Goal: Task Accomplishment & Management: Use online tool/utility

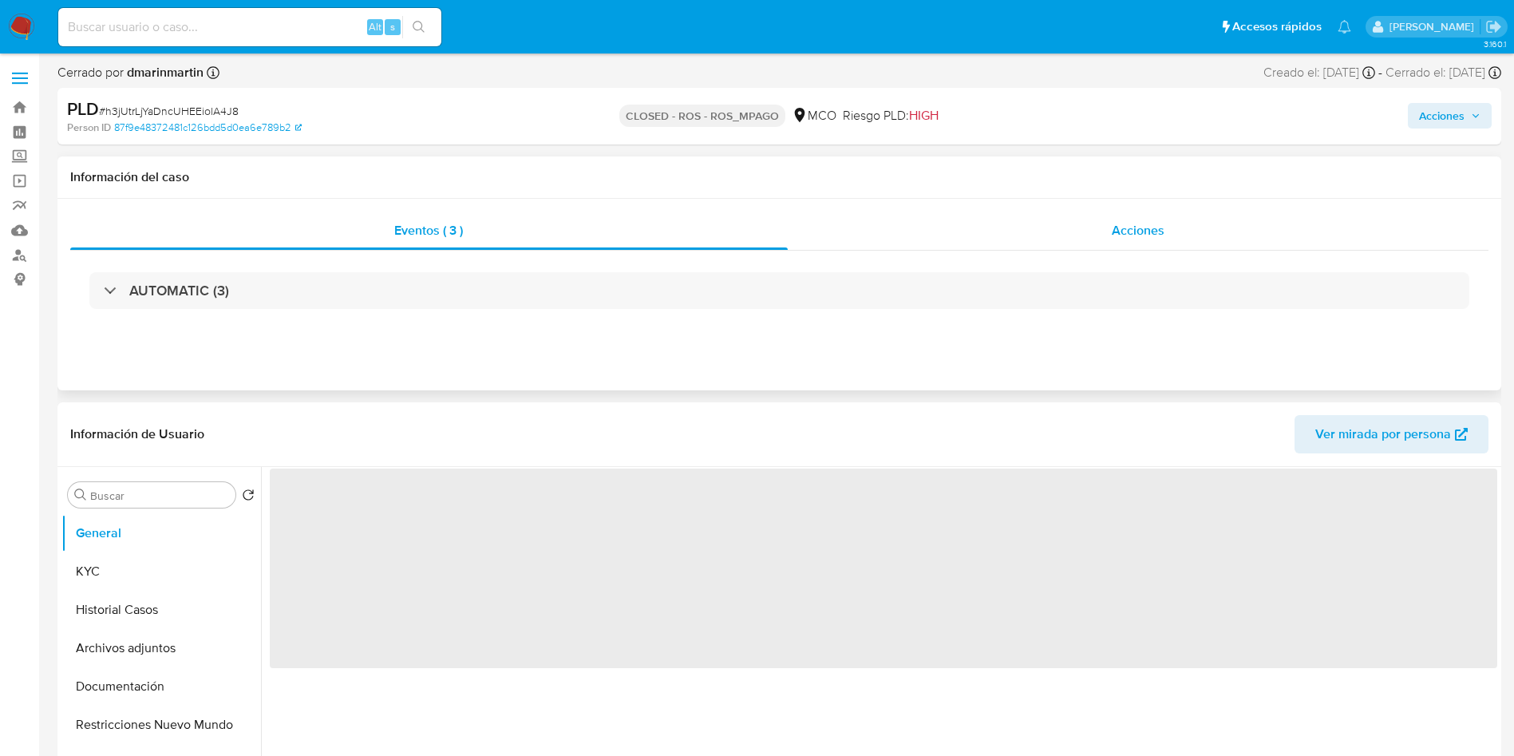
click at [1029, 235] on div "Acciones" at bounding box center [1139, 231] width 702 height 38
select select "10"
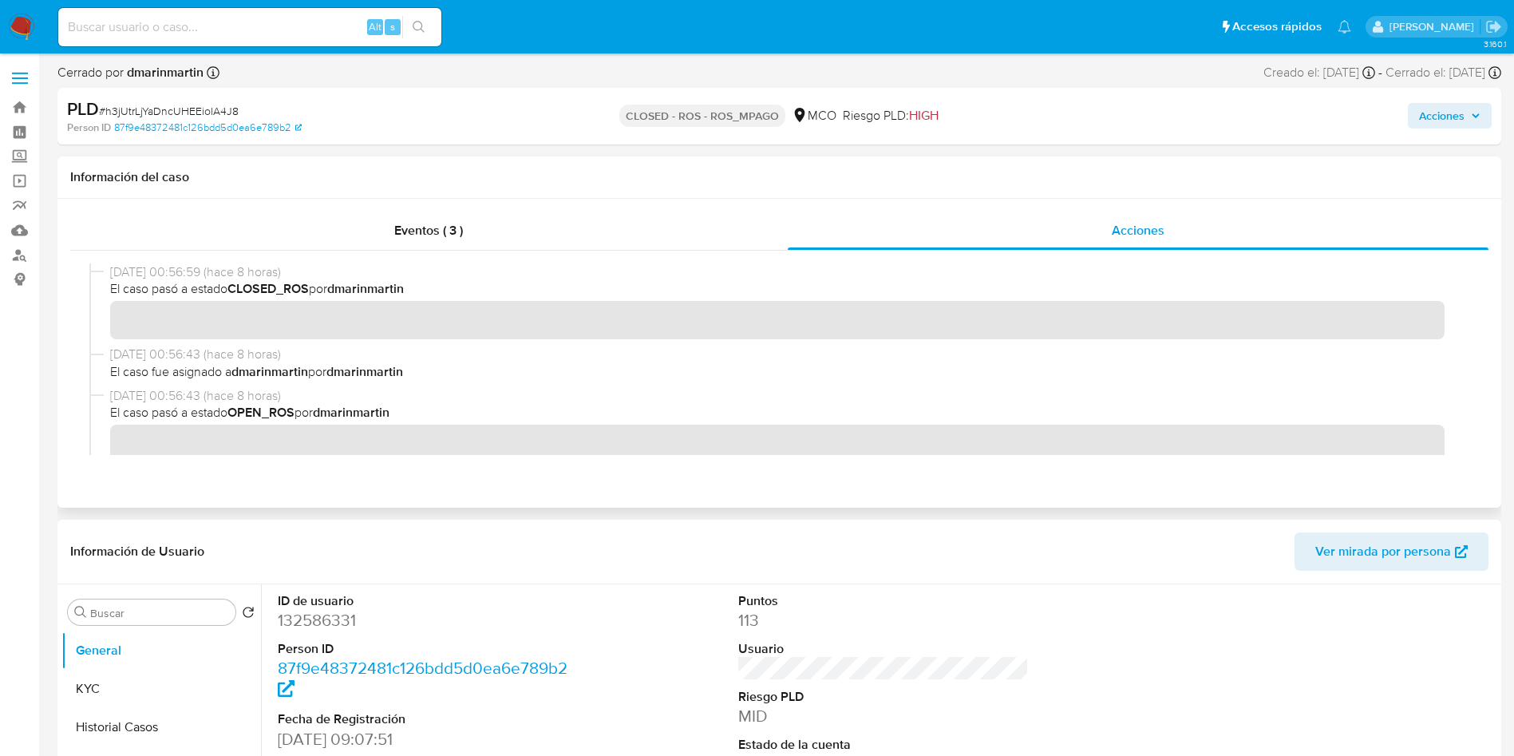
drag, startPoint x: 228, startPoint y: 380, endPoint x: 393, endPoint y: 374, distance: 165.3
click at [388, 376] on span "El caso fue asignado a dmarinmartin por dmarinmartin" at bounding box center [786, 372] width 1353 height 18
click at [481, 370] on span "El caso fue asignado a dmarinmartin por dmarinmartin" at bounding box center [786, 372] width 1353 height 18
drag, startPoint x: 114, startPoint y: 354, endPoint x: 237, endPoint y: 360, distance: 123.1
click at [216, 361] on span "24/09/2025 00:56:43 (hace 8 horas)" at bounding box center [786, 355] width 1353 height 18
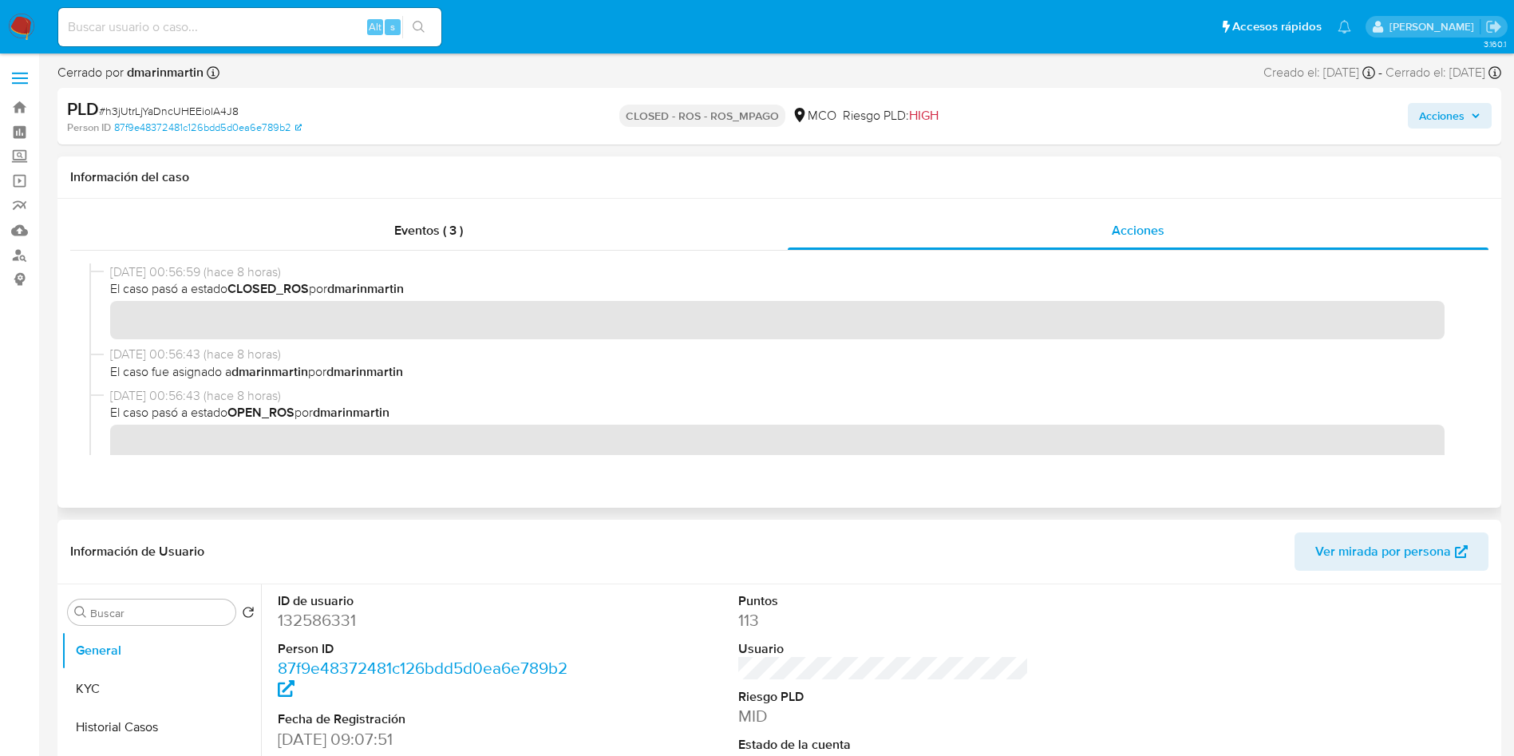
click at [266, 360] on span "24/09/2025 00:56:43 (hace 8 horas)" at bounding box center [786, 355] width 1353 height 18
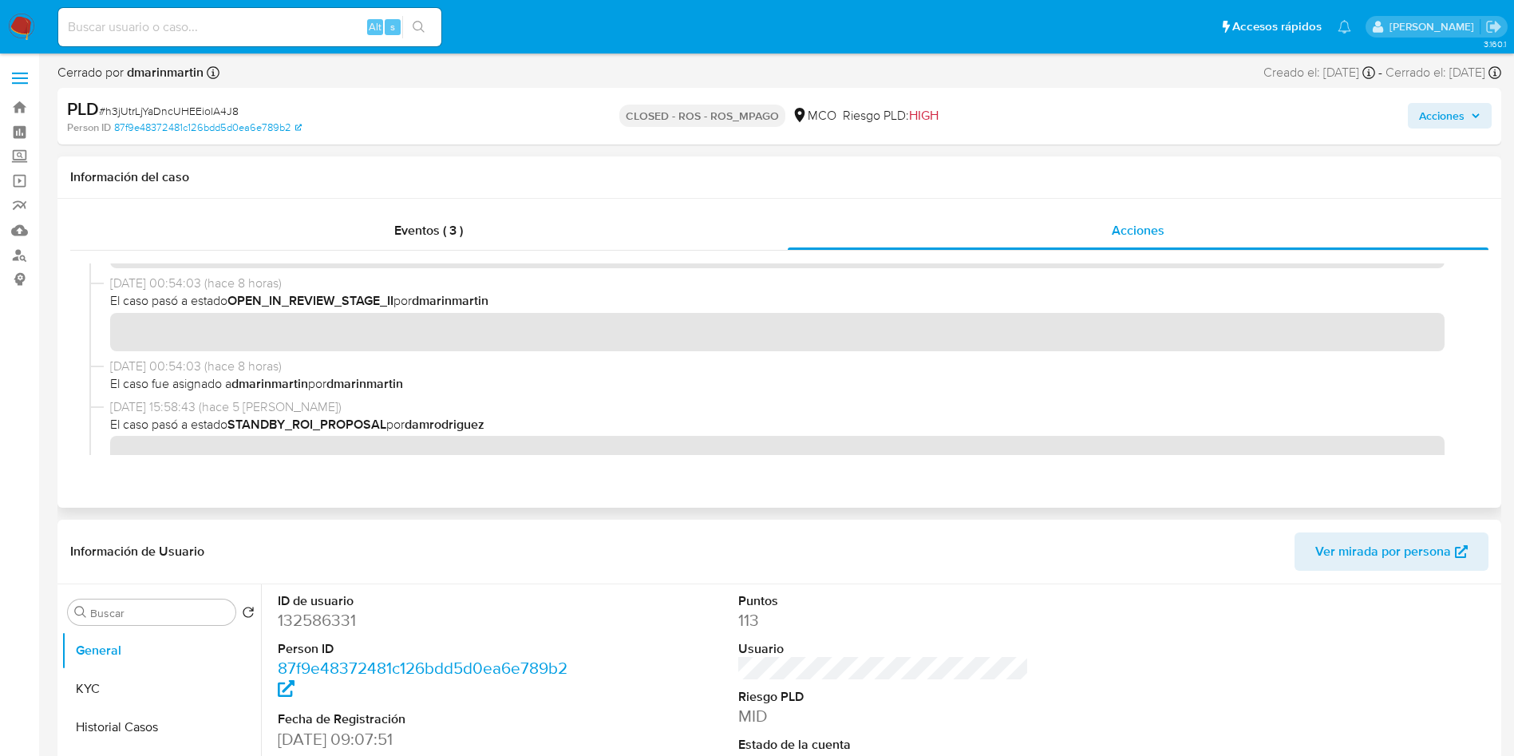
scroll to position [239, 0]
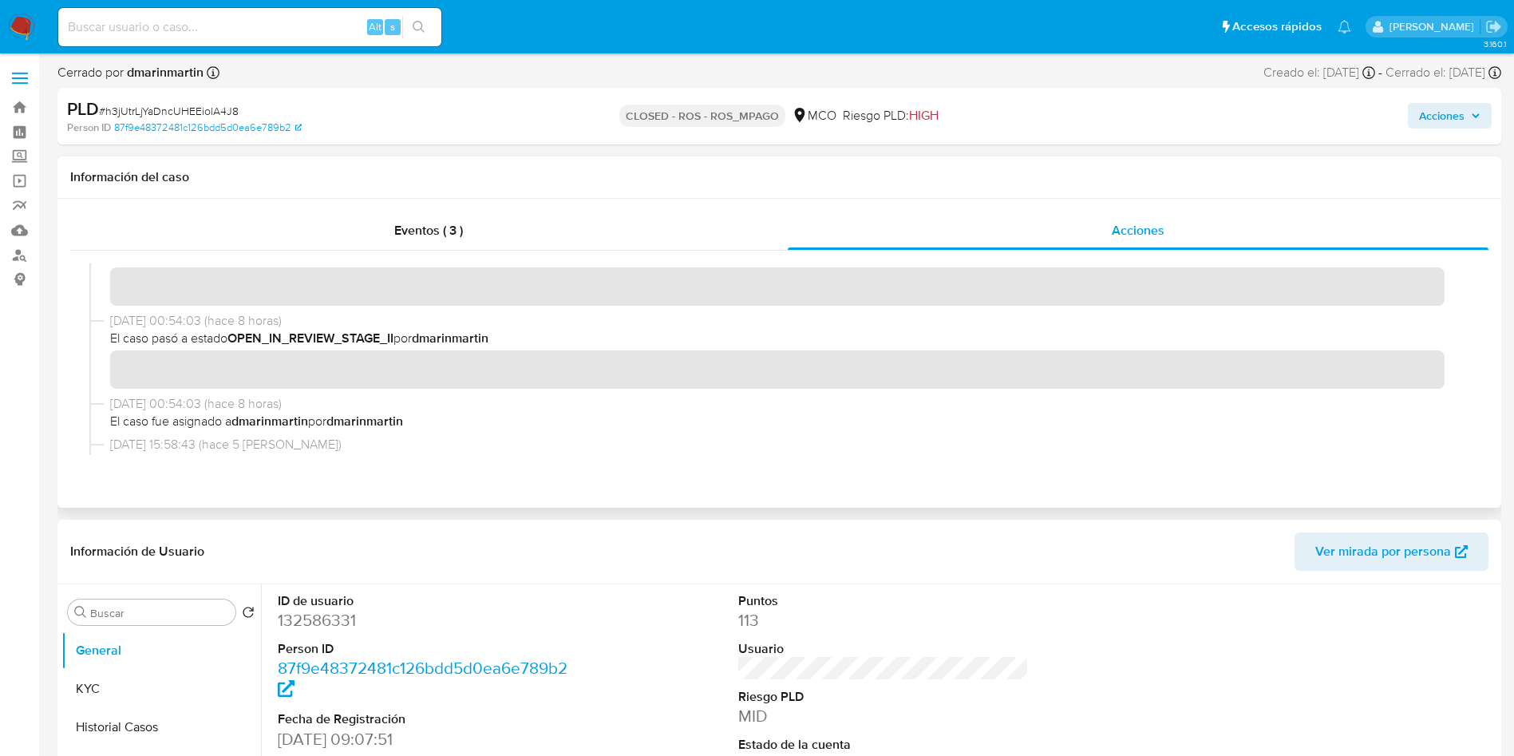
drag, startPoint x: 250, startPoint y: 419, endPoint x: 335, endPoint y: 411, distance: 85.8
click at [330, 417] on span "El caso fue asignado a dmarinmartin por dmarinmartin" at bounding box center [786, 422] width 1353 height 18
drag, startPoint x: 293, startPoint y: 344, endPoint x: 354, endPoint y: 341, distance: 60.8
click at [351, 341] on b "OPEN_IN_REVIEW_STAGE_II" at bounding box center [311, 338] width 166 height 18
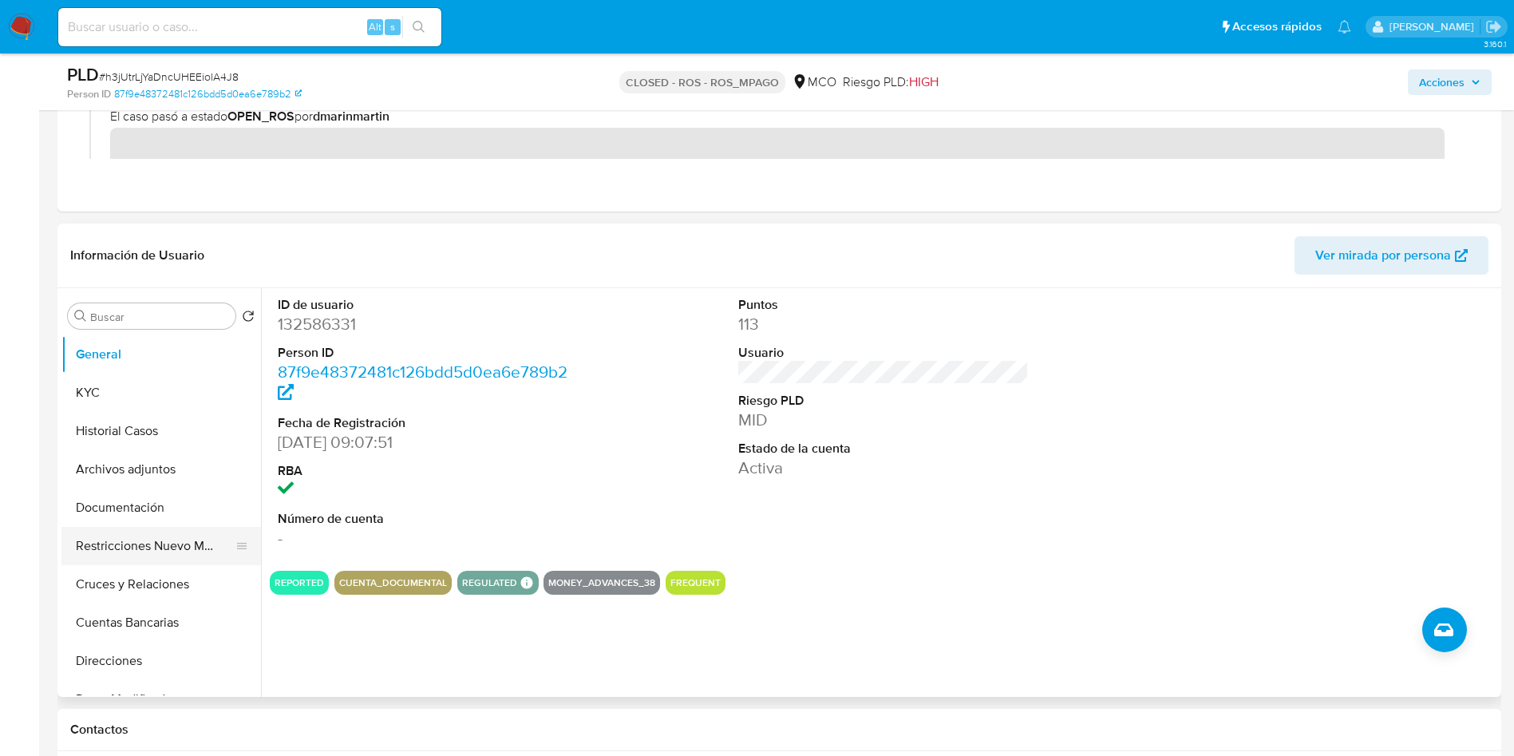
click at [155, 538] on button "Restricciones Nuevo Mundo" at bounding box center [154, 546] width 187 height 38
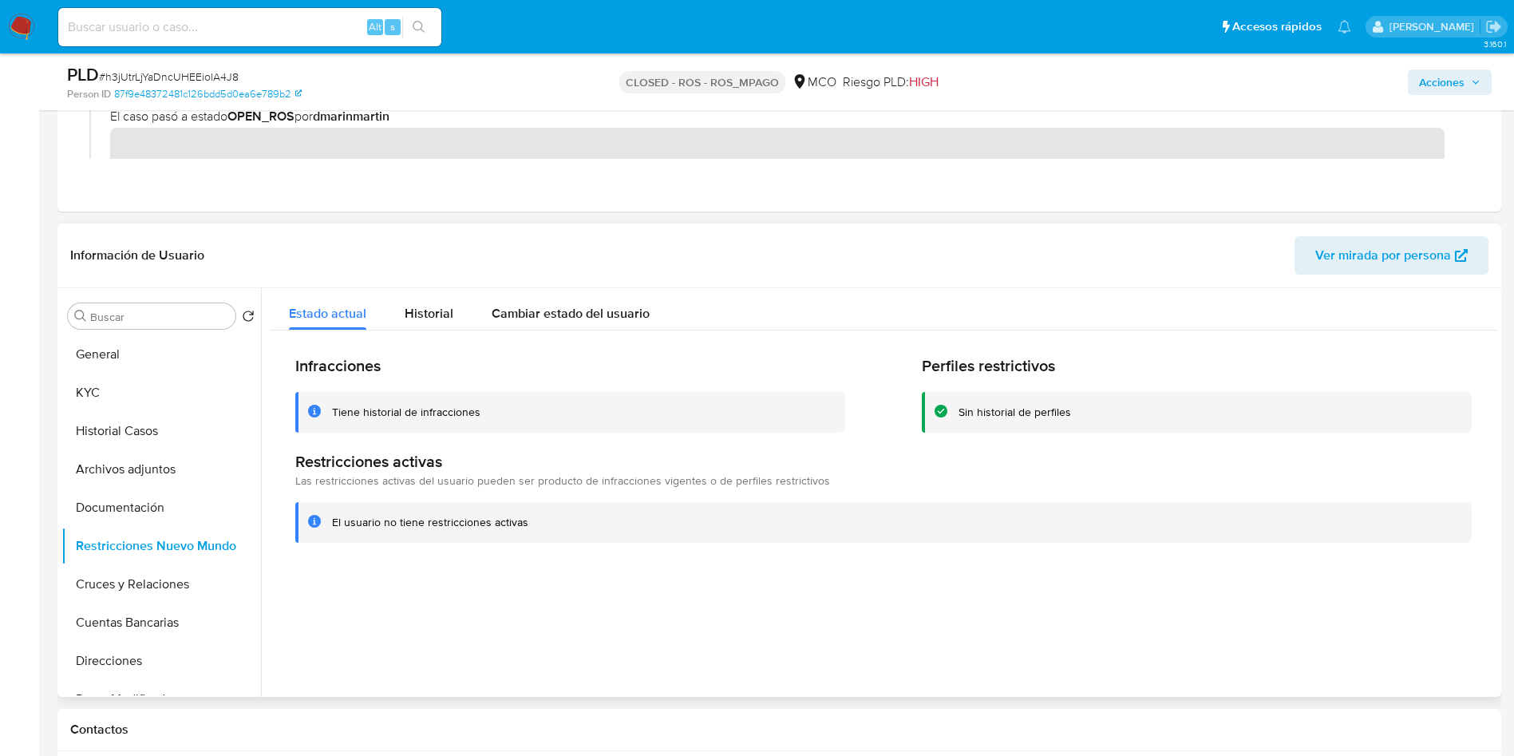
click at [173, 329] on div "Buscar Volver al orden por defecto General KYC Historial Casos Archivos adjunto…" at bounding box center [161, 494] width 200 height 406
click at [148, 356] on button "General" at bounding box center [154, 354] width 187 height 38
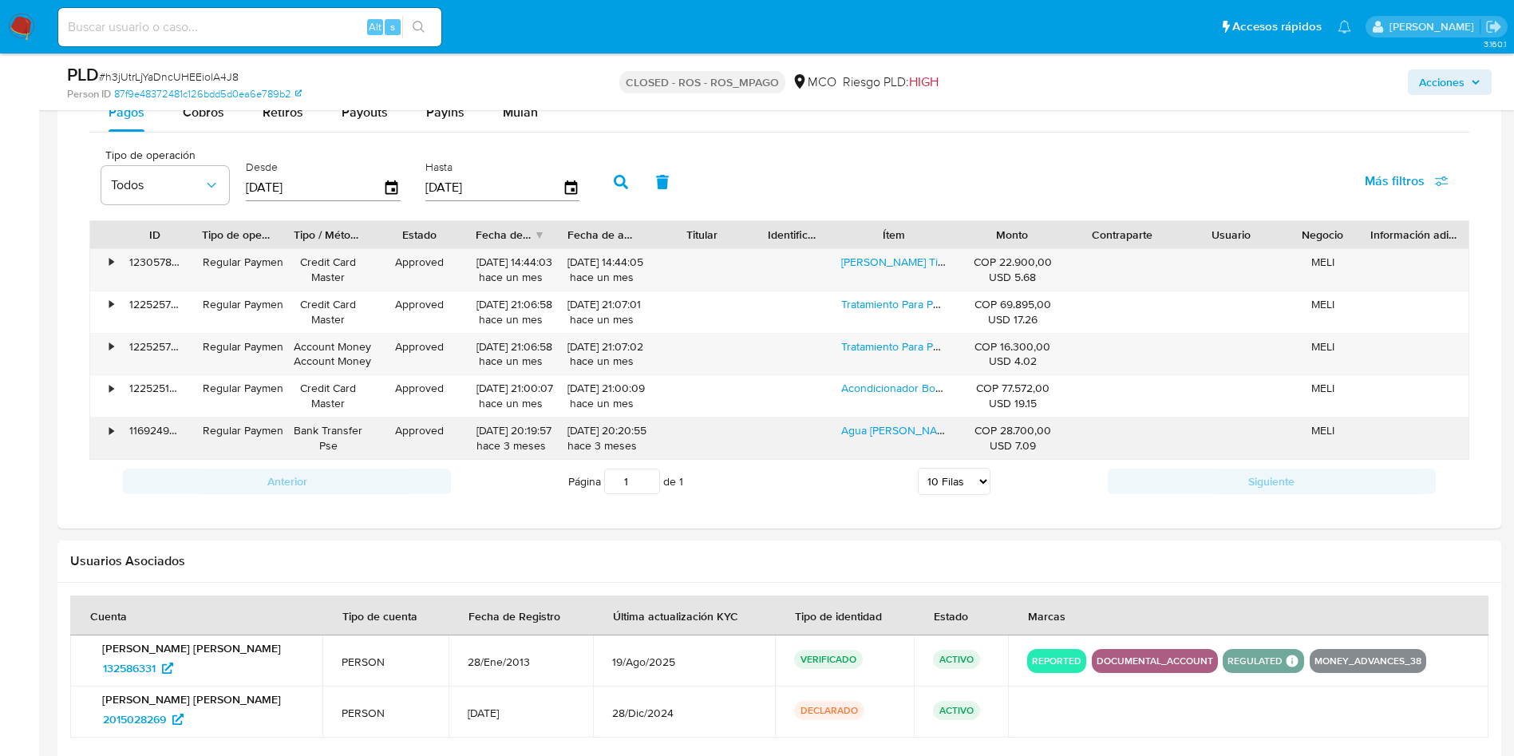
scroll to position [1437, 0]
click at [203, 123] on div "Cobros" at bounding box center [204, 112] width 42 height 38
select select "10"
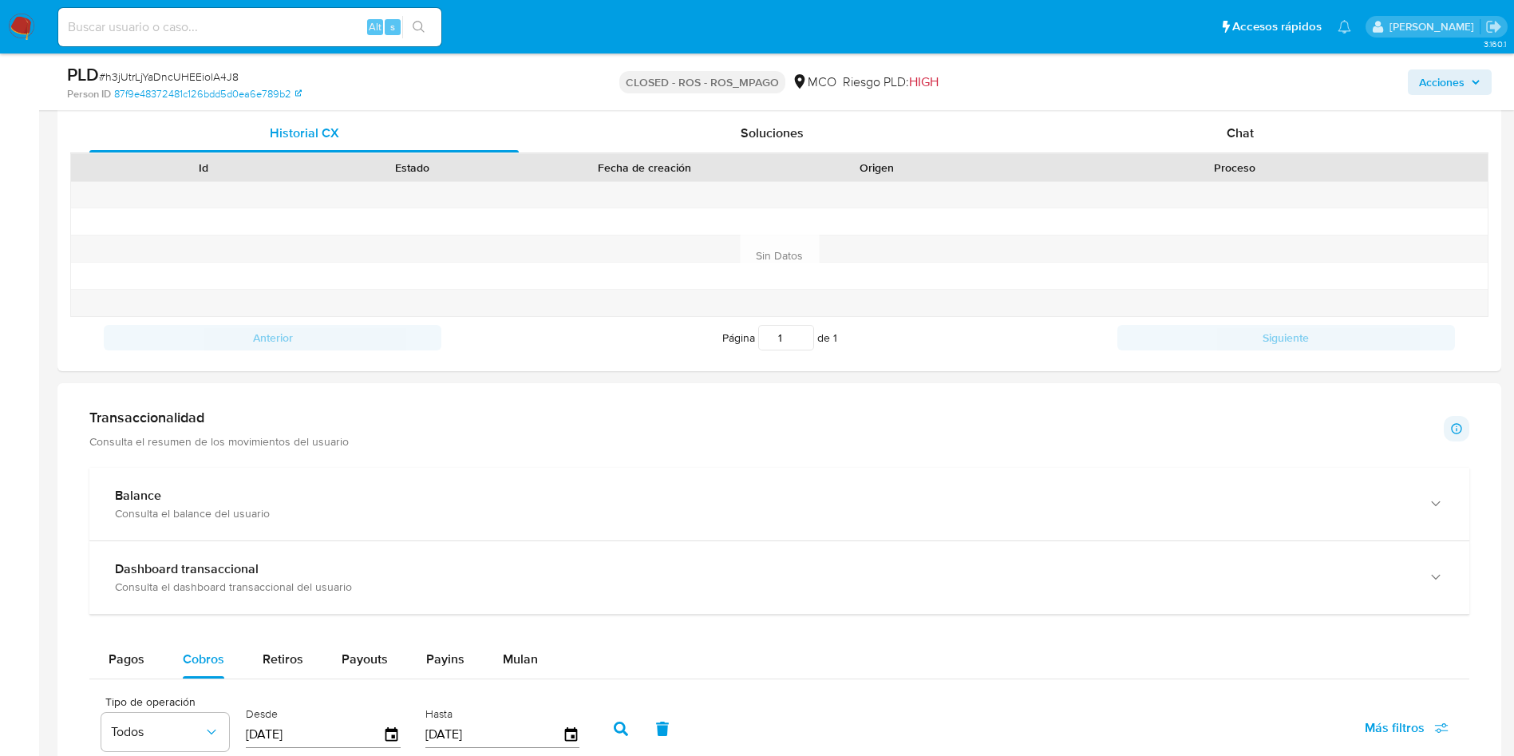
scroll to position [479, 0]
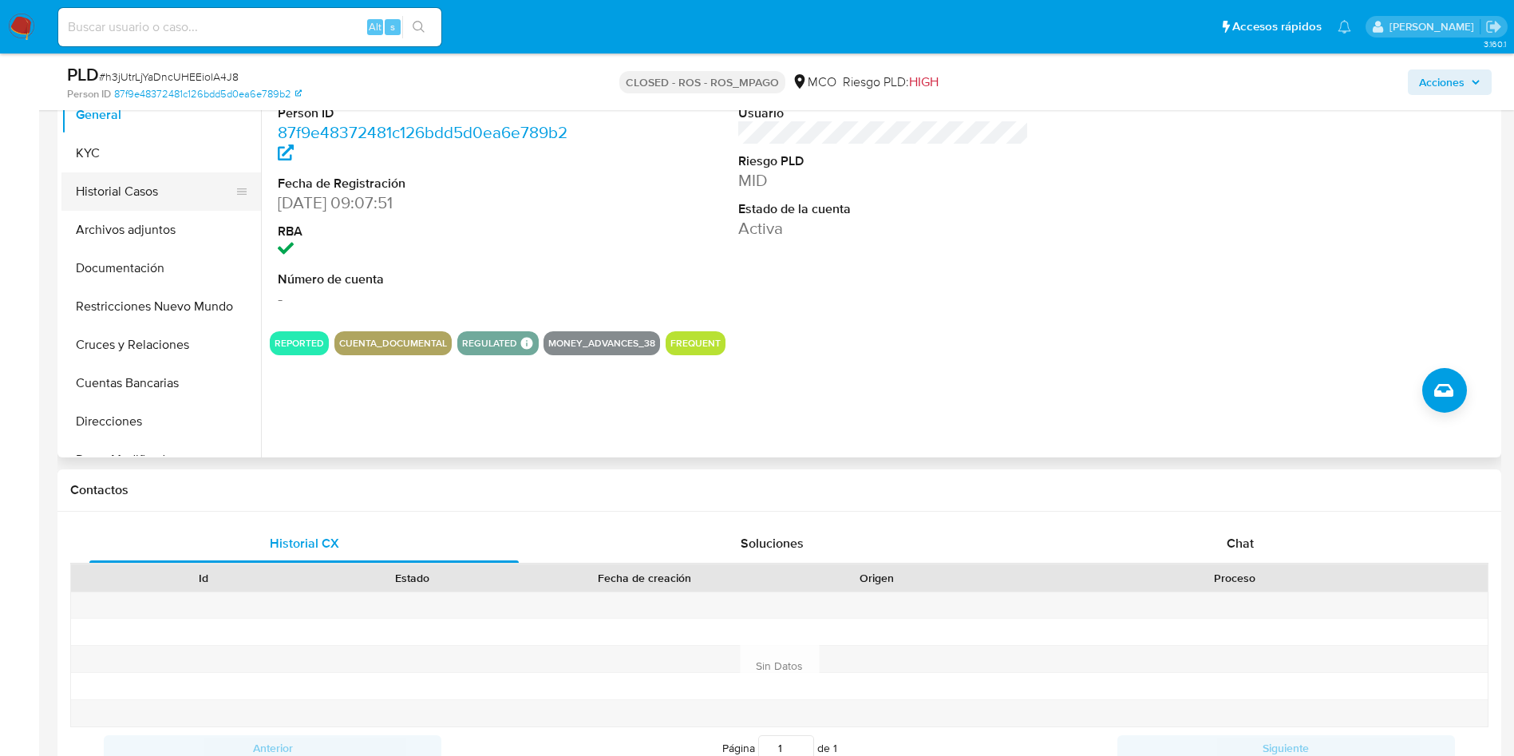
click at [134, 204] on button "Historial Casos" at bounding box center [154, 191] width 187 height 38
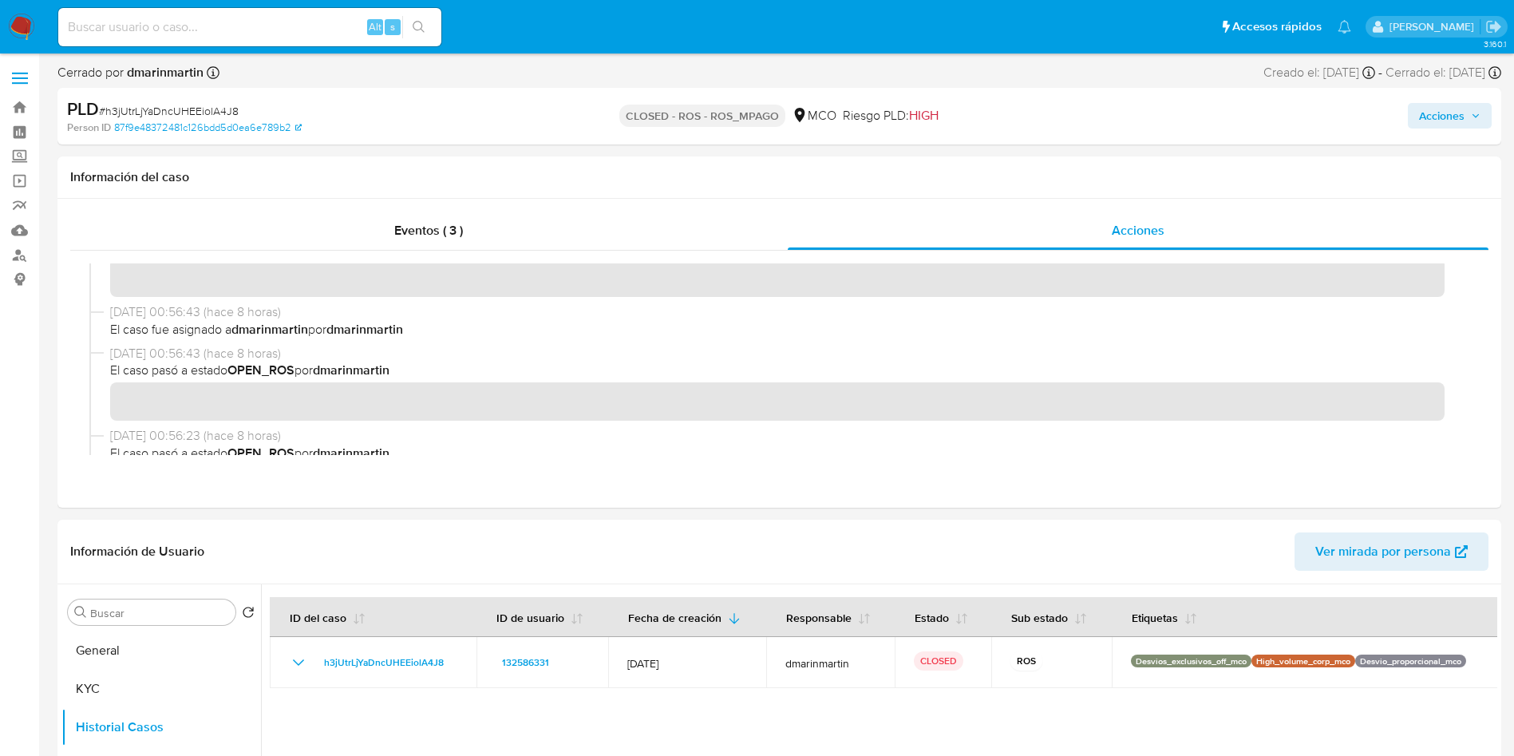
scroll to position [0, 0]
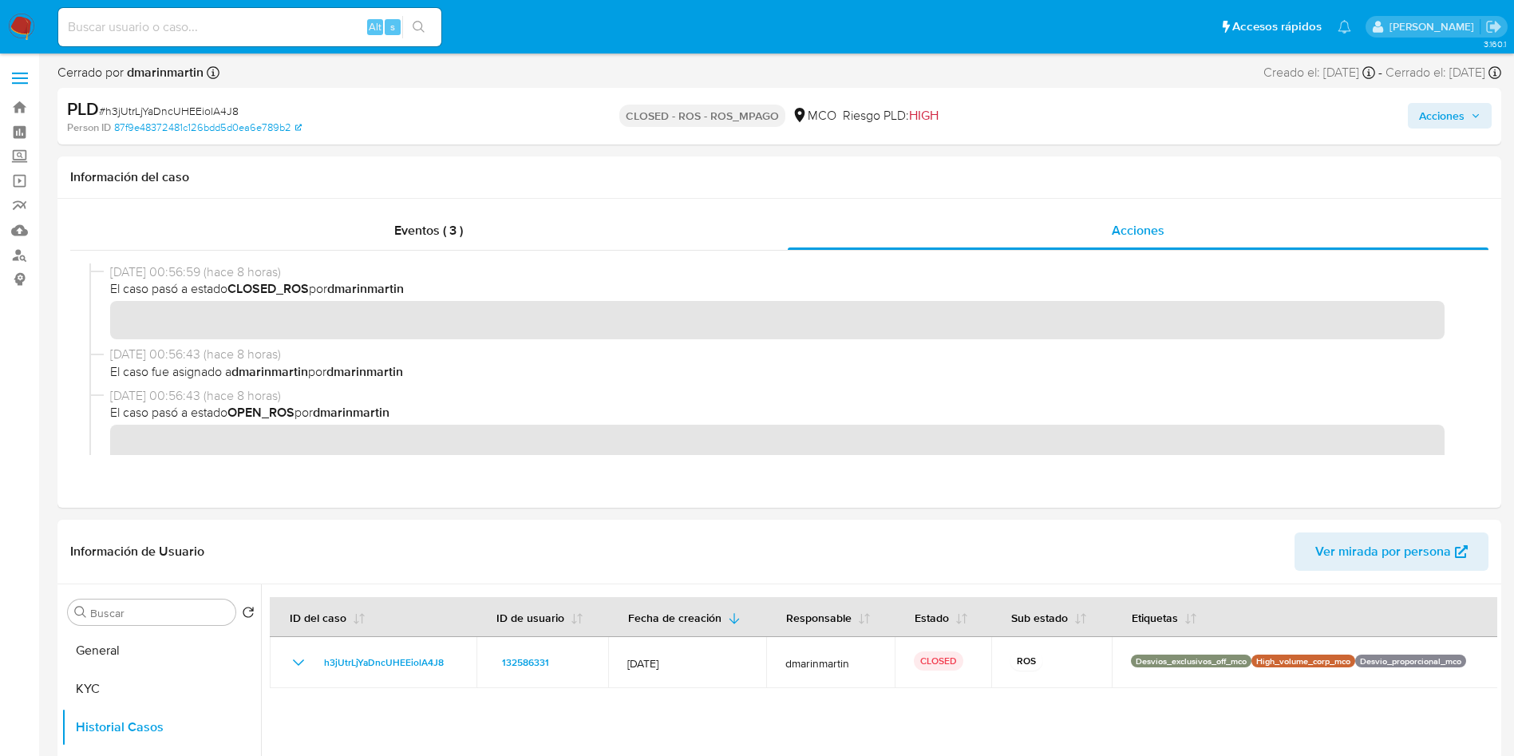
click at [19, 24] on img at bounding box center [21, 27] width 27 height 27
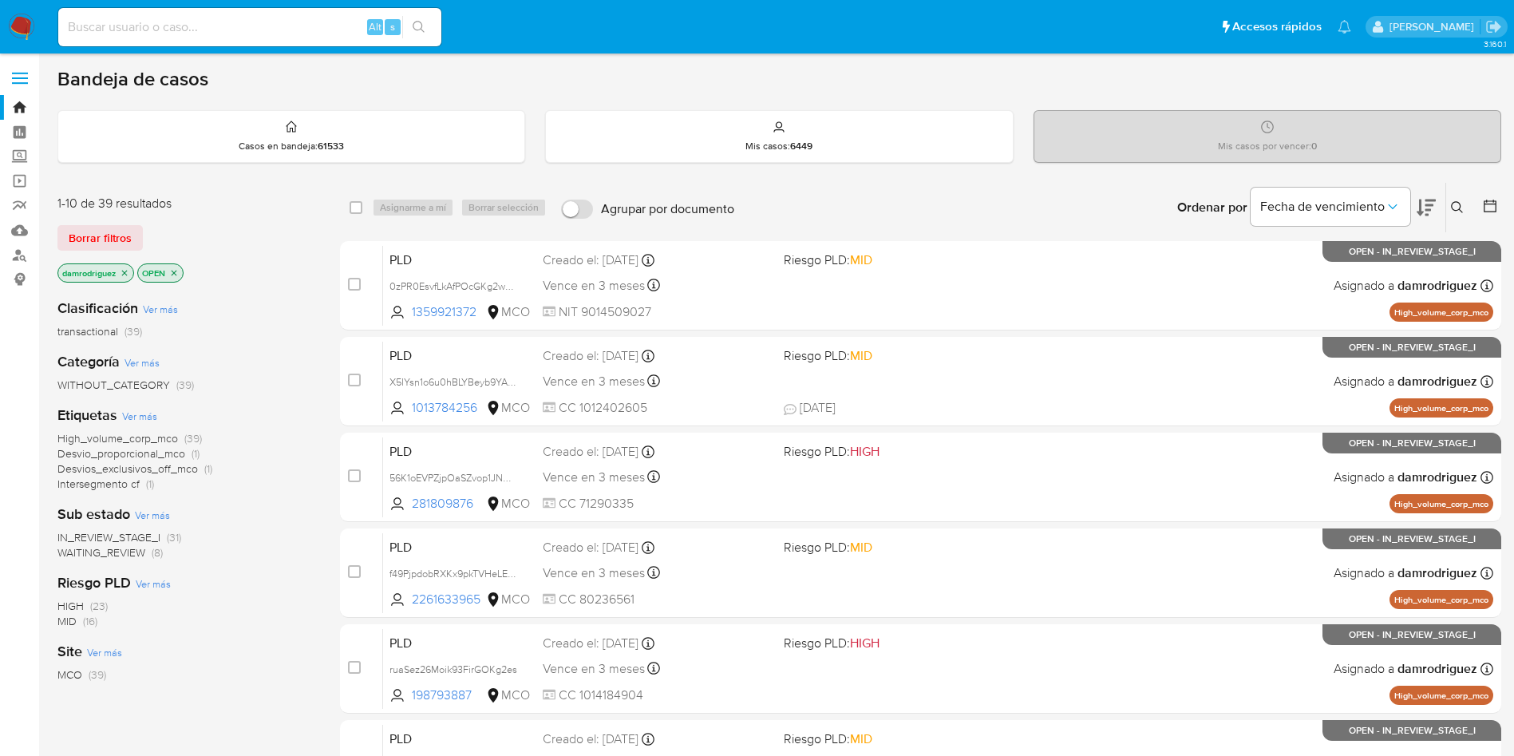
click at [272, 26] on input at bounding box center [249, 27] width 383 height 21
paste input "Ckyelo7rBABAlF2ROOBFglEY"
type input "Ckyelo7rBABAlF2ROOBFglEY"
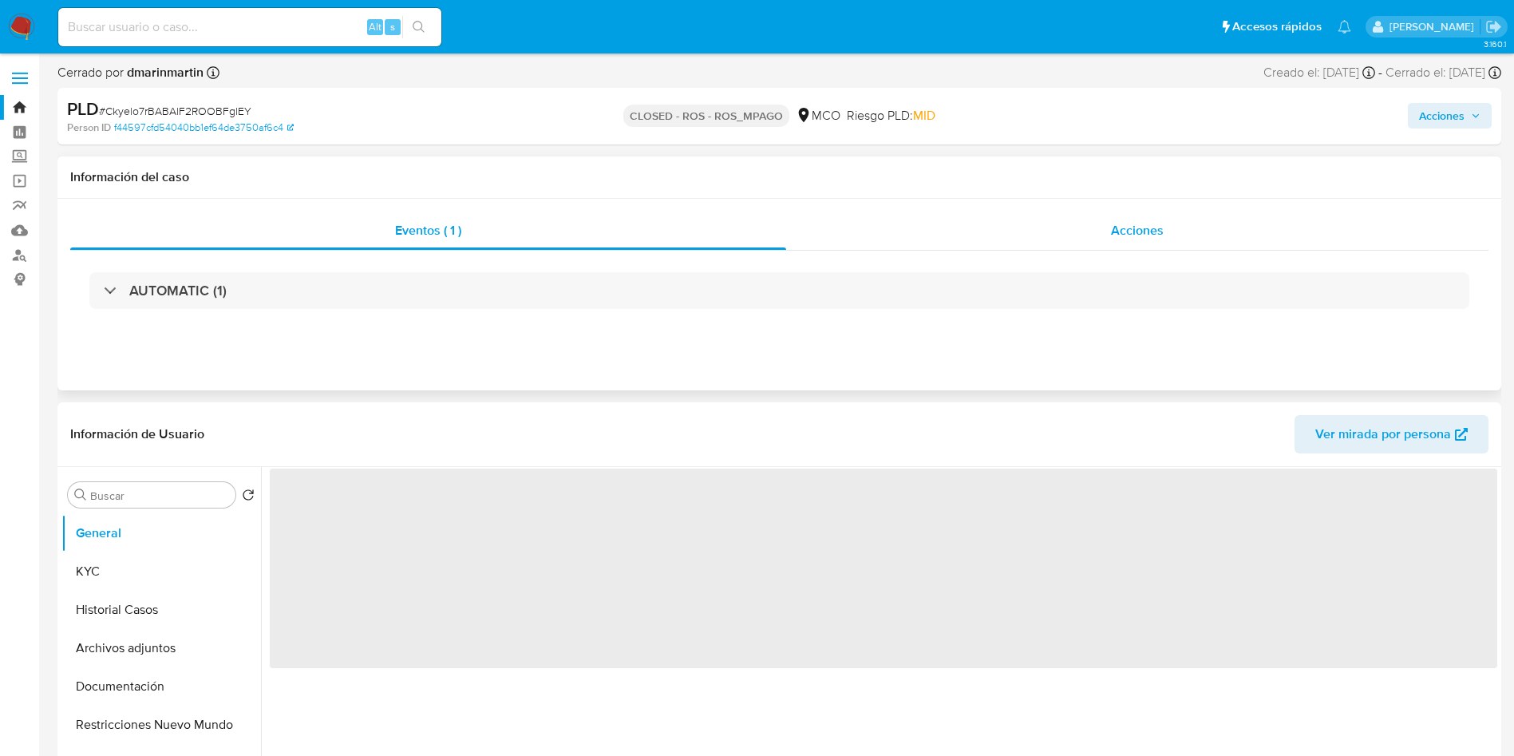
drag, startPoint x: 1091, startPoint y: 250, endPoint x: 1095, endPoint y: 229, distance: 21.1
click at [1091, 246] on div "Eventos ( 1 ) Acciones AUTOMATIC (1)" at bounding box center [779, 271] width 1419 height 119
drag, startPoint x: 1096, startPoint y: 229, endPoint x: 1106, endPoint y: 224, distance: 10.7
click at [1097, 228] on div "Acciones" at bounding box center [1137, 231] width 702 height 38
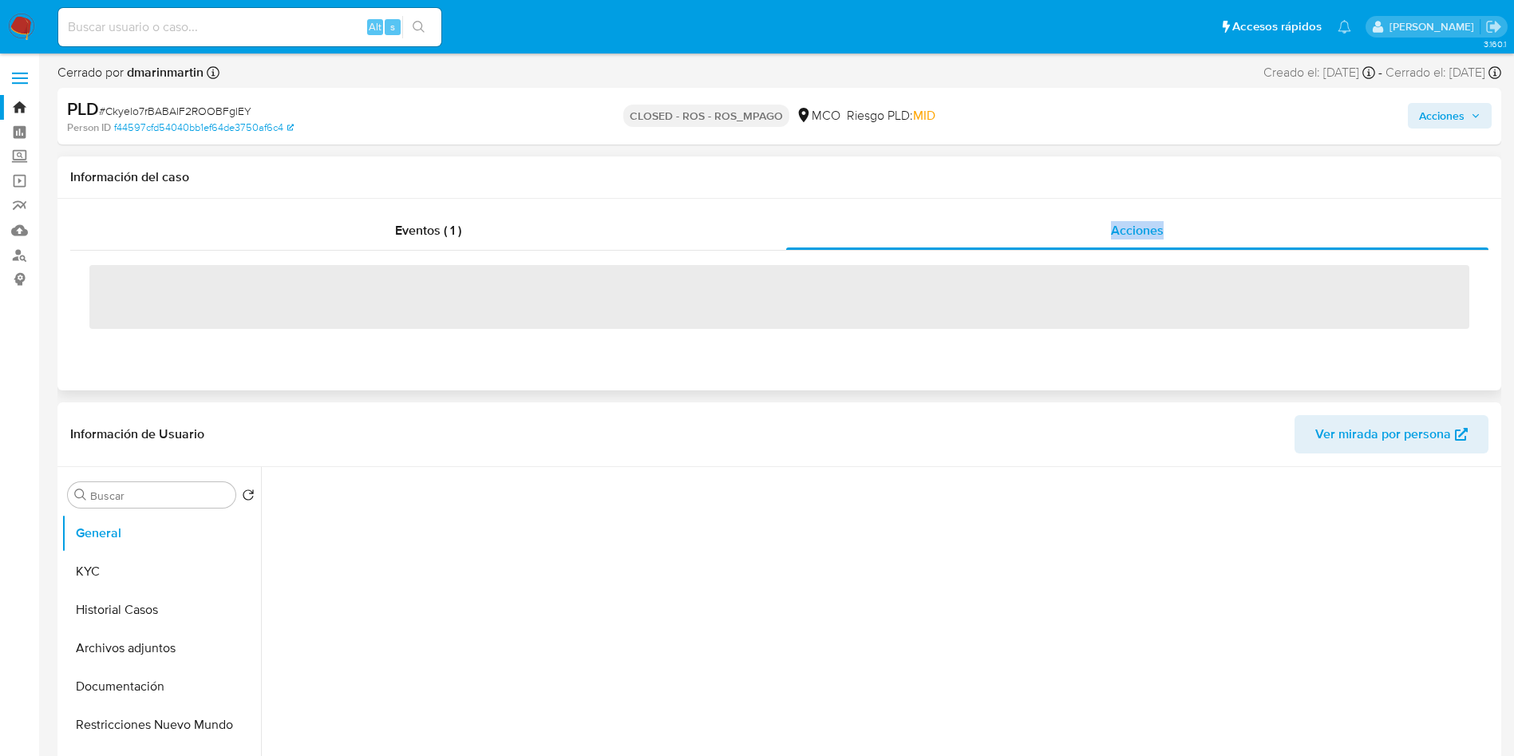
select select "10"
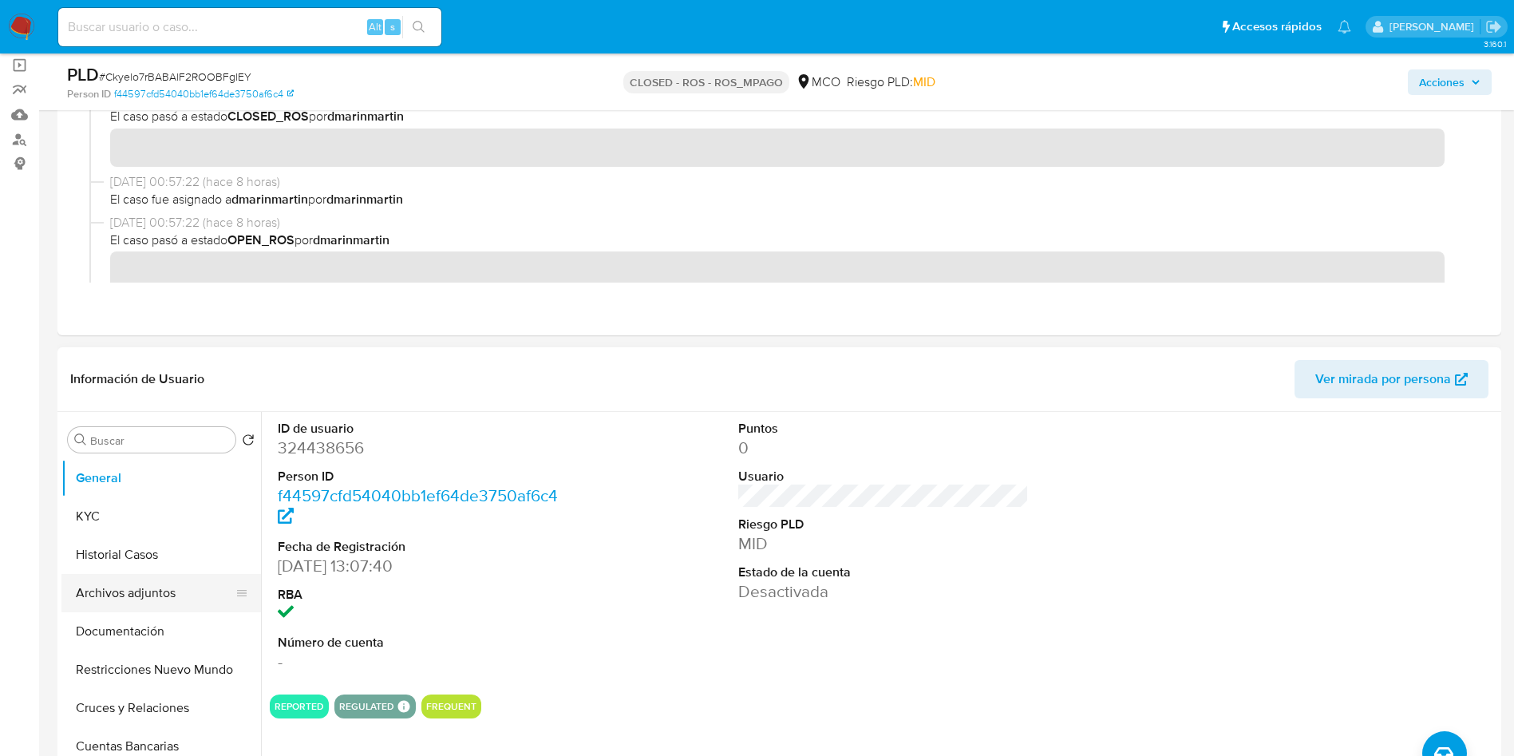
scroll to position [239, 0]
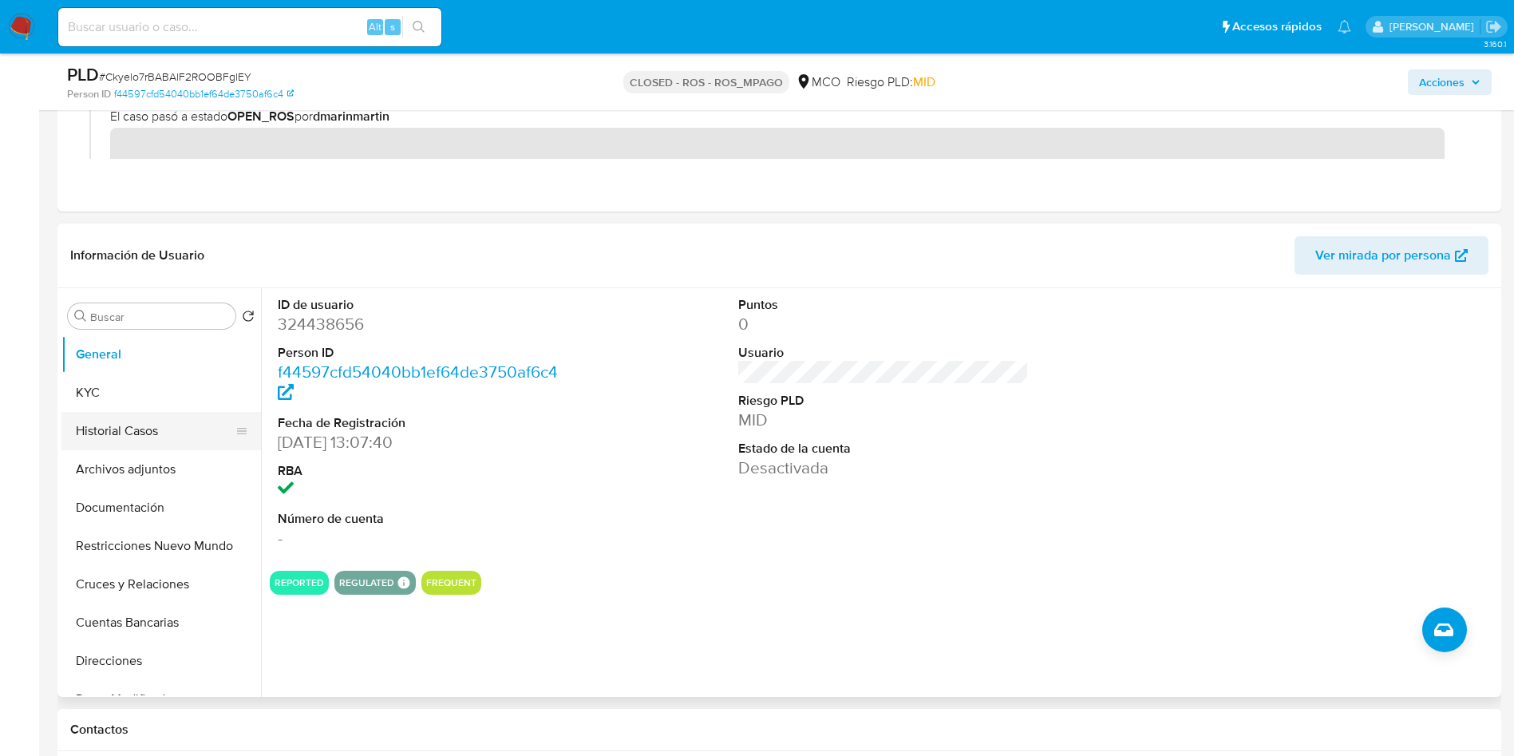
click at [144, 414] on button "Historial Casos" at bounding box center [154, 431] width 187 height 38
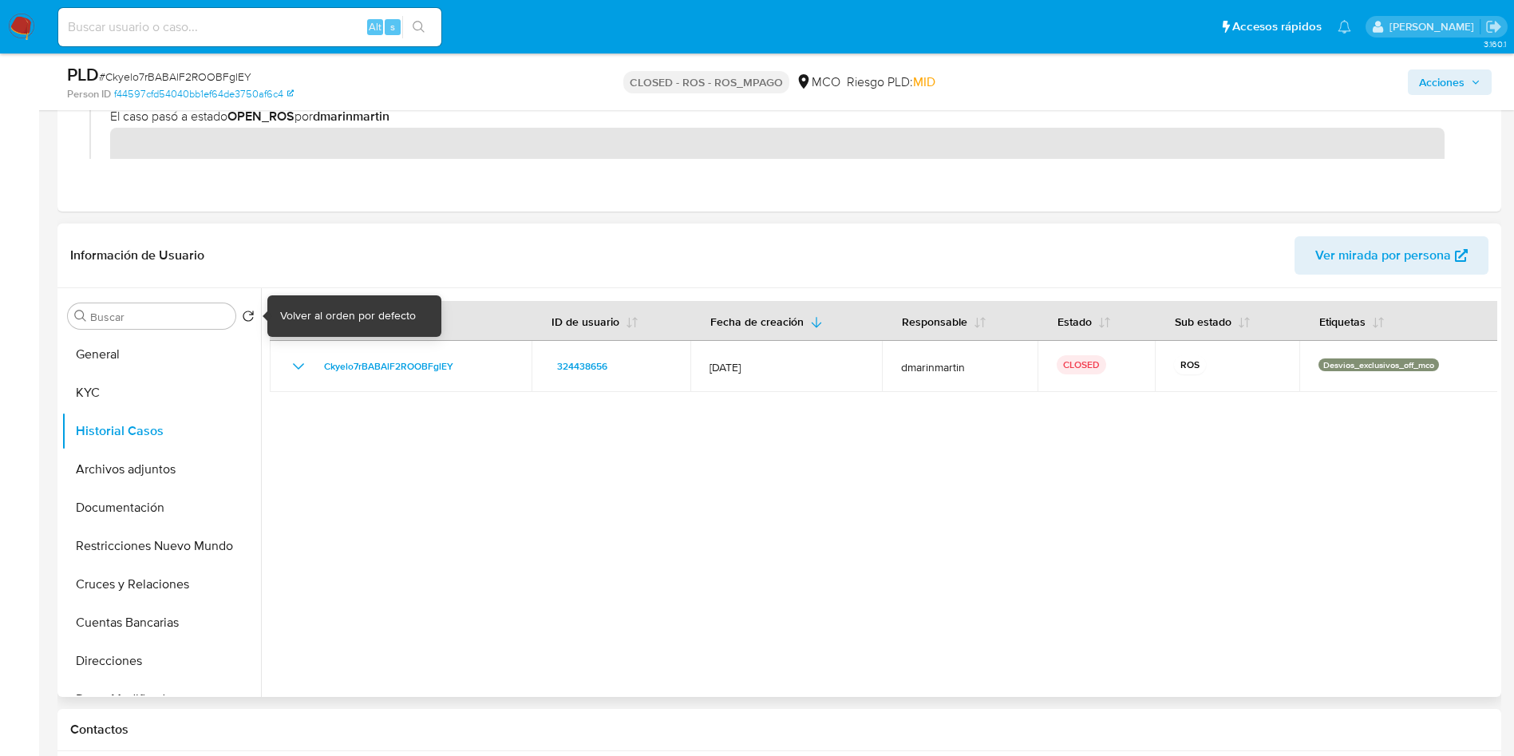
scroll to position [0, 0]
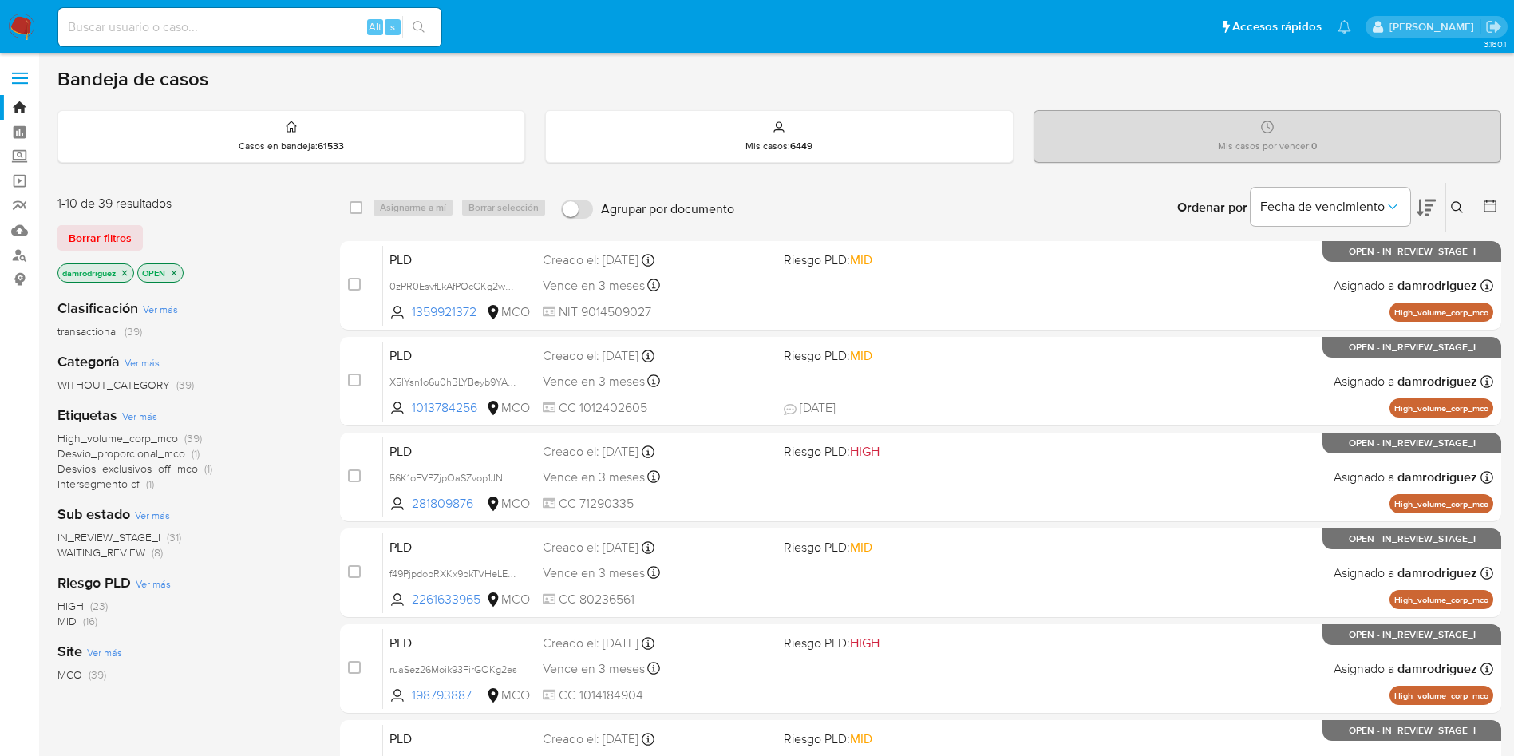
click at [21, 37] on img at bounding box center [21, 27] width 27 height 27
click at [143, 23] on input at bounding box center [249, 27] width 383 height 21
paste input "p0y36PpznsvWNlxFmWuzwlwB"
type input "p0y36PpznsvWNlxFmWuzwlwB"
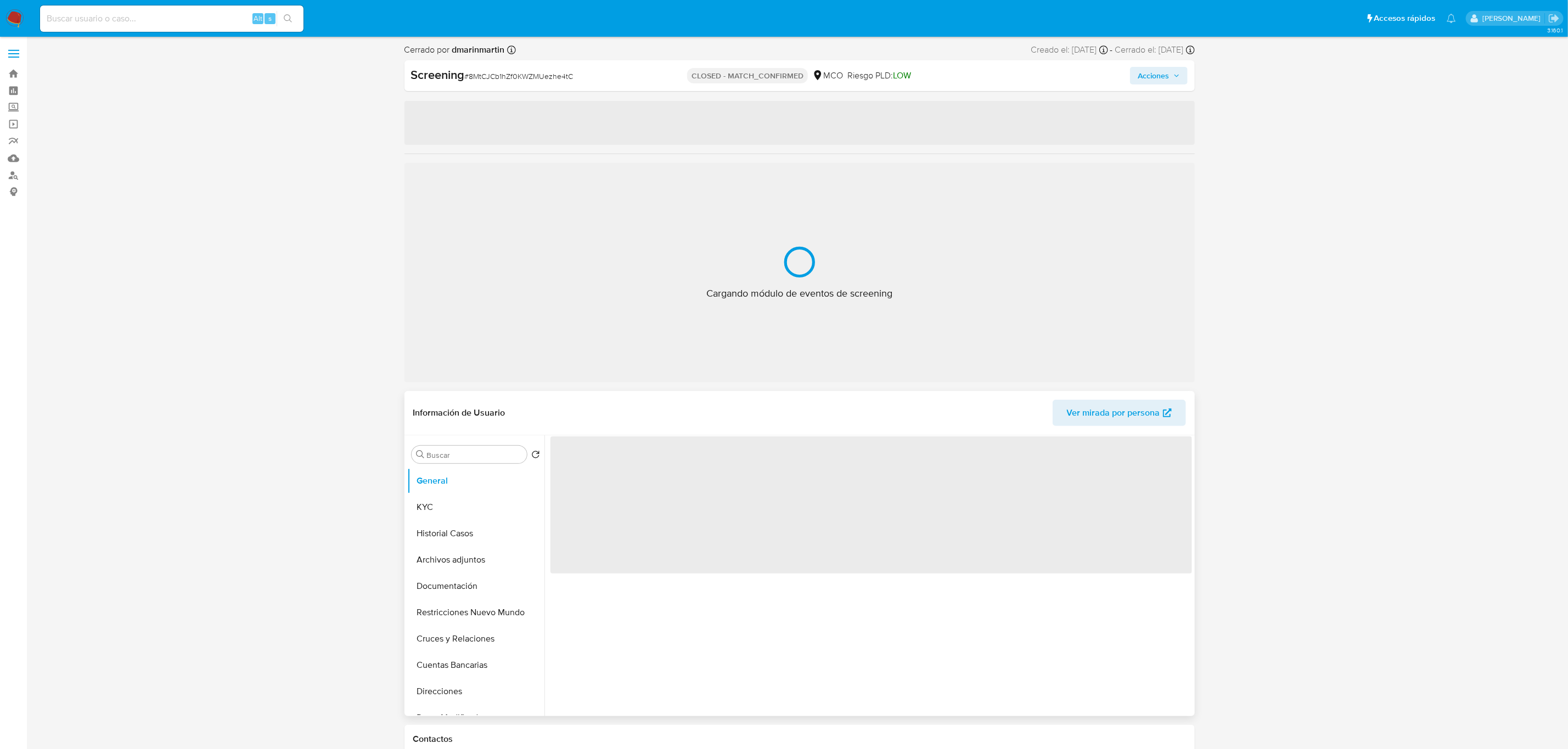
select select "10"
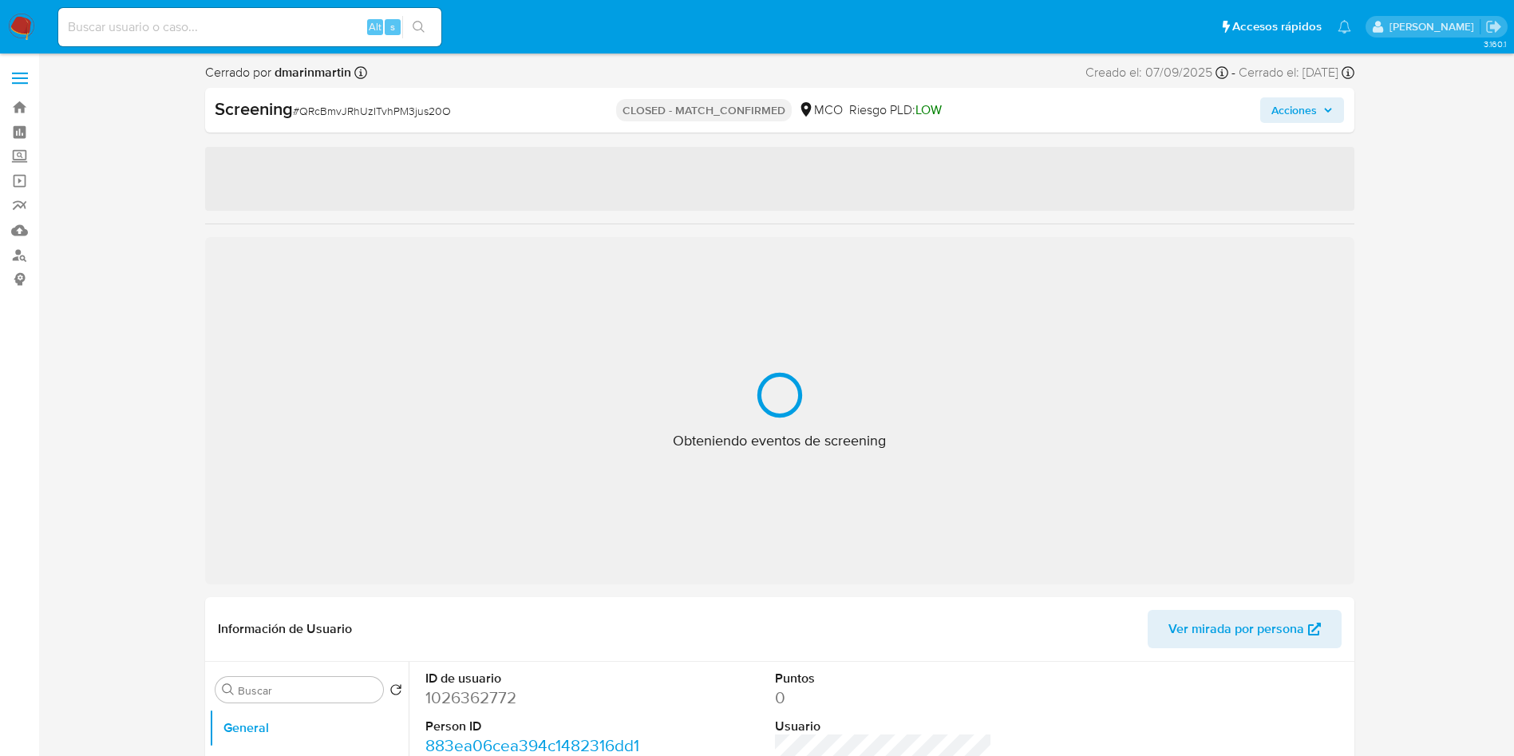
select select "10"
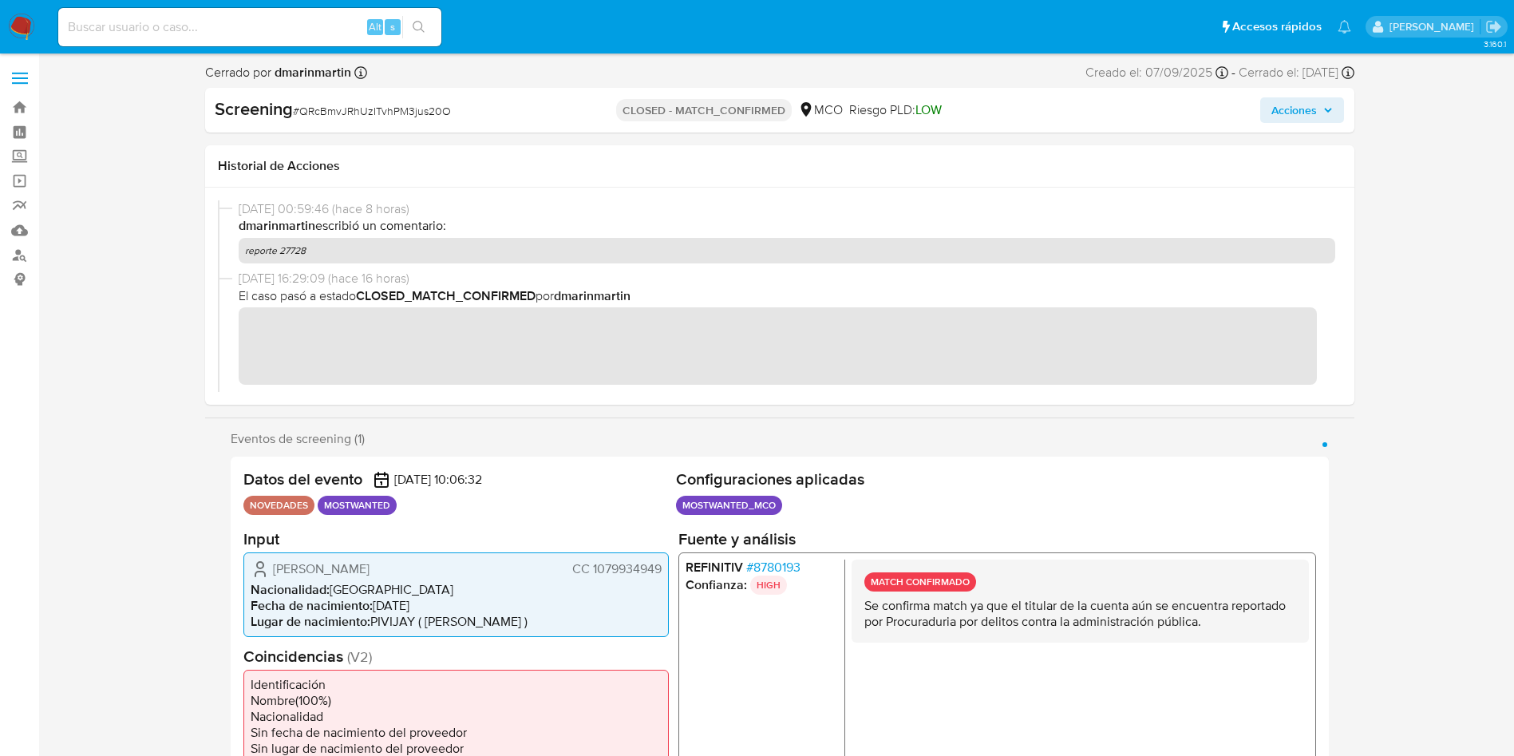
click at [0, 14] on nav "Pausado Ver notificaciones Alt s Accesos rápidos Presiona las siguientes teclas…" at bounding box center [757, 26] width 1514 height 53
click at [20, 31] on img at bounding box center [21, 27] width 27 height 27
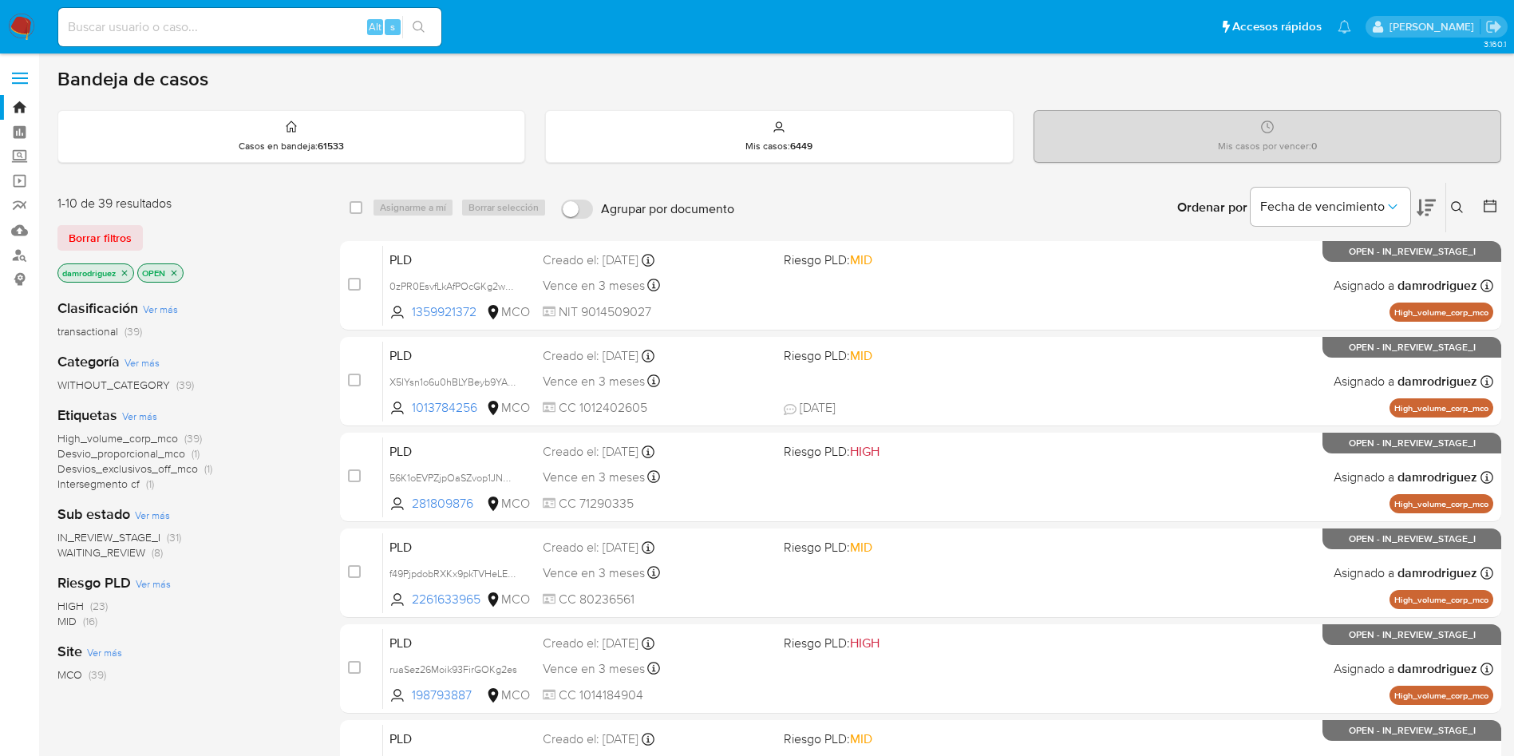
click at [216, 26] on input at bounding box center [249, 27] width 383 height 21
paste input "p0y36PpznsvWNlxFmWuzwlwB"
type input "p0y36PpznsvWNlxFmWuzwlwB"
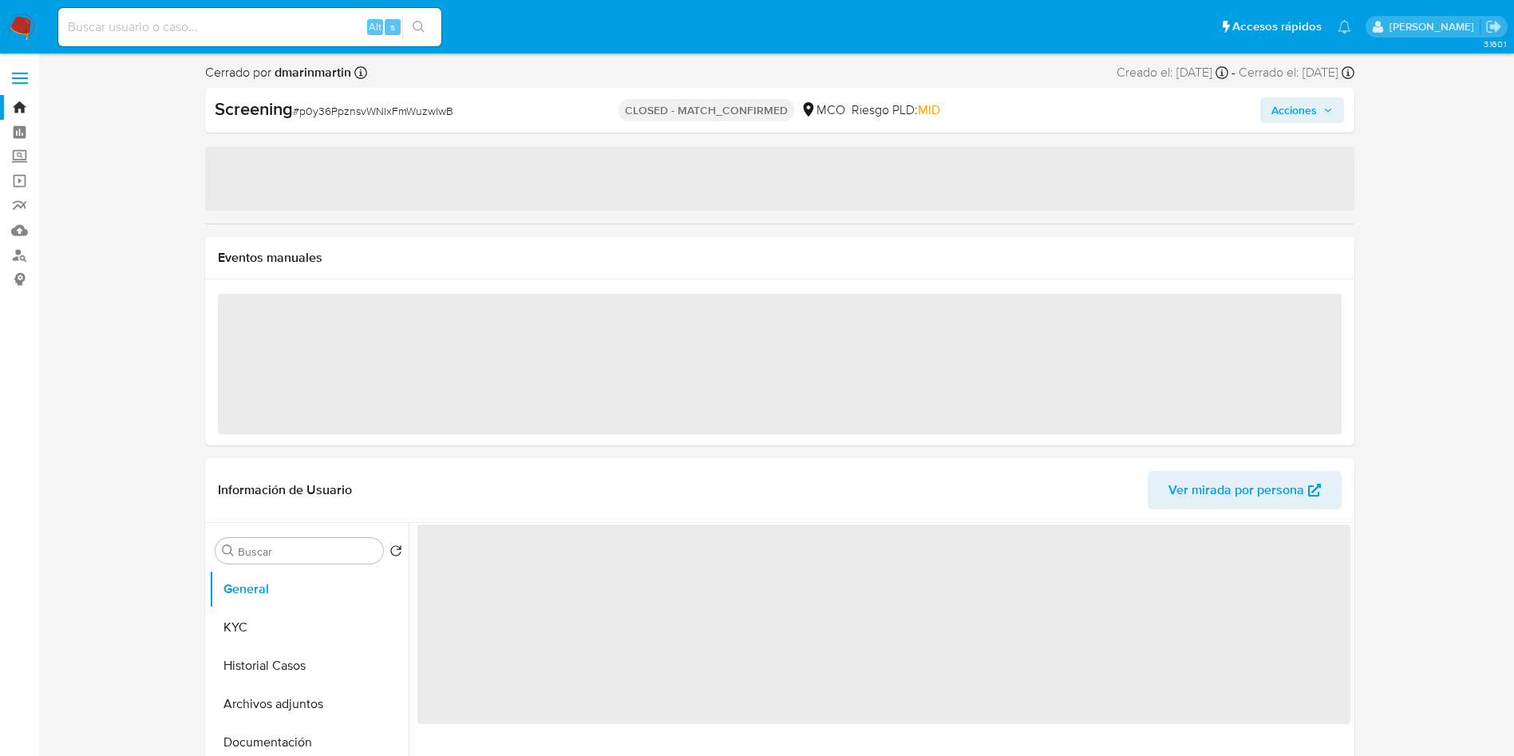
select select "10"
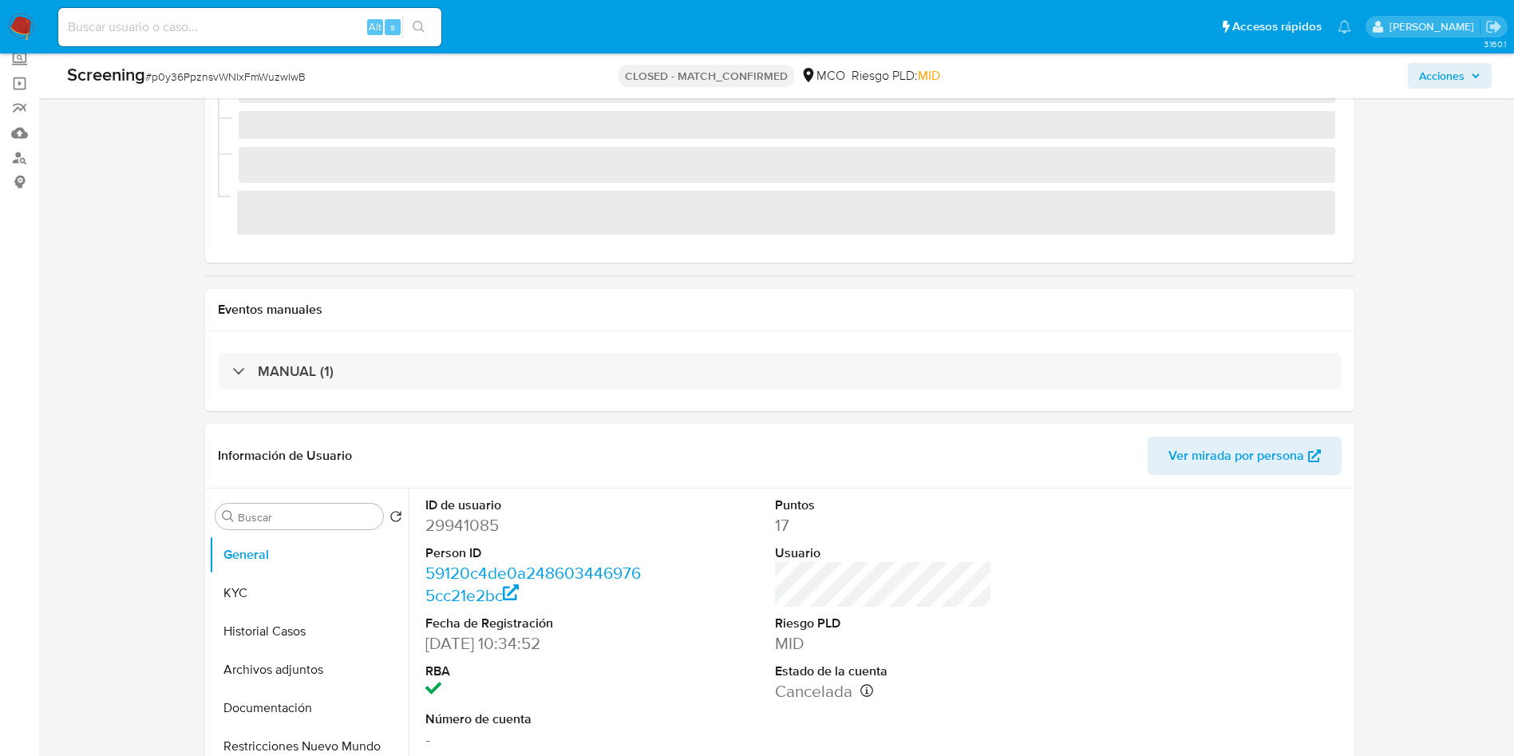
scroll to position [120, 0]
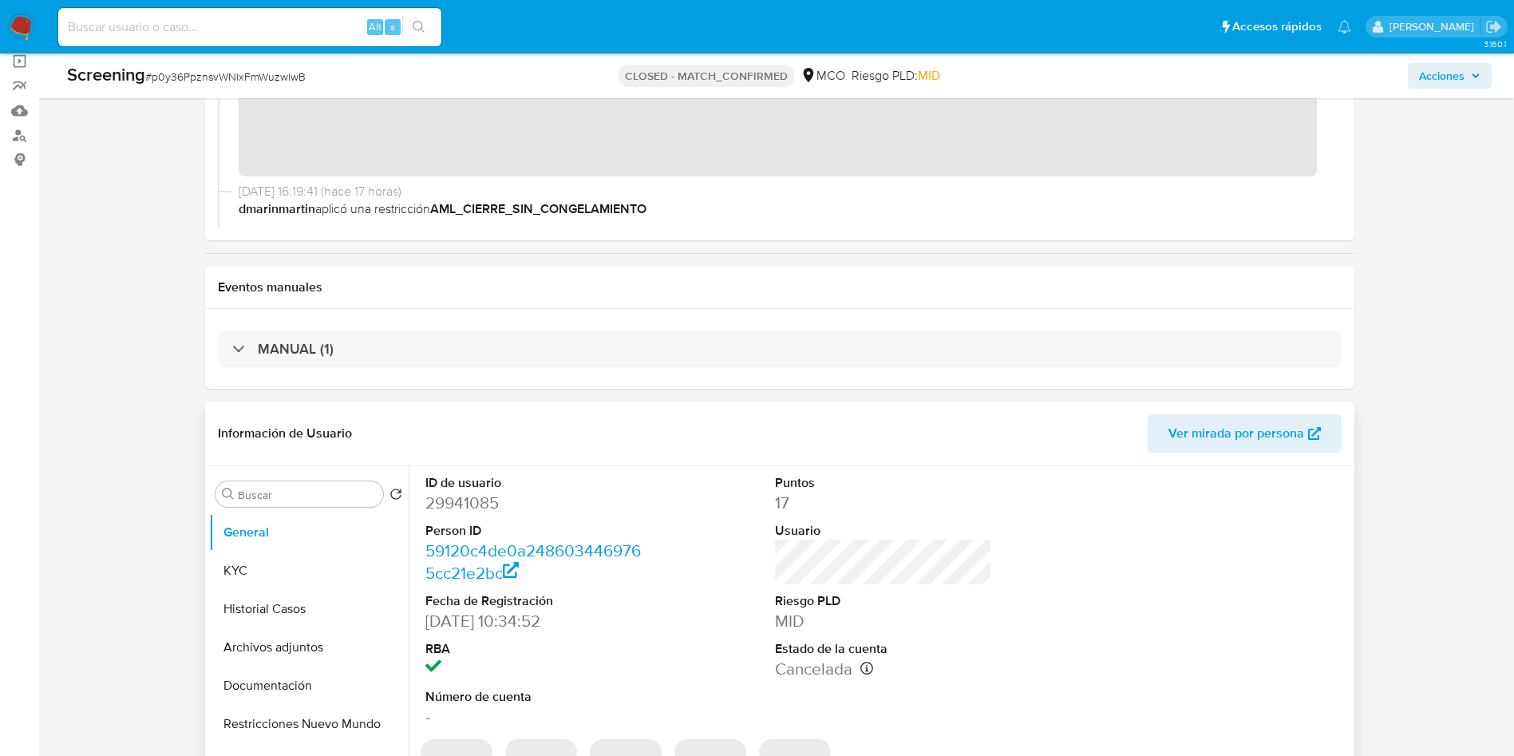
click at [457, 504] on dd "29941085" at bounding box center [533, 503] width 217 height 22
copy dd "29941085"
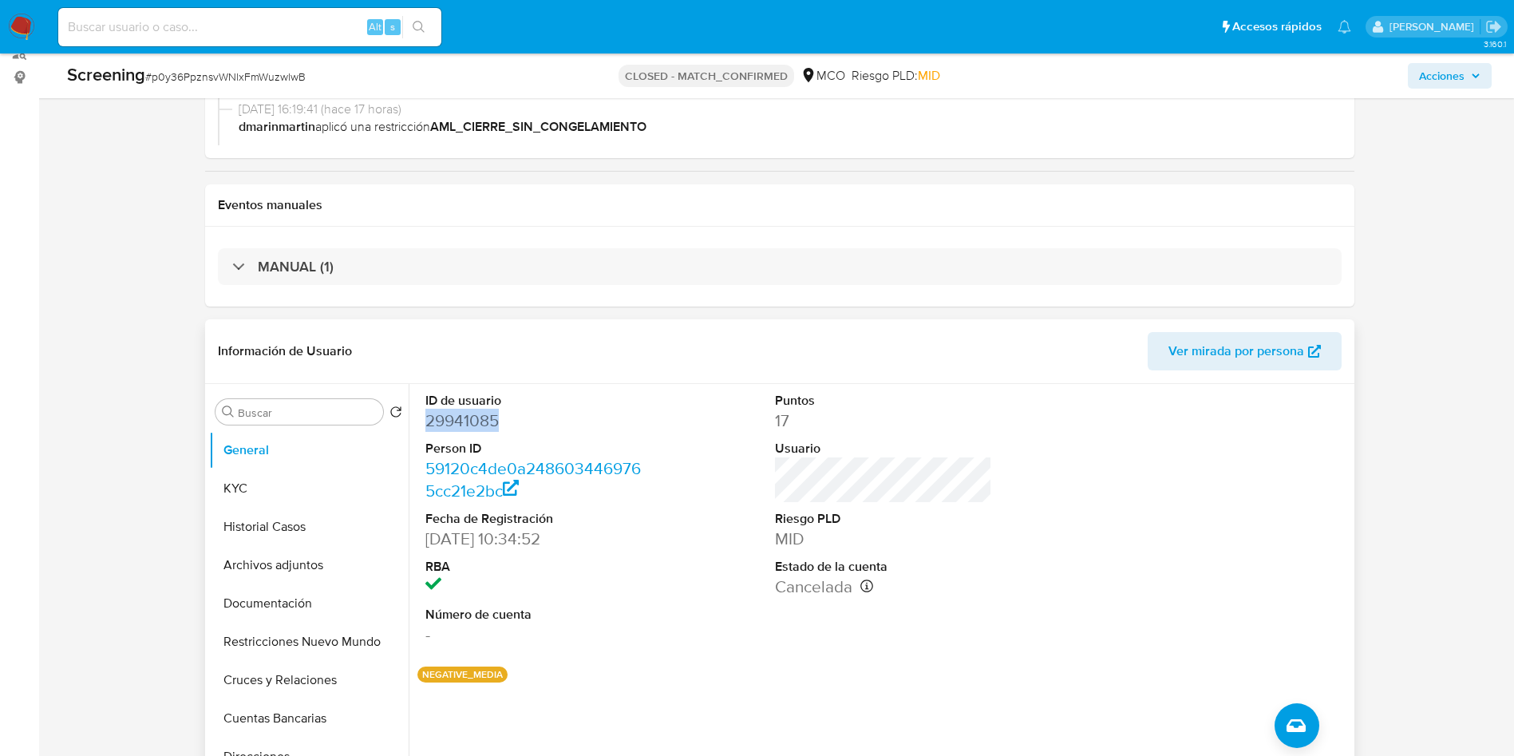
scroll to position [239, 0]
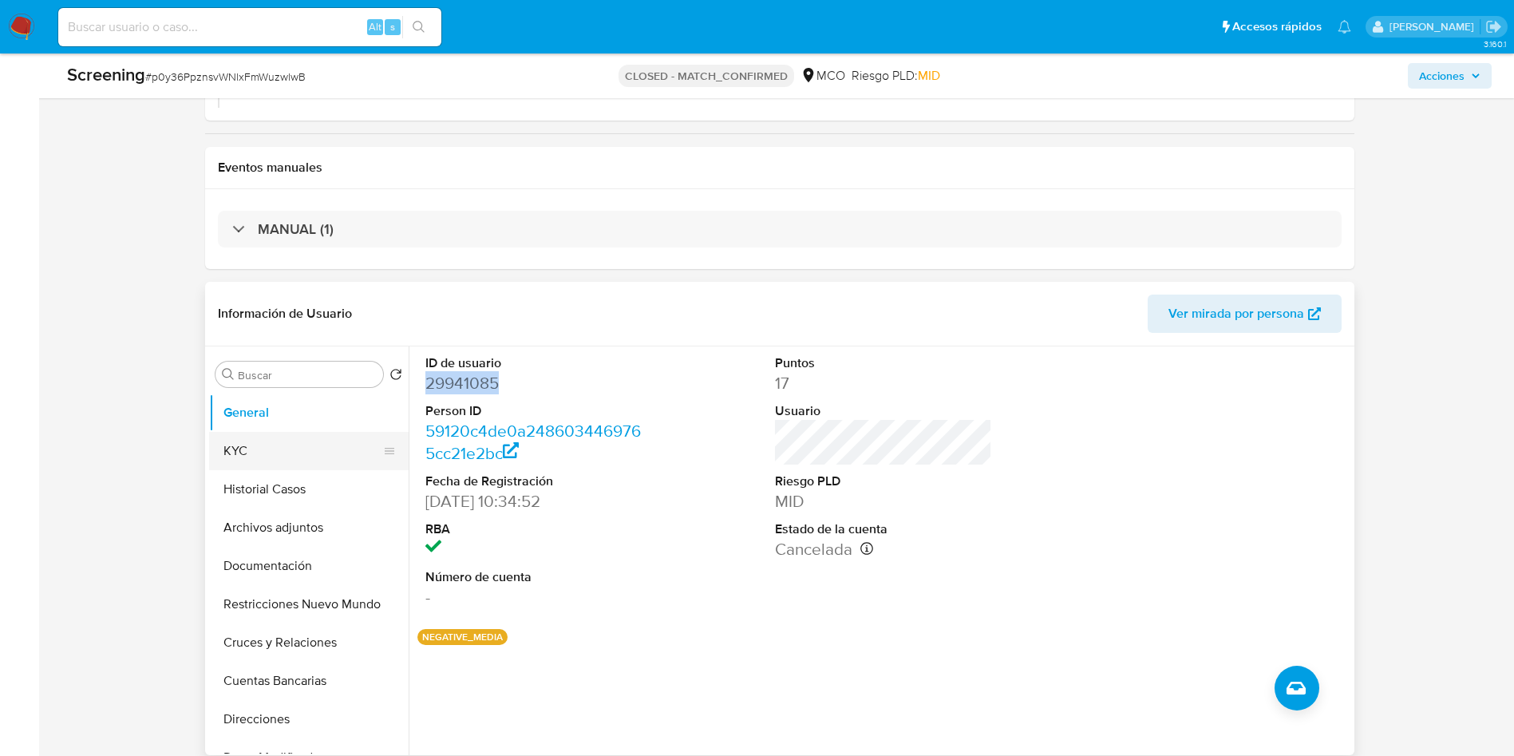
click at [309, 459] on button "KYC" at bounding box center [302, 451] width 187 height 38
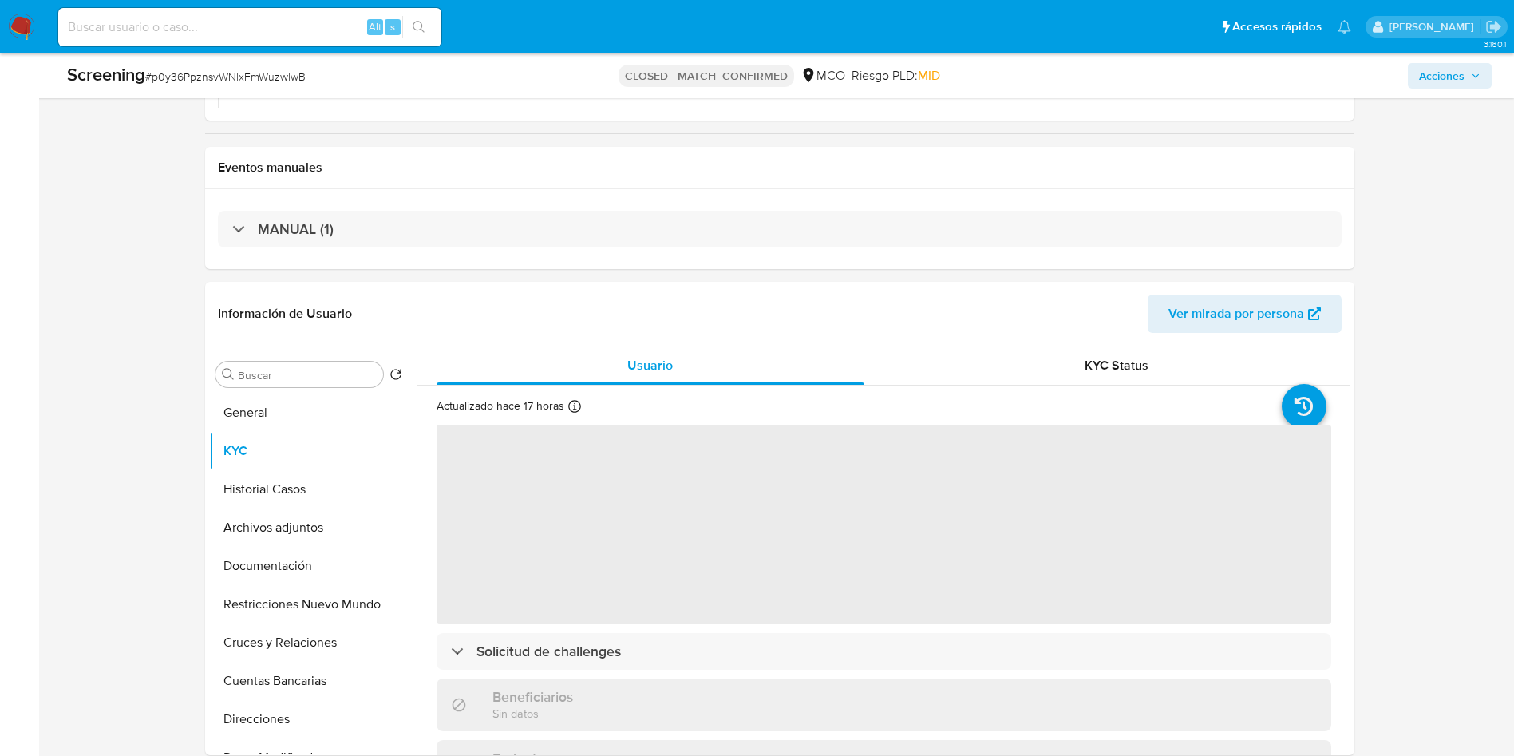
scroll to position [359, 0]
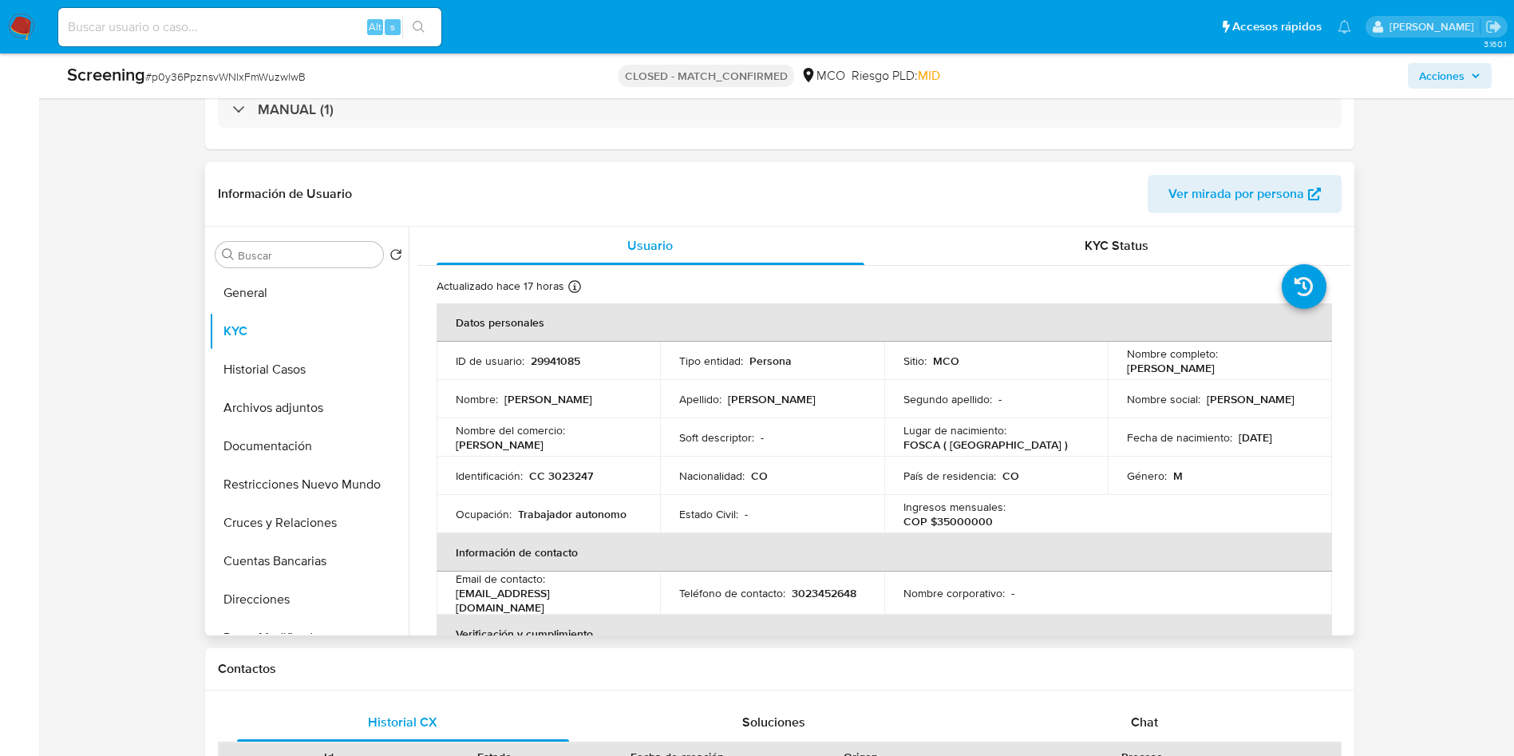
click at [600, 478] on div "Identificación : CC 3023247" at bounding box center [549, 476] width 186 height 14
click at [553, 481] on p "CC 3023247" at bounding box center [561, 476] width 64 height 14
copy p "3023247"
drag, startPoint x: 1256, startPoint y: 374, endPoint x: 1117, endPoint y: 371, distance: 139.7
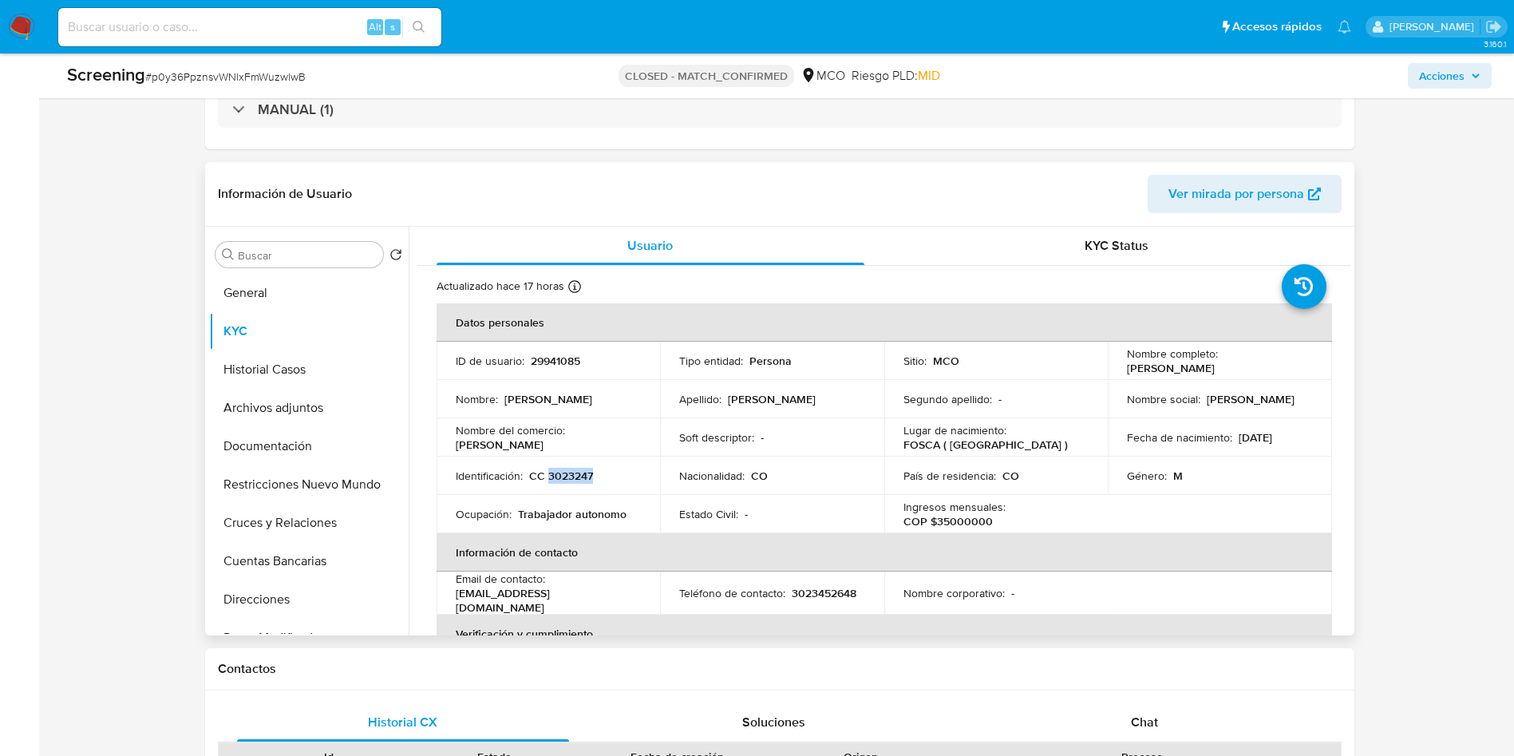
click at [1117, 371] on td "Nombre completo : Edgar Eduardo Riveros Rey" at bounding box center [1220, 361] width 224 height 38
copy p "Edgar Eduardo Riveros Rey"
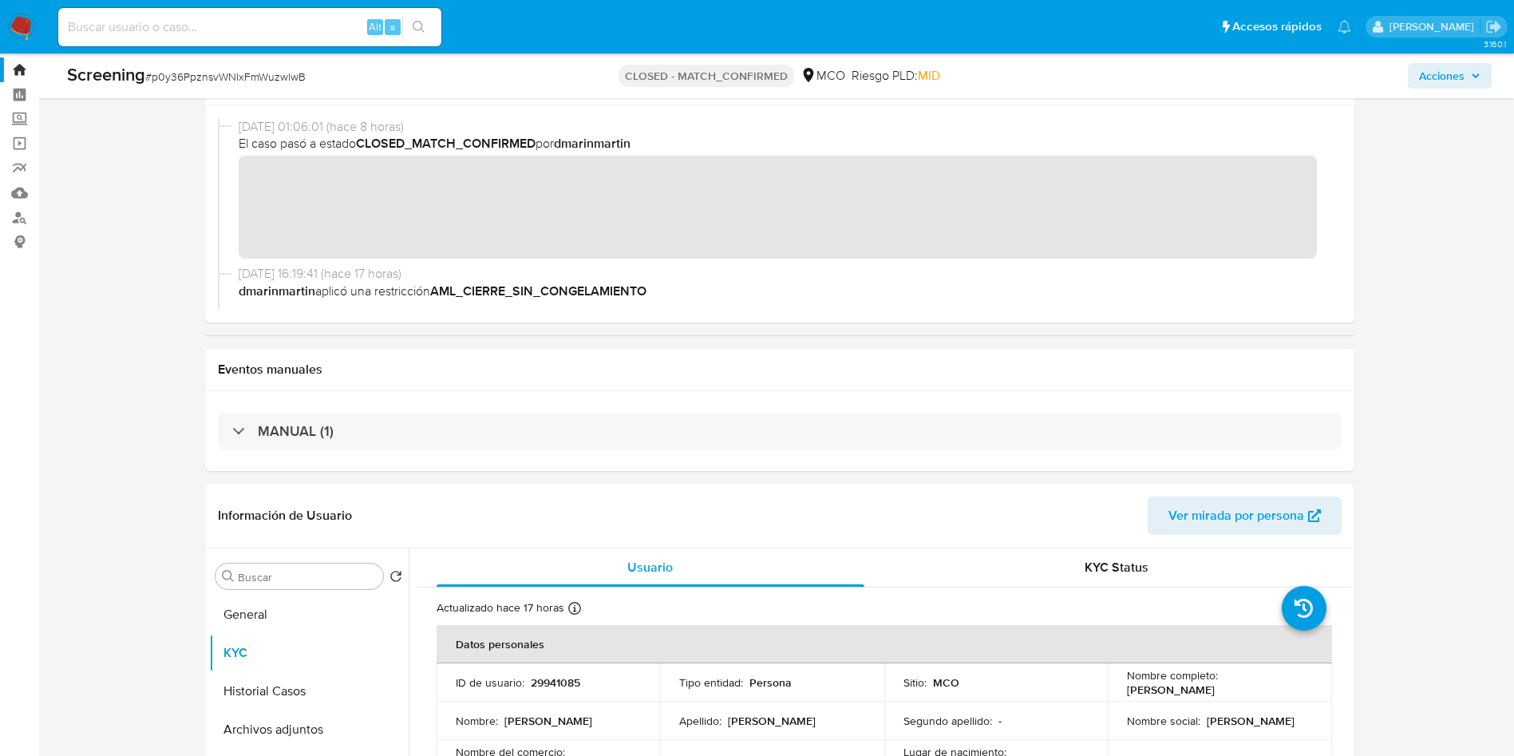
scroll to position [0, 0]
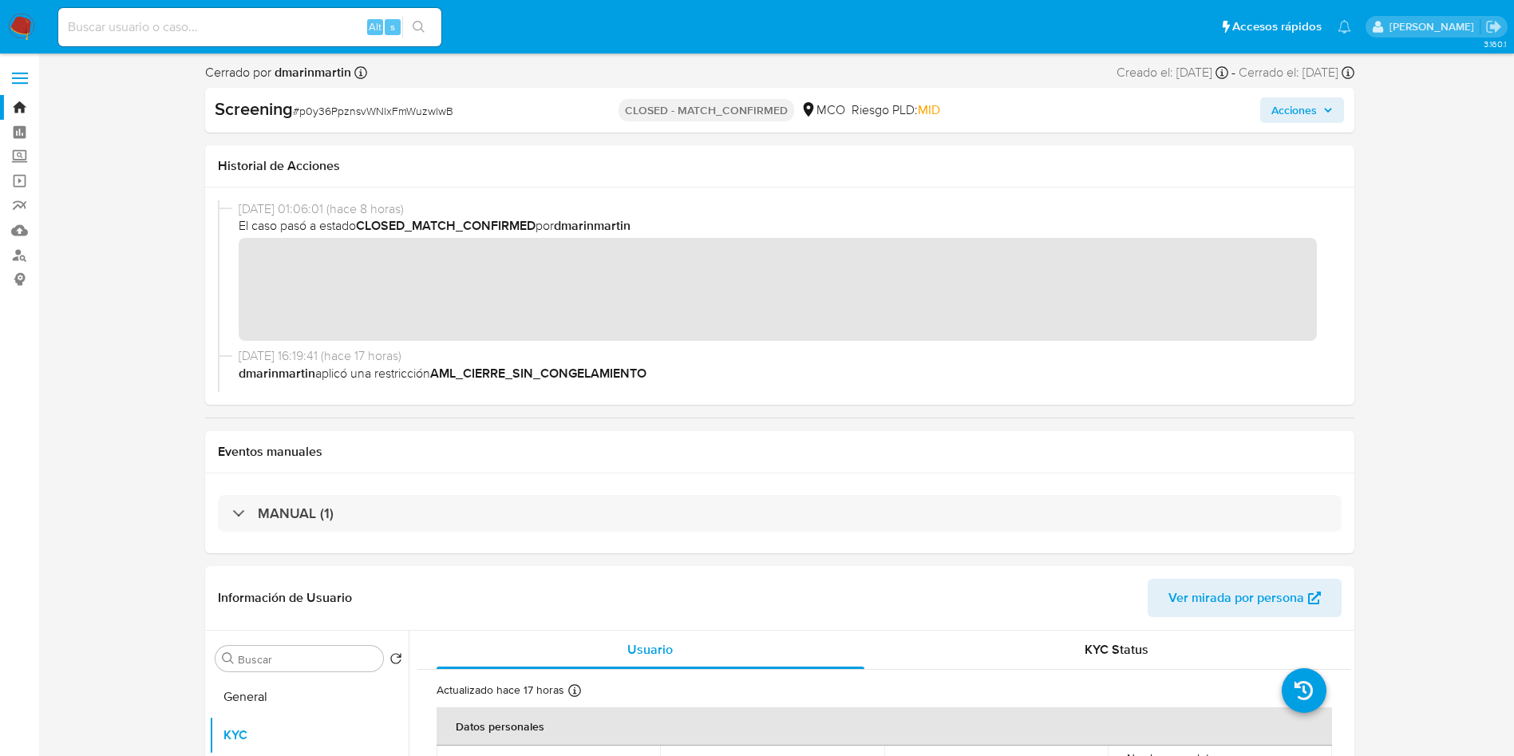
drag, startPoint x: 211, startPoint y: 29, endPoint x: 232, endPoint y: 19, distance: 22.9
click at [212, 26] on input at bounding box center [249, 27] width 383 height 21
paste input "rVc1tp7hLzqd7gPDd5QU1Zww"
type input "rVc1tp7hLzqd7gPDd5QU1Zww"
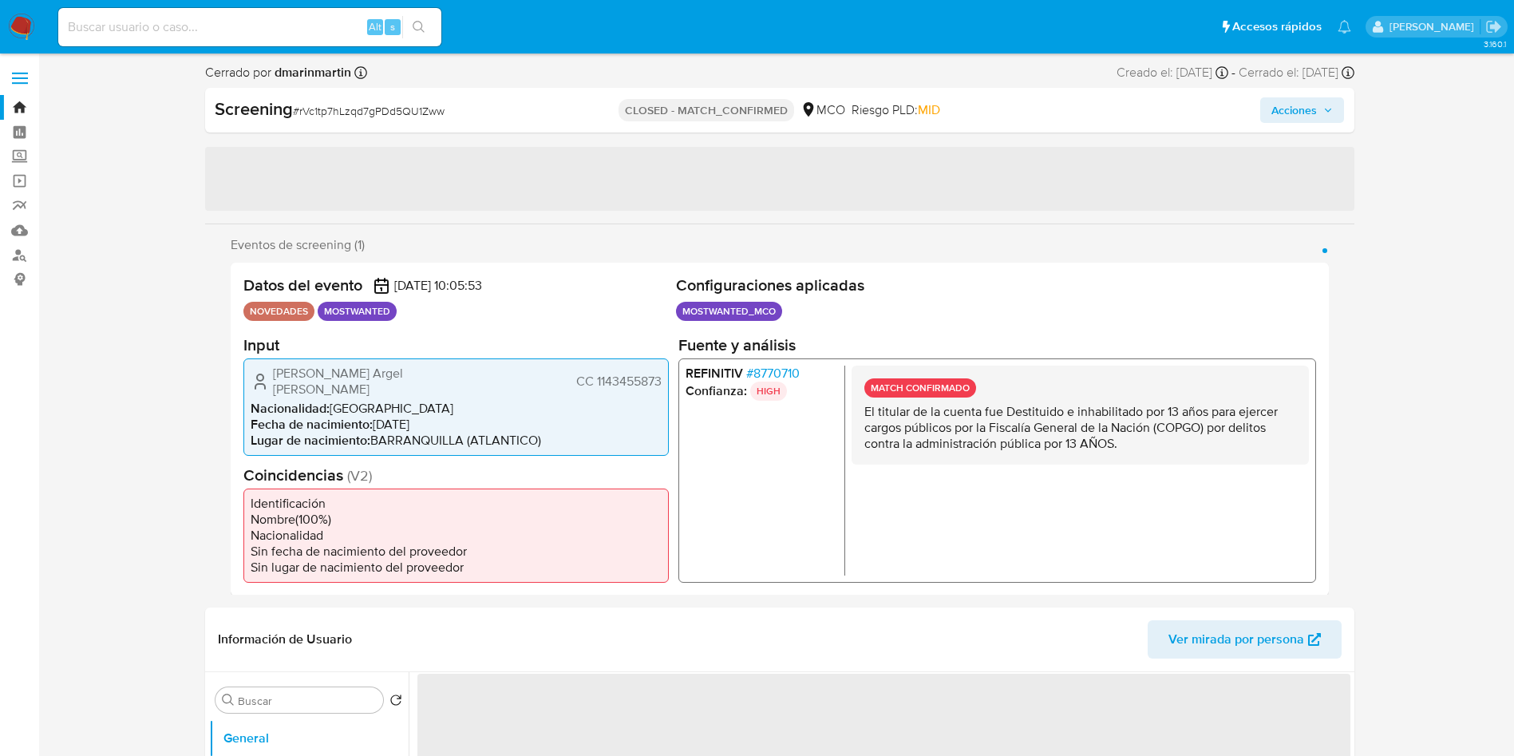
select select "10"
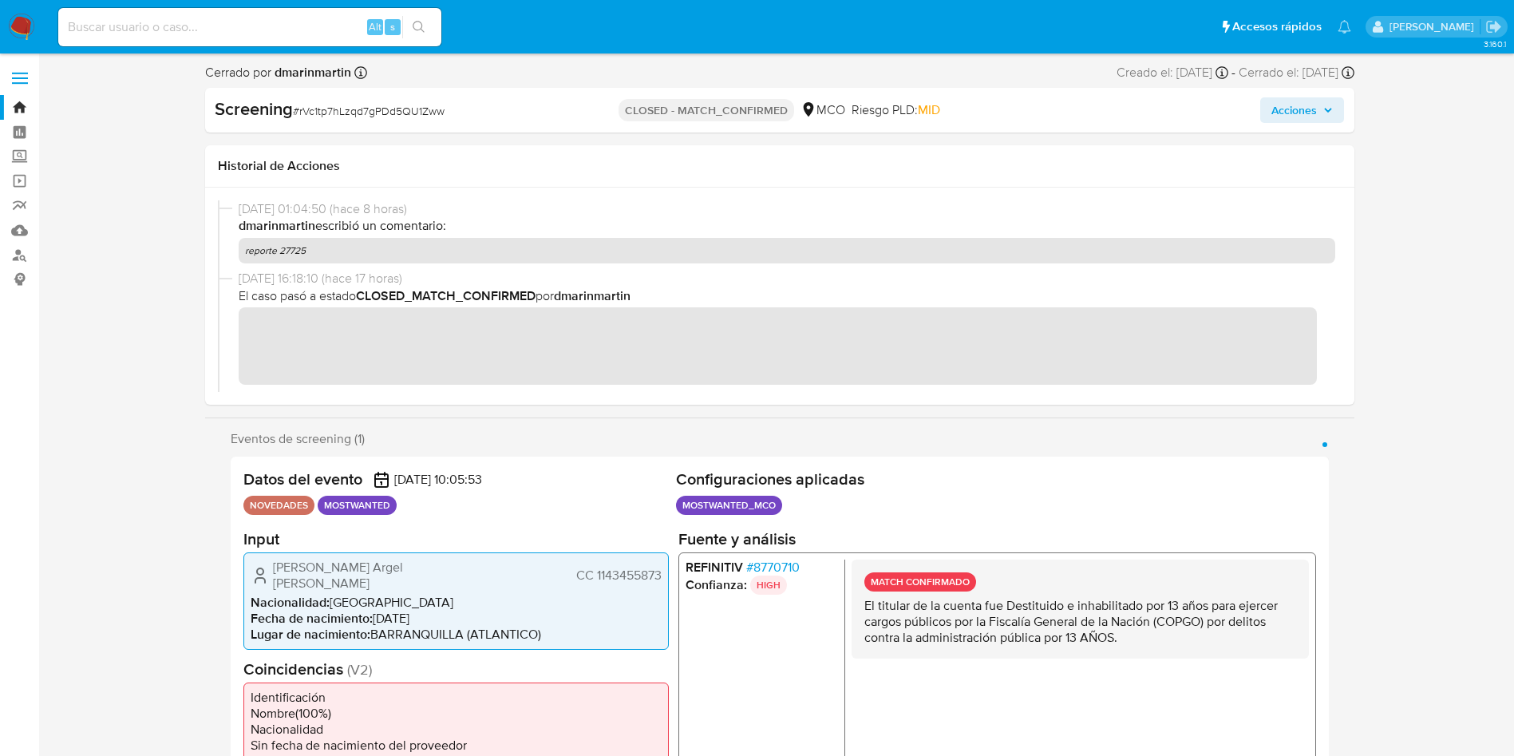
click at [629, 567] on span "CC 1143455873" at bounding box center [618, 575] width 85 height 16
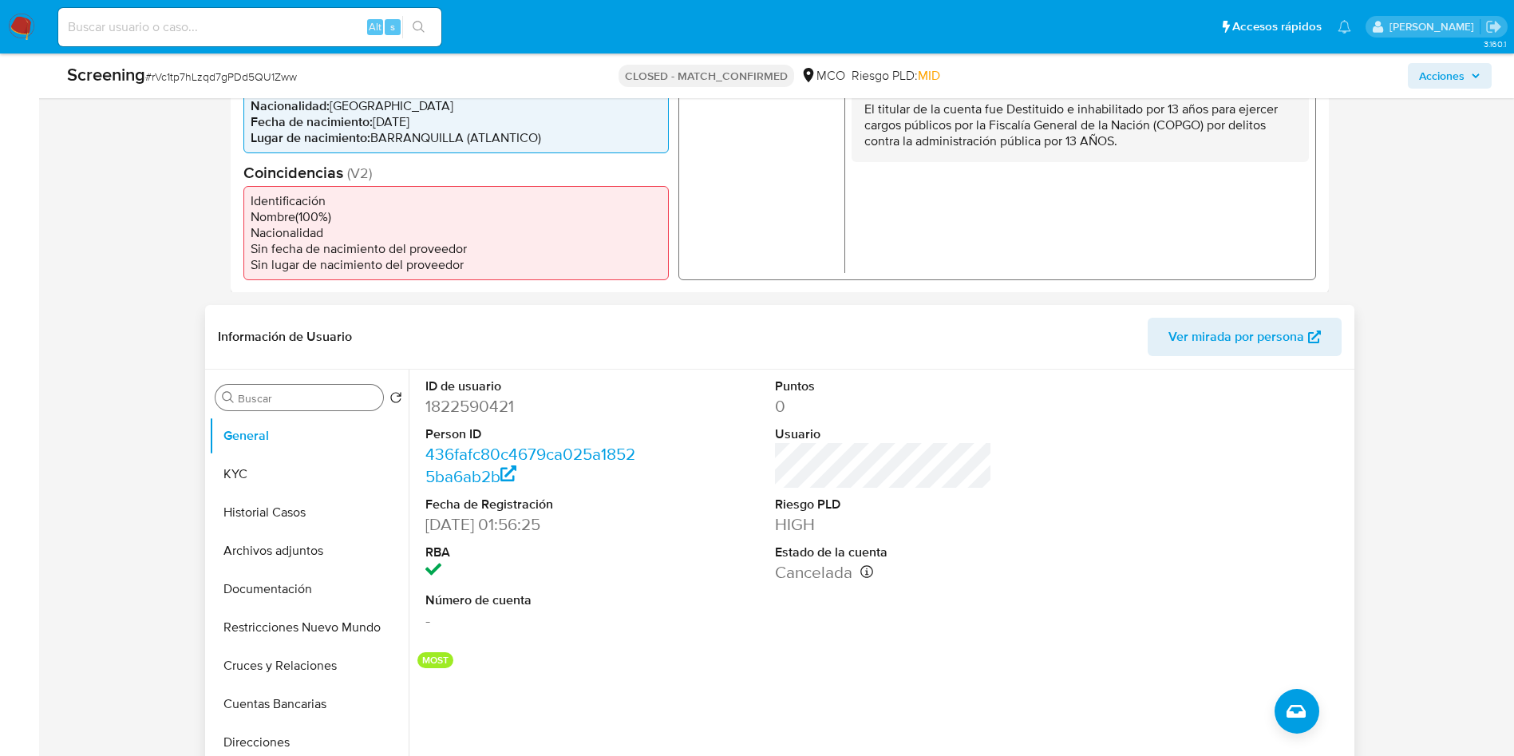
scroll to position [479, 0]
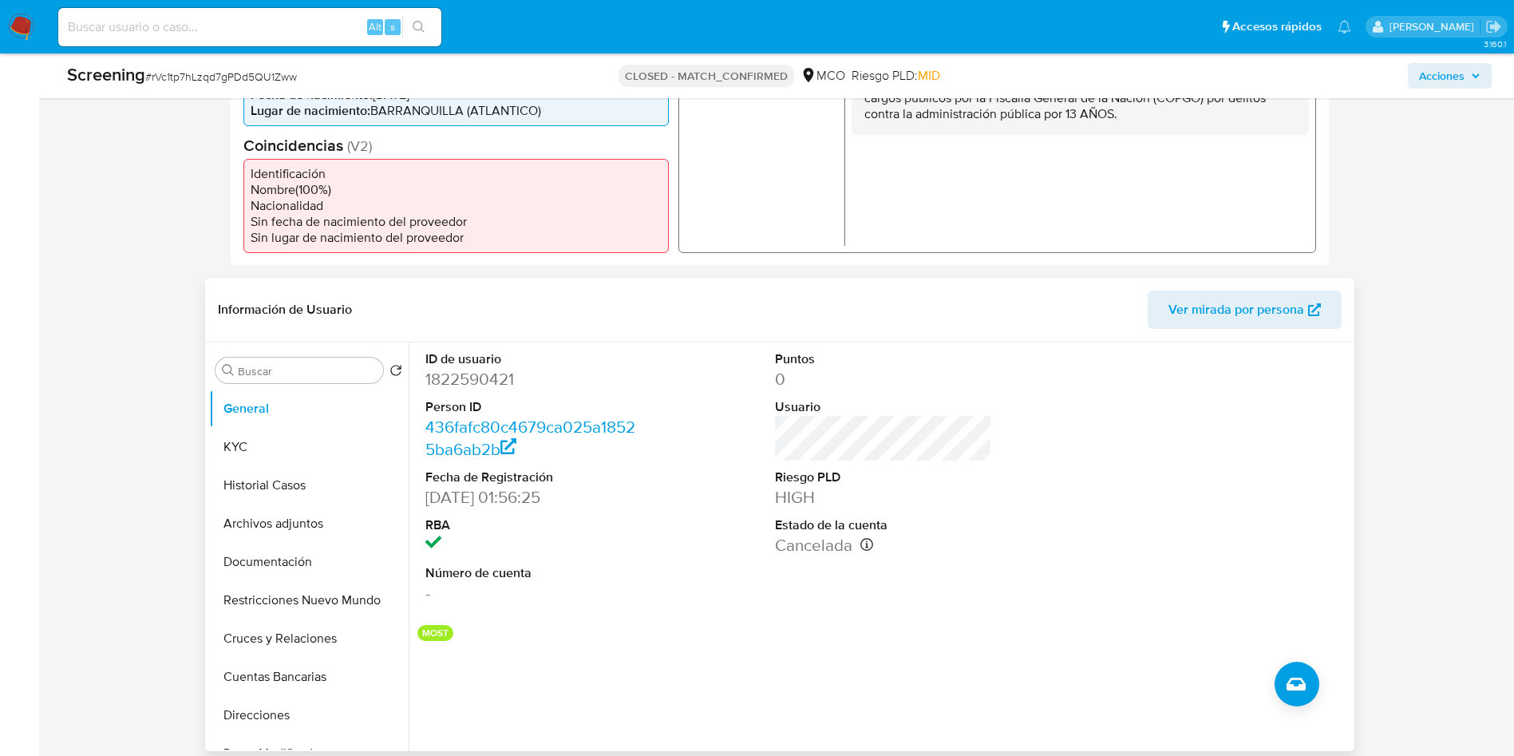
click at [457, 372] on dd "1822590421" at bounding box center [533, 379] width 217 height 22
copy dd "1822590421"
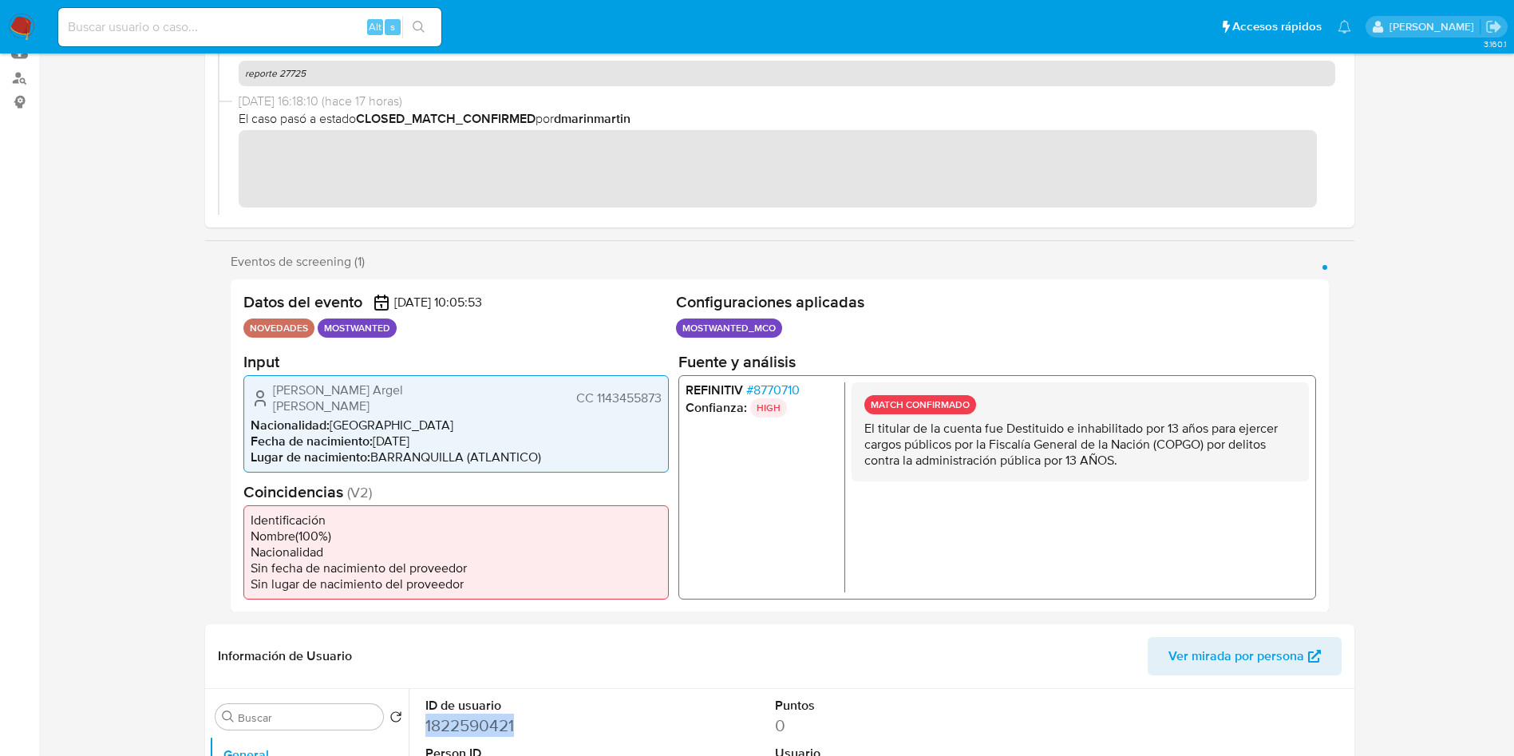
scroll to position [0, 0]
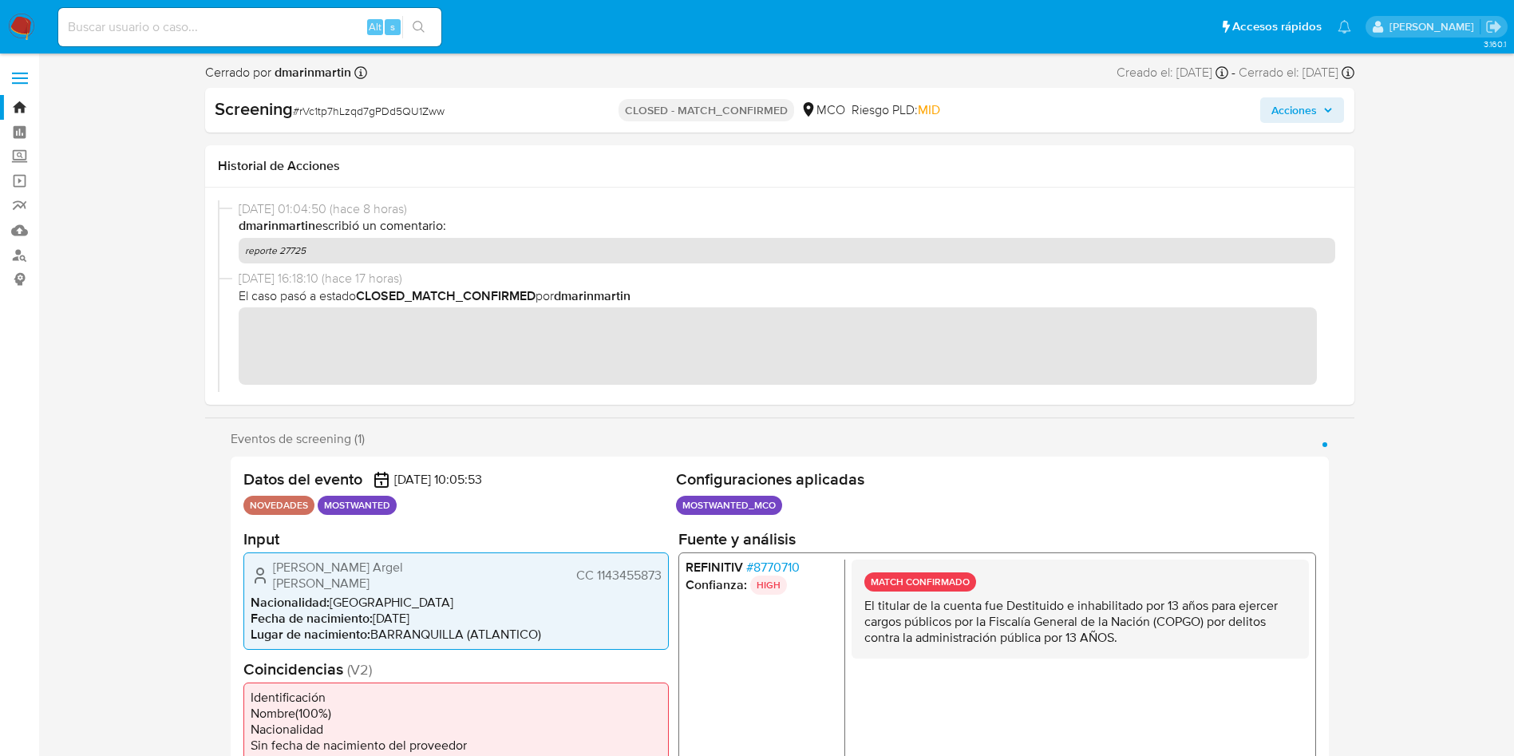
drag, startPoint x: 450, startPoint y: 567, endPoint x: 275, endPoint y: 566, distance: 174.8
click at [275, 566] on div "Edwin Manuel Argel Rodriguez CC 1143455873" at bounding box center [456, 575] width 411 height 32
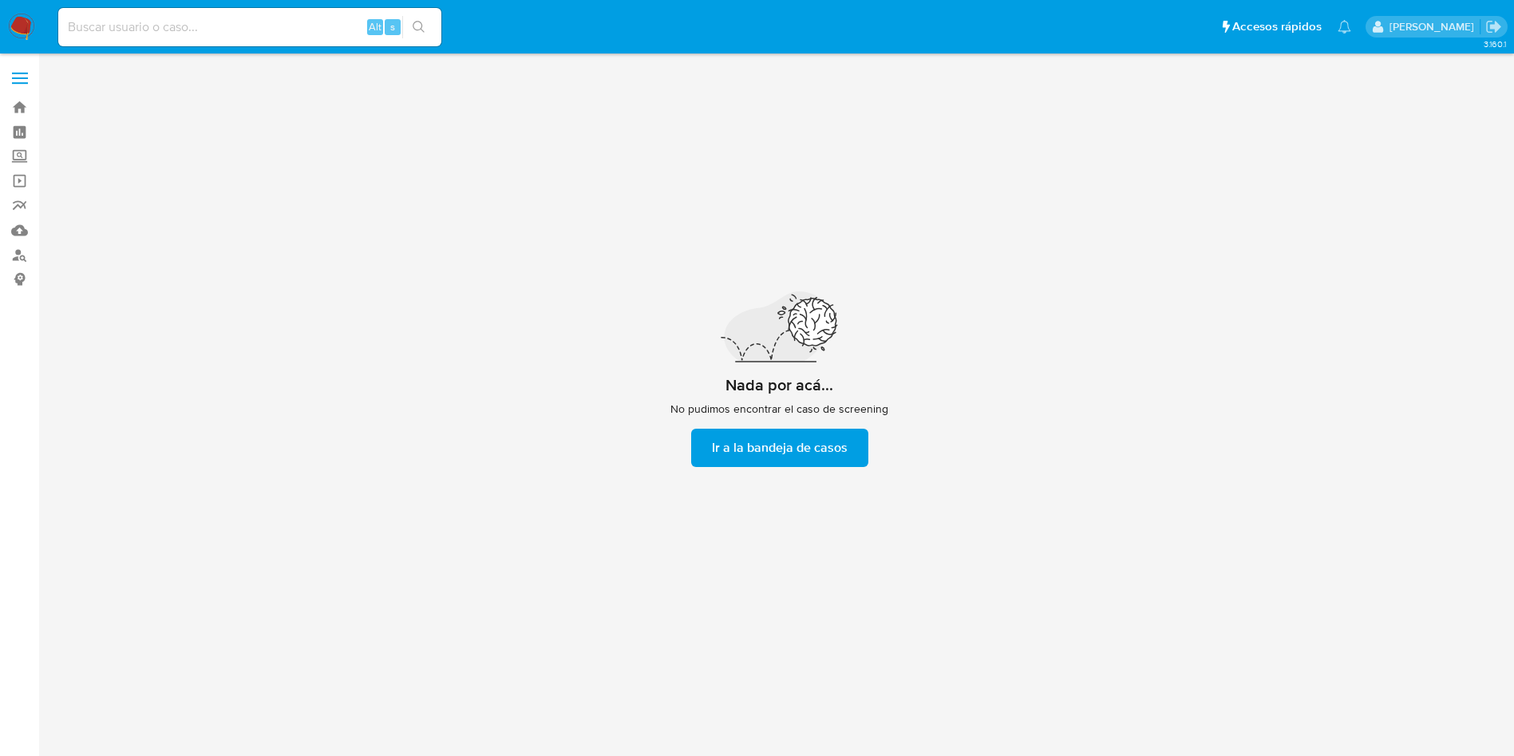
click at [275, 26] on input at bounding box center [249, 27] width 383 height 21
paste input "8MtCJCb1hZf0KWZMUezhe4Tc"
type input "8MtCJCb1hZf0KWZMUezhe4Tc"
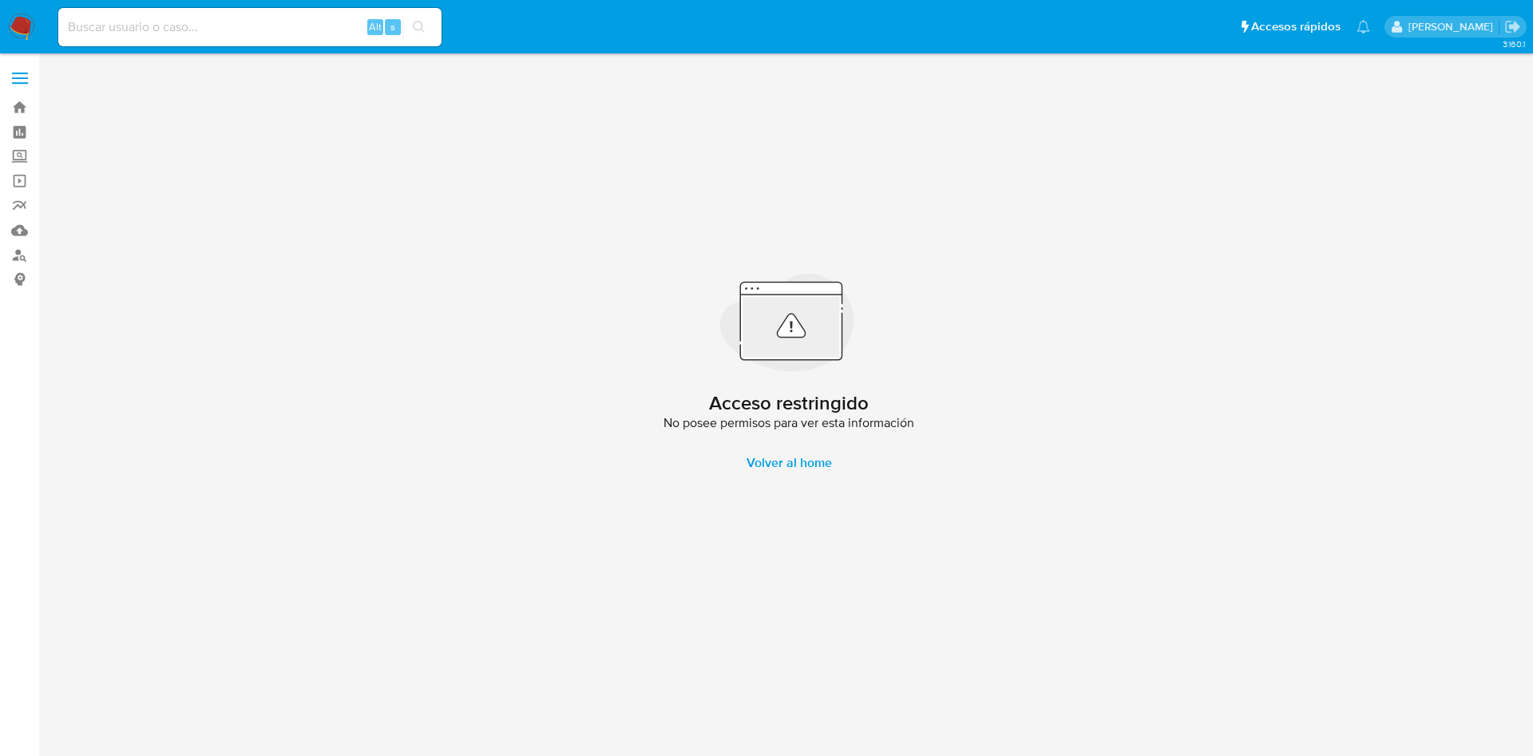
click at [30, 29] on img at bounding box center [21, 27] width 27 height 27
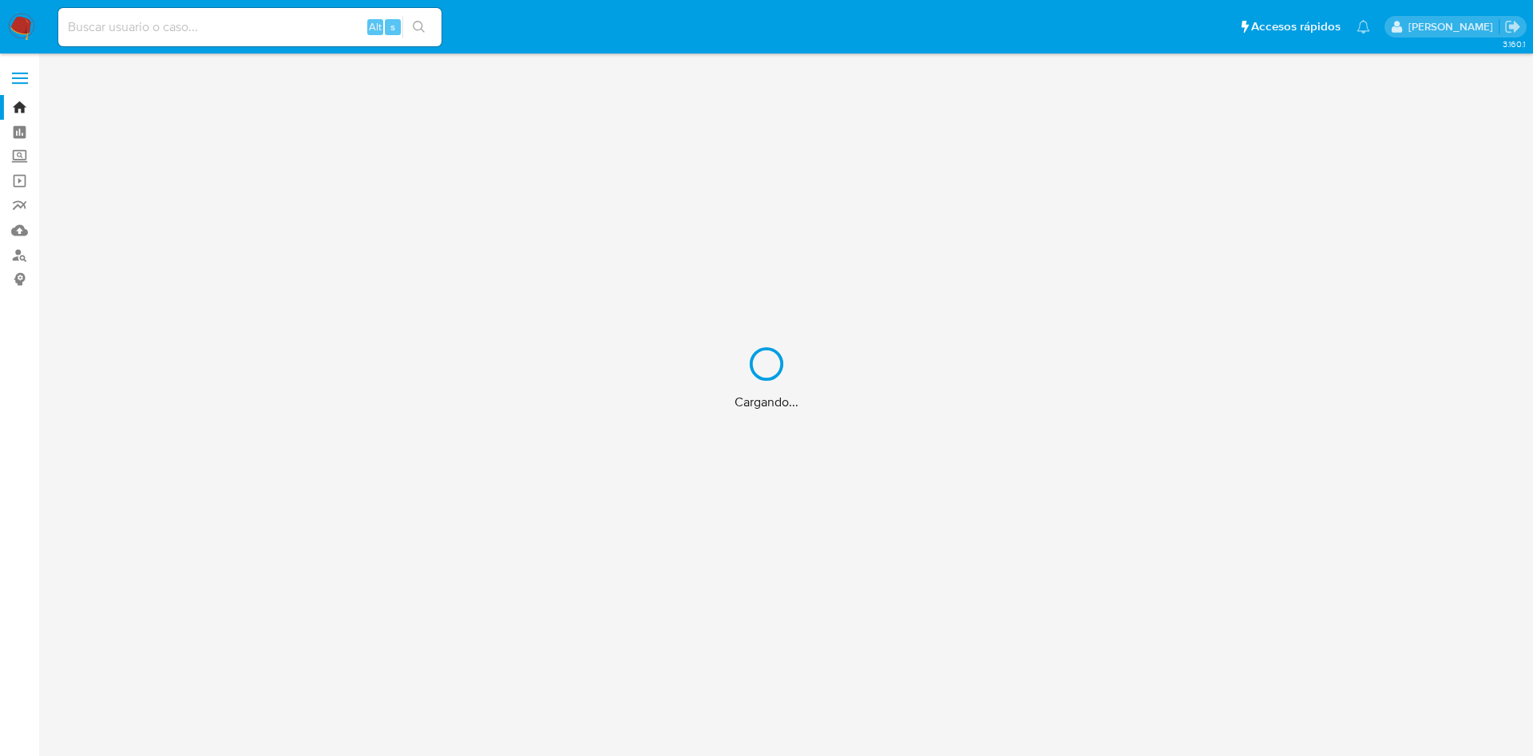
click at [167, 24] on div "Cargando..." at bounding box center [766, 378] width 1533 height 756
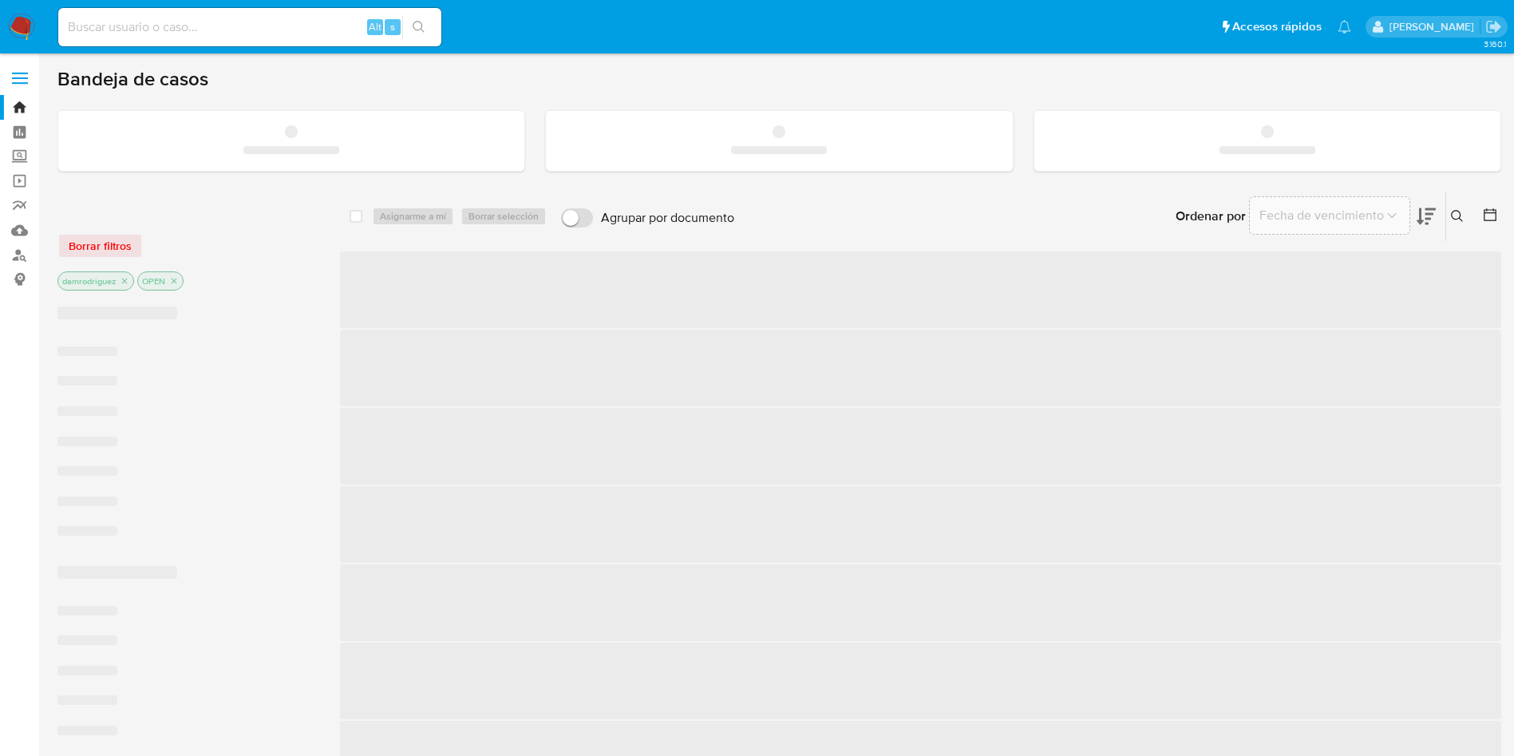
drag, startPoint x: 186, startPoint y: 26, endPoint x: 201, endPoint y: 23, distance: 15.4
click at [188, 26] on input at bounding box center [249, 27] width 383 height 21
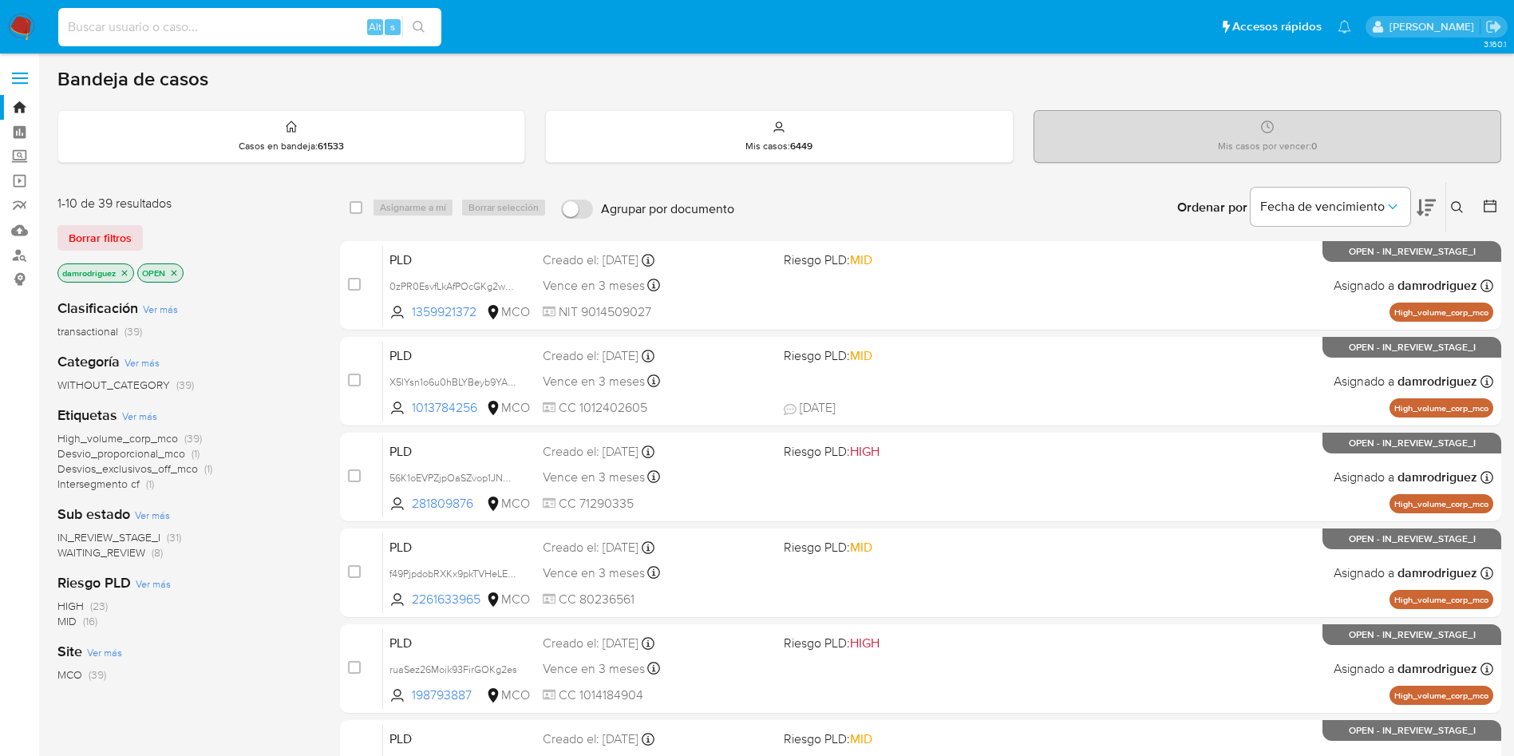
paste input "8MtCJCb1hZf0KWZMUezhe4Tc"
type input "8MtCJCb1hZf0KWZMUezhe4Tc"
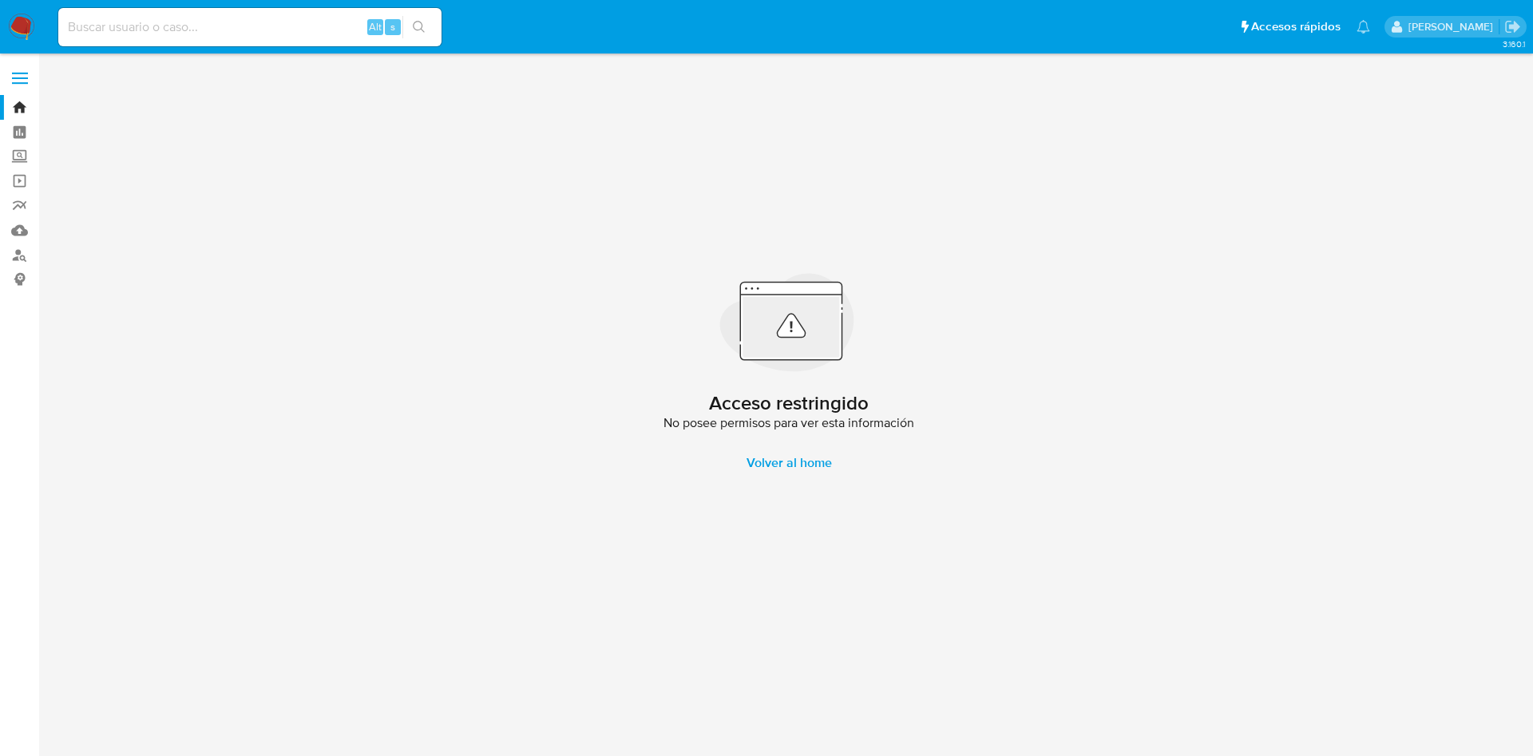
click at [126, 40] on div "Alt s" at bounding box center [249, 27] width 383 height 38
click at [237, 18] on input at bounding box center [249, 27] width 383 height 21
paste input "QRcBmvJRhUzITvhPM3jus20O"
type input "QRcBmvJRhUzITvhPM3jus20O"
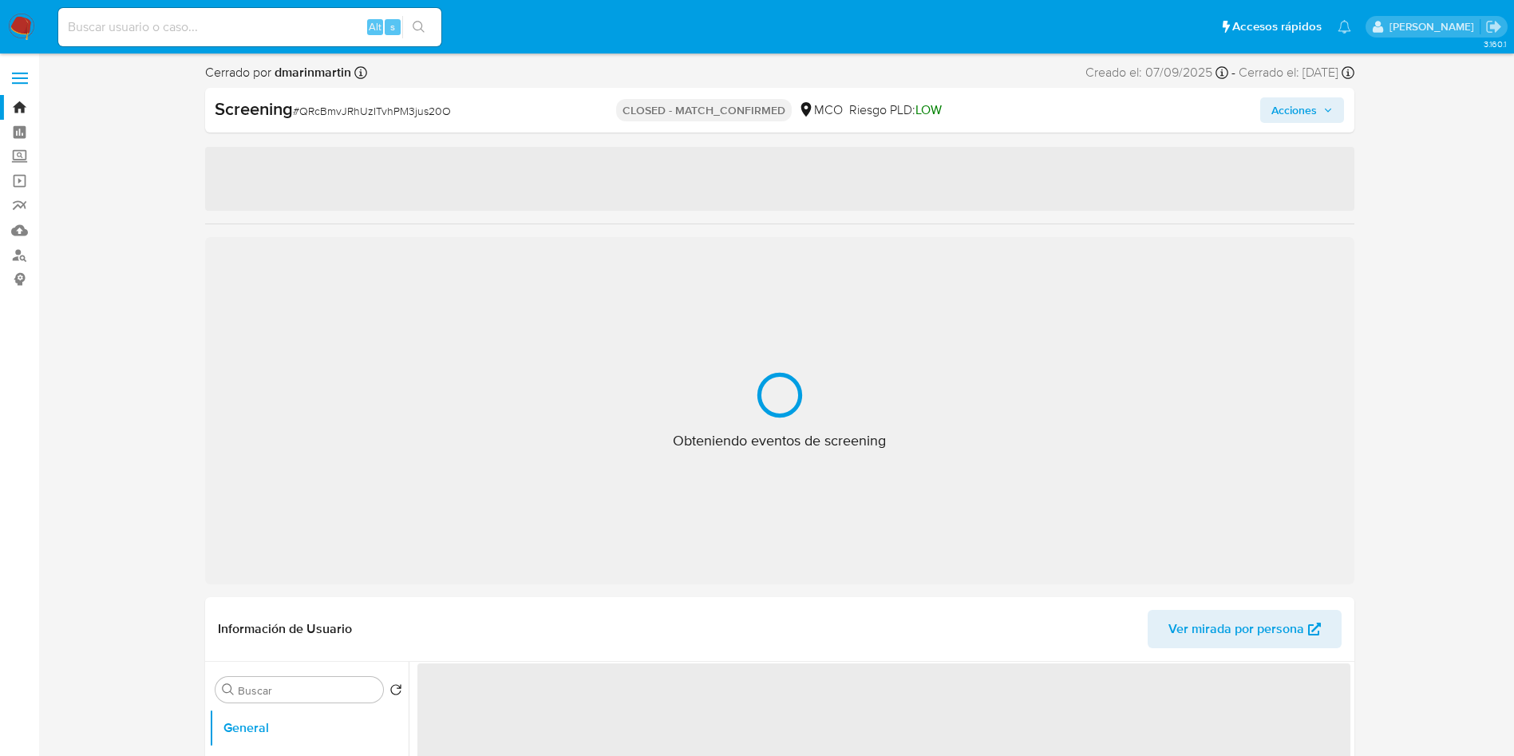
select select "10"
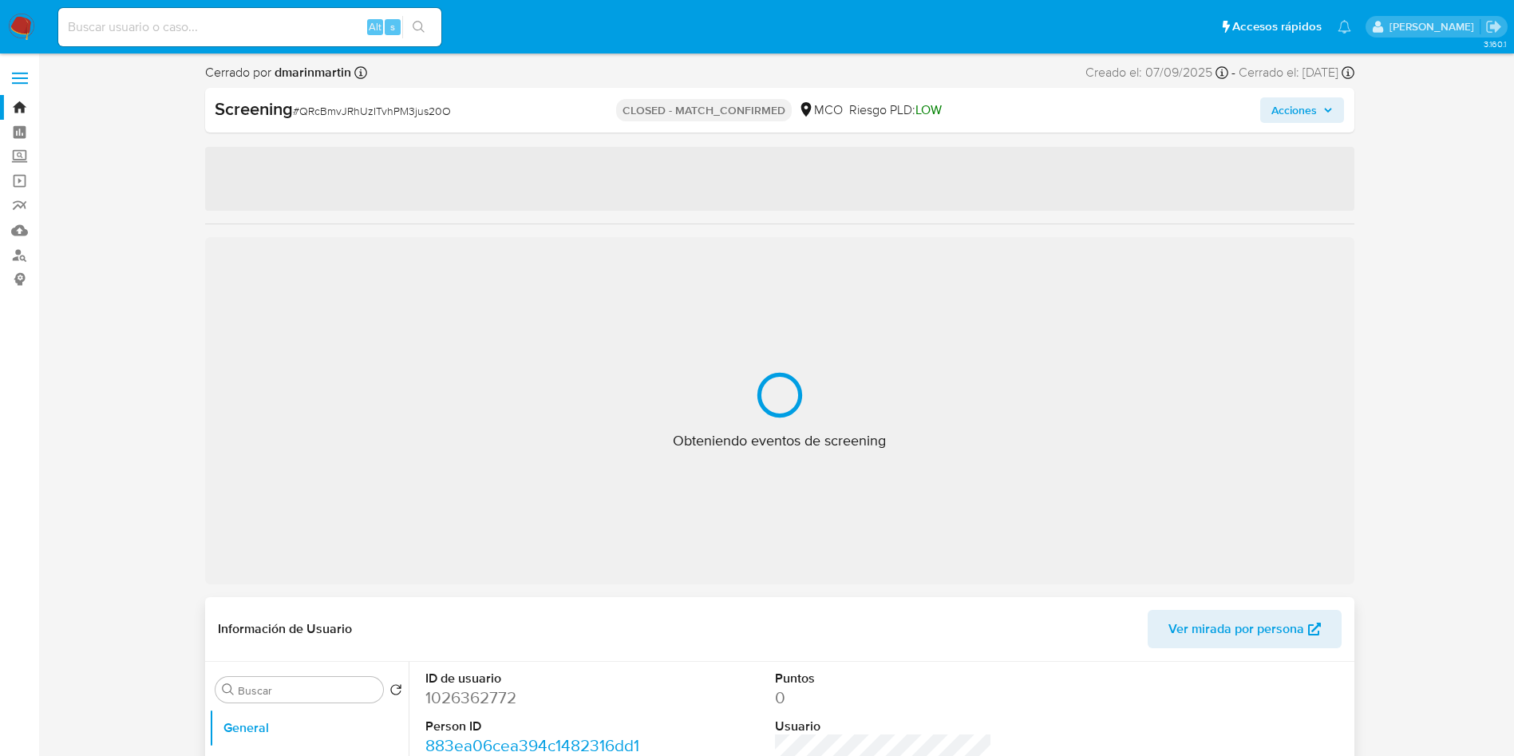
scroll to position [120, 0]
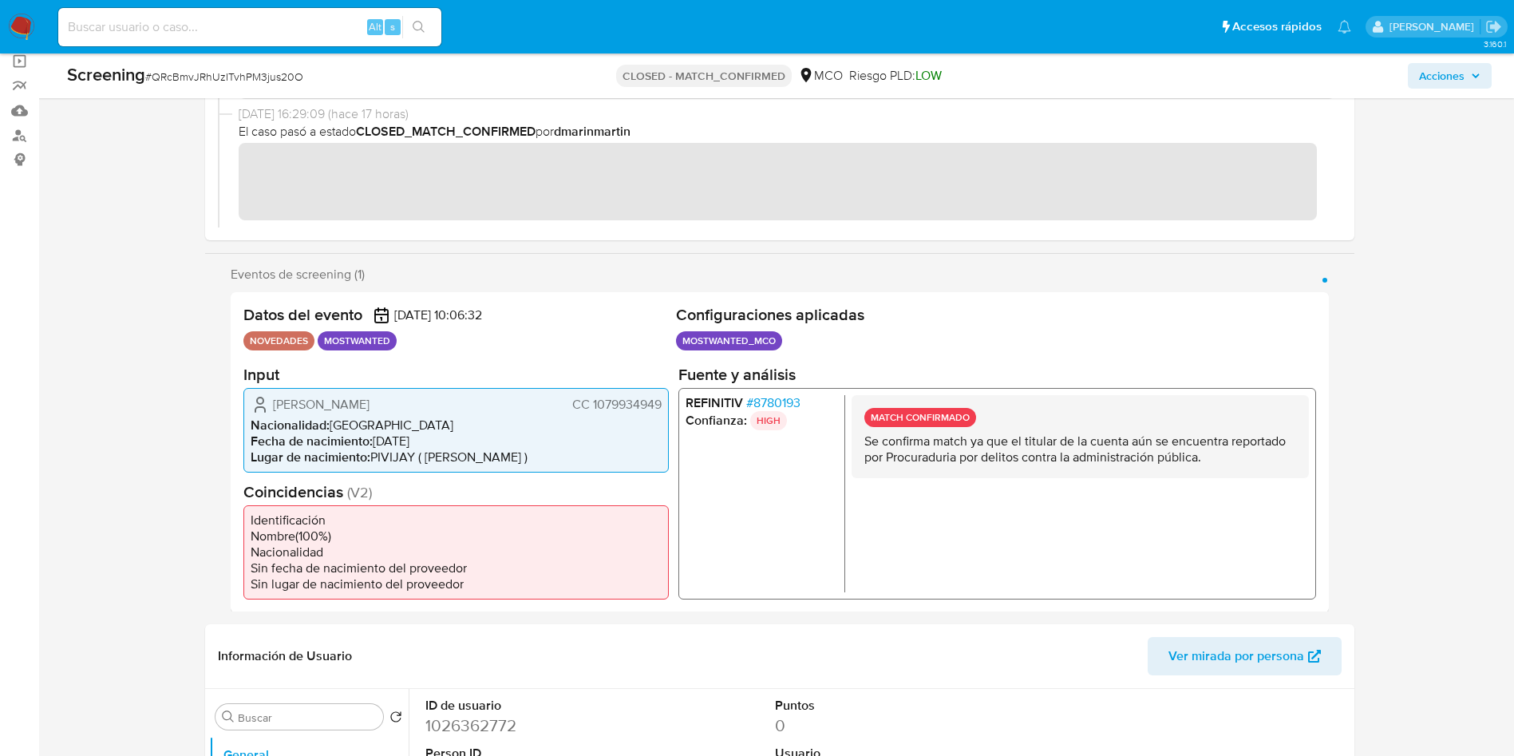
drag, startPoint x: 439, startPoint y: 407, endPoint x: 276, endPoint y: 410, distance: 162.9
click at [276, 410] on div "Antonio Manuel Colon Borja CC 1079934949" at bounding box center [456, 403] width 411 height 19
click at [624, 399] on span "CC 1079934949" at bounding box center [616, 404] width 89 height 16
click at [453, 729] on dd "1026362772" at bounding box center [533, 725] width 217 height 22
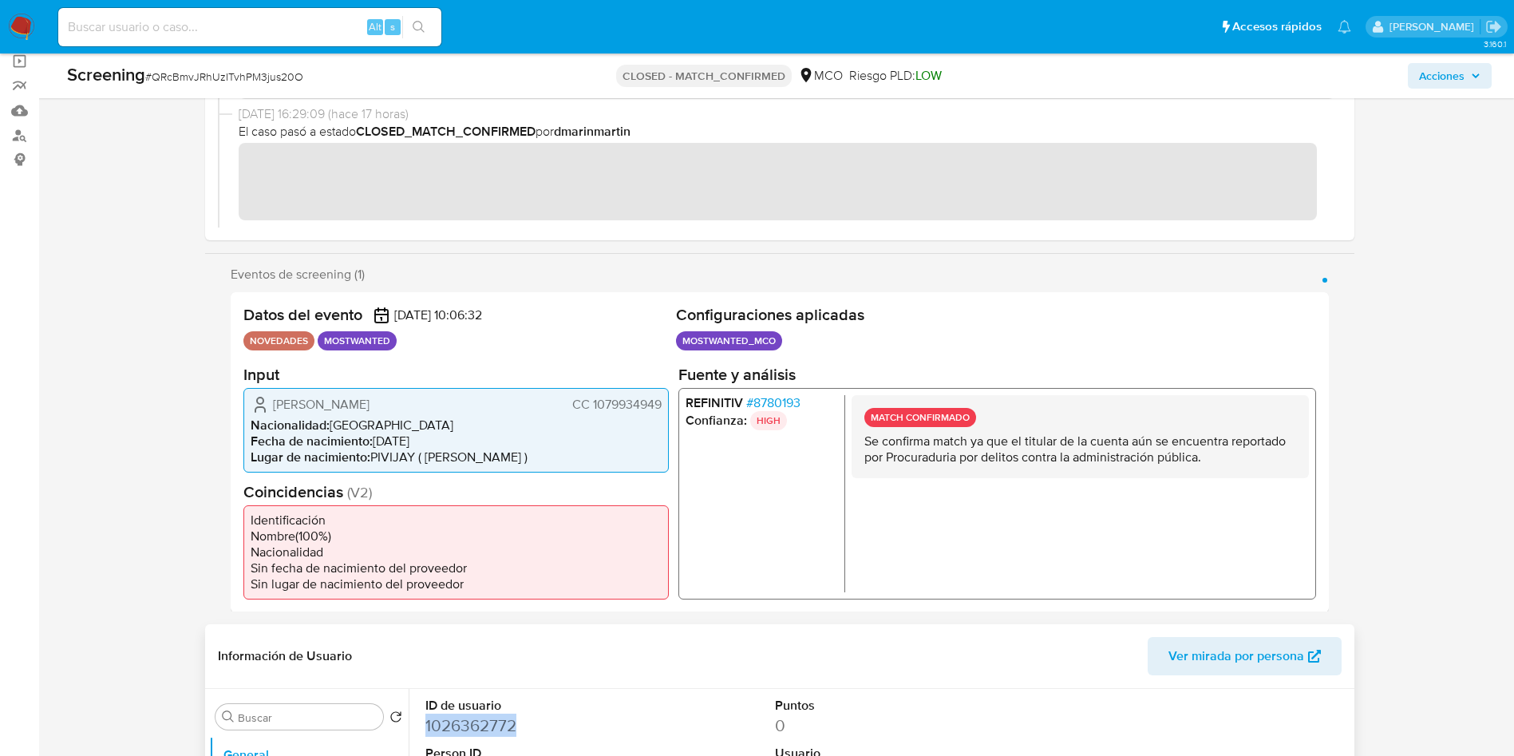
click at [453, 729] on dd "1026362772" at bounding box center [533, 725] width 217 height 22
copy dd "1026362772"
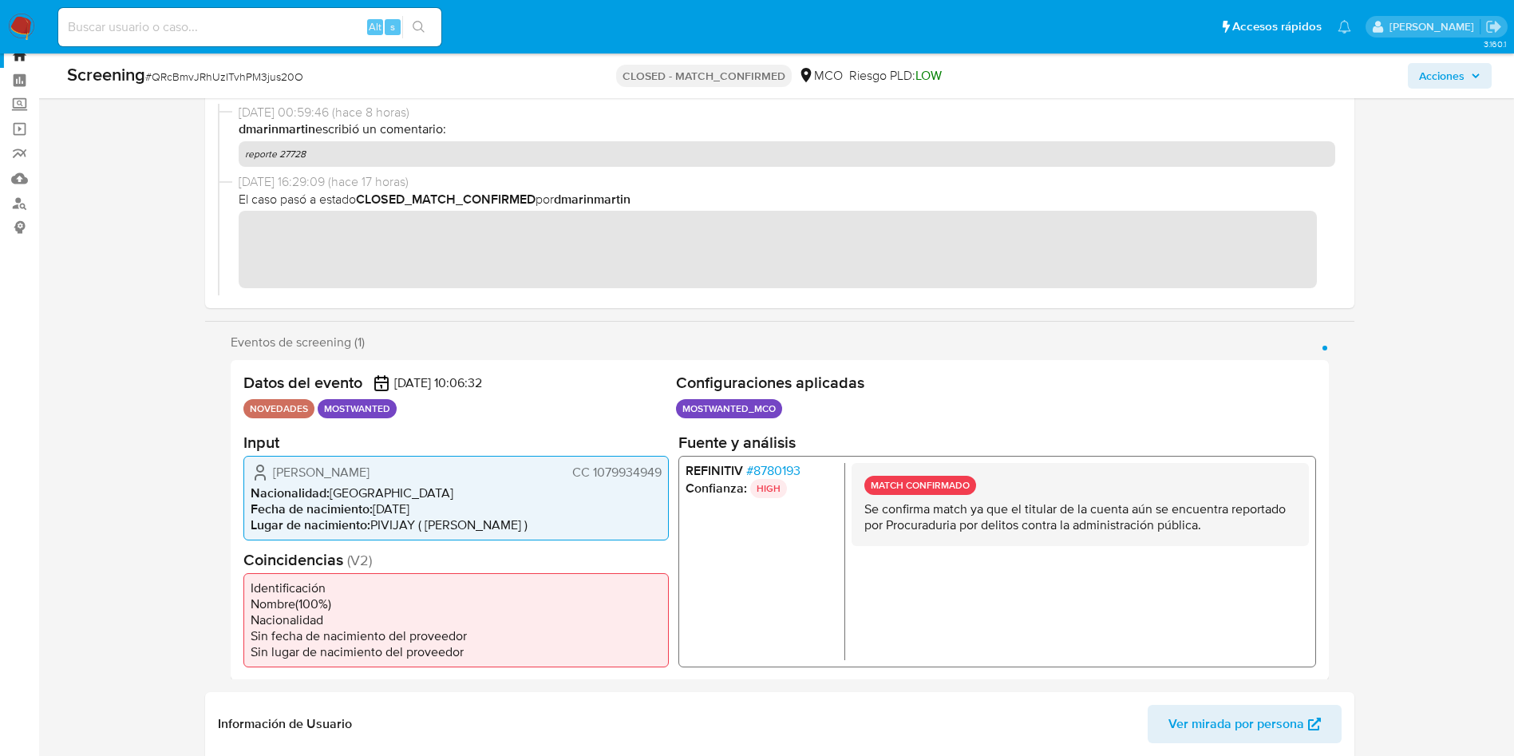
scroll to position [0, 0]
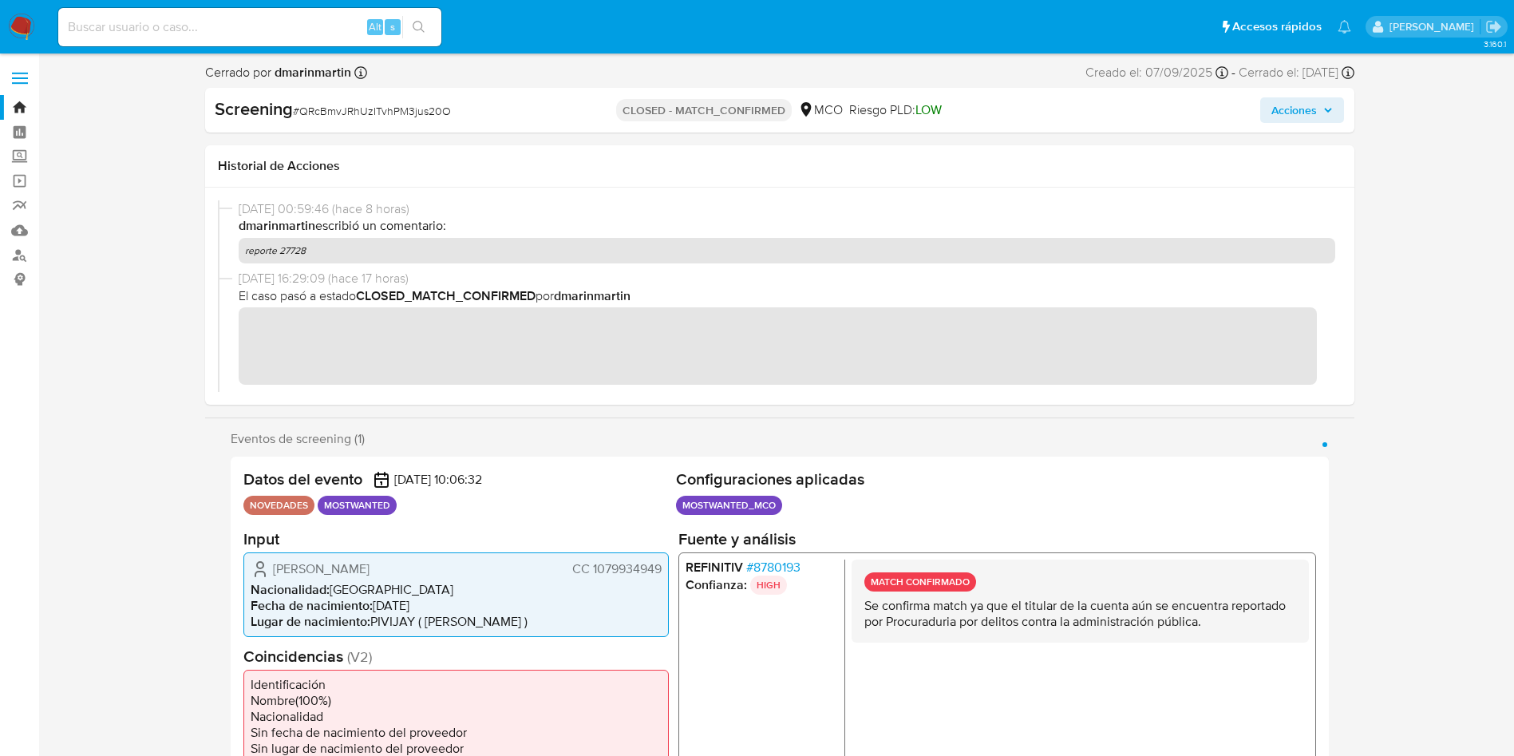
click at [22, 33] on img at bounding box center [21, 27] width 27 height 27
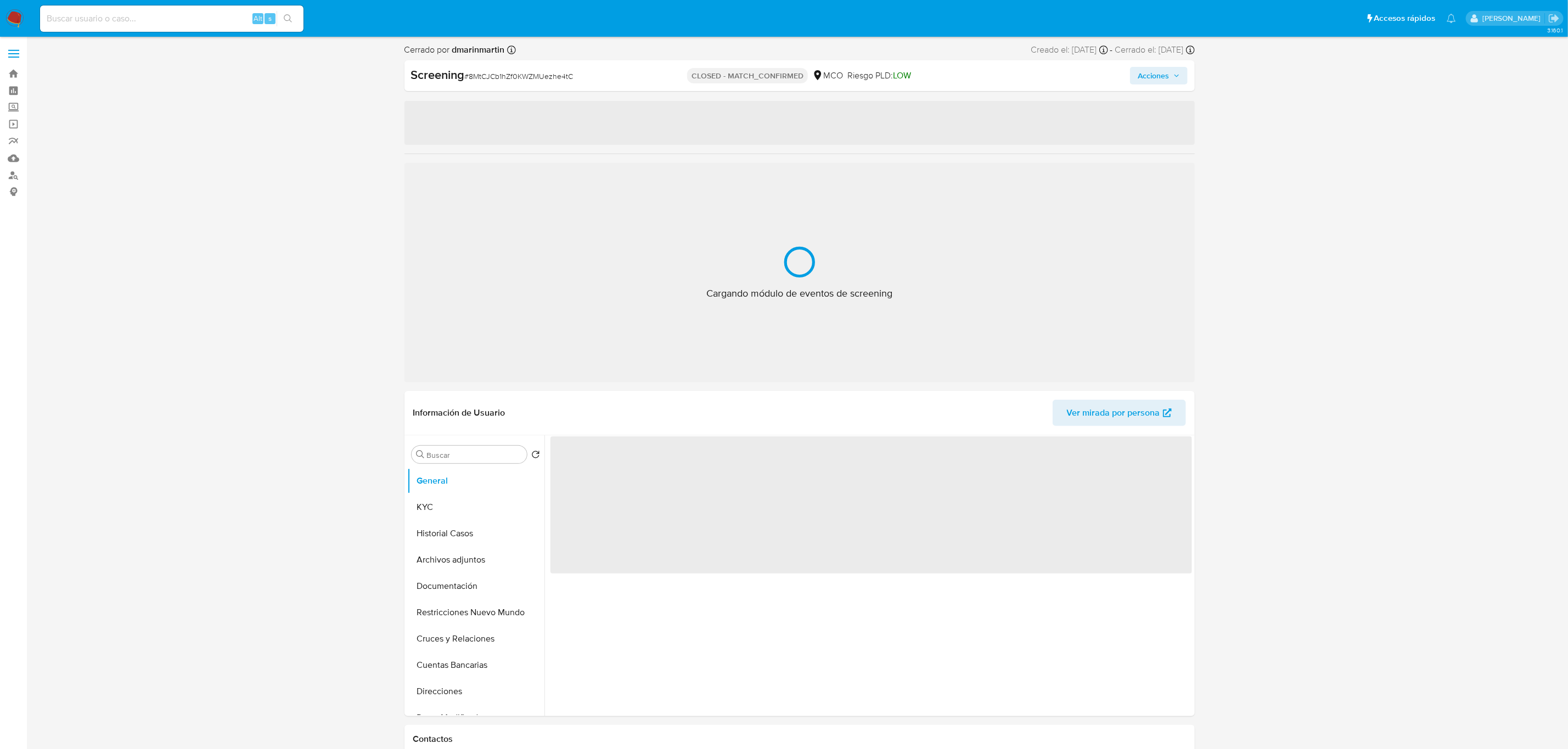
select select "10"
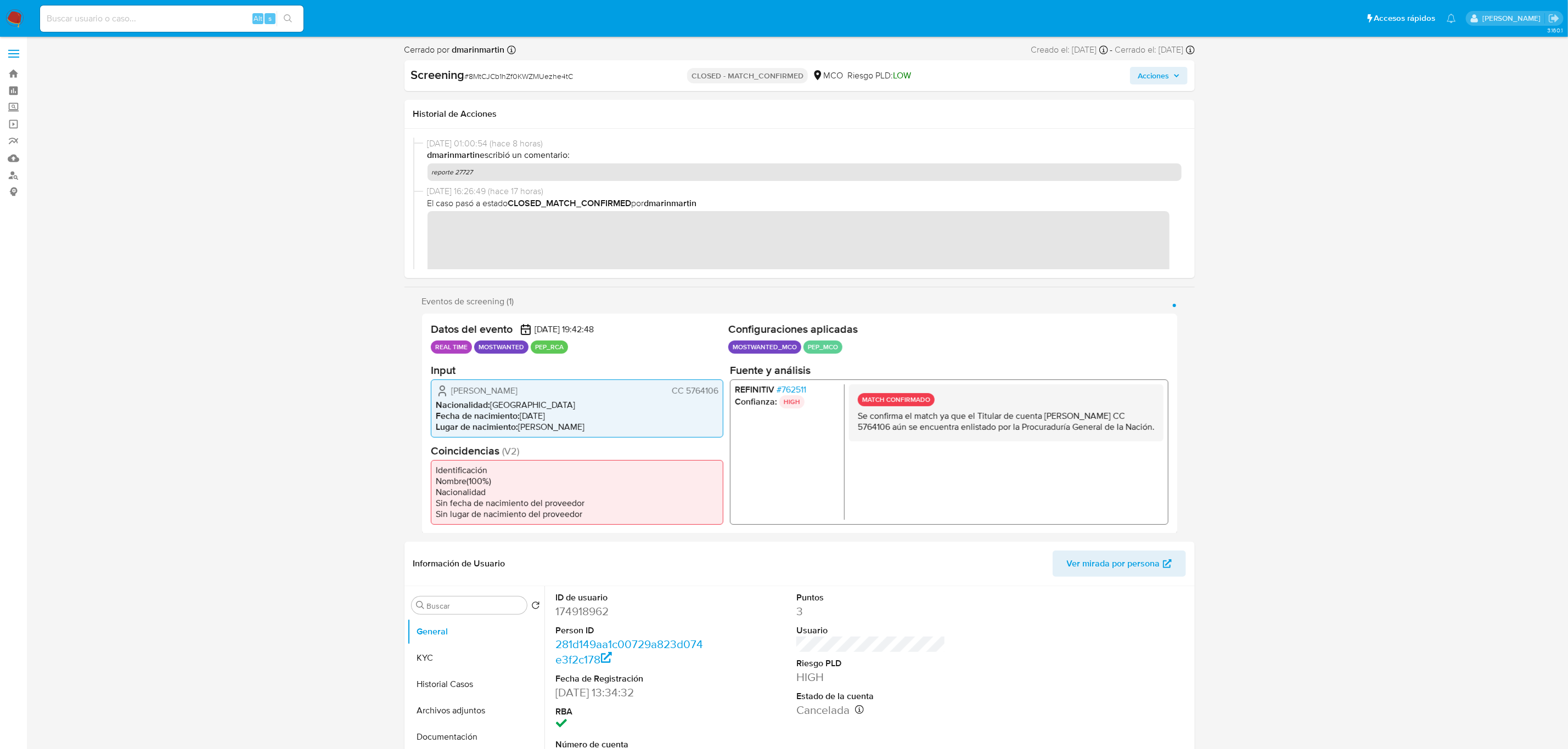
drag, startPoint x: 565, startPoint y: 388, endPoint x: 450, endPoint y: 388, distance: 115.0
click at [450, 388] on div "Humberto Chinchilla Mora CC 5764106" at bounding box center [577, 390] width 283 height 13
click at [700, 388] on span "CC 5764106" at bounding box center [694, 390] width 47 height 11
click at [575, 607] on dd "174918962" at bounding box center [630, 612] width 149 height 15
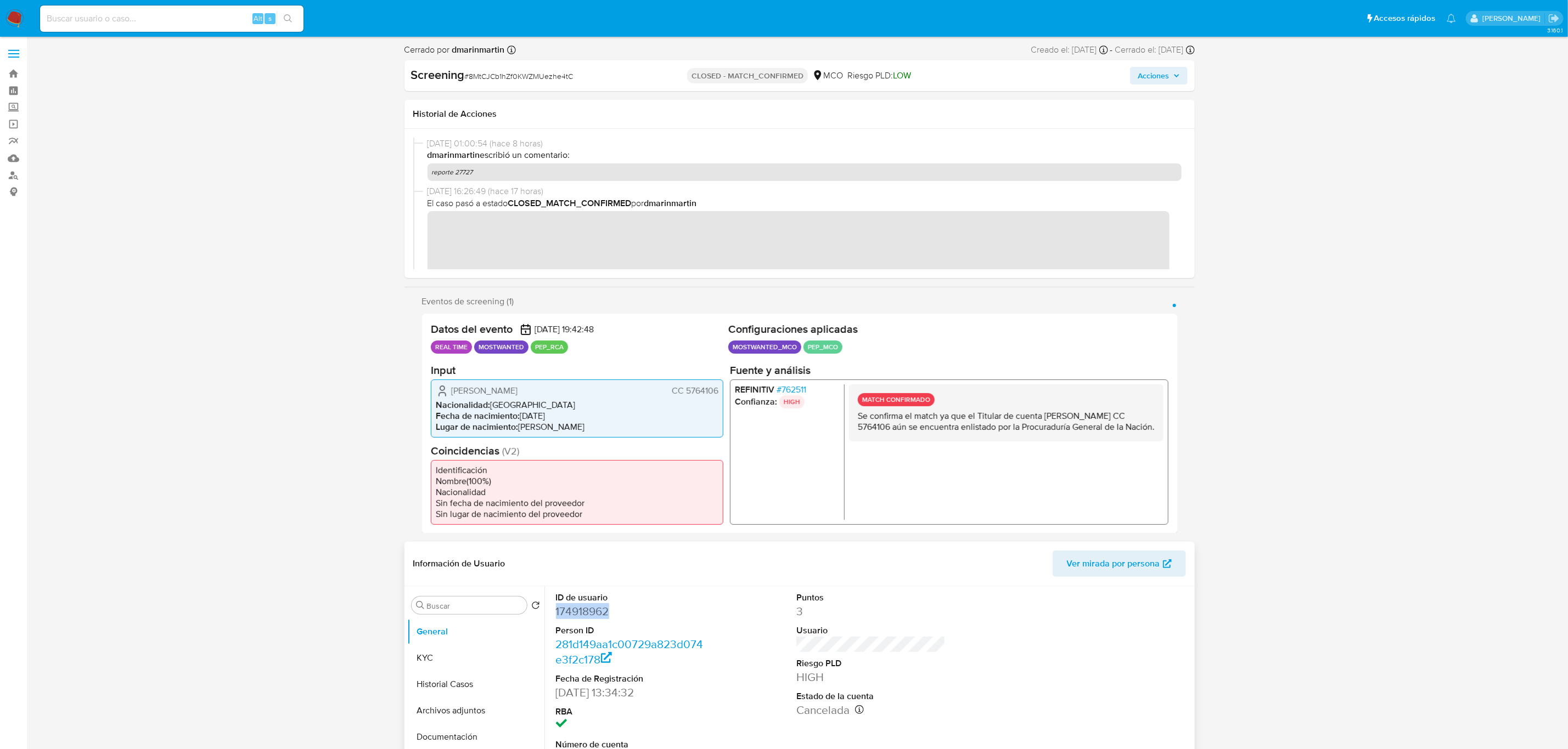
click at [575, 607] on dd "174918962" at bounding box center [630, 612] width 149 height 15
copy dd "174918962"
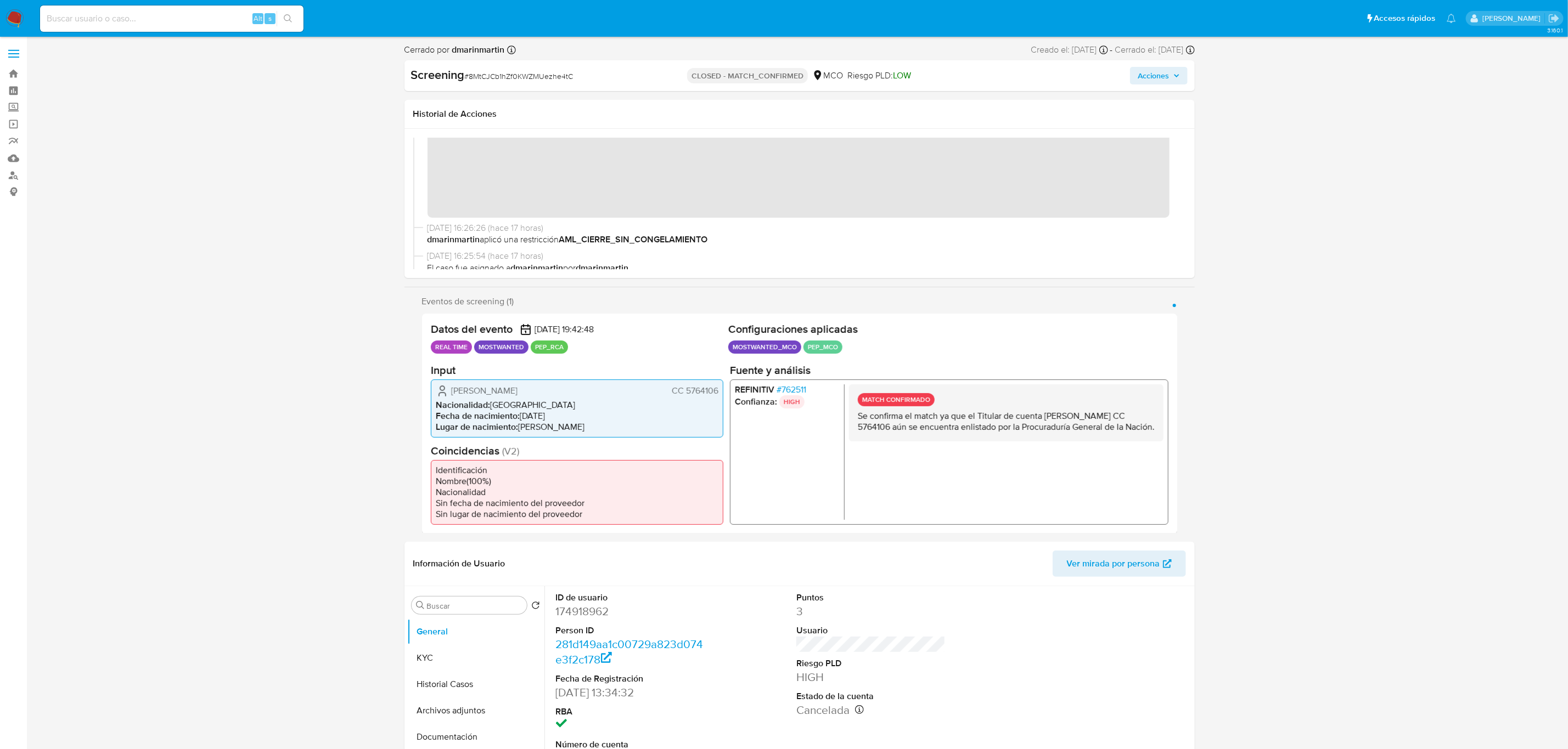
scroll to position [80, 0]
click at [10, 21] on img at bounding box center [14, 19] width 19 height 19
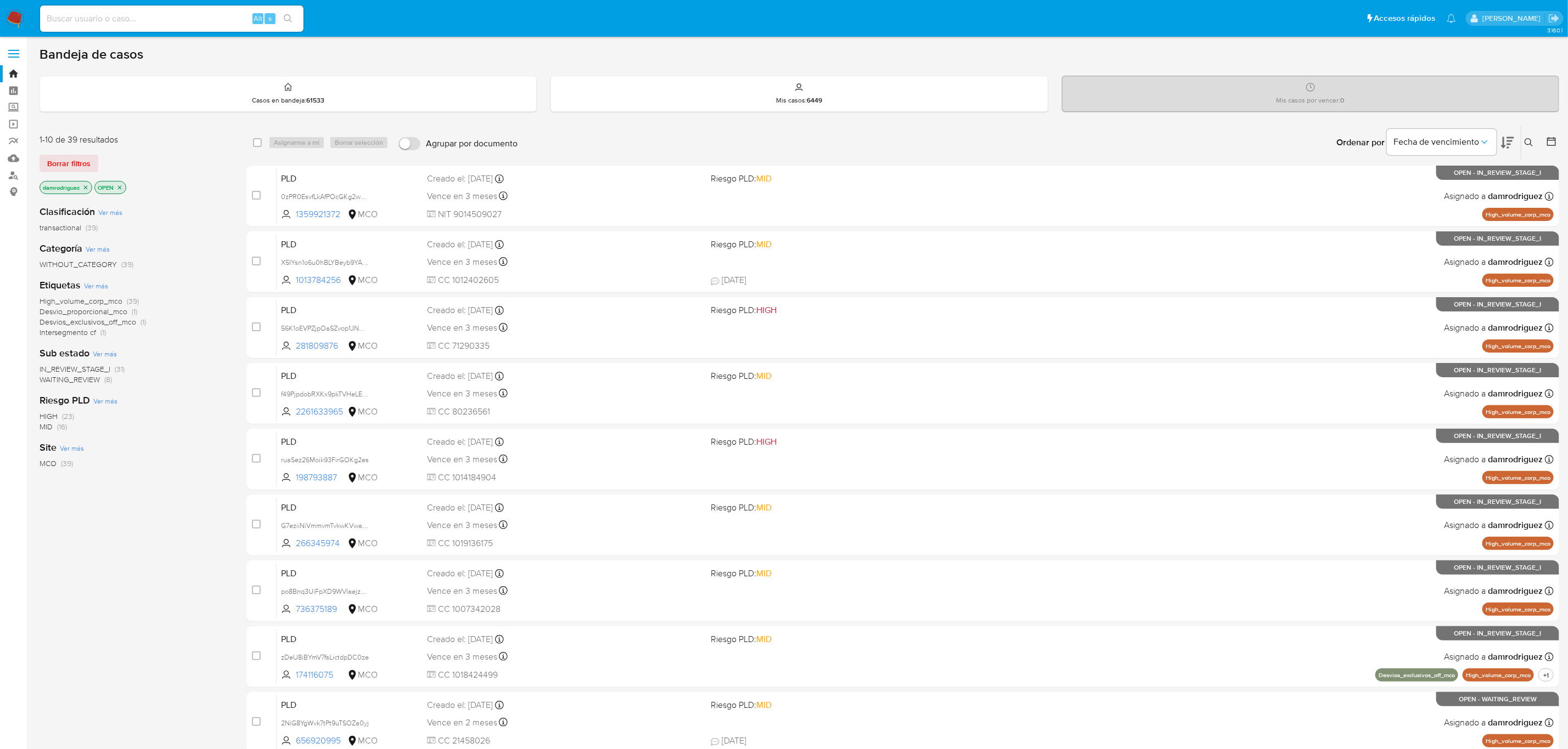
drag, startPoint x: 13, startPoint y: 18, endPoint x: 22, endPoint y: 4, distance: 16.6
click at [13, 18] on img at bounding box center [14, 19] width 19 height 19
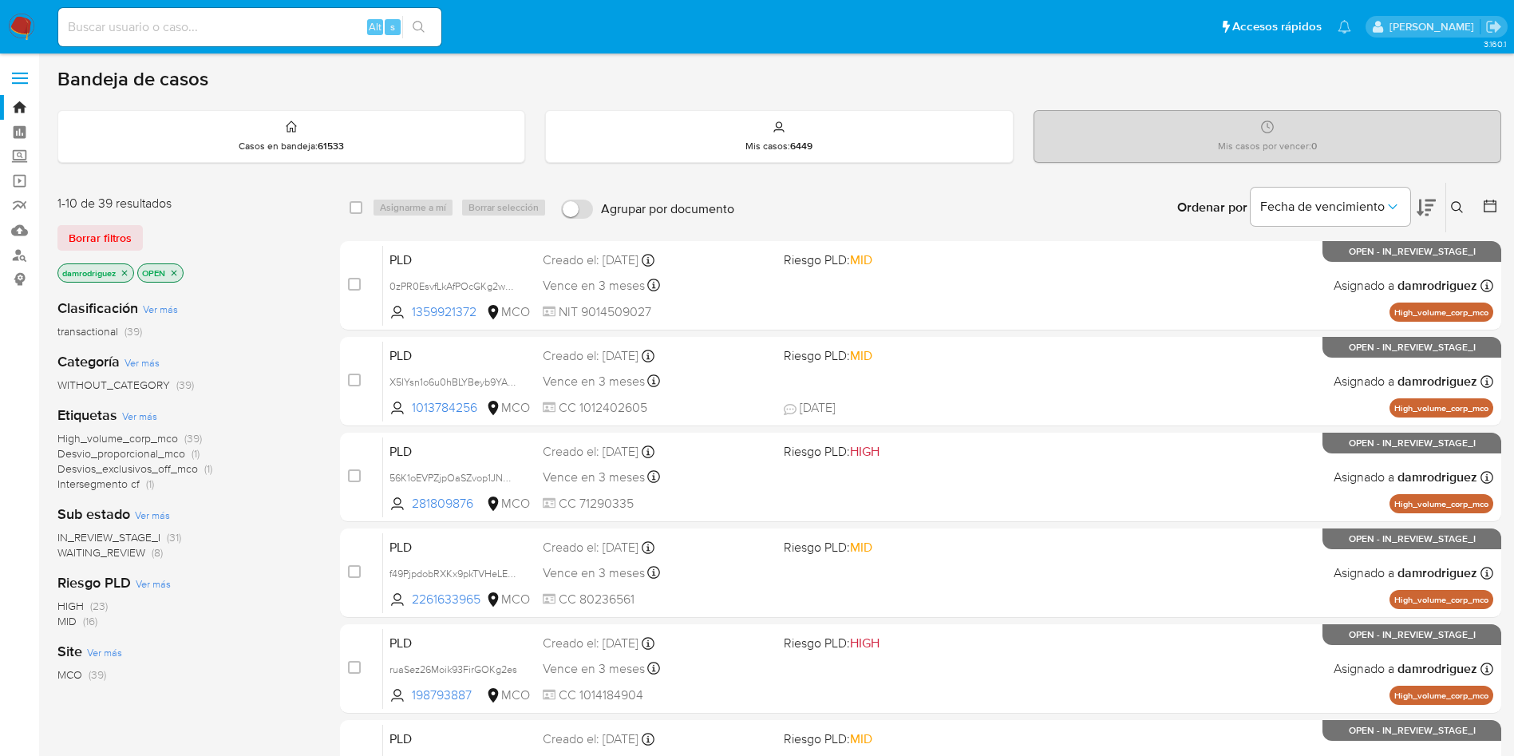
click at [269, 31] on input at bounding box center [249, 27] width 383 height 21
paste input "MsiDkPUlkoAyfmjJbtt9emFM"
type input "MsiDkPUlkoAyfmjJbtt9emFM"
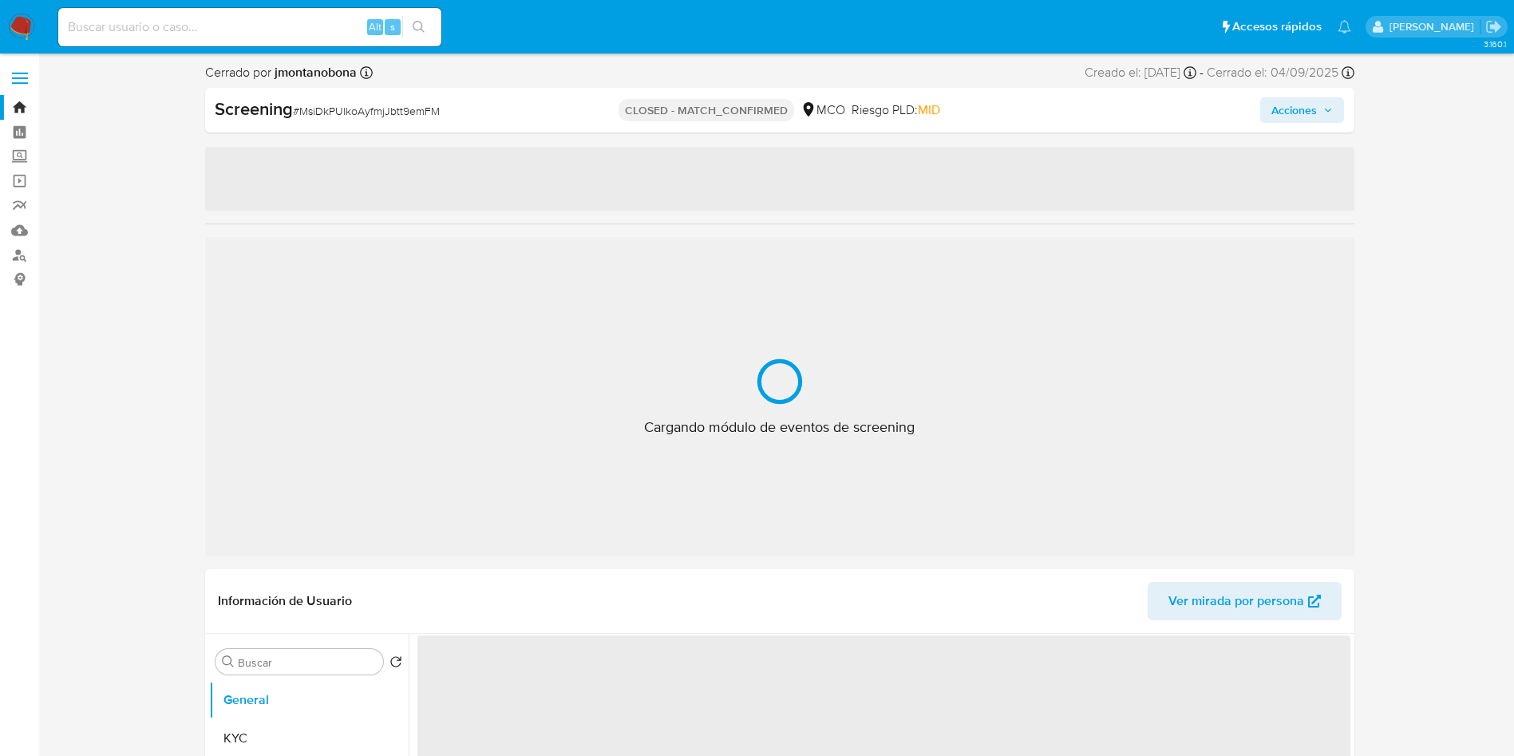
select select "10"
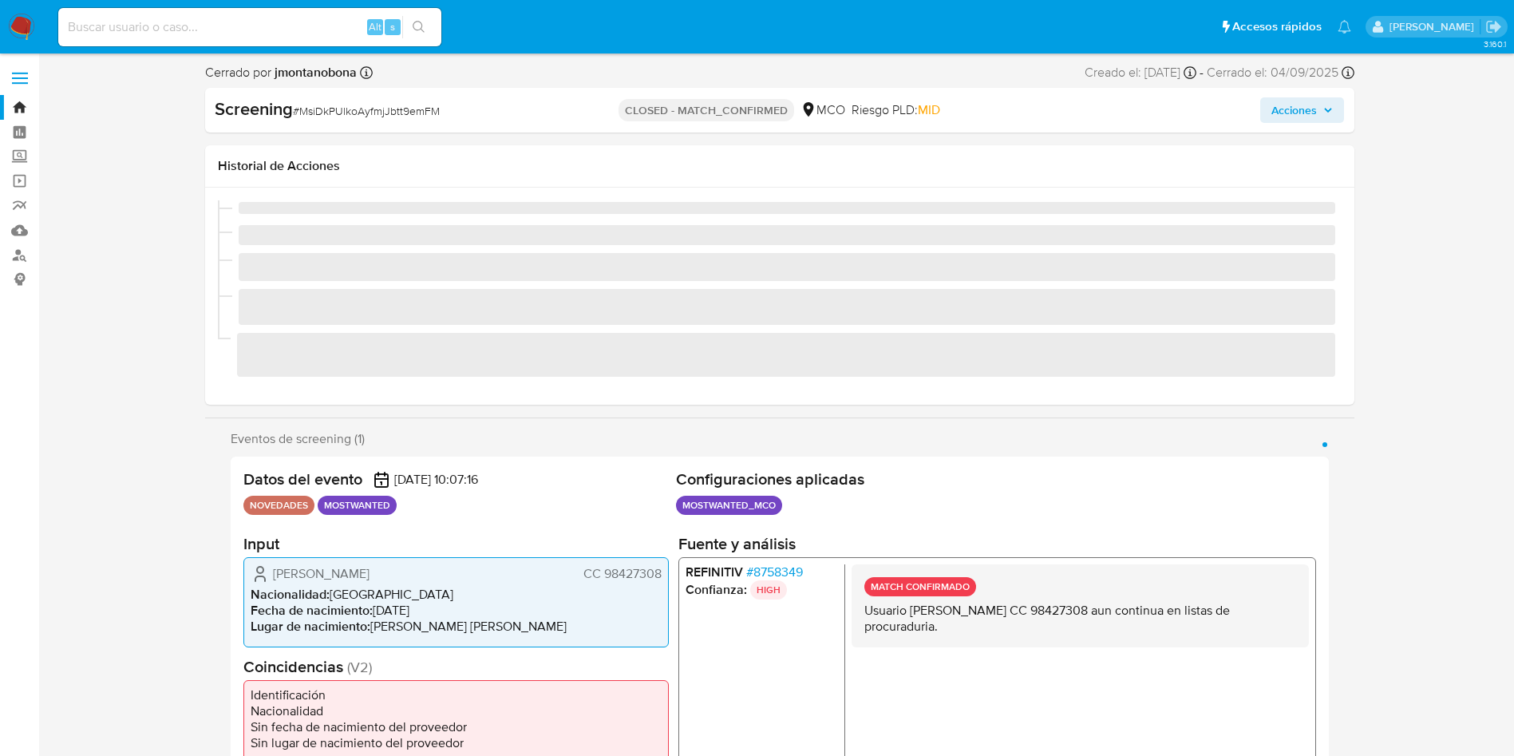
click at [446, 691] on li "Identificación" at bounding box center [456, 695] width 411 height 16
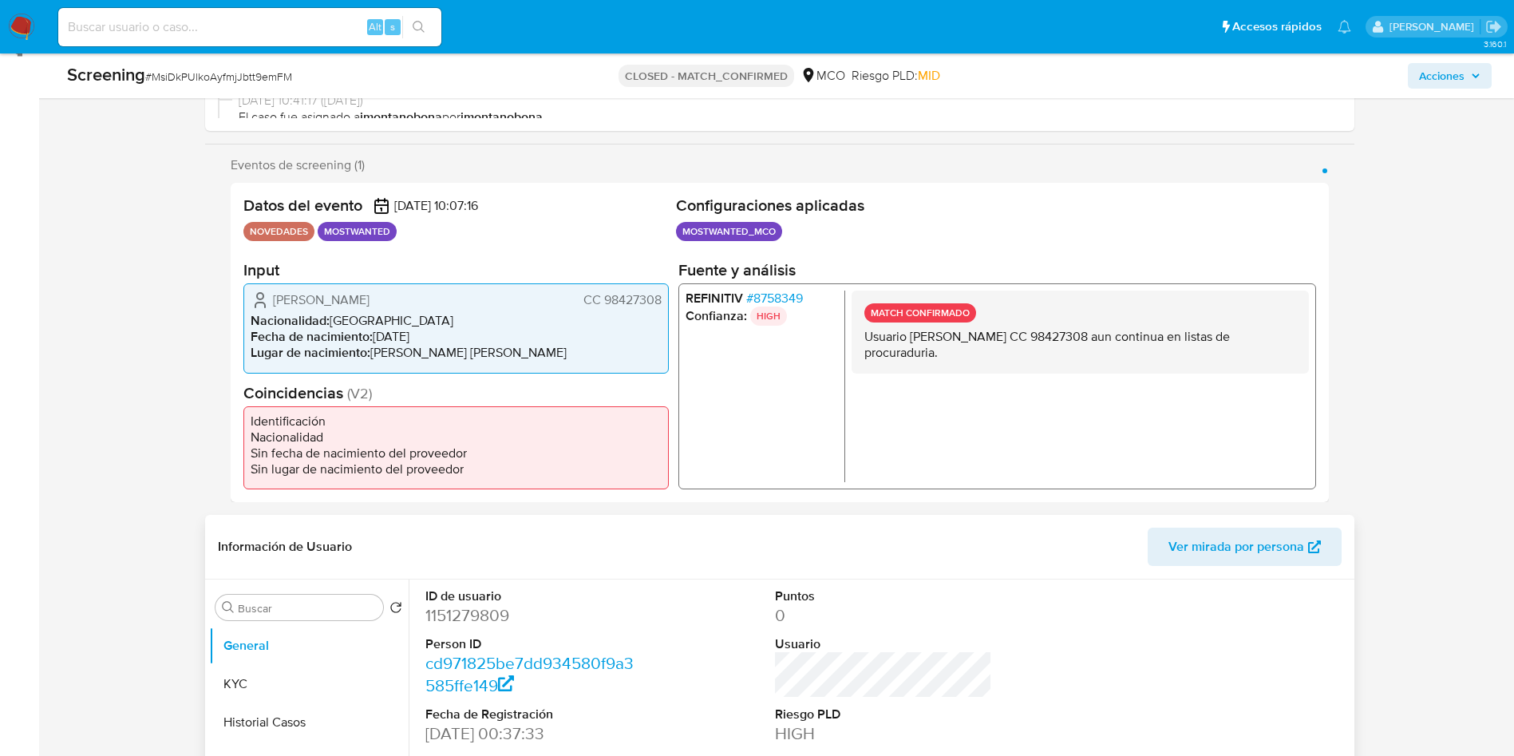
scroll to position [359, 0]
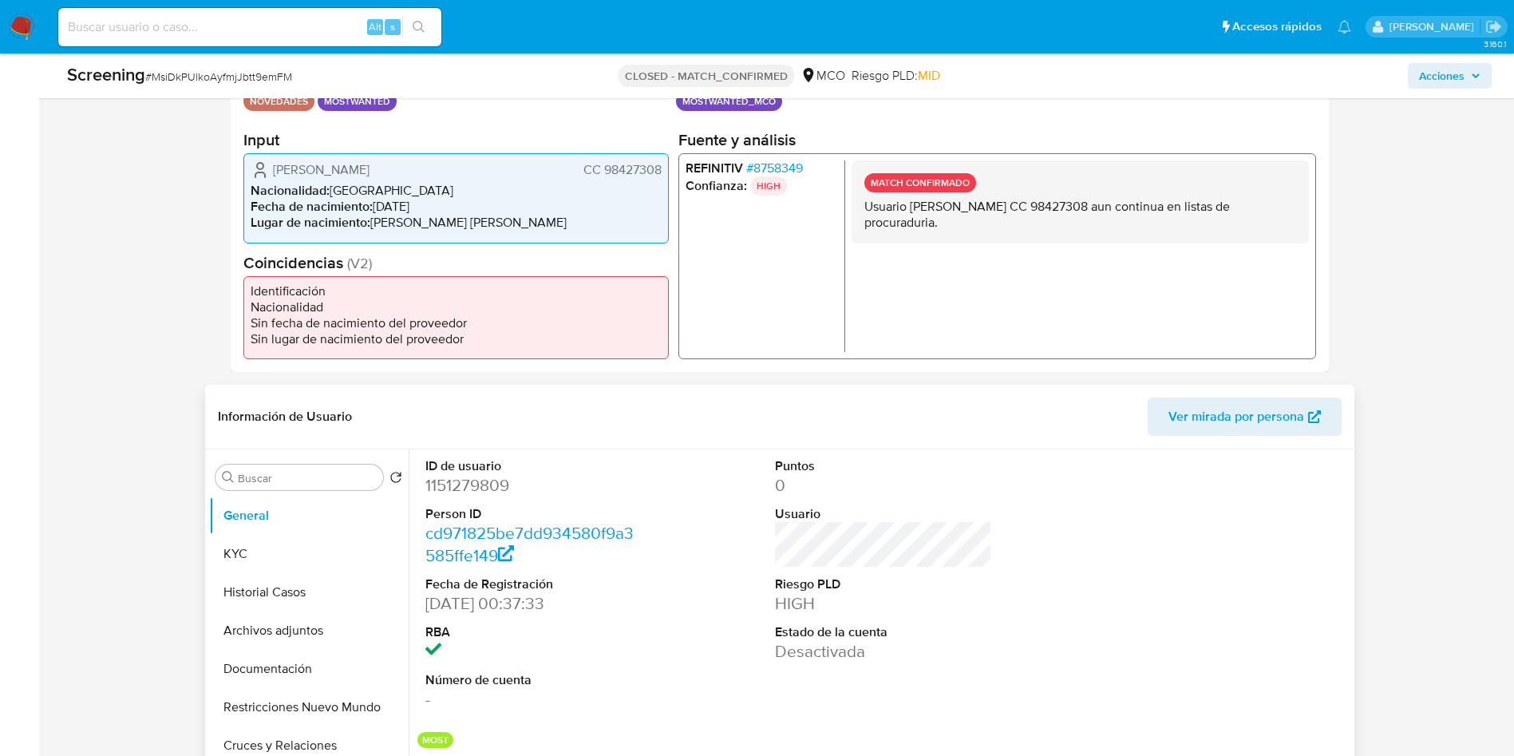
click at [455, 484] on dd "1151279809" at bounding box center [533, 485] width 217 height 22
copy dd "1151279809"
click at [311, 24] on input at bounding box center [249, 27] width 383 height 21
paste input "mubAqDbRBq2VTQJhgLWymI98"
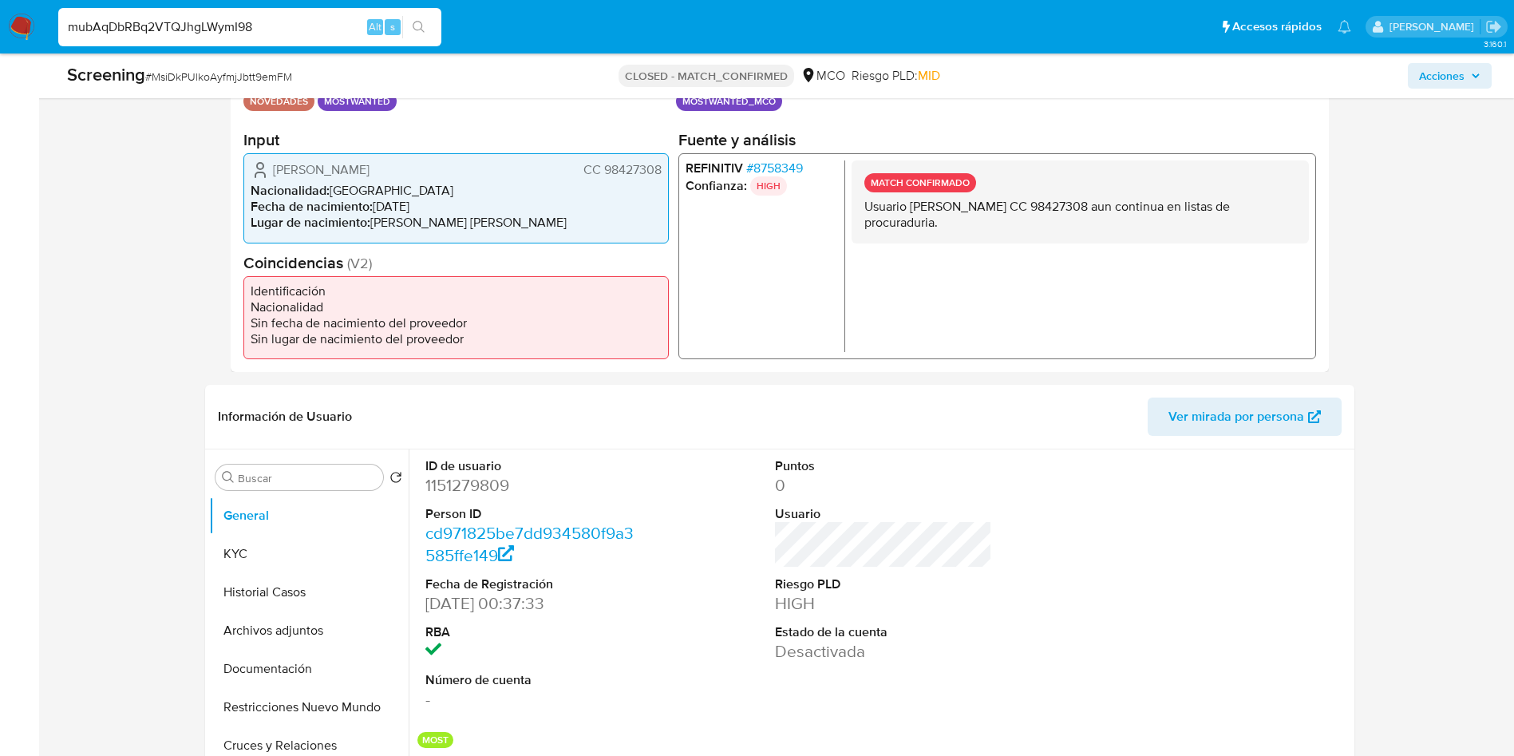
type input "mubAqDbRBq2VTQJhgLWymI98"
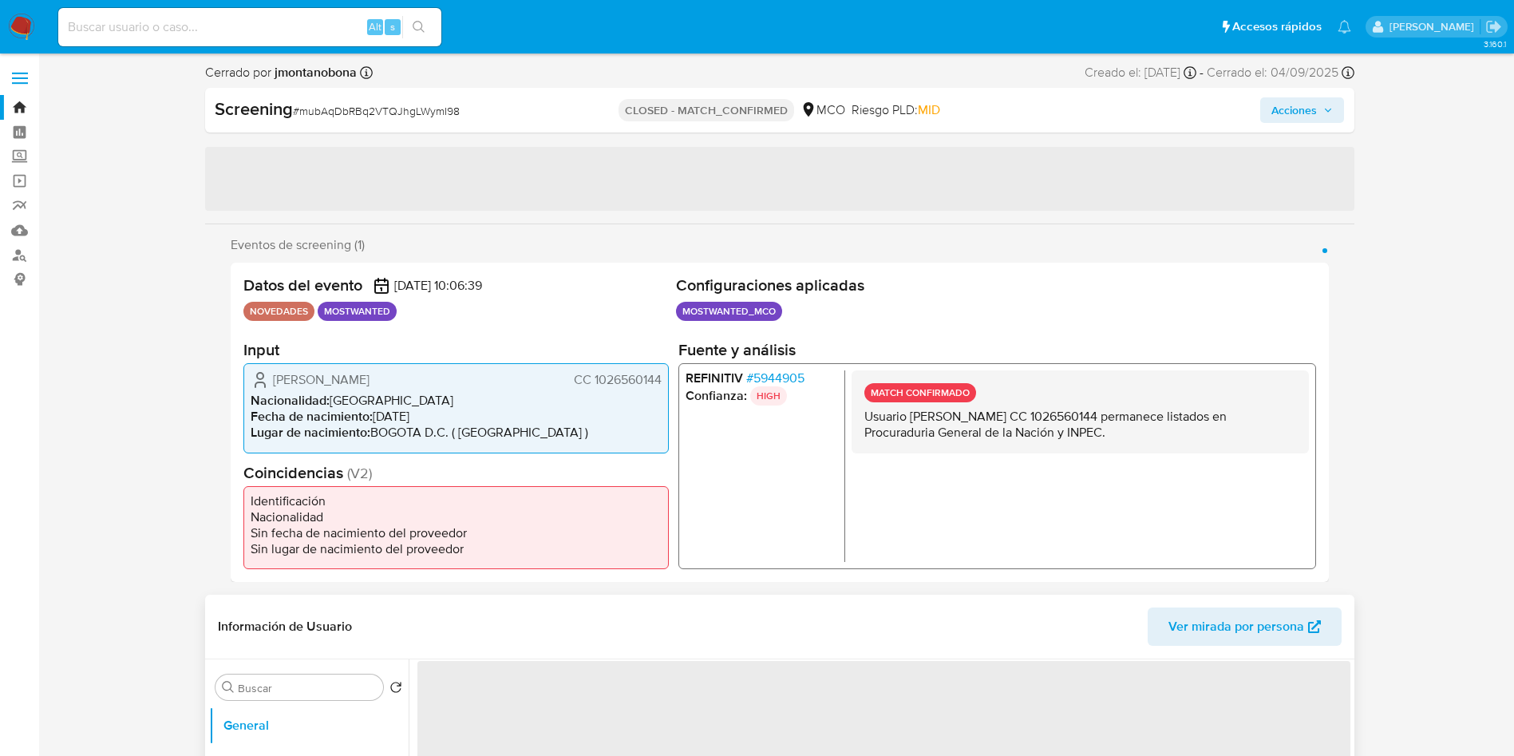
select select "10"
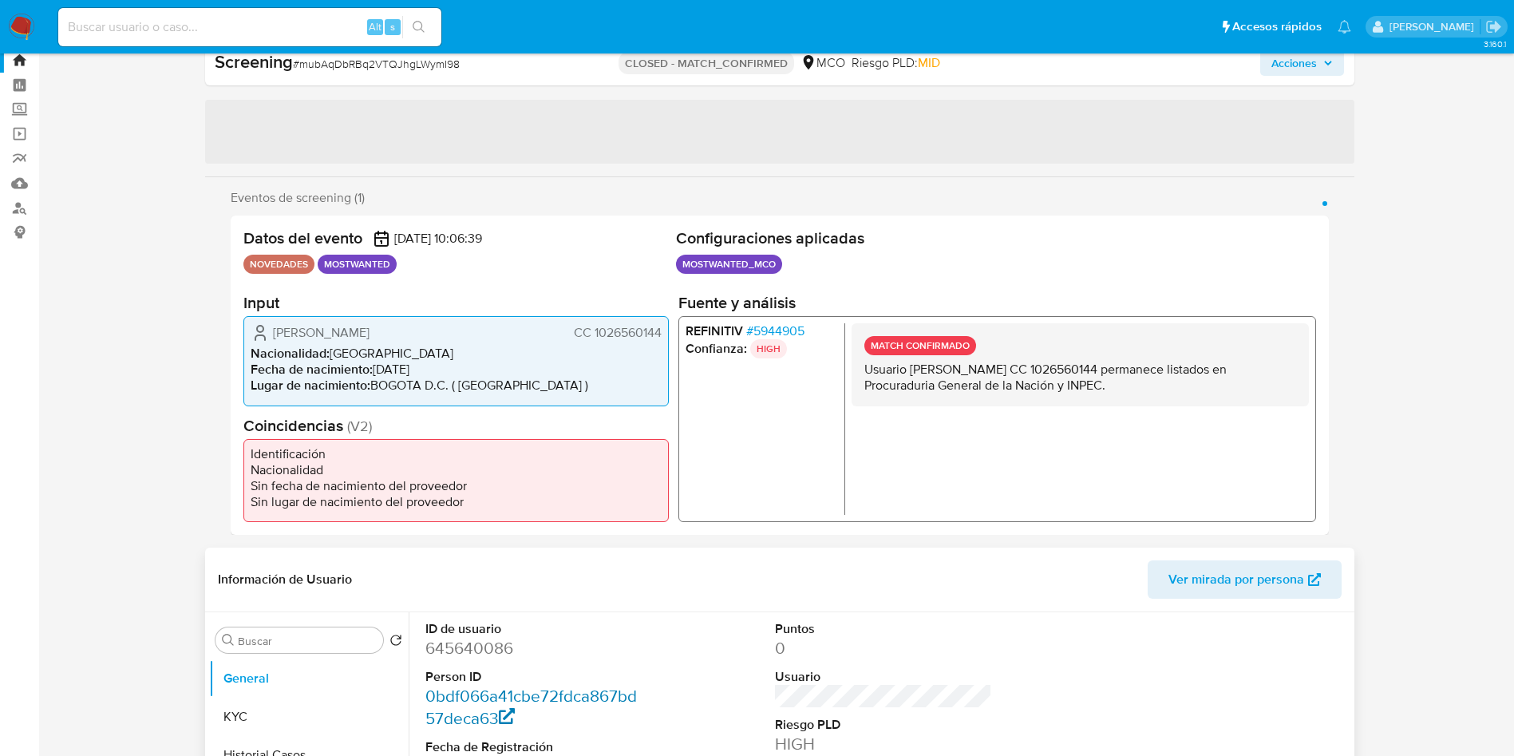
scroll to position [120, 0]
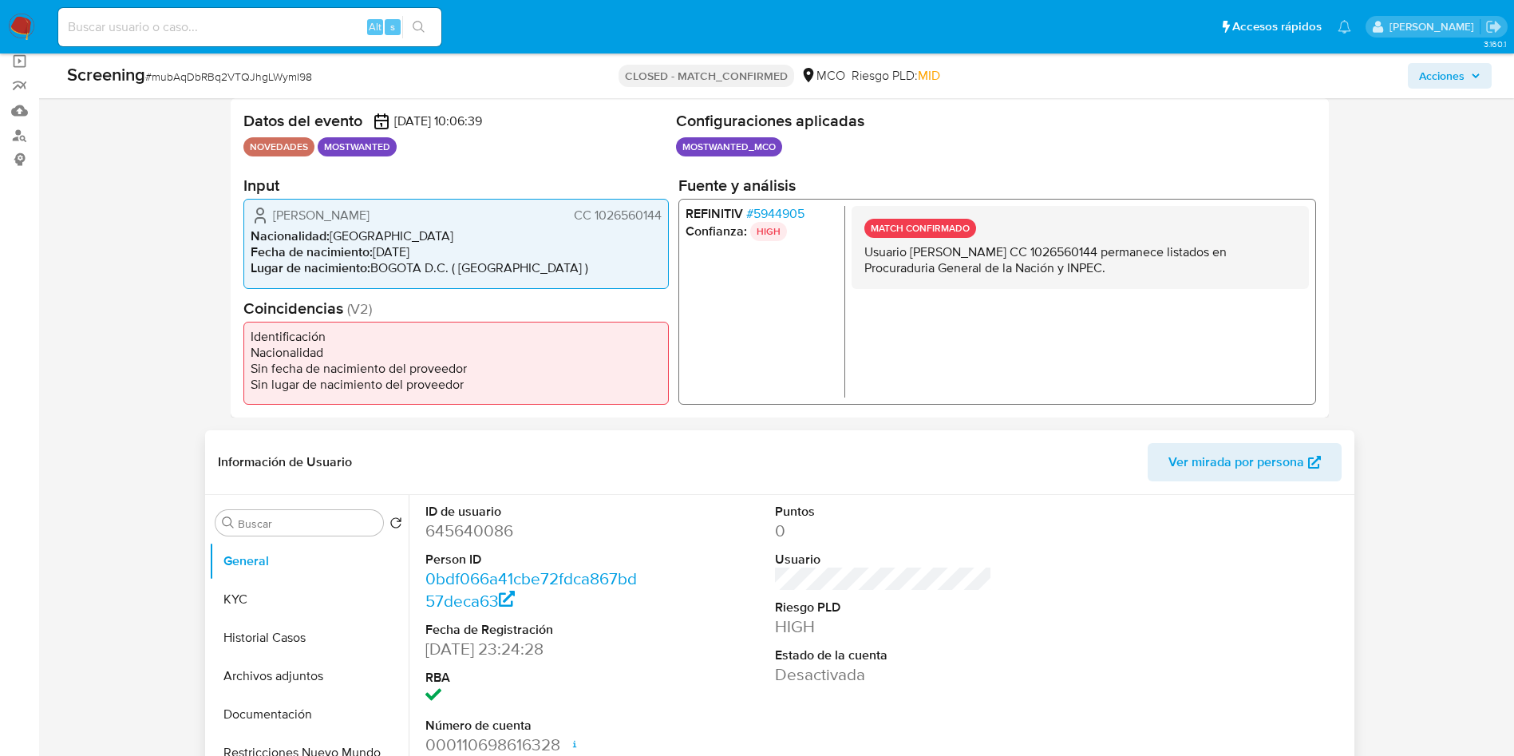
click at [484, 538] on dd "645640086" at bounding box center [533, 531] width 217 height 22
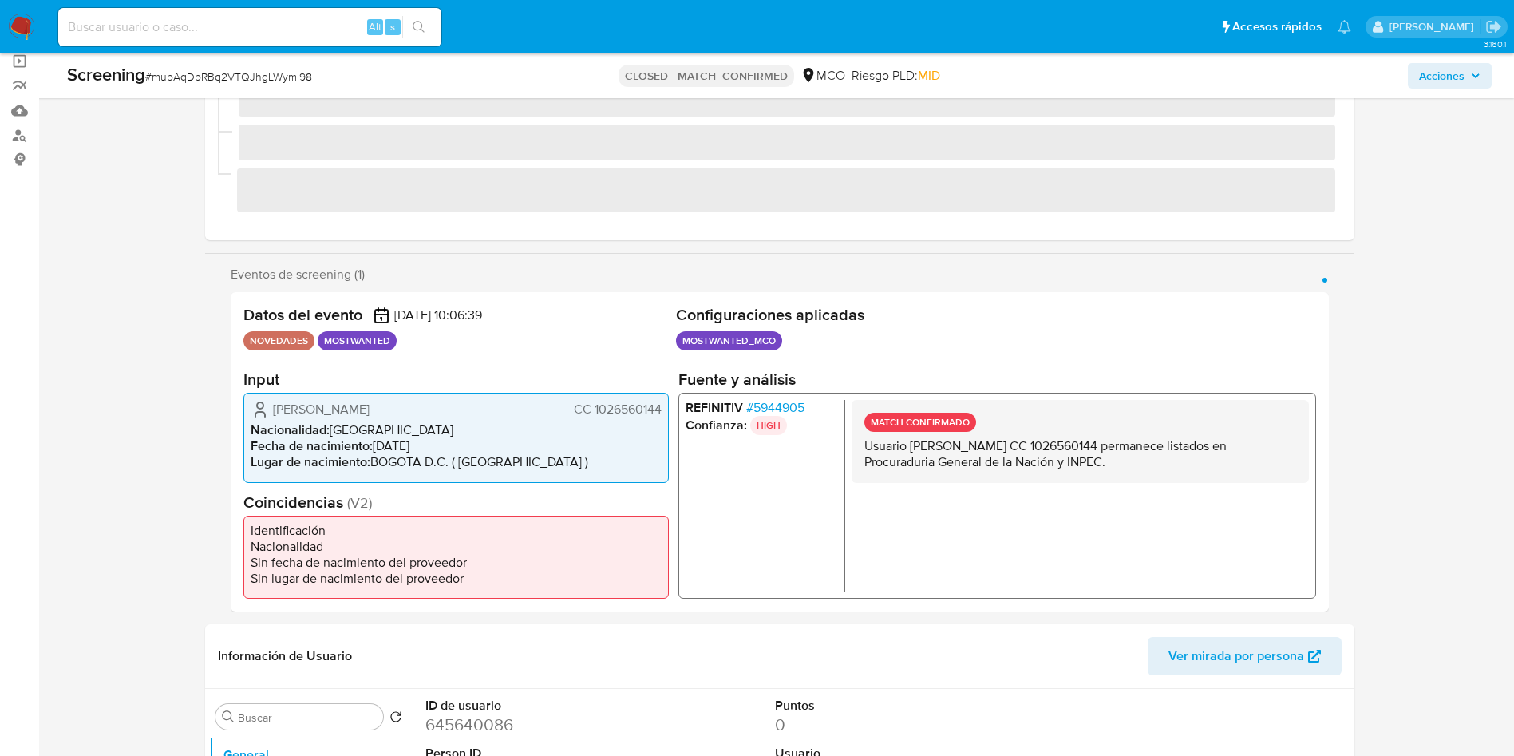
click at [485, 538] on li "Nacionalidad" at bounding box center [456, 546] width 411 height 16
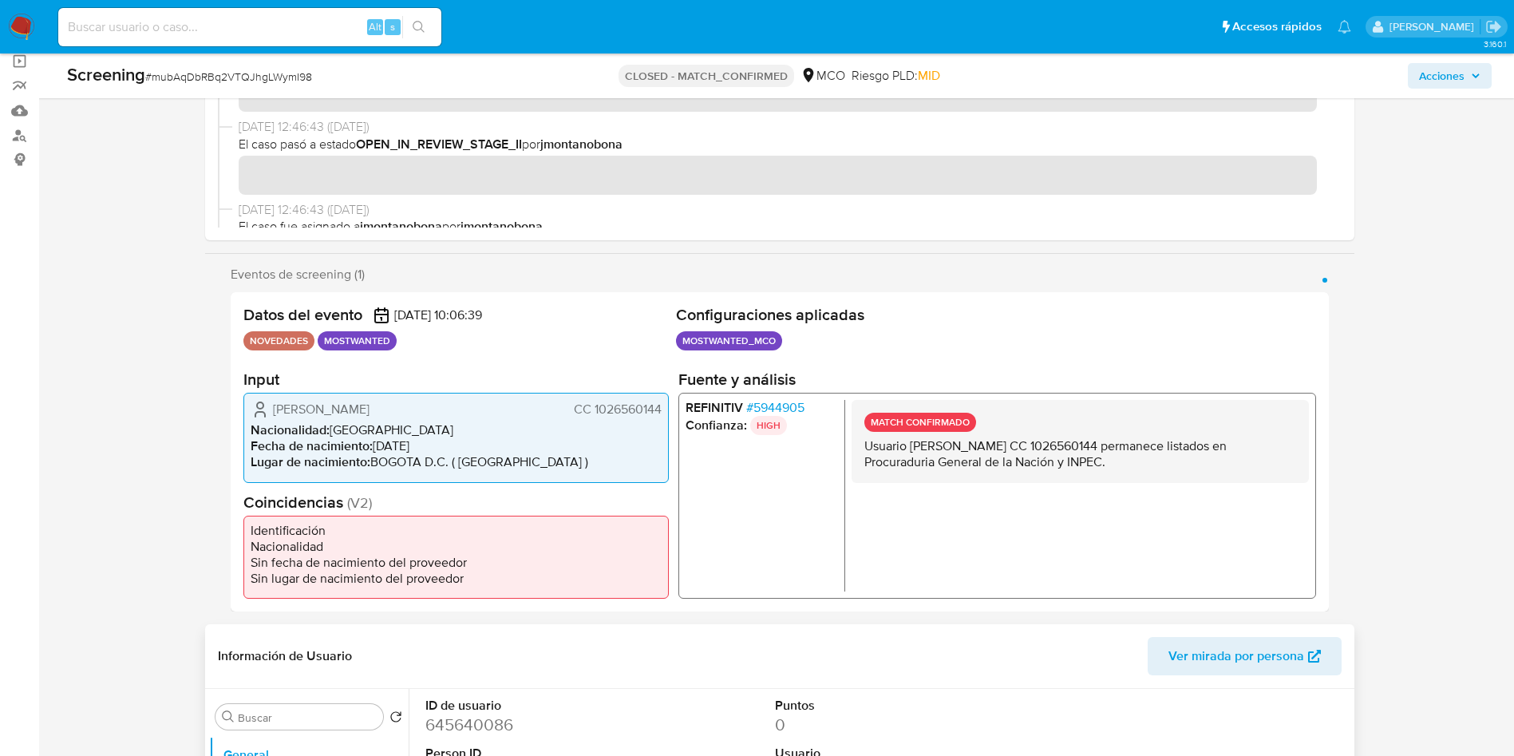
click at [475, 727] on dd "645640086" at bounding box center [533, 725] width 217 height 22
copy dd "645640086"
click at [183, 38] on div "Alt s" at bounding box center [249, 27] width 383 height 38
click at [184, 36] on input at bounding box center [249, 27] width 383 height 21
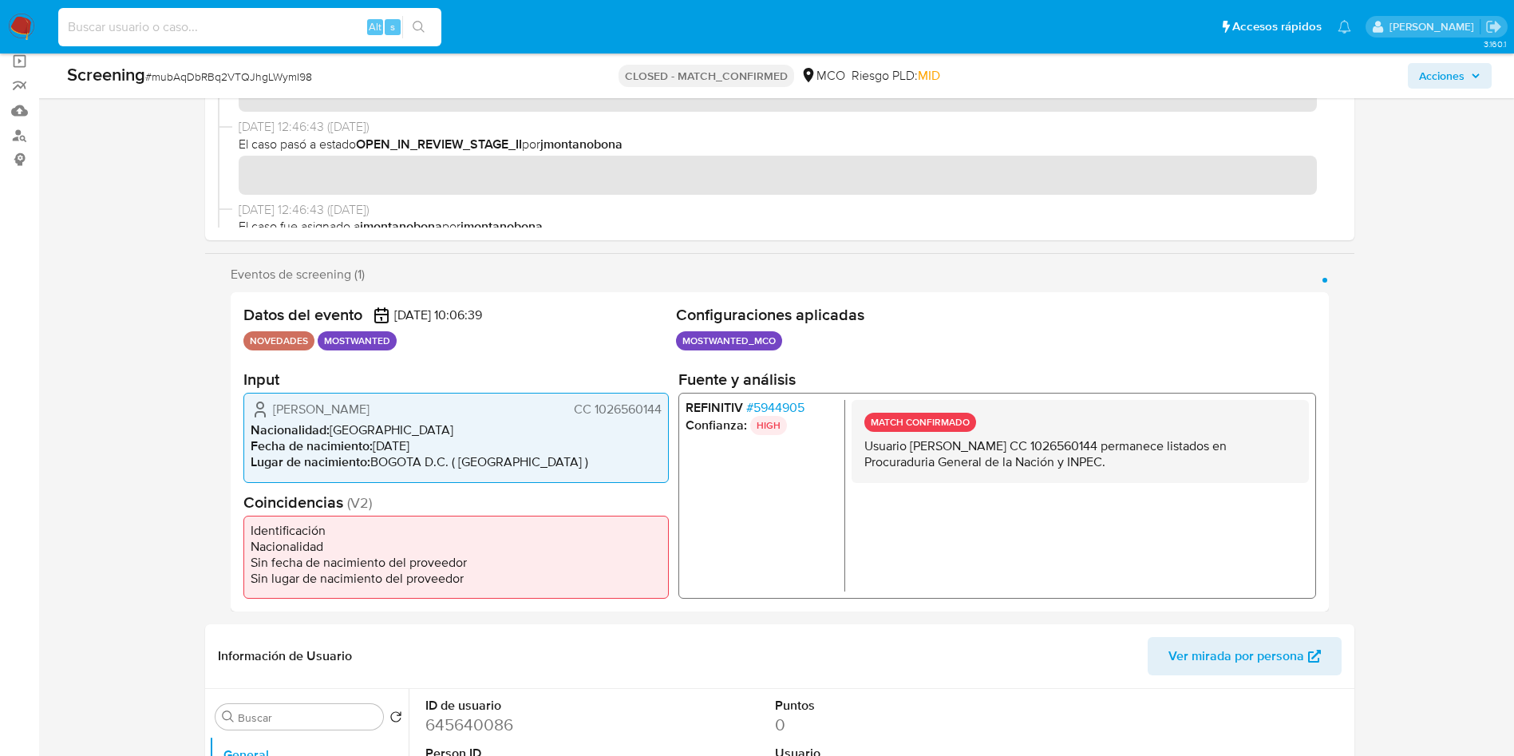
paste input "czS6cQgwe82hzgqLxlUGzMiH"
type input "czS6cQgwe82hzgqLxlUGzMiH"
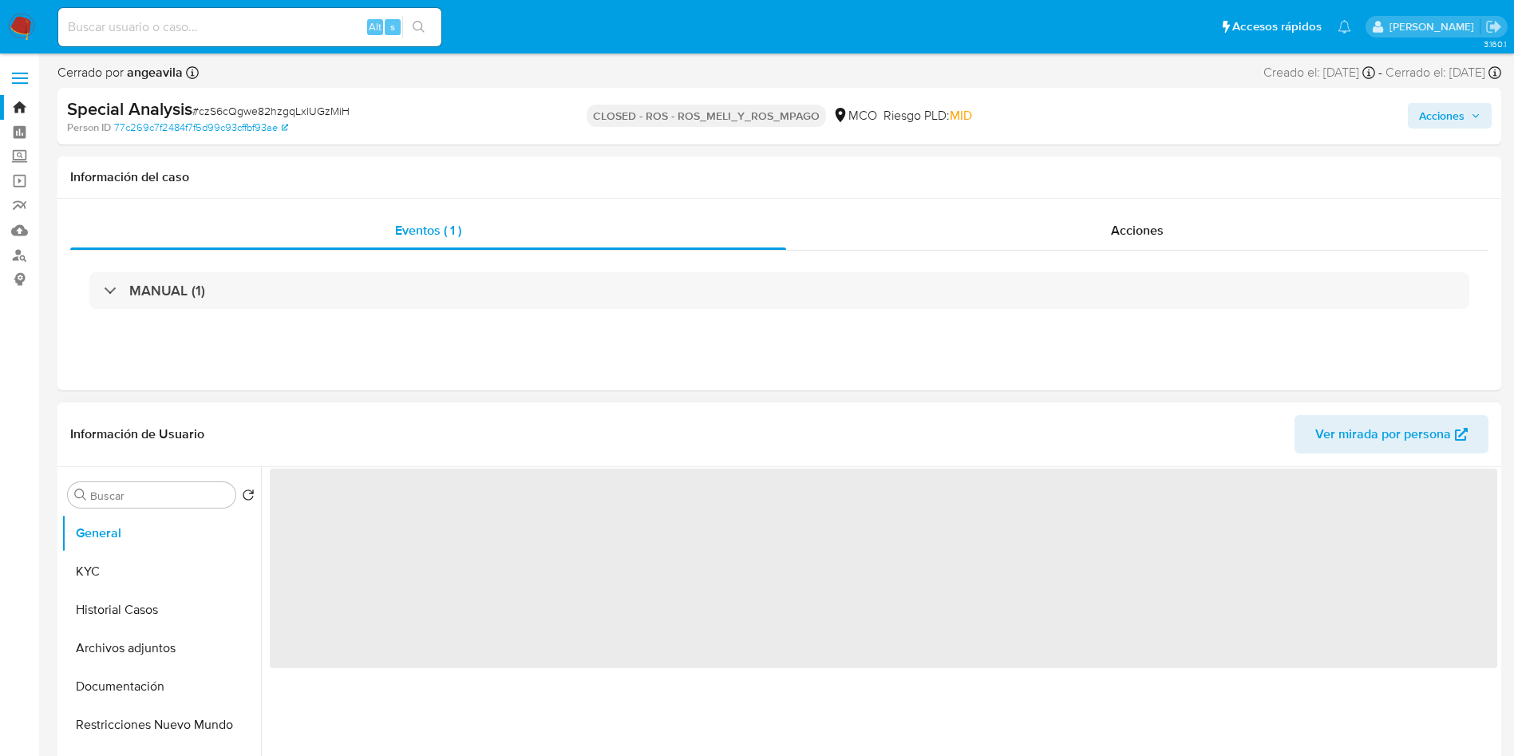
select select "10"
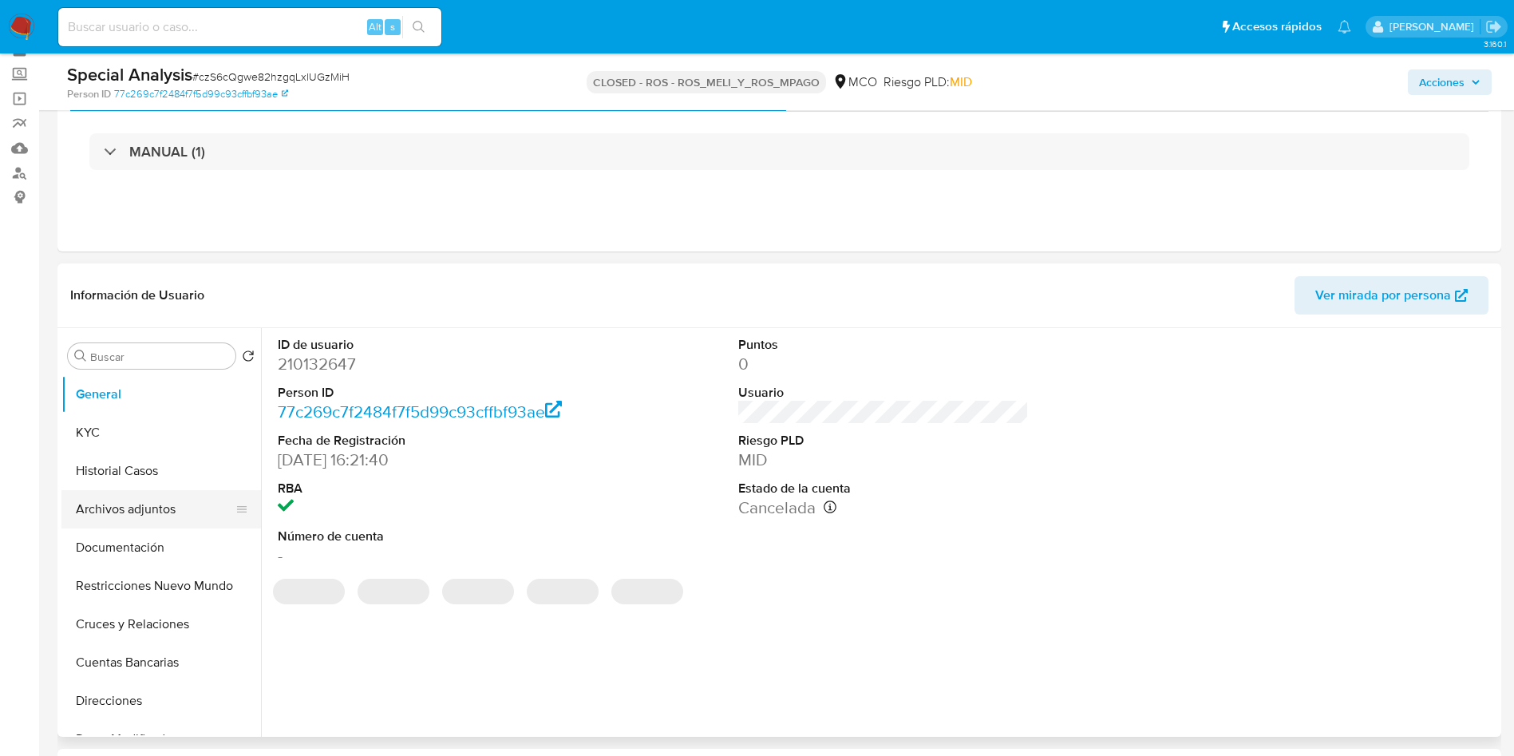
scroll to position [120, 0]
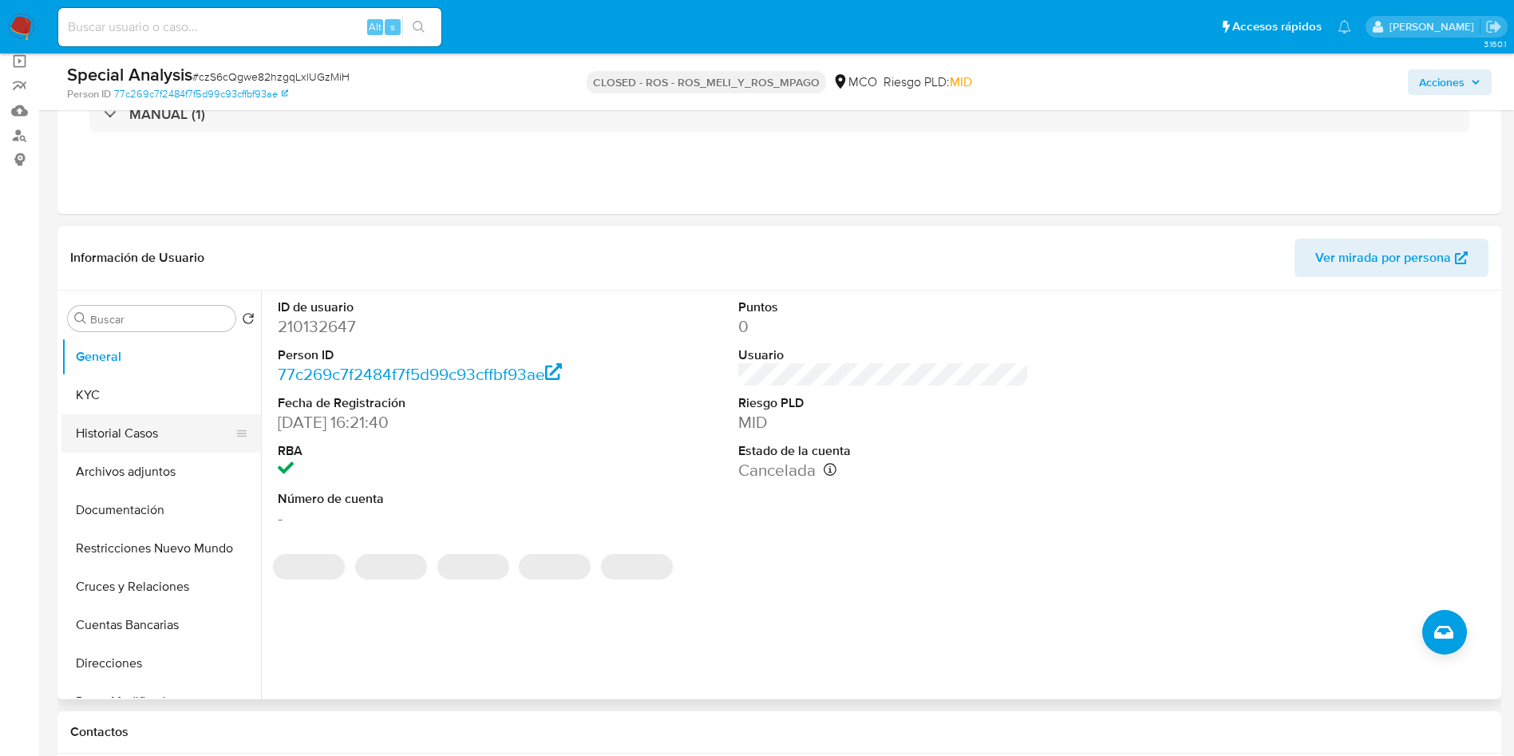
click at [133, 430] on button "Historial Casos" at bounding box center [154, 433] width 187 height 38
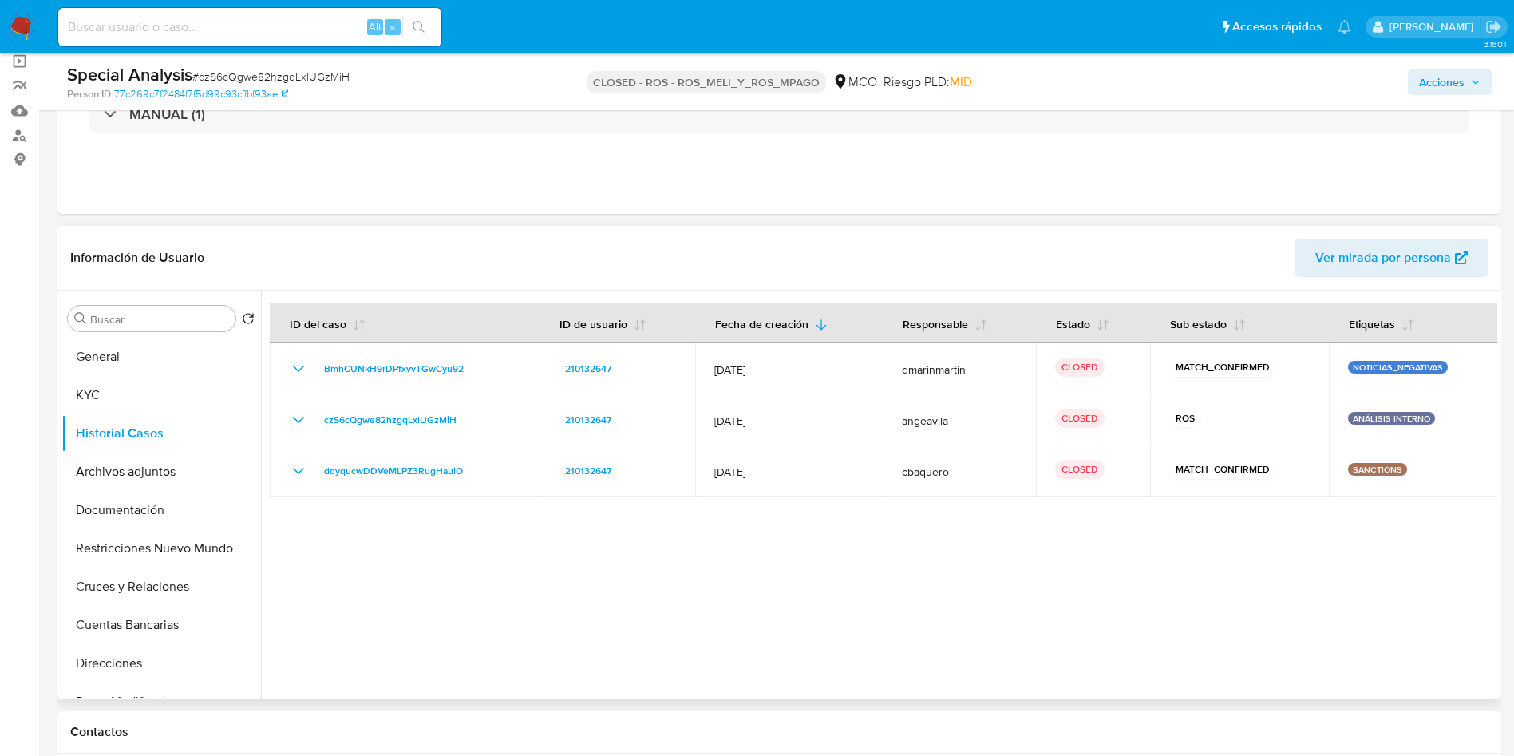
click at [554, 604] on div at bounding box center [879, 495] width 1237 height 409
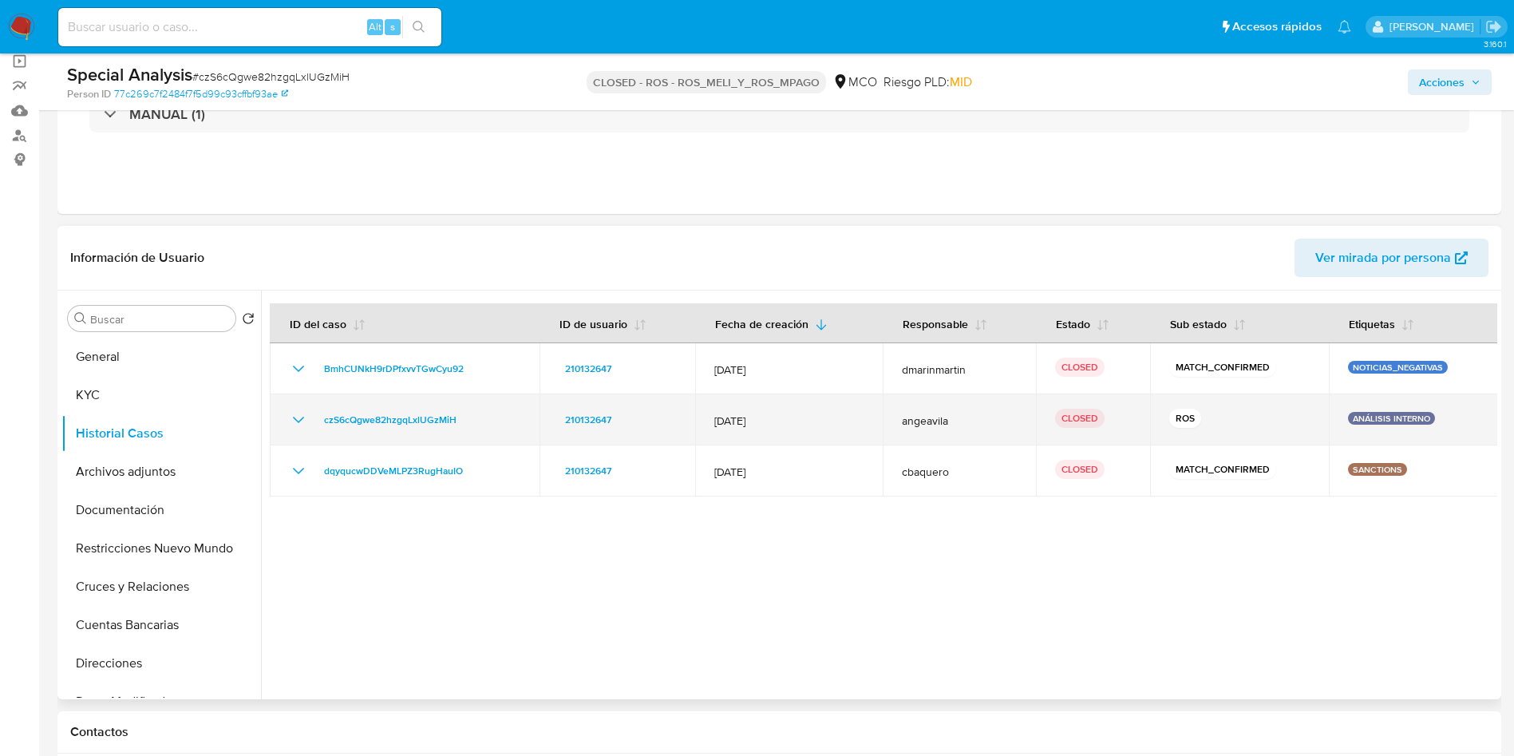
click at [301, 423] on icon "Mostrar/Ocultar" at bounding box center [298, 419] width 19 height 19
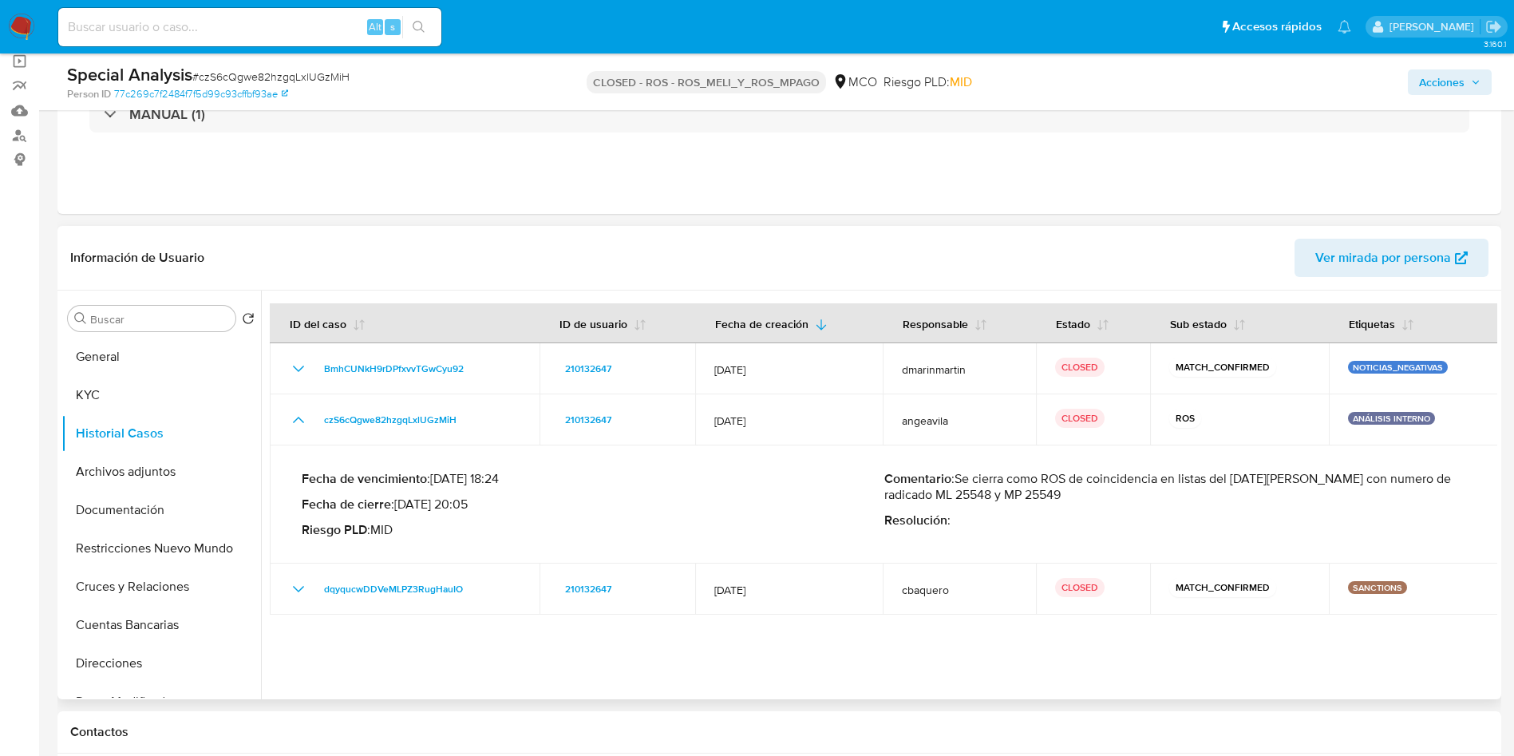
drag, startPoint x: 967, startPoint y: 497, endPoint x: 999, endPoint y: 497, distance: 32.7
click at [987, 497] on p "Comentario : Se cierra como ROS de coincidencia en listas del 26 de junio de 20…" at bounding box center [1175, 487] width 583 height 32
drag, startPoint x: 1038, startPoint y: 495, endPoint x: 1070, endPoint y: 495, distance: 31.9
click at [1070, 495] on p "Comentario : Se cierra como ROS de coincidencia en listas del 26 de junio de 20…" at bounding box center [1175, 487] width 583 height 32
click at [1230, 500] on p "Comentario : Se cierra como ROS de coincidencia en listas del 26 de junio de 20…" at bounding box center [1175, 487] width 583 height 32
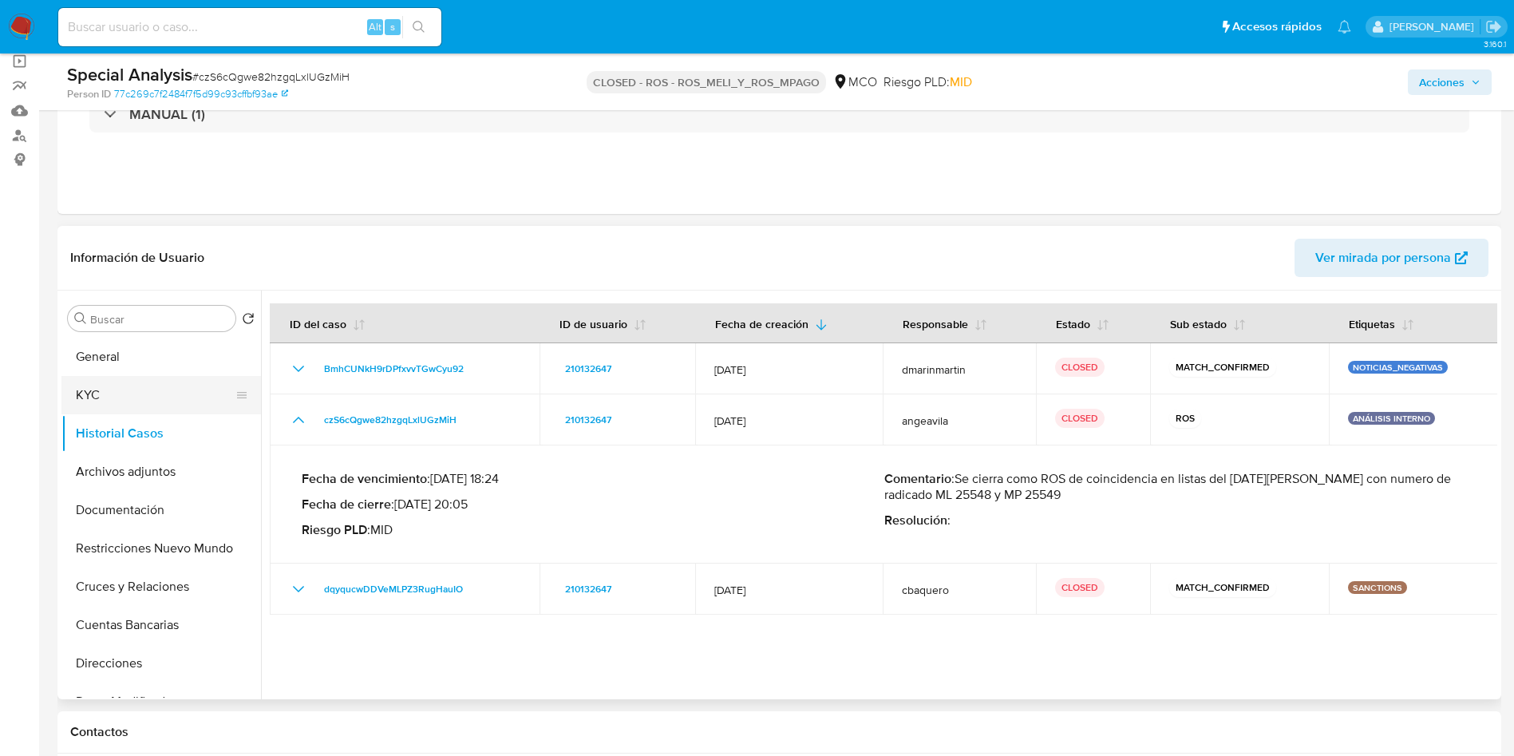
click at [184, 386] on button "KYC" at bounding box center [154, 395] width 187 height 38
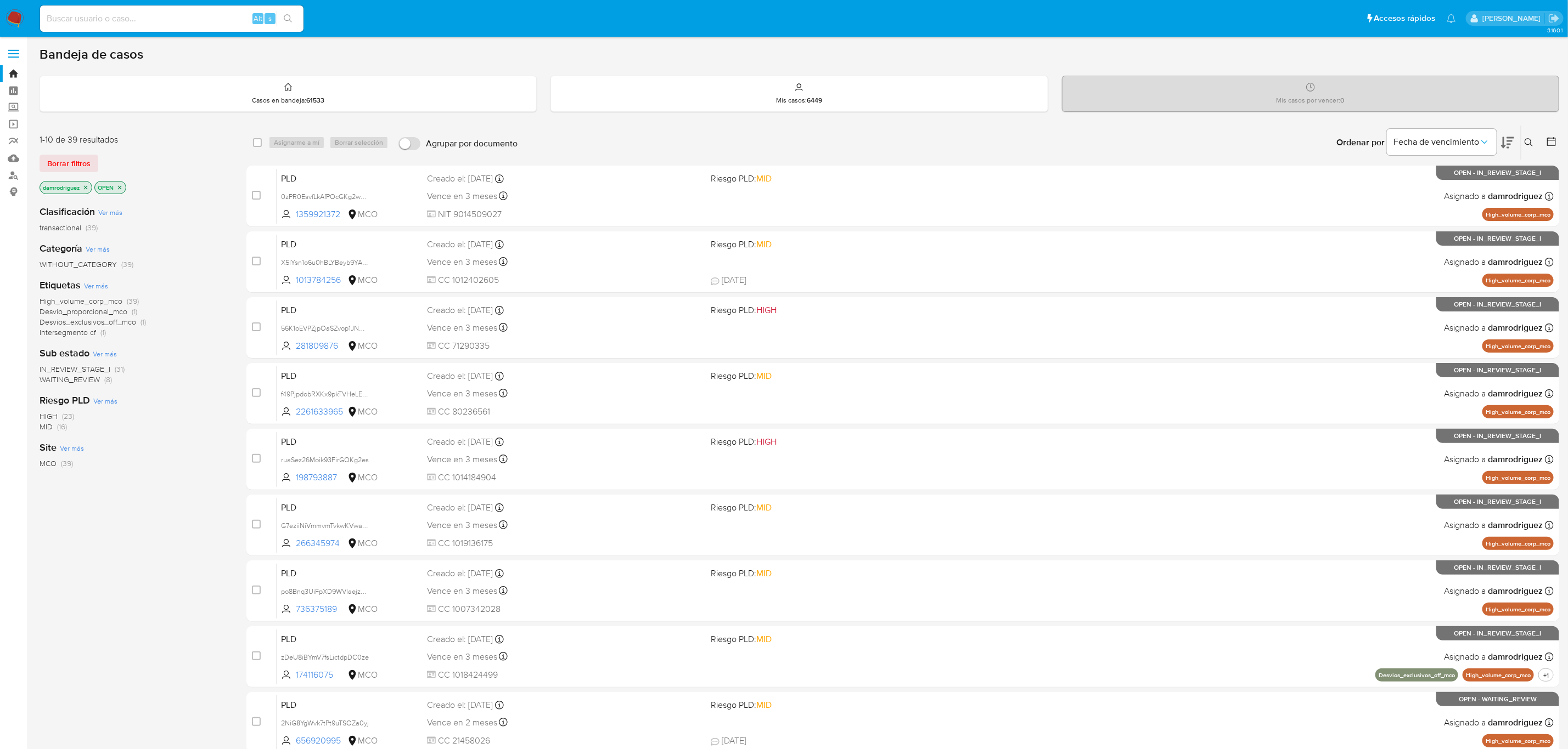
click at [1552, 142] on icon at bounding box center [1552, 142] width 11 height 11
click at [1553, 140] on icon at bounding box center [1551, 142] width 9 height 9
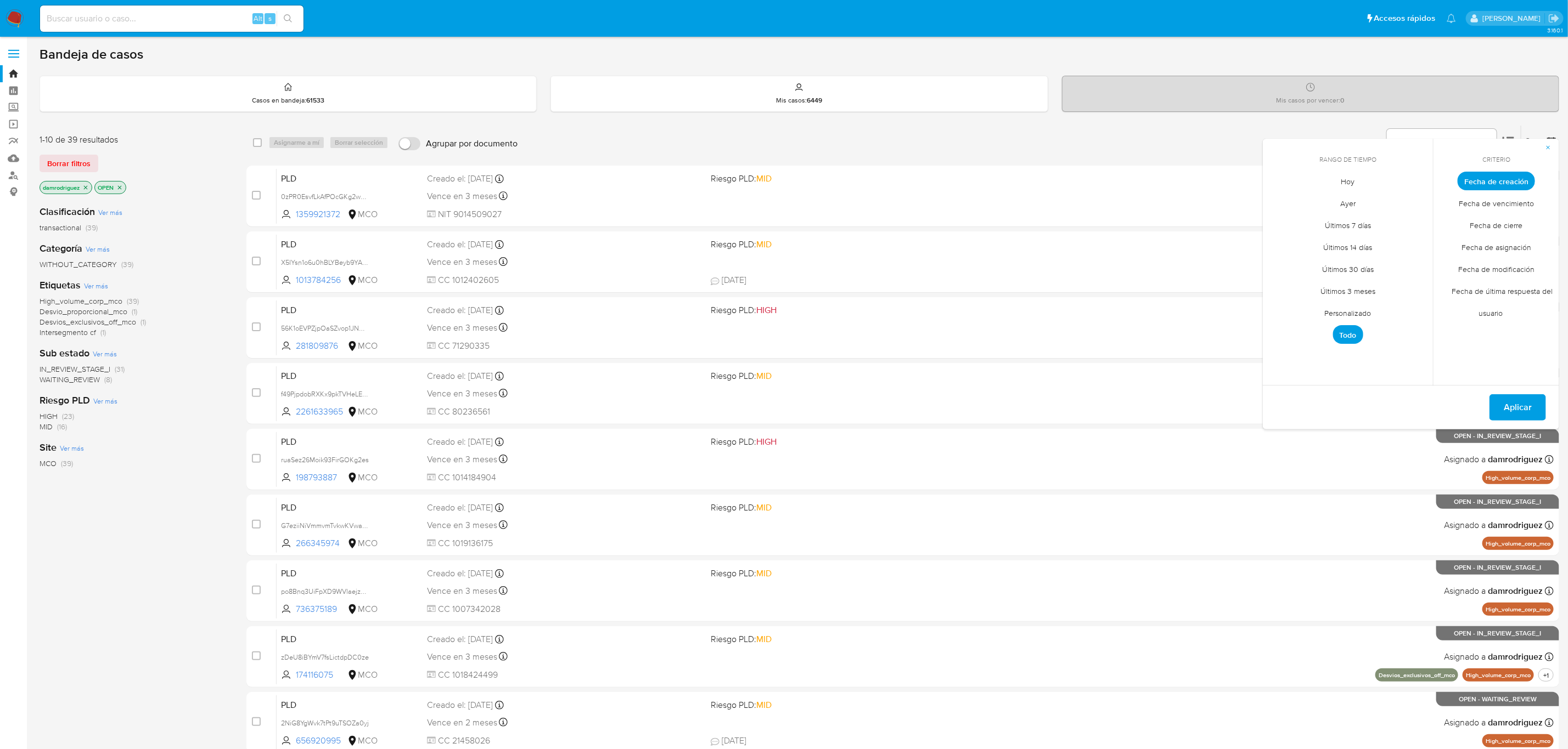
click at [1352, 313] on span "Personalizado" at bounding box center [1347, 313] width 69 height 23
click at [1278, 201] on icon "Mes anterior" at bounding box center [1279, 201] width 4 height 8
click at [1278, 201] on icon "Mes anterior" at bounding box center [1279, 201] width 4 height 8
click at [1360, 264] on tr "7 8 9 10 11 12 13" at bounding box center [1347, 264] width 149 height 18
click at [1375, 262] on button "11" at bounding box center [1370, 264] width 18 height 18
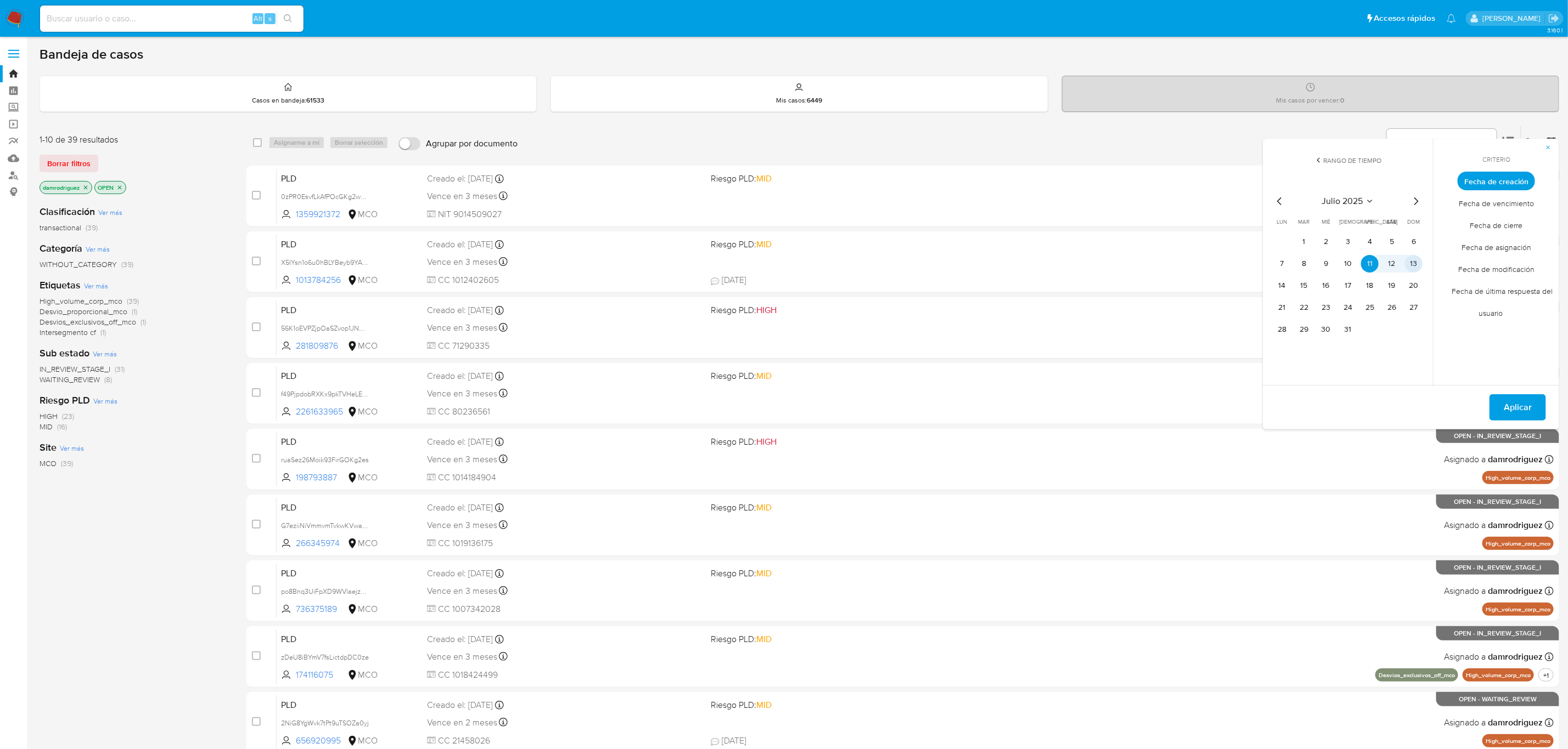
click at [1413, 260] on button "13" at bounding box center [1414, 264] width 18 height 18
click at [1525, 401] on span "Aplicar" at bounding box center [1517, 407] width 28 height 24
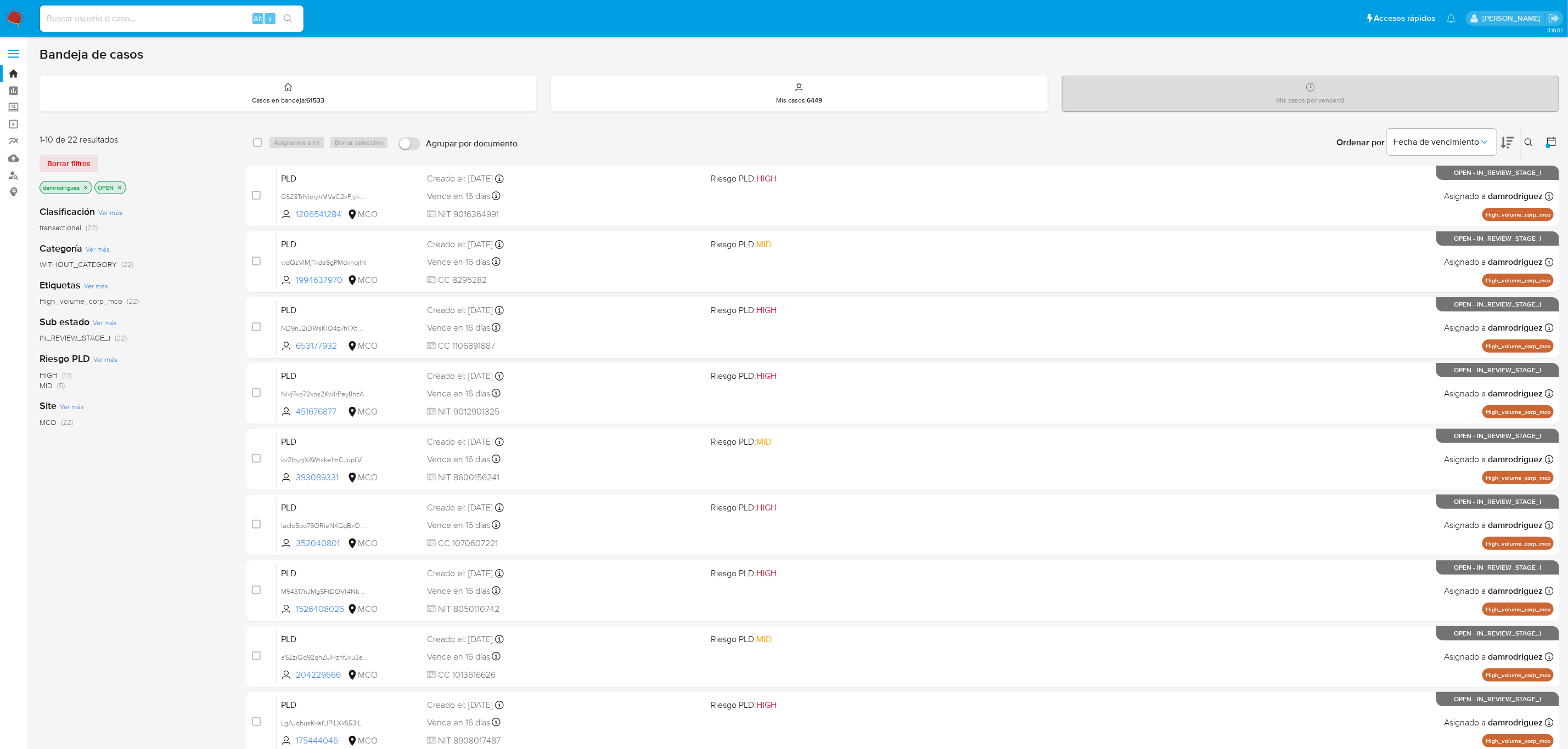
click at [88, 186] on icon "close-filter" at bounding box center [86, 188] width 7 height 7
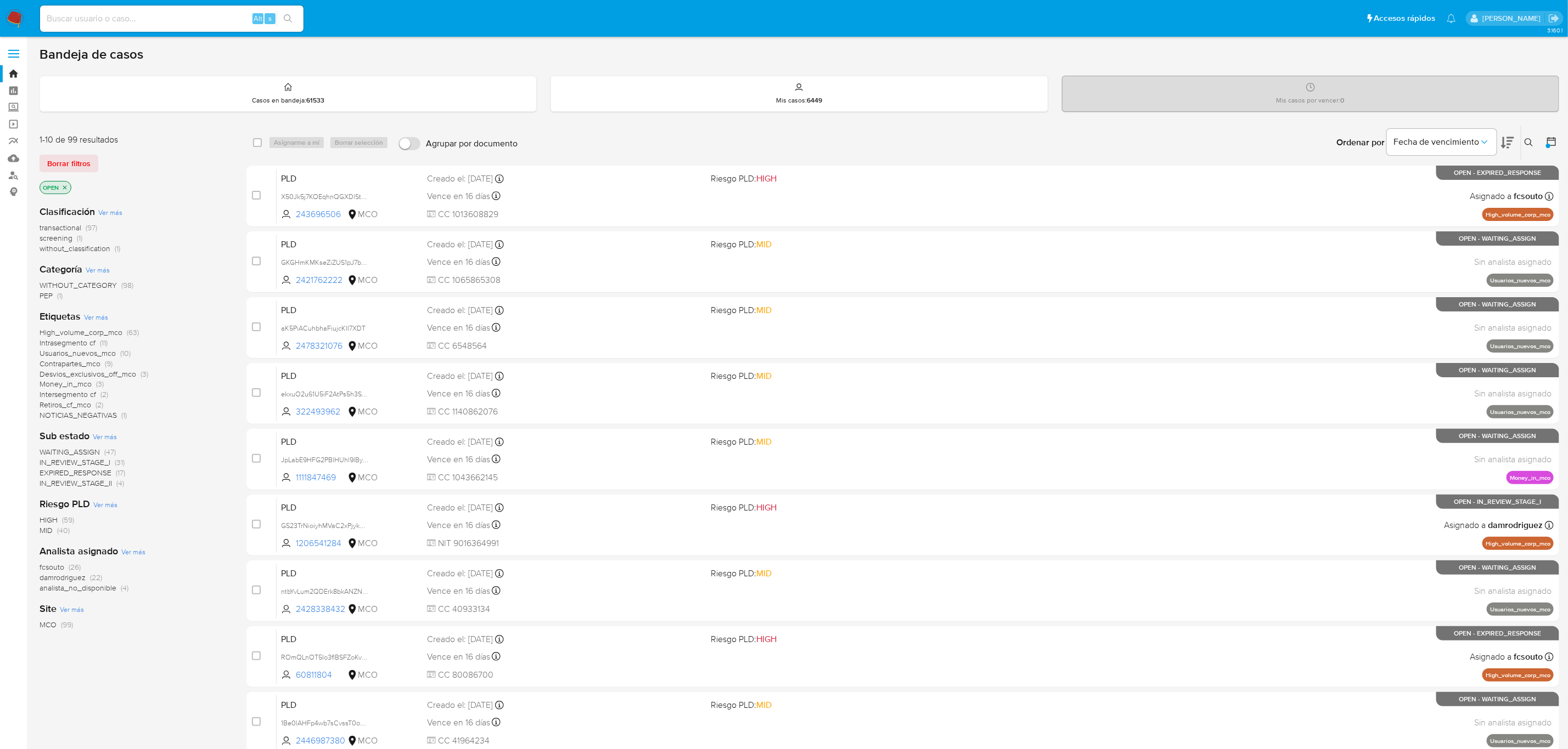
click at [55, 576] on span "damrodriguez" at bounding box center [62, 578] width 46 height 11
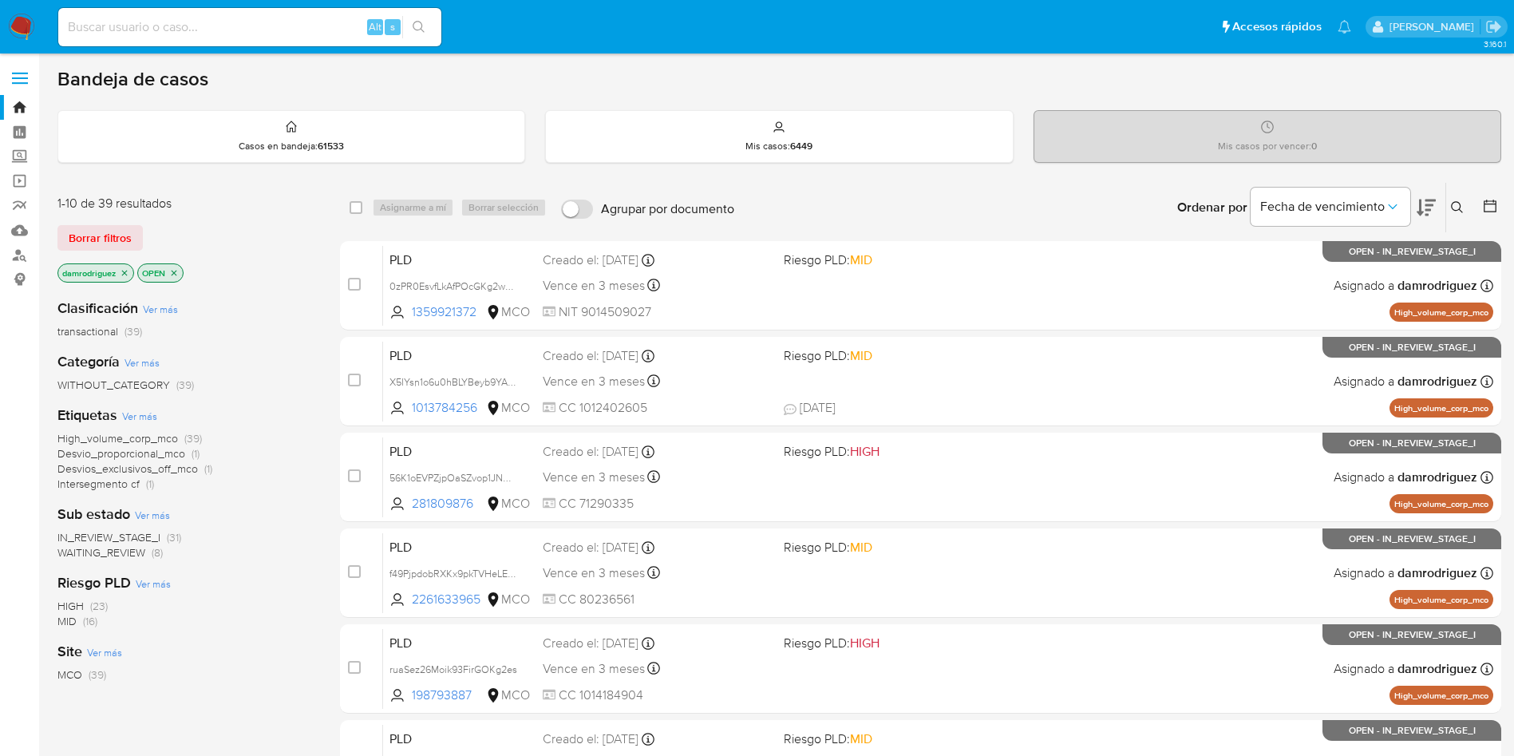
click at [275, 311] on div "Clasificación Ver más transactional (39)" at bounding box center [185, 319] width 257 height 41
click at [14, 32] on img at bounding box center [21, 27] width 27 height 27
click at [1493, 204] on icon at bounding box center [1490, 206] width 13 height 13
click at [1486, 206] on icon at bounding box center [1490, 206] width 16 height 16
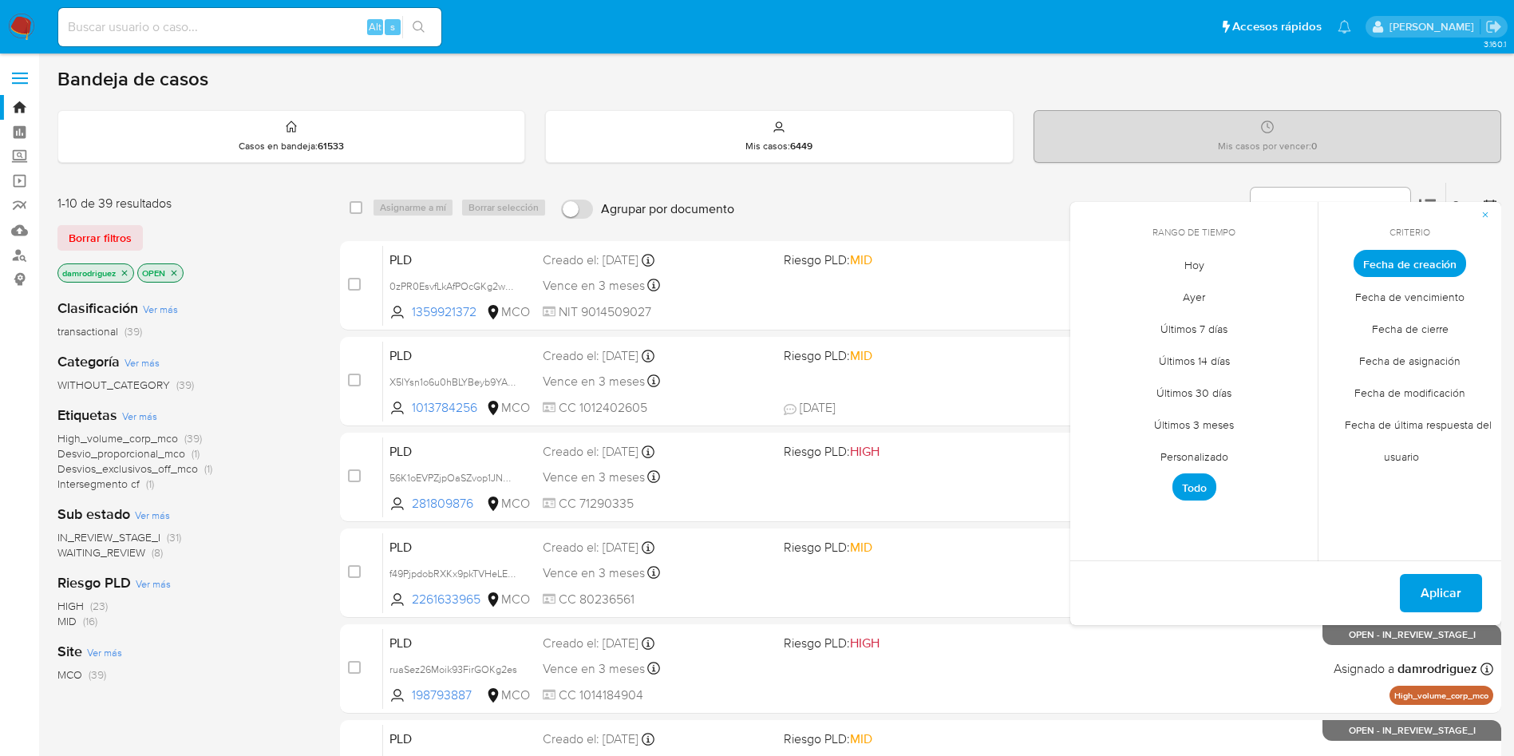
click at [1215, 451] on span "Personalizado" at bounding box center [1194, 456] width 101 height 33
click at [1098, 298] on icon "Mes anterior" at bounding box center [1095, 292] width 19 height 19
click at [1192, 387] on button "10" at bounding box center [1194, 384] width 26 height 26
click at [1297, 387] on button "13" at bounding box center [1290, 384] width 26 height 26
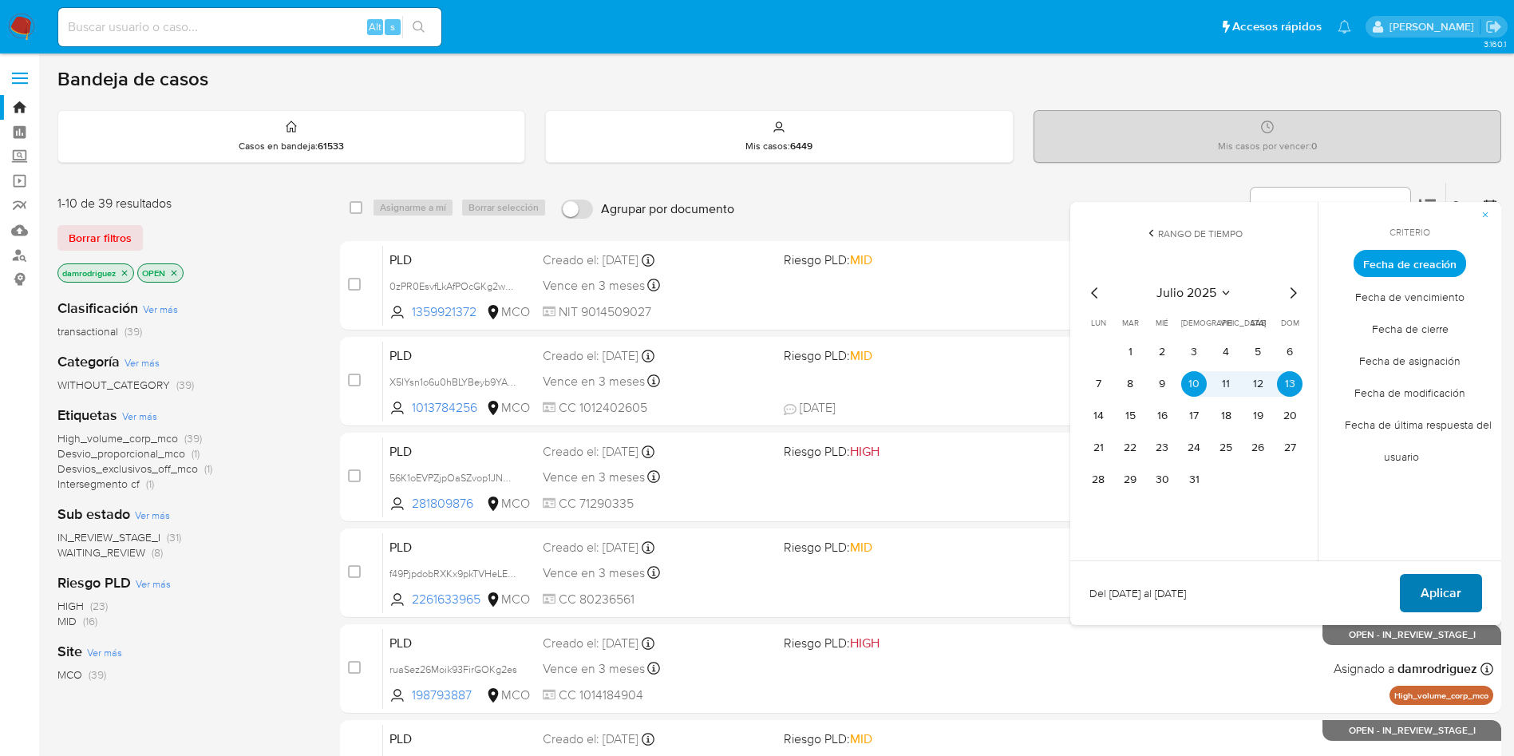
click at [1431, 587] on span "Aplicar" at bounding box center [1441, 593] width 41 height 35
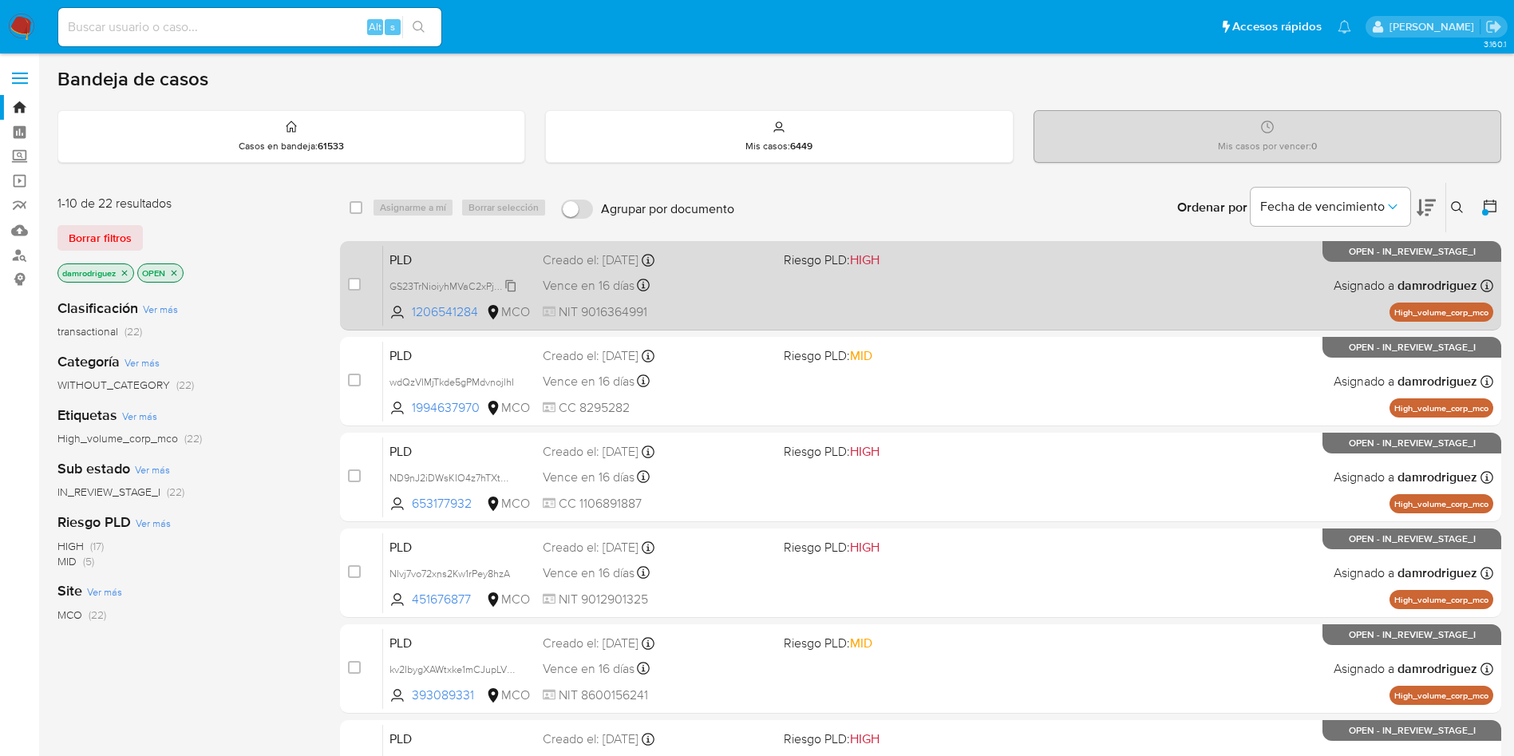
click at [417, 287] on span "GS23TrNioiyhMVaC2xPjyk8W" at bounding box center [454, 285] width 129 height 18
click at [449, 253] on span "PLD" at bounding box center [460, 258] width 140 height 21
click at [414, 252] on span "PLD" at bounding box center [460, 258] width 140 height 21
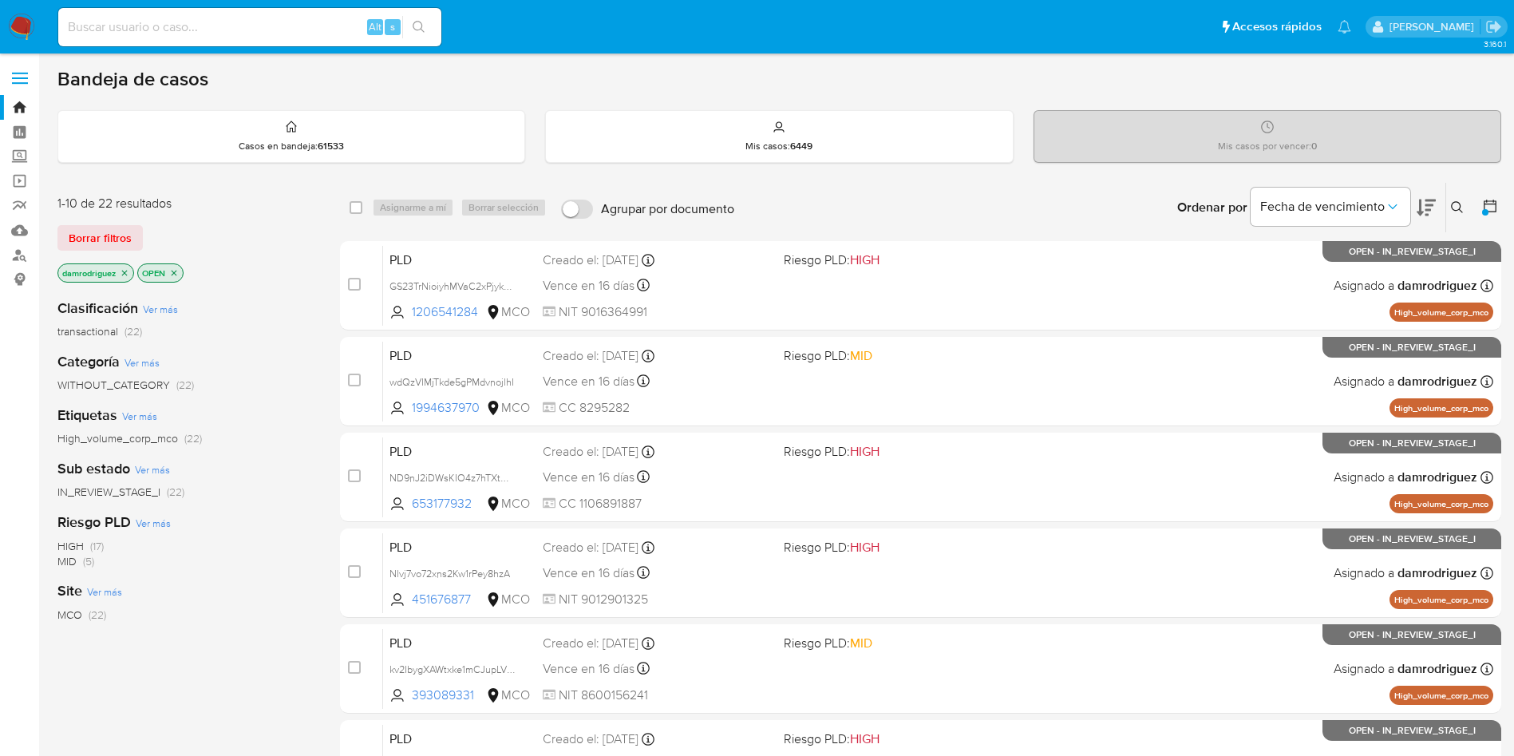
click at [1427, 208] on icon at bounding box center [1426, 208] width 19 height 17
click at [1427, 209] on icon at bounding box center [1426, 208] width 19 height 17
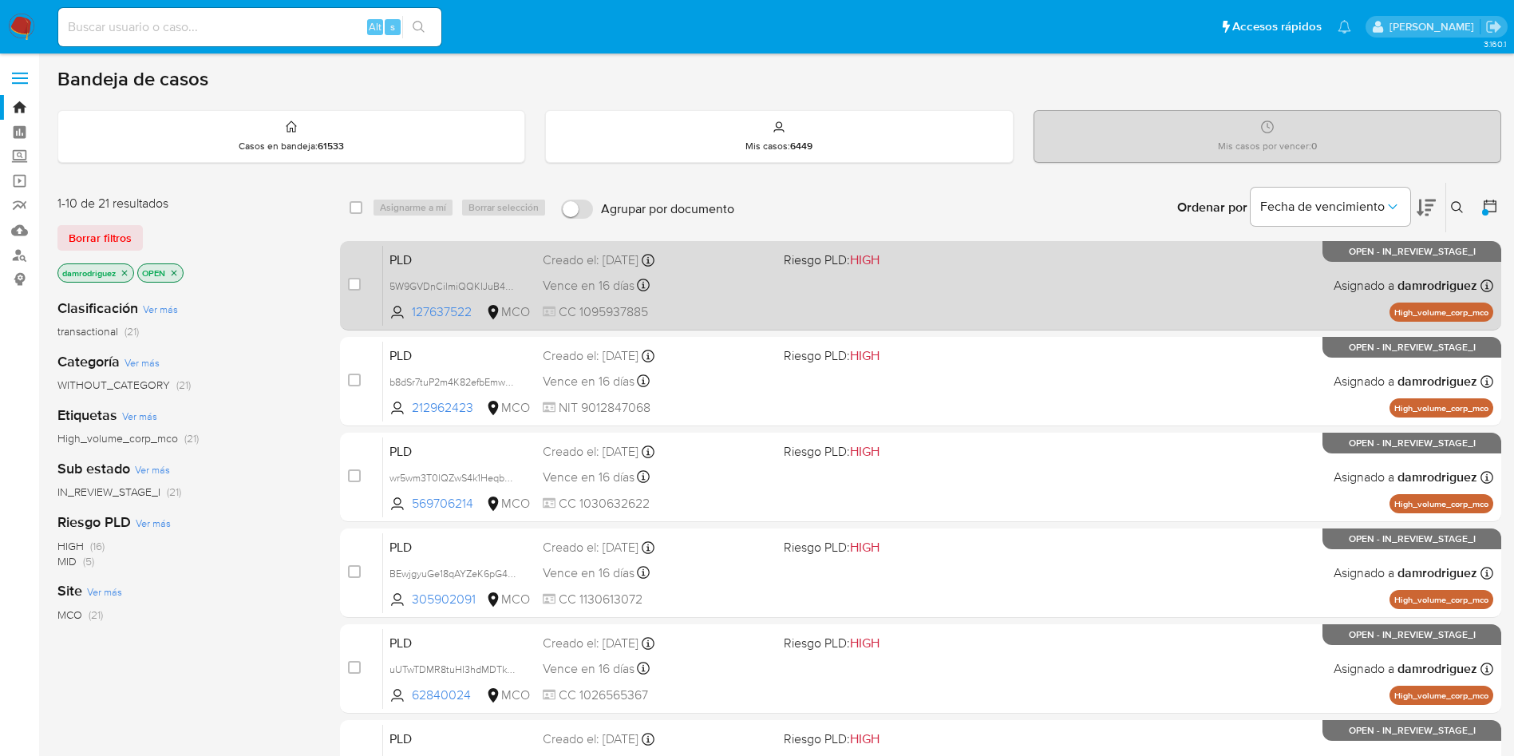
click at [444, 253] on span "PLD" at bounding box center [460, 258] width 140 height 21
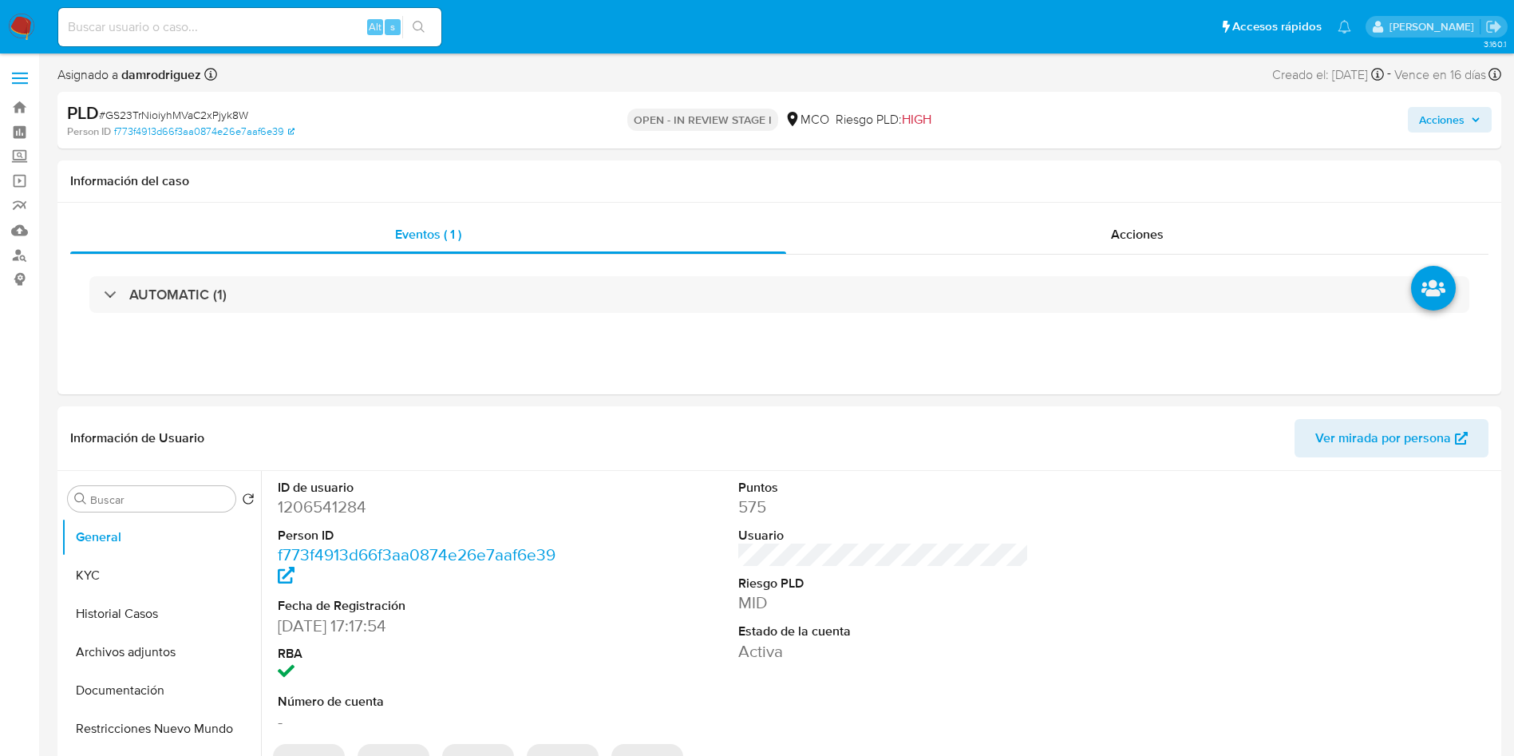
select select "10"
click at [323, 513] on dd "1206541284" at bounding box center [423, 507] width 291 height 22
click at [323, 512] on dd "1206541284" at bounding box center [423, 507] width 291 height 22
copy dd "1206541284"
click at [343, 504] on dd "1206541284" at bounding box center [423, 507] width 291 height 22
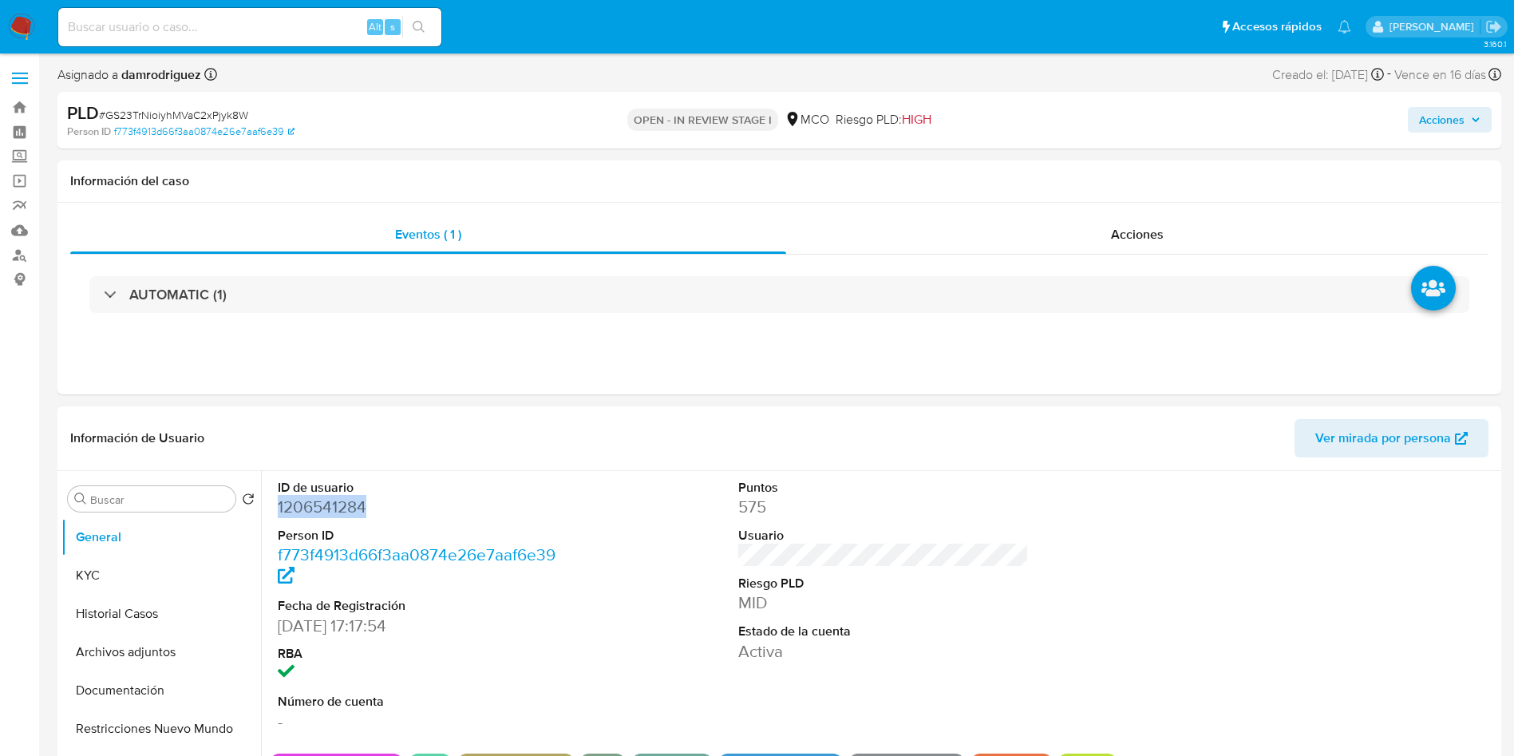
click at [343, 504] on dd "1206541284" at bounding box center [423, 507] width 291 height 22
click at [294, 506] on dd "1206541284" at bounding box center [423, 507] width 291 height 22
click at [336, 500] on dd "1206541284" at bounding box center [423, 507] width 291 height 22
copy dd "1206541284"
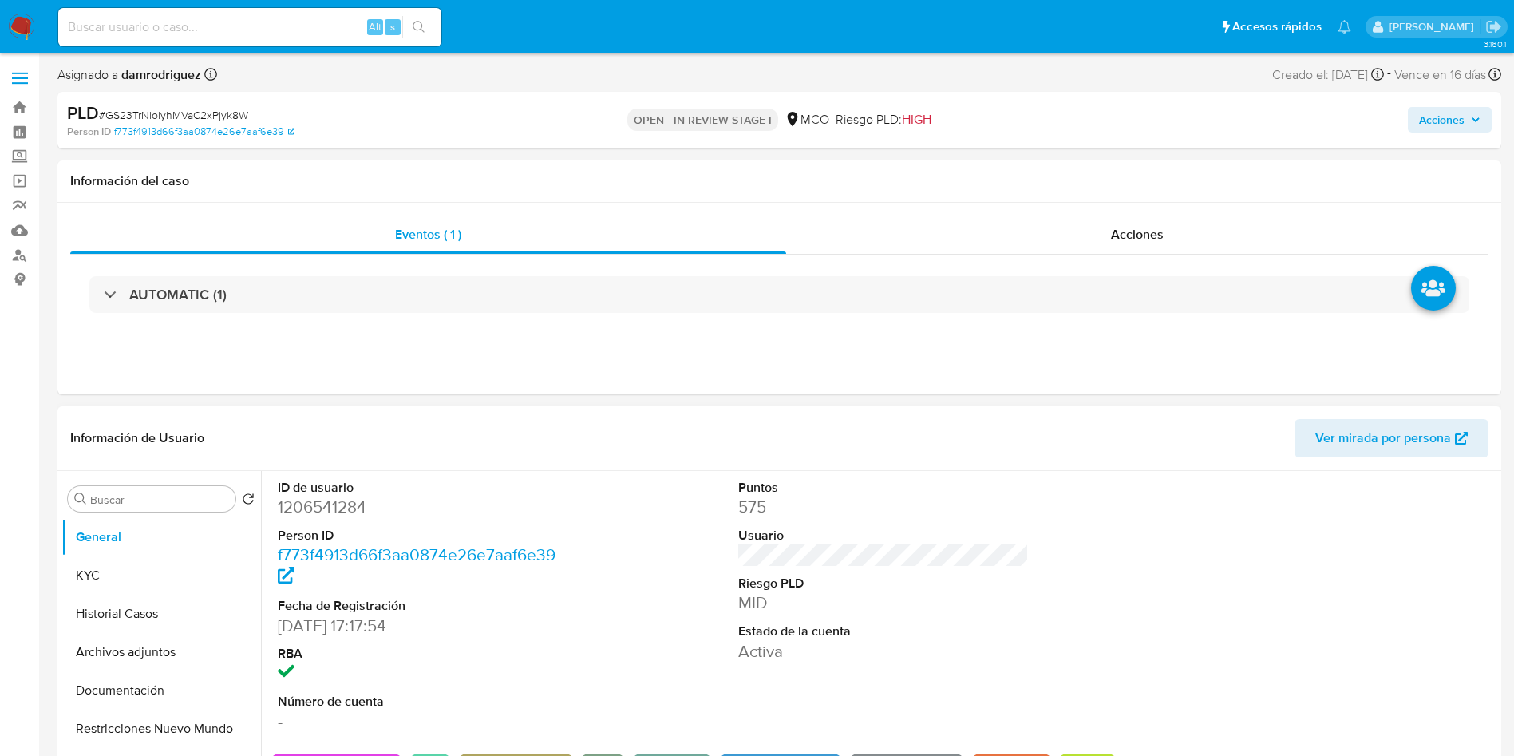
click at [665, 599] on div "ID de usuario 1206541284 Person ID f773f4913d66f3aa0874e26e7aaf6e39 Fecha de Re…" at bounding box center [884, 606] width 1228 height 270
click at [306, 502] on dd "1206541284" at bounding box center [423, 507] width 291 height 22
copy dd "1206541284"
click at [350, 510] on dd "1206541284" at bounding box center [423, 507] width 291 height 22
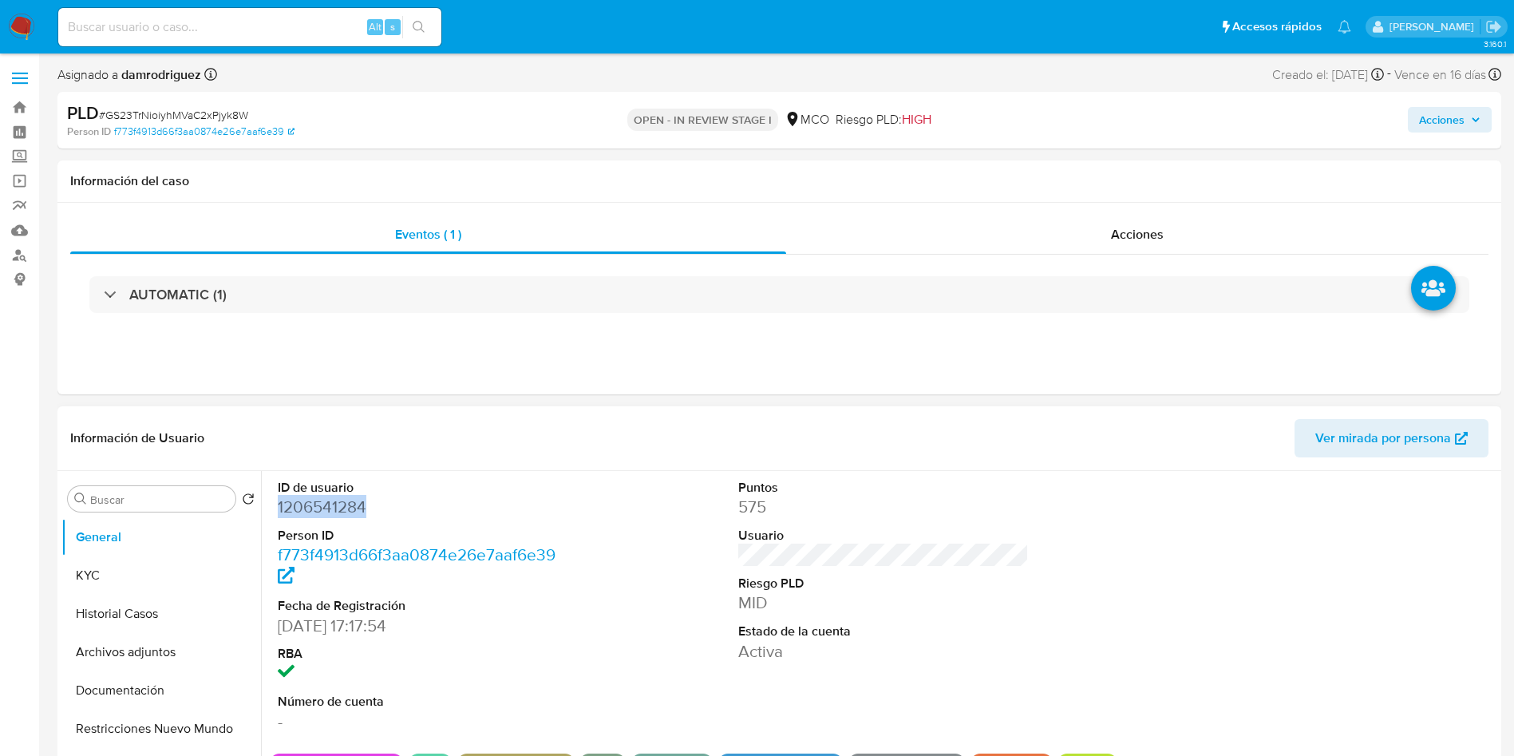
click at [350, 510] on dd "1206541284" at bounding box center [423, 507] width 291 height 22
click at [168, 622] on button "Historial Casos" at bounding box center [154, 614] width 187 height 38
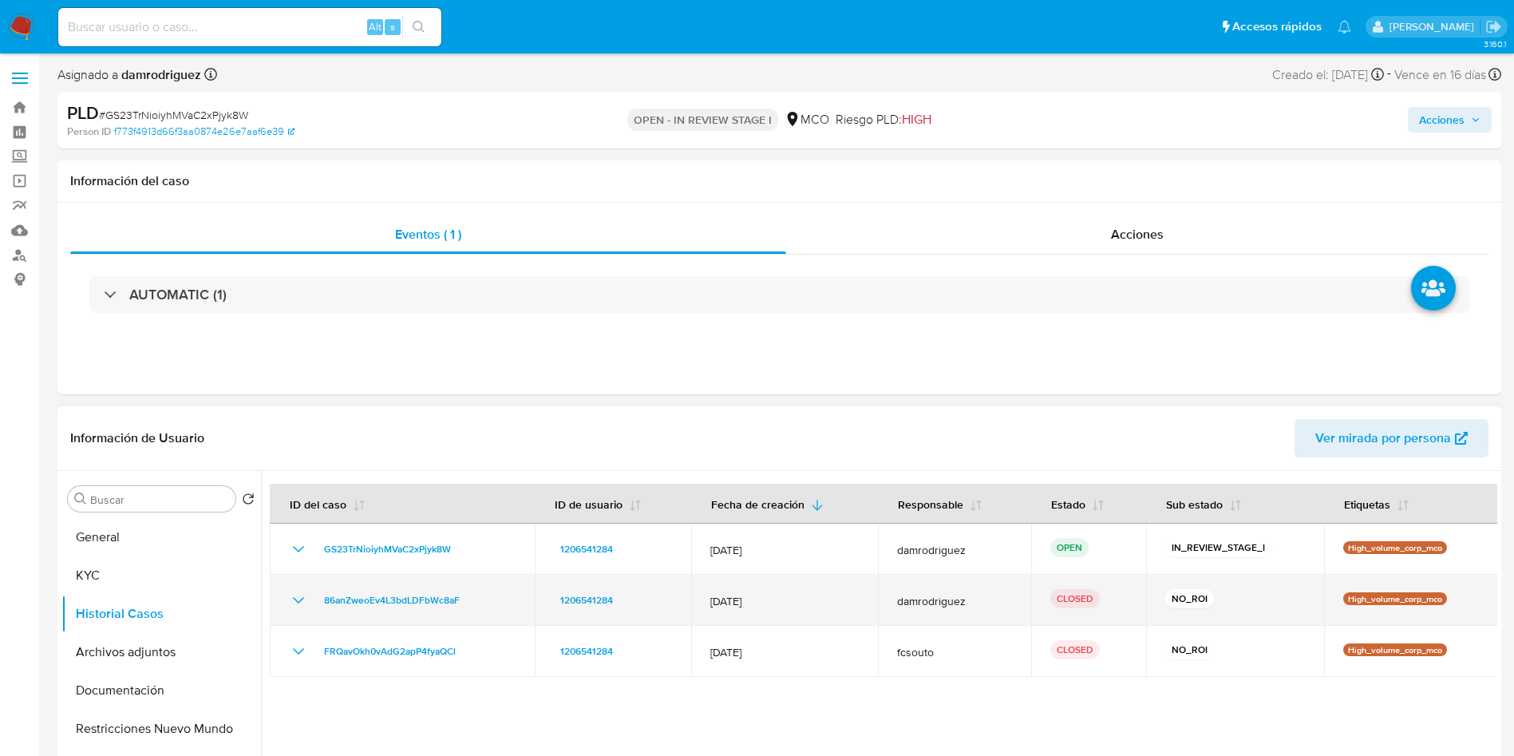
click at [291, 595] on icon "Mostrar/Ocultar" at bounding box center [298, 600] width 19 height 19
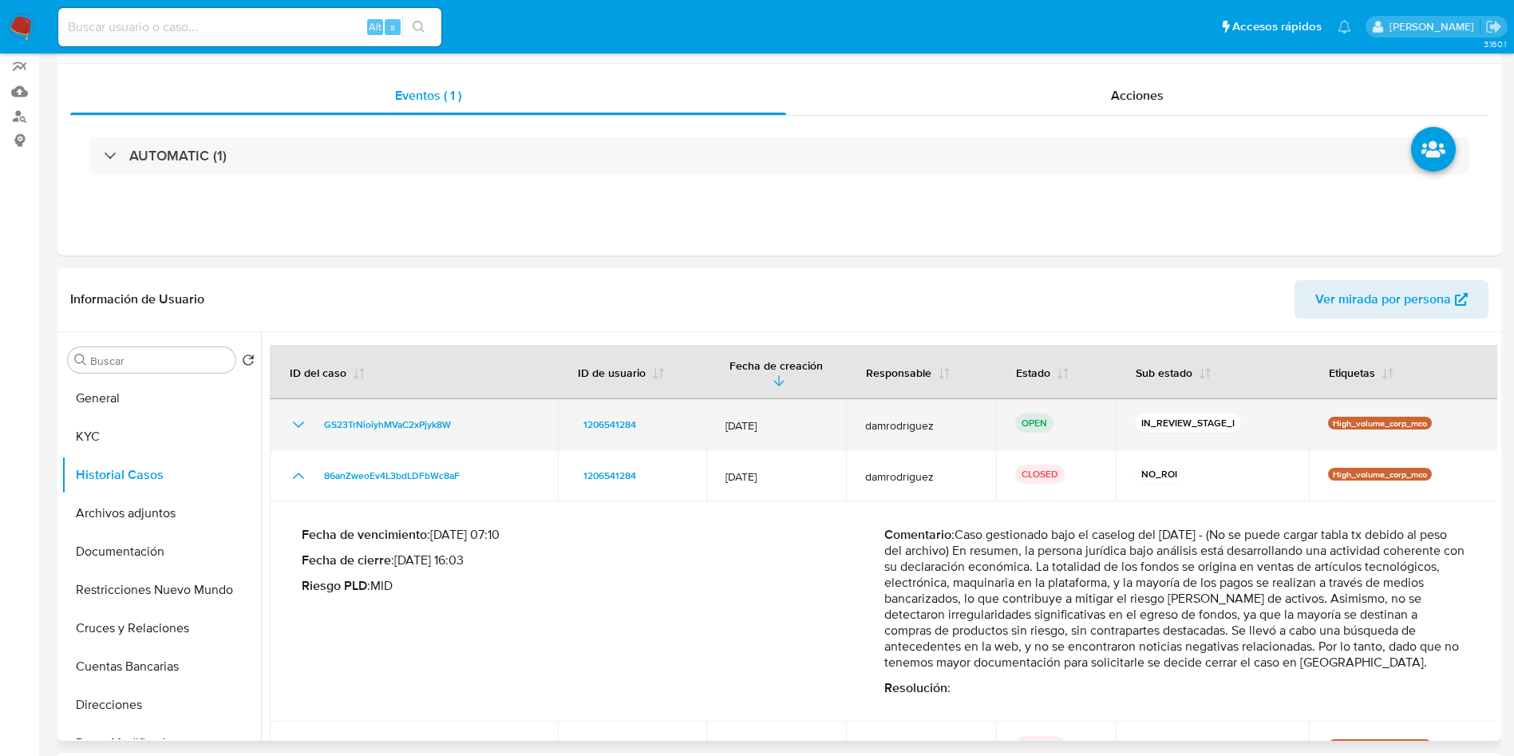
scroll to position [359, 0]
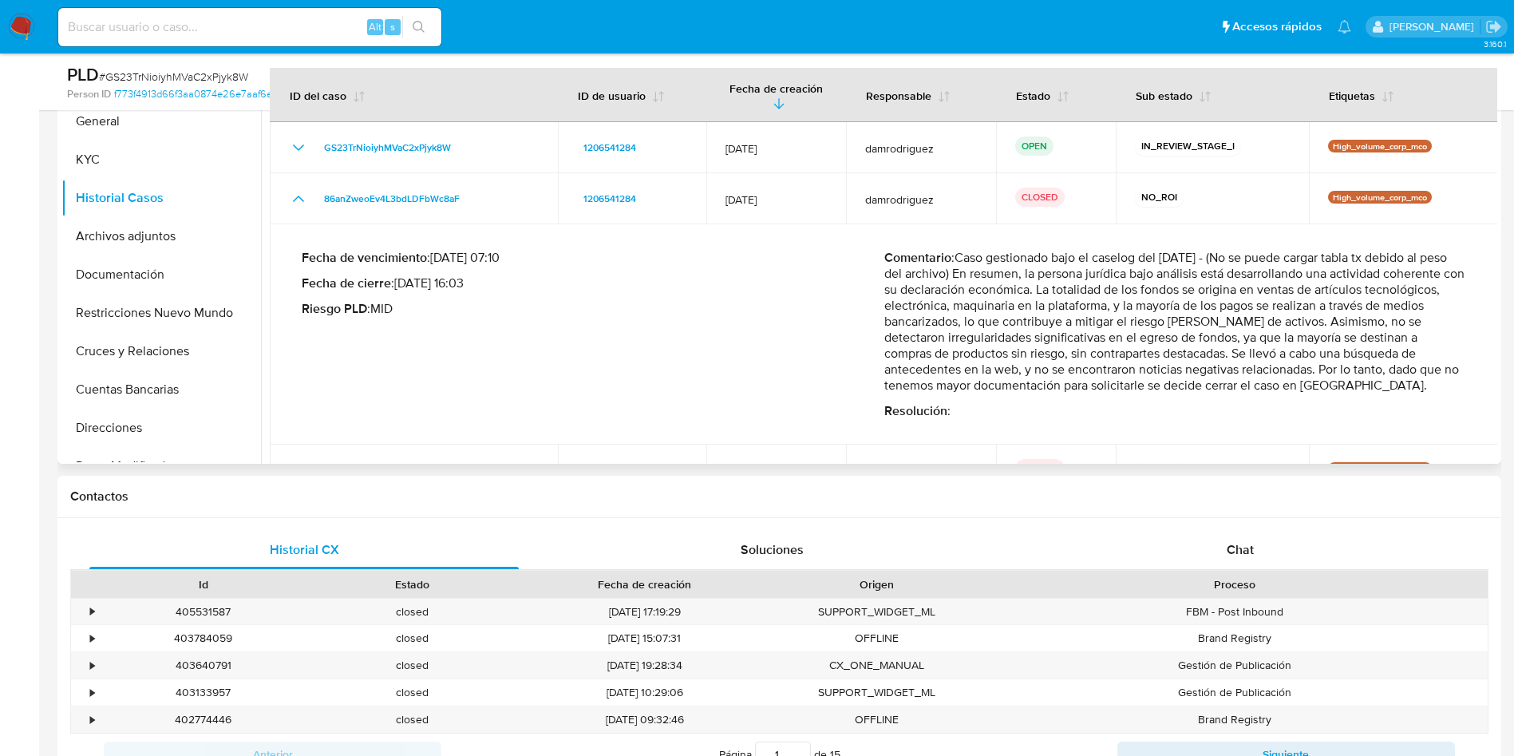
drag, startPoint x: 1010, startPoint y: 271, endPoint x: 1123, endPoint y: 331, distance: 128.2
click at [1118, 330] on p "Comentario : Caso gestionado bajo el caselog del 23/05/2025 - (No se puede carg…" at bounding box center [1175, 322] width 583 height 144
click at [144, 273] on button "Documentación" at bounding box center [154, 274] width 187 height 38
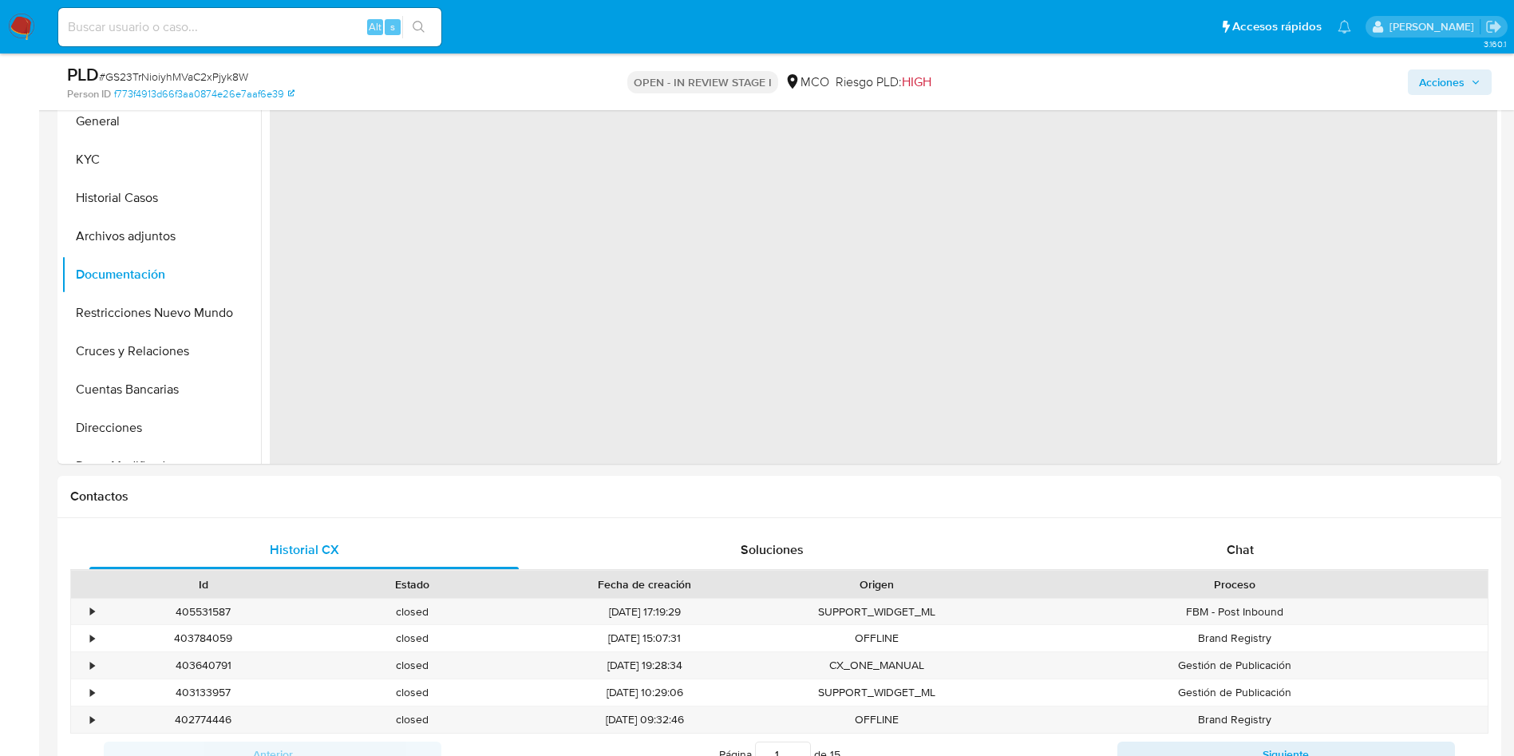
scroll to position [239, 0]
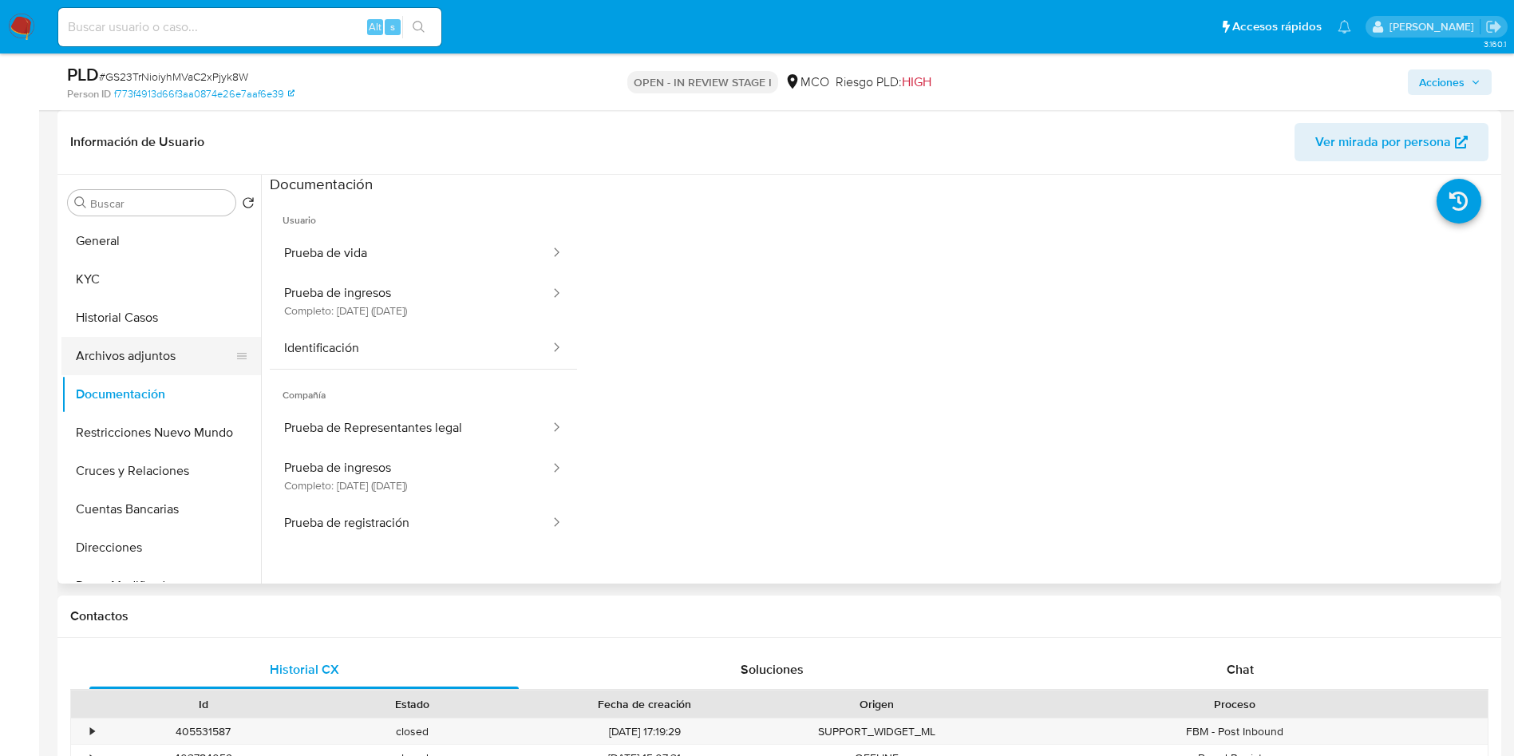
click at [132, 354] on button "Archivos adjuntos" at bounding box center [154, 356] width 187 height 38
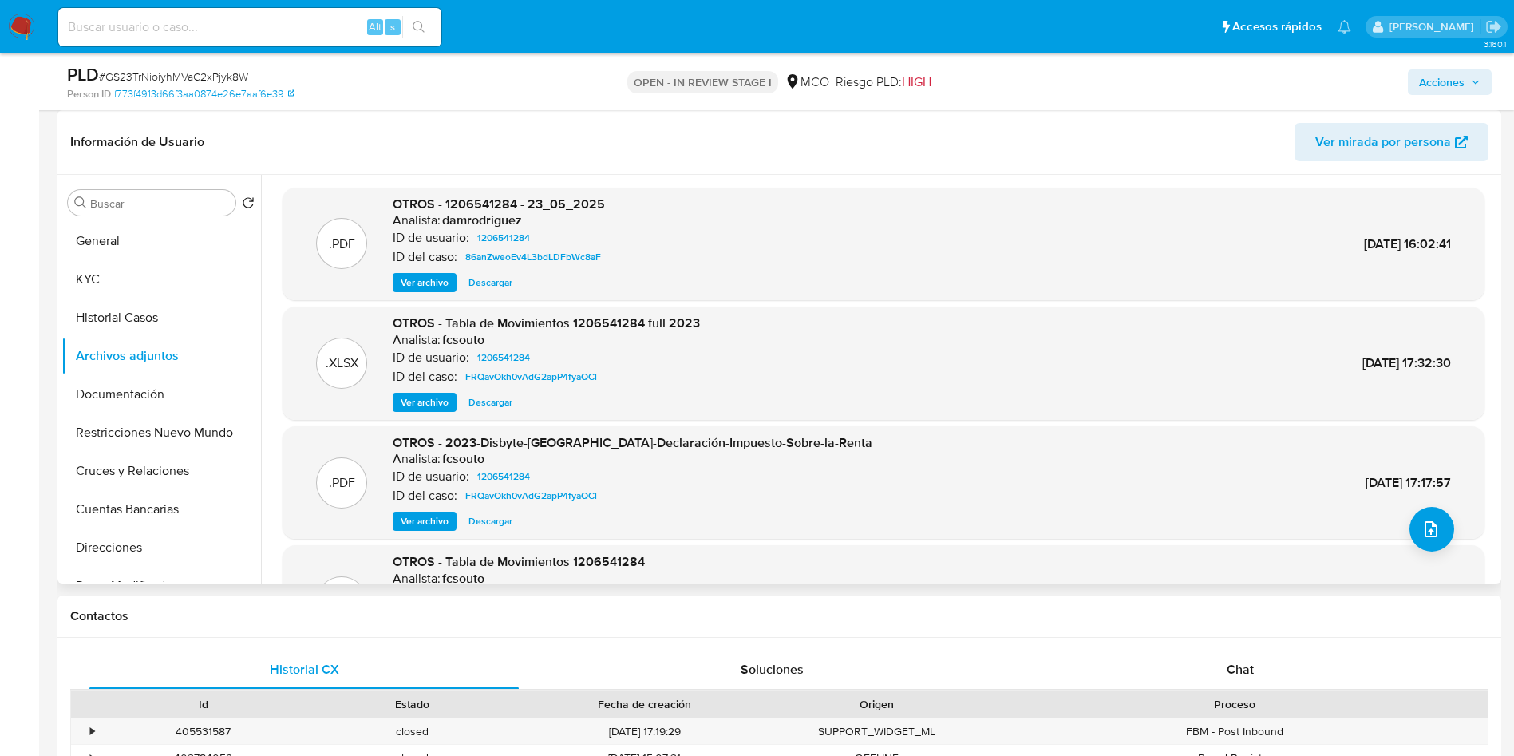
click at [435, 279] on span "Ver archivo" at bounding box center [425, 283] width 48 height 16
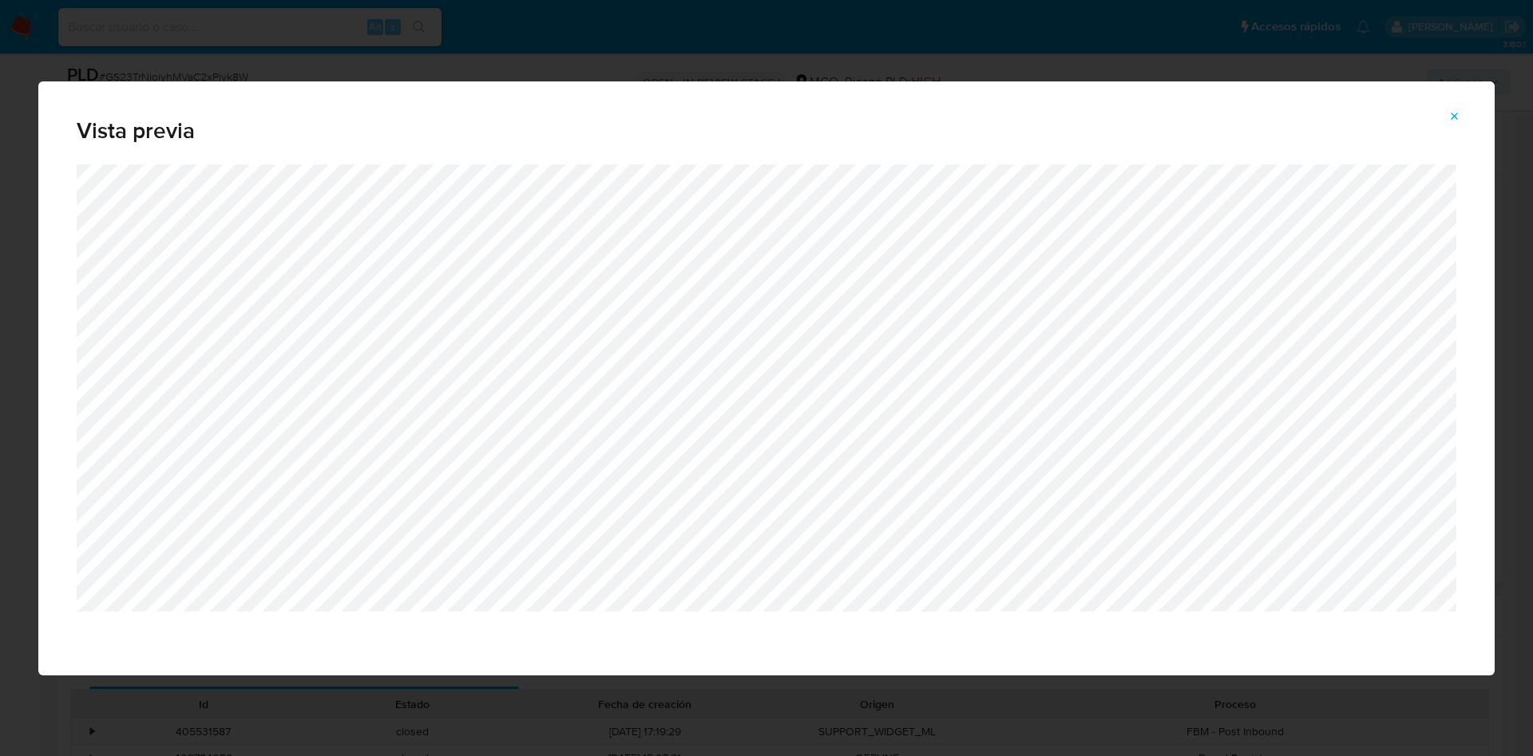
click at [1462, 116] on button "Attachment preview" at bounding box center [1454, 117] width 35 height 26
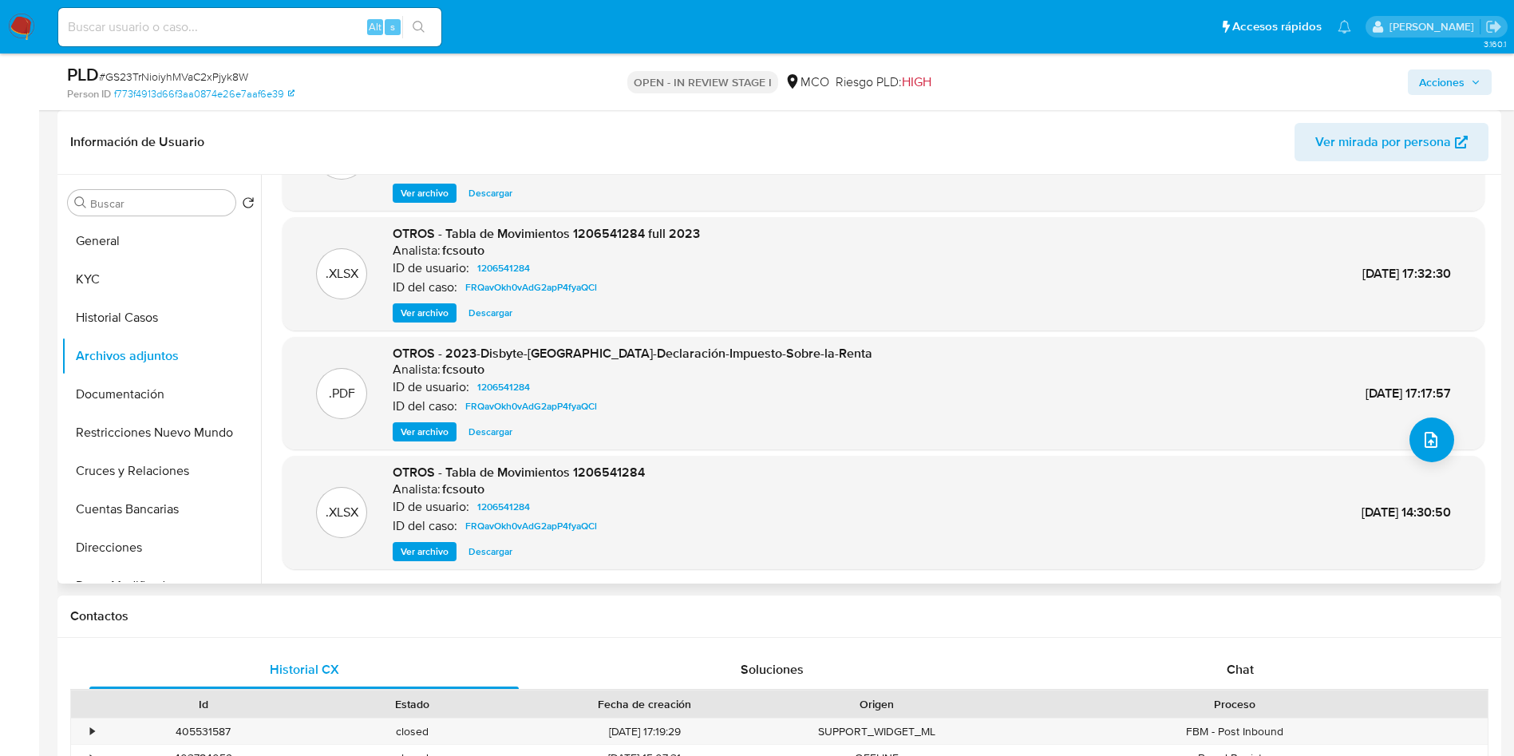
scroll to position [134, 0]
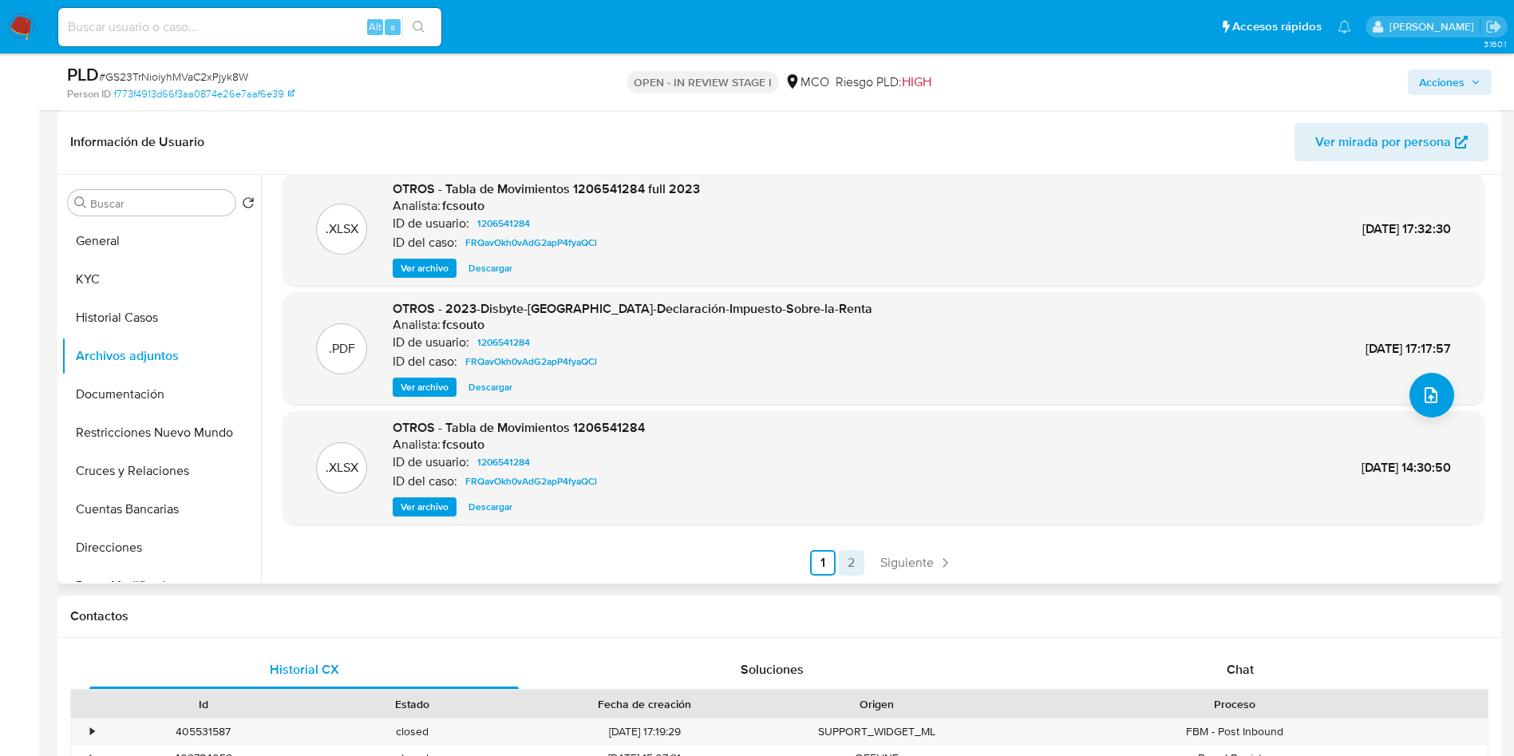
click at [858, 568] on link "2" at bounding box center [852, 563] width 26 height 26
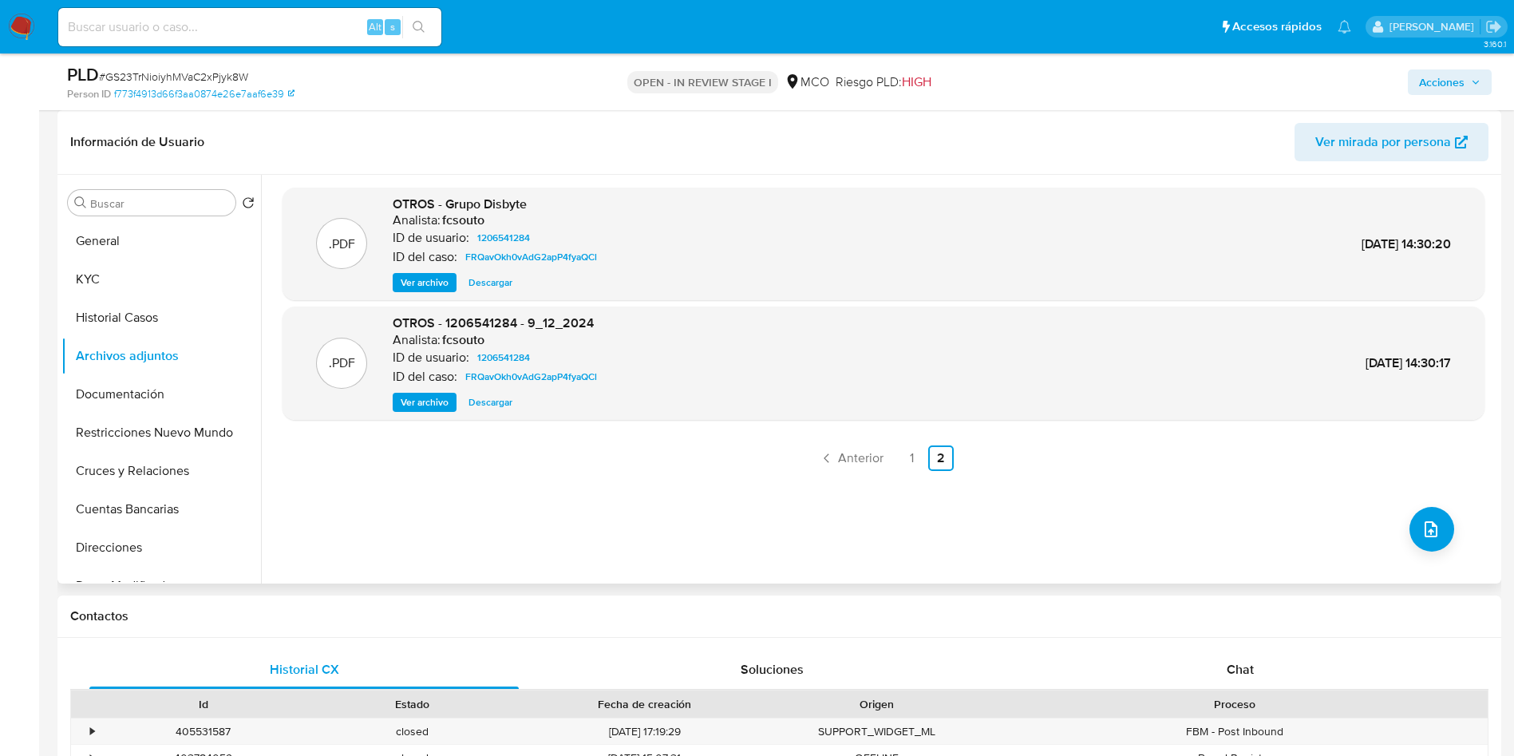
click at [423, 404] on span "Ver archivo" at bounding box center [425, 402] width 48 height 16
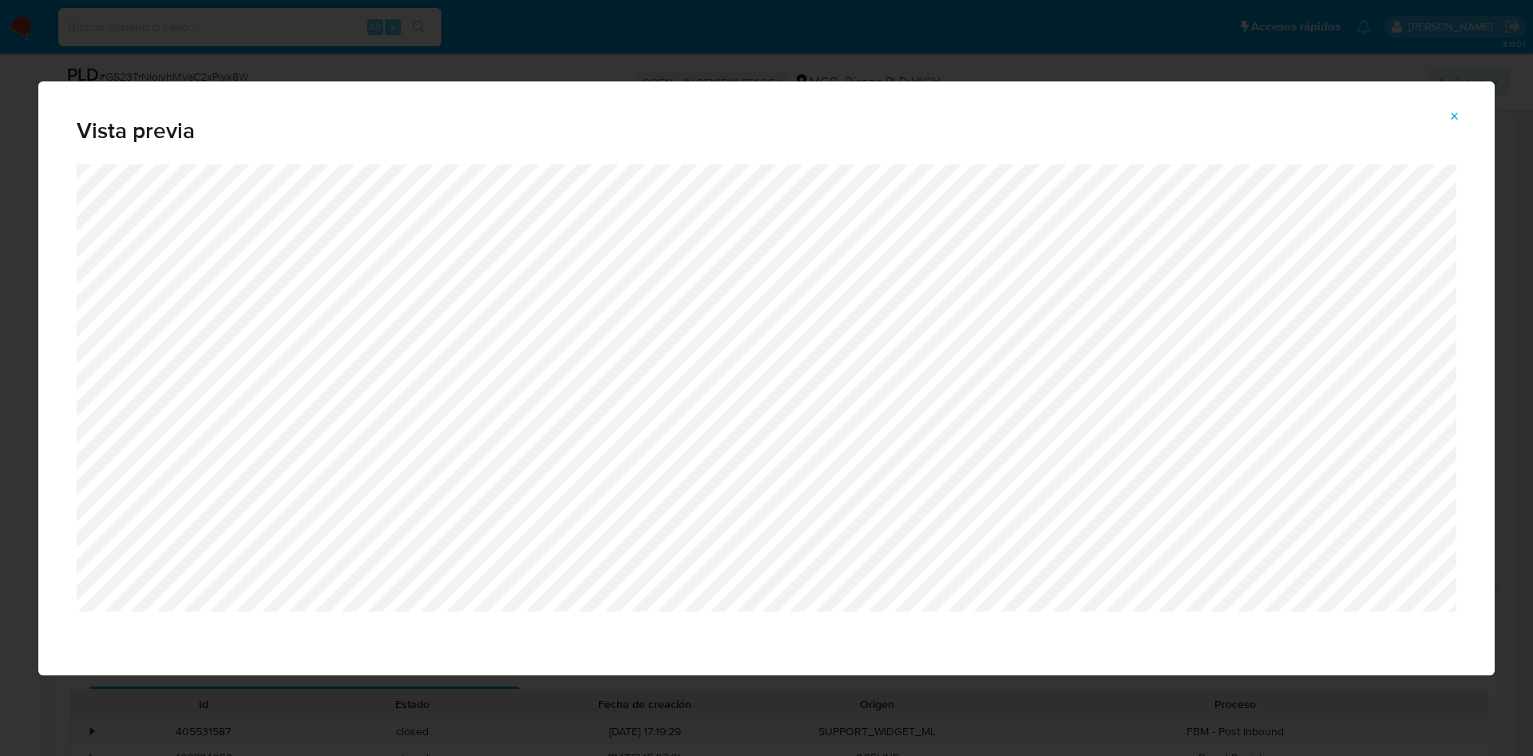
click at [1456, 110] on icon "Attachment preview" at bounding box center [1454, 116] width 13 height 13
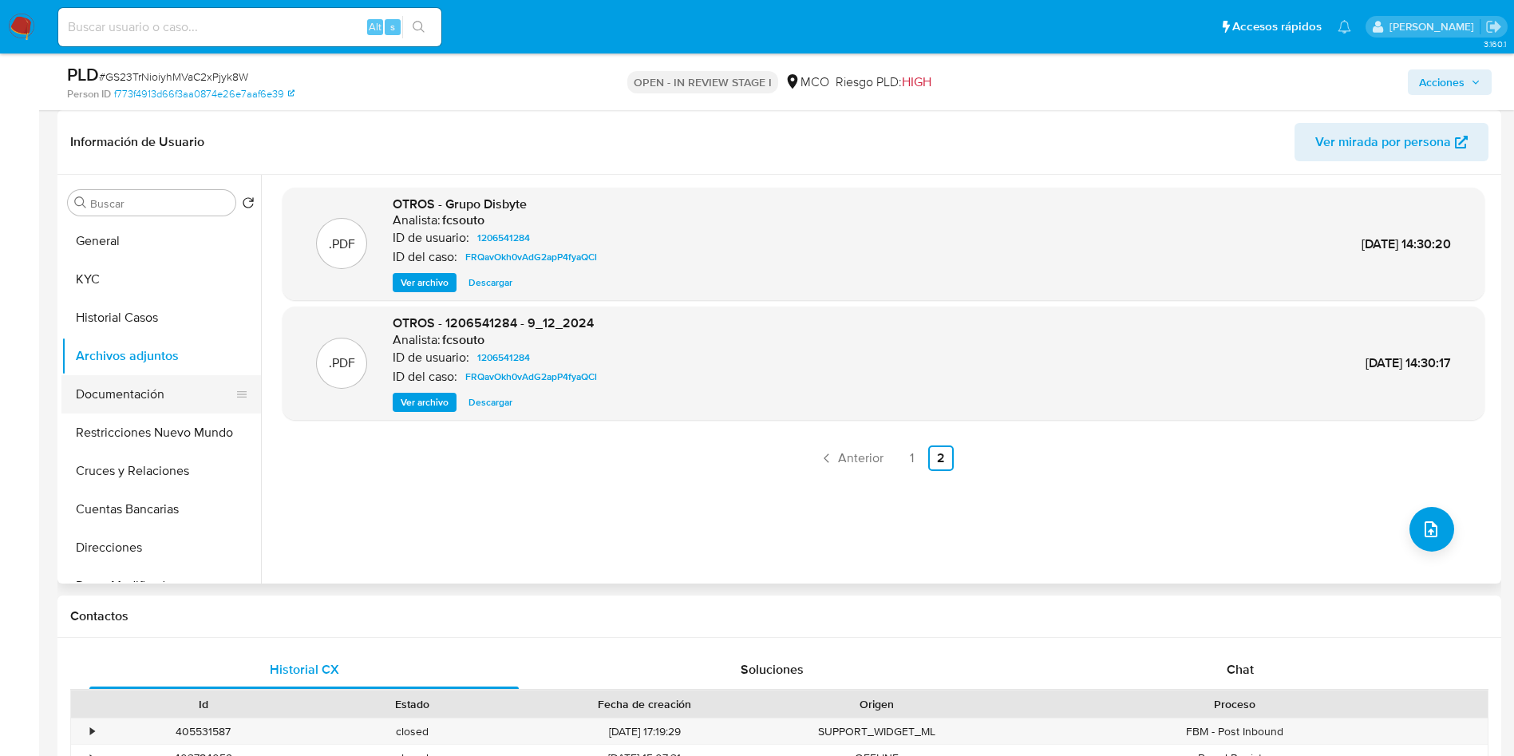
click at [159, 394] on button "Documentación" at bounding box center [154, 394] width 187 height 38
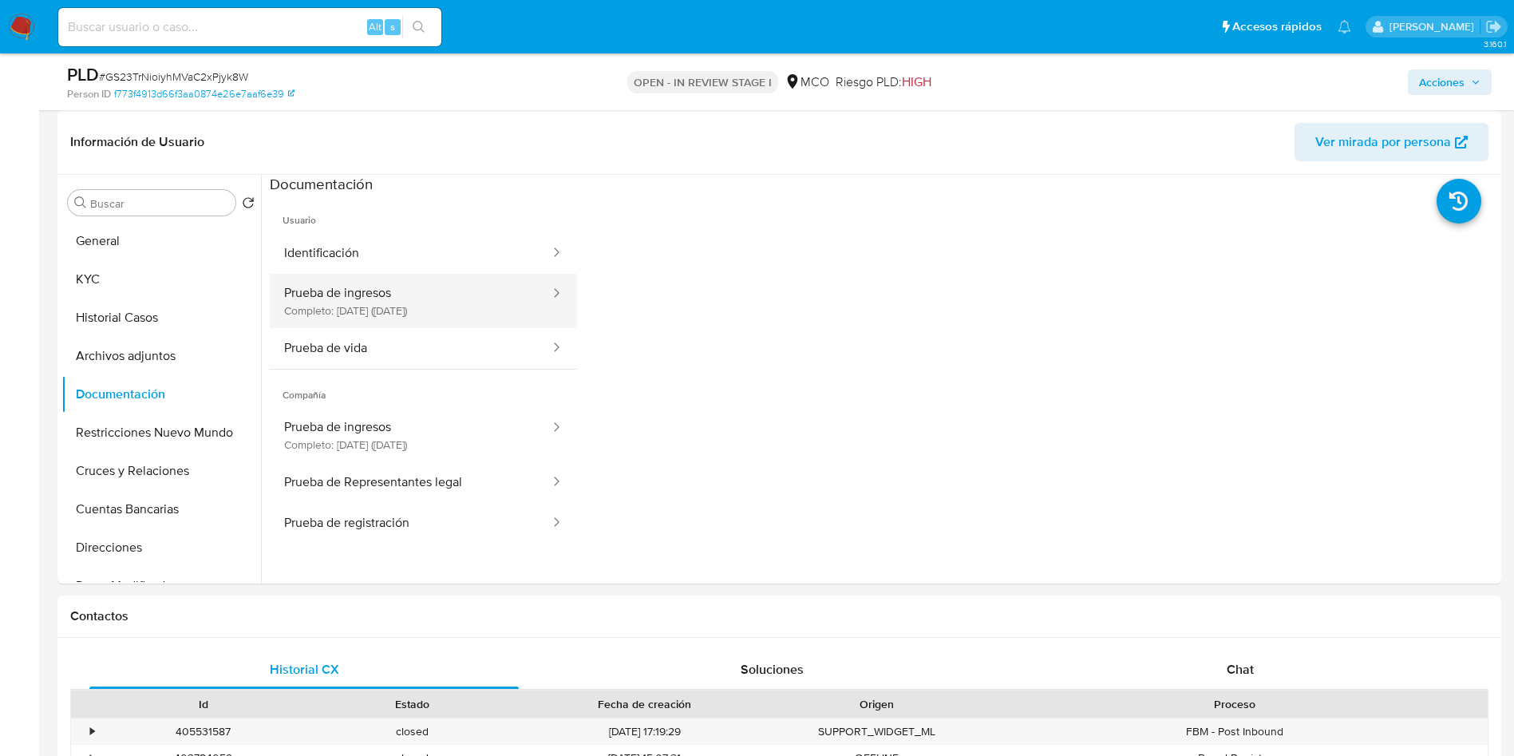
click at [341, 315] on button "Prueba de ingresos Completo: 15/02/2023 (hace 3 años)" at bounding box center [411, 301] width 282 height 54
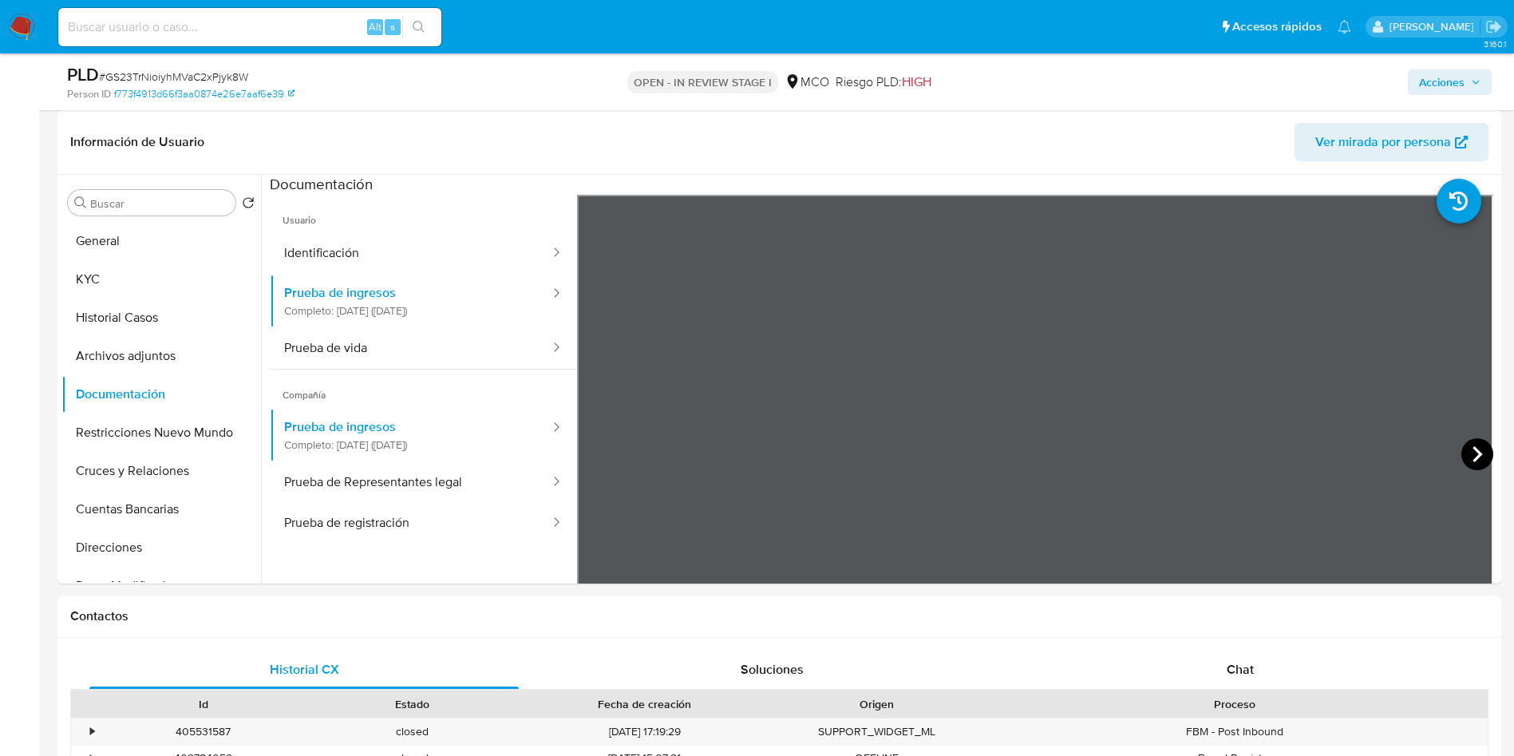
click at [1477, 469] on icon at bounding box center [1478, 454] width 32 height 32
click at [106, 230] on button "General" at bounding box center [154, 241] width 187 height 38
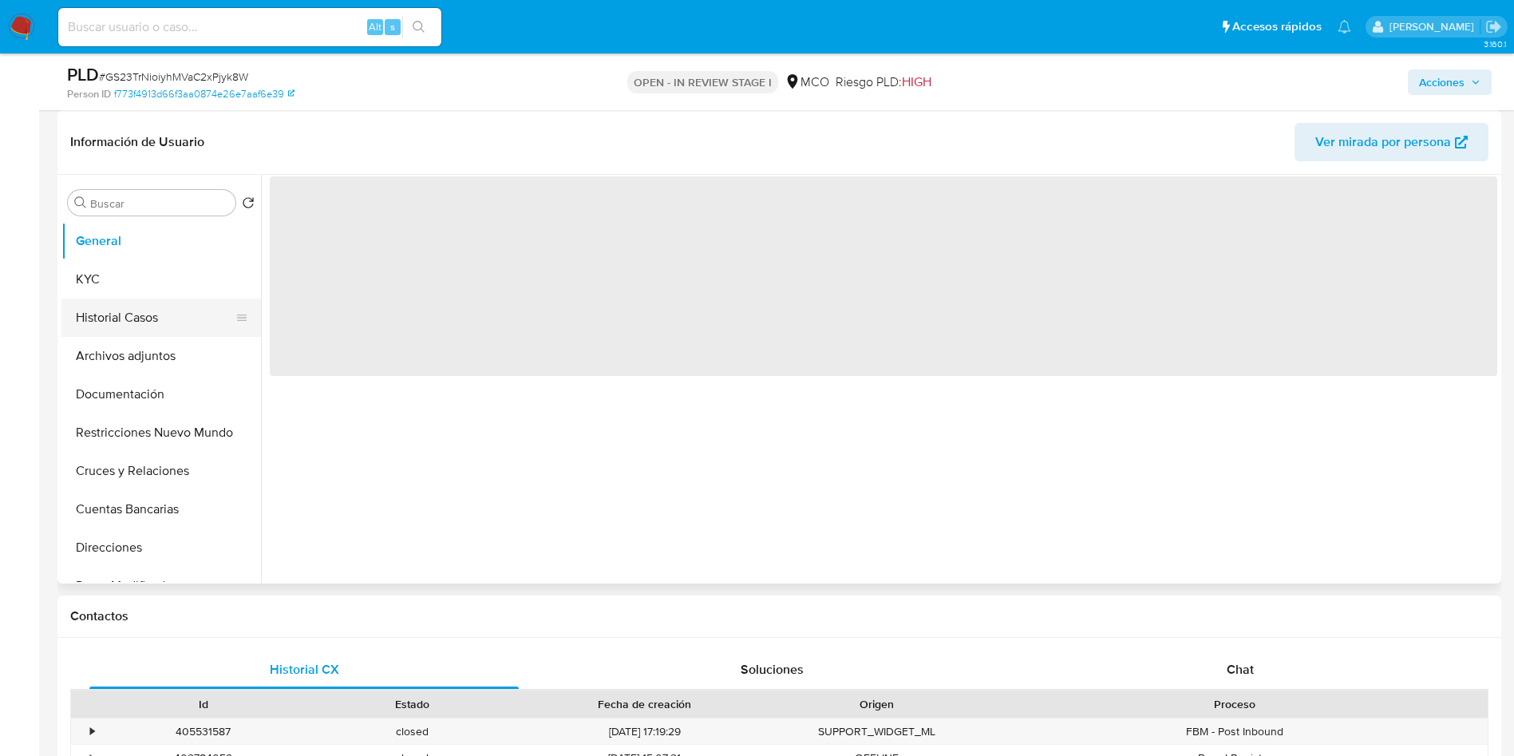
click at [124, 311] on button "Historial Casos" at bounding box center [154, 318] width 187 height 38
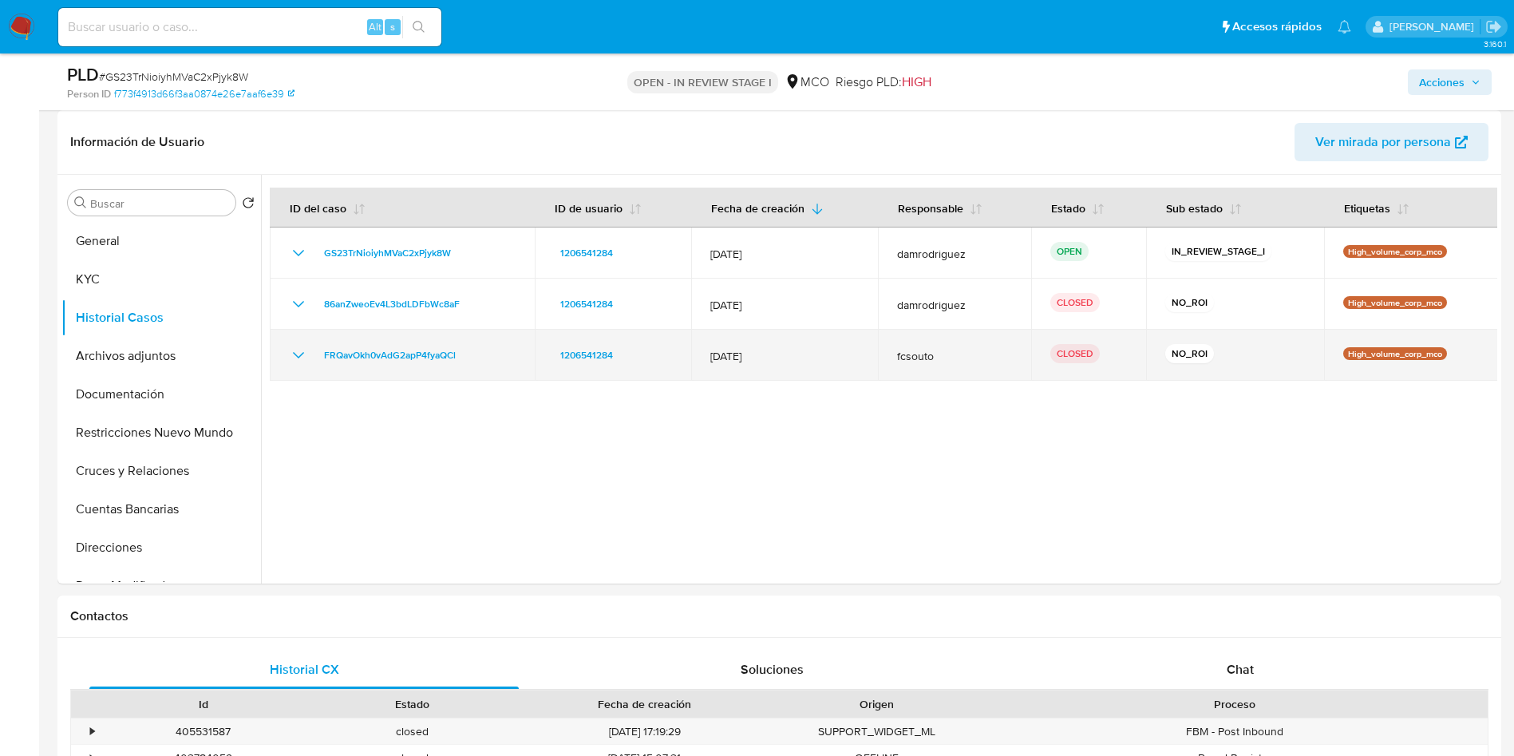
click at [297, 347] on icon "Mostrar/Ocultar" at bounding box center [298, 355] width 19 height 19
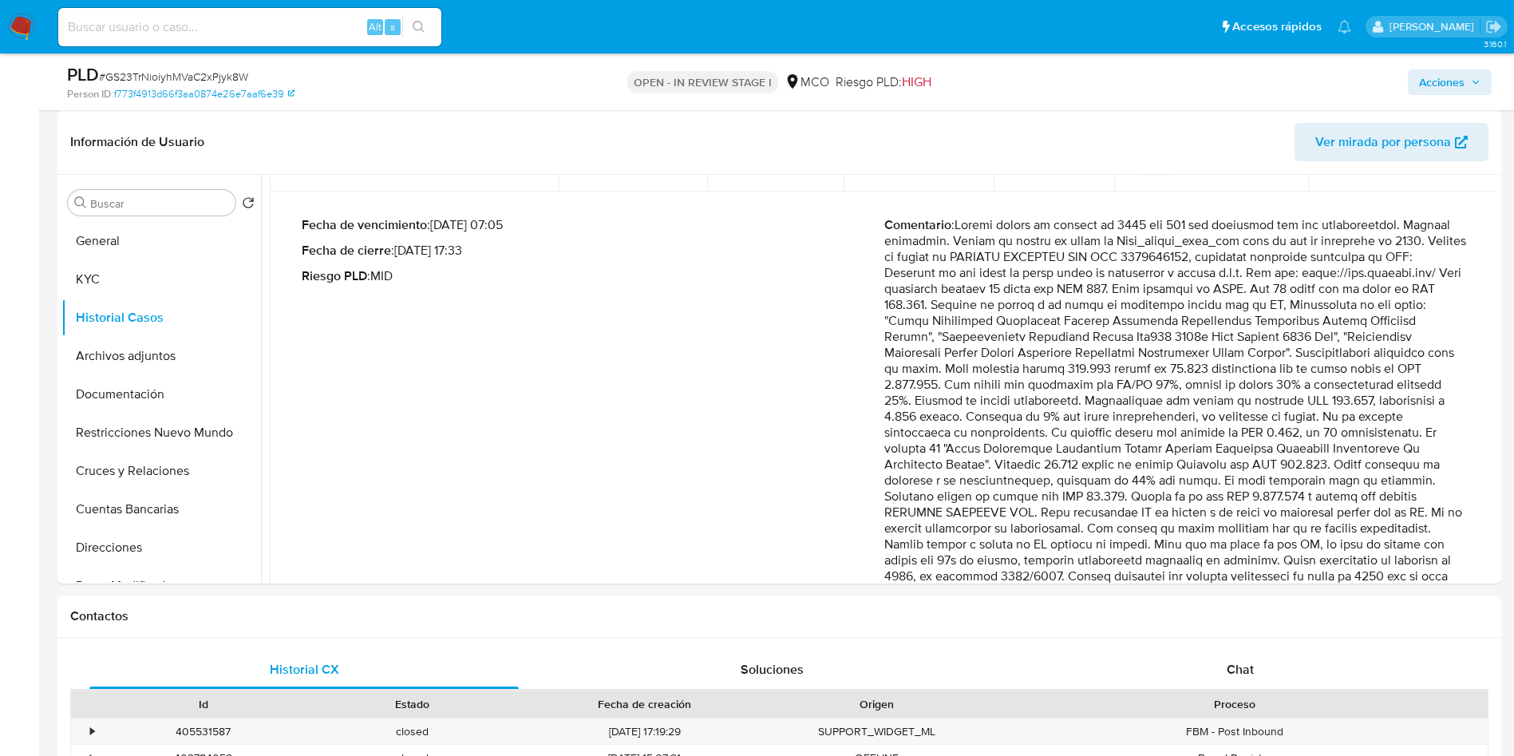
scroll to position [239, 0]
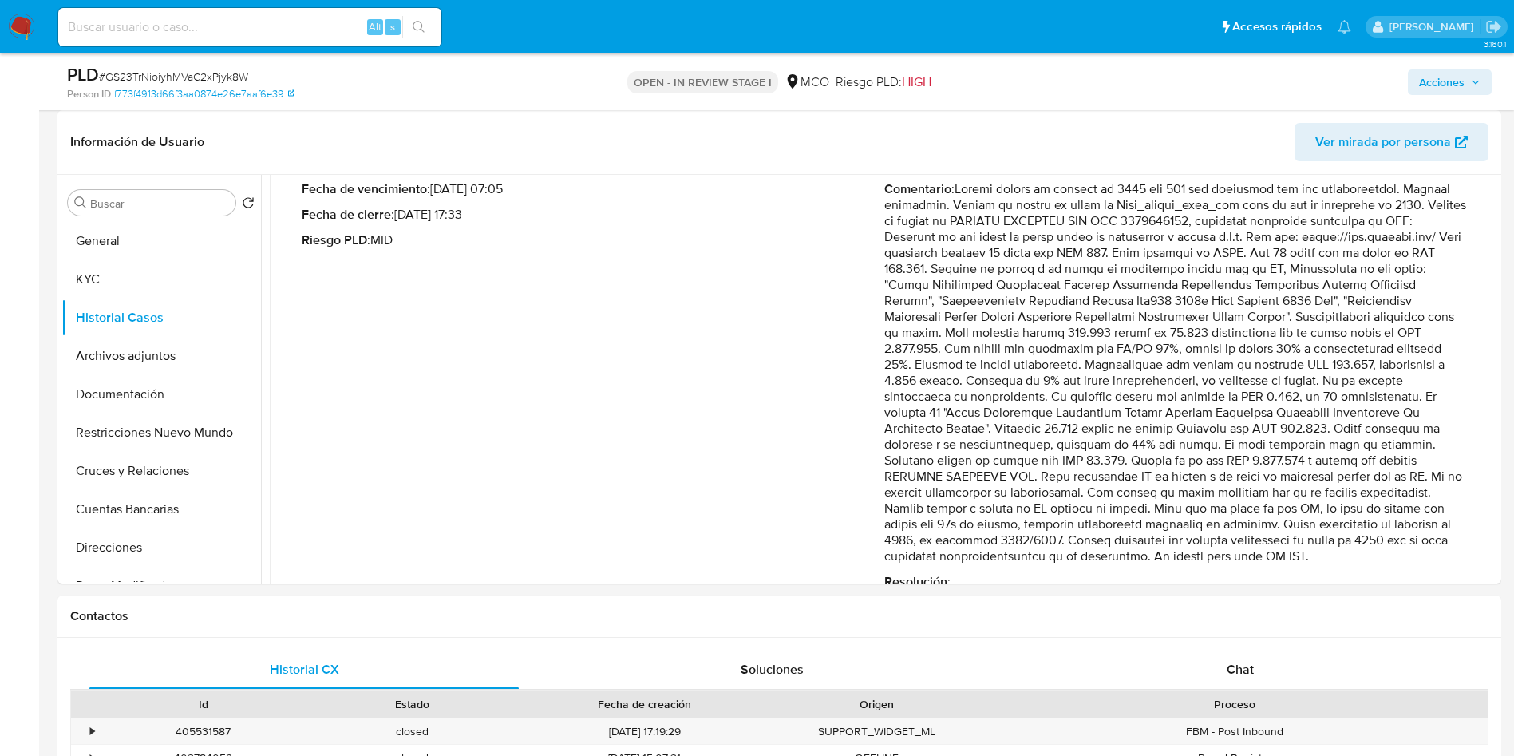
drag, startPoint x: 1011, startPoint y: 530, endPoint x: 1359, endPoint y: 531, distance: 348.9
click at [1359, 531] on p "Comentario :" at bounding box center [1175, 372] width 583 height 383
click at [113, 237] on button "General" at bounding box center [154, 241] width 187 height 38
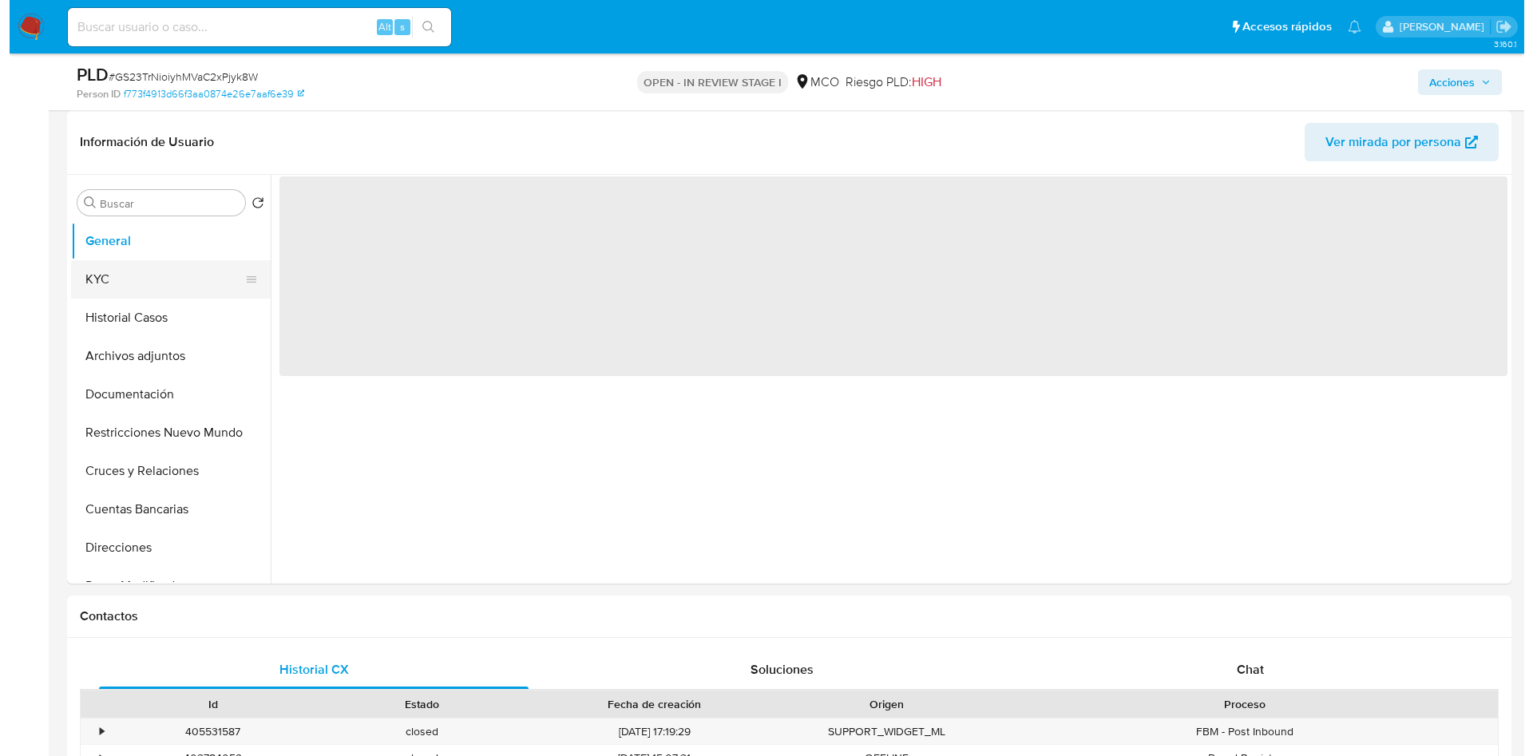
scroll to position [0, 0]
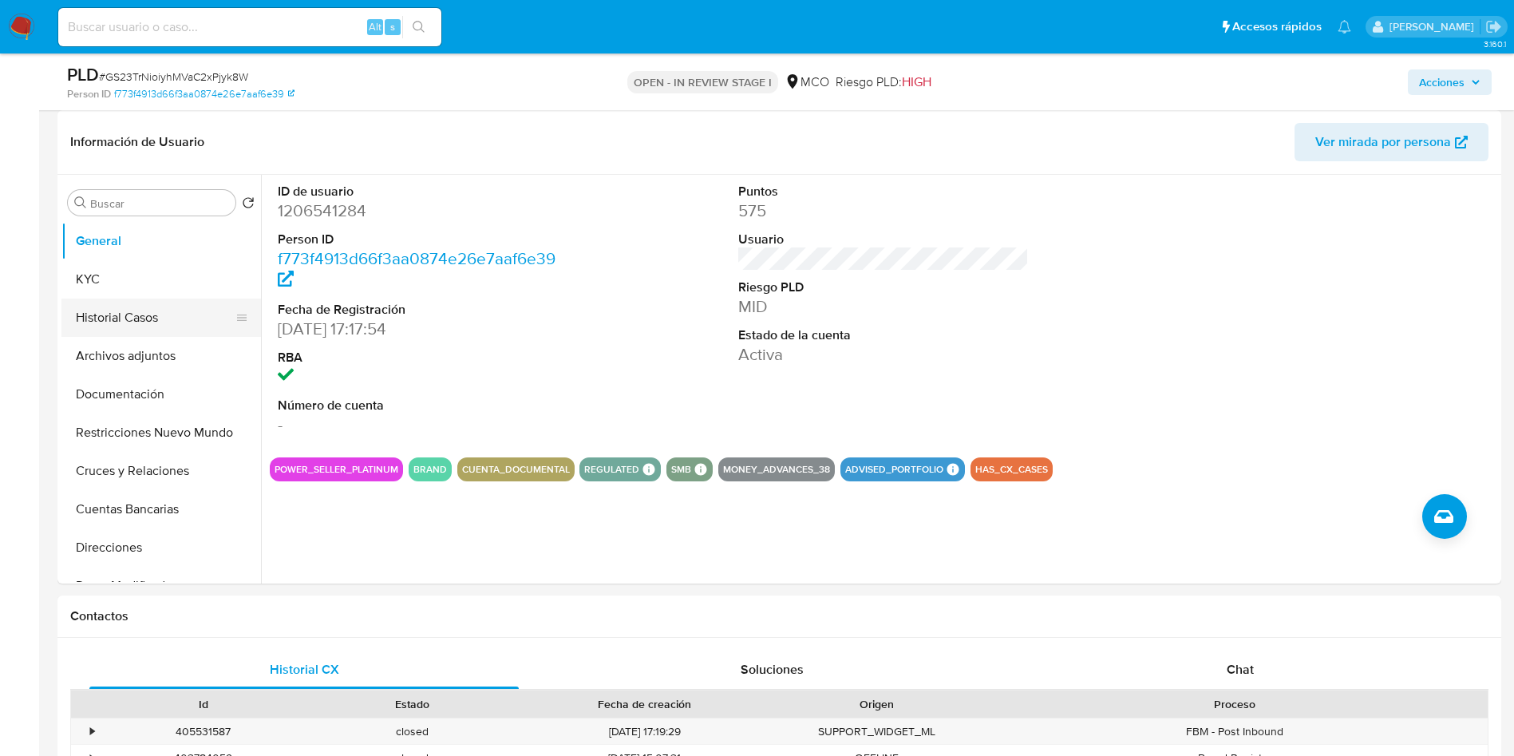
click at [151, 311] on button "Historial Casos" at bounding box center [154, 318] width 187 height 38
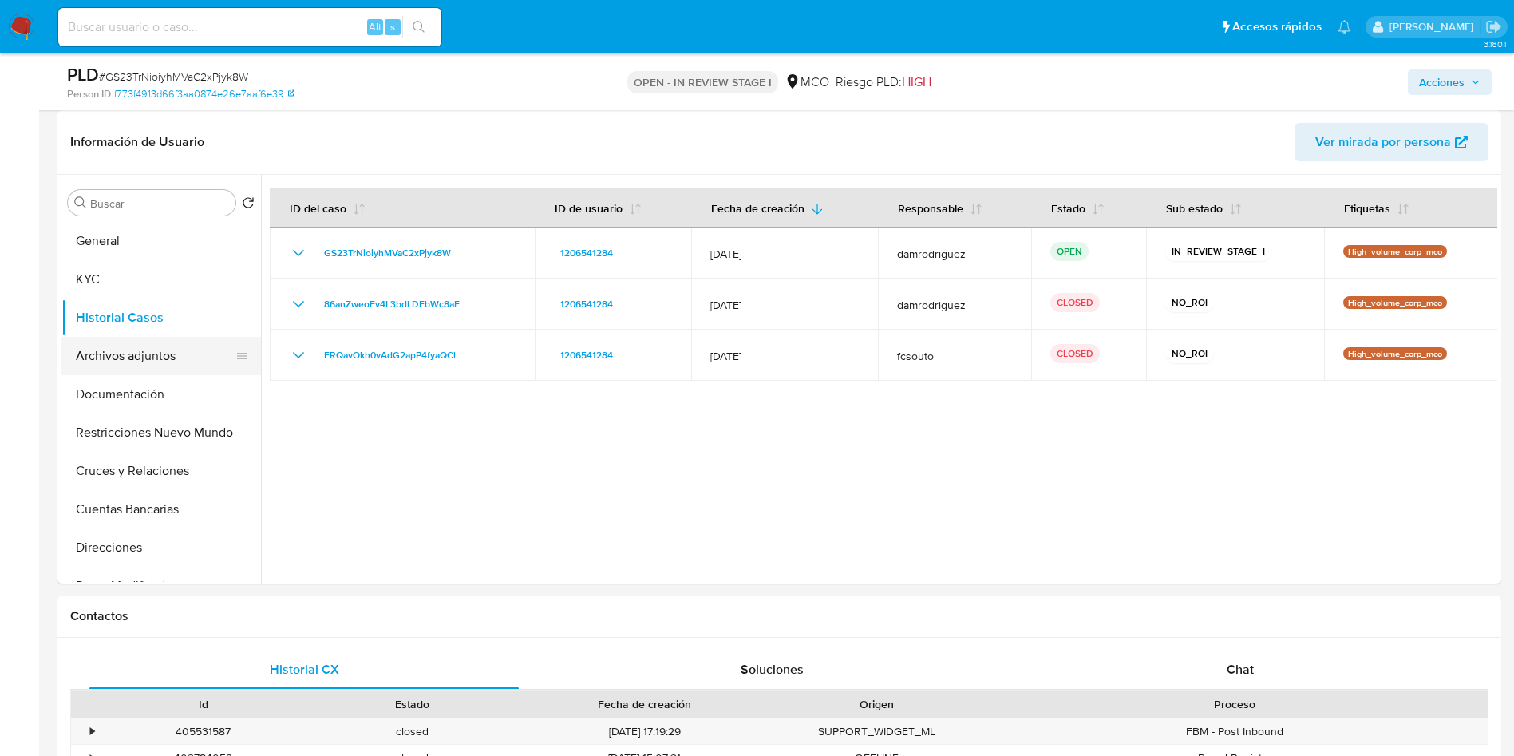
click at [176, 350] on button "Archivos adjuntos" at bounding box center [154, 356] width 187 height 38
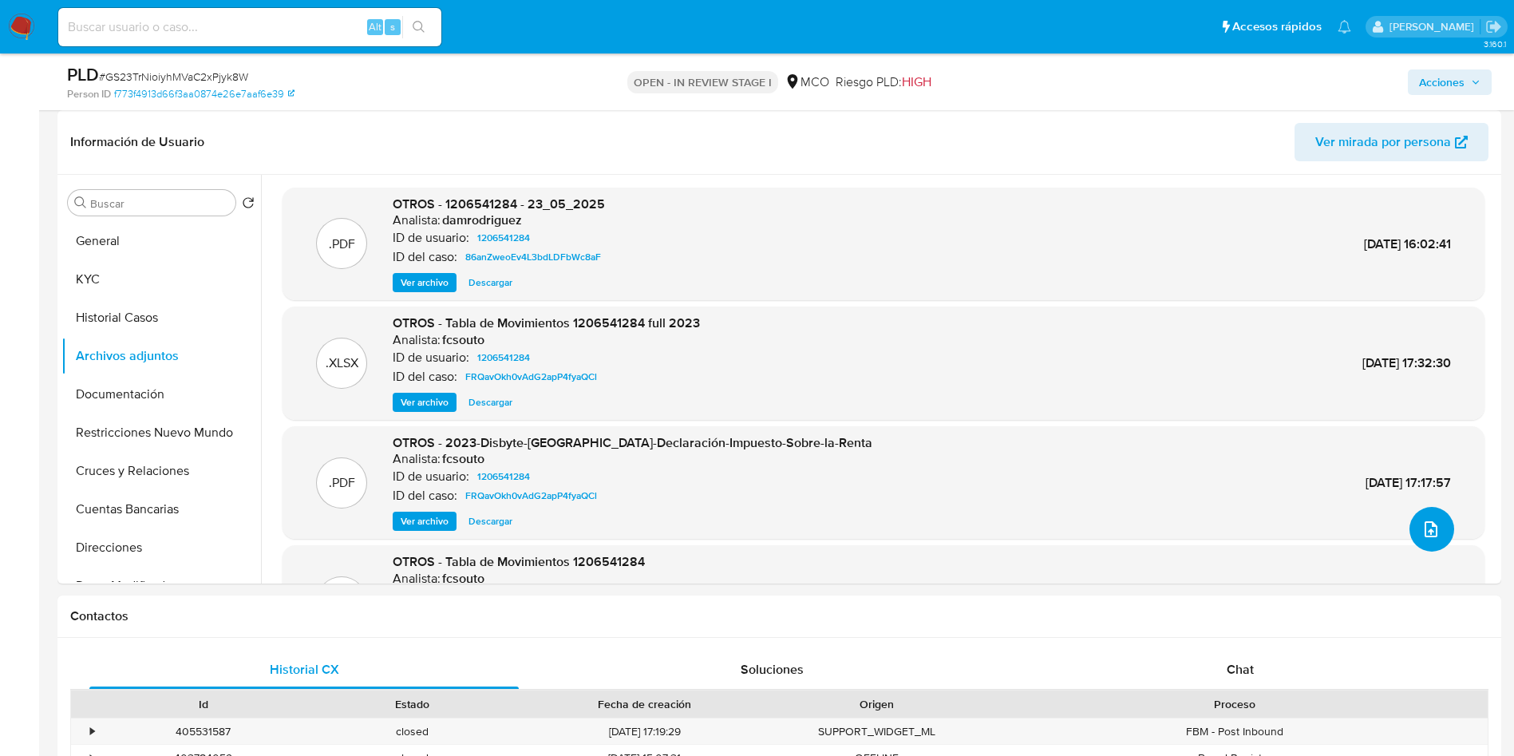
click at [1422, 528] on icon "upload-file" at bounding box center [1431, 529] width 19 height 19
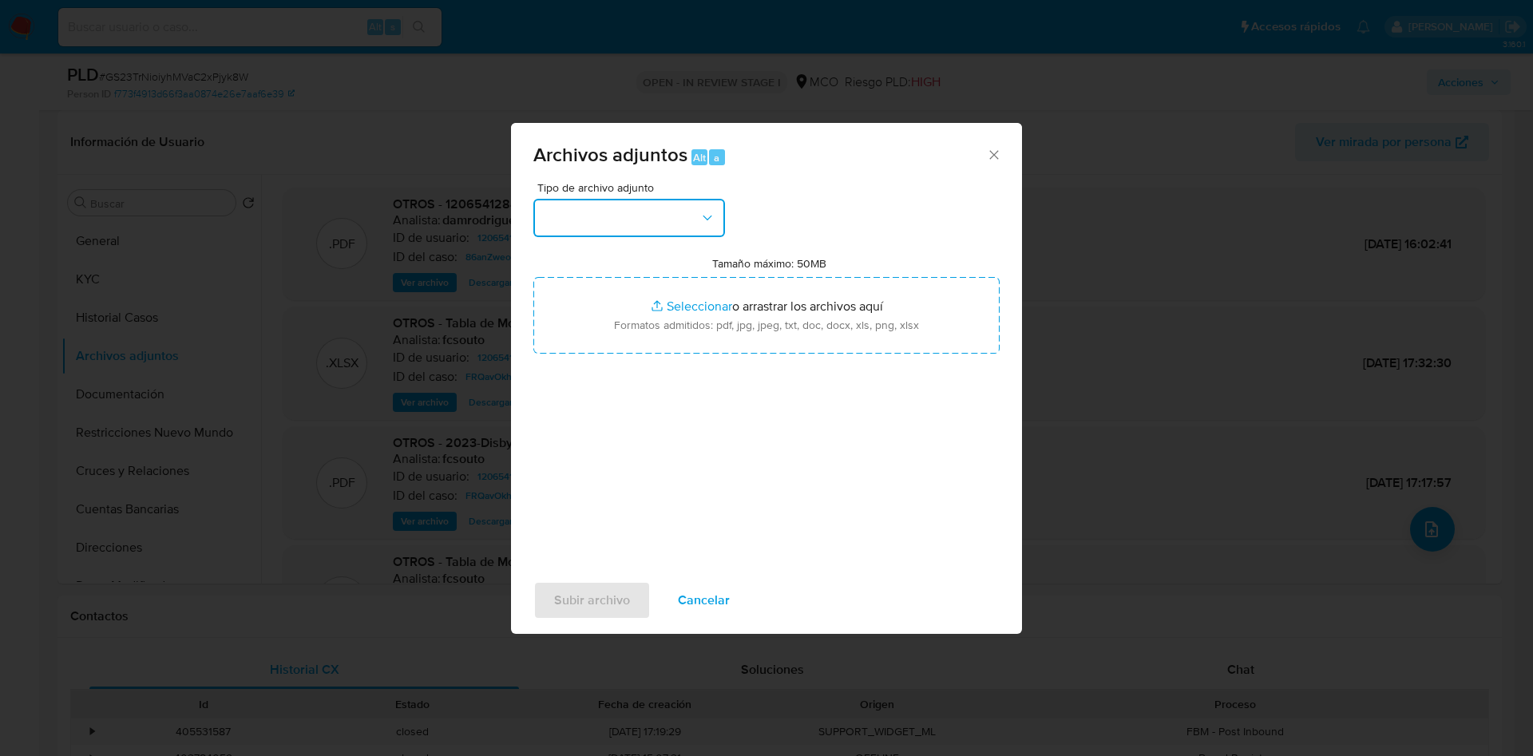
click at [601, 205] on button "button" at bounding box center [629, 218] width 192 height 38
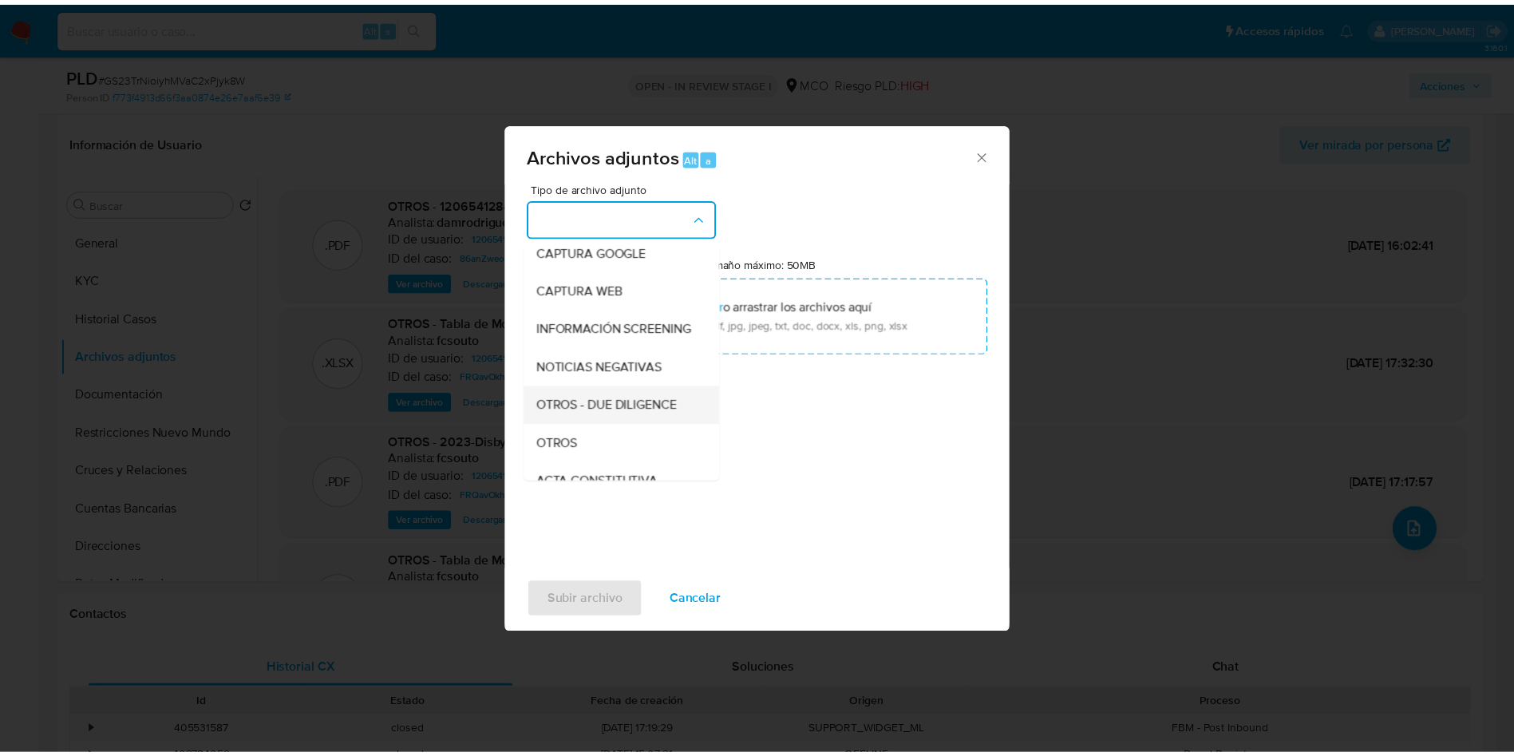
scroll to position [120, 0]
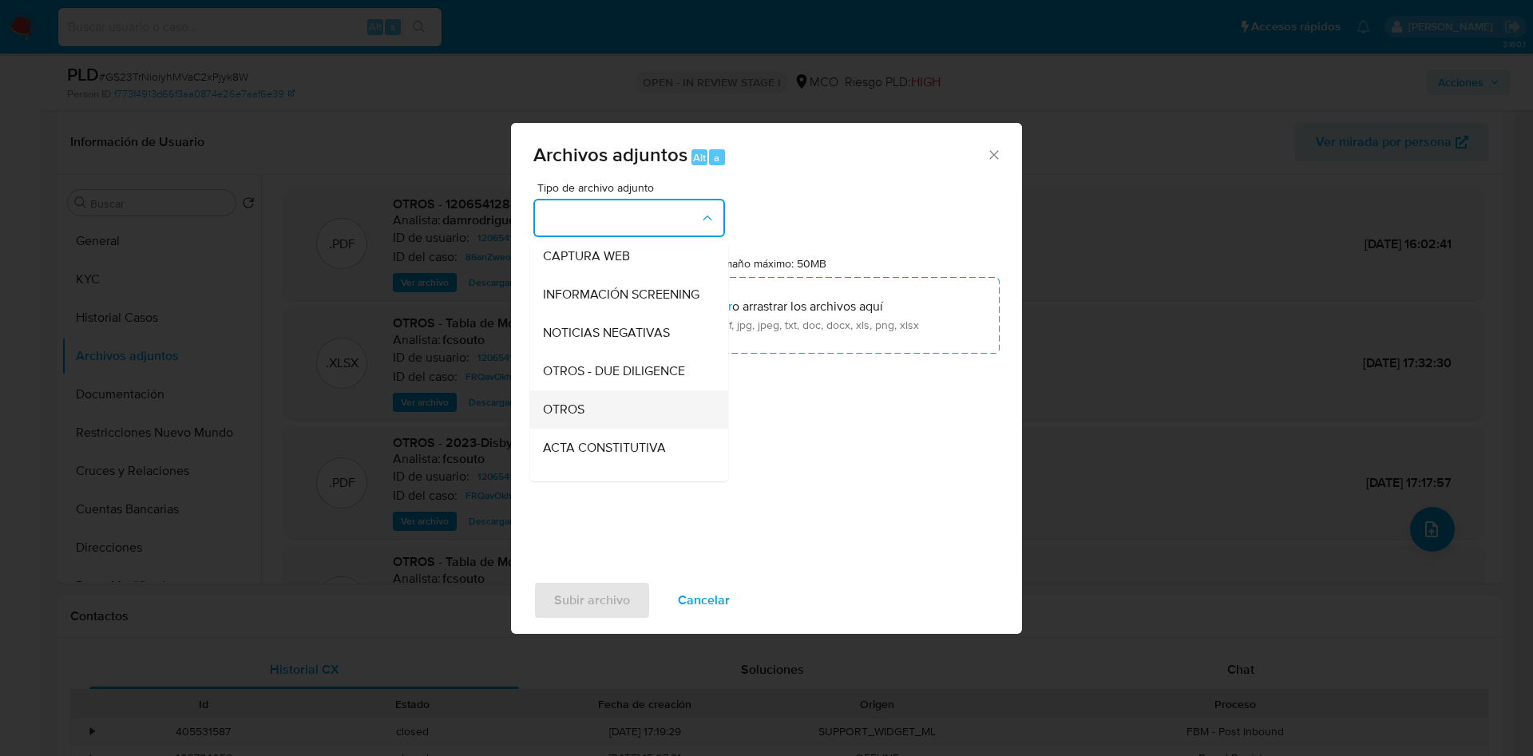
click at [623, 417] on div "OTROS" at bounding box center [624, 409] width 163 height 38
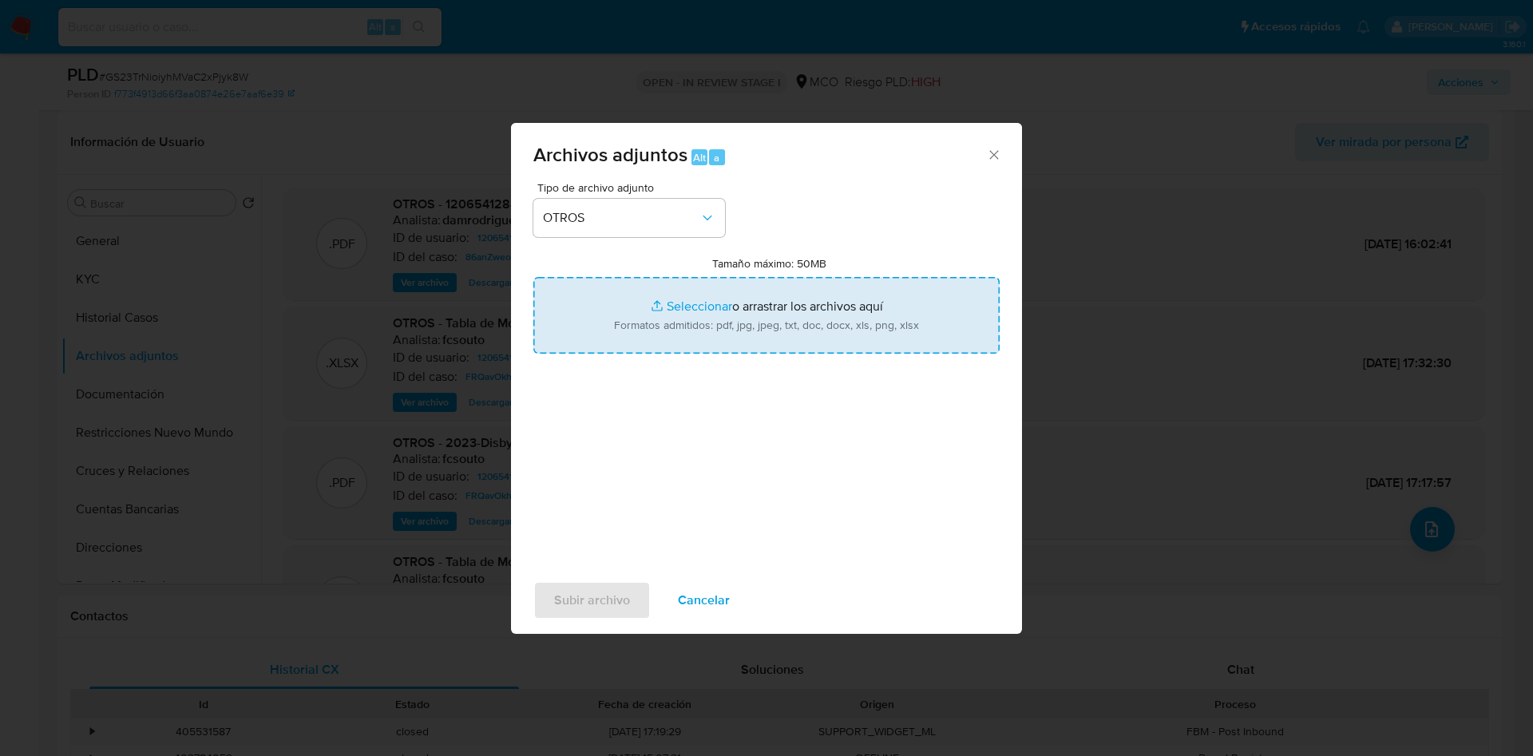
click at [698, 336] on input "Tamaño máximo: 50MB Seleccionar archivos" at bounding box center [766, 315] width 466 height 77
type input "C:\fakepath\1206541284 - 24_09_2025.pdf"
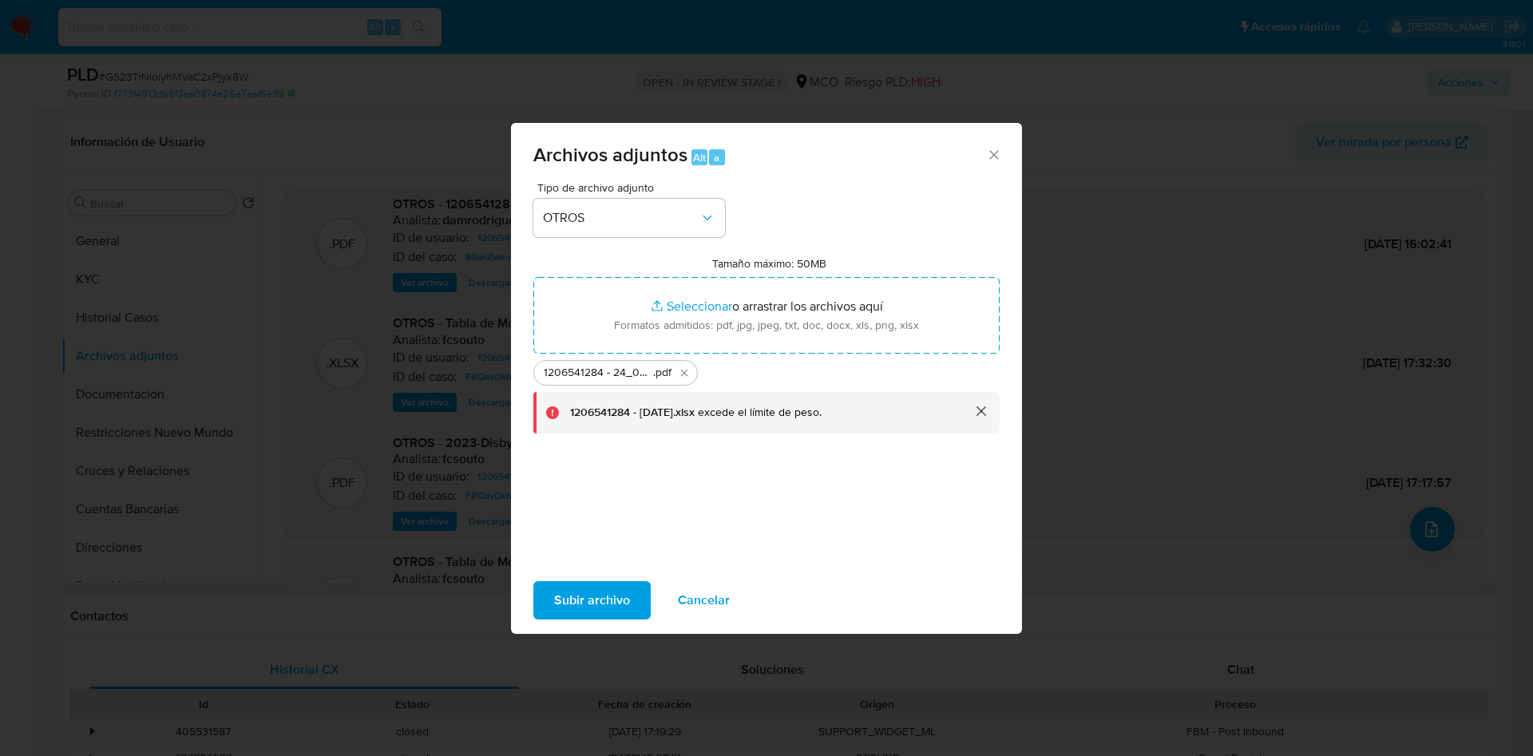
click at [586, 594] on span "Subir archivo" at bounding box center [592, 600] width 76 height 35
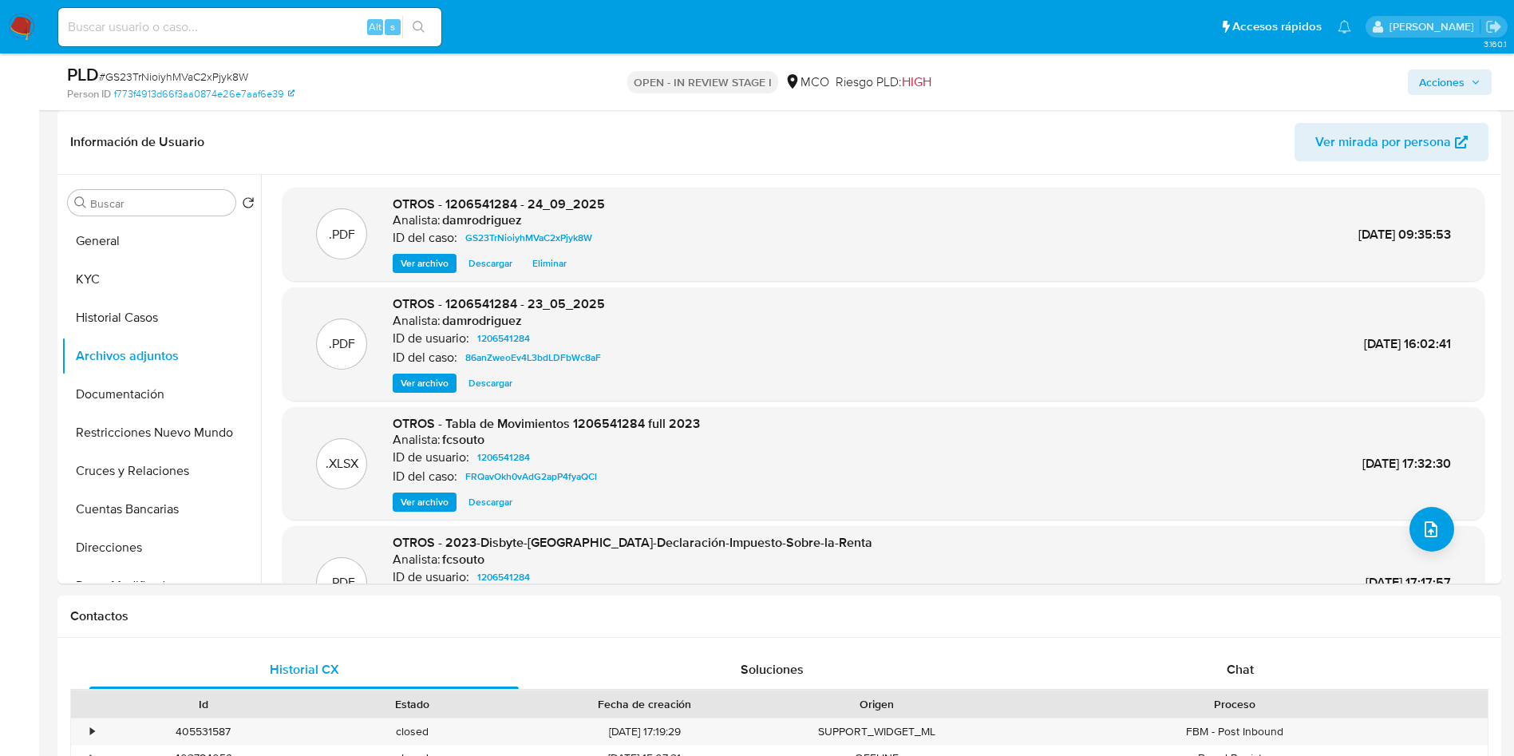
click at [1453, 82] on span "Acciones" at bounding box center [1442, 82] width 46 height 26
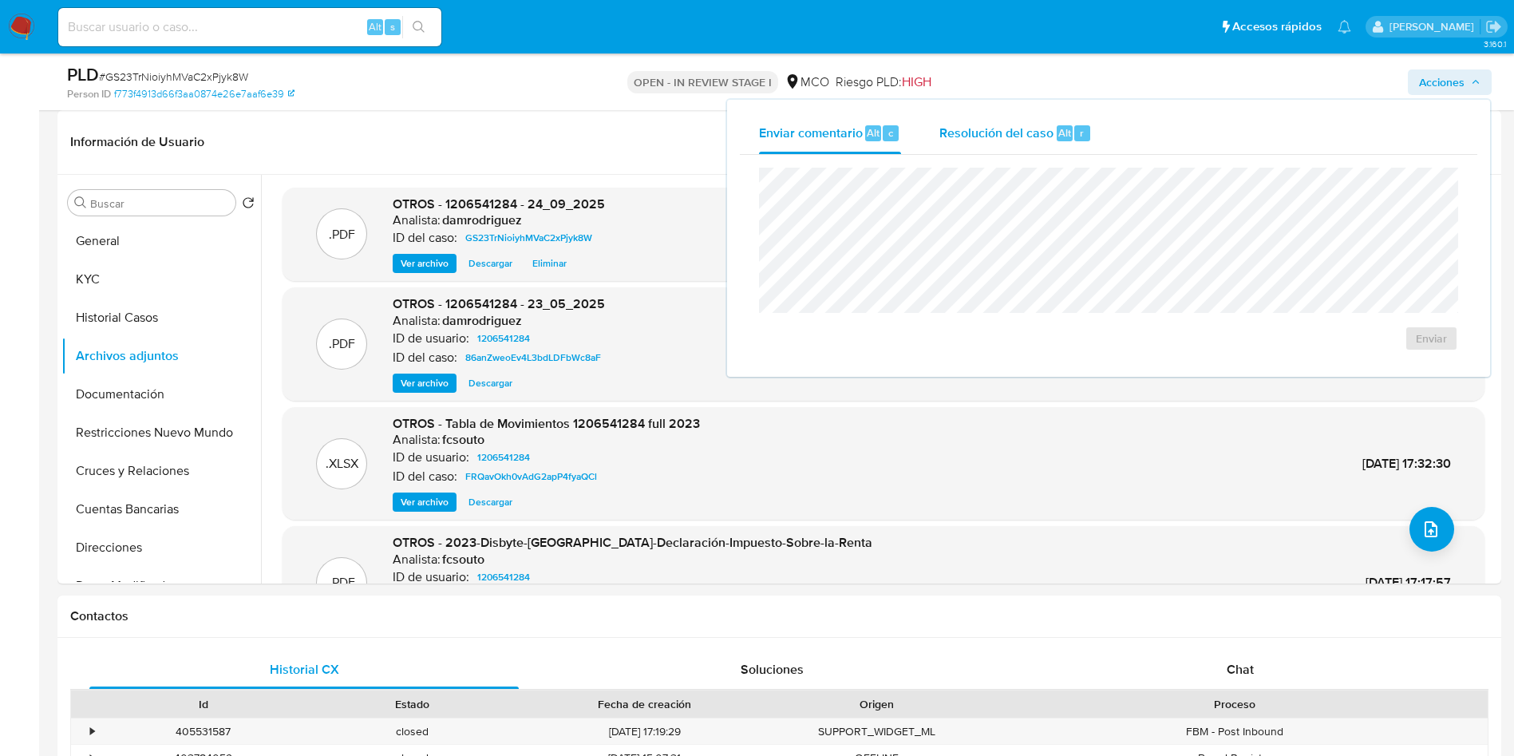
click at [1015, 137] on span "Resolución del caso" at bounding box center [997, 132] width 114 height 18
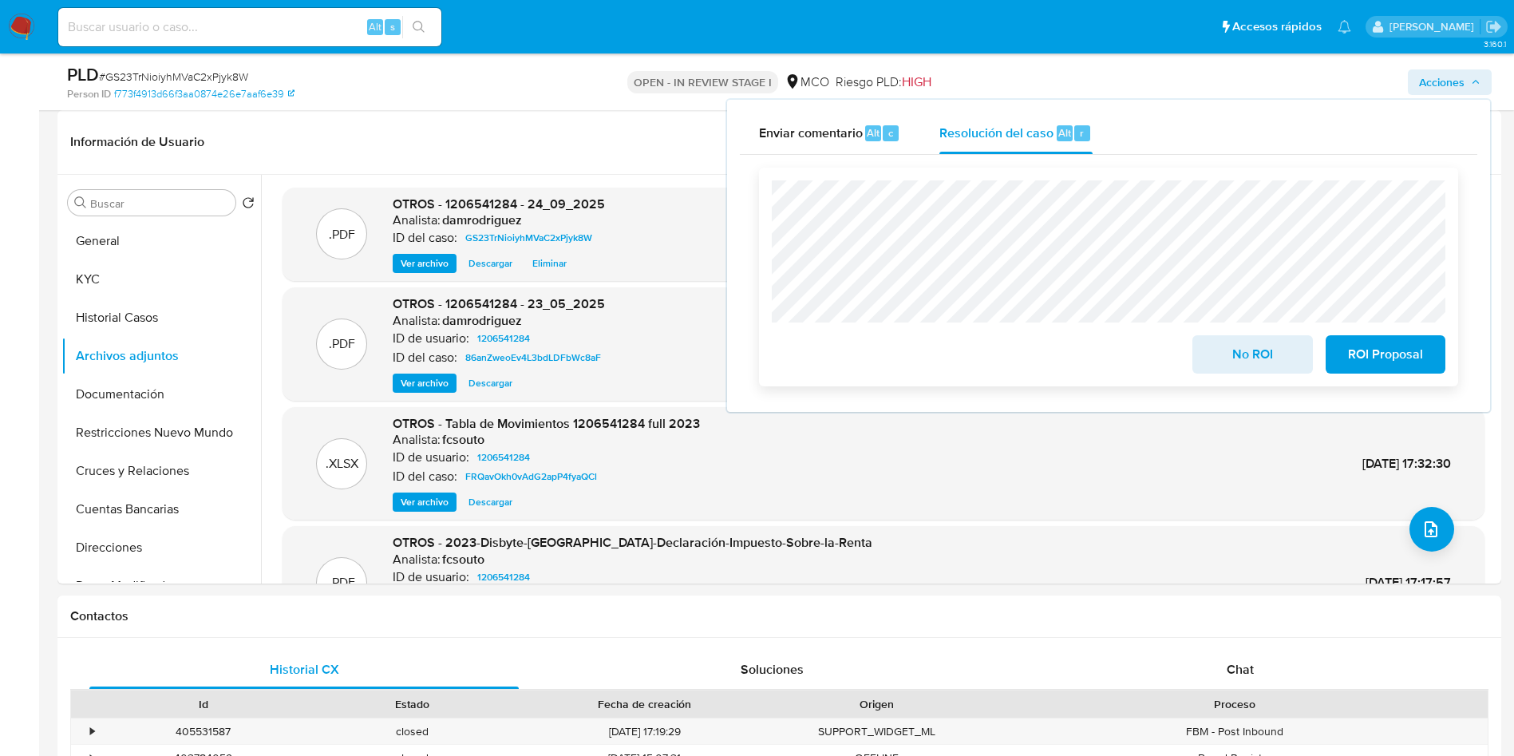
click at [1258, 358] on span "No ROI" at bounding box center [1252, 354] width 78 height 35
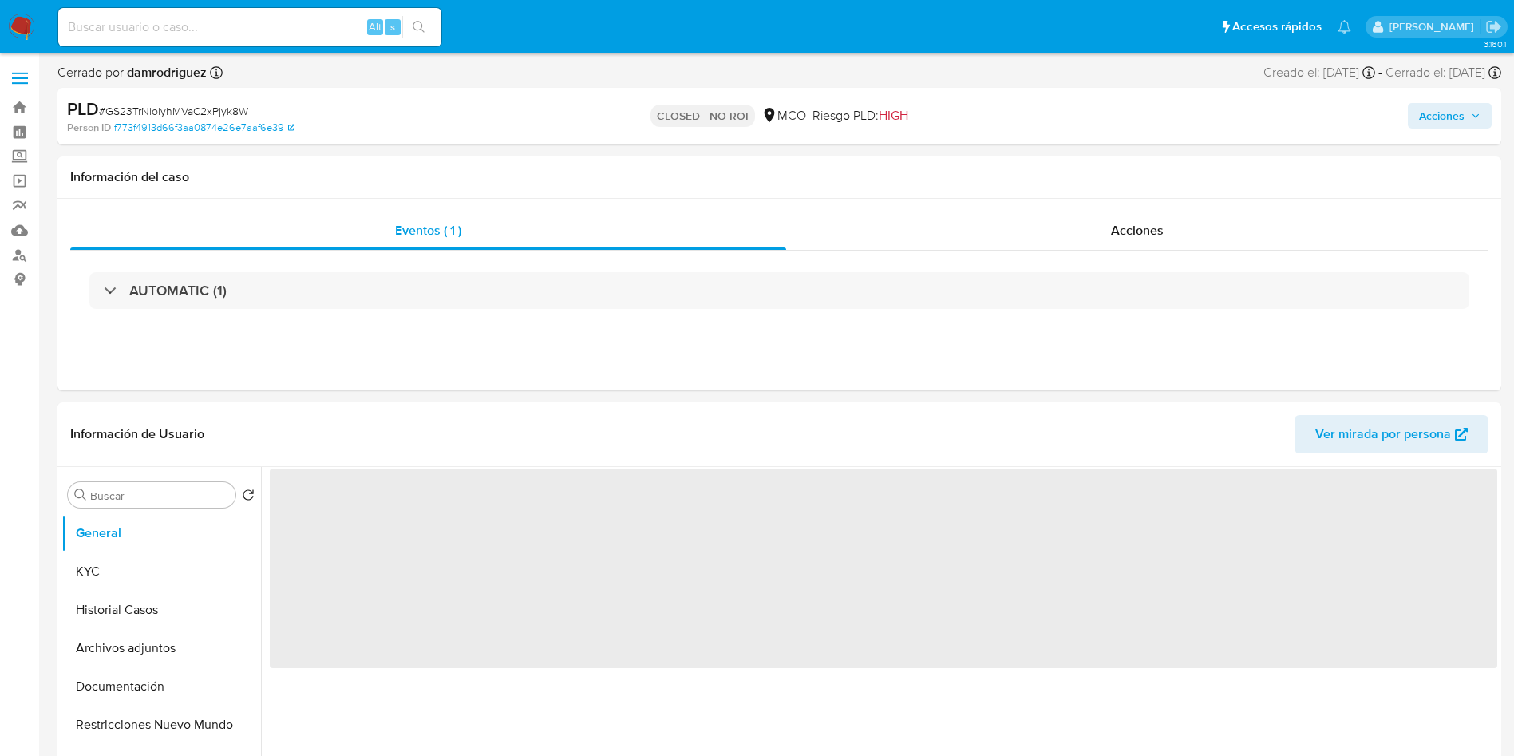
select select "10"
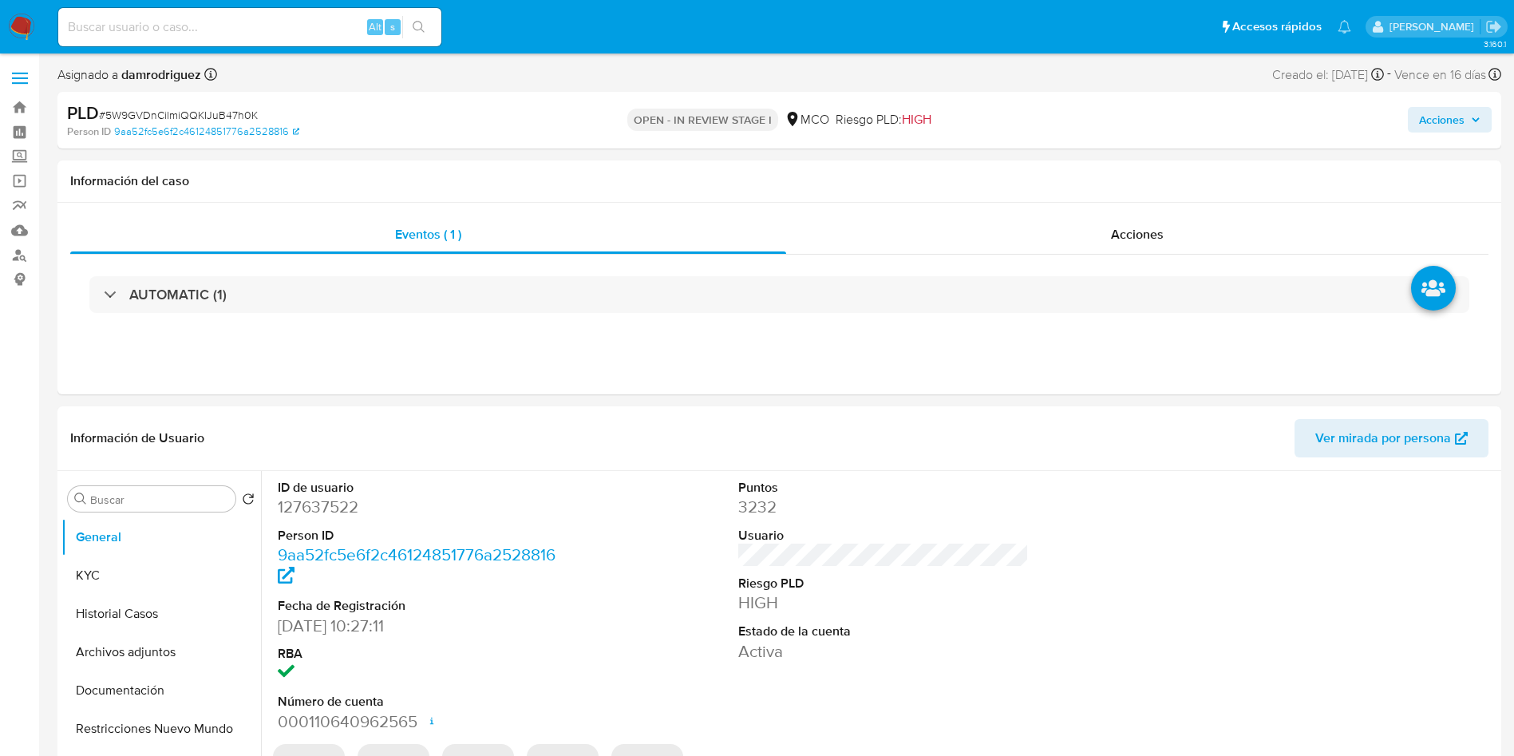
select select "10"
click at [303, 509] on dd "127637522" at bounding box center [423, 507] width 291 height 22
copy dd "127637522"
click at [323, 502] on dd "127637522" at bounding box center [423, 507] width 291 height 22
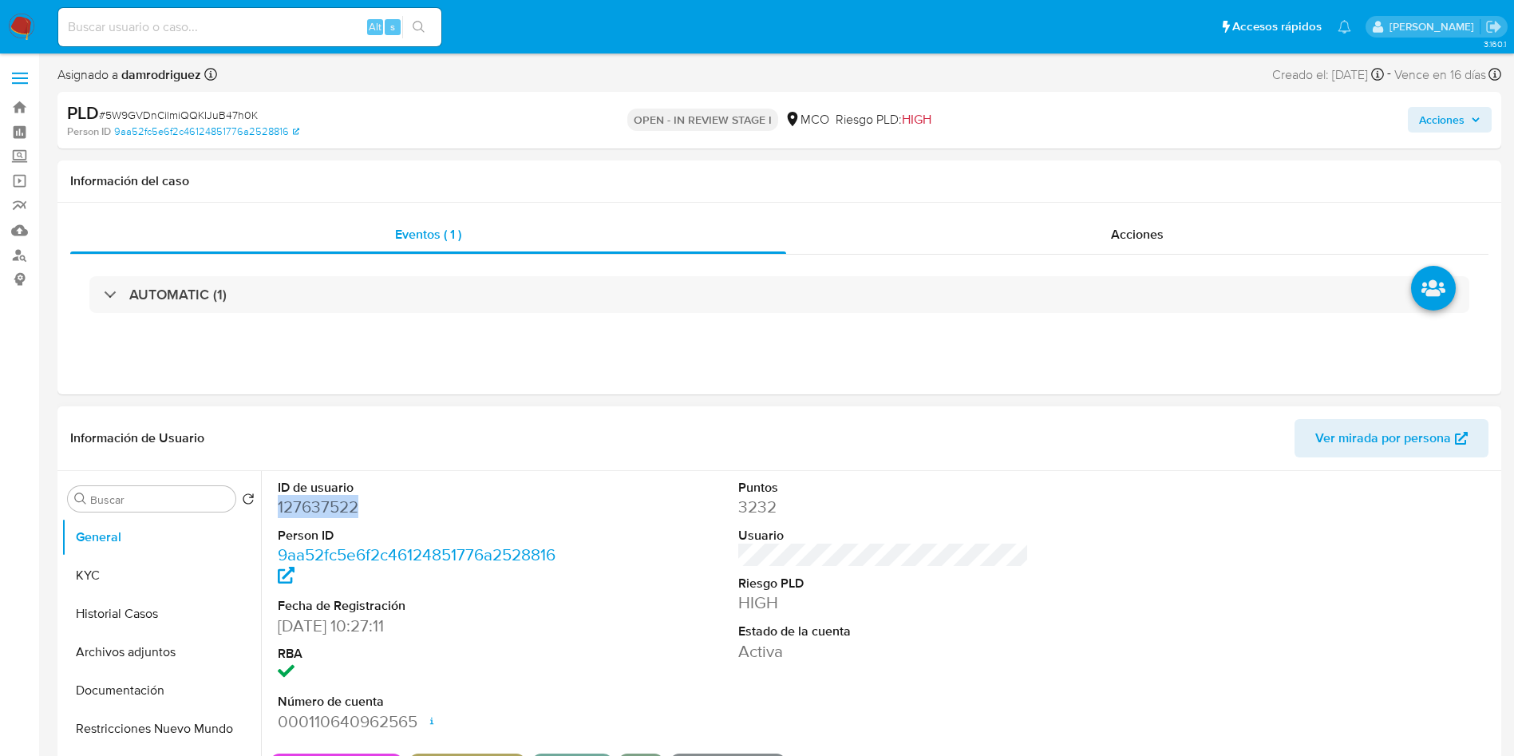
click at [323, 502] on dd "127637522" at bounding box center [423, 507] width 291 height 22
click at [324, 509] on dd "127637522" at bounding box center [423, 507] width 291 height 22
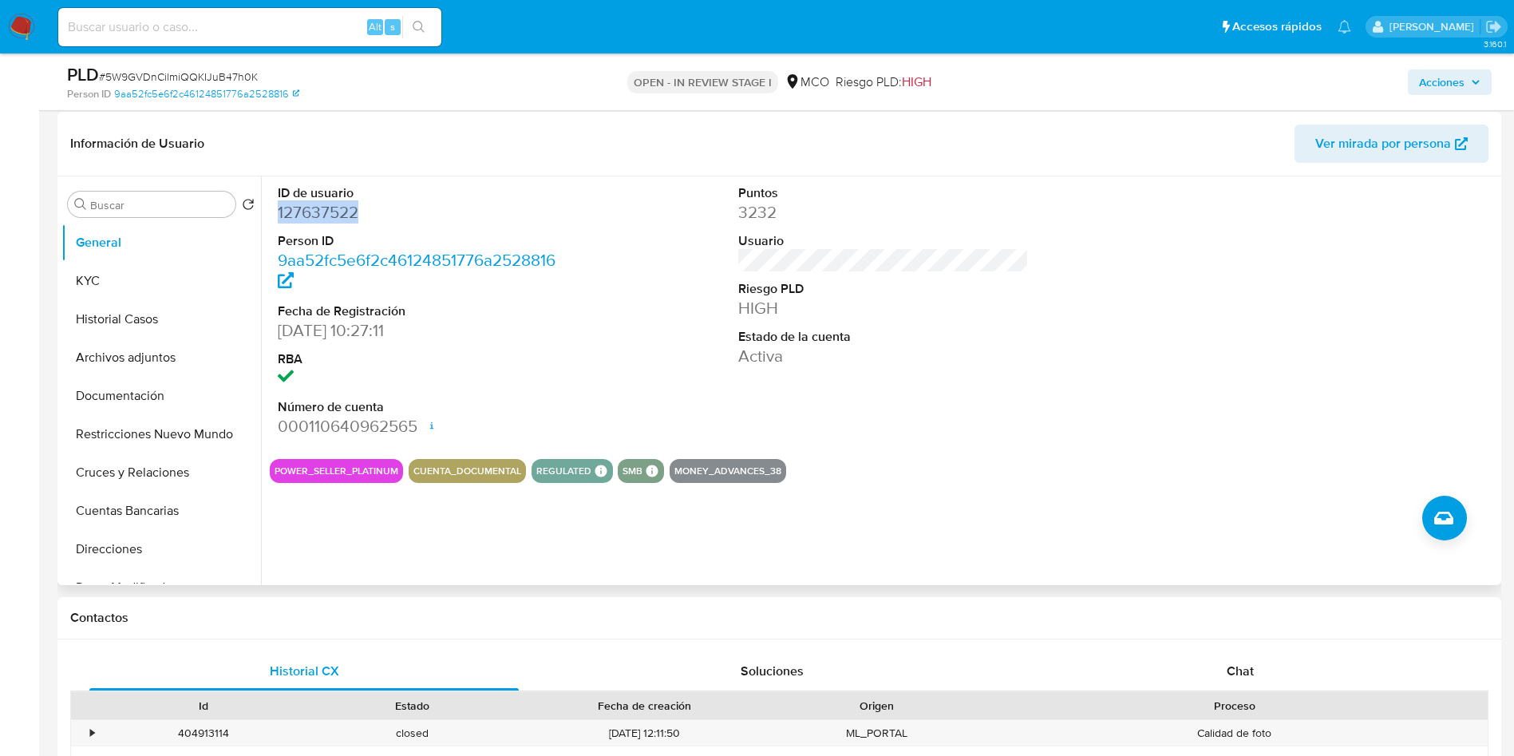
scroll to position [239, 0]
drag, startPoint x: 144, startPoint y: 311, endPoint x: 132, endPoint y: 300, distance: 16.4
click at [144, 311] on button "Historial Casos" at bounding box center [154, 318] width 187 height 38
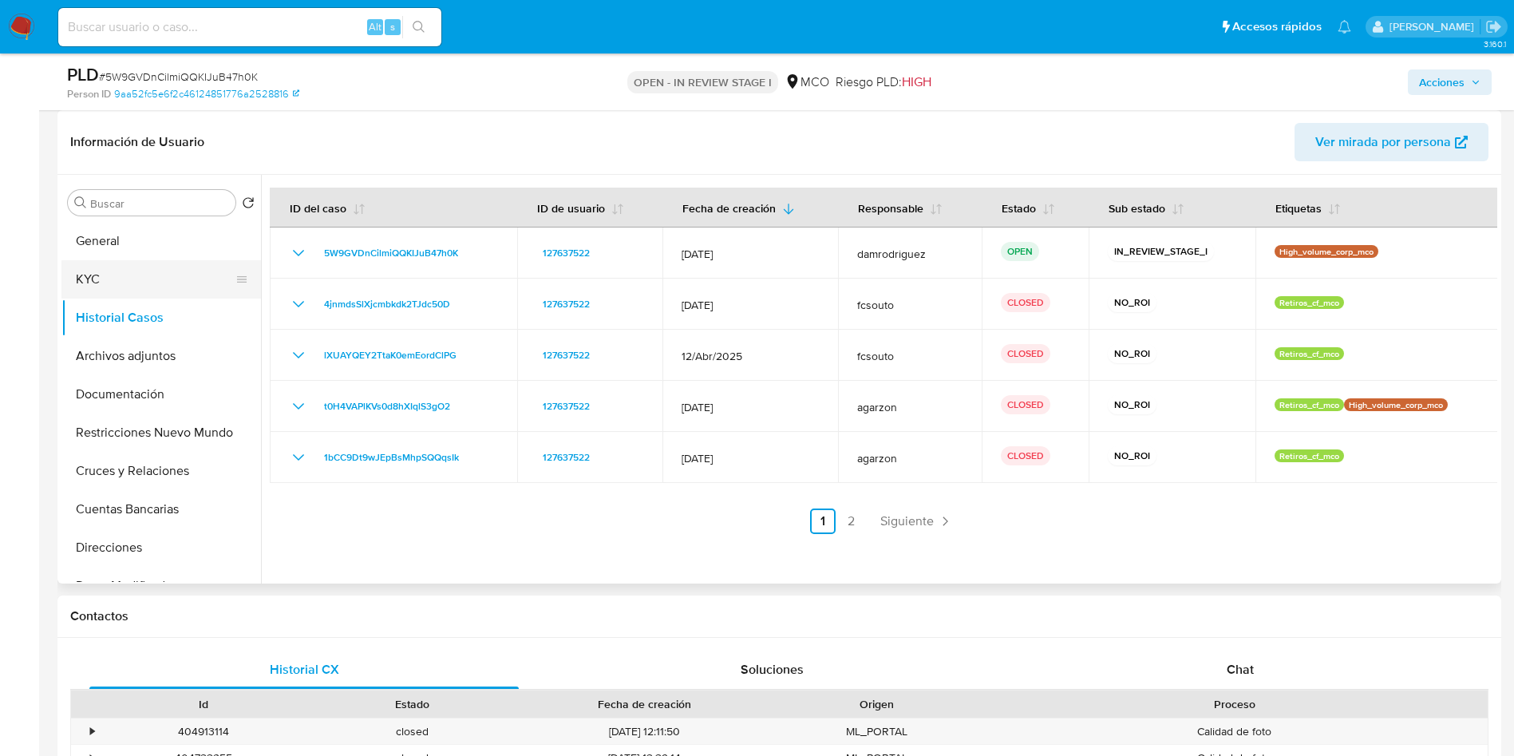
click at [132, 287] on button "KYC" at bounding box center [154, 279] width 187 height 38
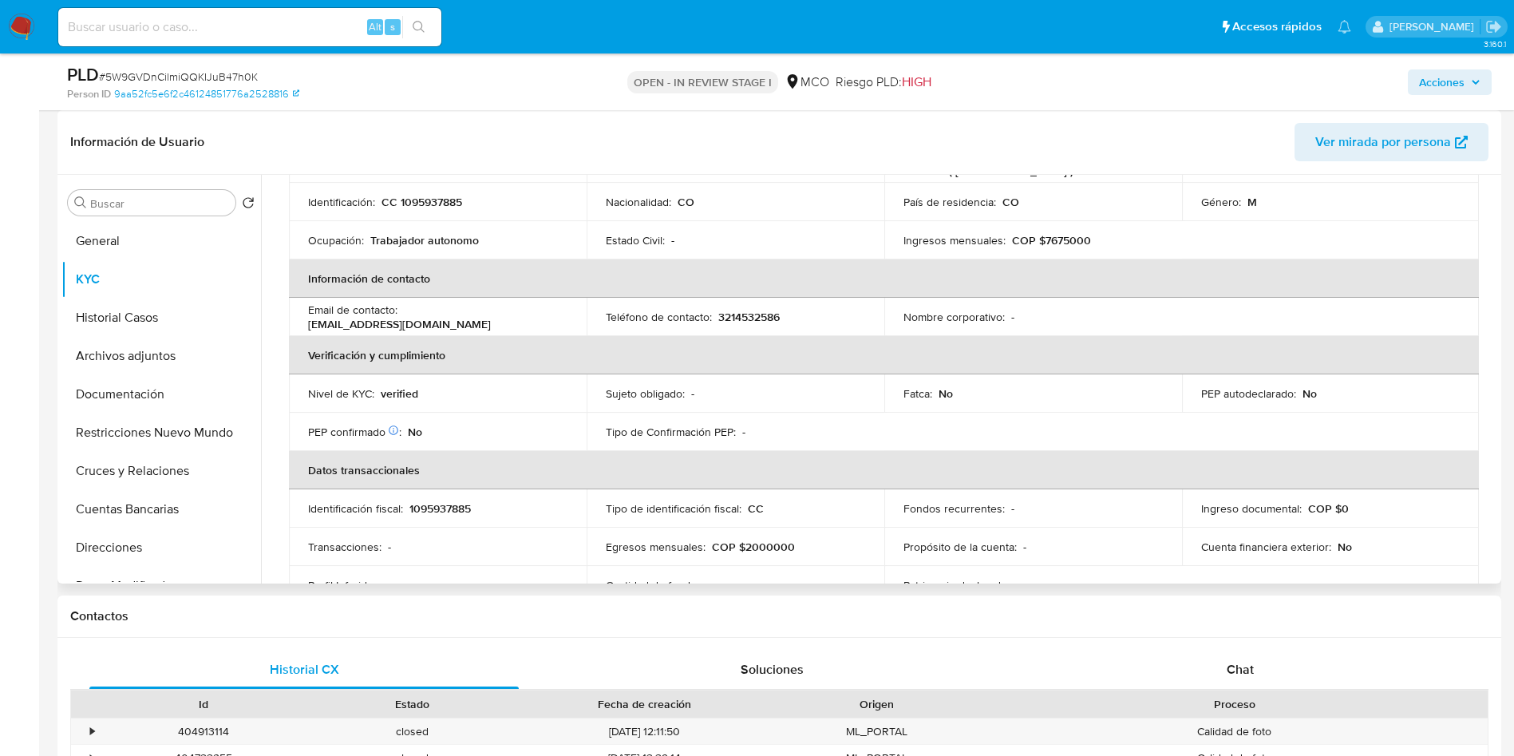
scroll to position [0, 0]
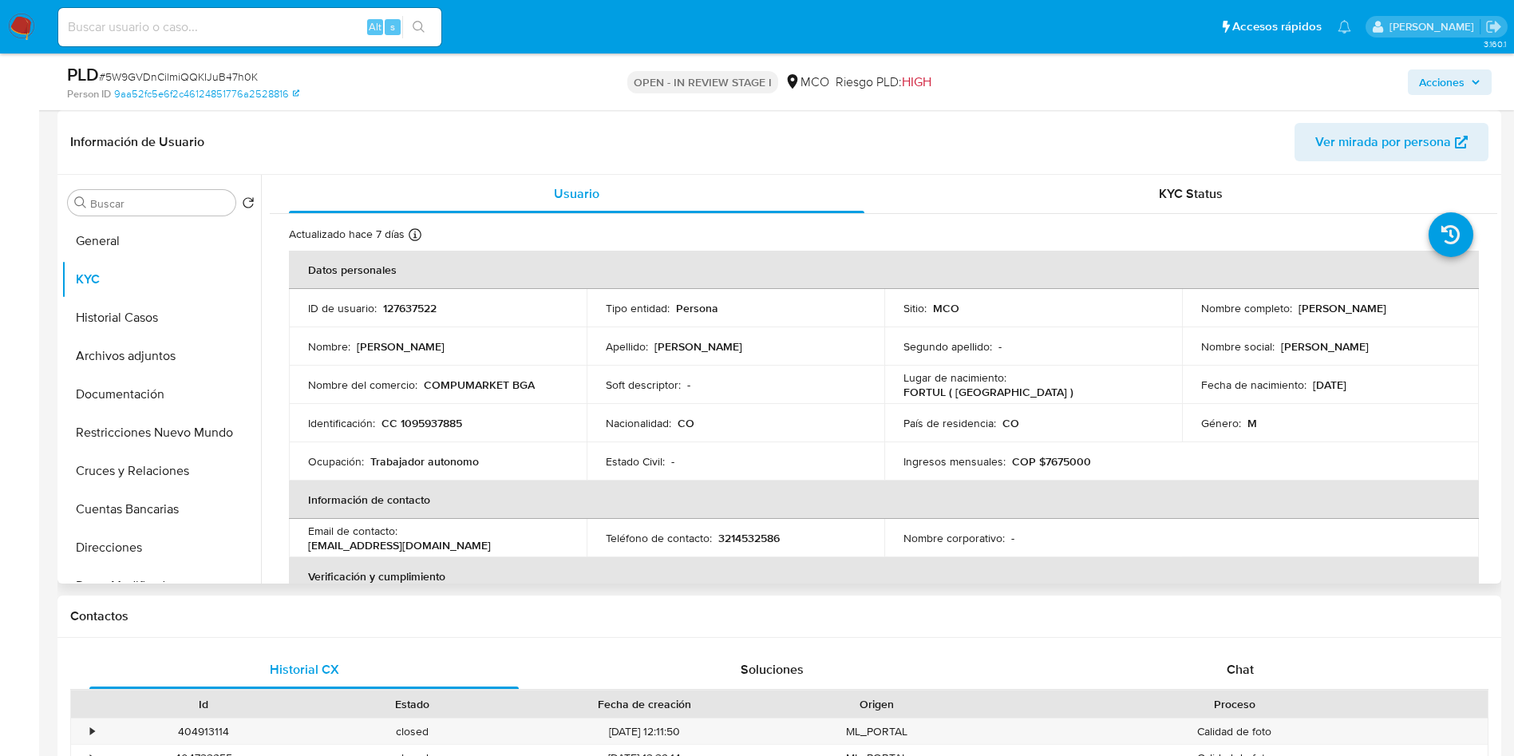
click at [398, 305] on p "127637522" at bounding box center [409, 308] width 53 height 14
copy p "127637522"
click at [147, 303] on button "Historial Casos" at bounding box center [154, 318] width 187 height 38
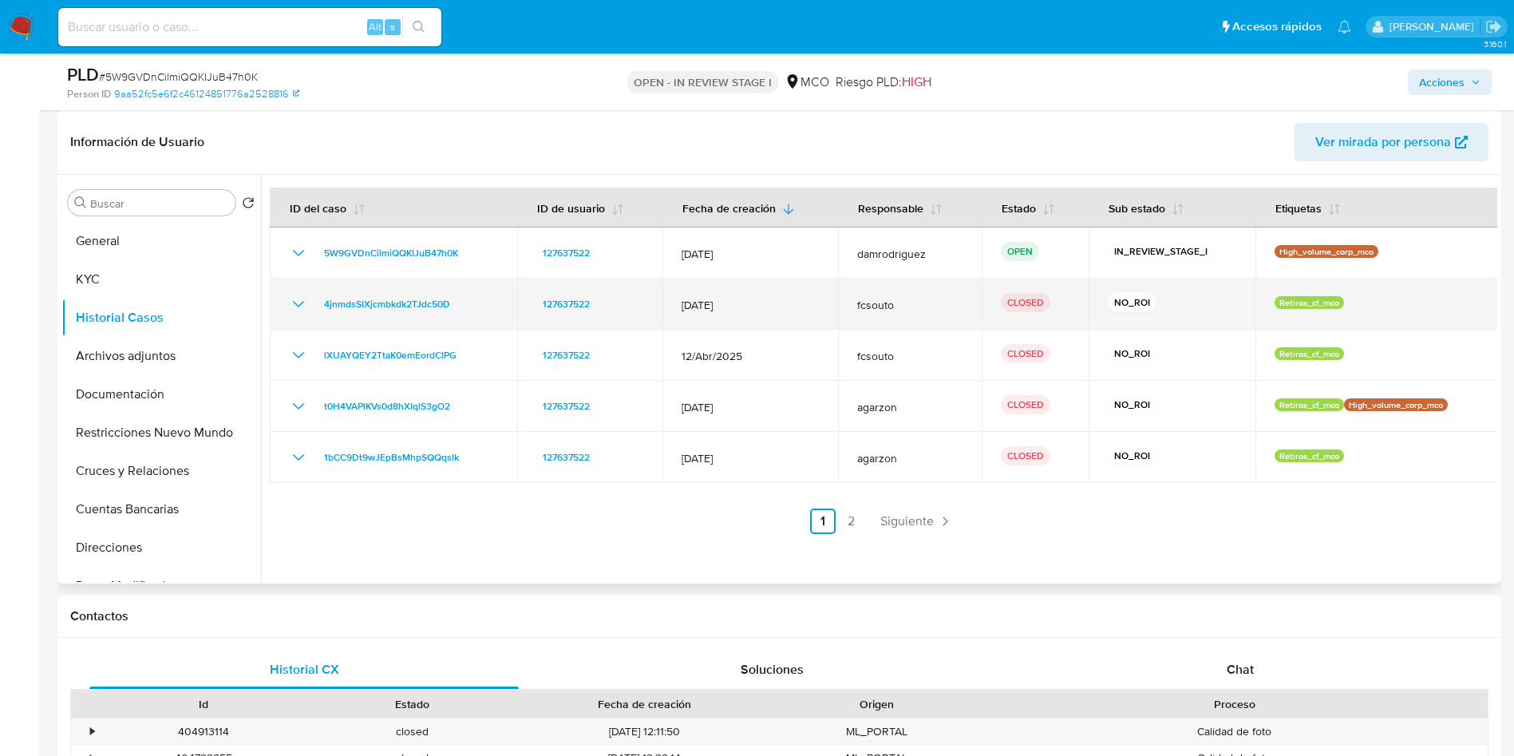
click at [294, 308] on icon "Mostrar/Ocultar" at bounding box center [298, 304] width 19 height 19
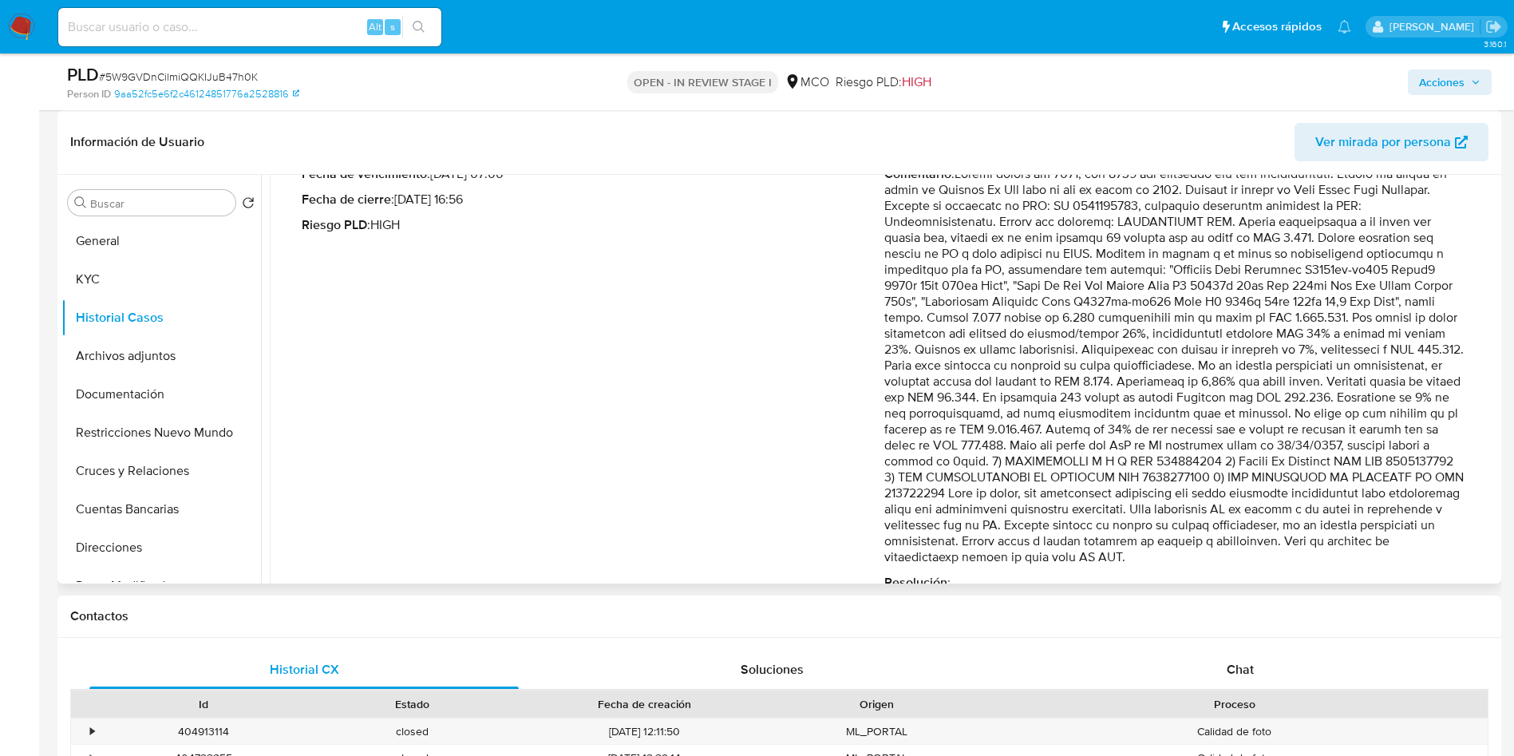
scroll to position [239, 0]
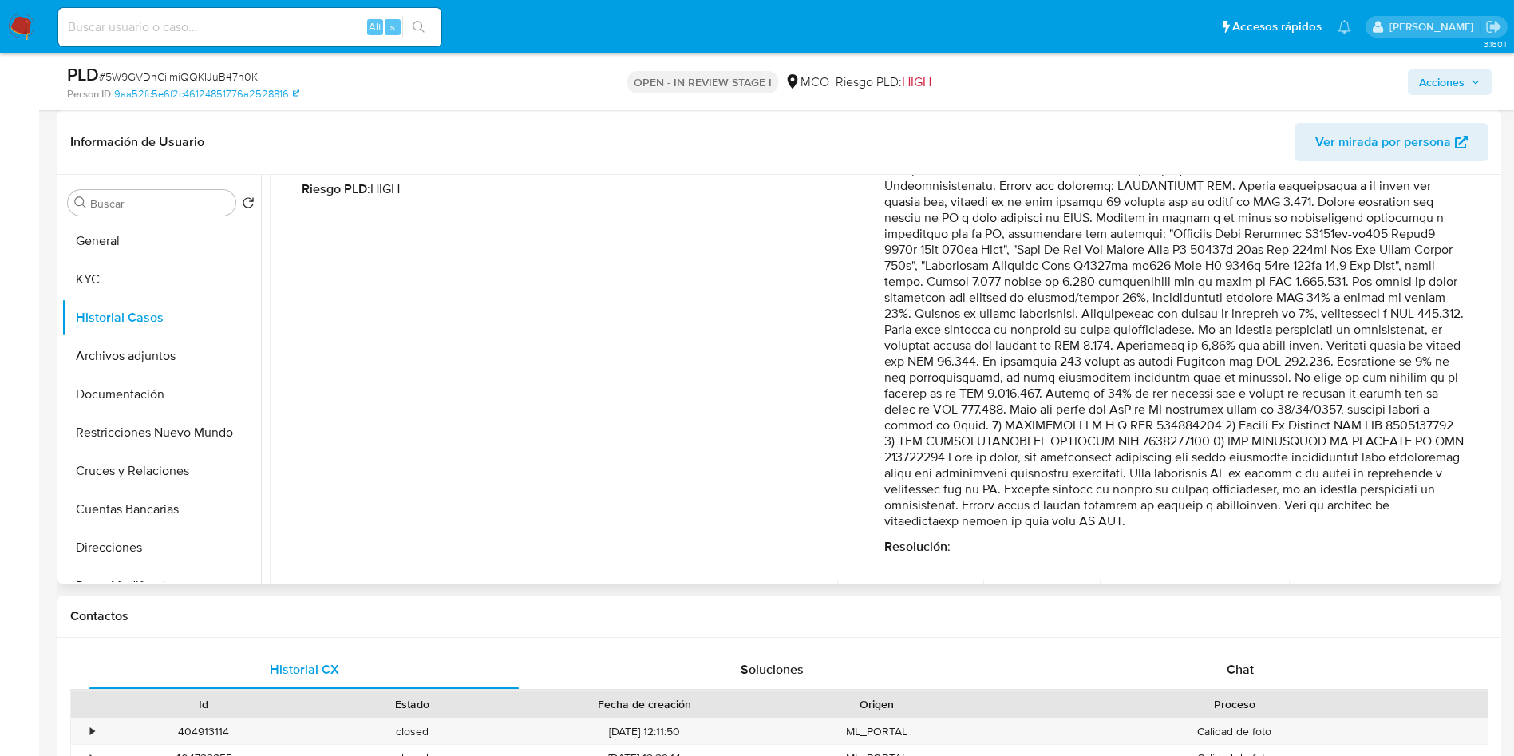
drag, startPoint x: 1139, startPoint y: 332, endPoint x: 1411, endPoint y: 472, distance: 306.0
click at [1411, 472] on p "Comentario :" at bounding box center [1175, 329] width 583 height 399
drag, startPoint x: 904, startPoint y: 485, endPoint x: 1305, endPoint y: 501, distance: 401.8
click at [1423, 491] on p "Comentario :" at bounding box center [1175, 329] width 583 height 399
drag, startPoint x: 970, startPoint y: 511, endPoint x: 1364, endPoint y: 505, distance: 394.4
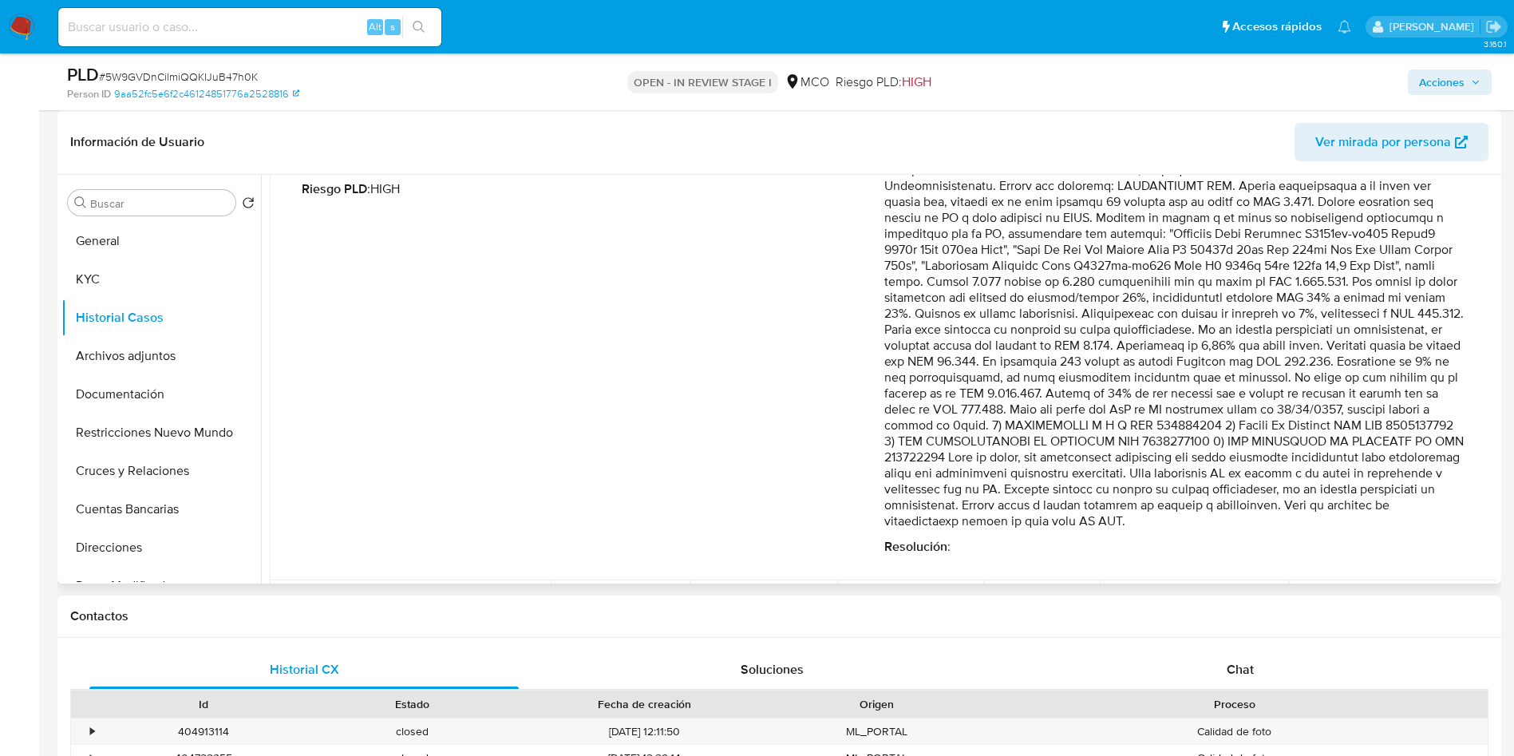
click at [1364, 505] on p "Comentario :" at bounding box center [1175, 329] width 583 height 399
drag, startPoint x: 913, startPoint y: 528, endPoint x: 1089, endPoint y: 530, distance: 175.6
click at [1087, 530] on div "Comentario : Resolución :" at bounding box center [1175, 342] width 583 height 425
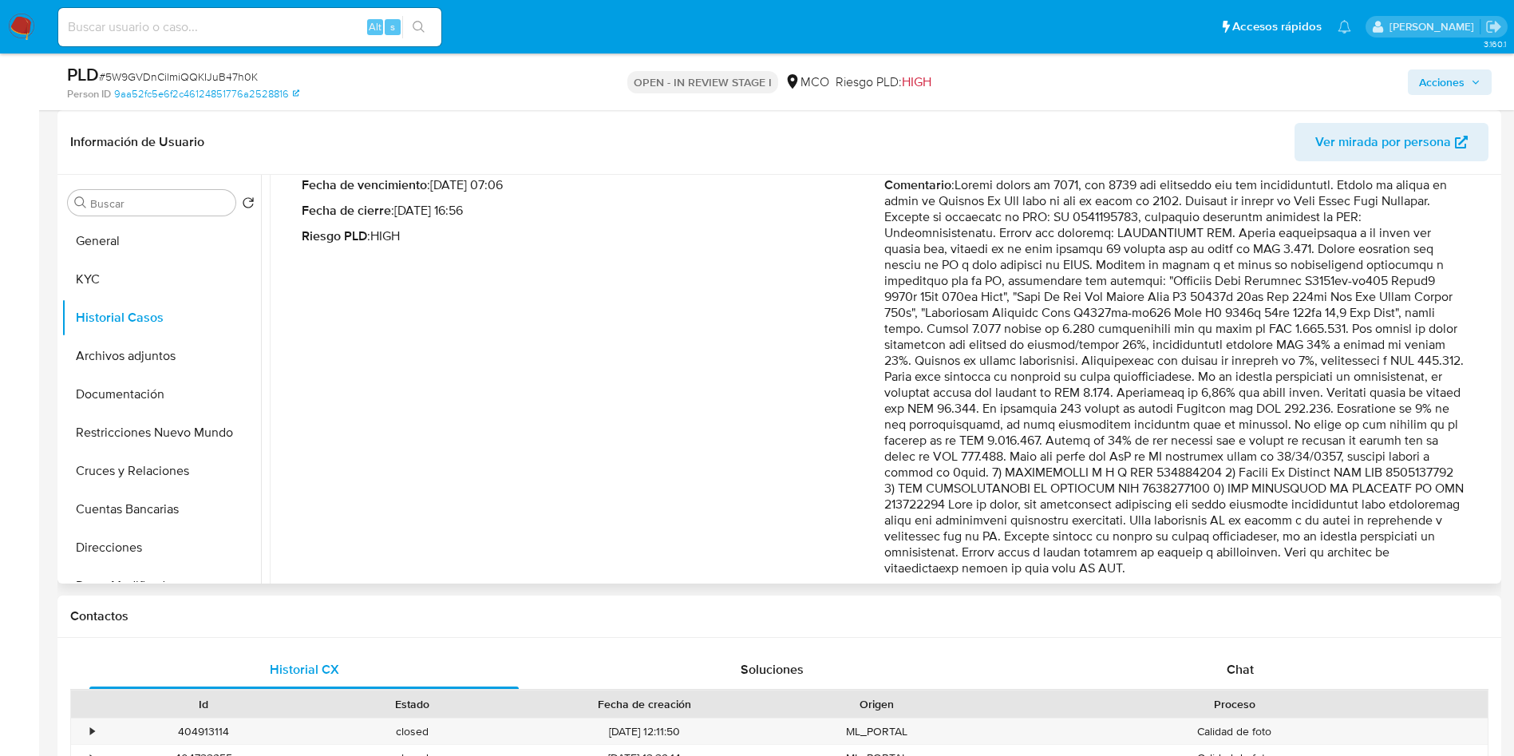
scroll to position [120, 0]
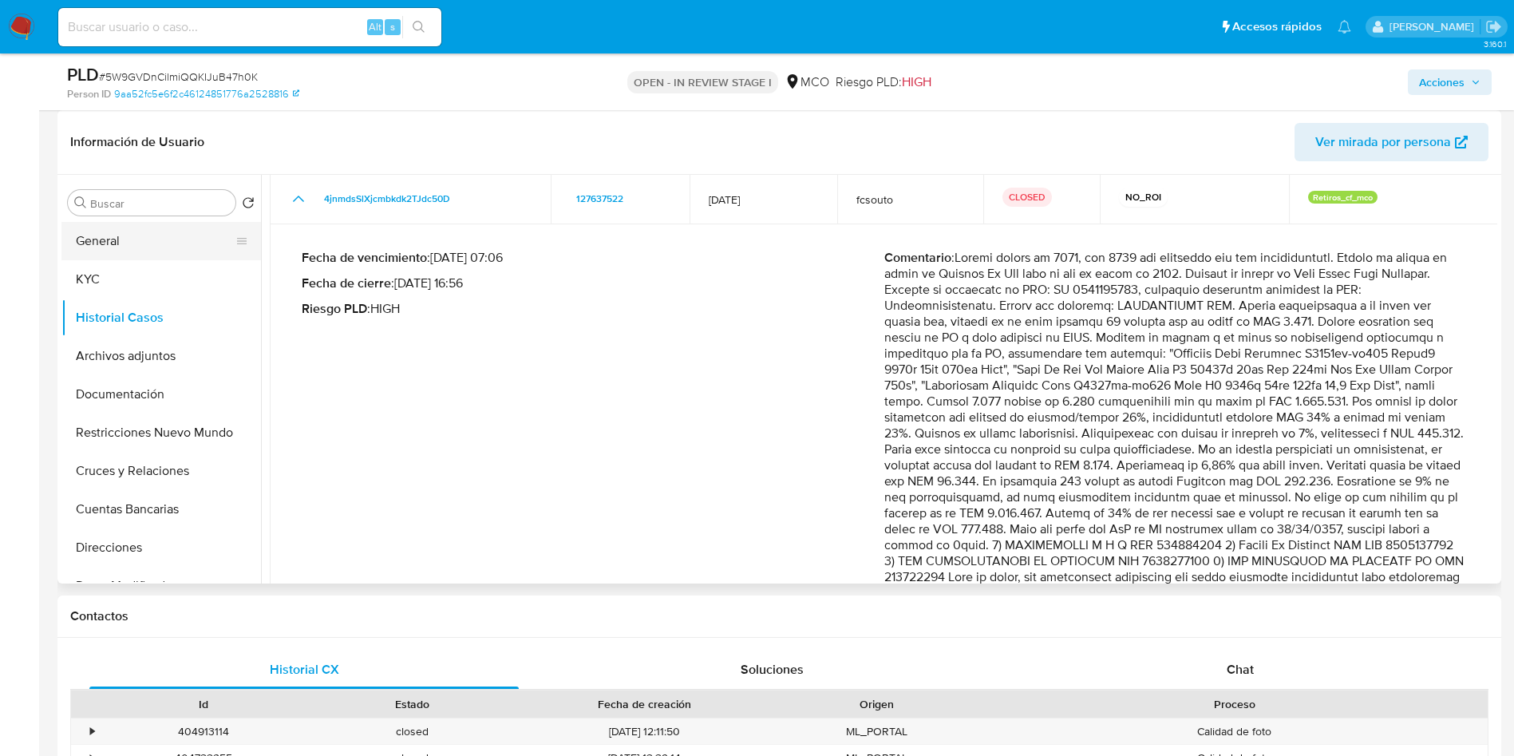
click at [127, 228] on button "General" at bounding box center [154, 241] width 187 height 38
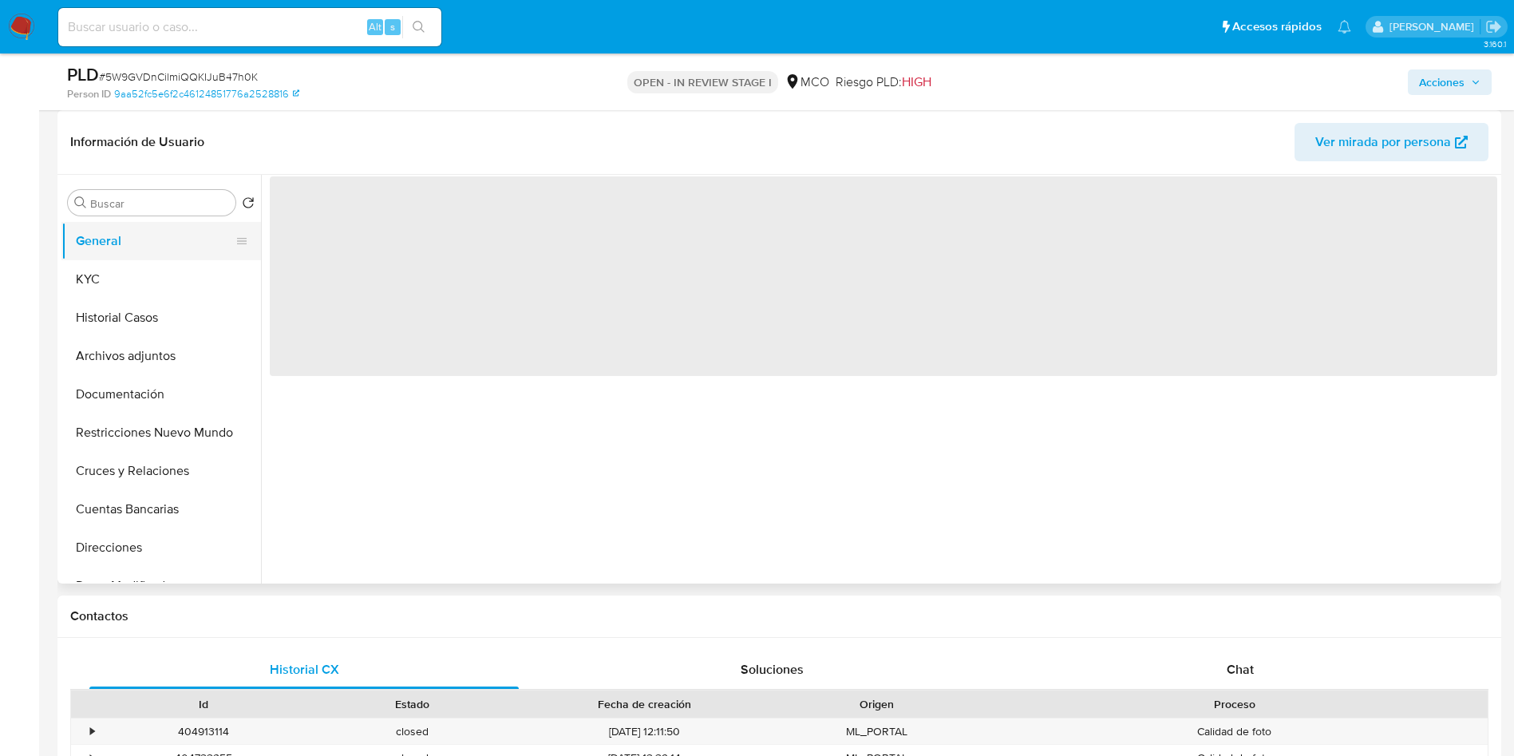
scroll to position [0, 0]
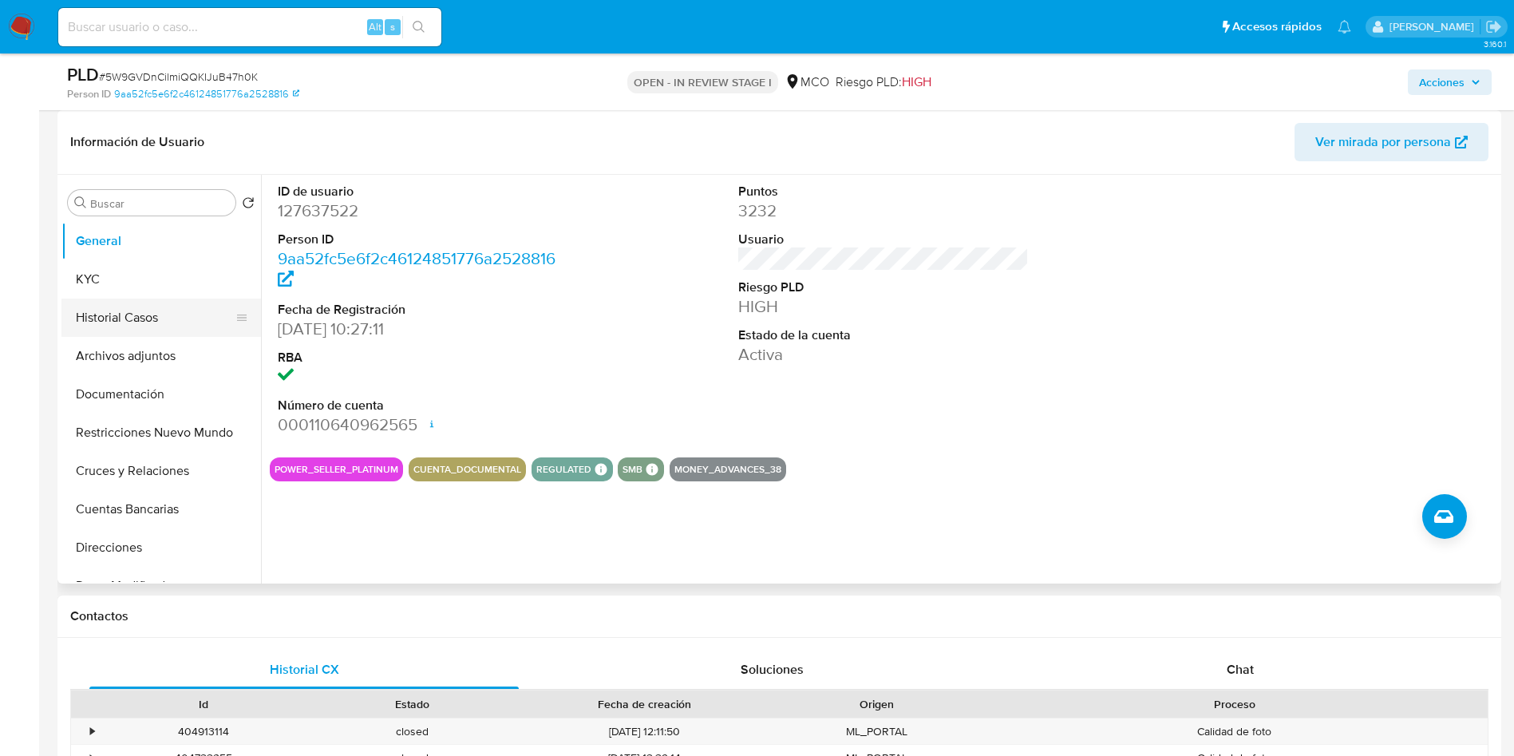
click at [117, 325] on button "Historial Casos" at bounding box center [154, 318] width 187 height 38
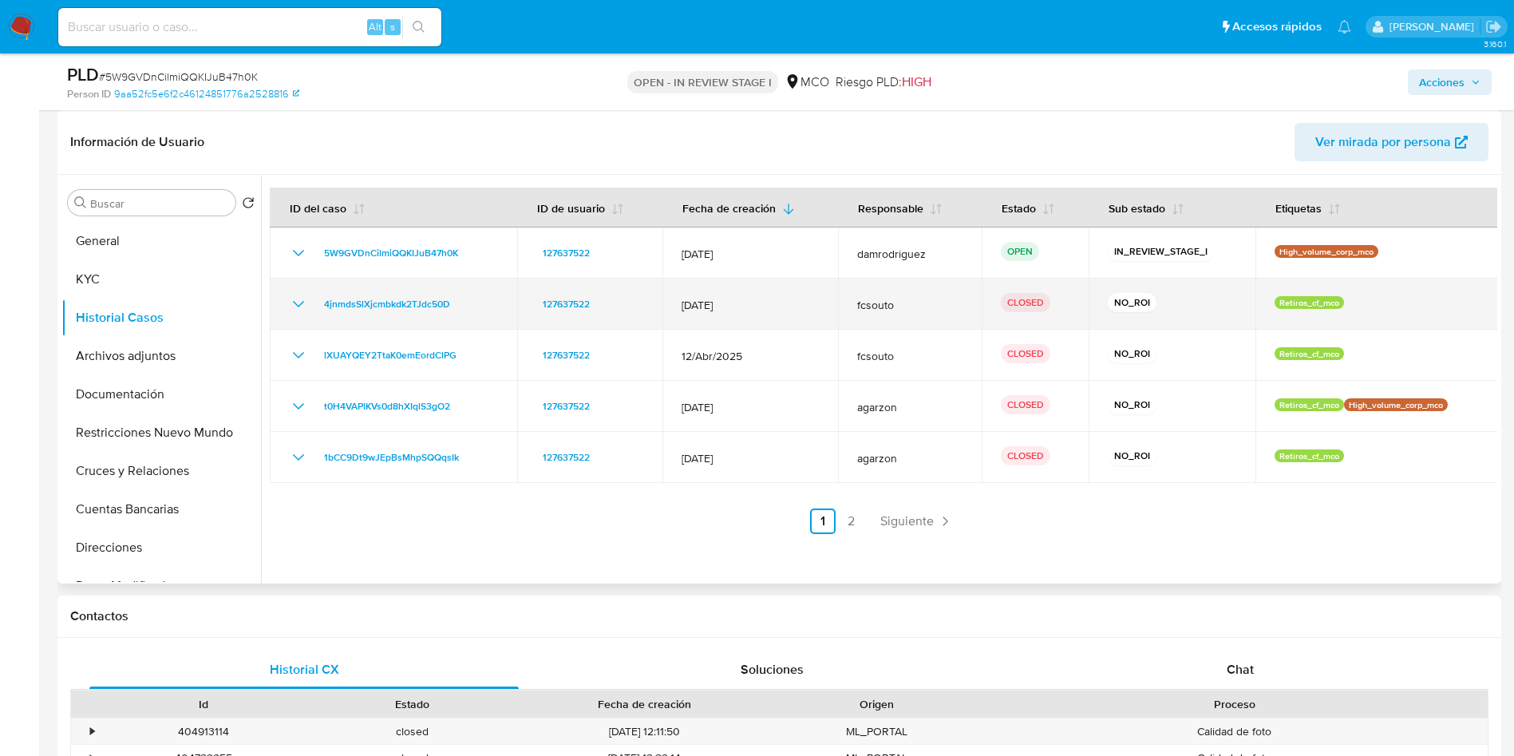
click at [295, 303] on icon "Mostrar/Ocultar" at bounding box center [298, 304] width 11 height 6
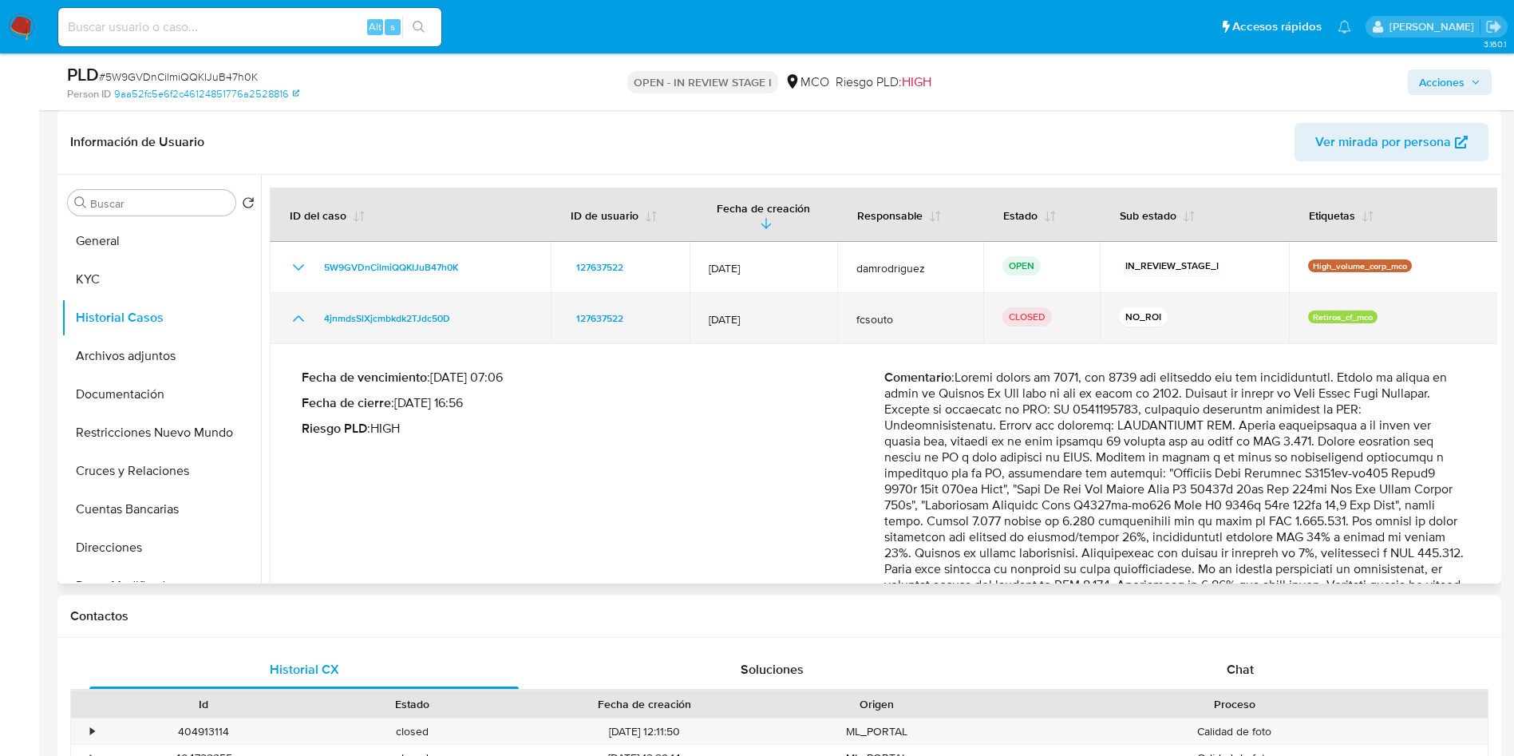
click at [295, 303] on td "4jnmdsSlXjcmbkdk2TJdc50D" at bounding box center [410, 318] width 281 height 51
click at [297, 313] on icon "Mostrar/Ocultar" at bounding box center [298, 318] width 19 height 19
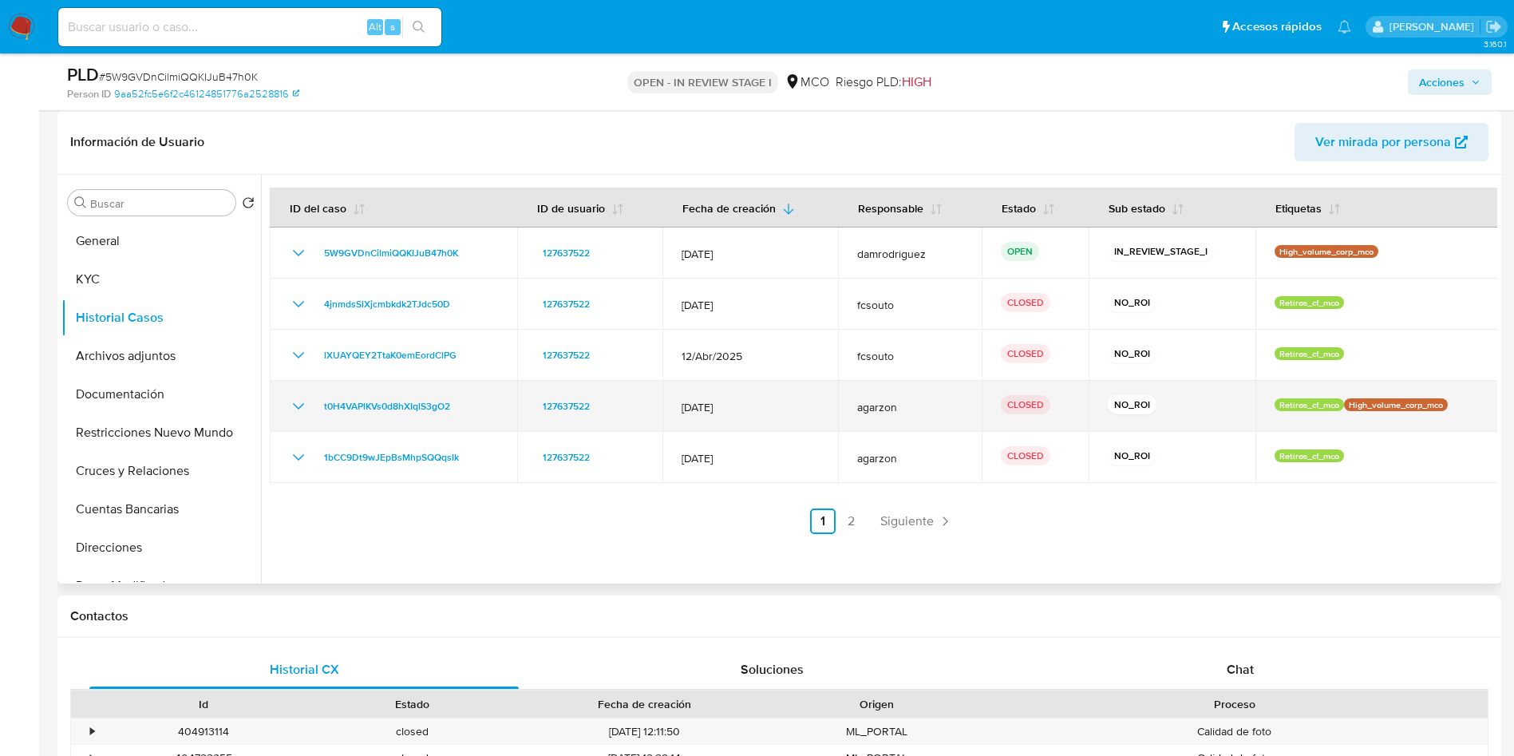
click at [295, 406] on icon "Mostrar/Ocultar" at bounding box center [298, 406] width 19 height 19
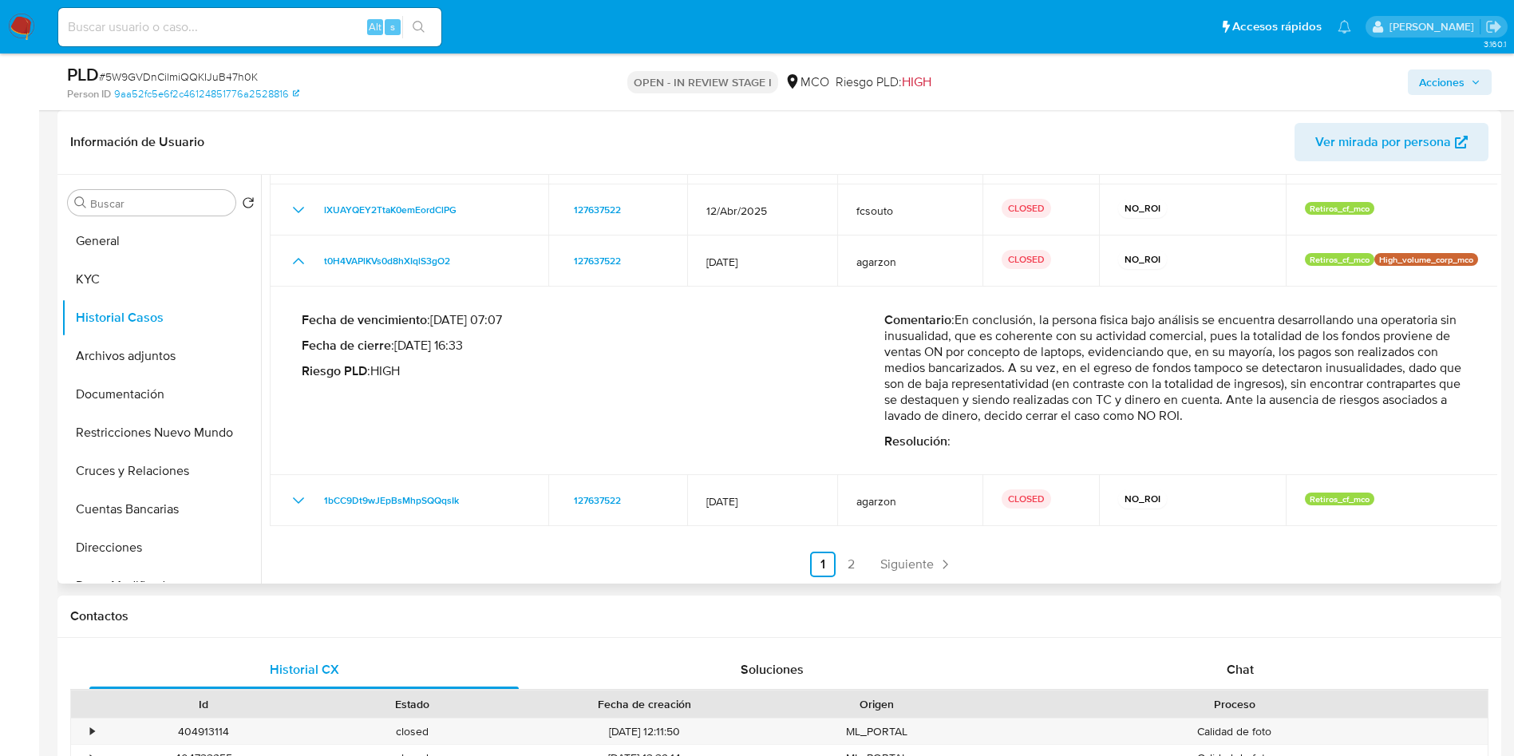
scroll to position [161, 0]
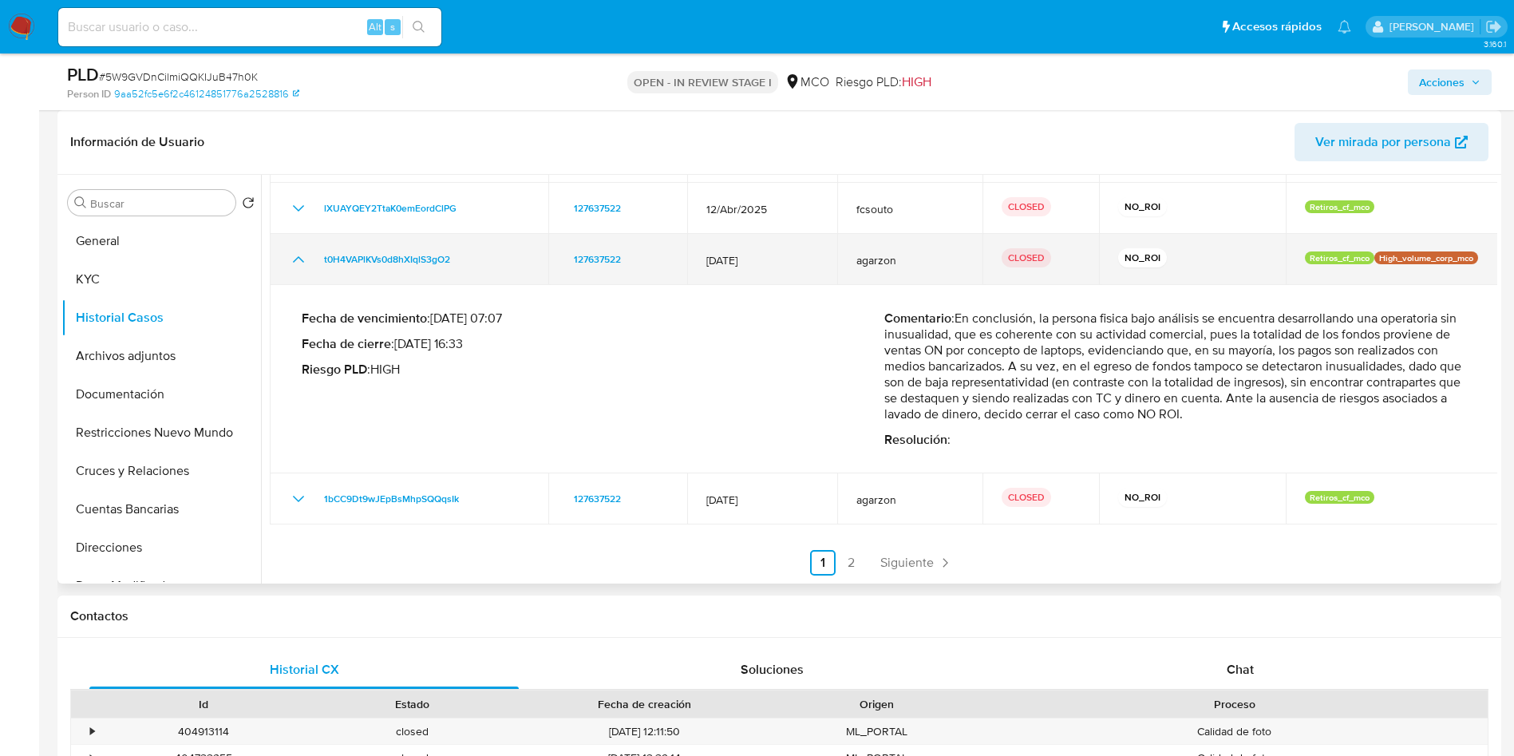
click at [294, 264] on icon "Mostrar/Ocultar" at bounding box center [298, 259] width 19 height 19
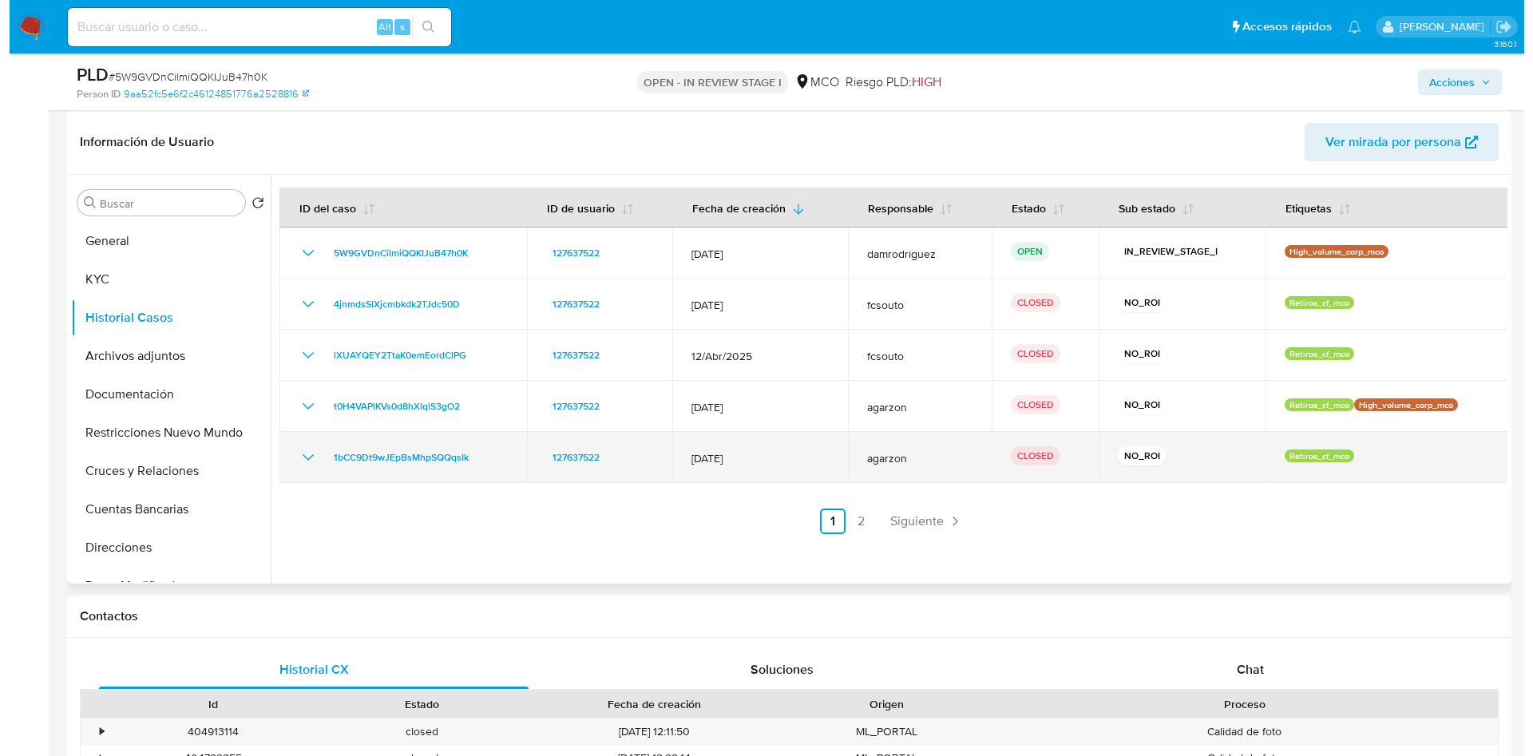
scroll to position [0, 0]
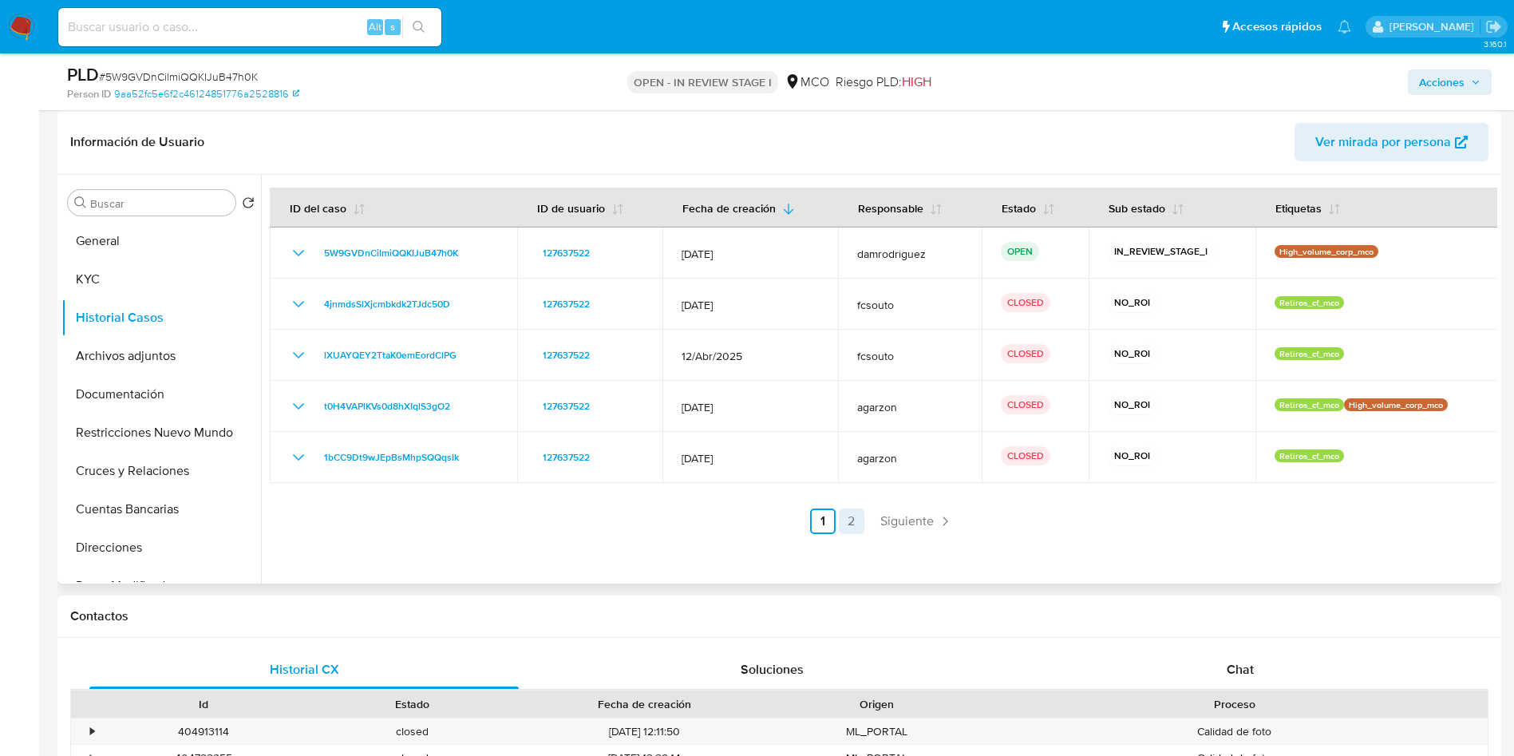
click at [843, 517] on link "2" at bounding box center [852, 522] width 26 height 26
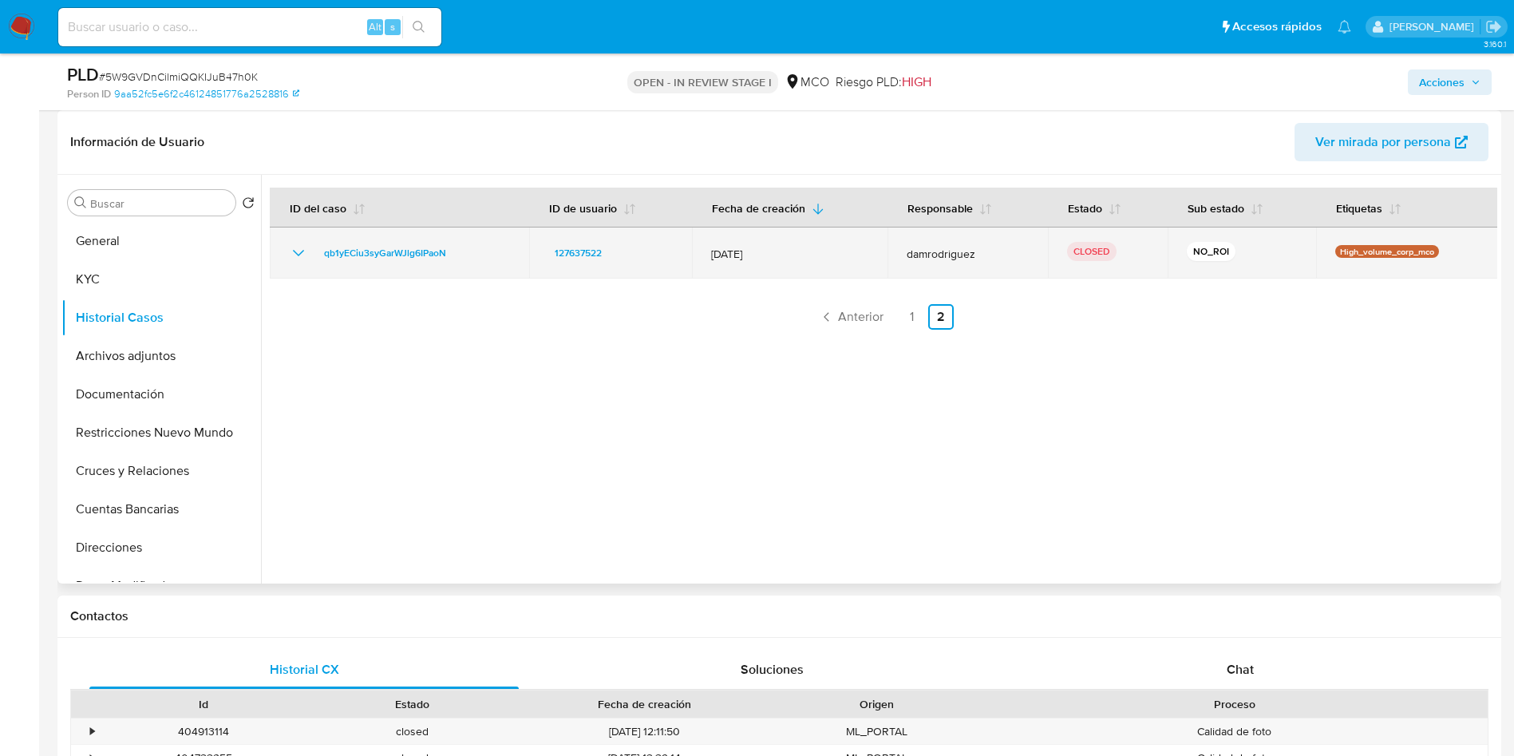
click at [297, 251] on icon "Mostrar/Ocultar" at bounding box center [298, 252] width 19 height 19
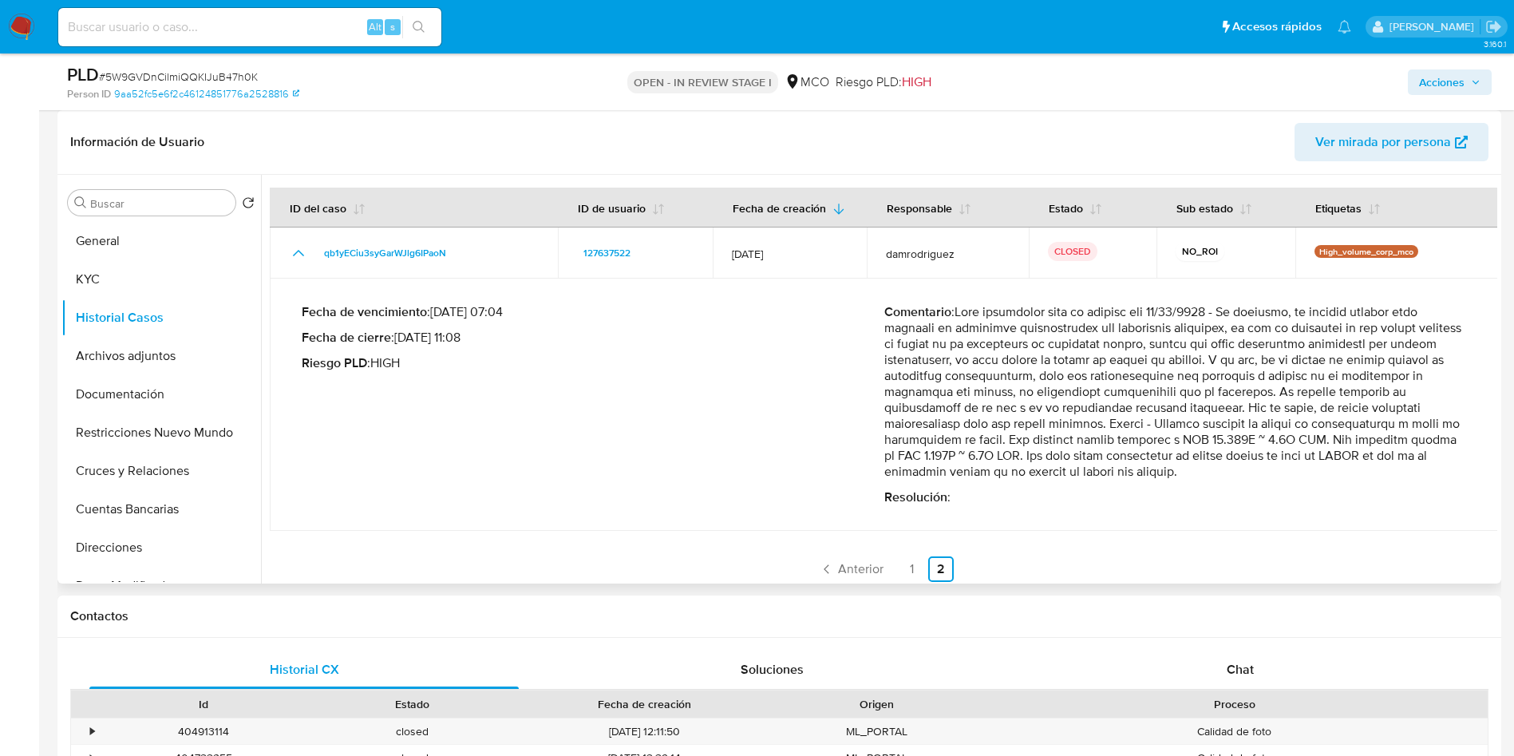
drag, startPoint x: 1205, startPoint y: 413, endPoint x: 1347, endPoint y: 423, distance: 141.7
click at [1343, 423] on p "Comentario :" at bounding box center [1175, 392] width 583 height 176
click at [1423, 425] on p "Comentario :" at bounding box center [1175, 392] width 583 height 176
drag, startPoint x: 1033, startPoint y: 436, endPoint x: 1315, endPoint y: 440, distance: 281.8
click at [1276, 438] on p "Comentario :" at bounding box center [1175, 392] width 583 height 176
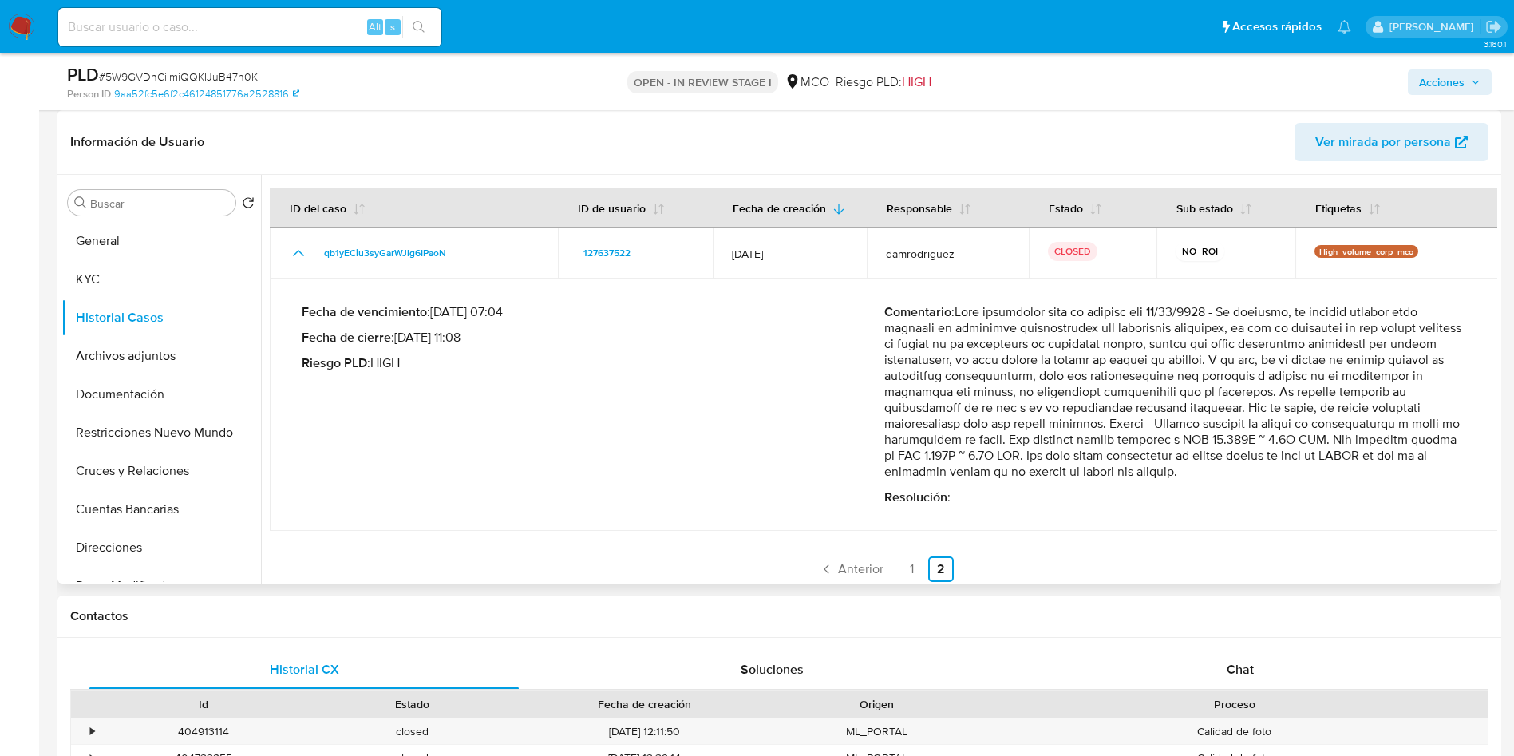
click at [1315, 440] on p "Comentario :" at bounding box center [1175, 392] width 583 height 176
click at [137, 355] on button "Archivos adjuntos" at bounding box center [154, 356] width 187 height 38
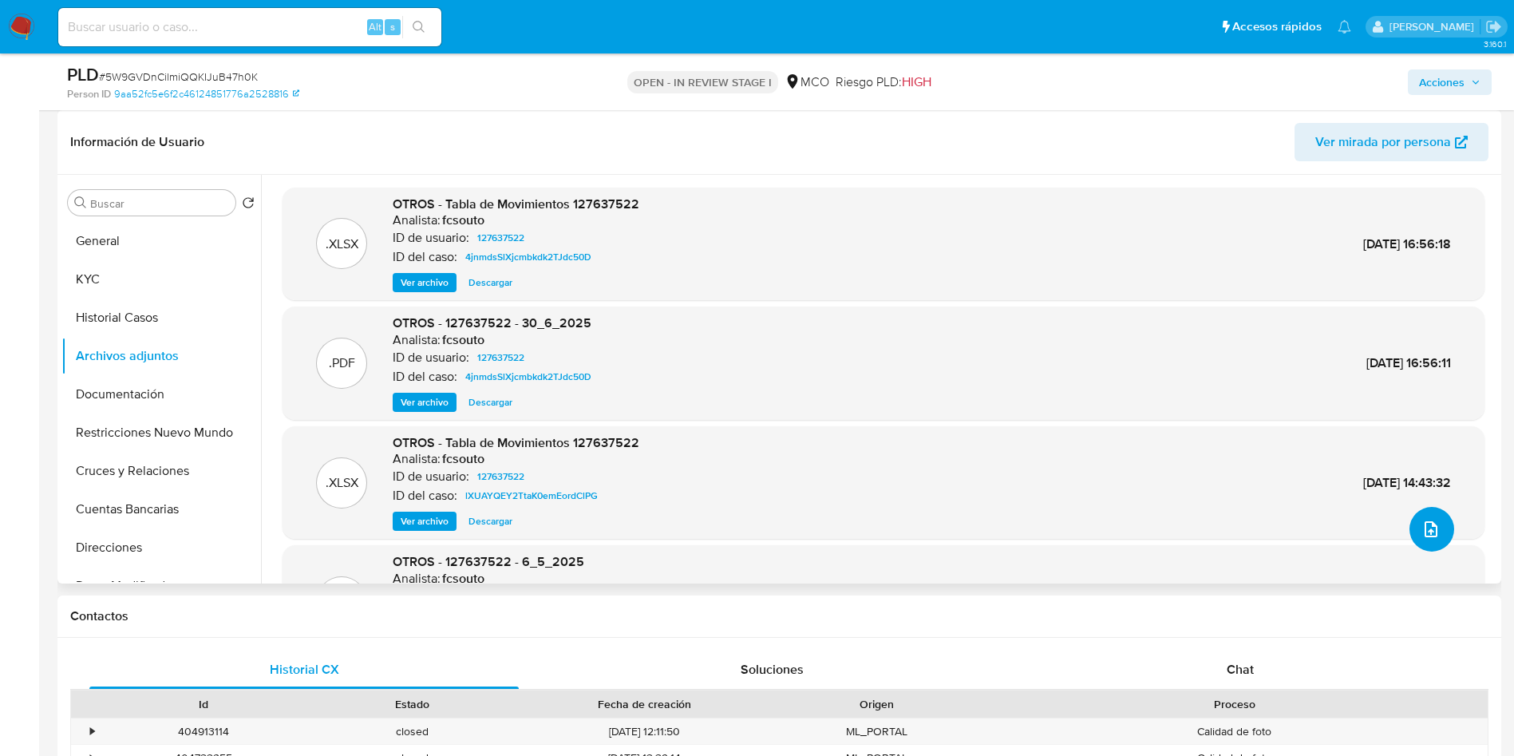
click at [1422, 528] on icon "upload-file" at bounding box center [1431, 529] width 19 height 19
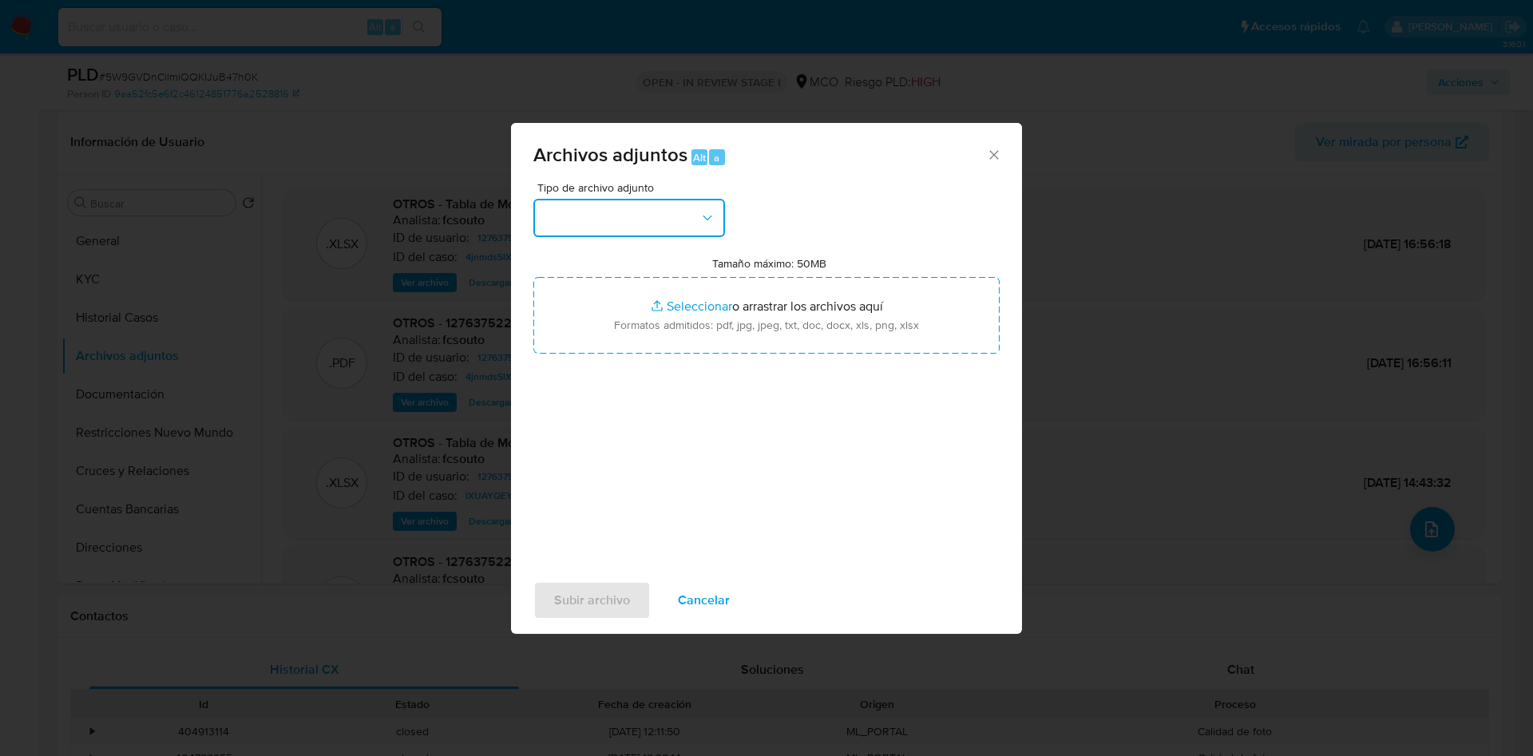
click at [631, 206] on button "button" at bounding box center [629, 218] width 192 height 38
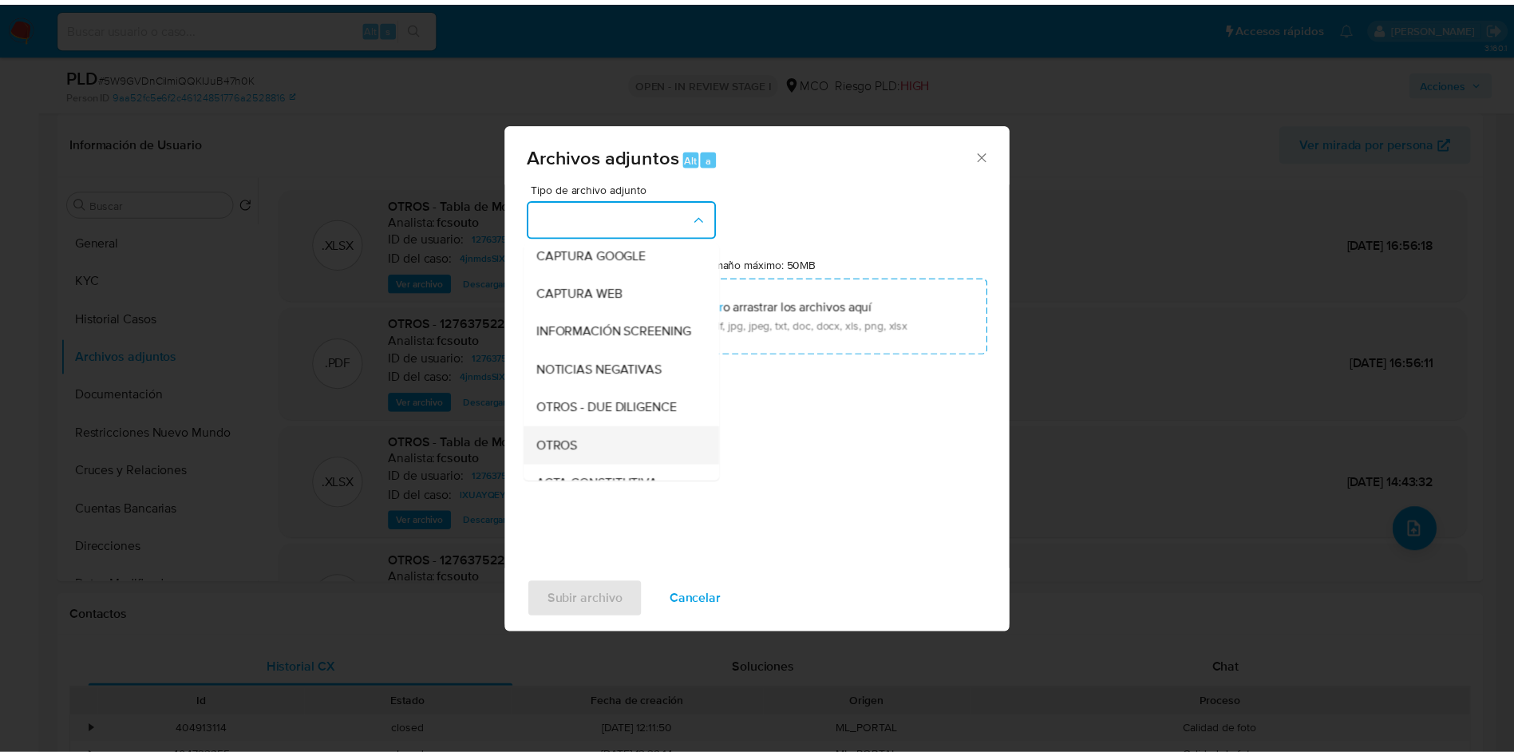
scroll to position [120, 0]
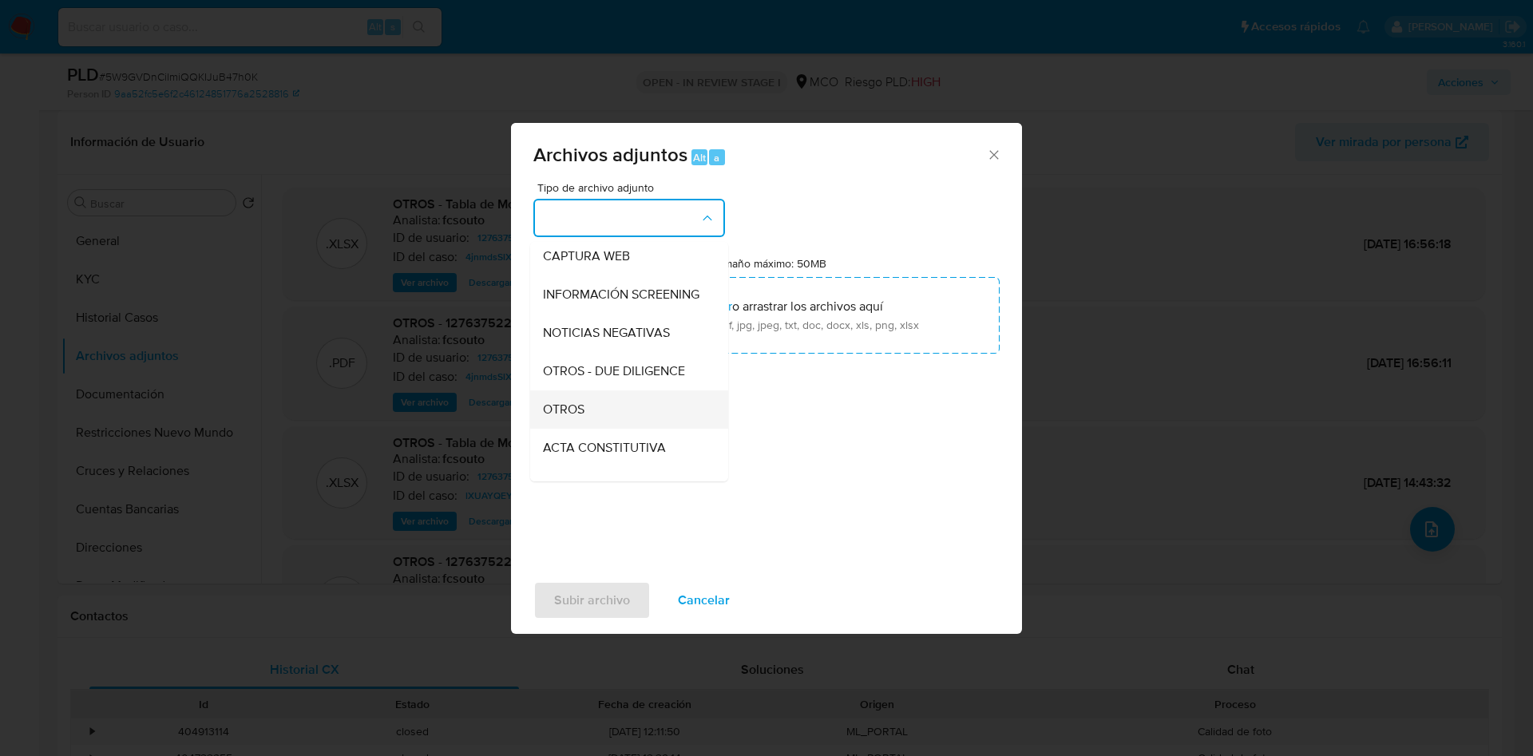
click at [592, 427] on div "OTROS" at bounding box center [624, 409] width 163 height 38
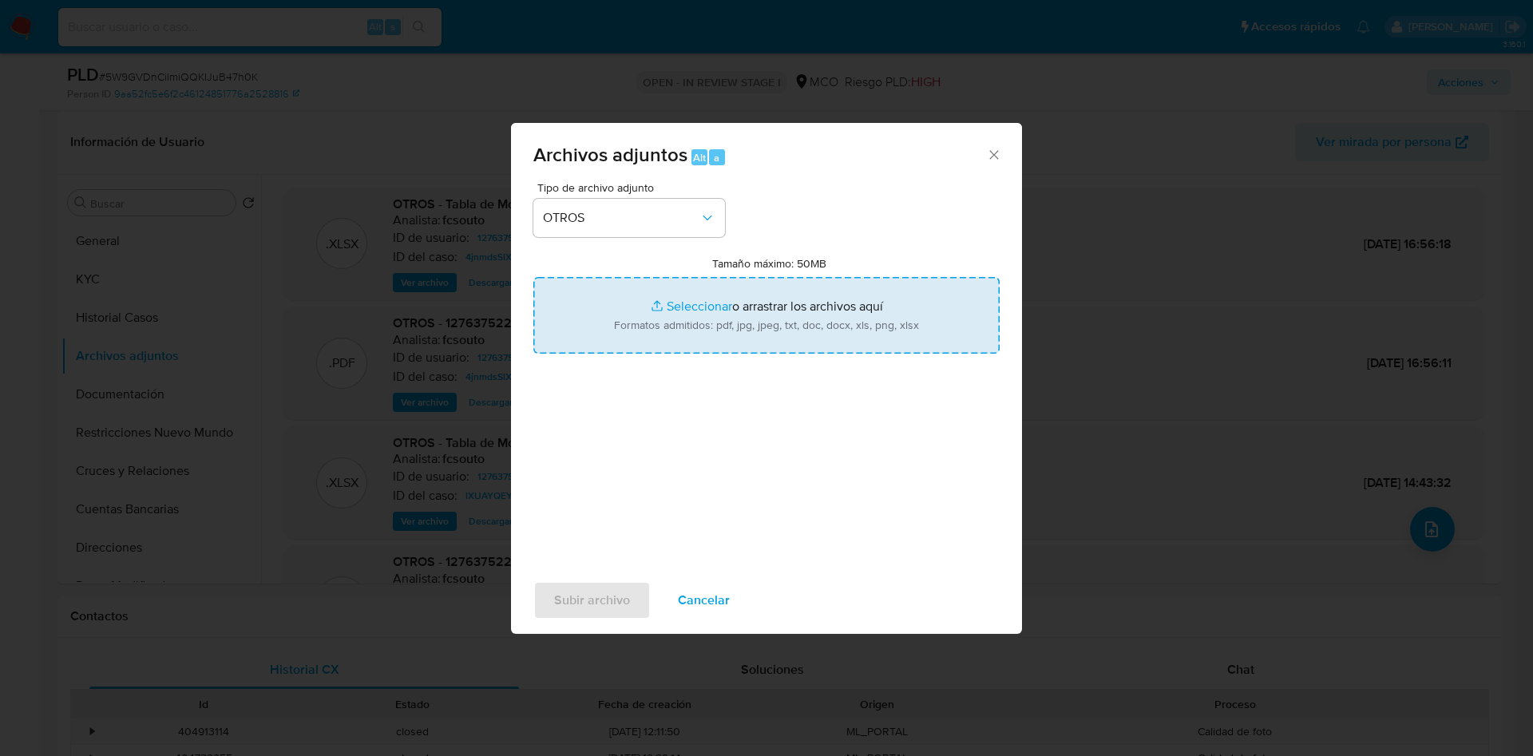
click at [720, 330] on input "Tamaño máximo: 50MB Seleccionar archivos" at bounding box center [766, 315] width 466 height 77
type input "C:\fakepath\127637522 - 24_09_2025.pdf"
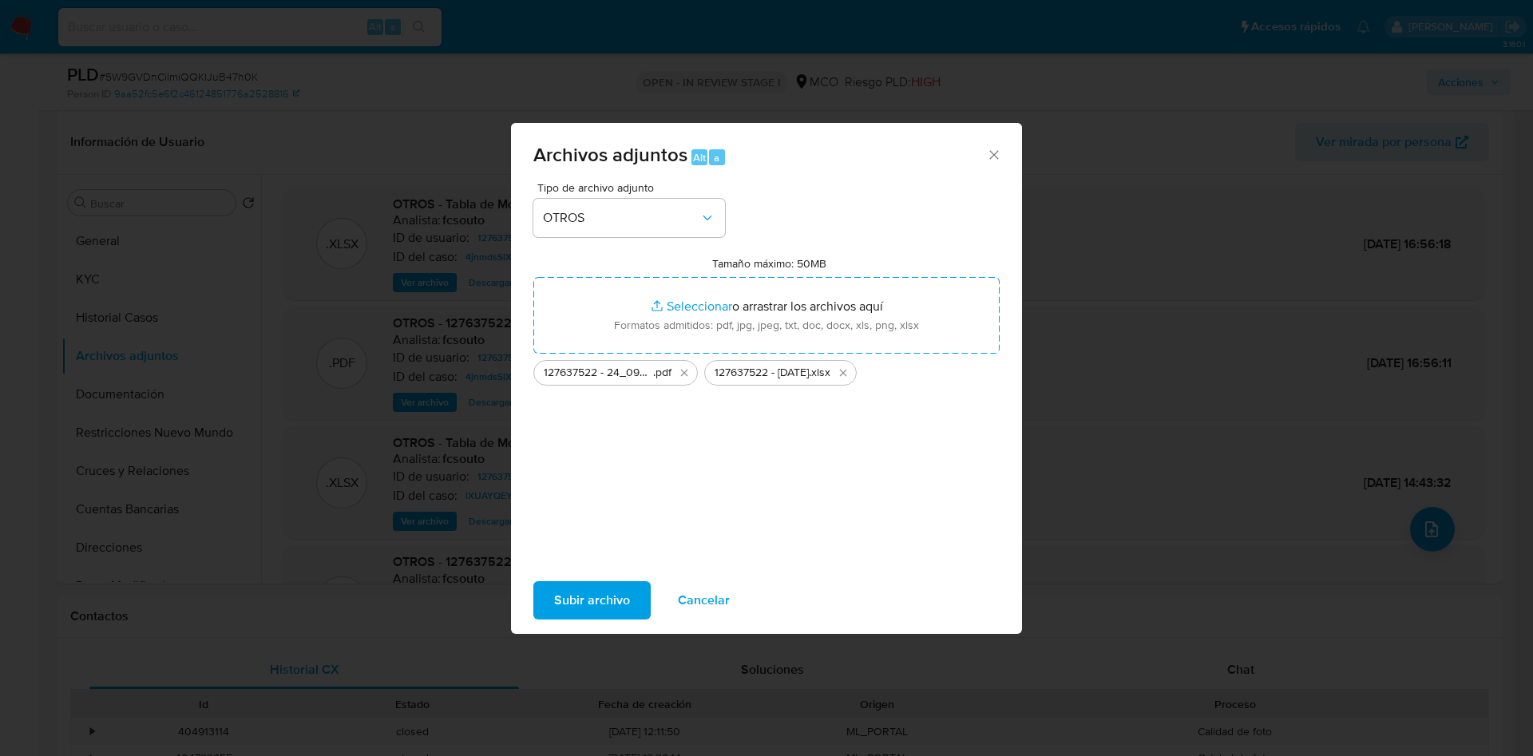
click at [586, 605] on span "Subir archivo" at bounding box center [592, 600] width 76 height 35
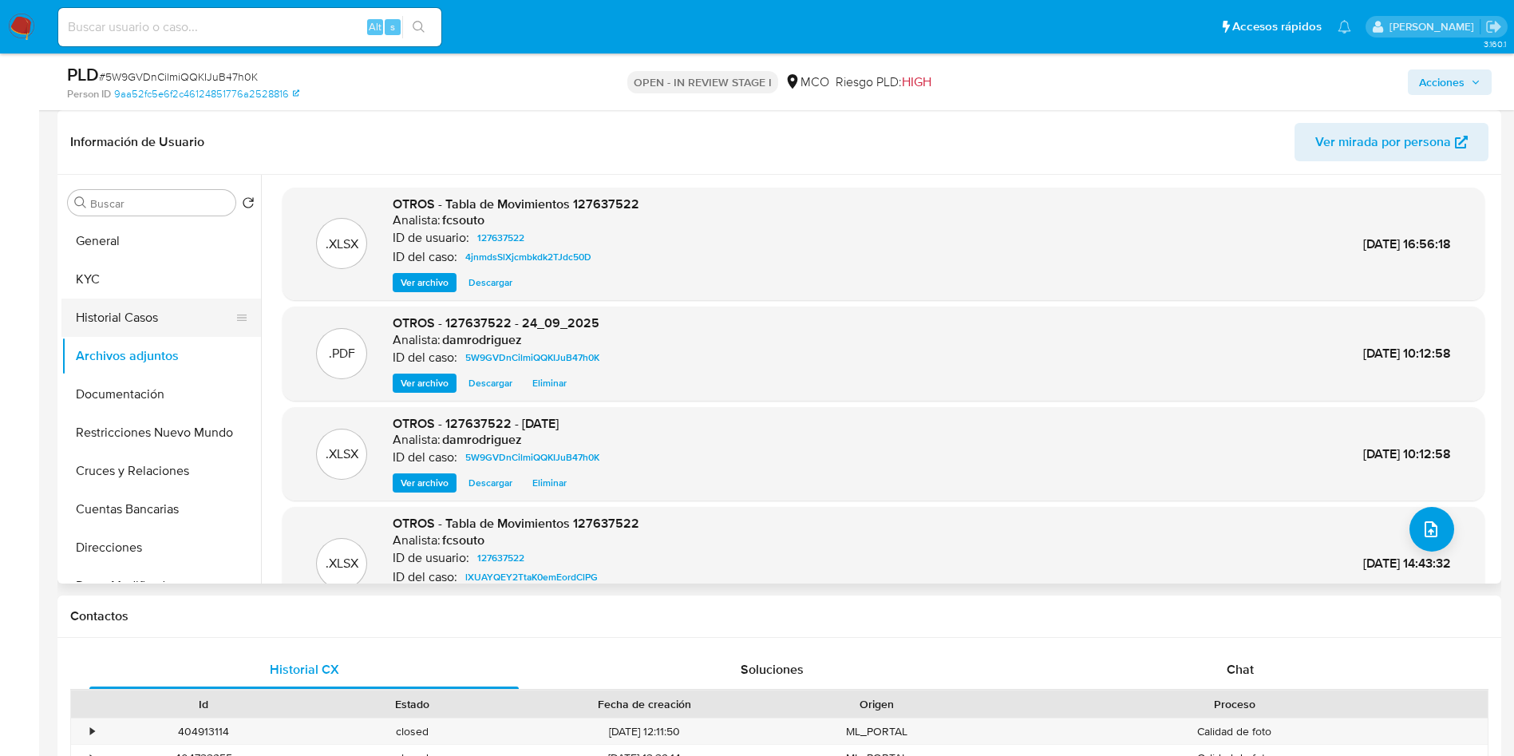
click at [129, 315] on button "Historial Casos" at bounding box center [154, 318] width 187 height 38
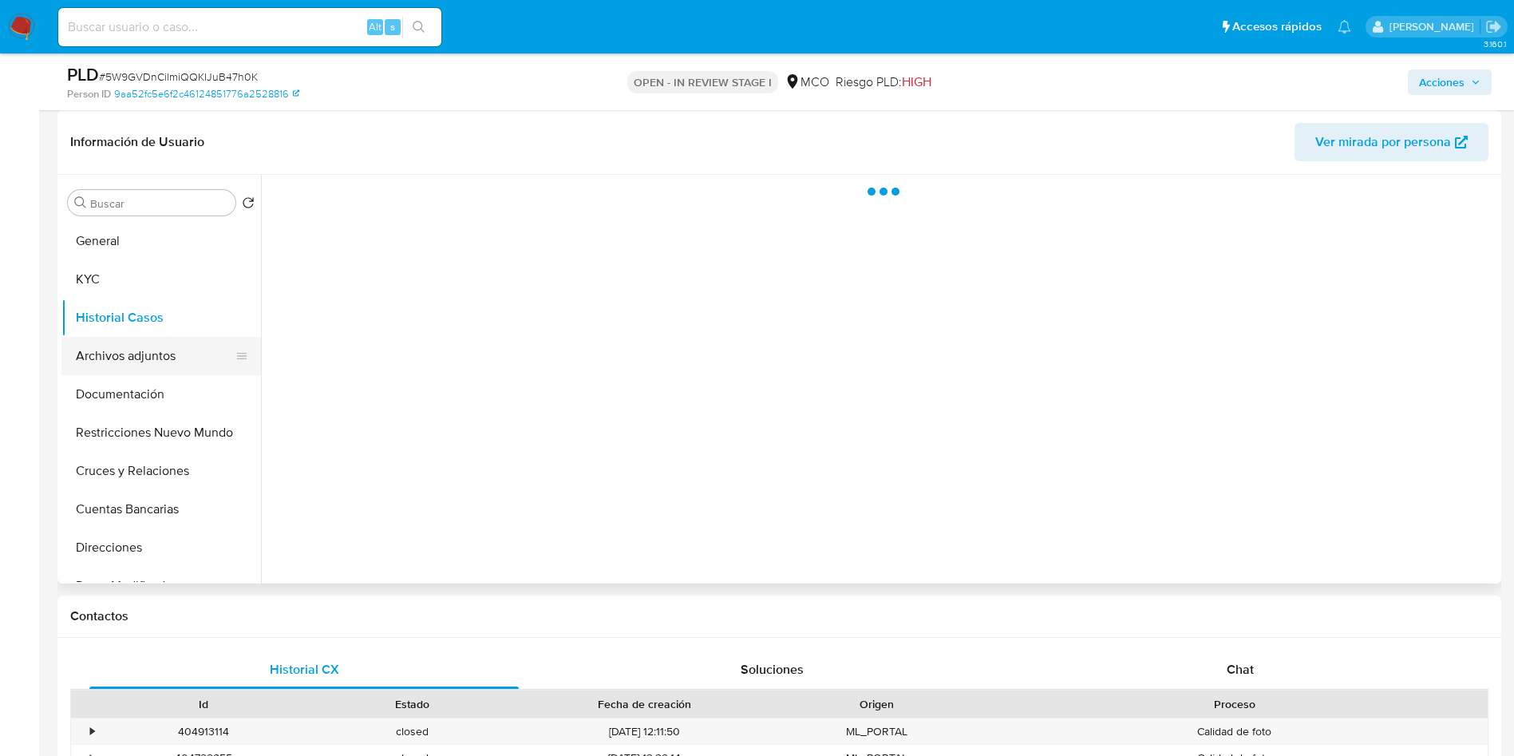
click at [140, 359] on button "Archivos adjuntos" at bounding box center [154, 356] width 187 height 38
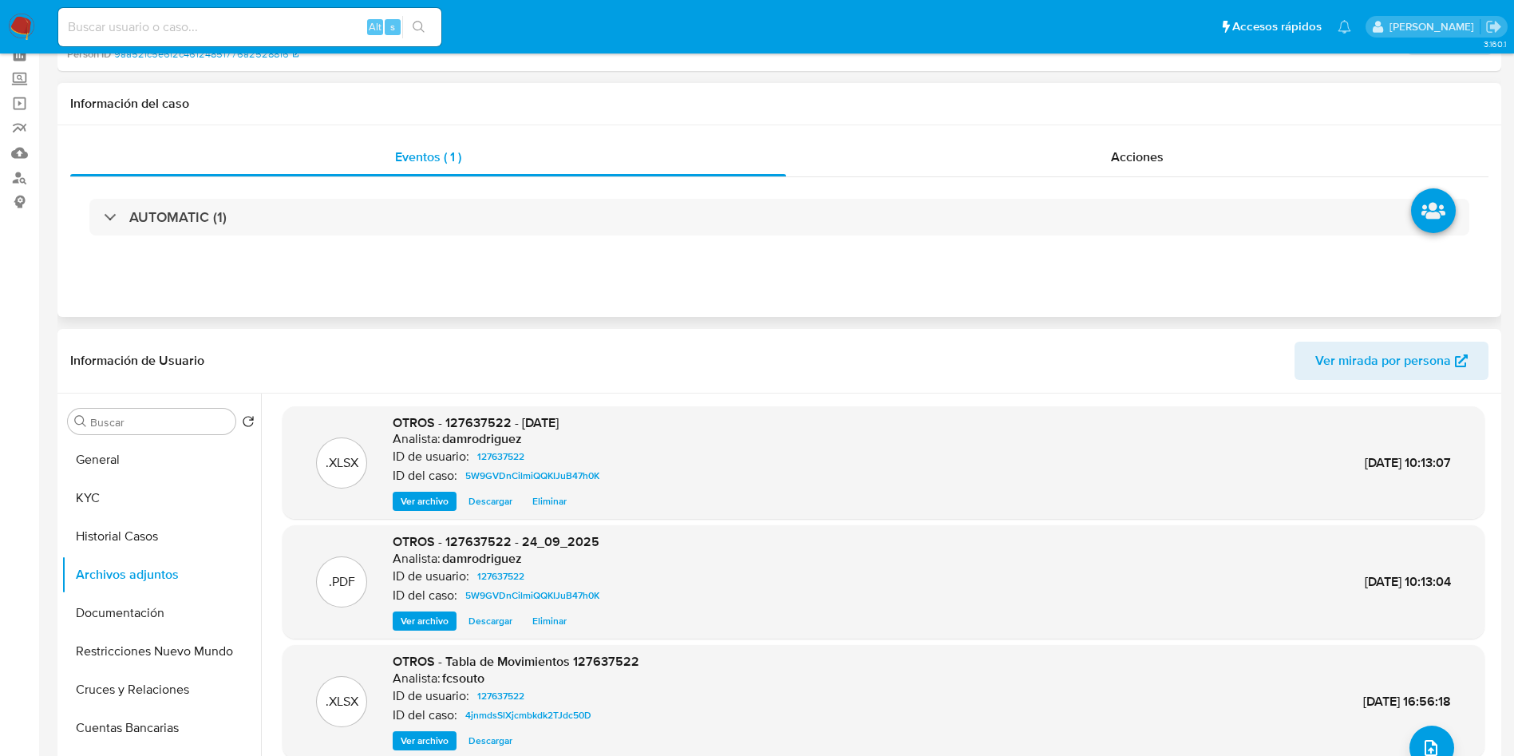
scroll to position [0, 0]
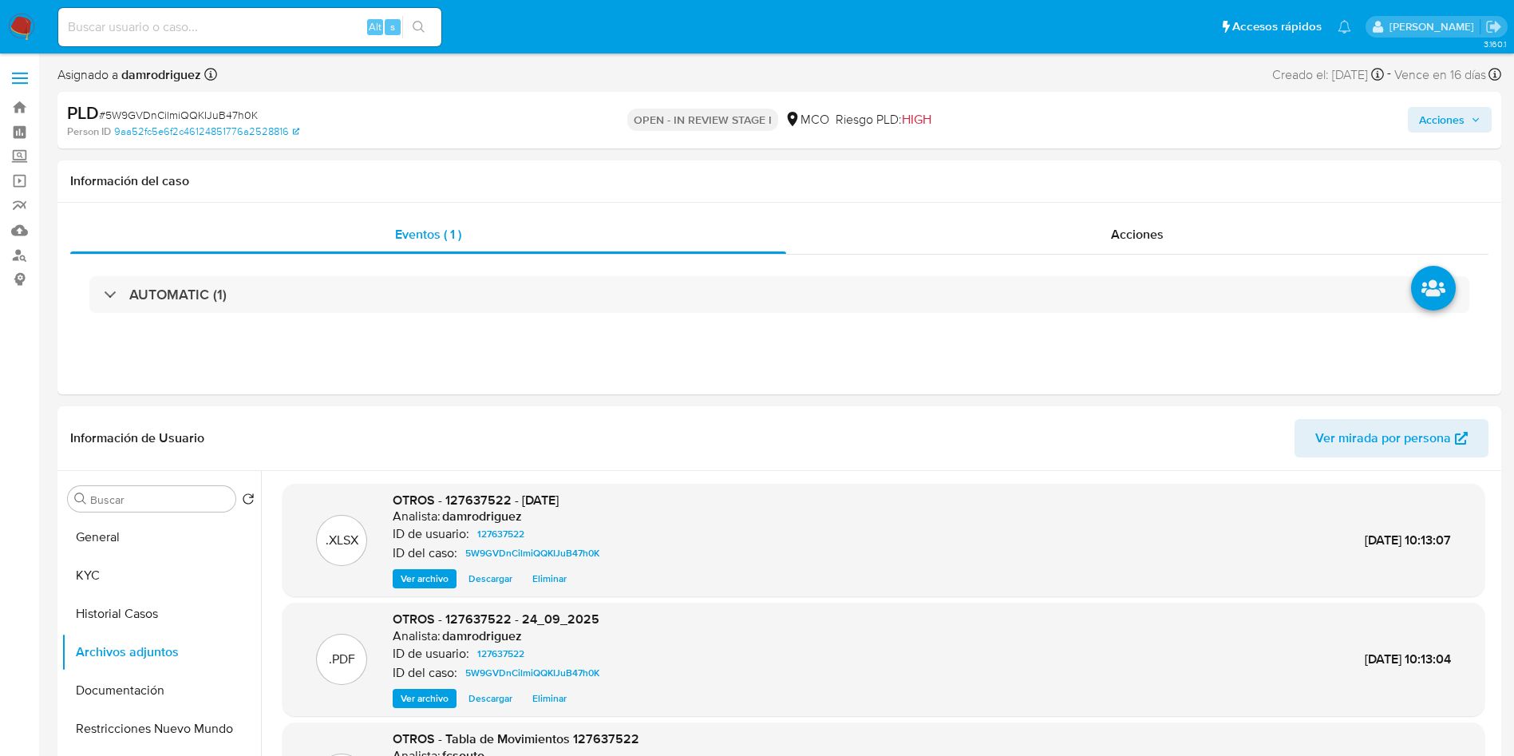
click at [1447, 118] on span "Acciones" at bounding box center [1442, 120] width 46 height 26
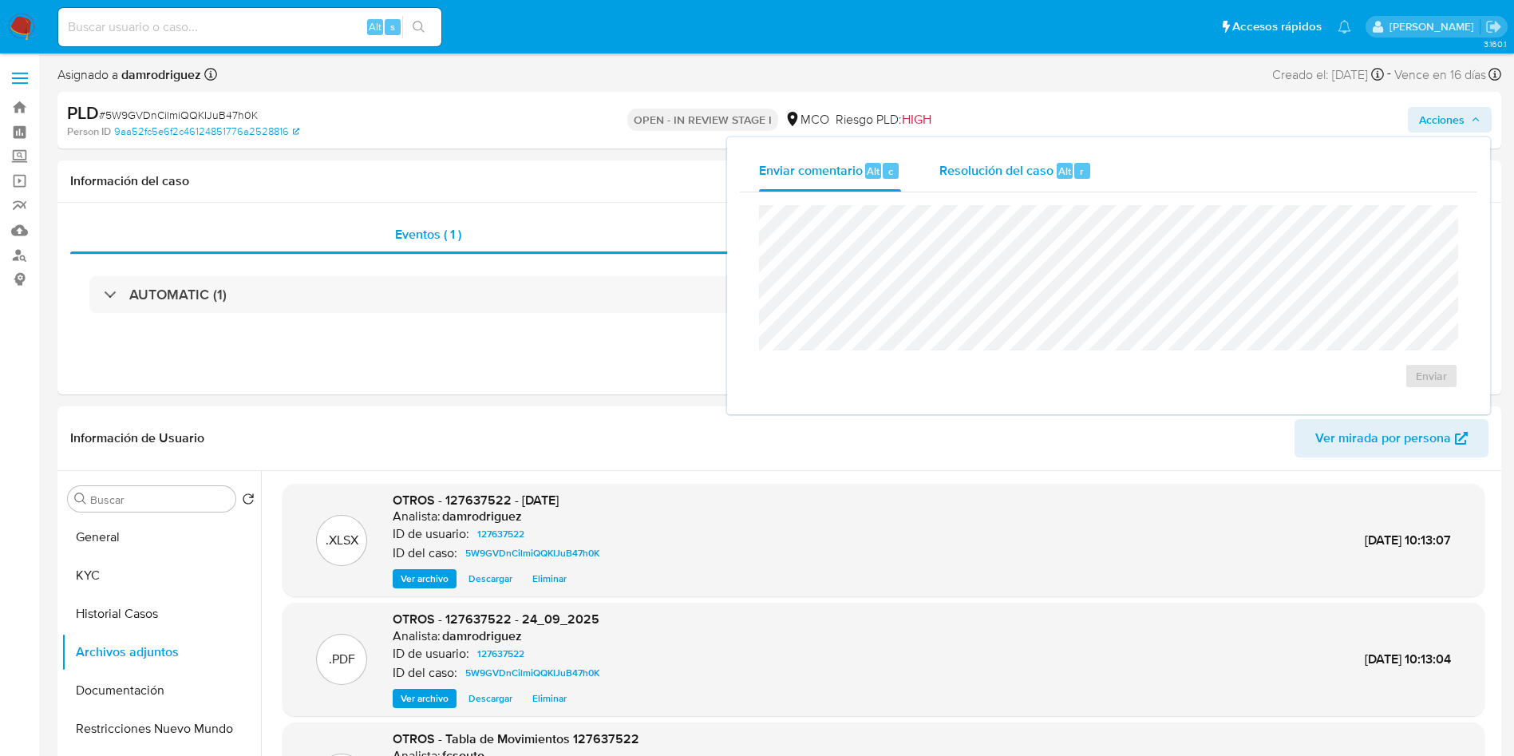
click at [1014, 172] on span "Resolución del caso" at bounding box center [997, 170] width 114 height 18
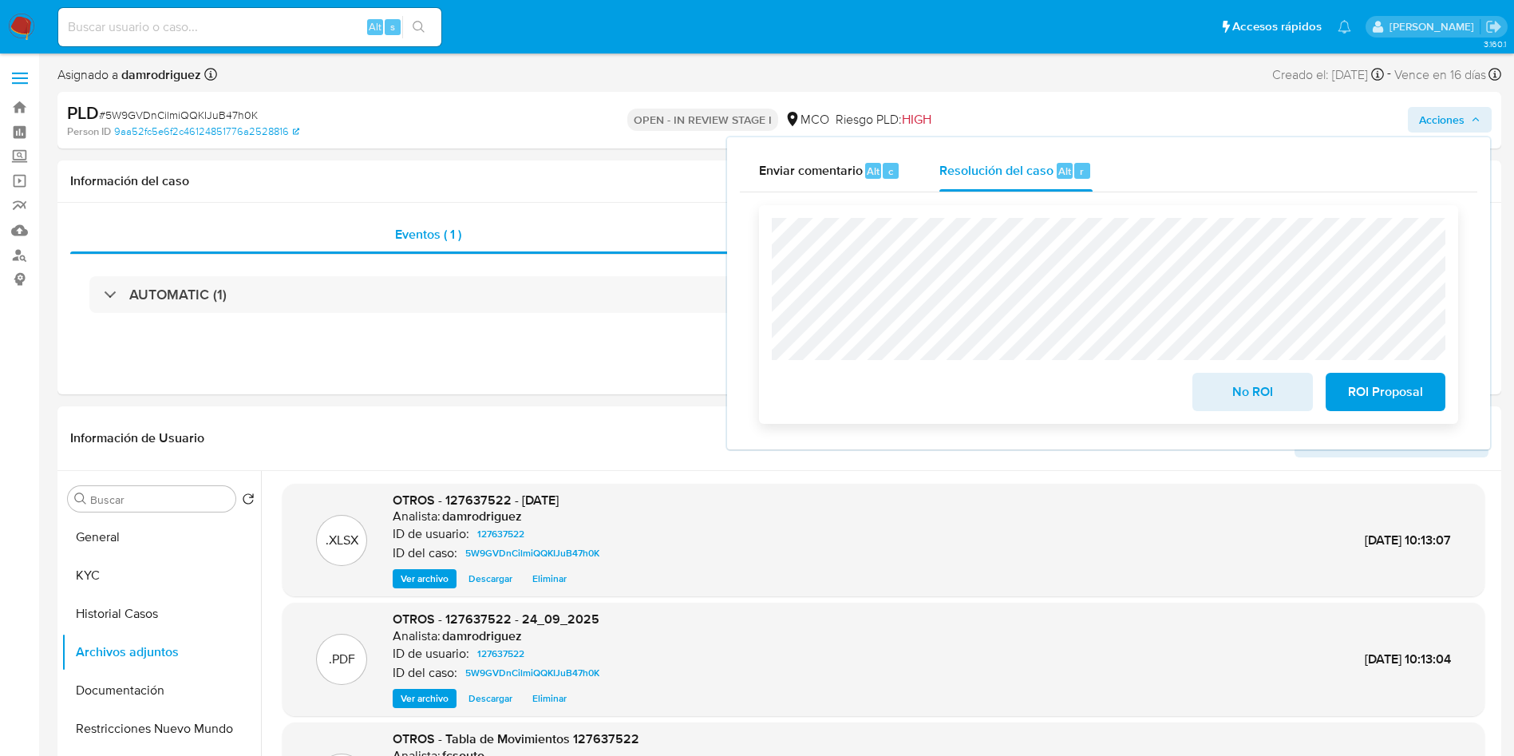
click at [1236, 389] on span "No ROI" at bounding box center [1252, 391] width 78 height 35
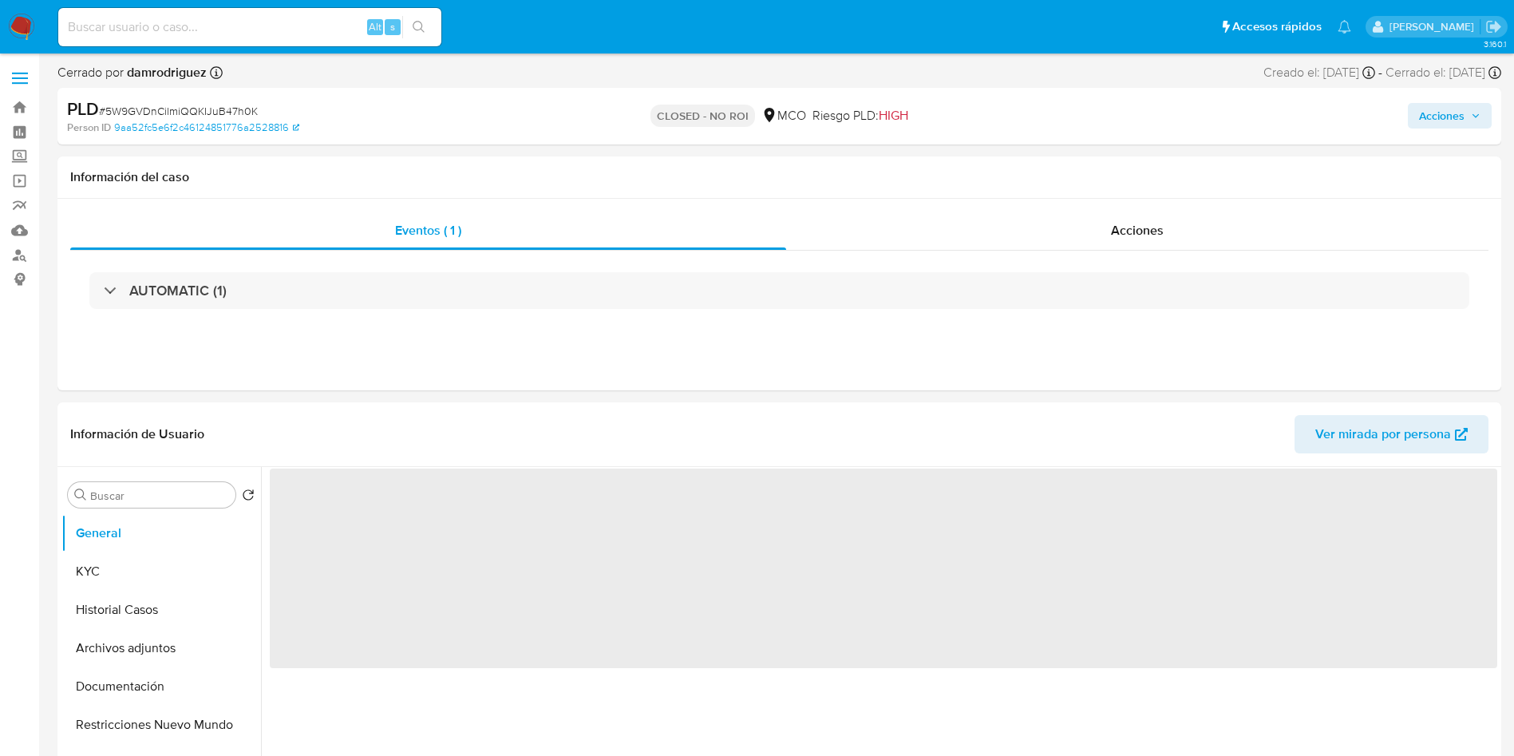
click at [541, 108] on div "PLD # 5W9GVDnCilmiQQKIJuB47h0K Person ID 9aa52fc5e6f2c46124851776a2528816 CLOSE…" at bounding box center [779, 116] width 1444 height 57
select select "10"
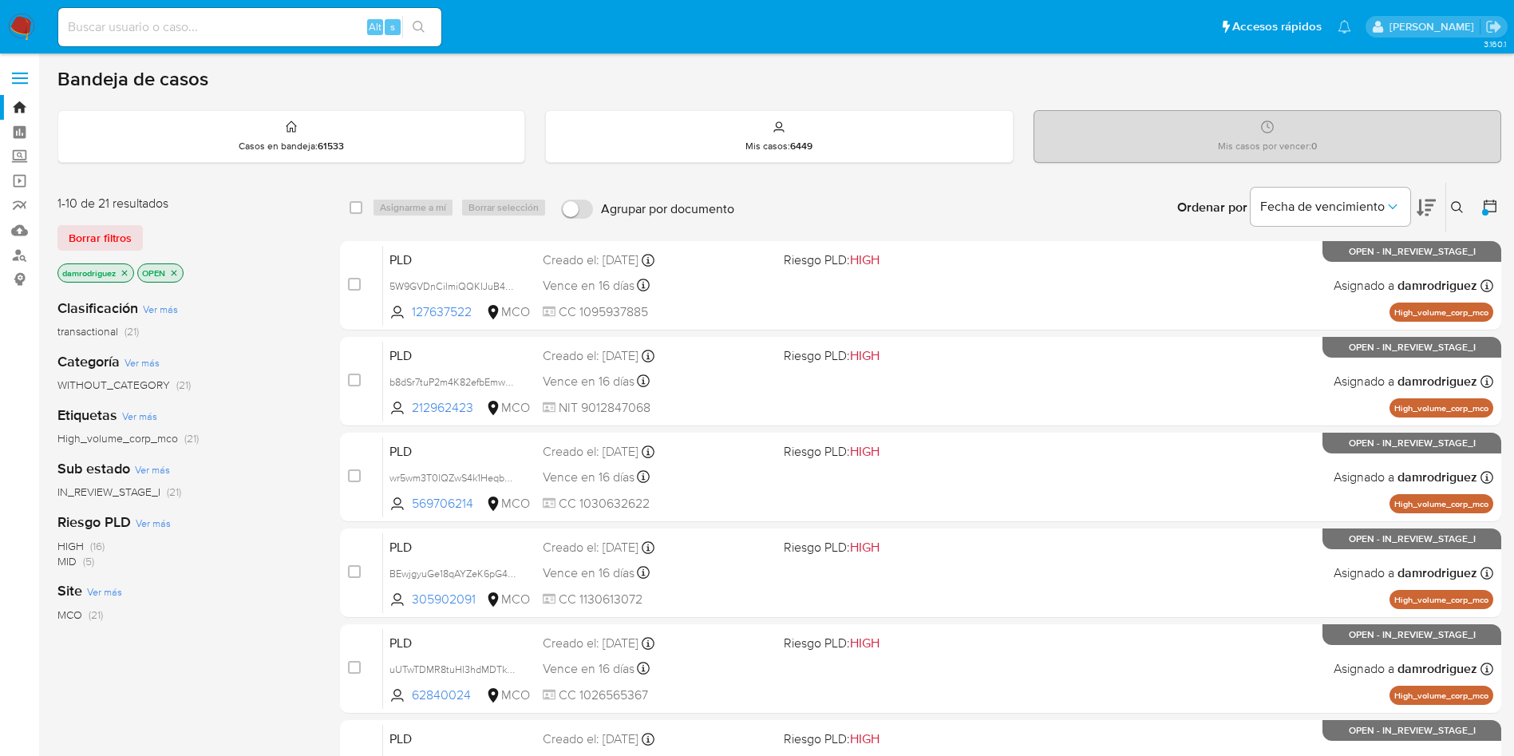
click at [23, 14] on img at bounding box center [21, 27] width 27 height 27
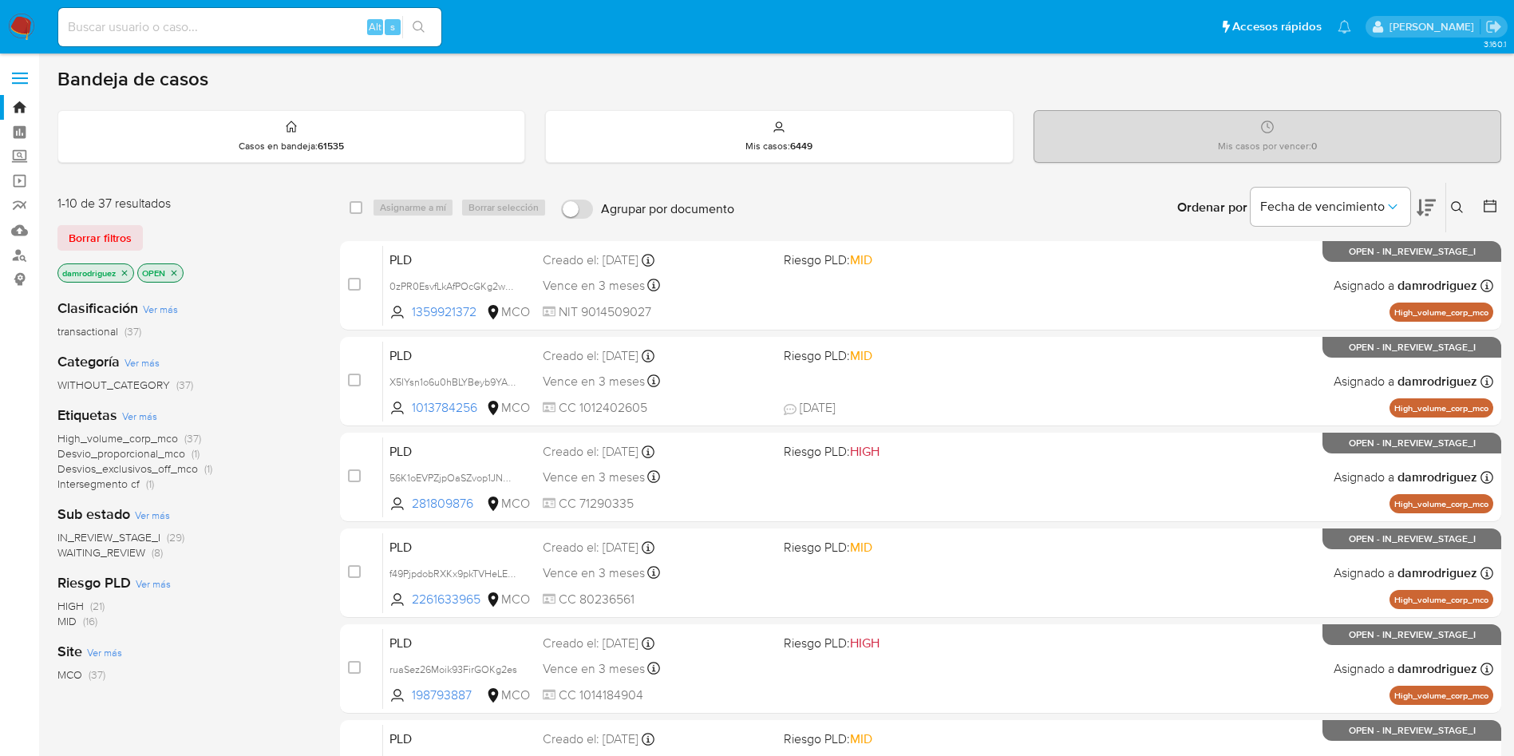
click at [1437, 206] on div "Ordenar por Fecha de vencimiento" at bounding box center [1305, 207] width 281 height 49
click at [1423, 206] on icon at bounding box center [1426, 207] width 19 height 19
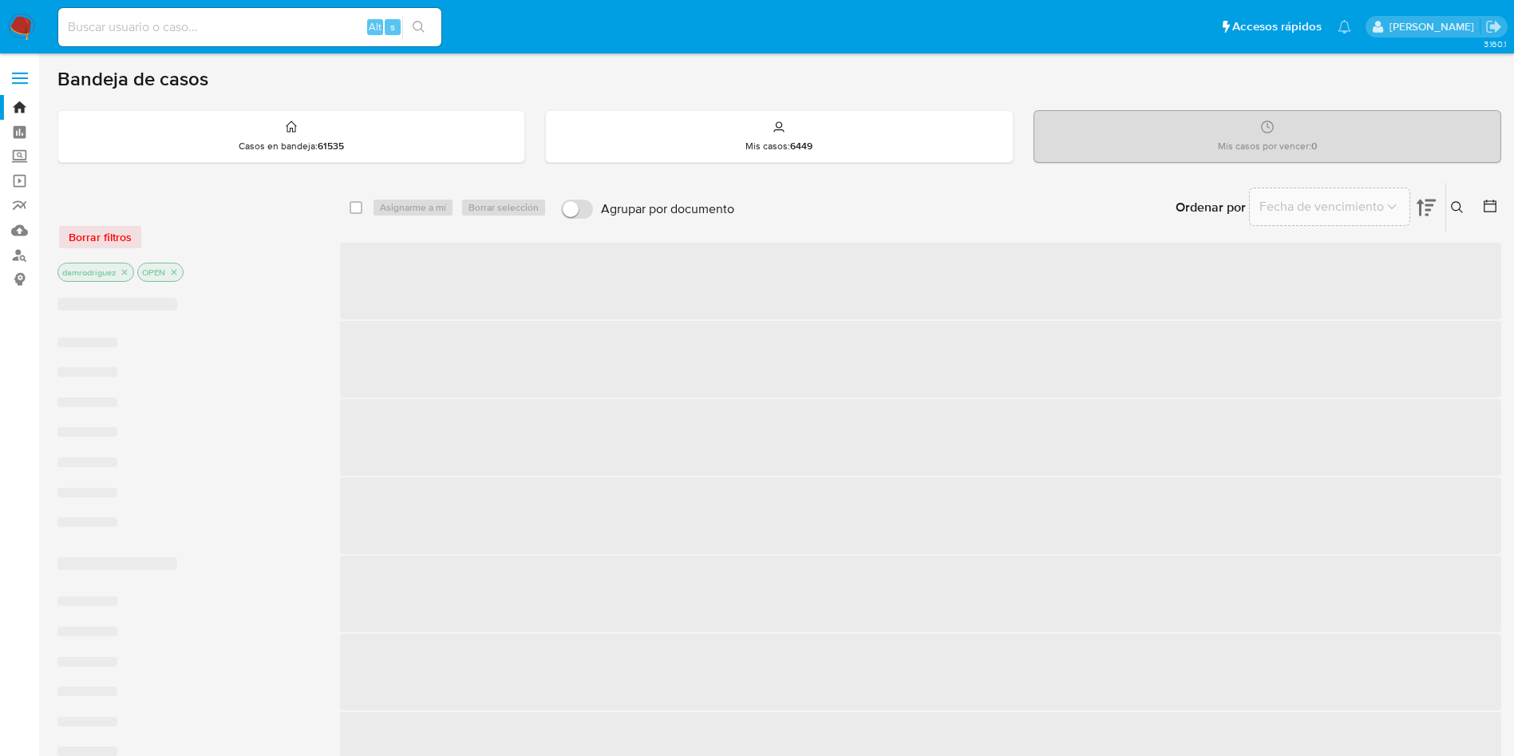
click at [1423, 206] on icon at bounding box center [1426, 207] width 19 height 19
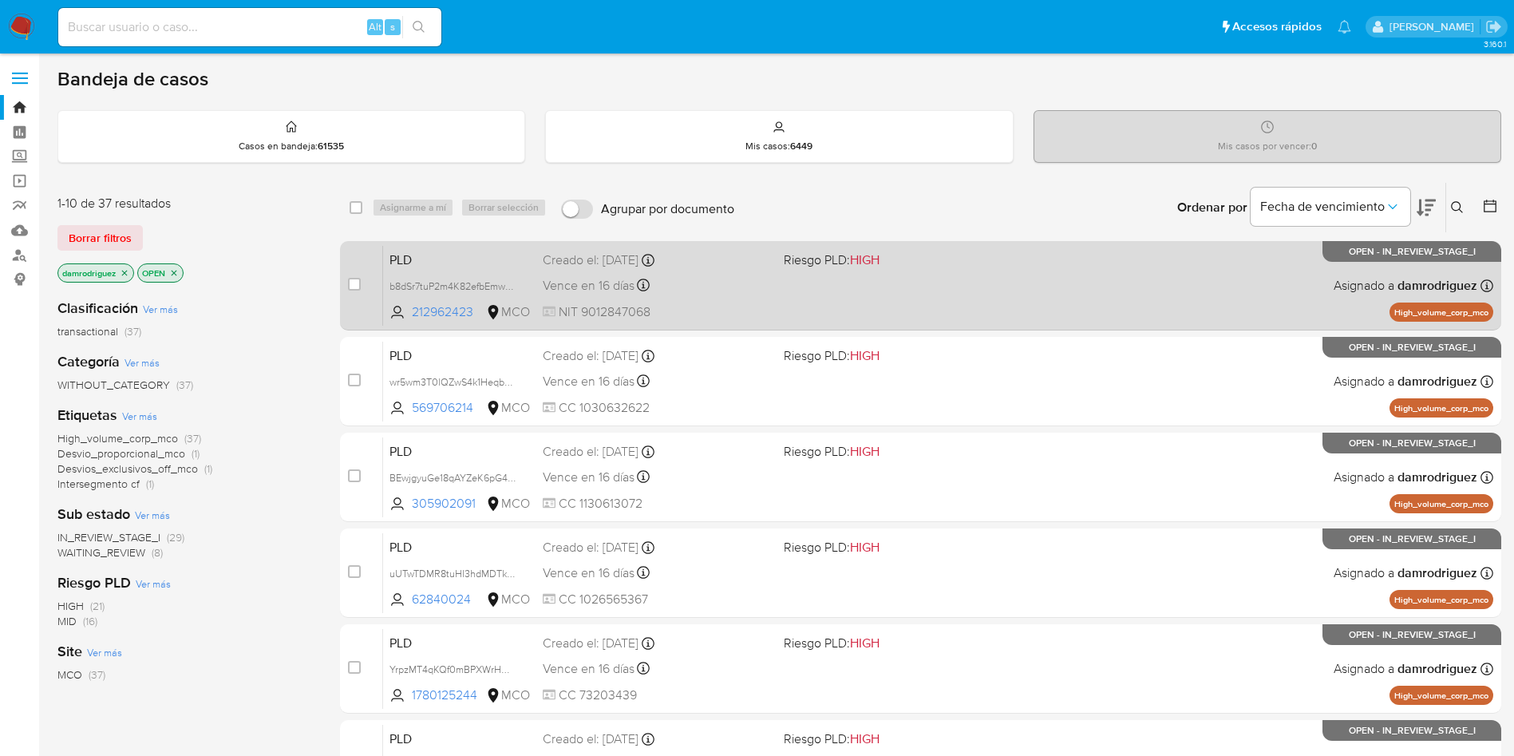
click at [423, 261] on span "PLD" at bounding box center [460, 258] width 140 height 21
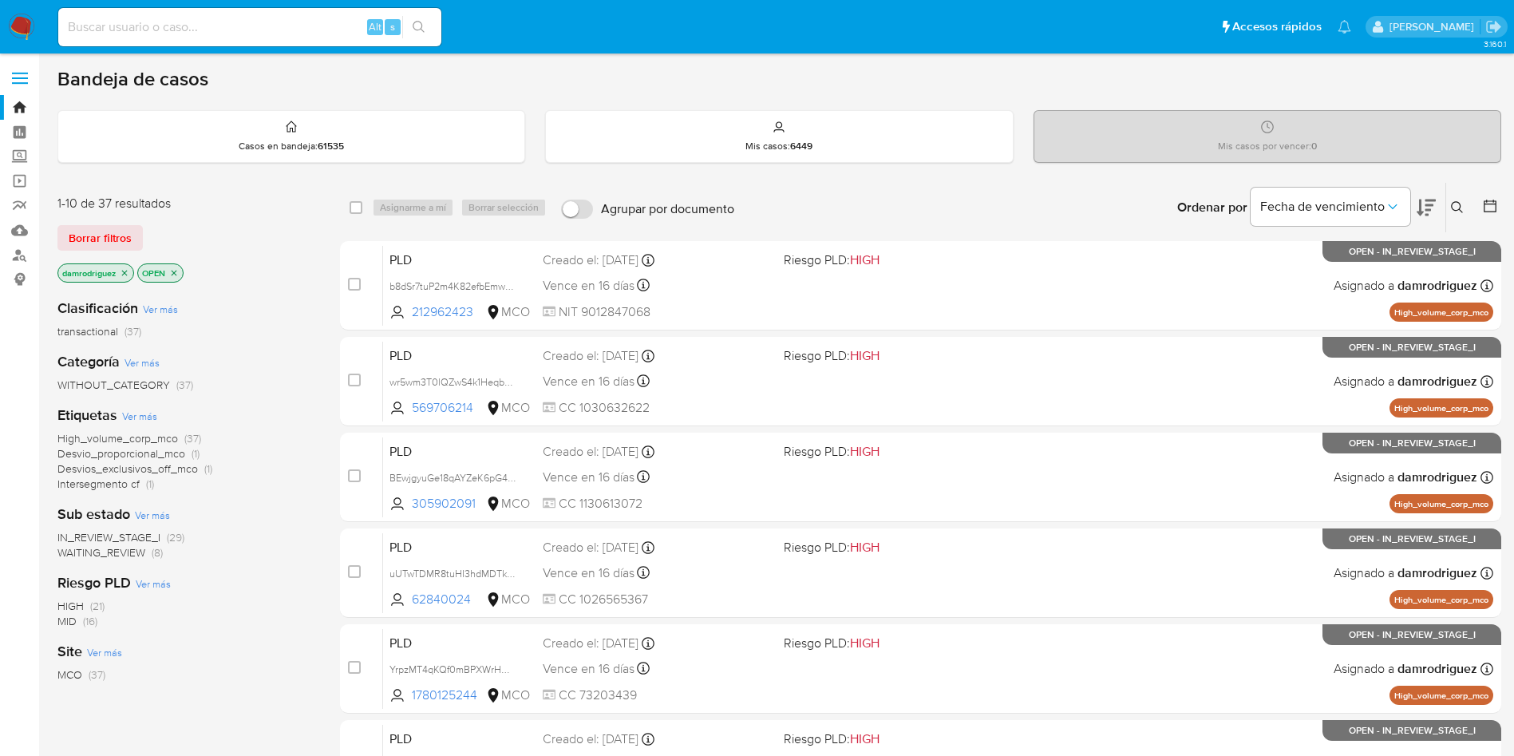
click at [128, 271] on icon "close-filter" at bounding box center [125, 273] width 10 height 10
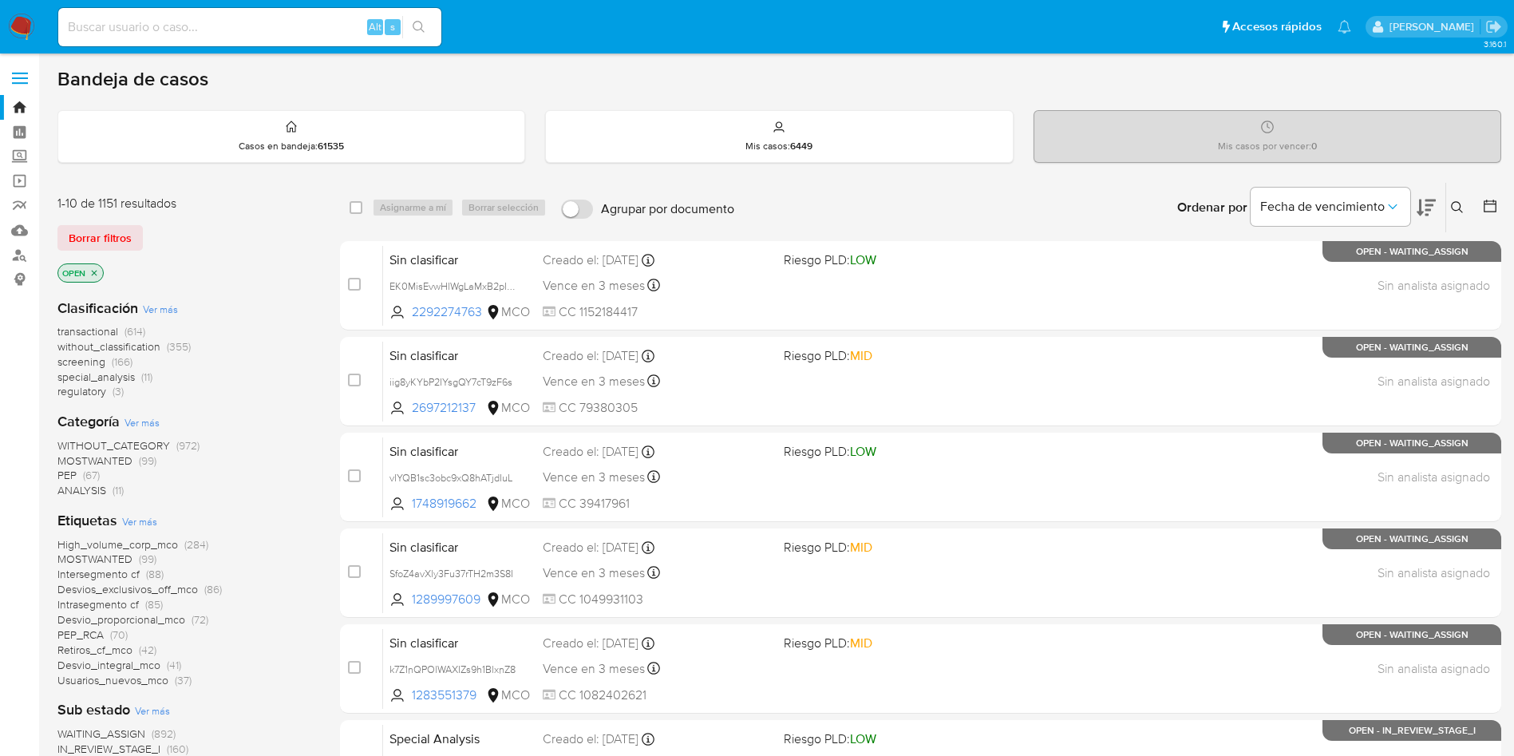
click at [1484, 216] on button at bounding box center [1491, 207] width 19 height 19
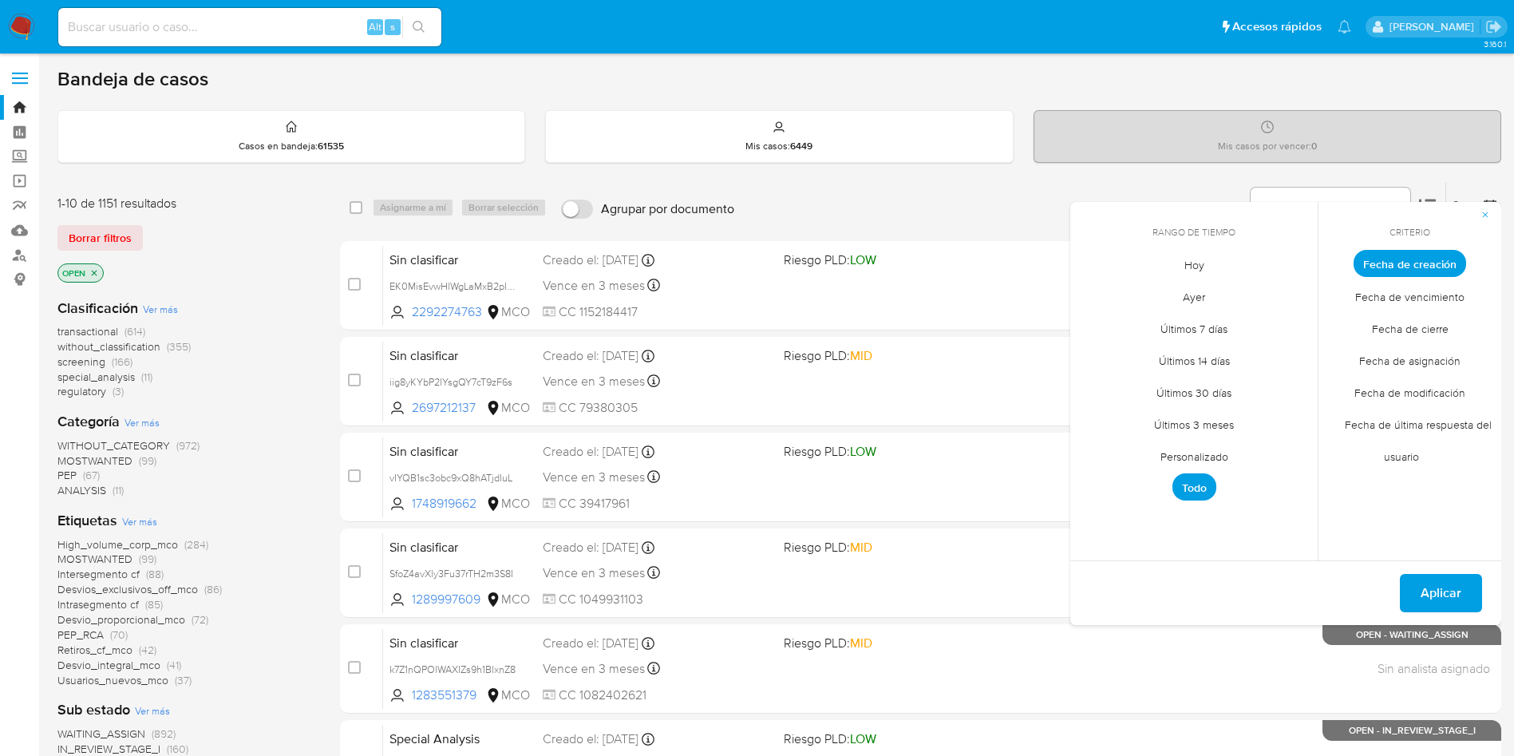
click at [1180, 459] on span "Personalizado" at bounding box center [1194, 456] width 101 height 33
click at [1095, 293] on icon "Mes anterior" at bounding box center [1095, 292] width 19 height 19
drag, startPoint x: 1199, startPoint y: 383, endPoint x: 1281, endPoint y: 387, distance: 82.3
click at [1200, 385] on button "10" at bounding box center [1194, 384] width 26 height 26
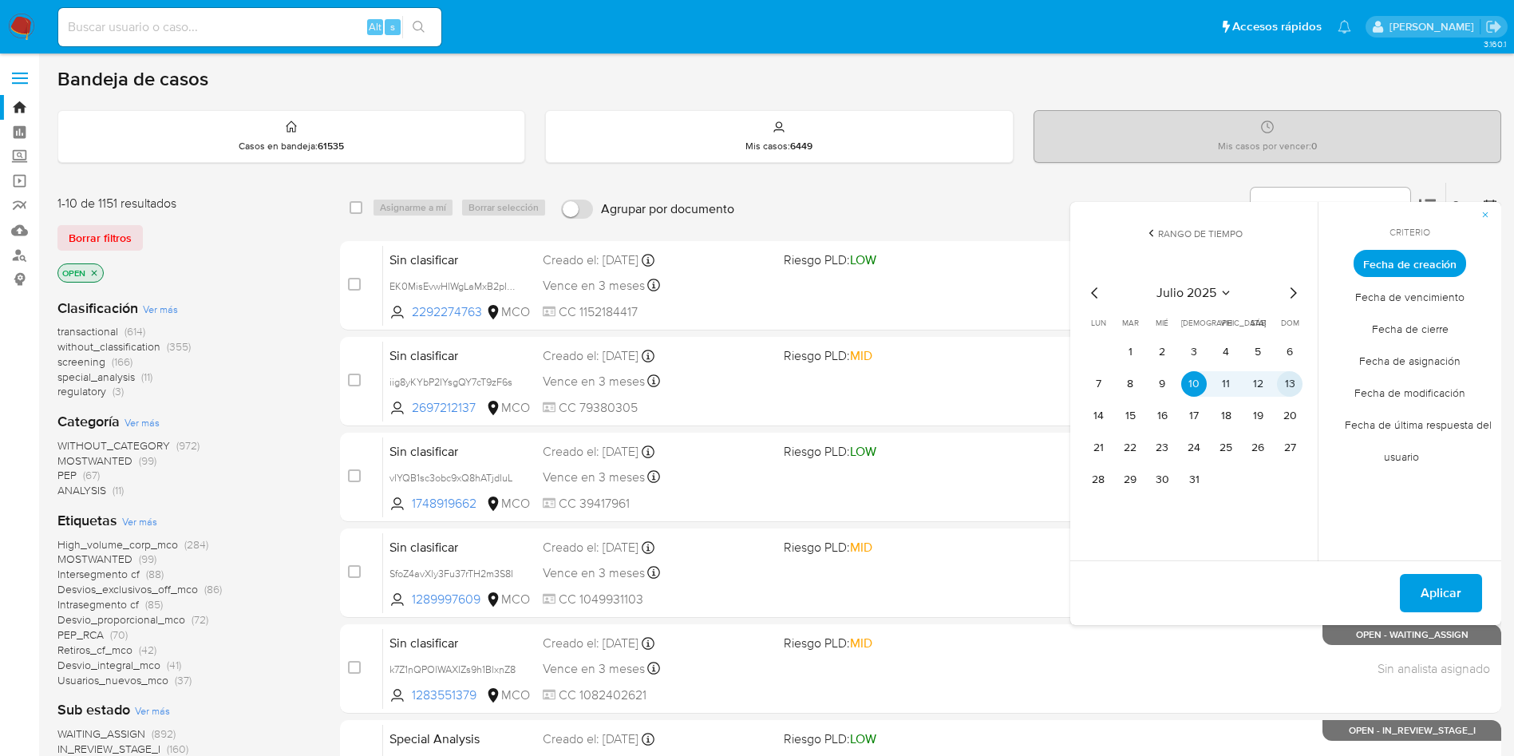
drag, startPoint x: 1292, startPoint y: 386, endPoint x: 1329, endPoint y: 388, distance: 36.8
click at [1292, 386] on button "13" at bounding box center [1290, 384] width 26 height 26
click at [1453, 597] on span "Aplicar" at bounding box center [1441, 593] width 41 height 35
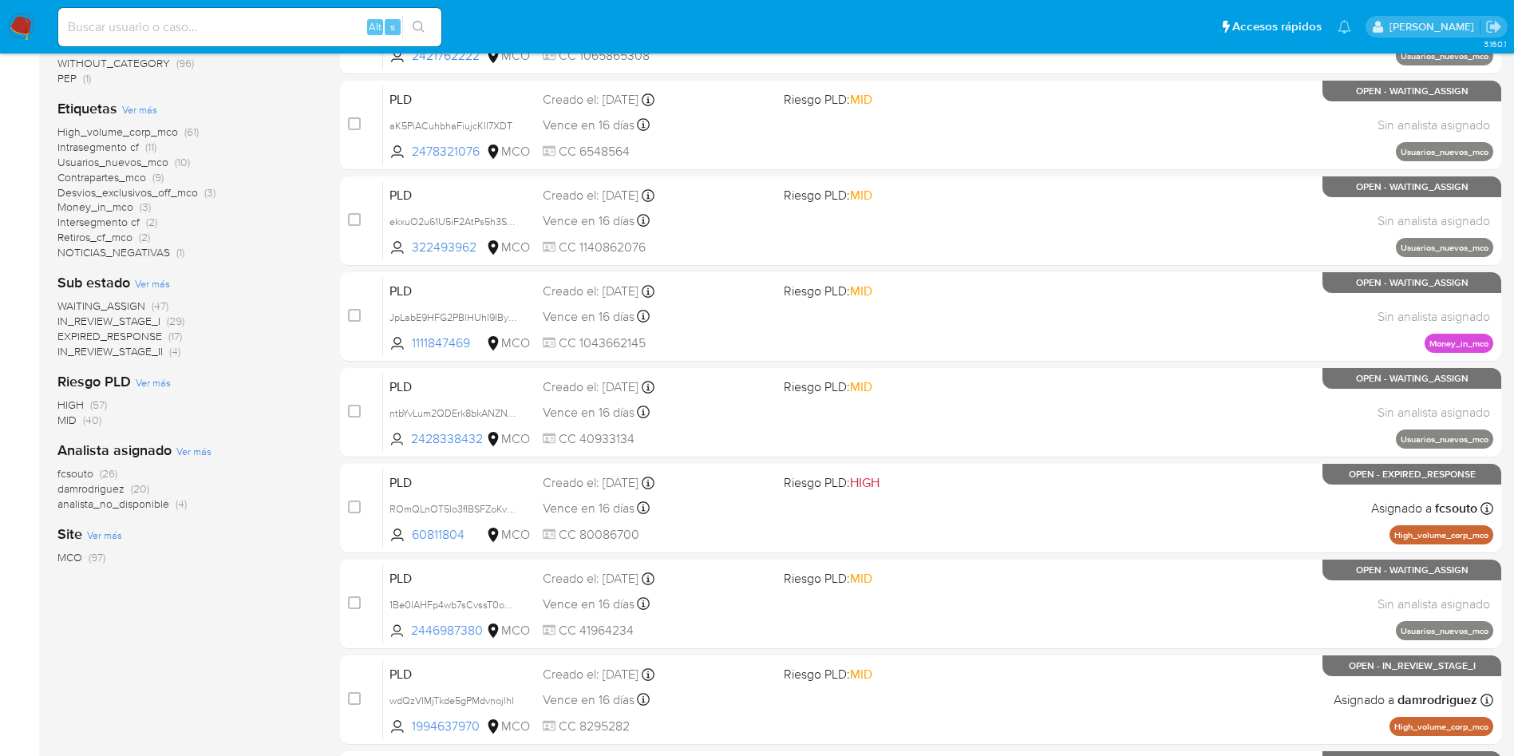
scroll to position [479, 0]
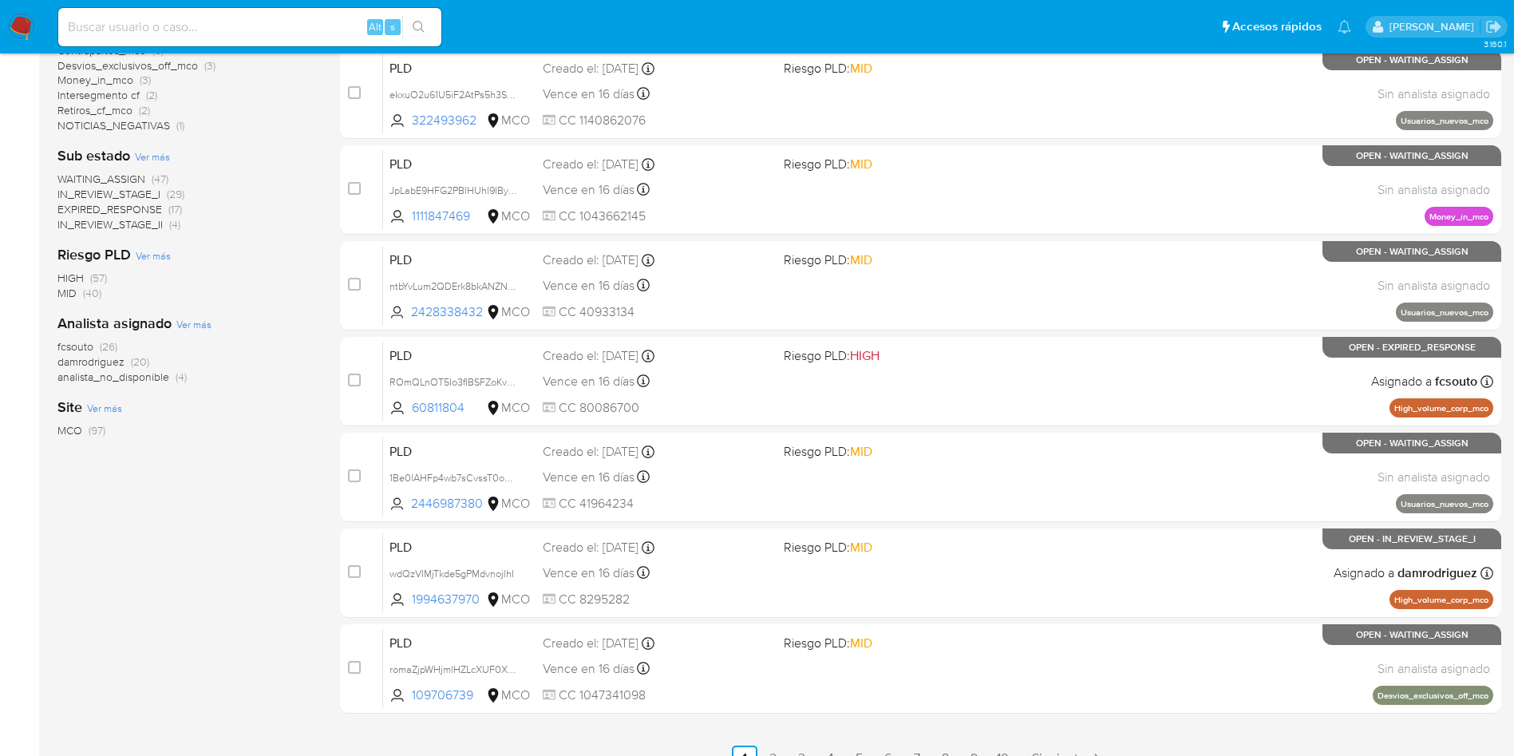
click at [93, 362] on span "damrodriguez" at bounding box center [90, 362] width 67 height 16
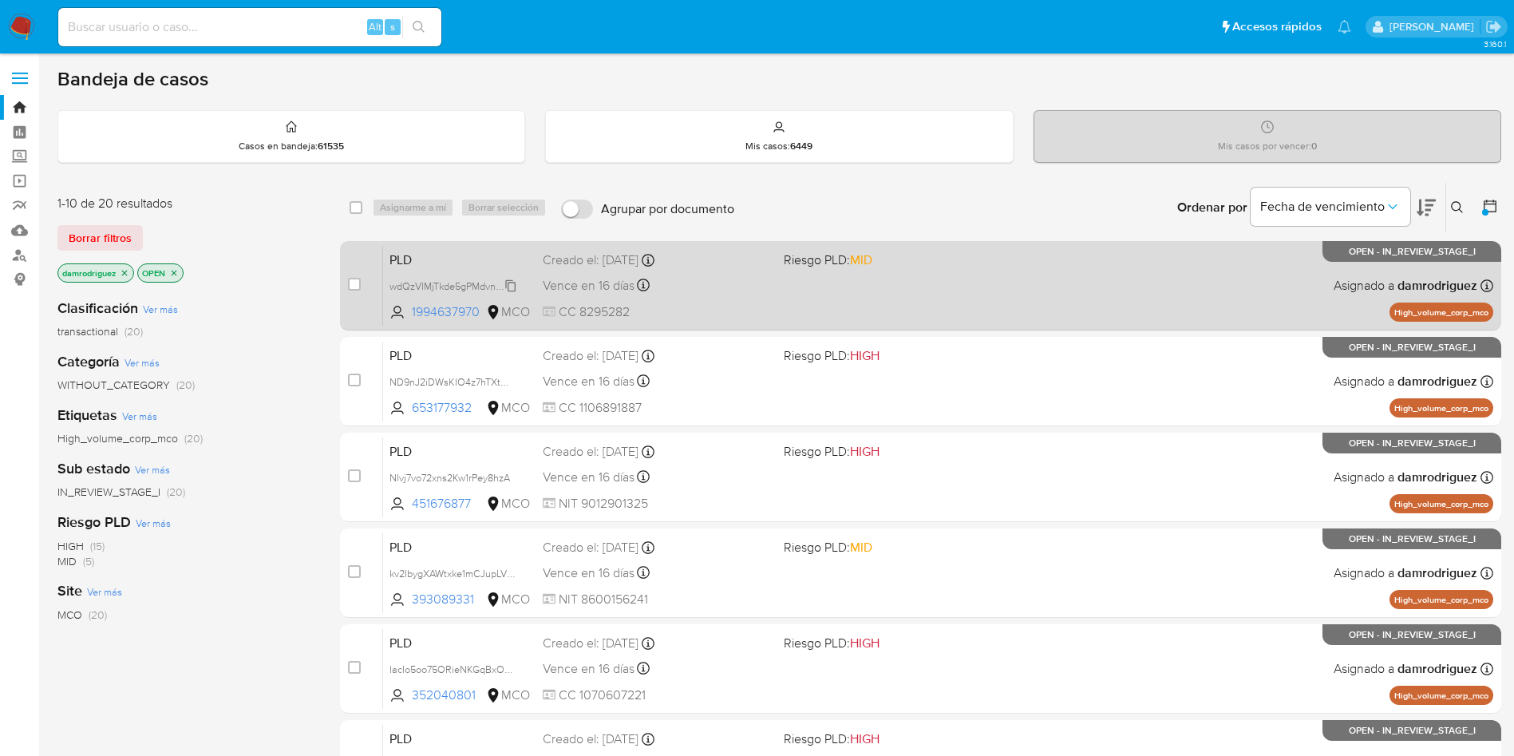
click at [443, 284] on span "wdQzVIMjTkde5gPMdvnojlhI" at bounding box center [452, 285] width 125 height 18
click at [463, 248] on span "PLD" at bounding box center [460, 258] width 140 height 21
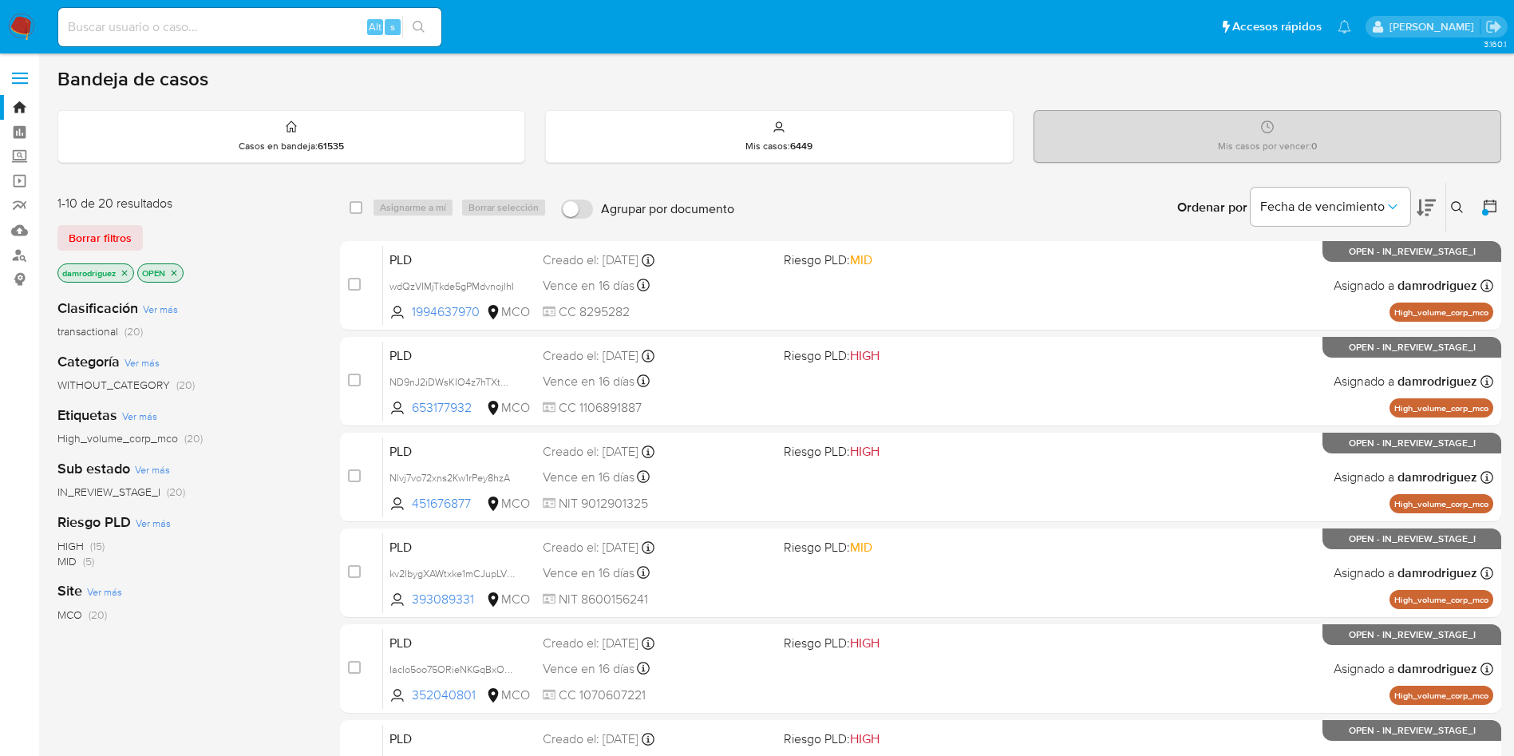
click at [255, 15] on div "Alt s" at bounding box center [249, 27] width 383 height 38
click at [214, 14] on div "Alt s" at bounding box center [249, 27] width 383 height 38
click at [214, 22] on input at bounding box center [249, 27] width 383 height 21
paste input "NEjtv57eplwdvewZz50DLcoh"
type input "NEjtv57eplwdvewZz50DLcoh"
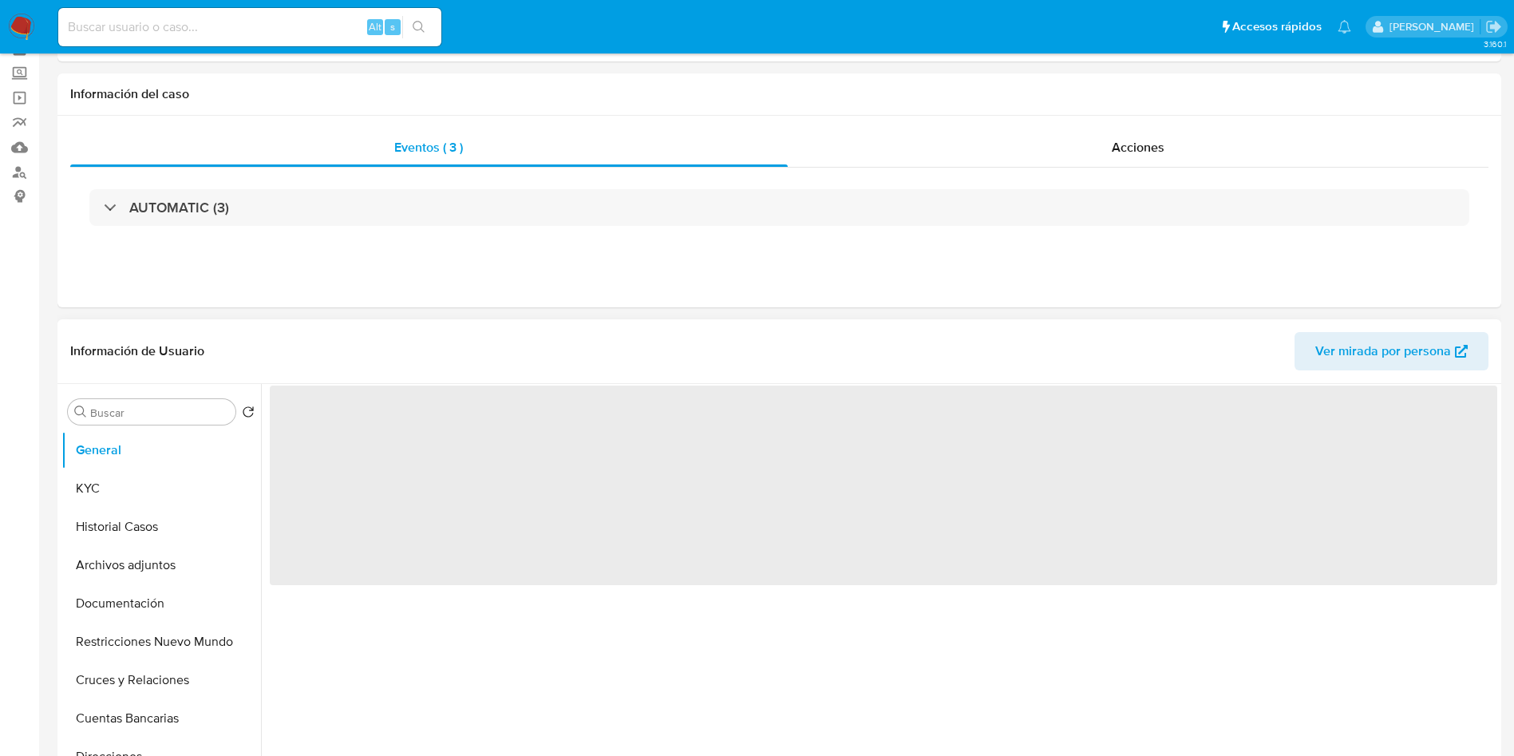
select select "10"
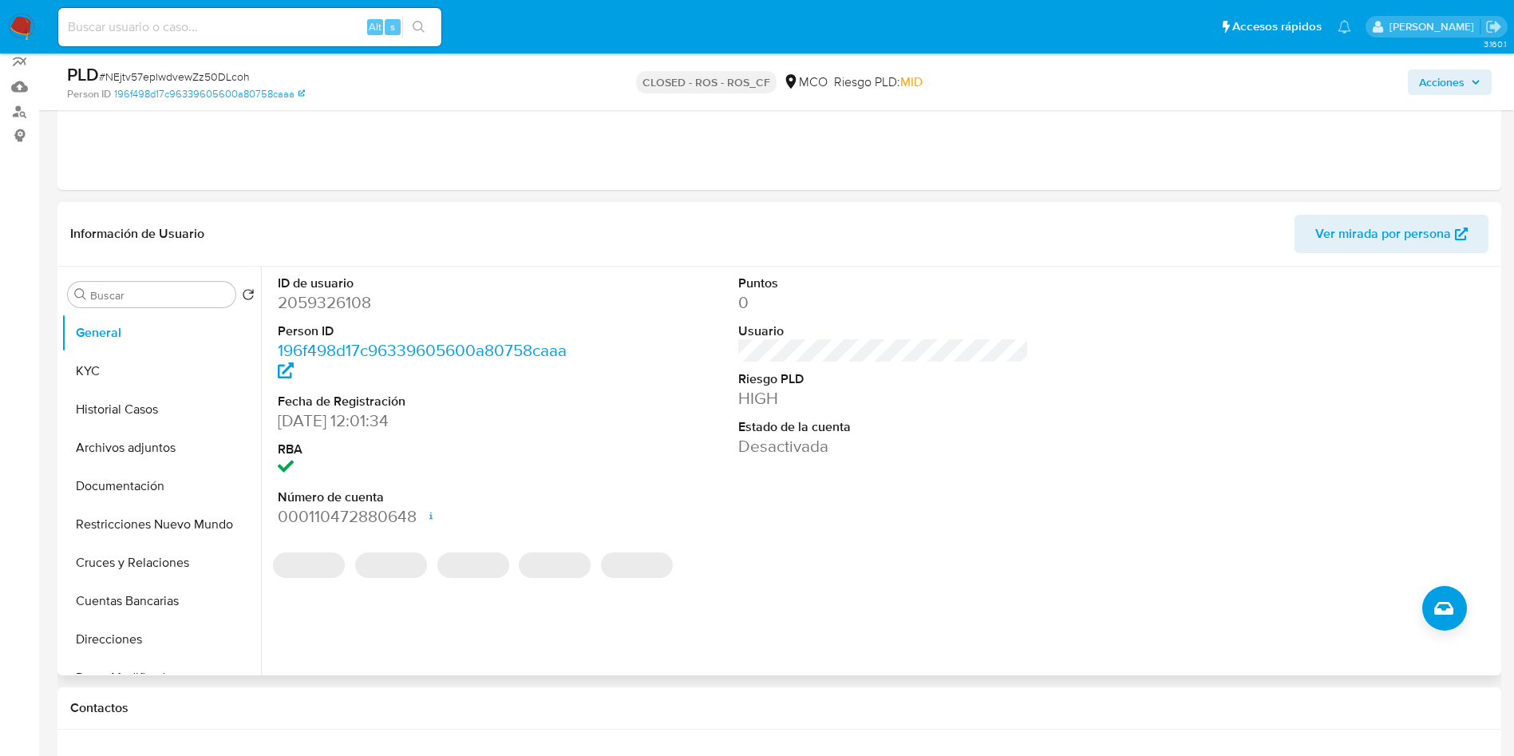
scroll to position [120, 0]
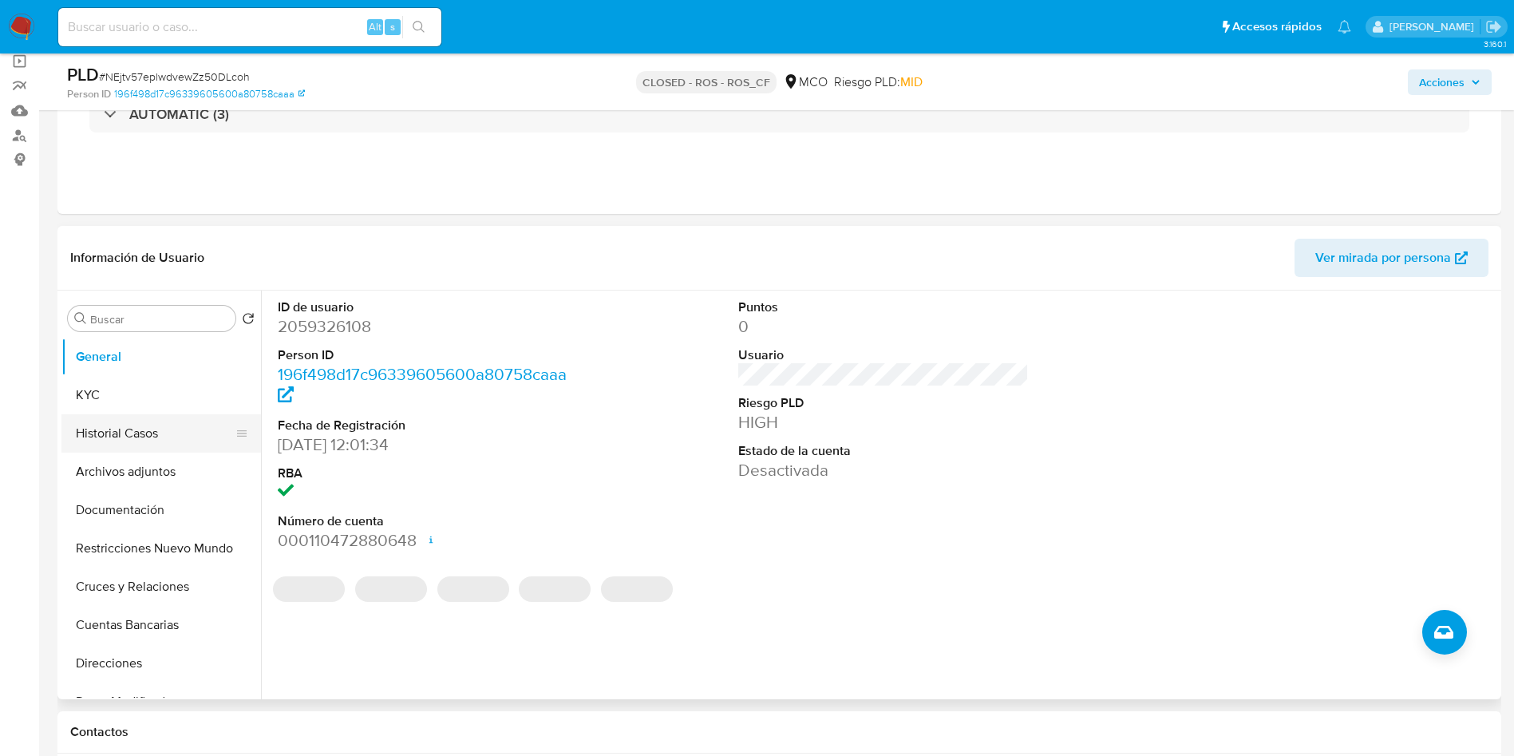
click at [144, 433] on button "Historial Casos" at bounding box center [154, 433] width 187 height 38
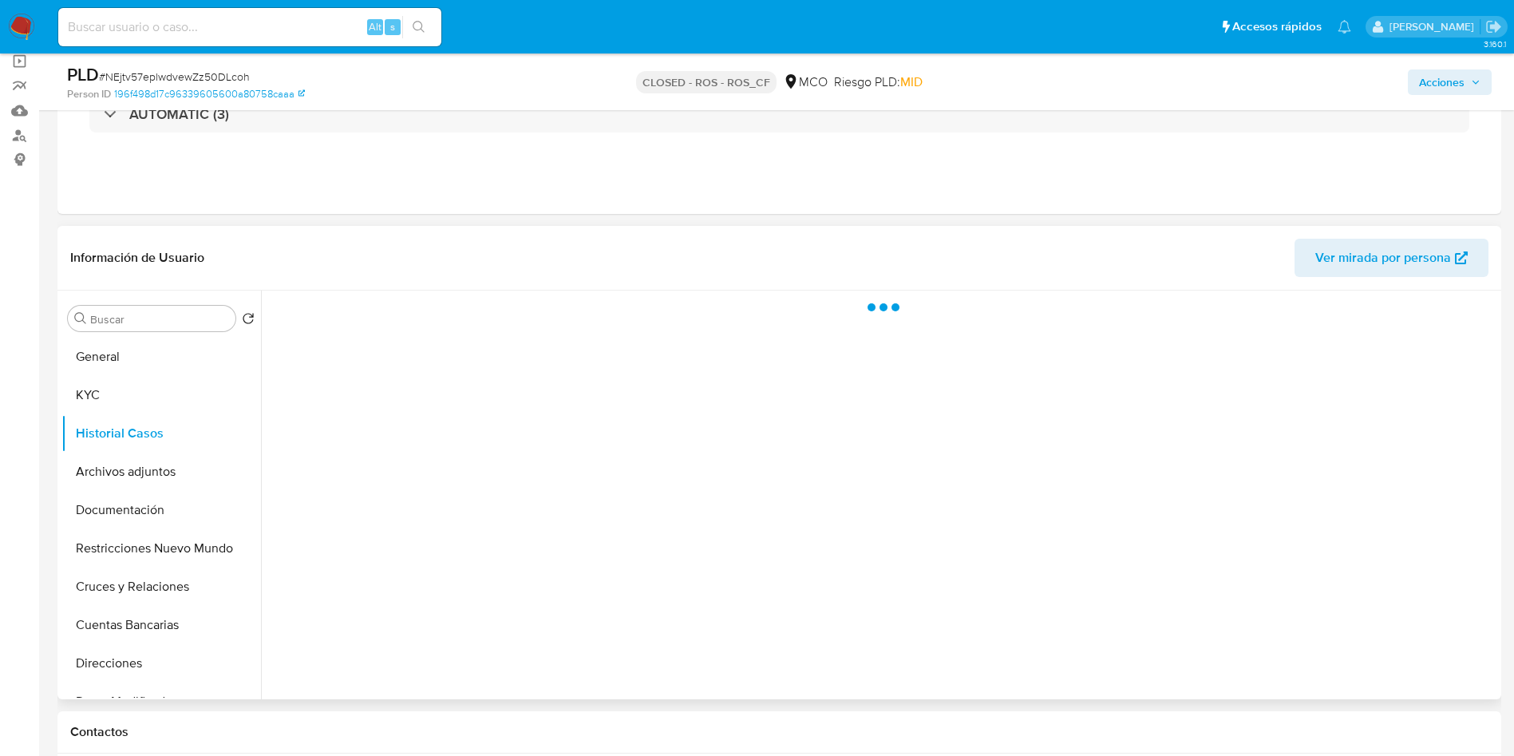
click at [400, 259] on header "Información de Usuario Ver mirada por persona" at bounding box center [779, 258] width 1419 height 38
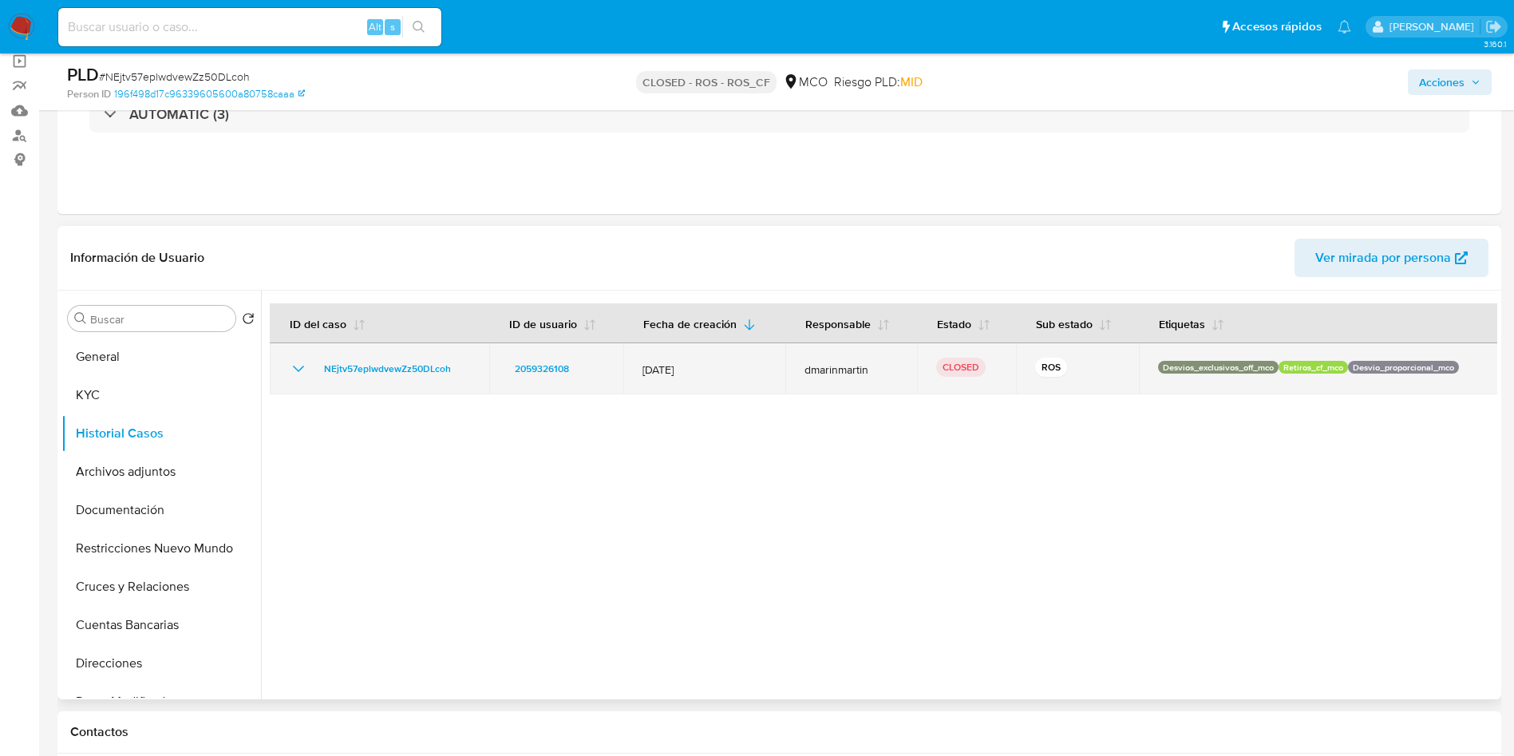
click at [287, 371] on td "NEjtv57eplwdvewZz50DLcoh" at bounding box center [380, 368] width 220 height 51
click at [296, 370] on icon "Mostrar/Ocultar" at bounding box center [298, 368] width 19 height 19
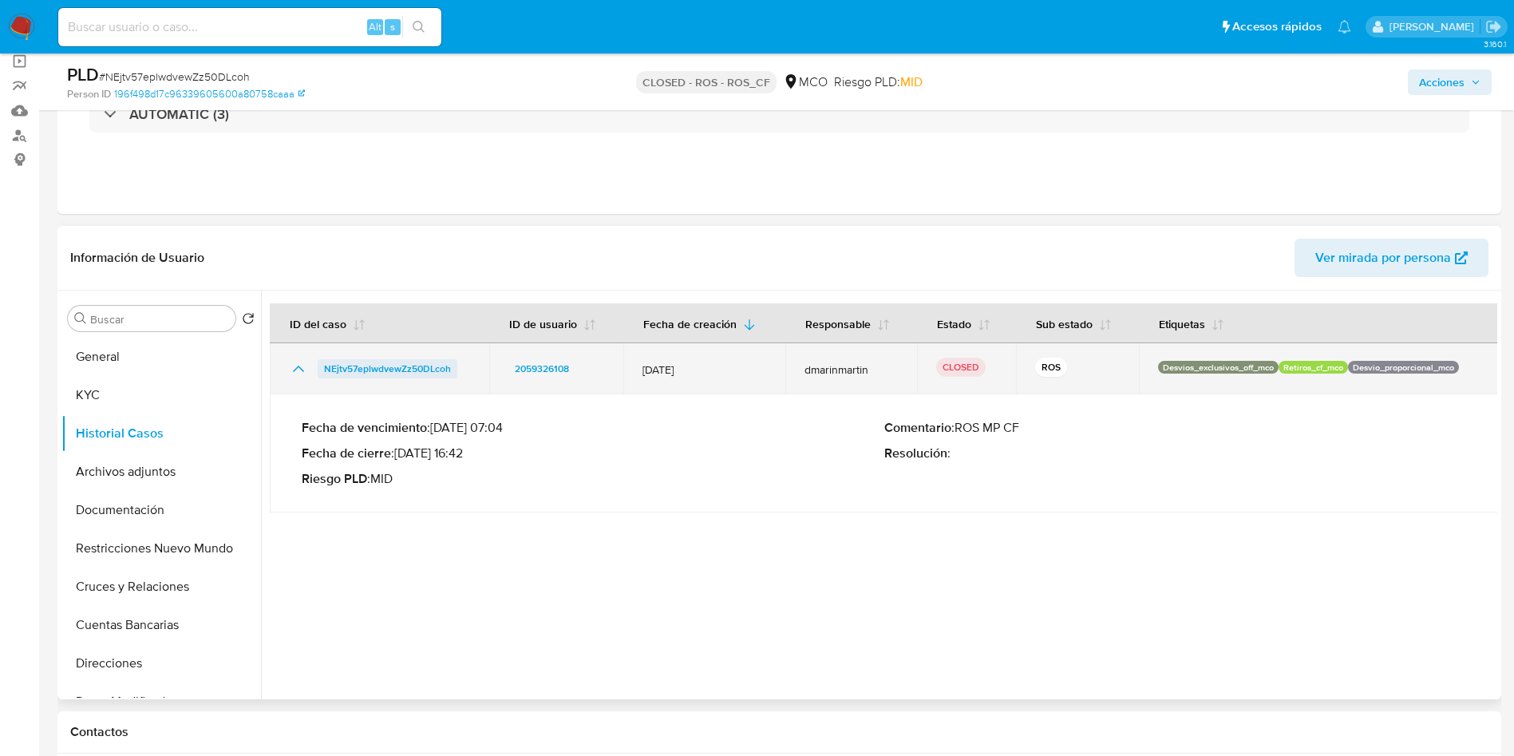
click at [367, 368] on span "NEjtv57eplwdvewZz50DLcoh" at bounding box center [387, 368] width 127 height 19
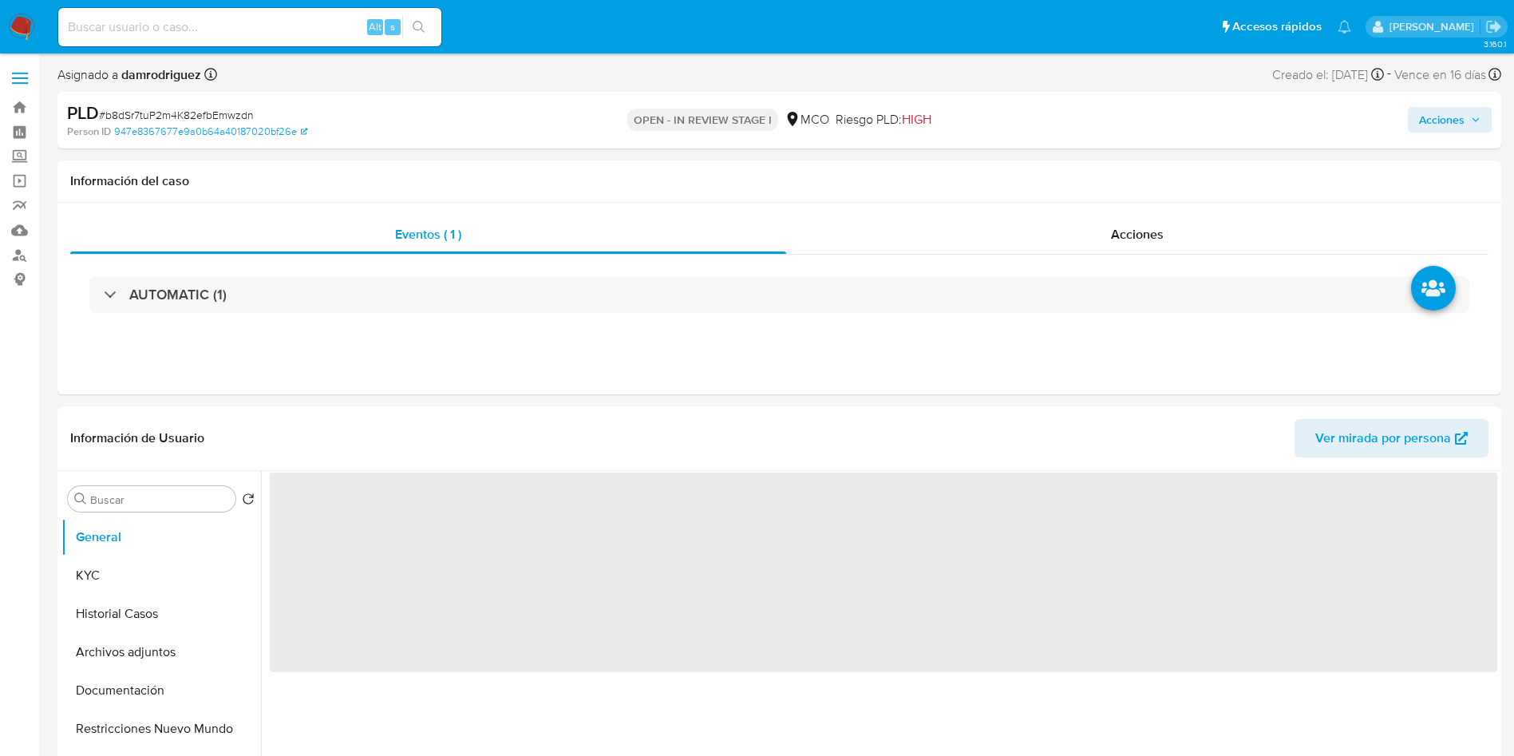
select select "10"
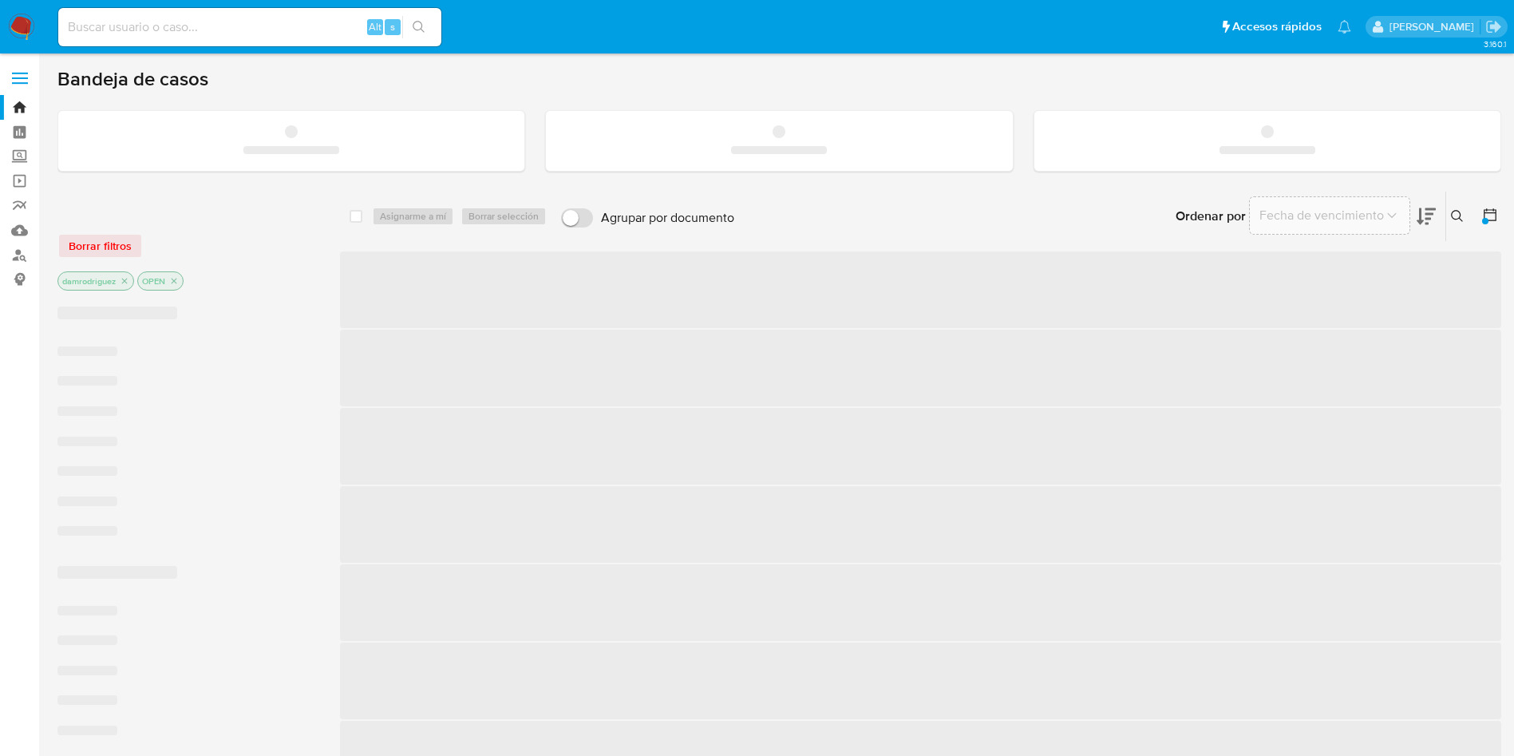
click at [181, 11] on div "Alt s" at bounding box center [249, 27] width 383 height 38
click at [181, 15] on div "Alt s" at bounding box center [249, 27] width 383 height 38
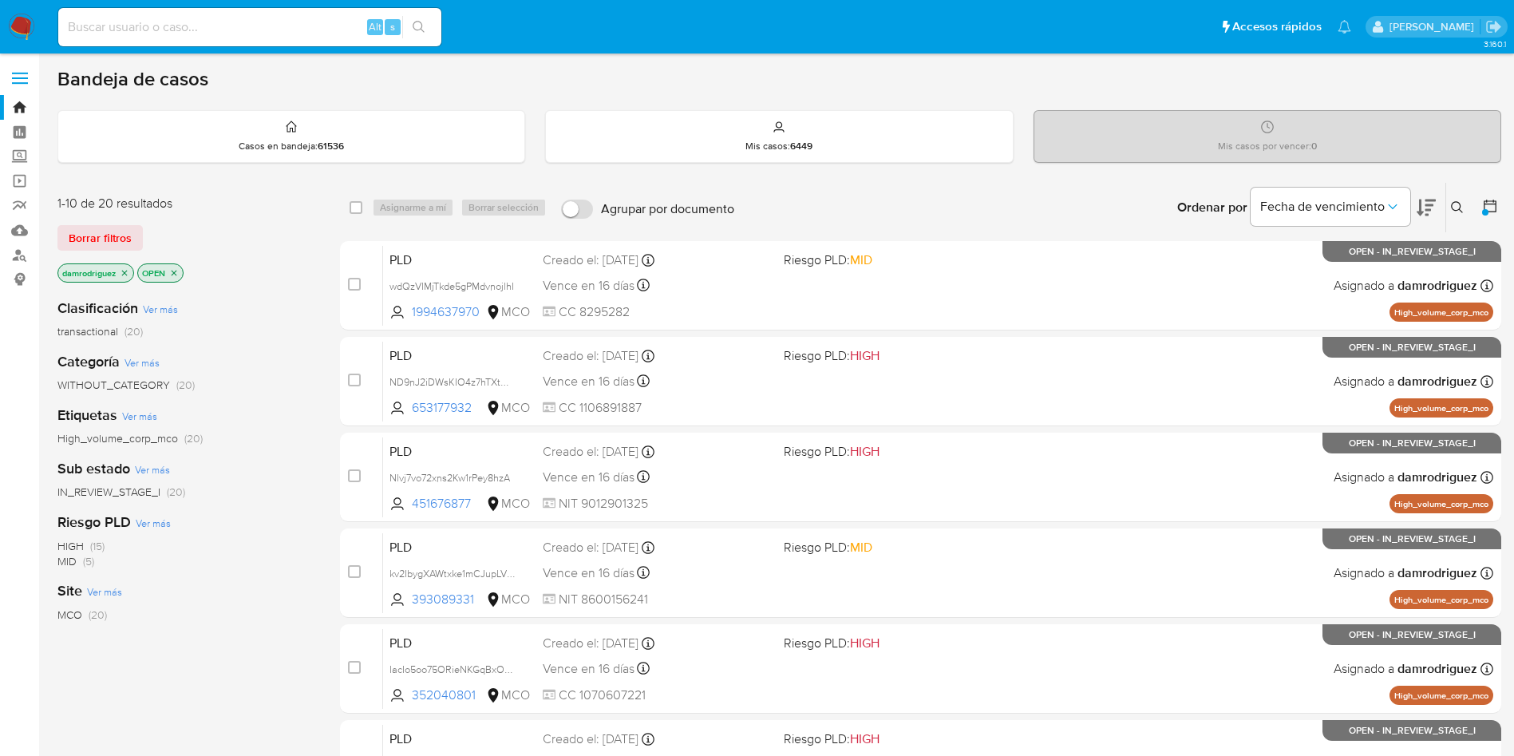
click at [184, 25] on input at bounding box center [249, 27] width 383 height 21
paste input "5W9GVDnCilmiQQKIJuB47h0K"
type input "5W9GVDnCilmiQQKIJuB47h0K"
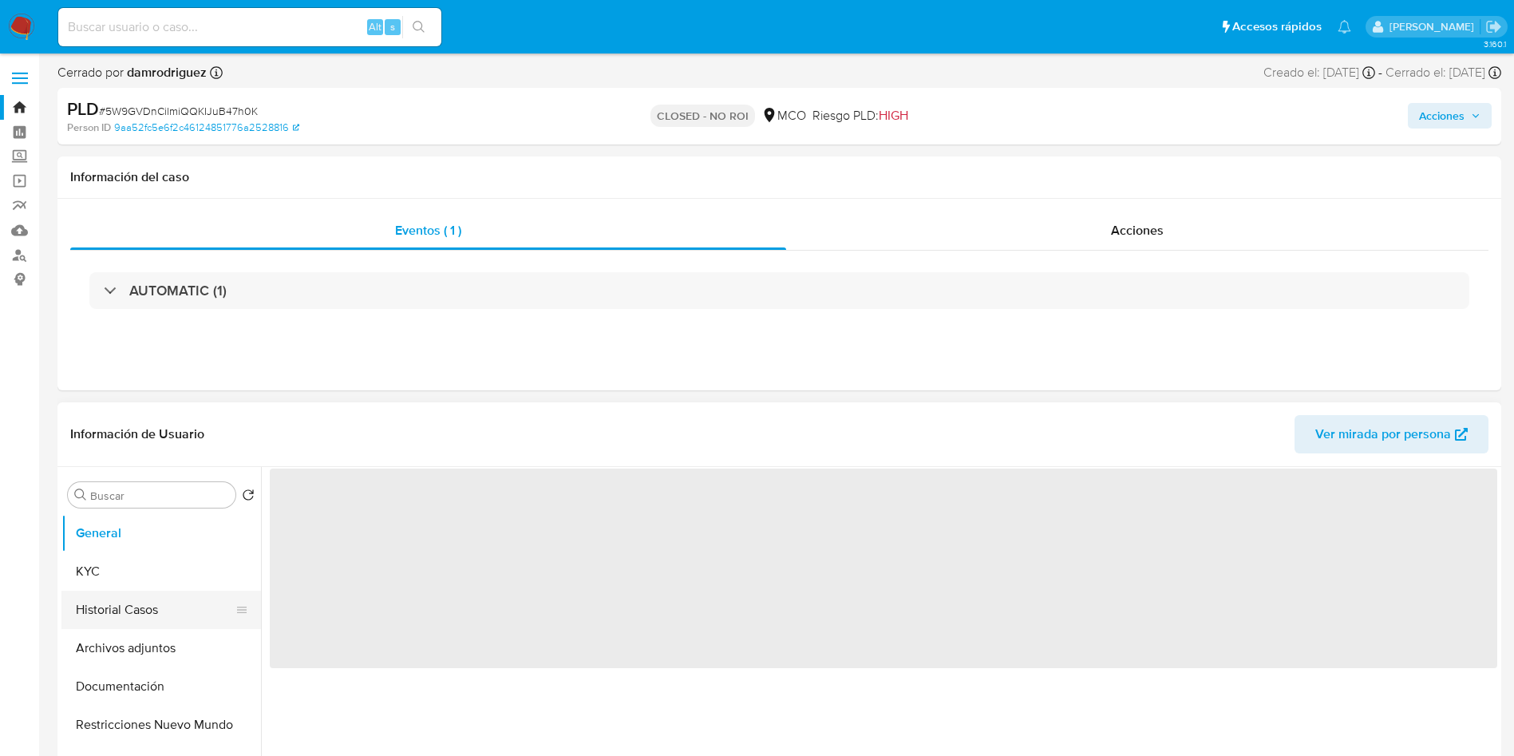
click at [115, 614] on button "Historial Casos" at bounding box center [154, 610] width 187 height 38
select select "10"
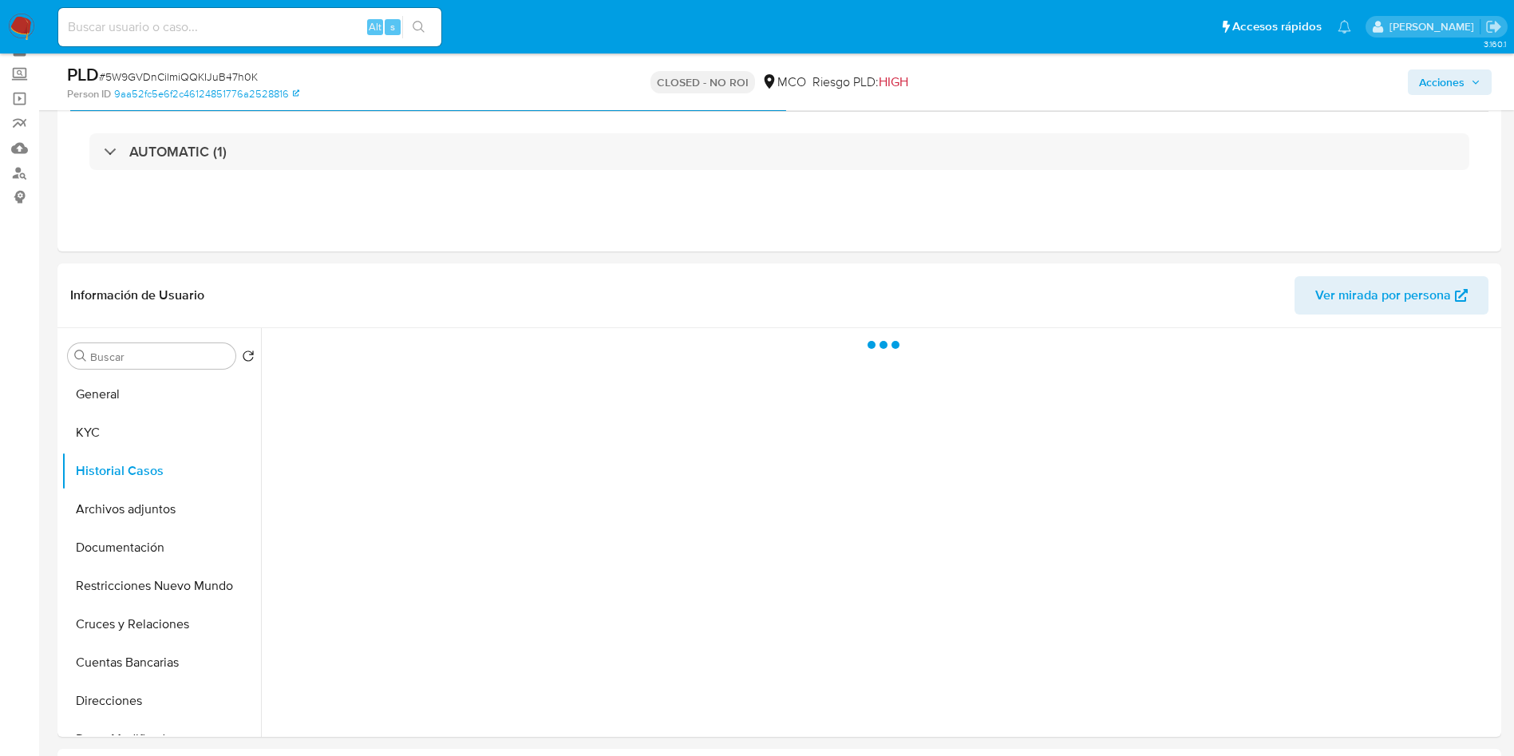
scroll to position [120, 0]
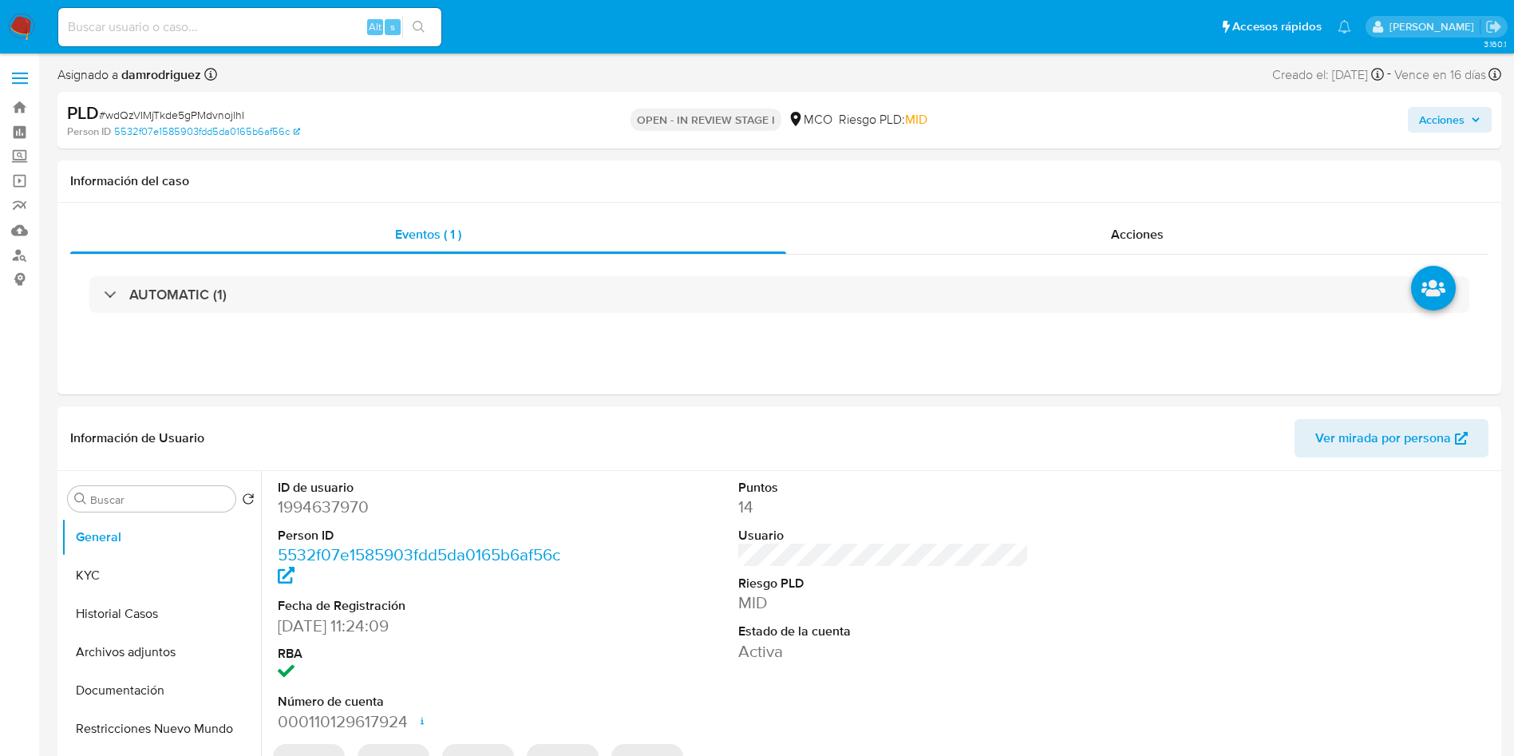
select select "10"
click at [332, 509] on dd "1994637970" at bounding box center [423, 507] width 291 height 22
click at [330, 506] on dd "1994637970" at bounding box center [423, 507] width 291 height 22
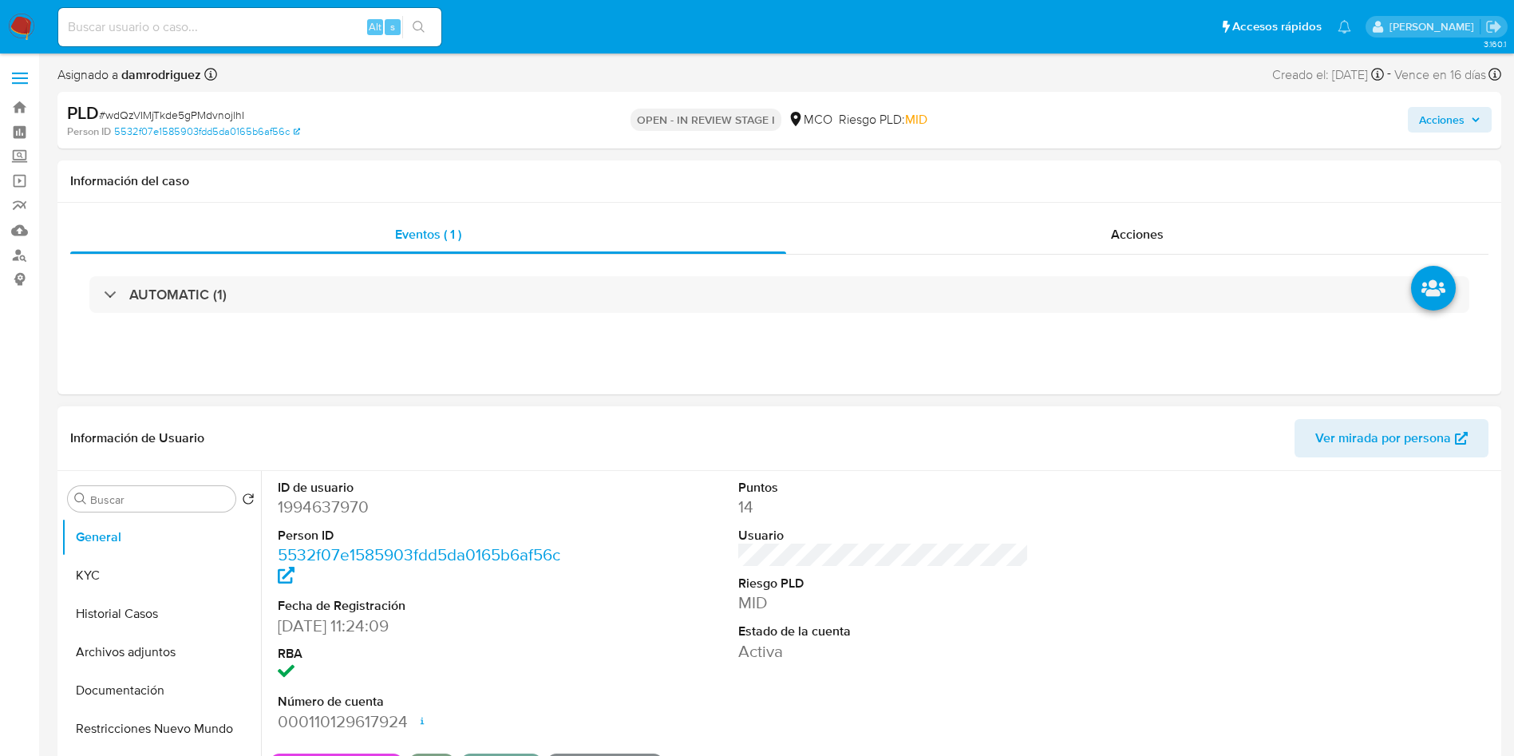
click at [324, 489] on dt "ID de usuario" at bounding box center [423, 488] width 291 height 18
click at [329, 502] on dd "1994637970" at bounding box center [423, 507] width 291 height 22
copy dd "1994637970"
click at [313, 520] on dl "ID de usuario 1994637970 Person ID 5532f07e1585903fdd5da0165b6af56c Fecha de Re…" at bounding box center [423, 606] width 291 height 254
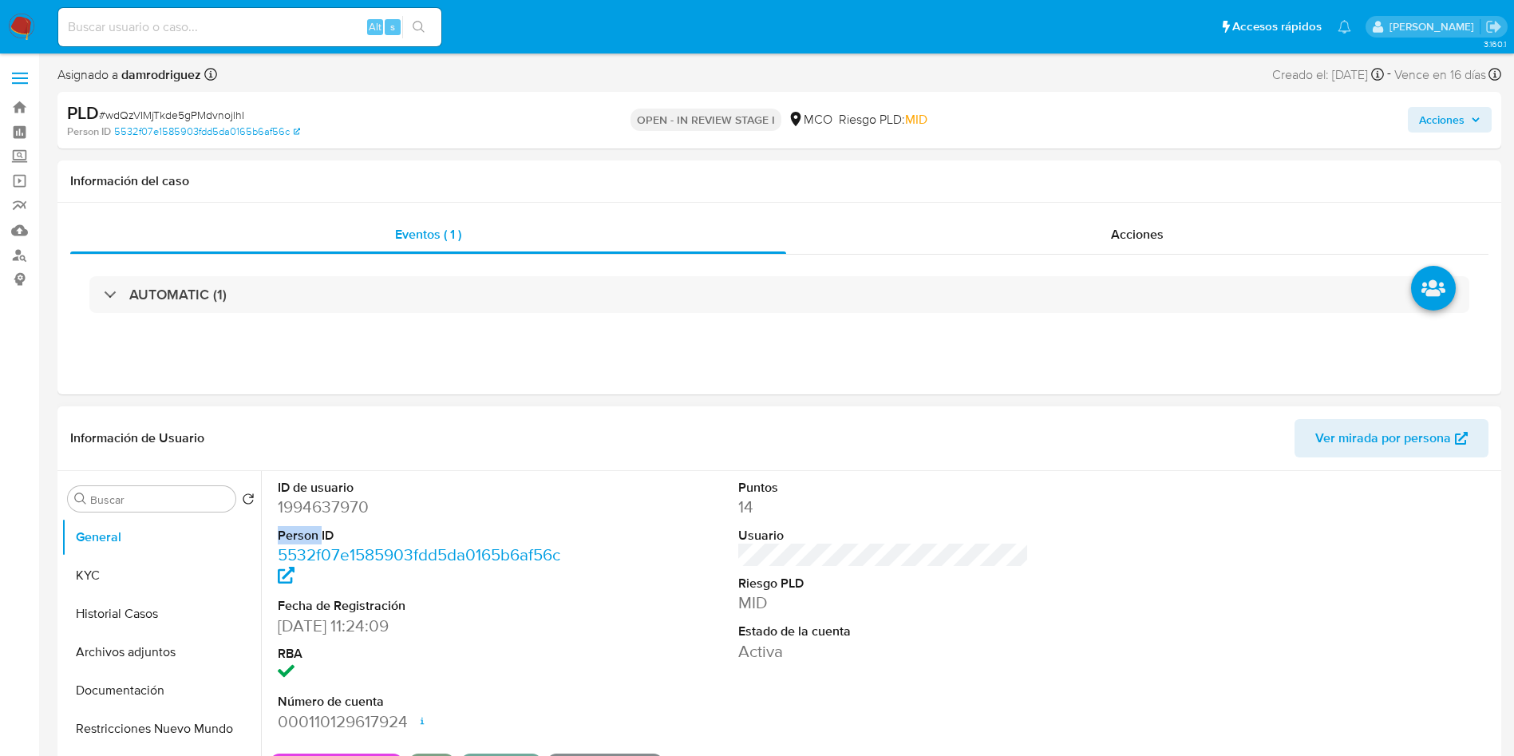
click at [313, 520] on dl "ID de usuario 1994637970 Person ID 5532f07e1585903fdd5da0165b6af56c Fecha de Re…" at bounding box center [423, 606] width 291 height 254
click at [321, 508] on dd "1994637970" at bounding box center [423, 507] width 291 height 22
copy dd "1994637970"
click at [663, 354] on div "Eventos ( 1 ) Acciones AUTOMATIC (1)" at bounding box center [779, 299] width 1444 height 192
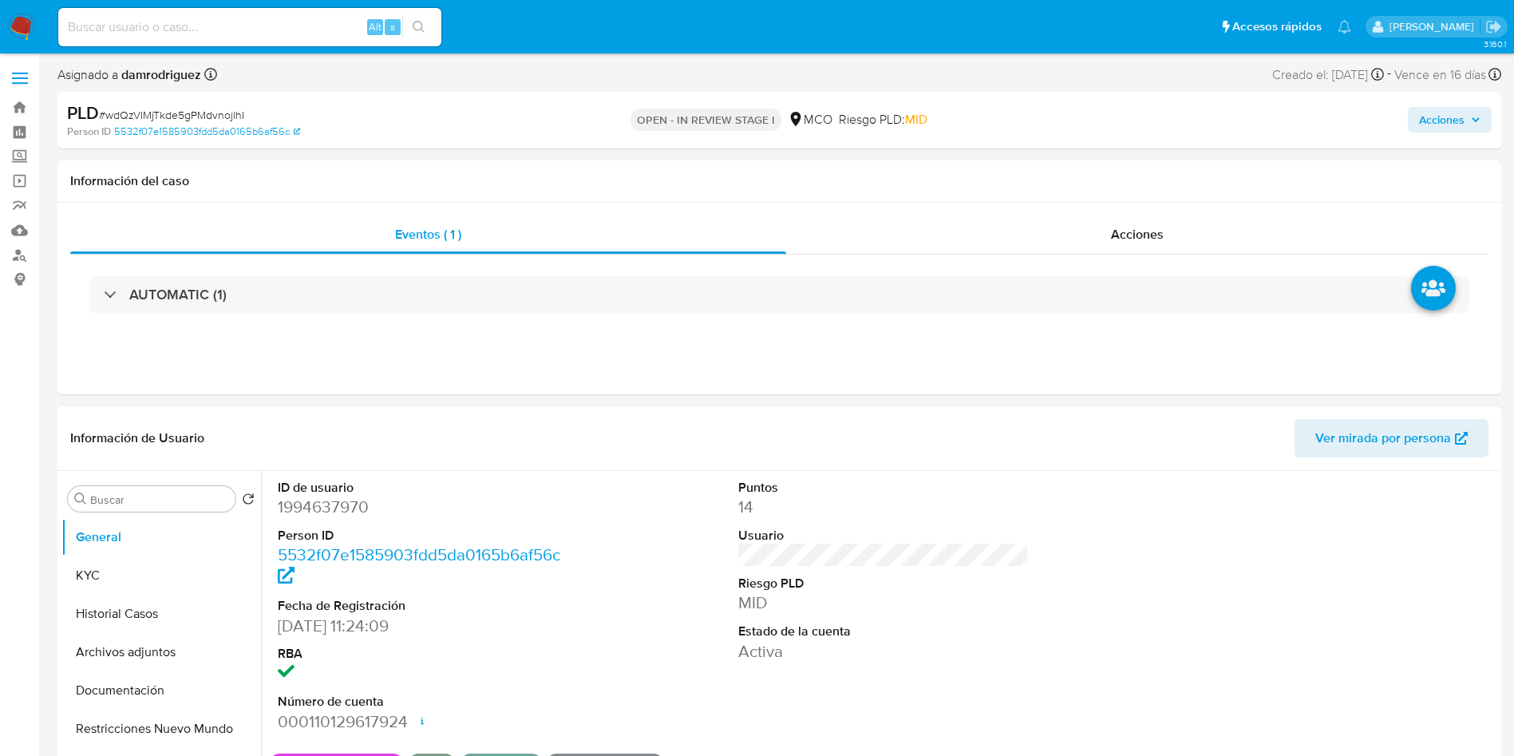
click at [323, 510] on dd "1994637970" at bounding box center [423, 507] width 291 height 22
copy dd "1994637970"
click at [140, 608] on button "Historial Casos" at bounding box center [154, 614] width 187 height 38
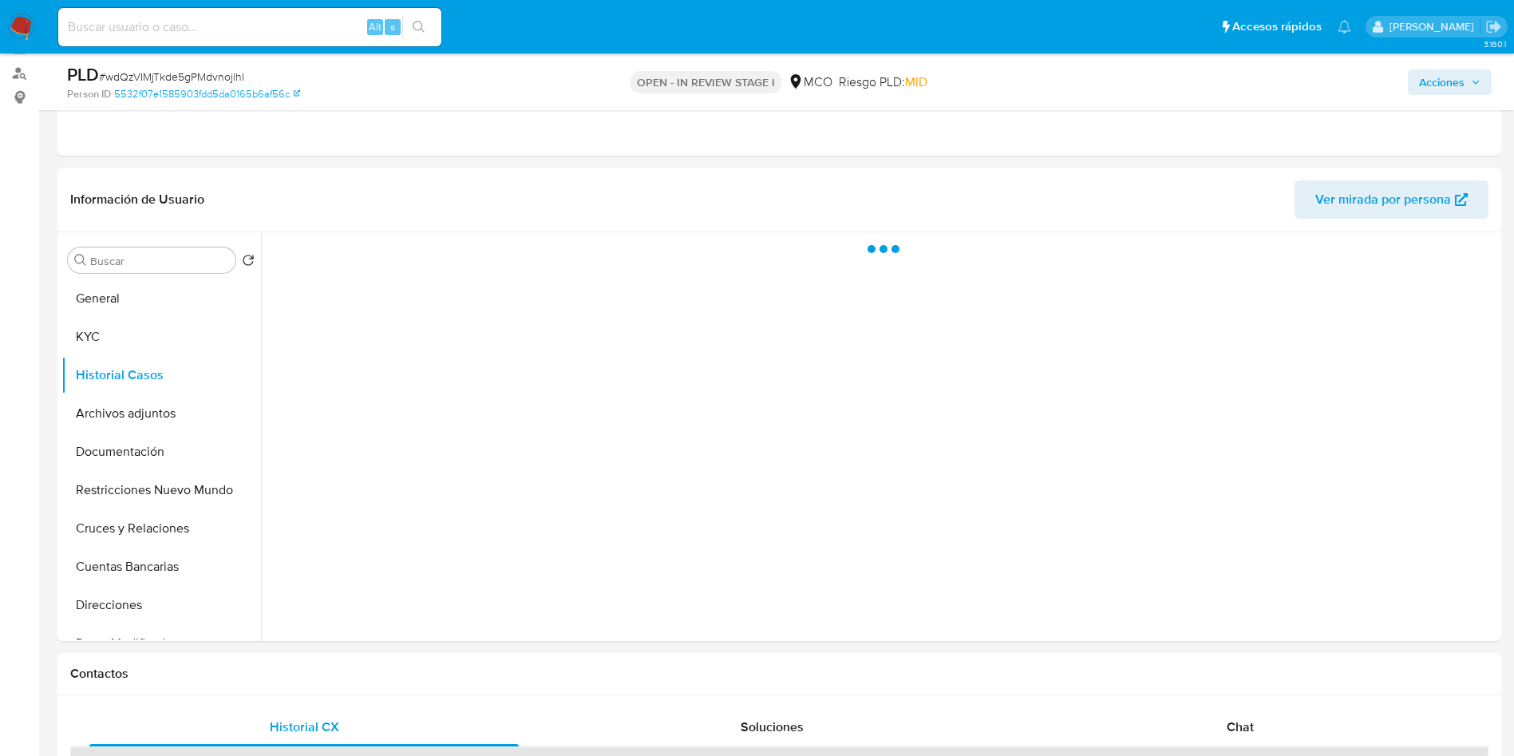
scroll to position [239, 0]
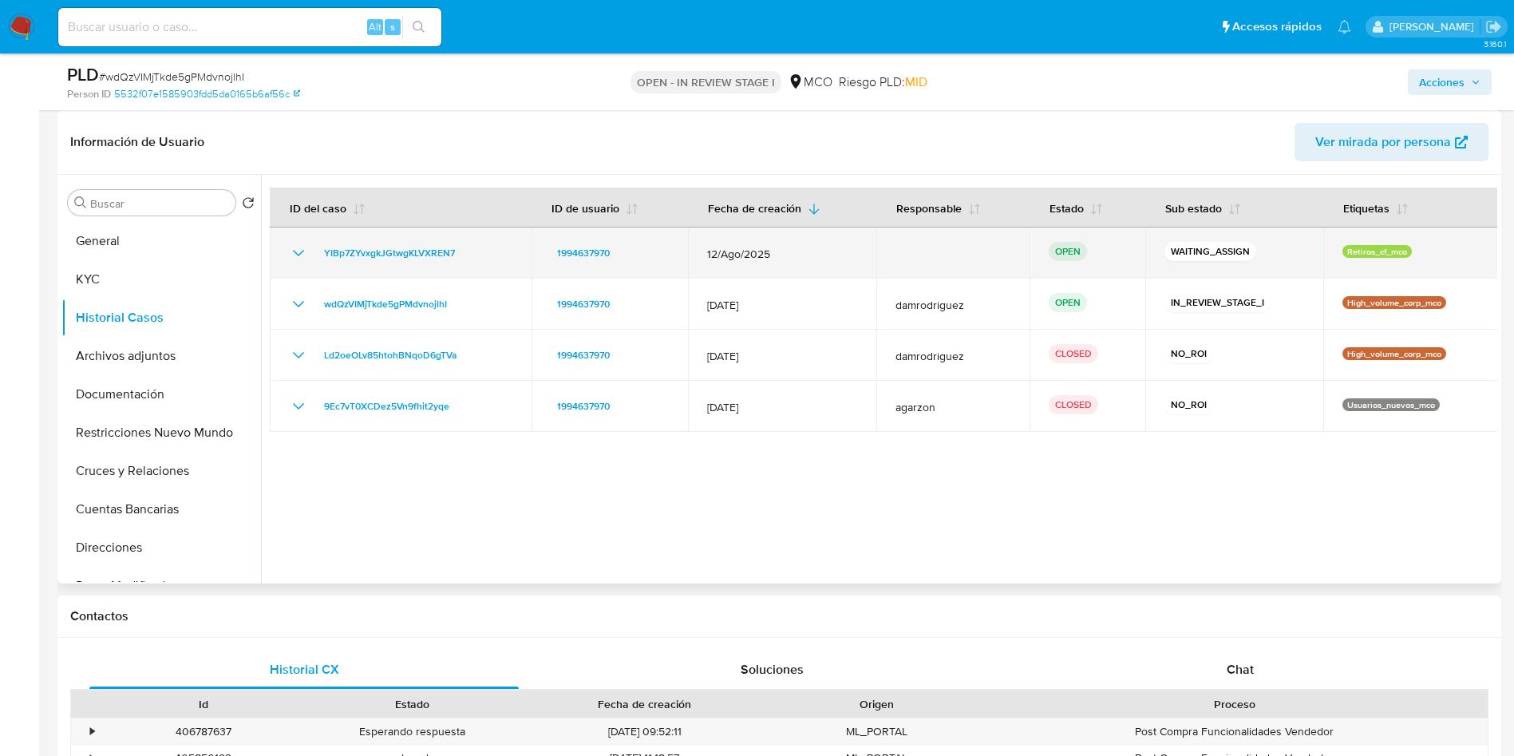
drag, startPoint x: 486, startPoint y: 260, endPoint x: 315, endPoint y: 253, distance: 171.0
click at [315, 253] on div "YIBp7ZYvxgkJGtwgKLVXREN7" at bounding box center [401, 252] width 224 height 19
click at [390, 252] on span "YIBp7ZYvxgkJGtwgKLVXREN7" at bounding box center [389, 252] width 131 height 19
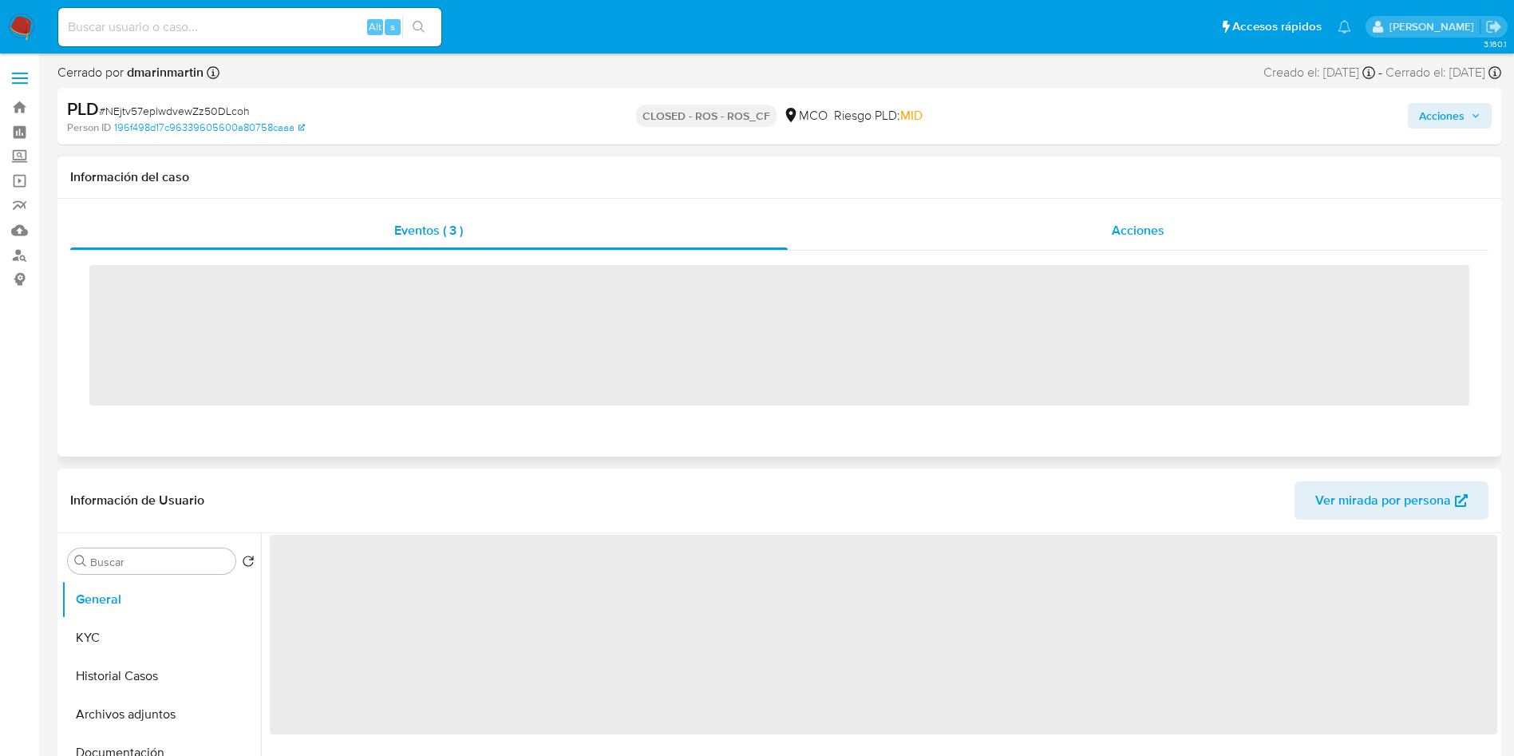
click at [996, 217] on div "Acciones" at bounding box center [1139, 231] width 702 height 38
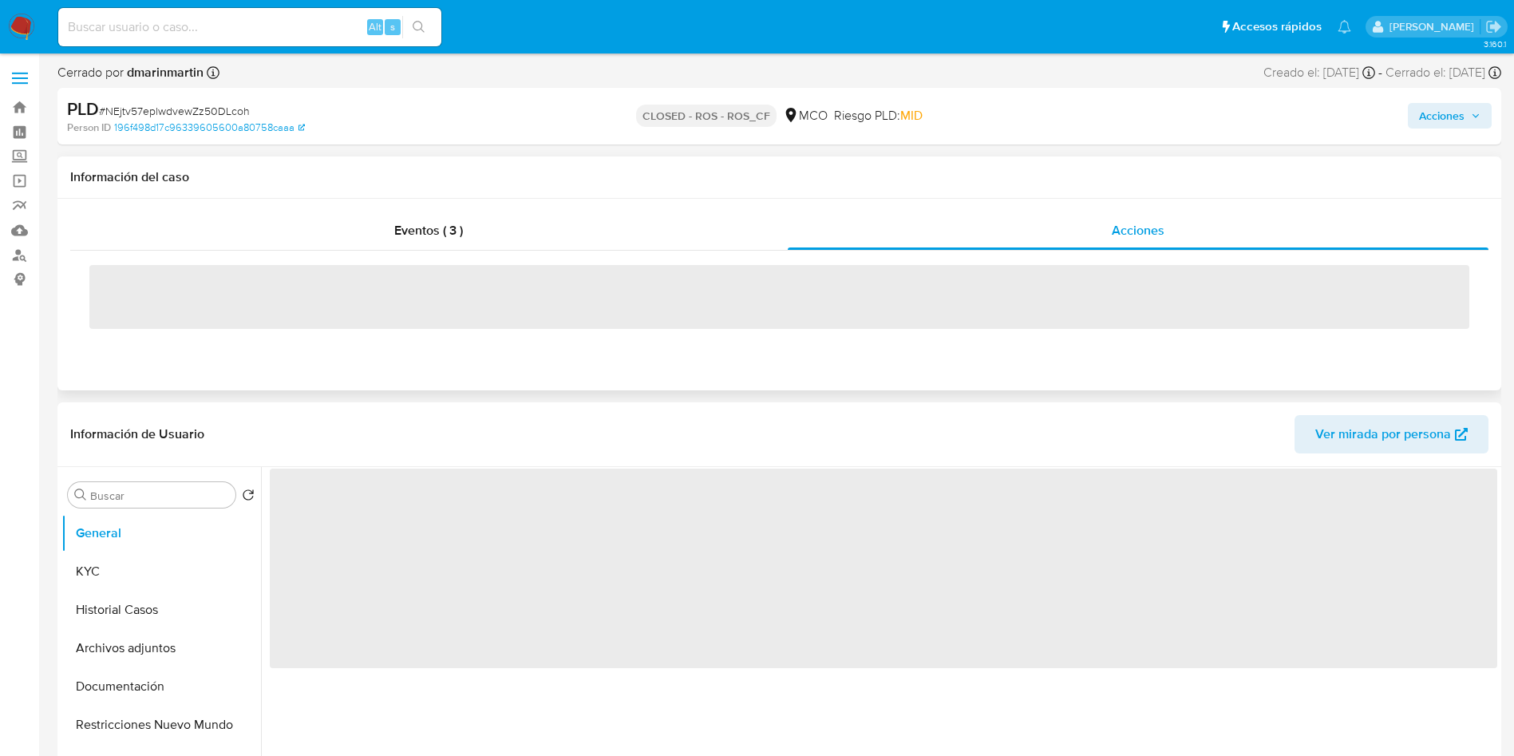
select select "10"
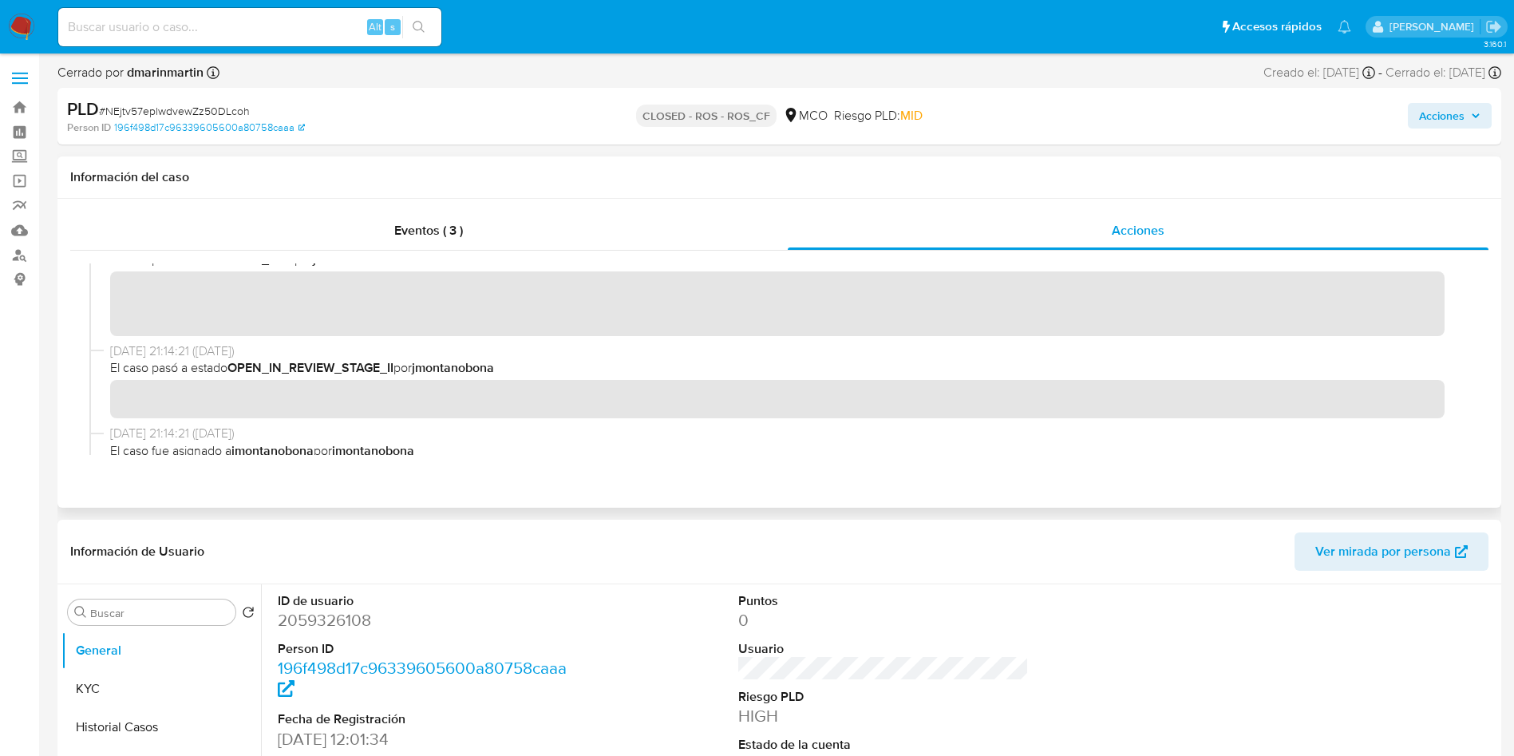
scroll to position [358, 0]
click at [30, 22] on img at bounding box center [21, 27] width 27 height 27
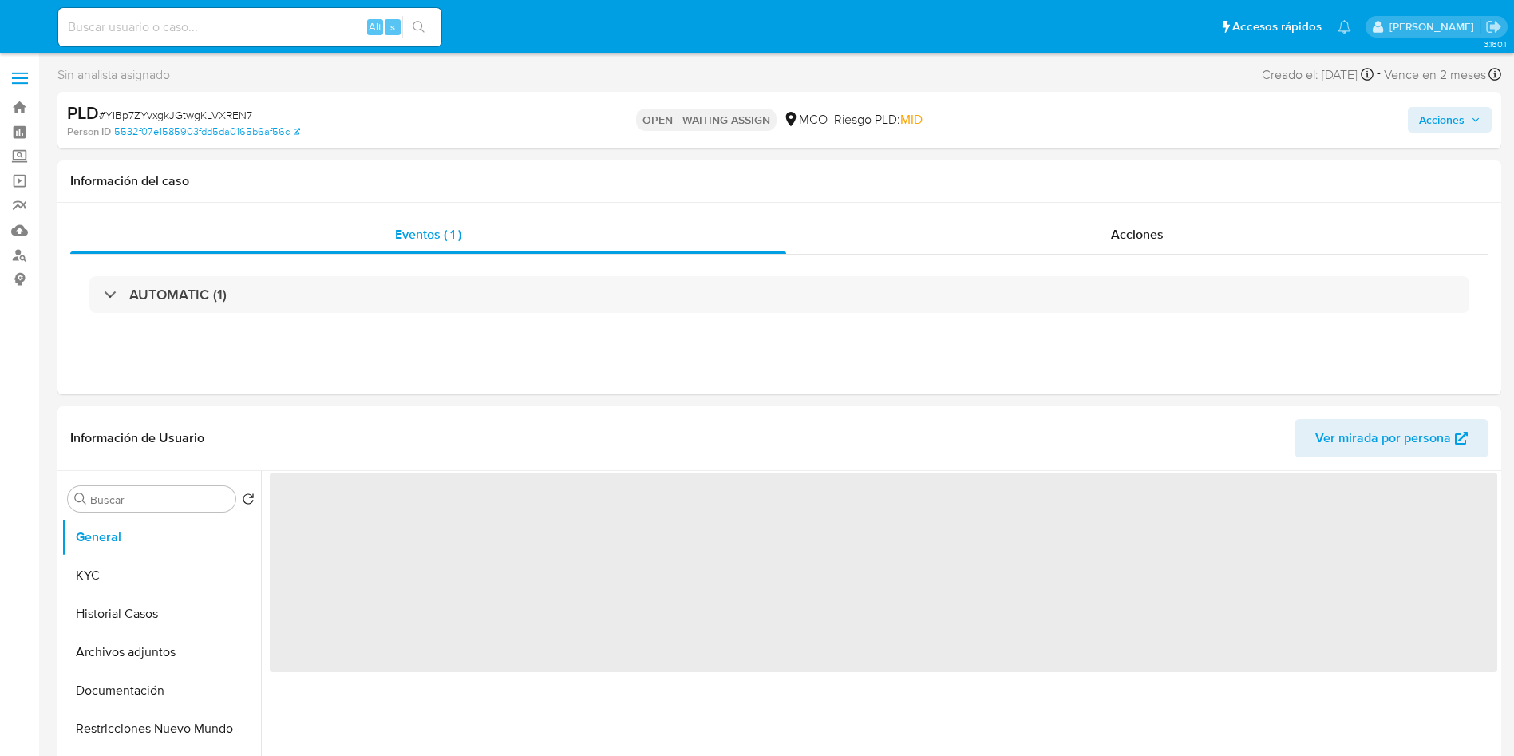
select select "10"
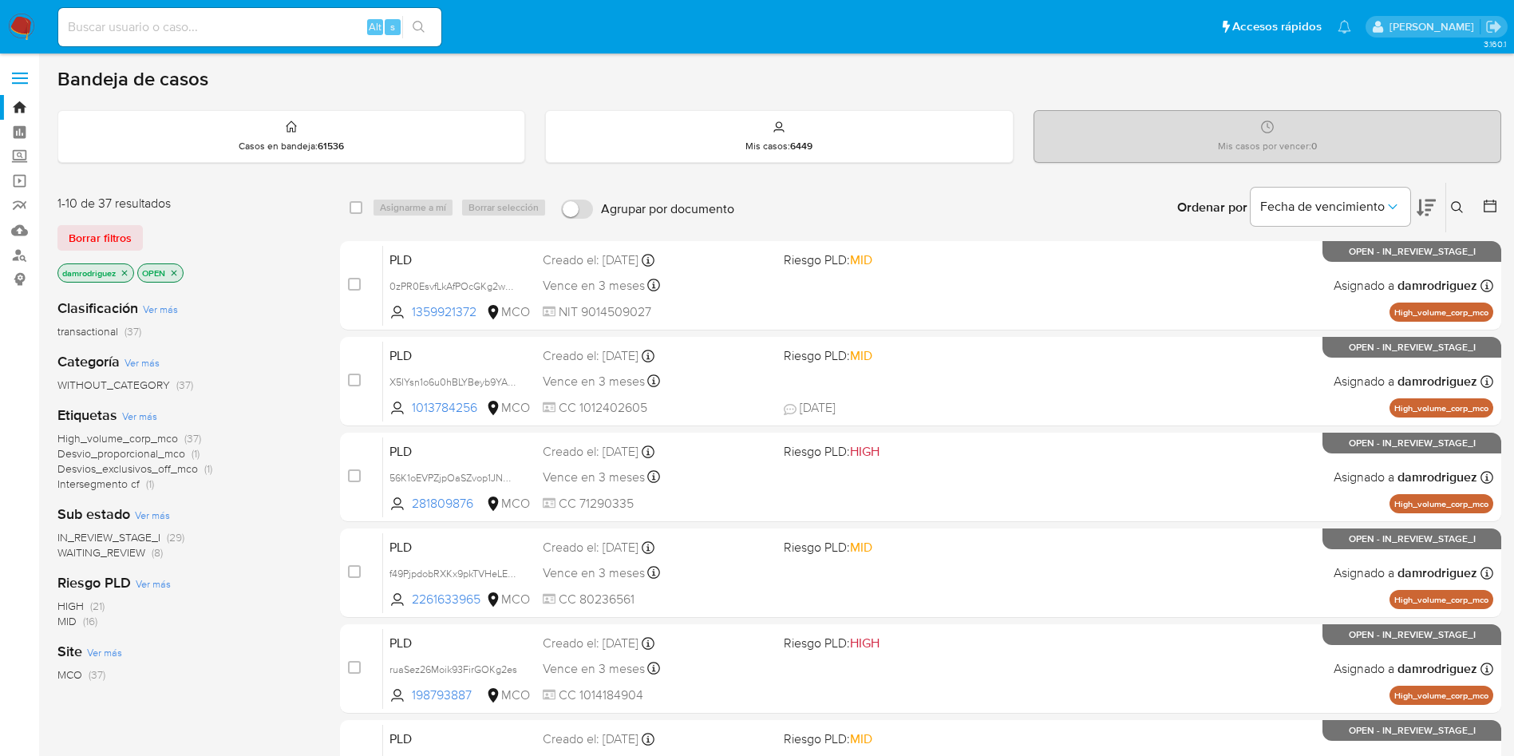
click at [1446, 213] on button at bounding box center [1459, 207] width 26 height 19
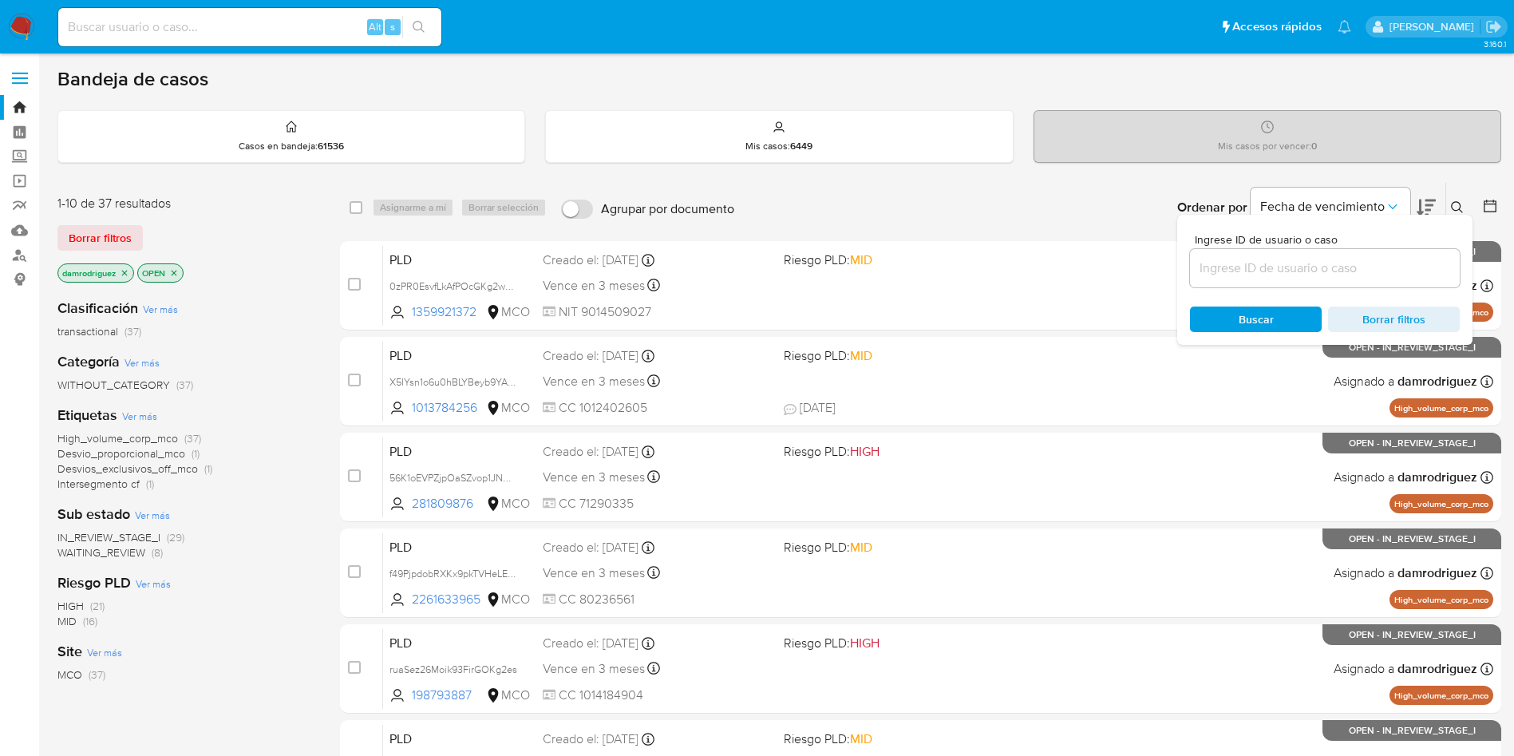
click at [1335, 265] on input at bounding box center [1325, 268] width 270 height 21
type input "YIBp7ZYvxgkJGtwgKLVXREN7"
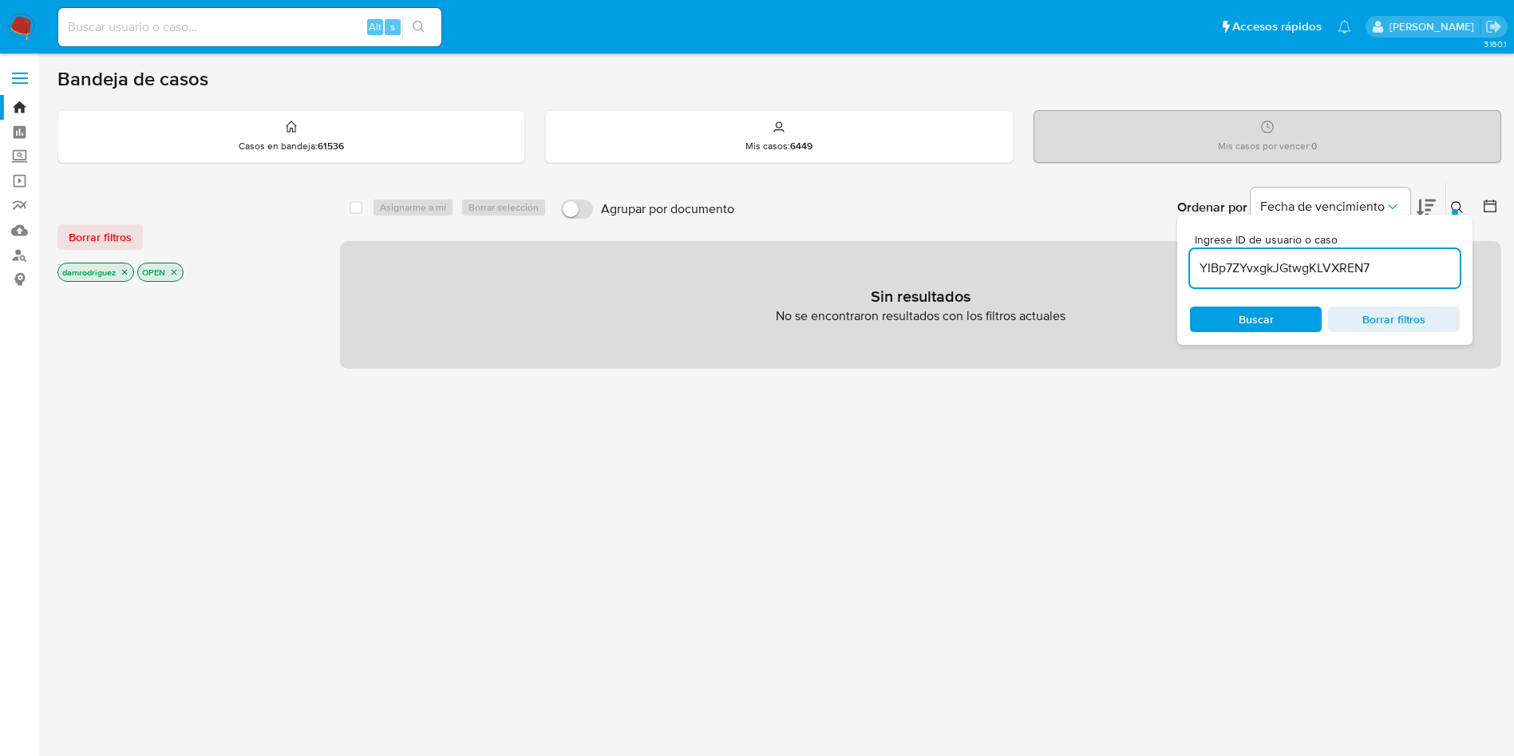
click at [124, 273] on icon "close-filter" at bounding box center [125, 272] width 10 height 10
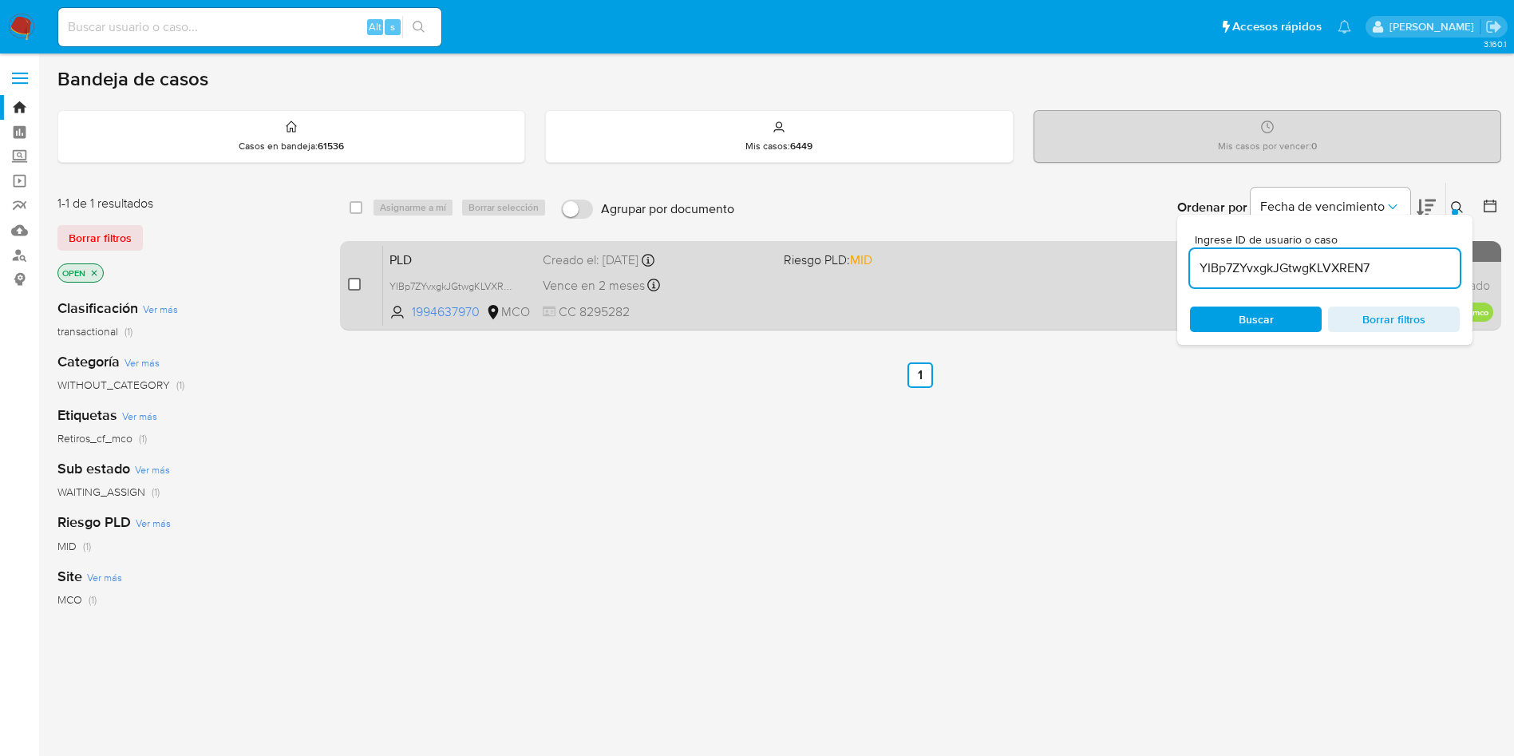
click at [353, 281] on input "checkbox" at bounding box center [354, 284] width 13 height 13
checkbox input "true"
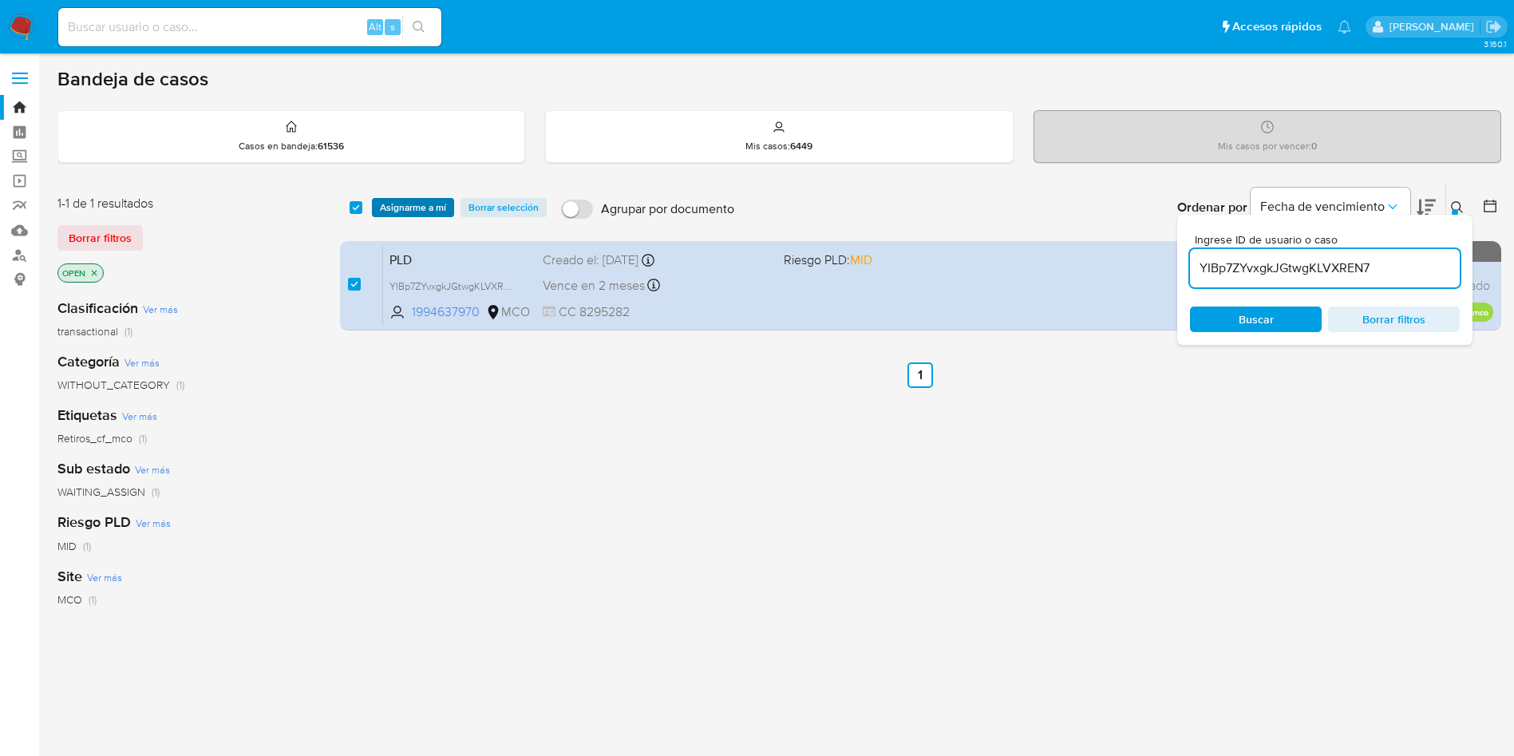
click at [412, 208] on span "Asignarme a mí" at bounding box center [413, 208] width 66 height 16
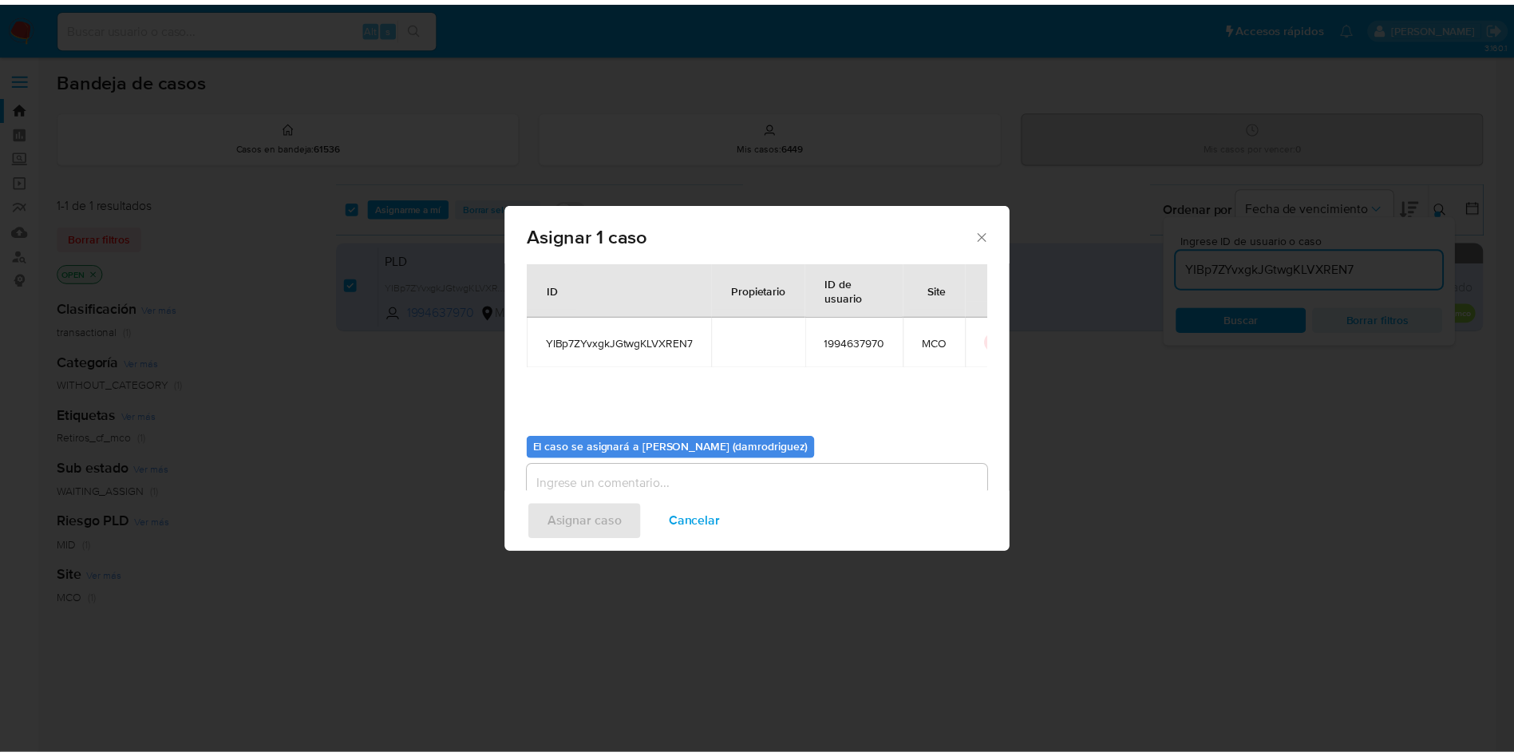
scroll to position [83, 0]
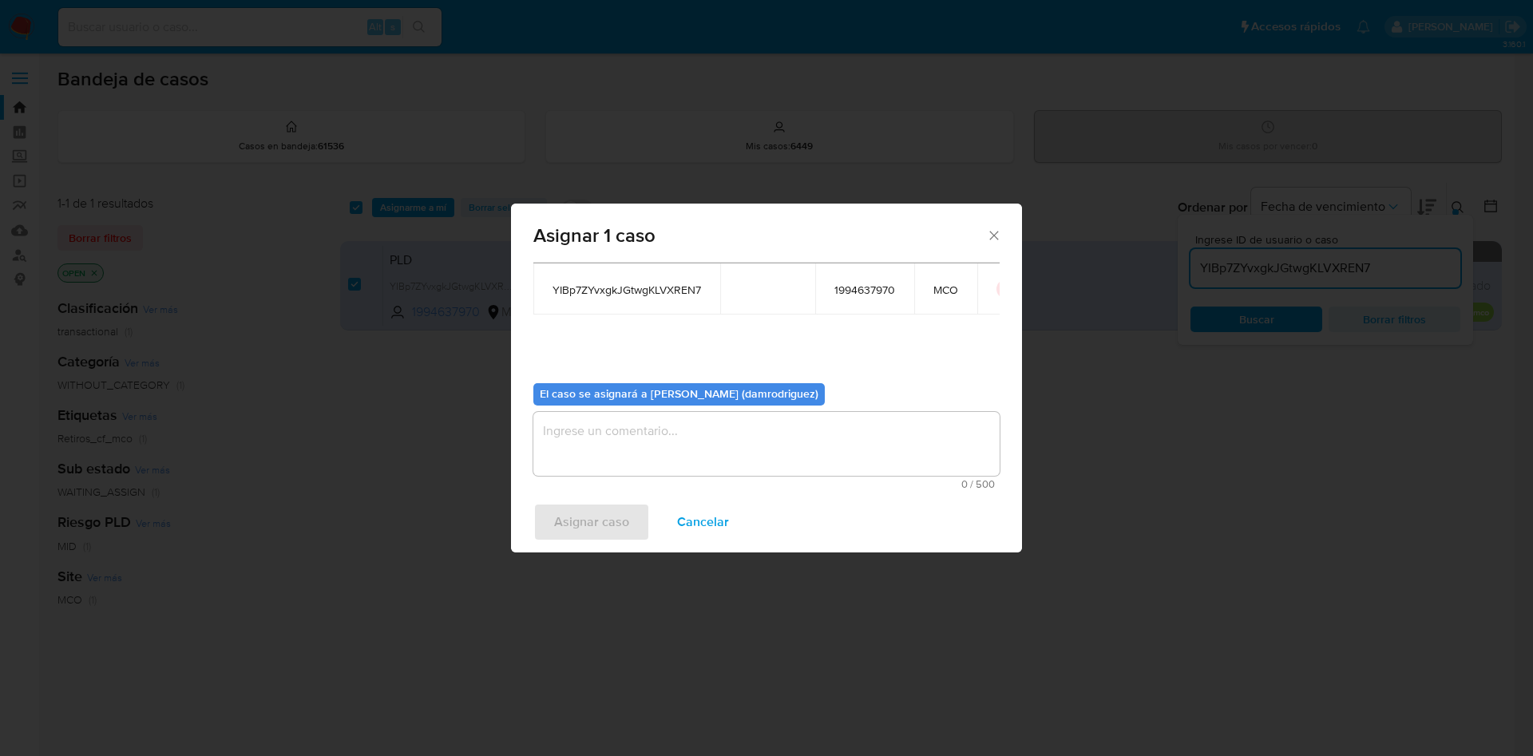
click at [598, 425] on textarea "assign-modal" at bounding box center [766, 444] width 466 height 64
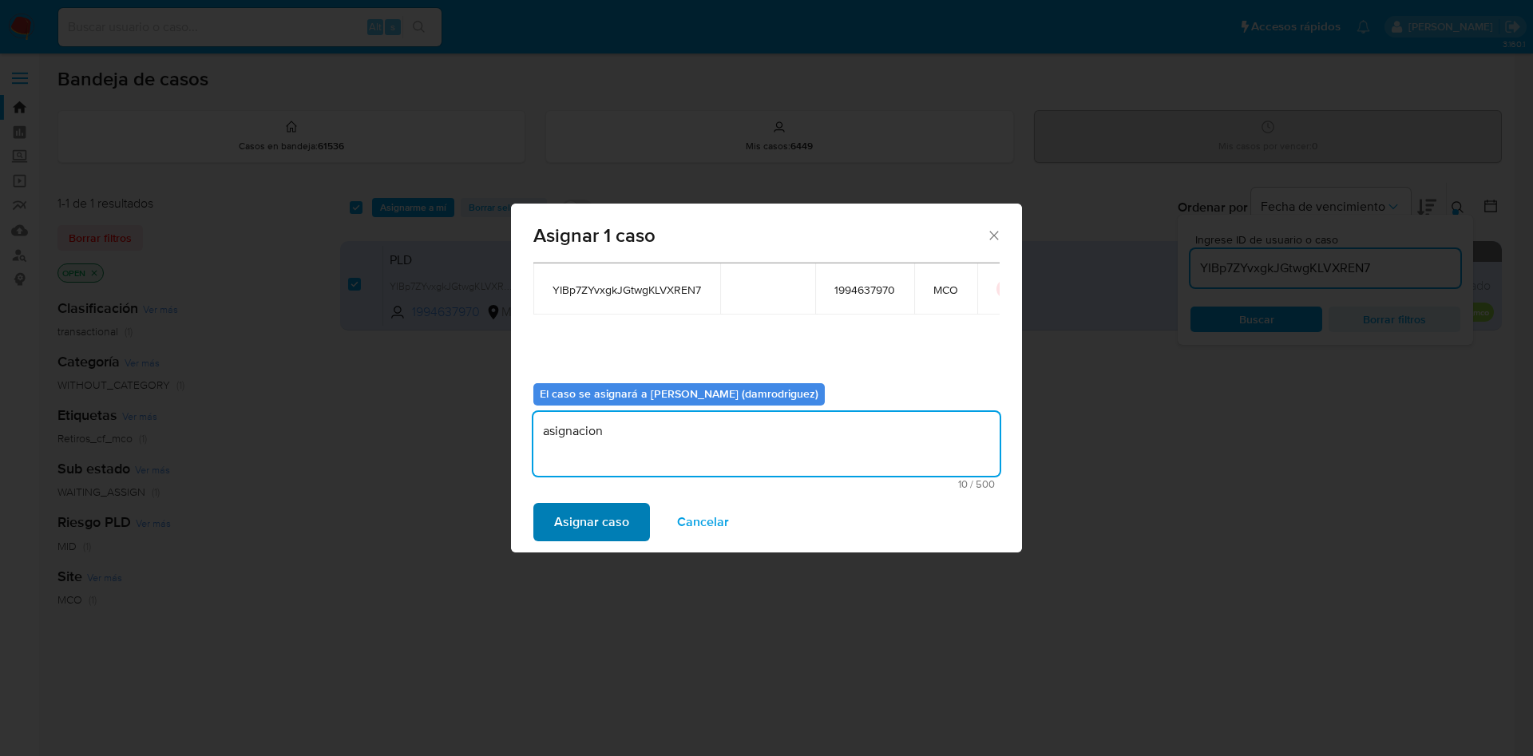
type textarea "asignacion"
click at [582, 505] on span "Asignar caso" at bounding box center [591, 522] width 75 height 35
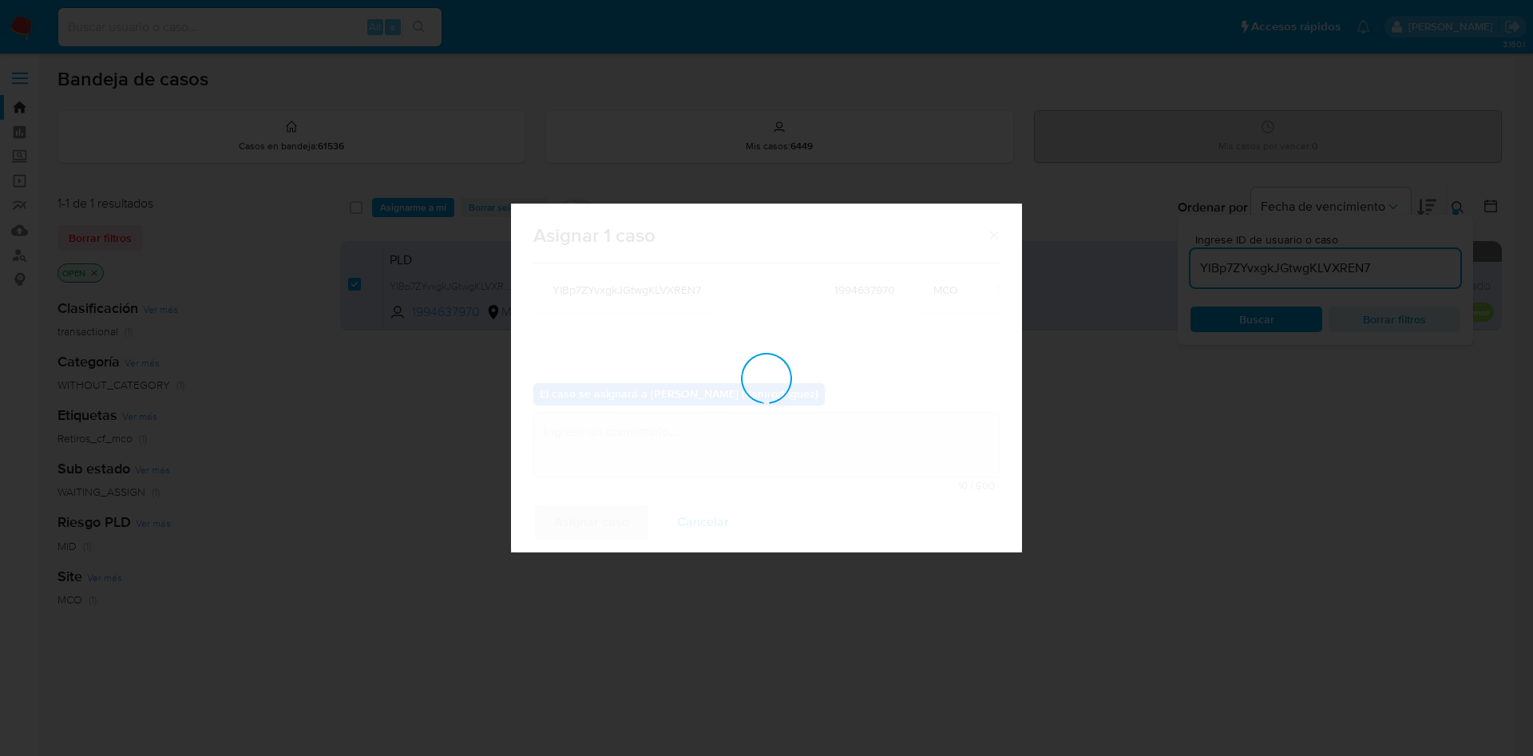
checkbox input "false"
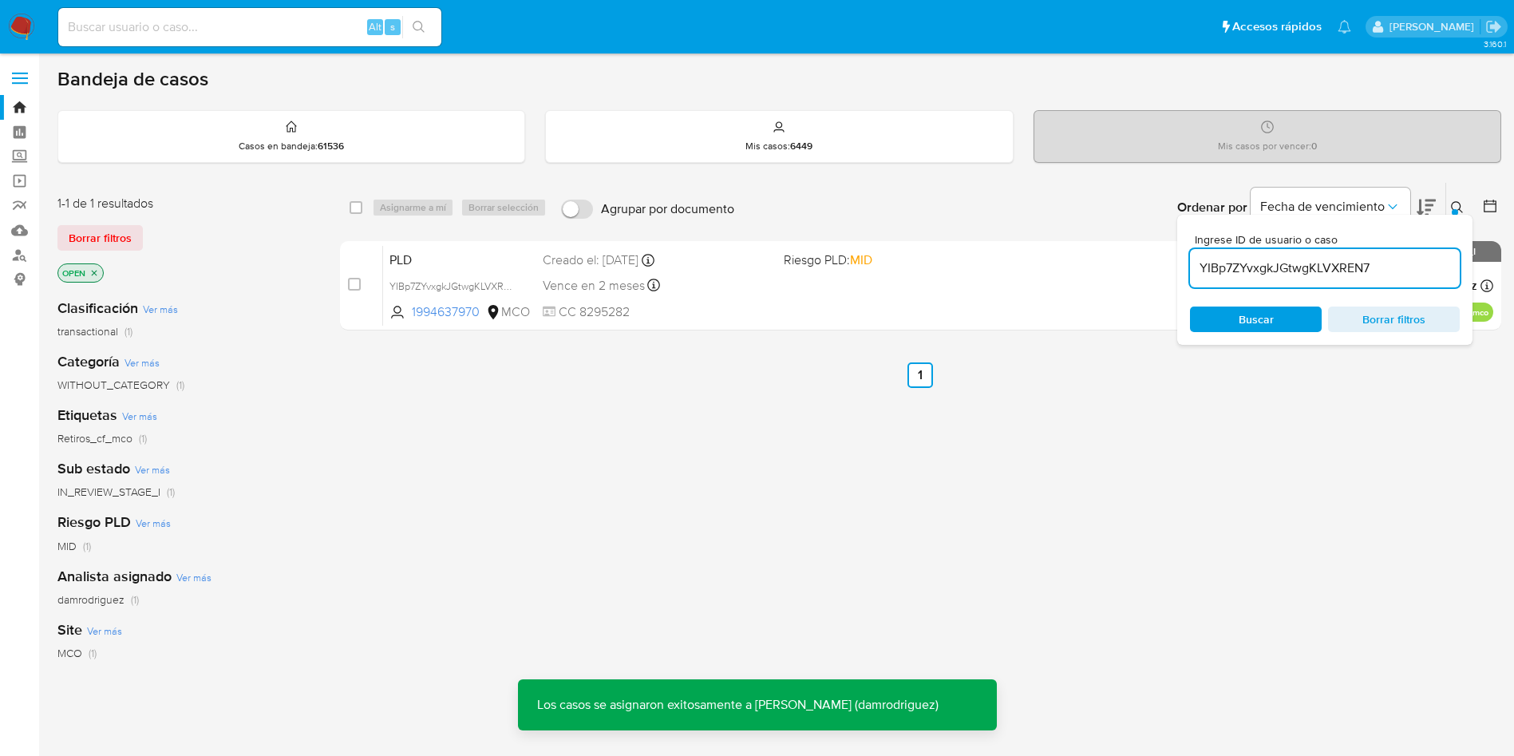
click at [20, 32] on img at bounding box center [21, 27] width 27 height 27
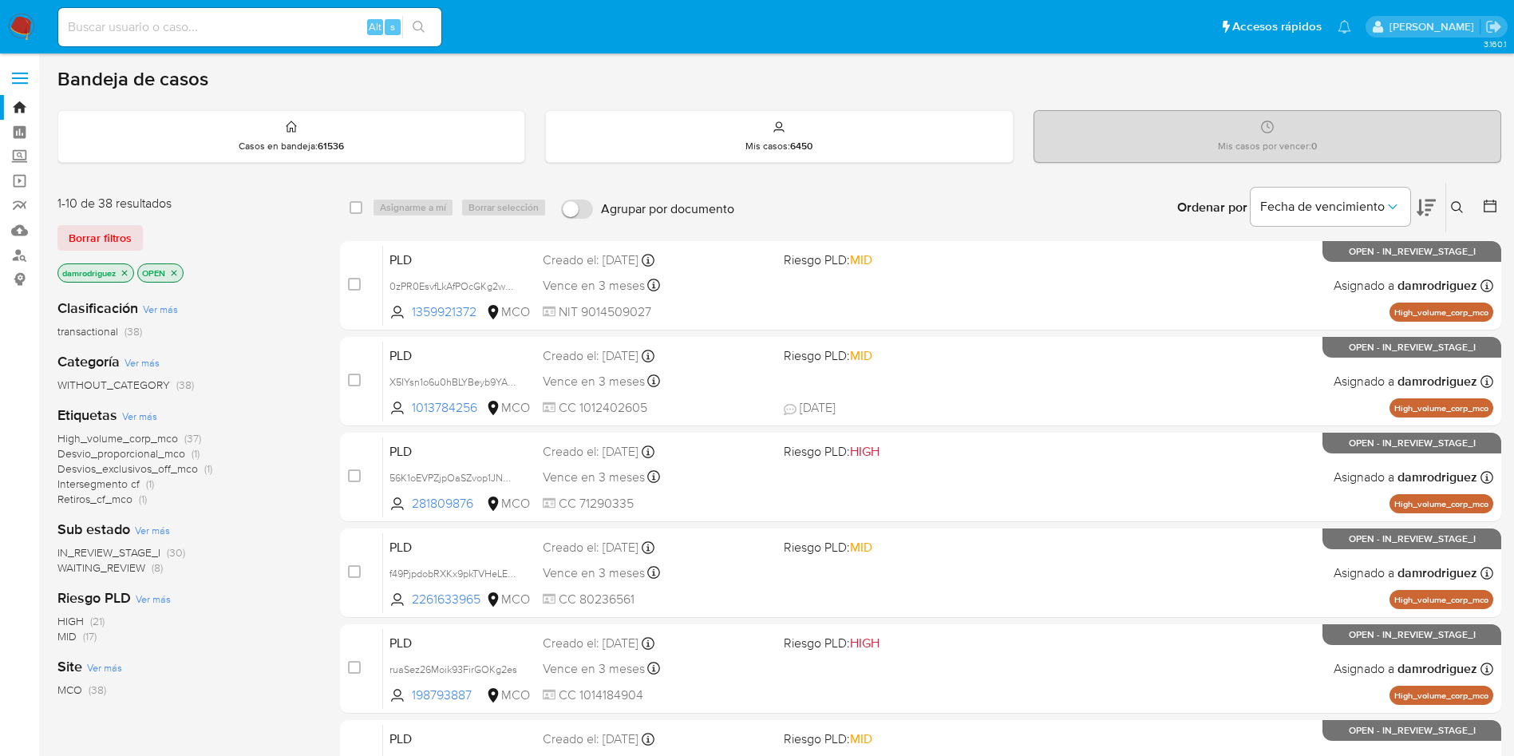
click at [15, 30] on img at bounding box center [21, 27] width 27 height 27
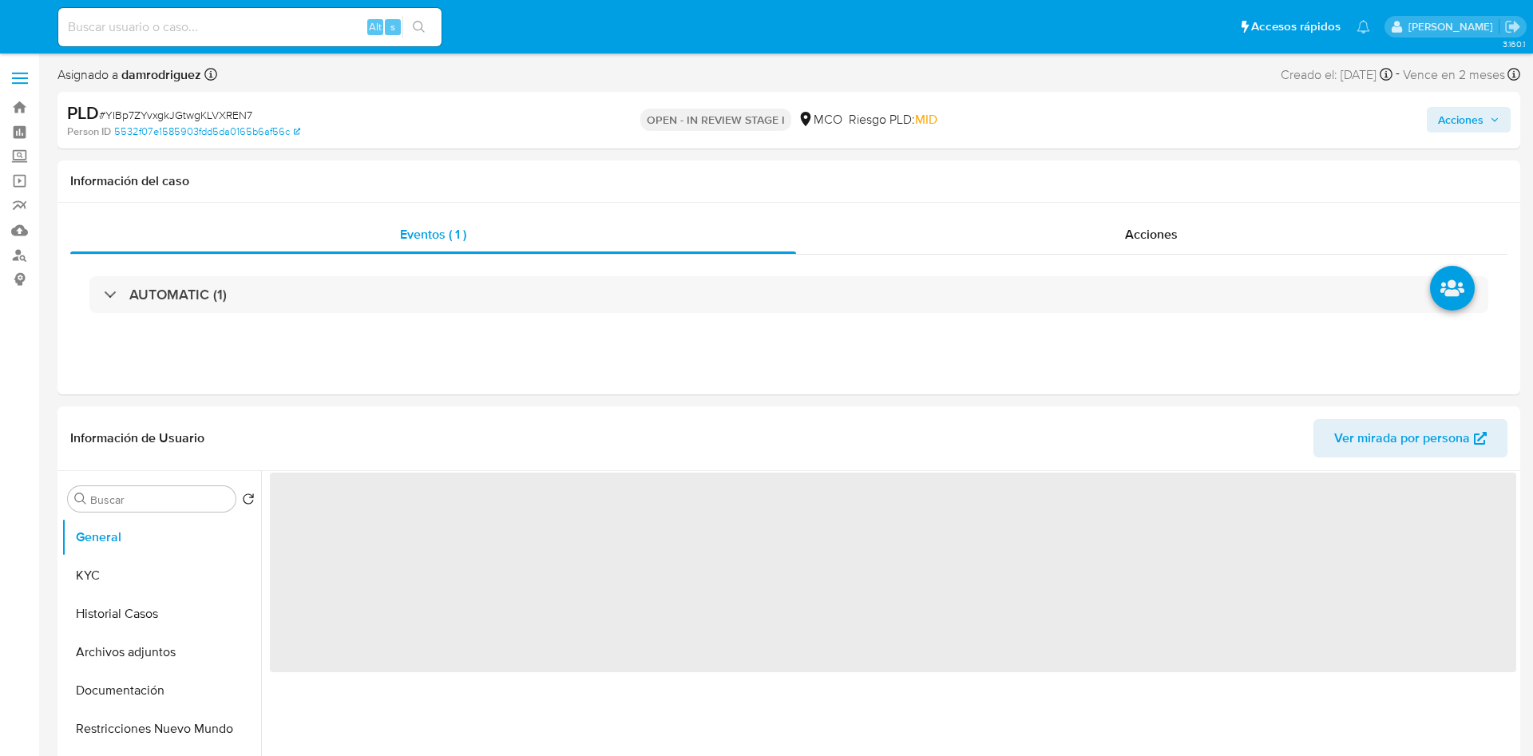
select select "10"
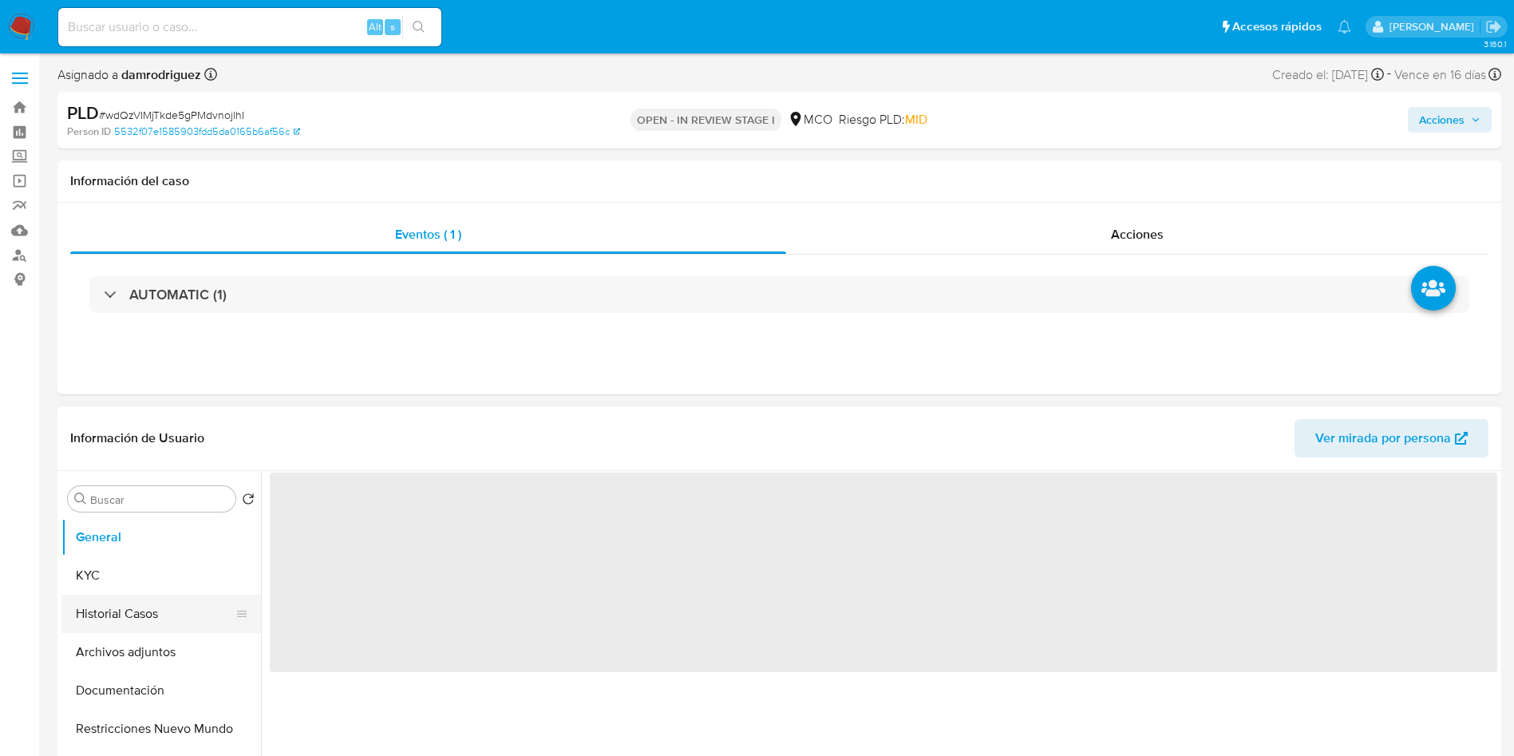
click at [138, 613] on button "Historial Casos" at bounding box center [154, 614] width 187 height 38
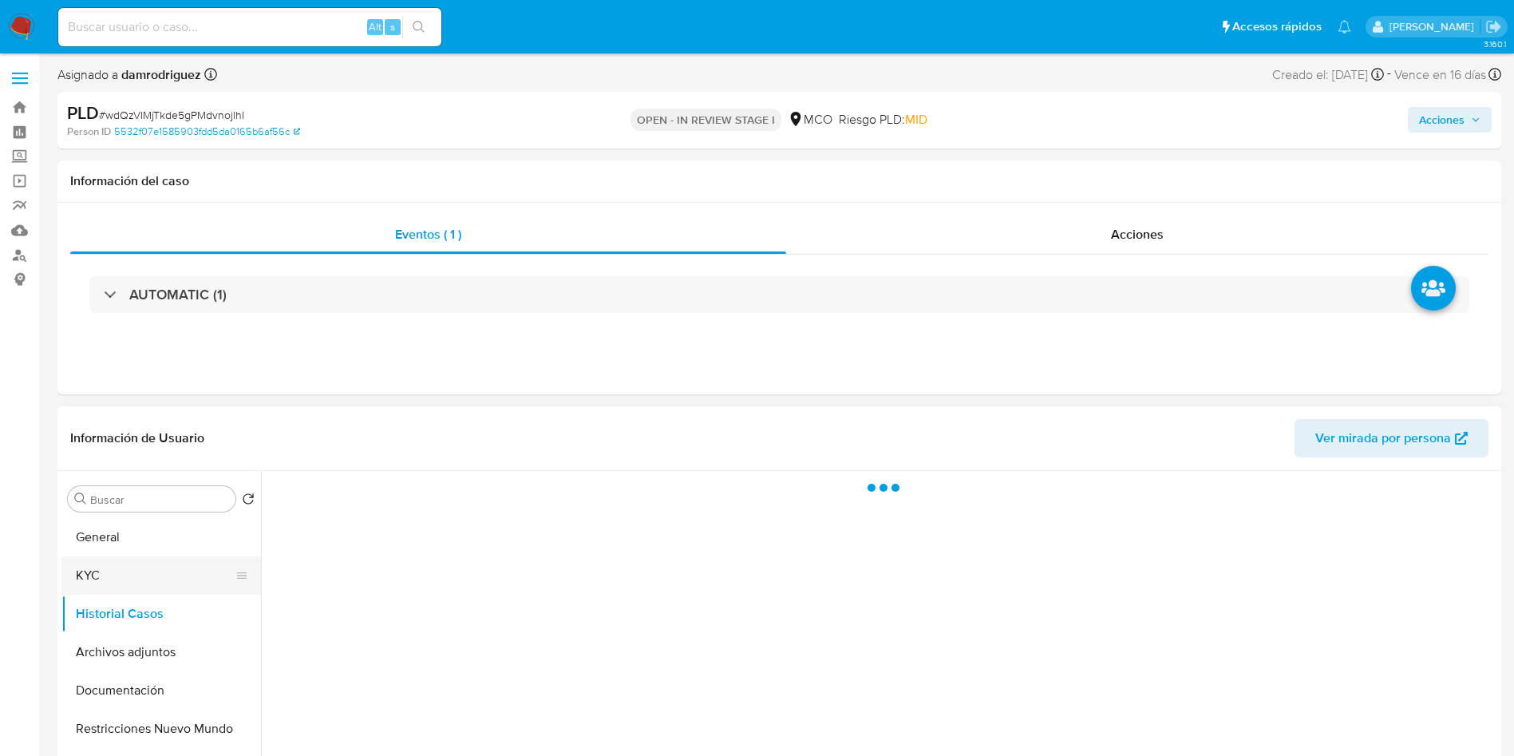
select select "10"
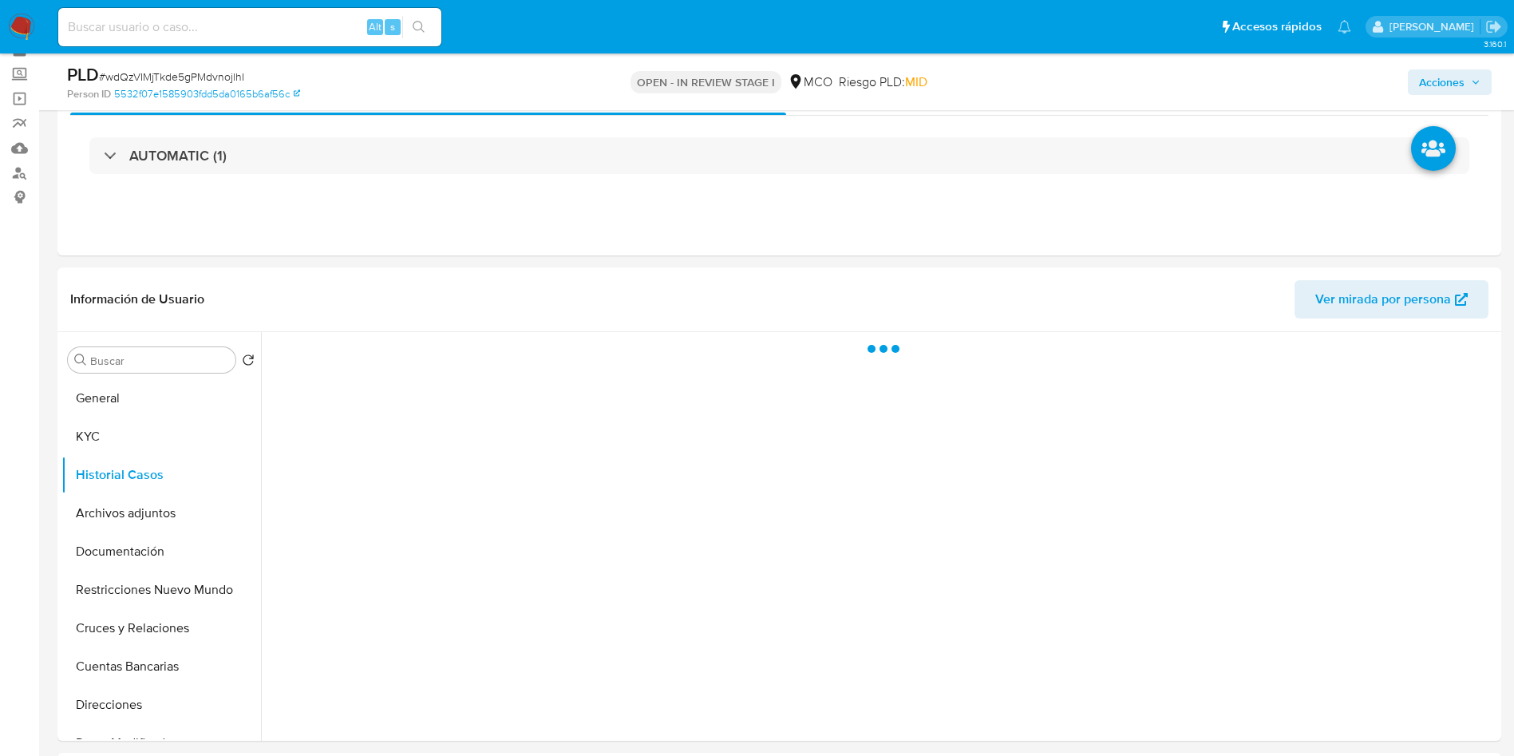
scroll to position [120, 0]
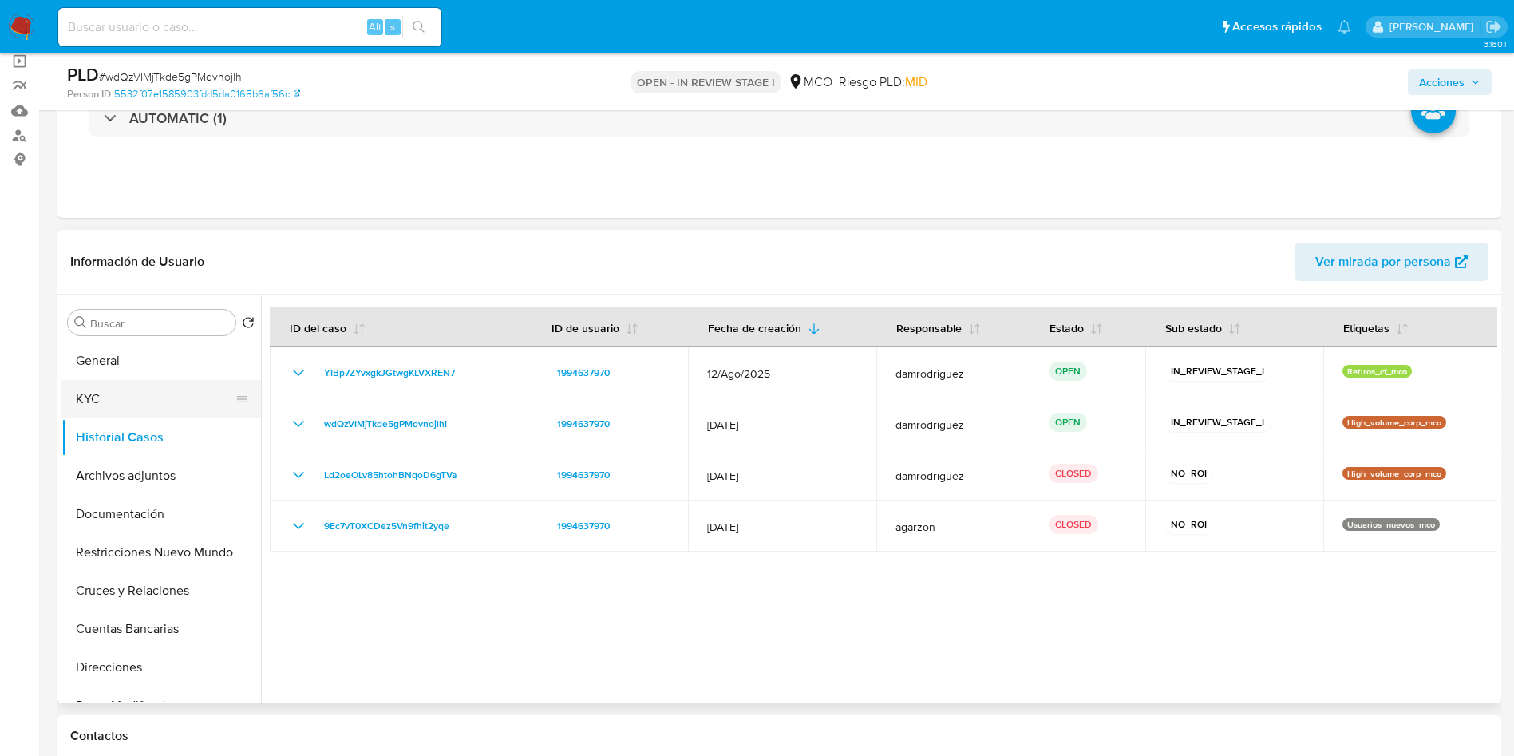
click at [148, 382] on button "KYC" at bounding box center [154, 399] width 187 height 38
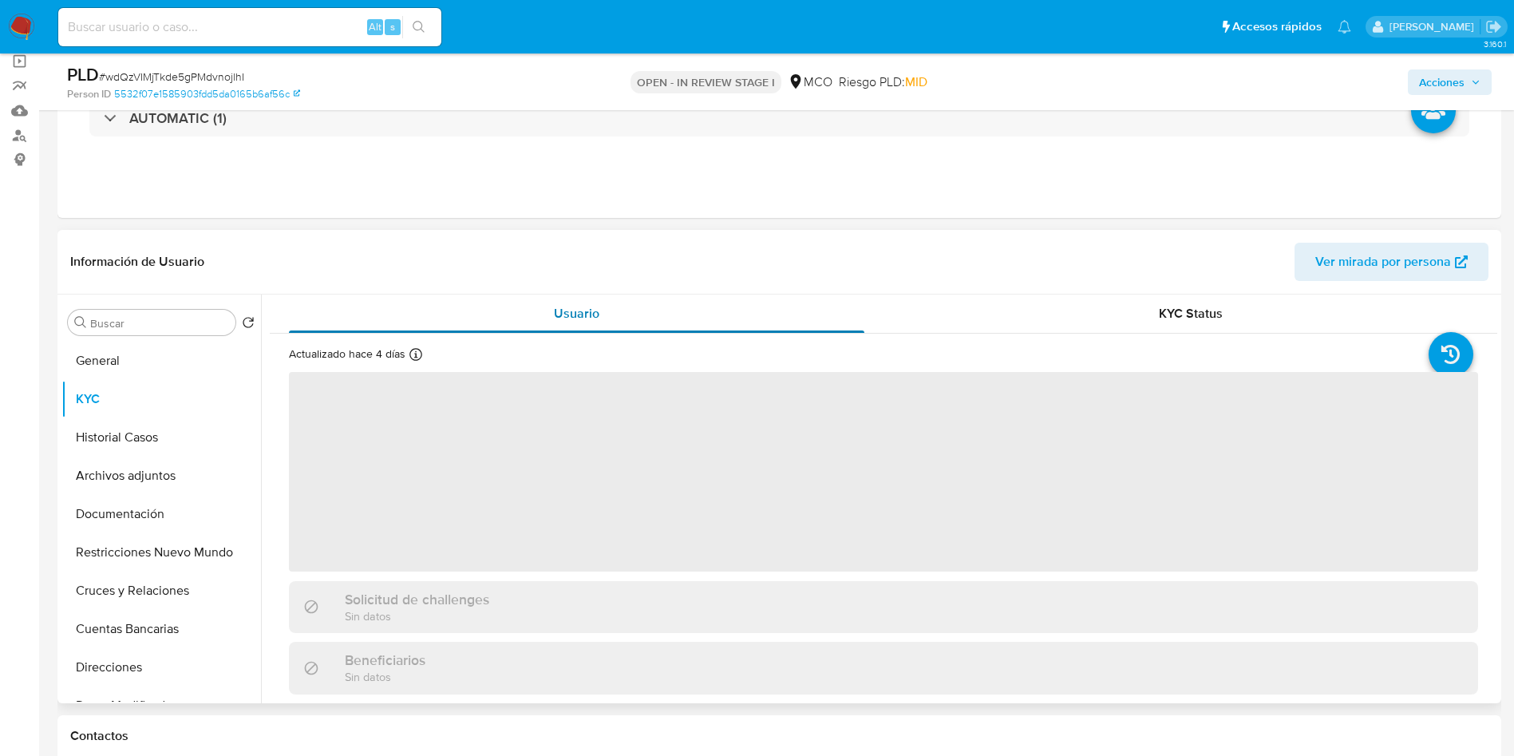
click at [596, 311] on span "Usuario" at bounding box center [577, 313] width 46 height 18
click at [655, 241] on div "Información de Usuario Ver mirada por persona" at bounding box center [779, 262] width 1444 height 65
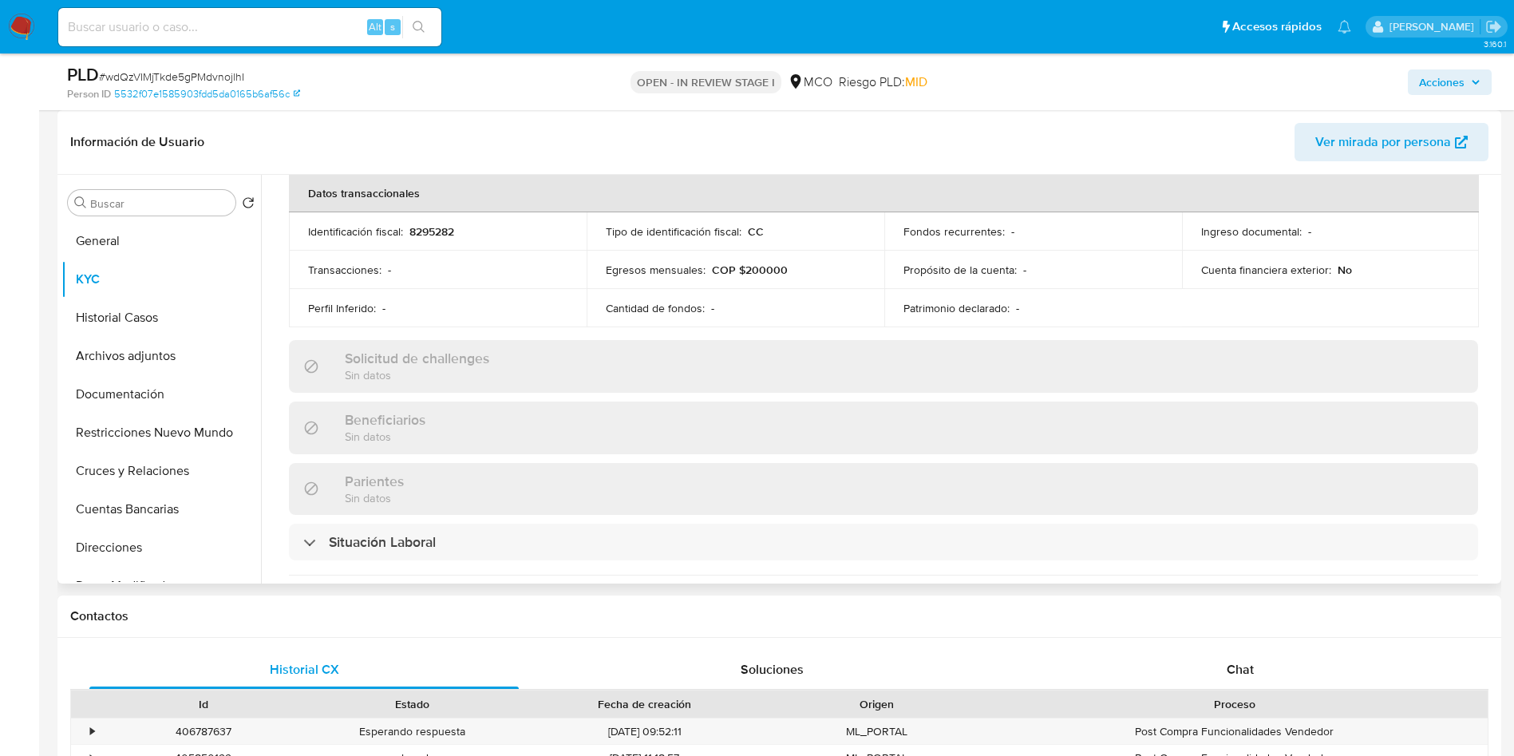
scroll to position [871, 0]
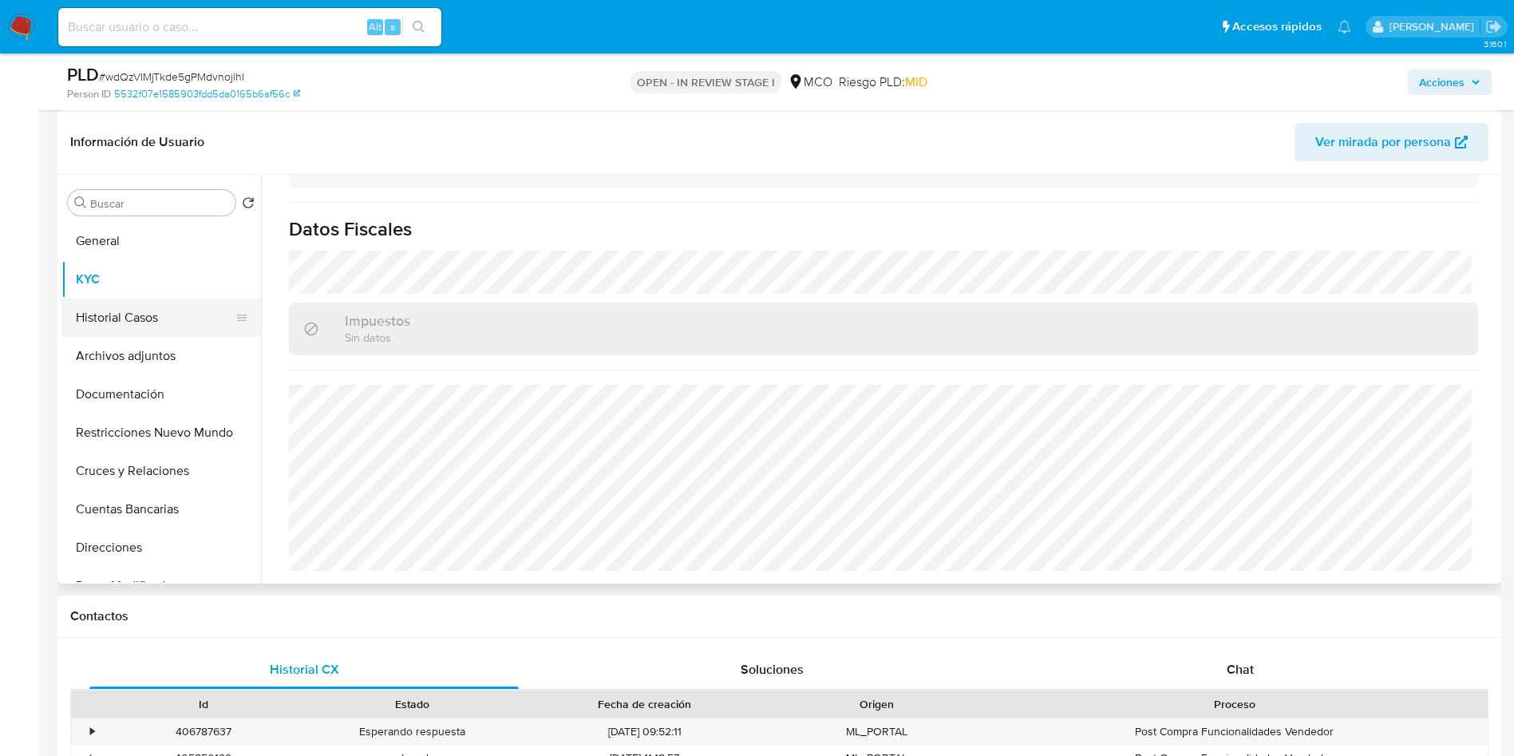
click at [184, 322] on button "Historial Casos" at bounding box center [154, 318] width 187 height 38
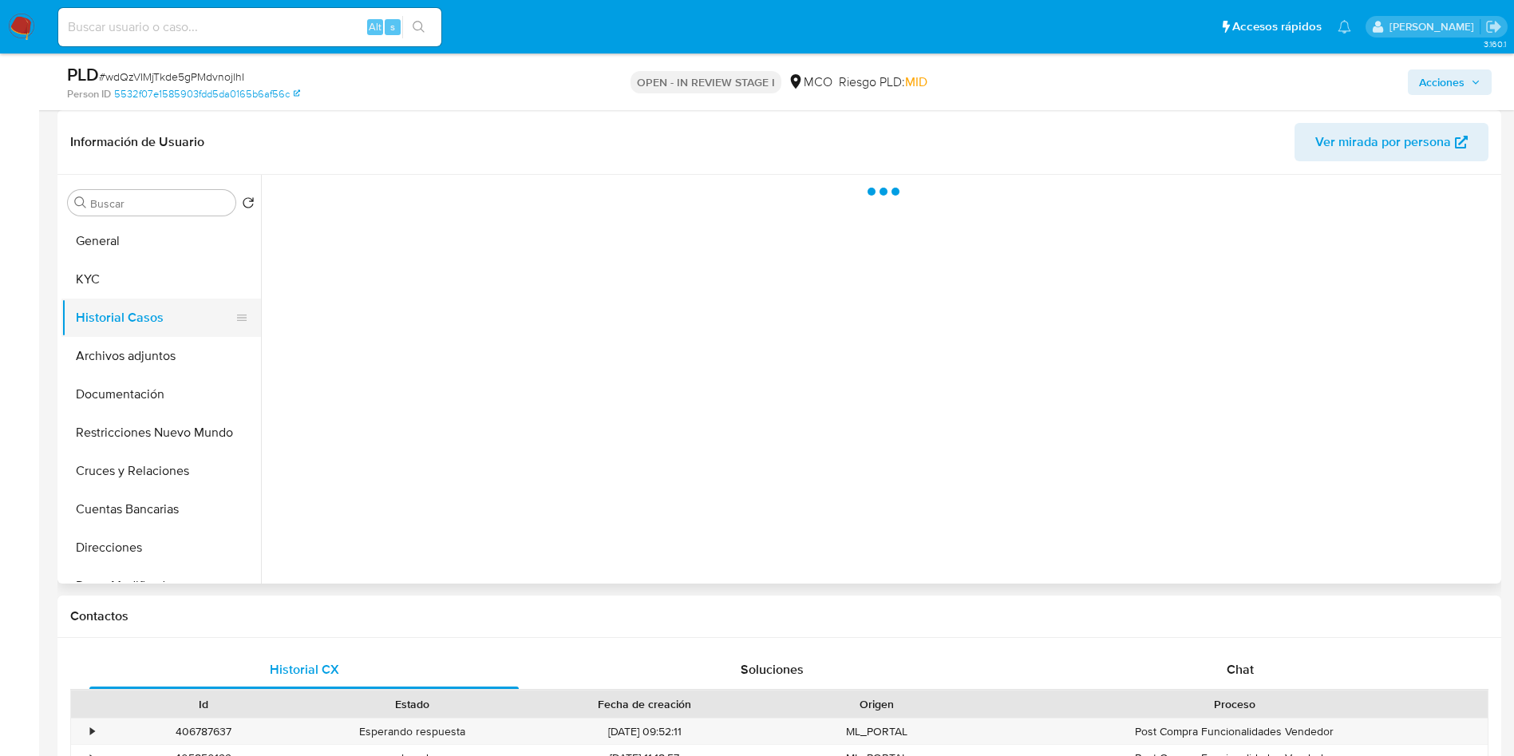
scroll to position [0, 0]
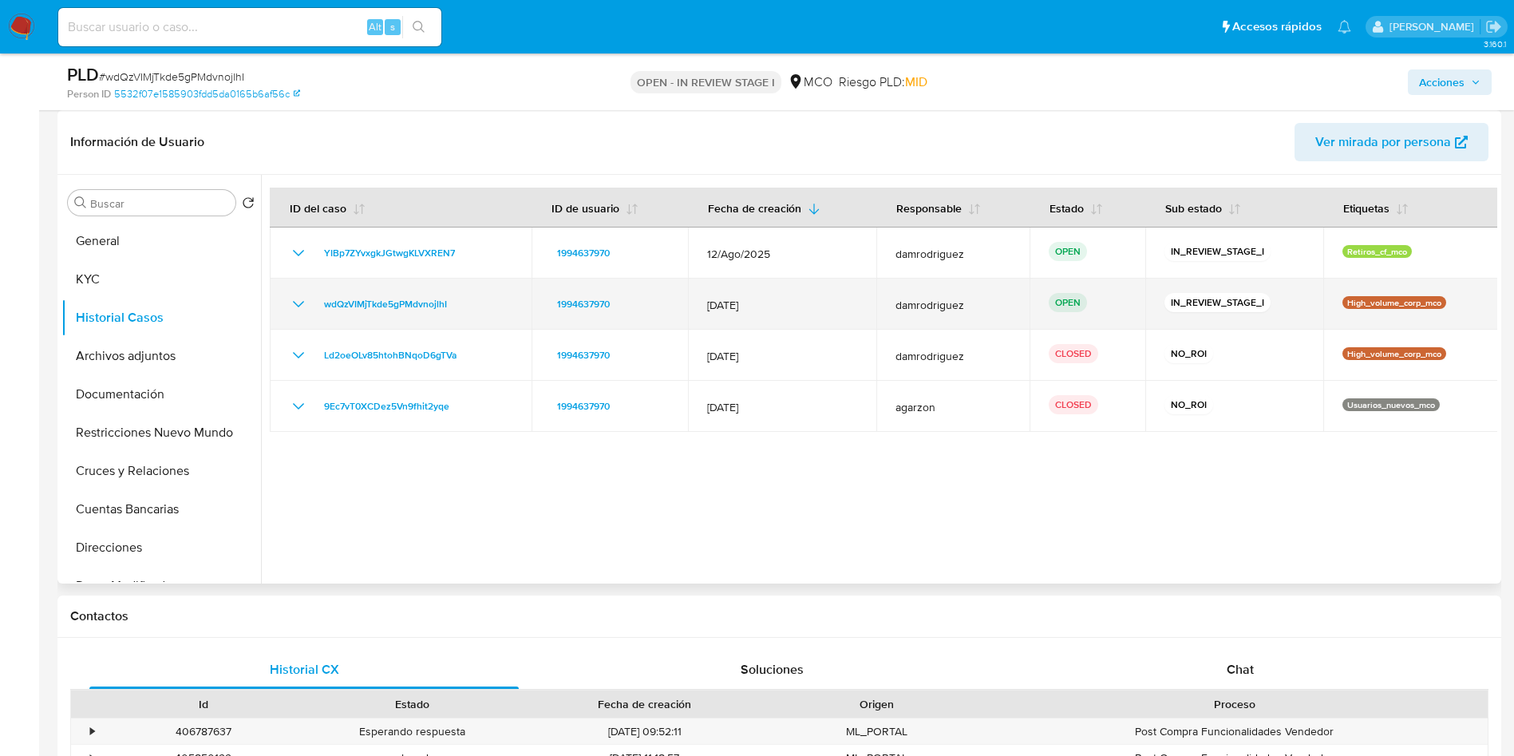
drag, startPoint x: 310, startPoint y: 306, endPoint x: 299, endPoint y: 306, distance: 10.4
click at [309, 306] on div "wdQzVIMjTkde5gPMdvnojlhI" at bounding box center [401, 304] width 224 height 19
click at [290, 302] on icon "Mostrar/Ocultar" at bounding box center [298, 304] width 19 height 19
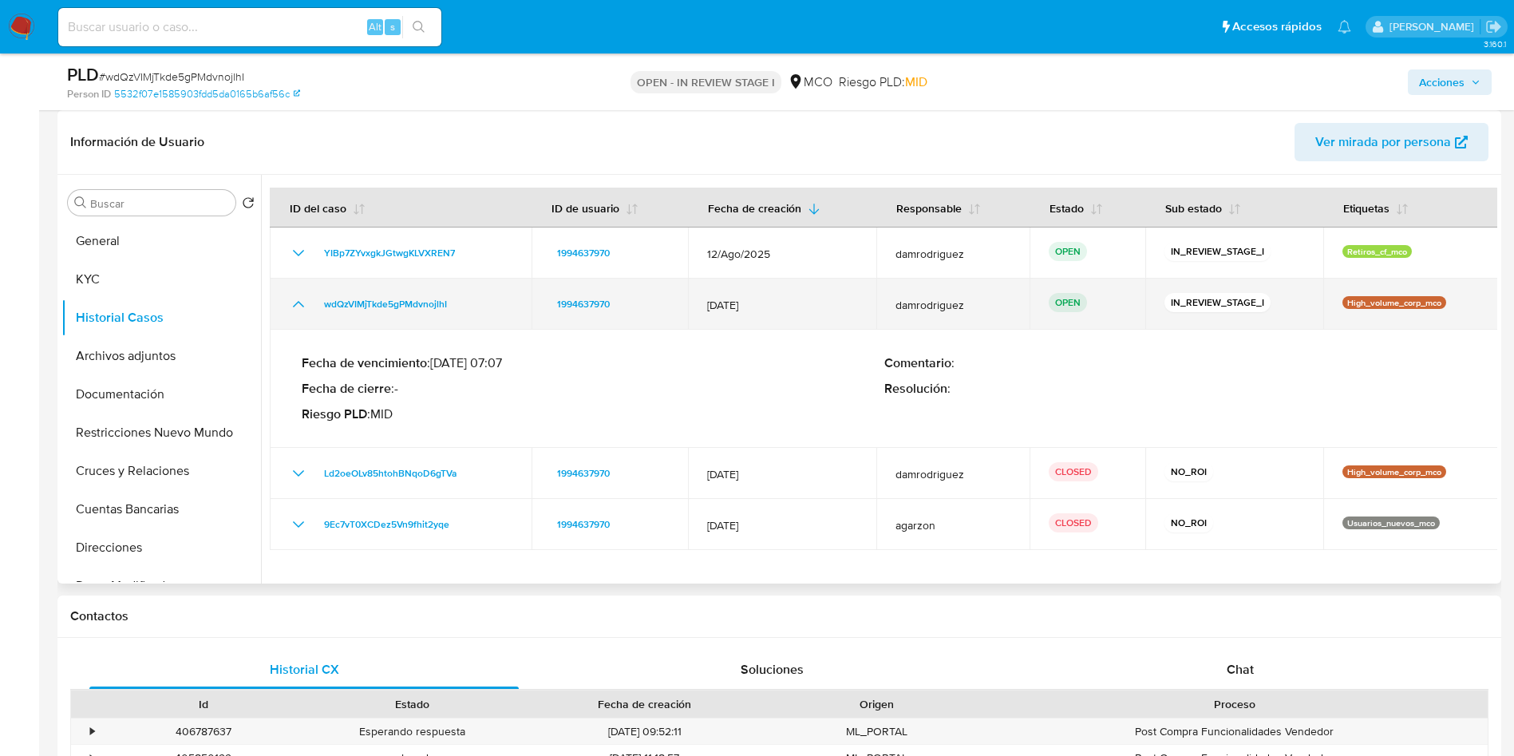
click at [302, 303] on icon "Mostrar/Ocultar" at bounding box center [298, 304] width 19 height 19
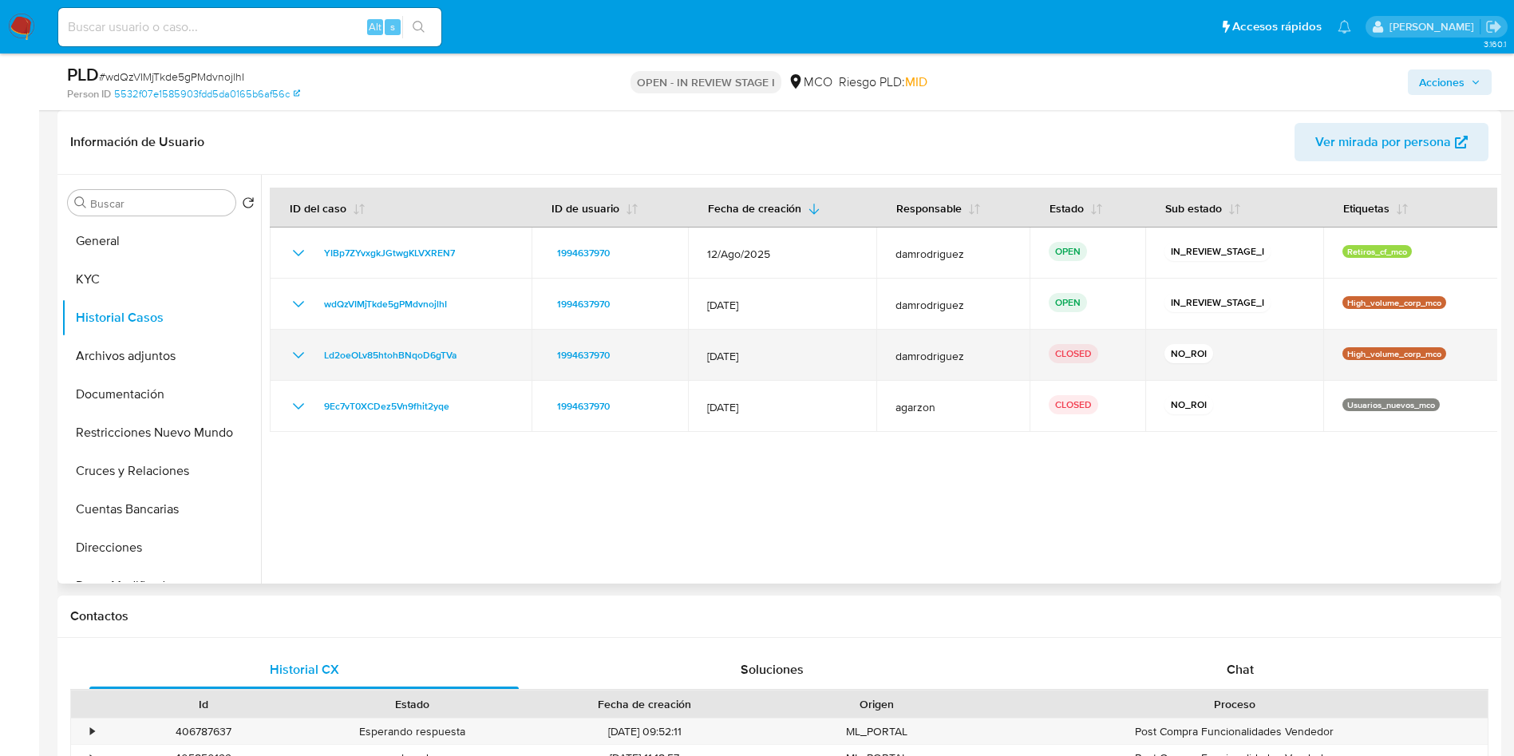
click at [307, 350] on icon "Mostrar/Ocultar" at bounding box center [298, 355] width 19 height 19
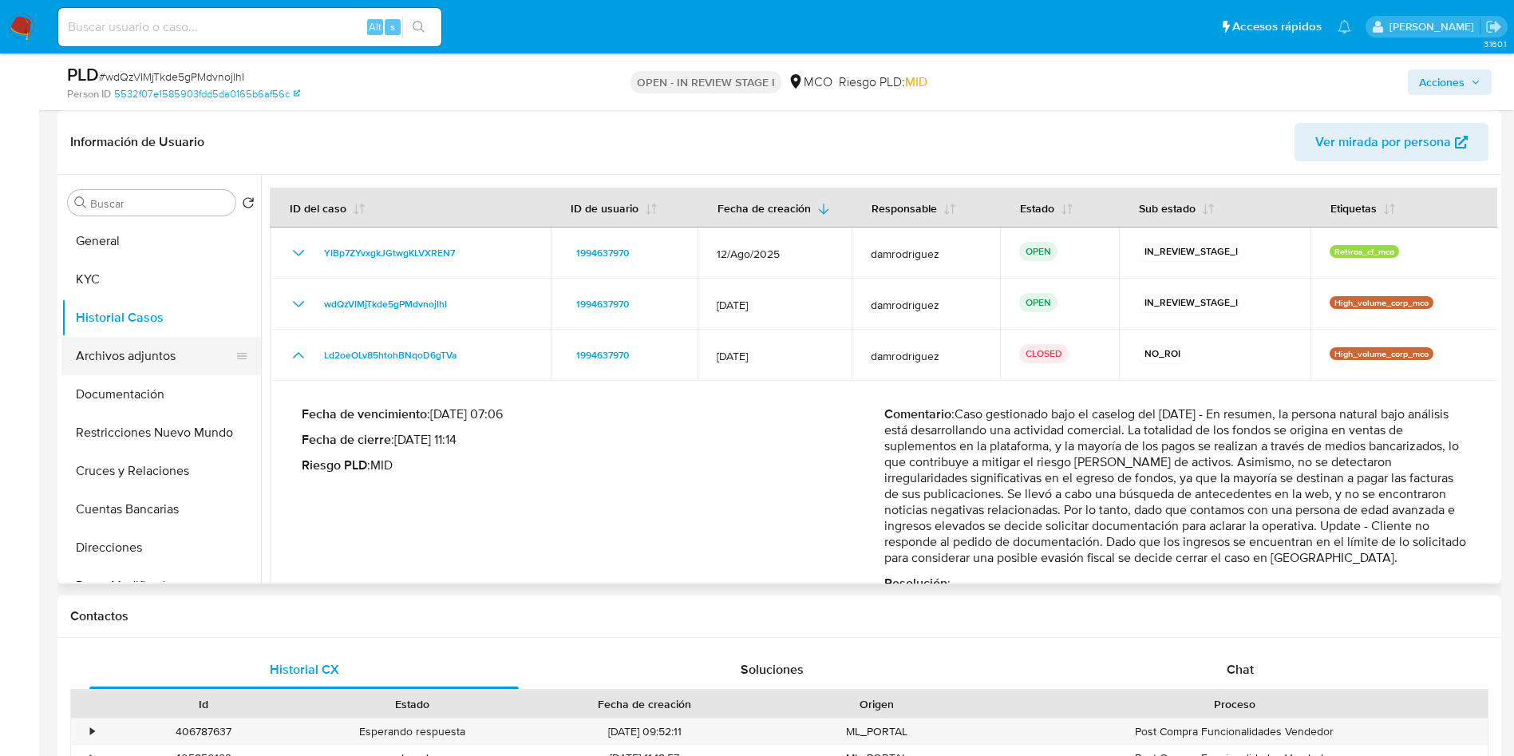
click at [134, 366] on button "Archivos adjuntos" at bounding box center [154, 356] width 187 height 38
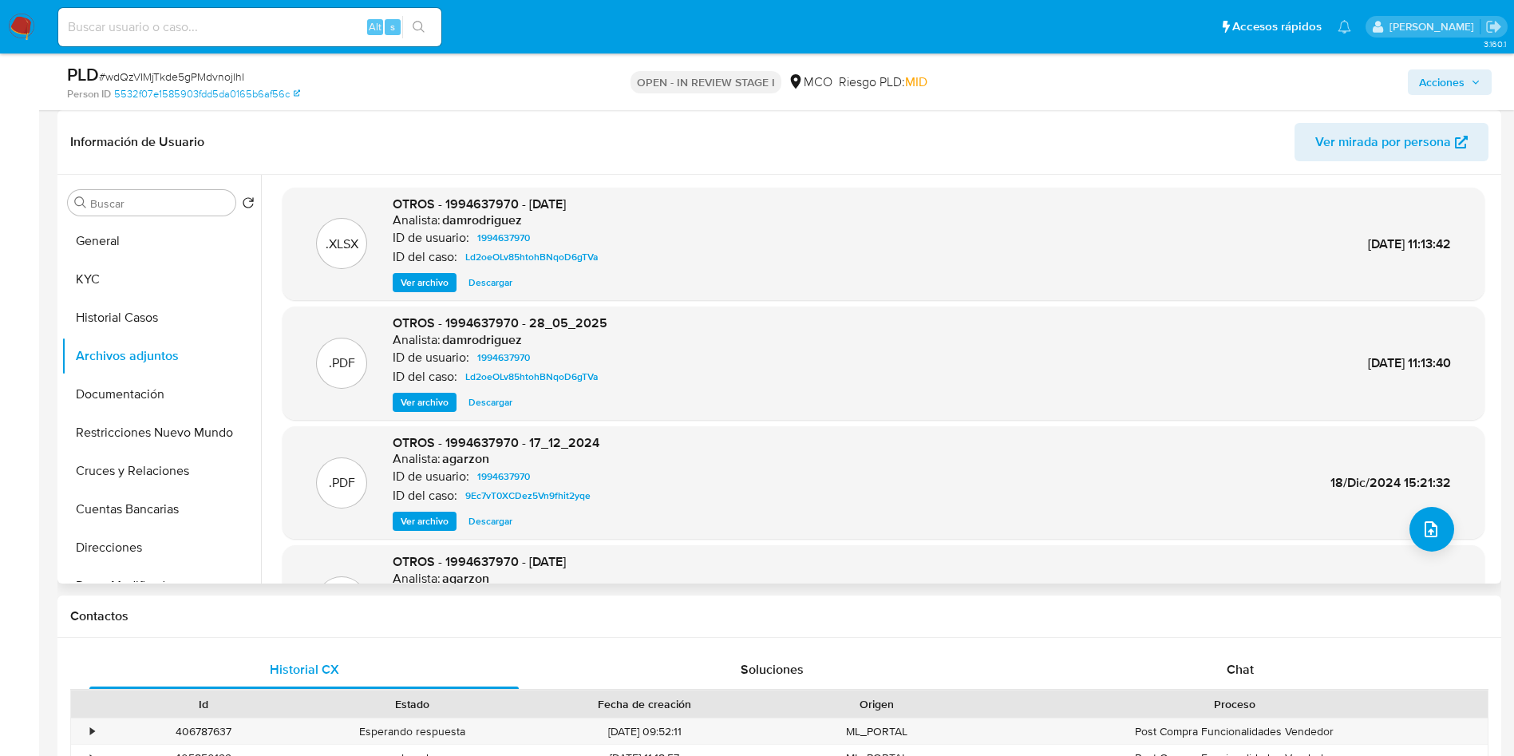
click at [429, 397] on span "Ver archivo" at bounding box center [425, 402] width 48 height 16
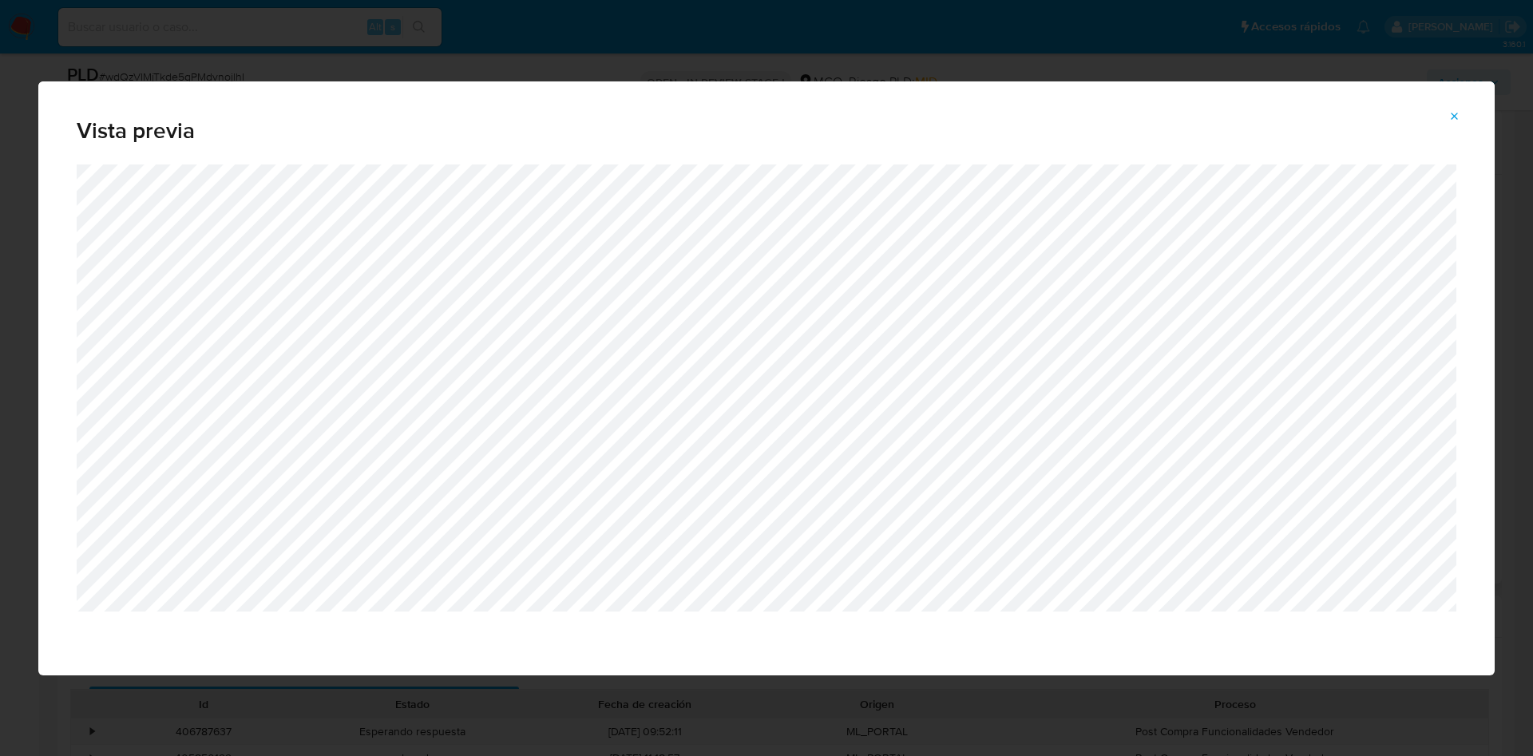
click at [1455, 112] on icon "Attachment preview" at bounding box center [1454, 116] width 13 height 13
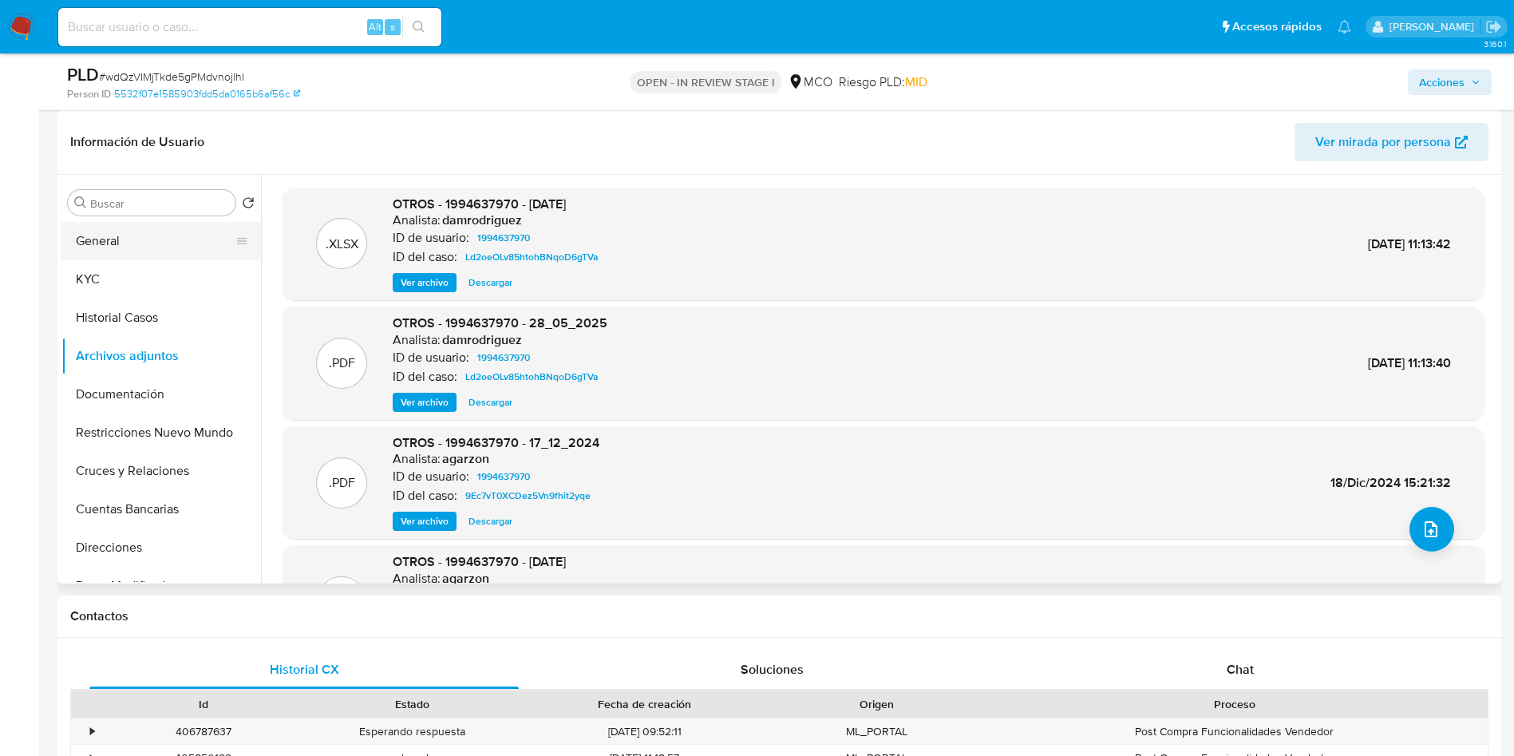
click at [133, 239] on button "General" at bounding box center [154, 241] width 187 height 38
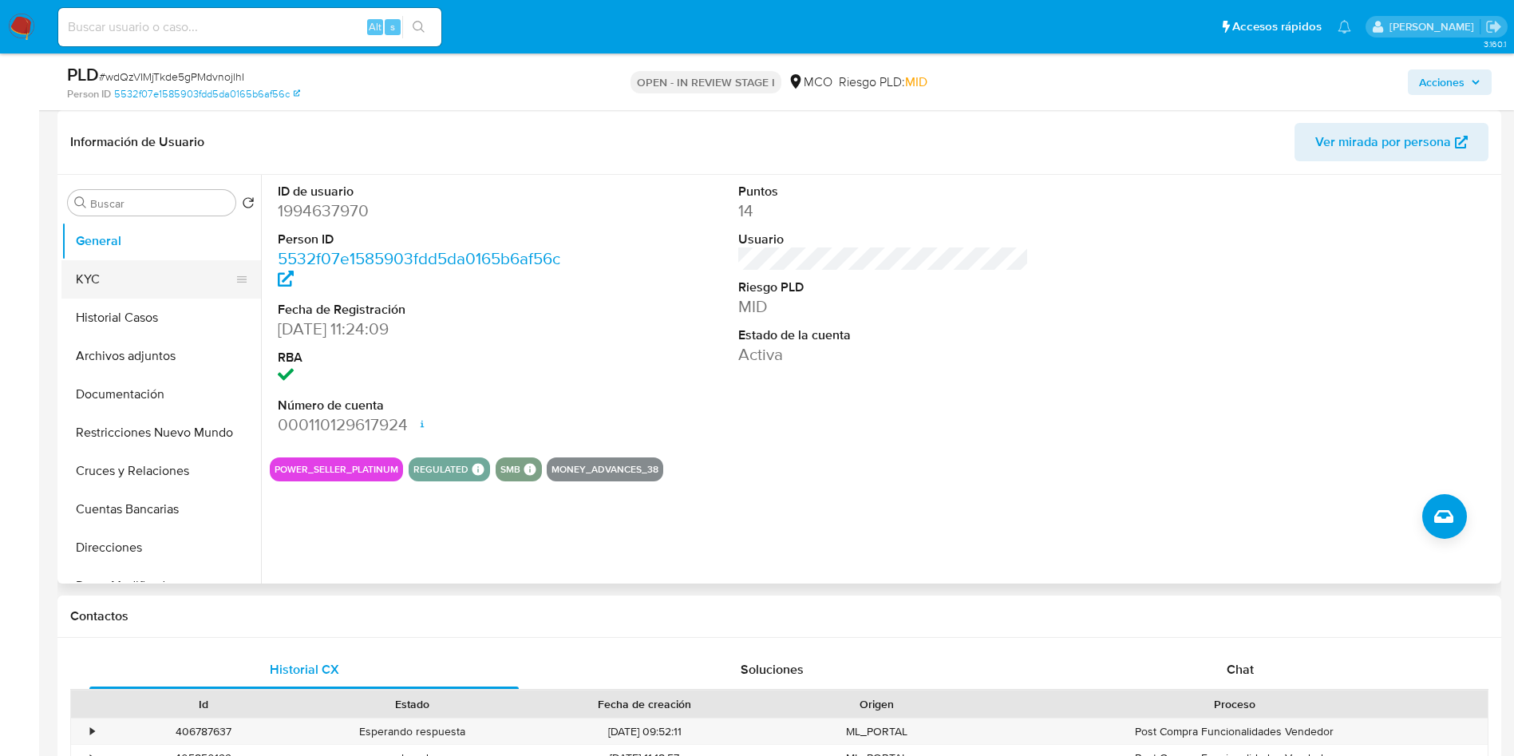
click at [140, 285] on button "KYC" at bounding box center [154, 279] width 187 height 38
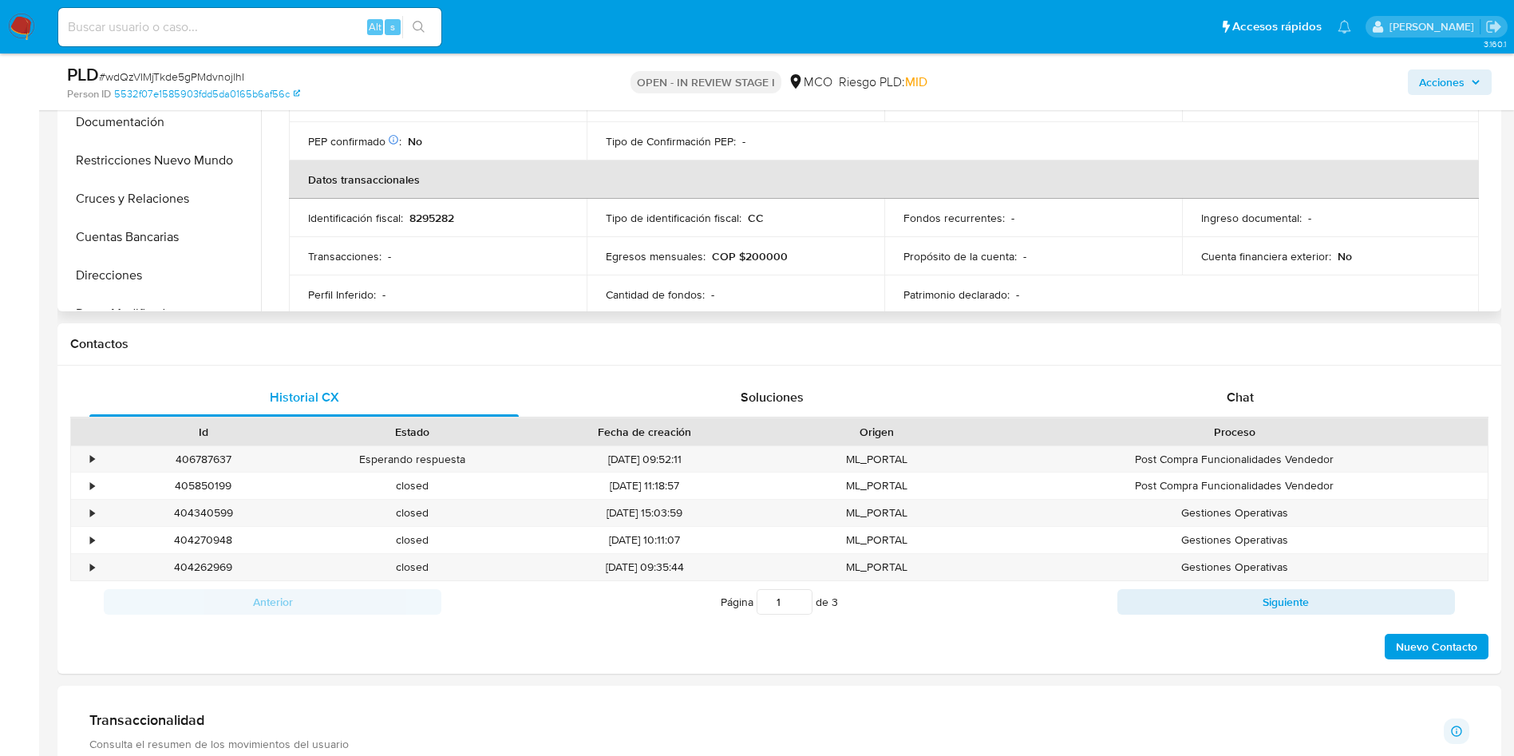
scroll to position [239, 0]
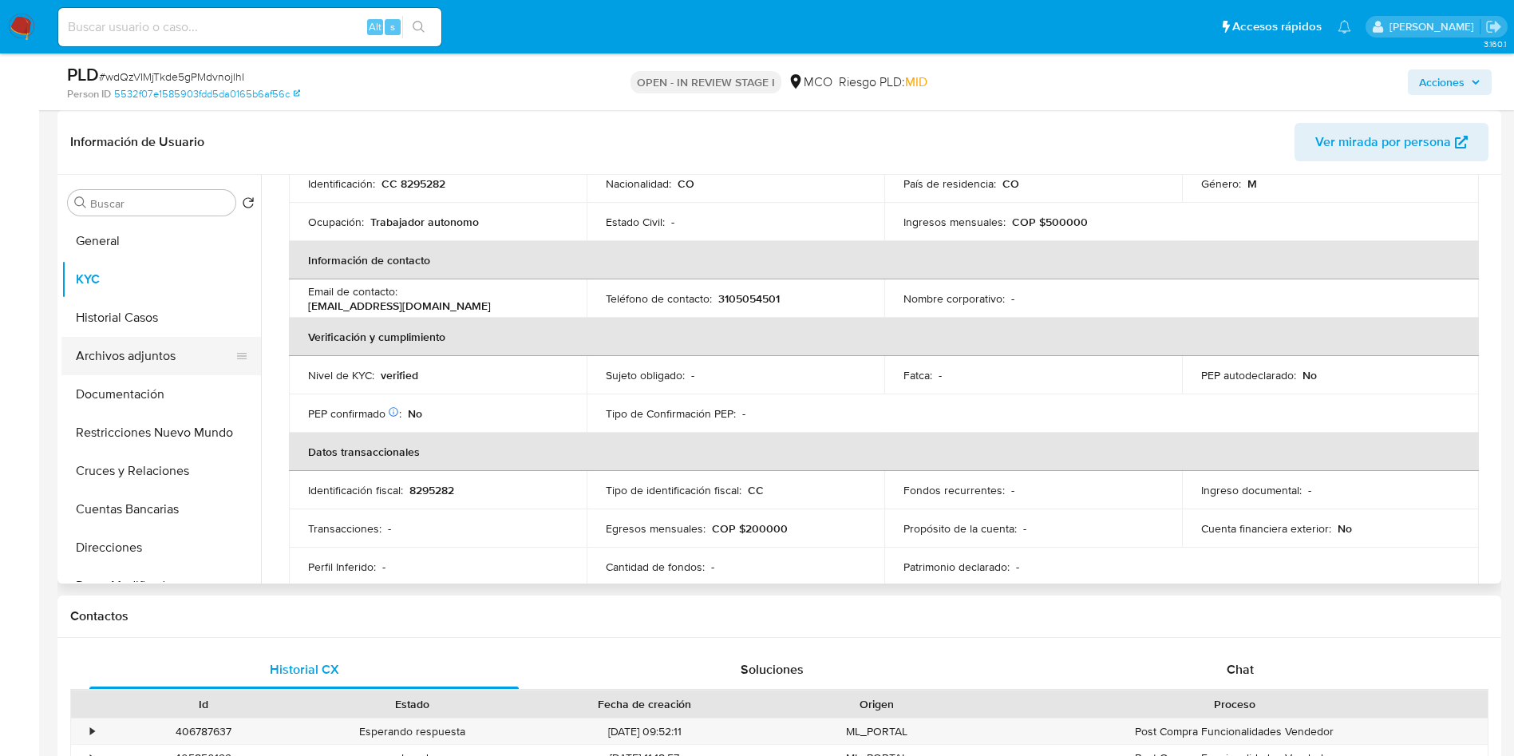
click at [129, 352] on button "Archivos adjuntos" at bounding box center [154, 356] width 187 height 38
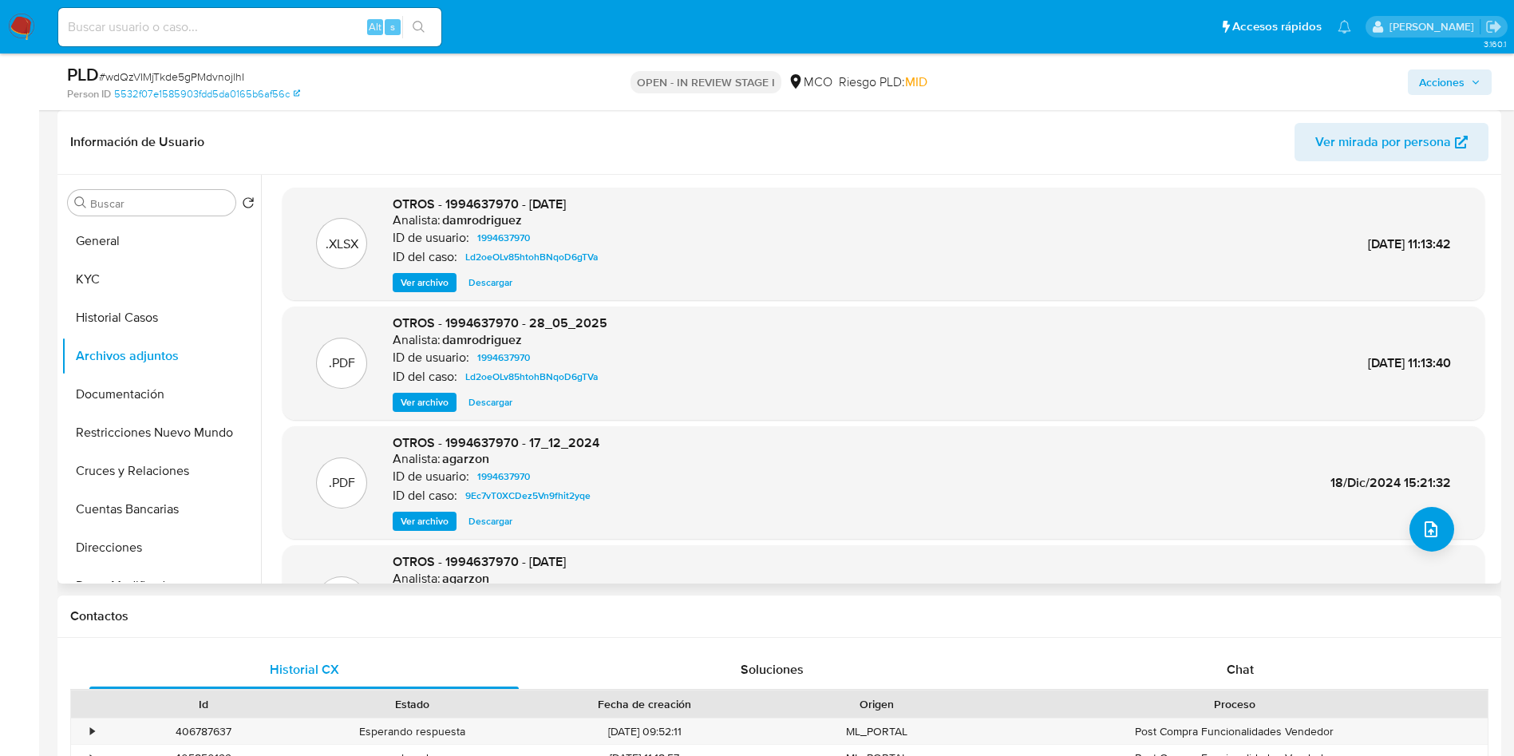
click at [425, 406] on span "Ver archivo" at bounding box center [425, 402] width 48 height 16
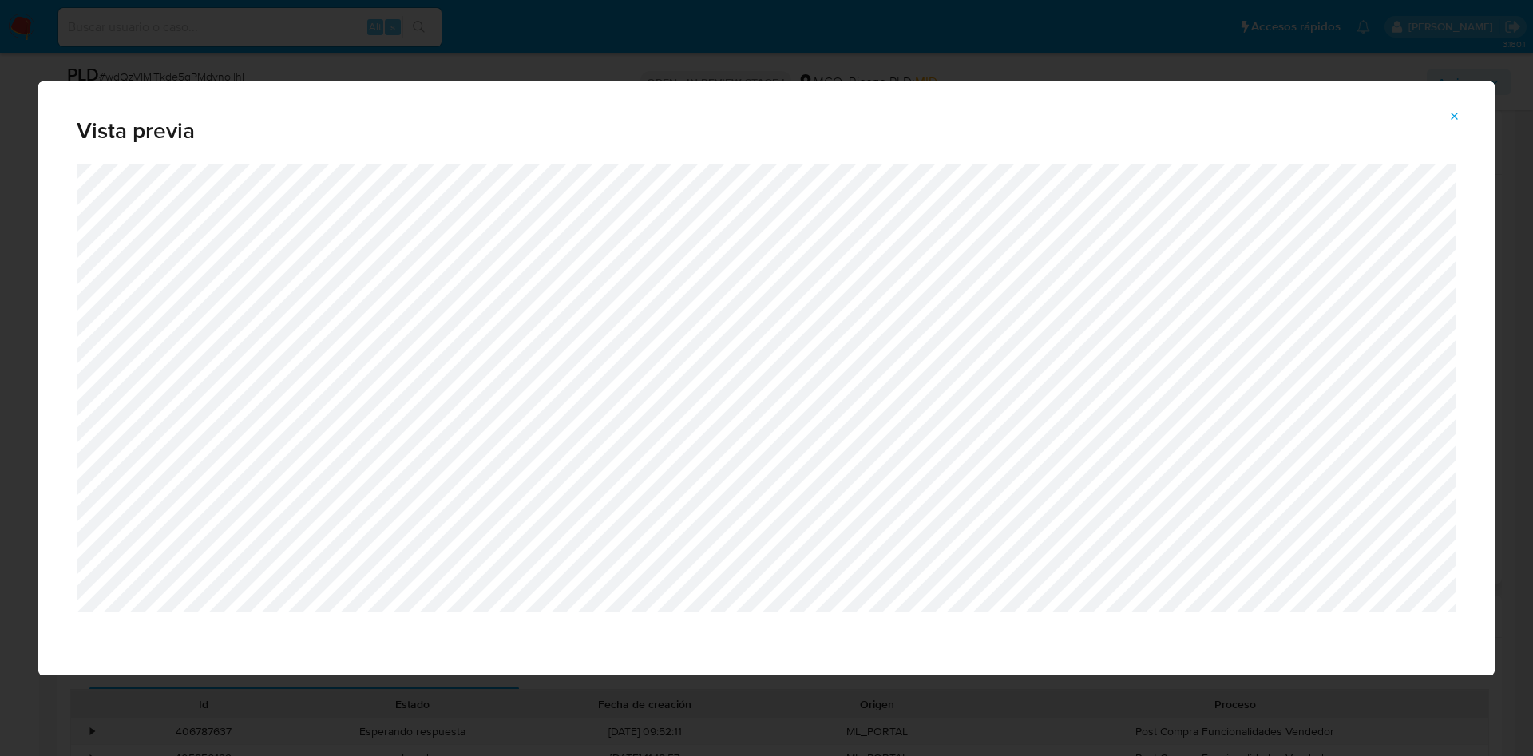
click at [1450, 114] on icon "Attachment preview" at bounding box center [1454, 116] width 13 height 13
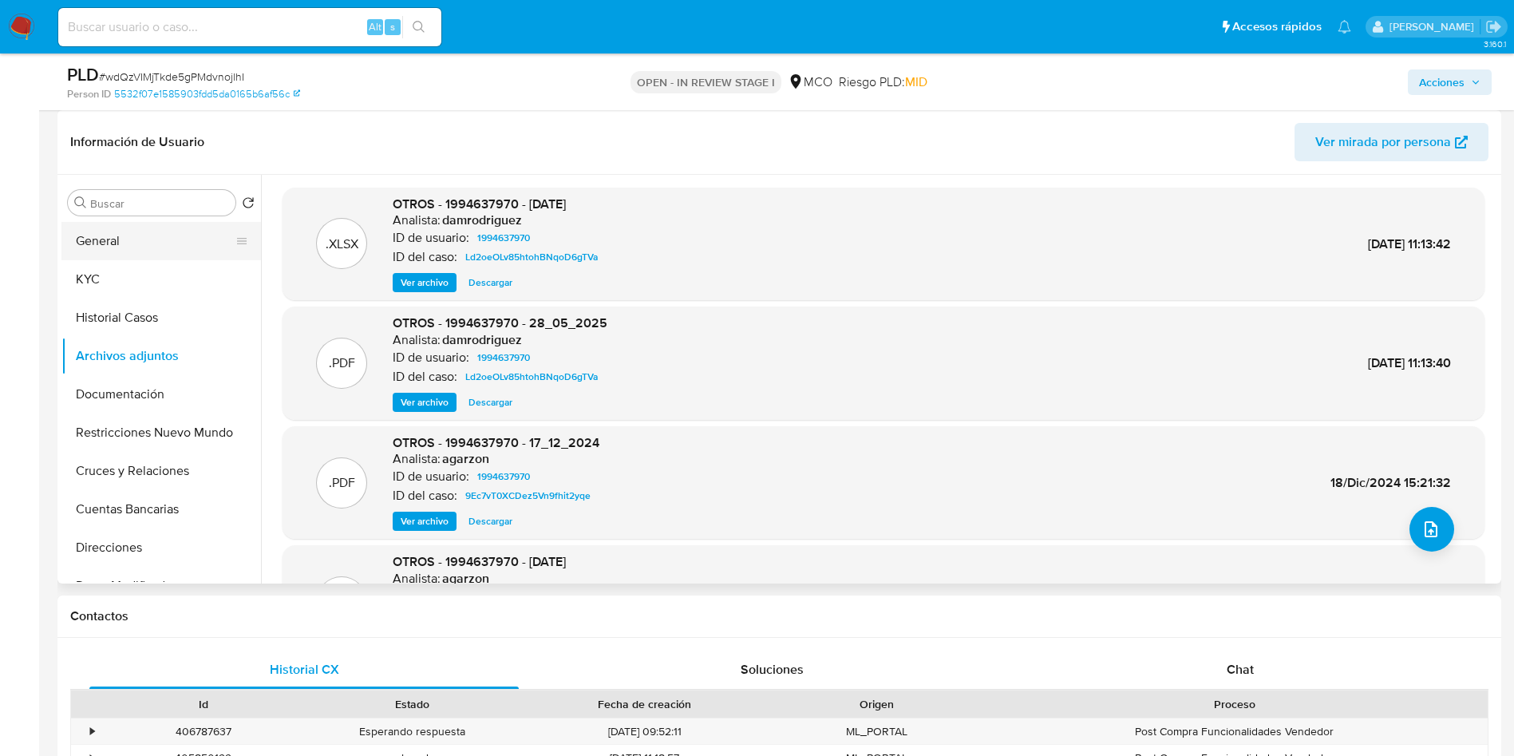
click at [96, 228] on button "General" at bounding box center [154, 241] width 187 height 38
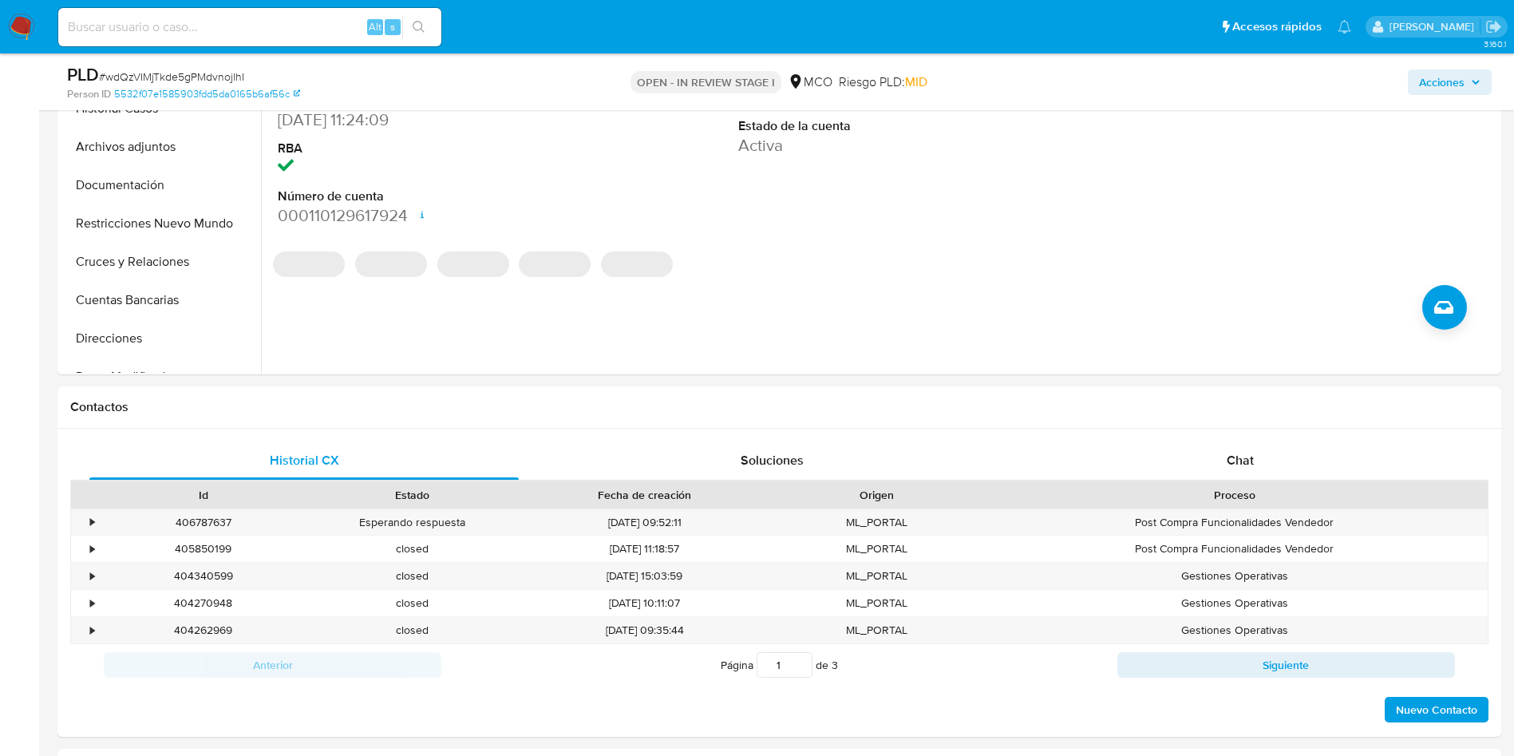
scroll to position [479, 0]
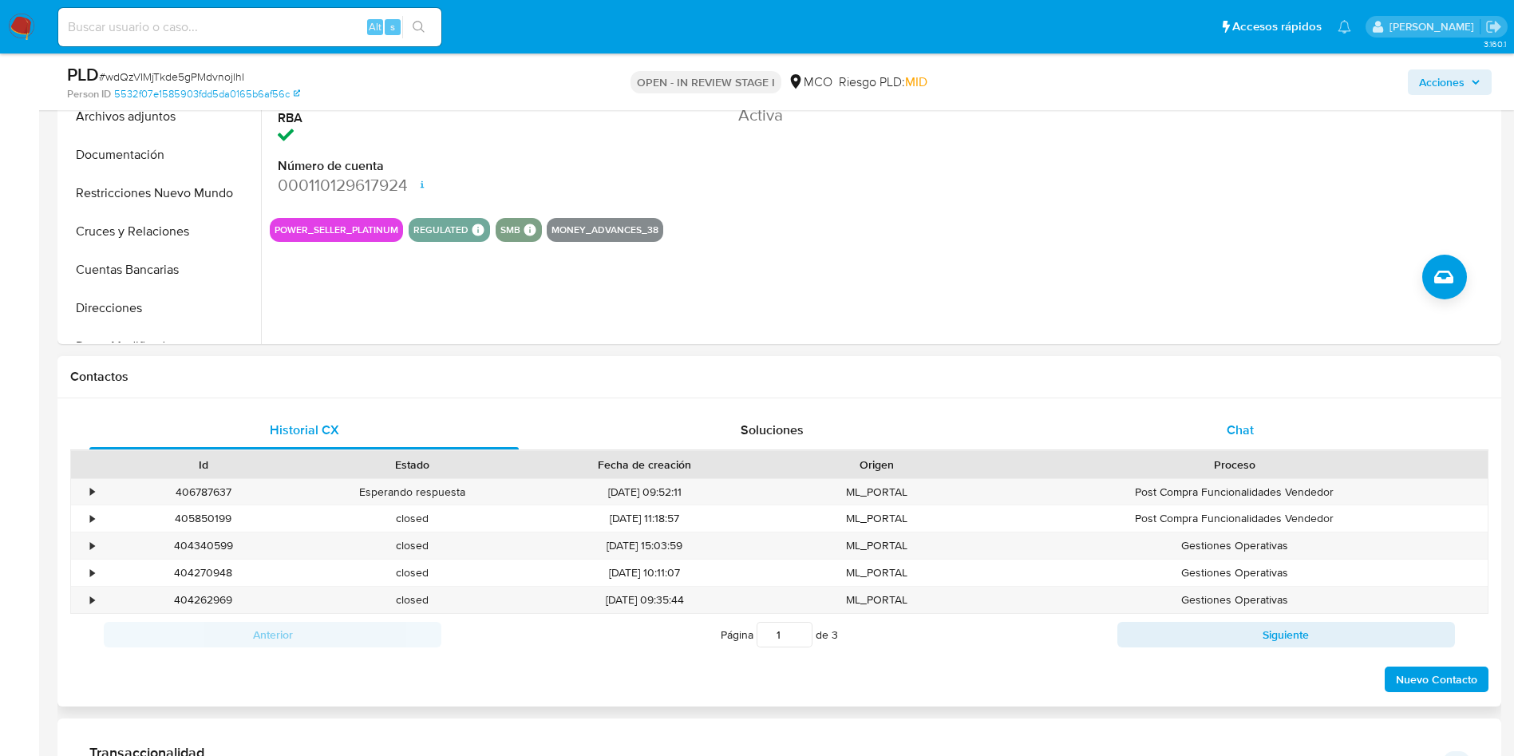
click at [1237, 418] on div "Chat" at bounding box center [1240, 430] width 429 height 38
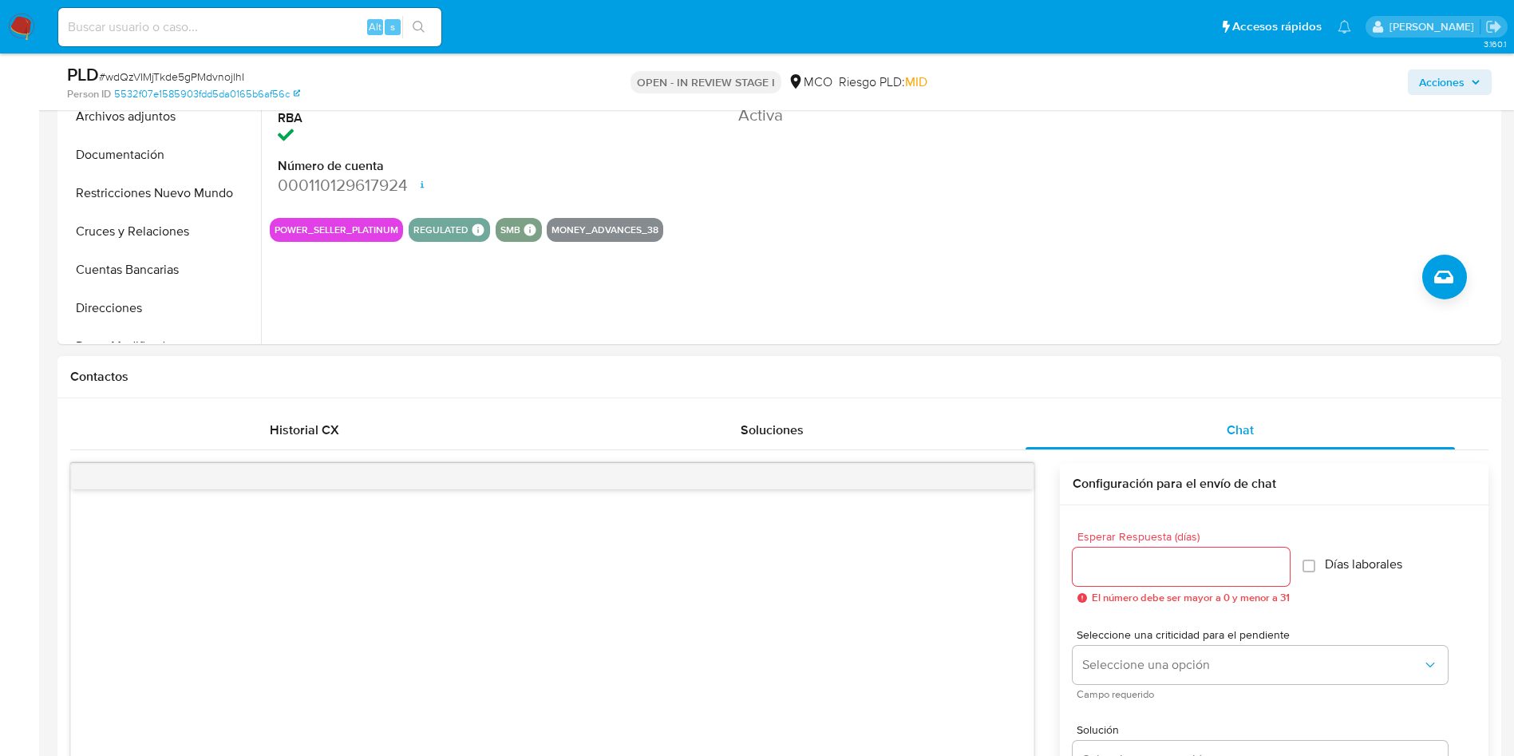
click at [702, 386] on div "Contactos" at bounding box center [779, 377] width 1444 height 42
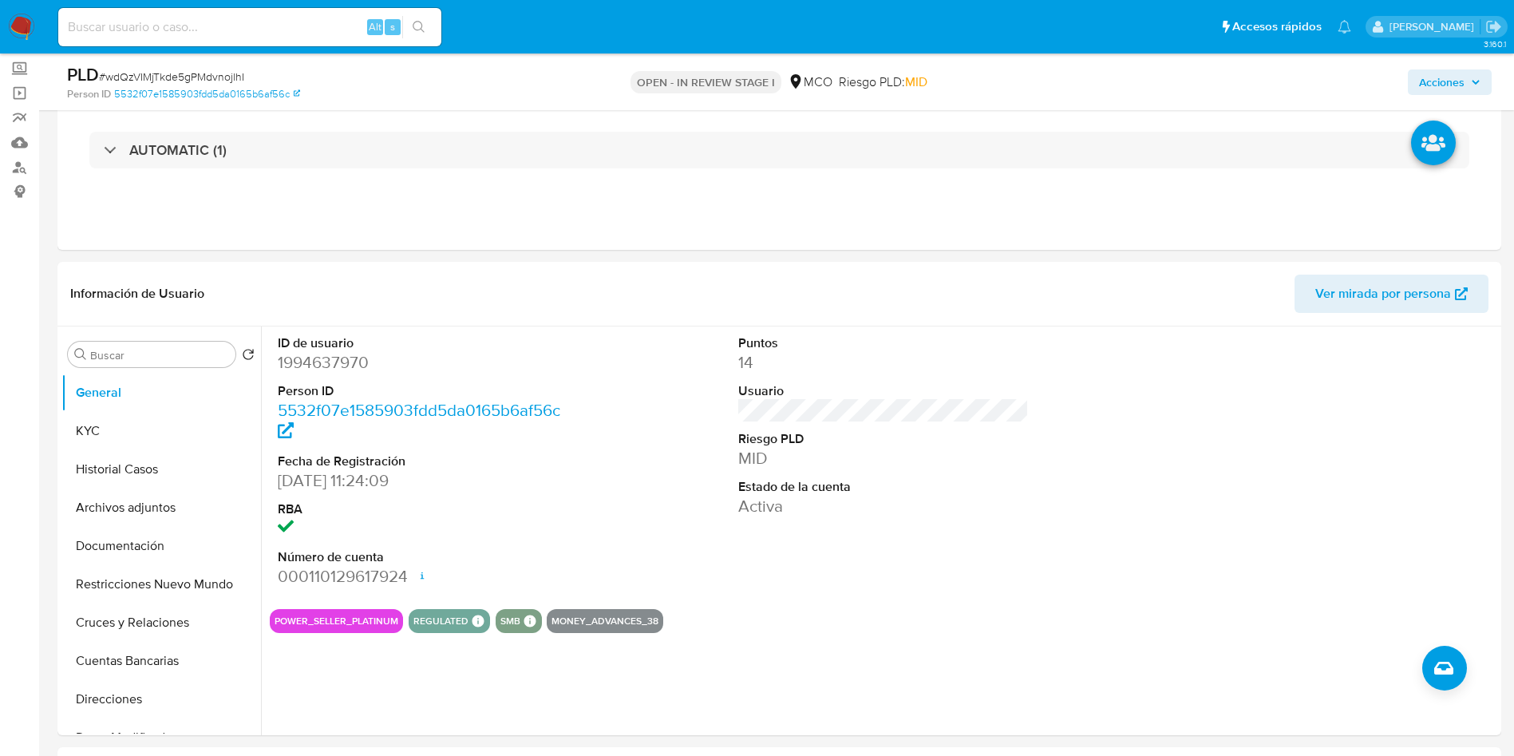
scroll to position [120, 0]
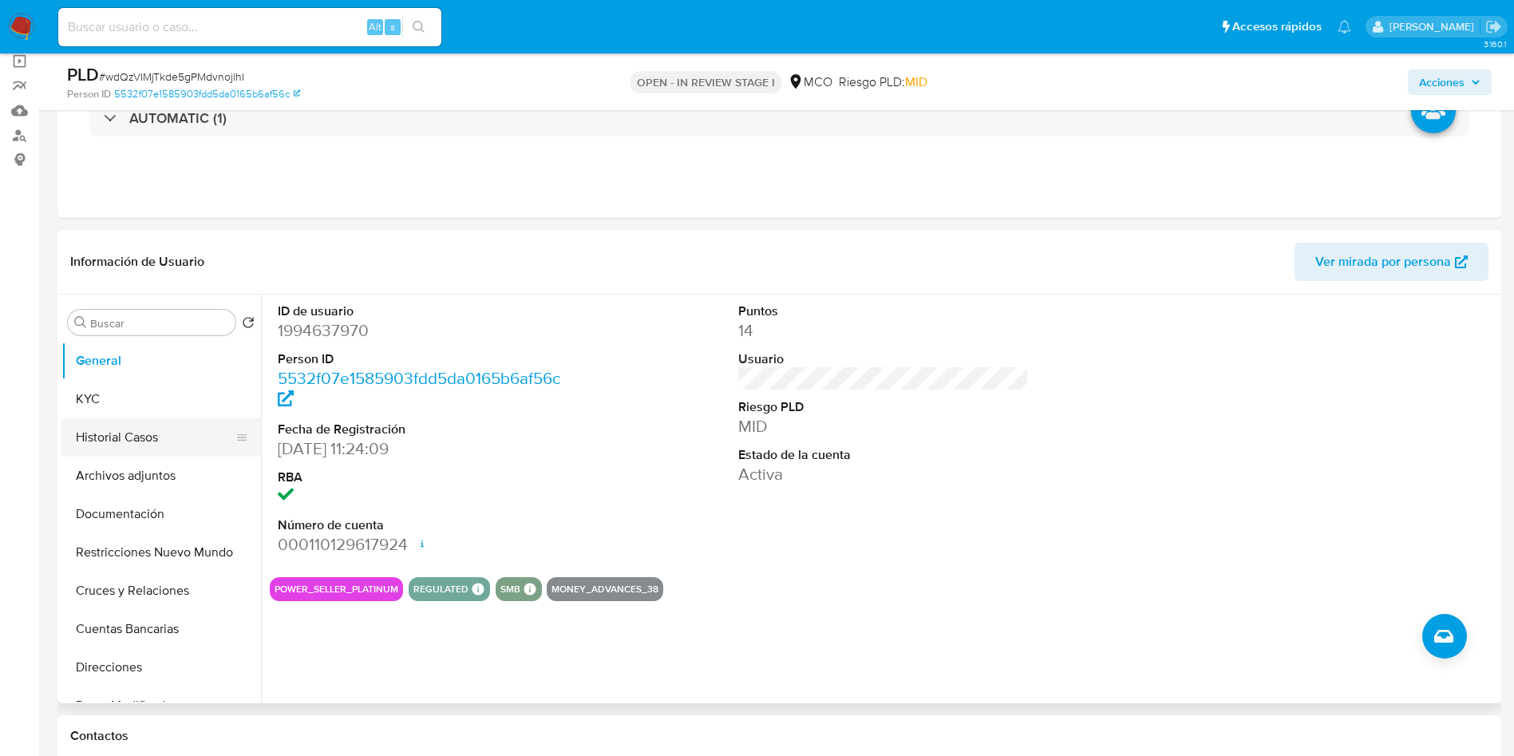
drag, startPoint x: 100, startPoint y: 453, endPoint x: 129, endPoint y: 425, distance: 41.2
click at [101, 452] on button "Historial Casos" at bounding box center [154, 437] width 187 height 38
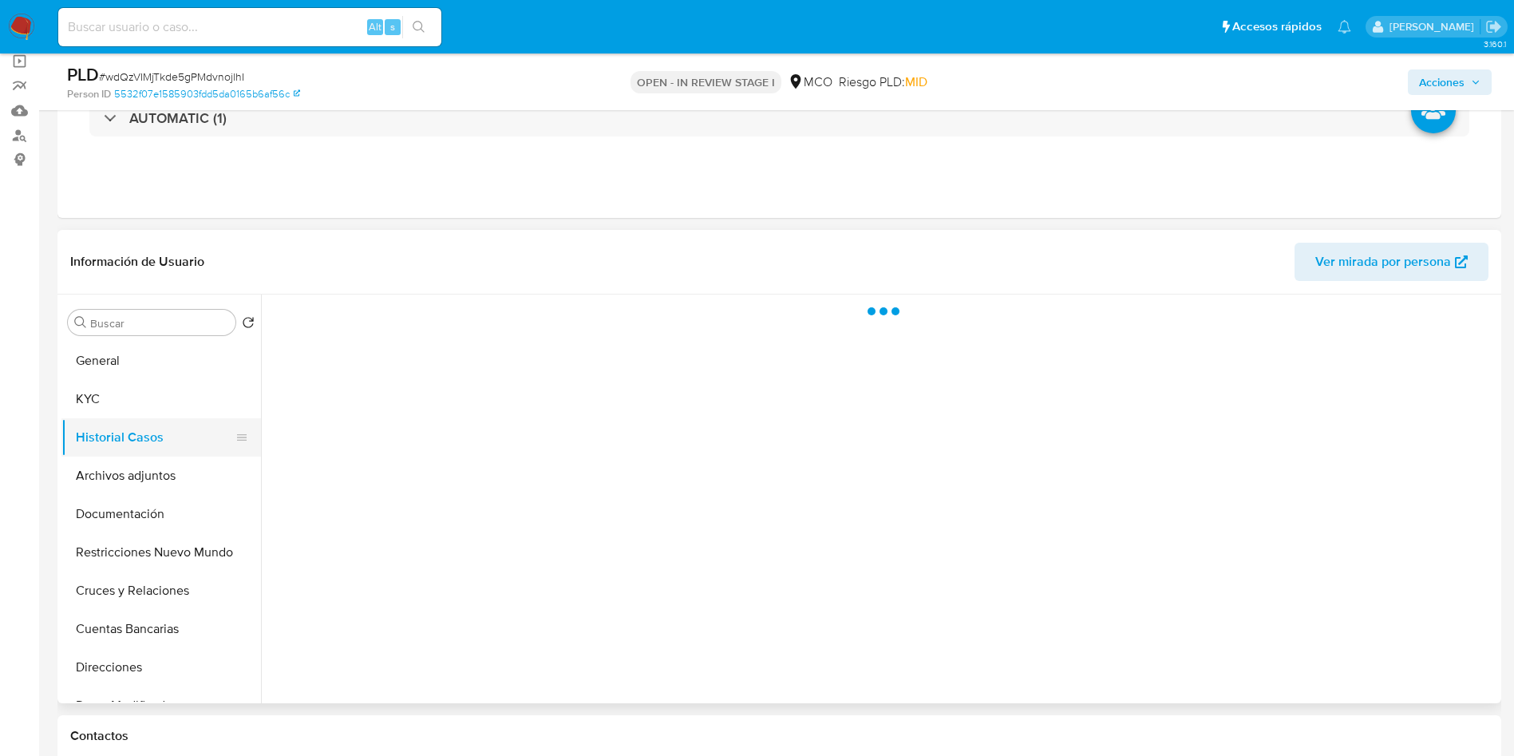
click at [132, 425] on button "Historial Casos" at bounding box center [154, 437] width 187 height 38
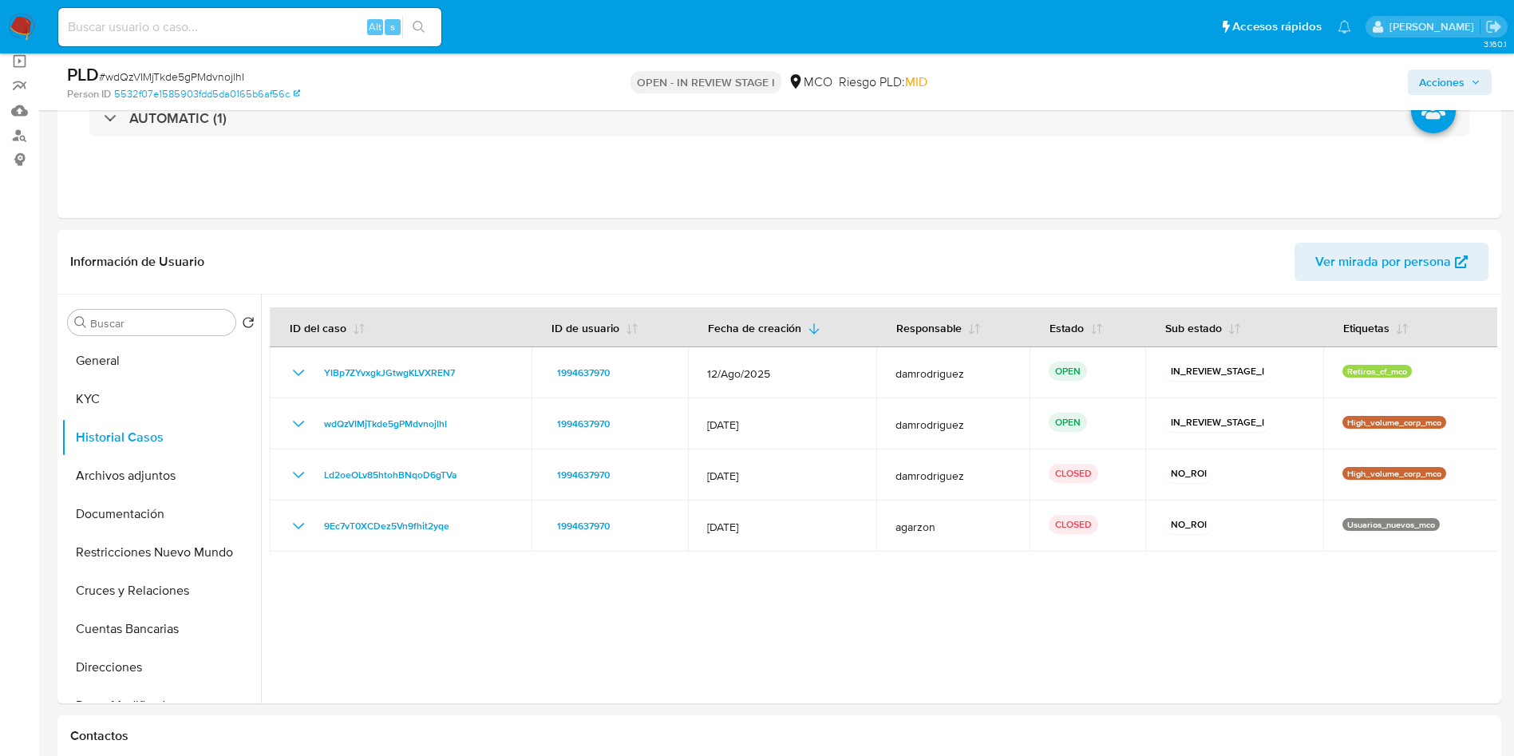
click at [89, 363] on button "General" at bounding box center [154, 361] width 187 height 38
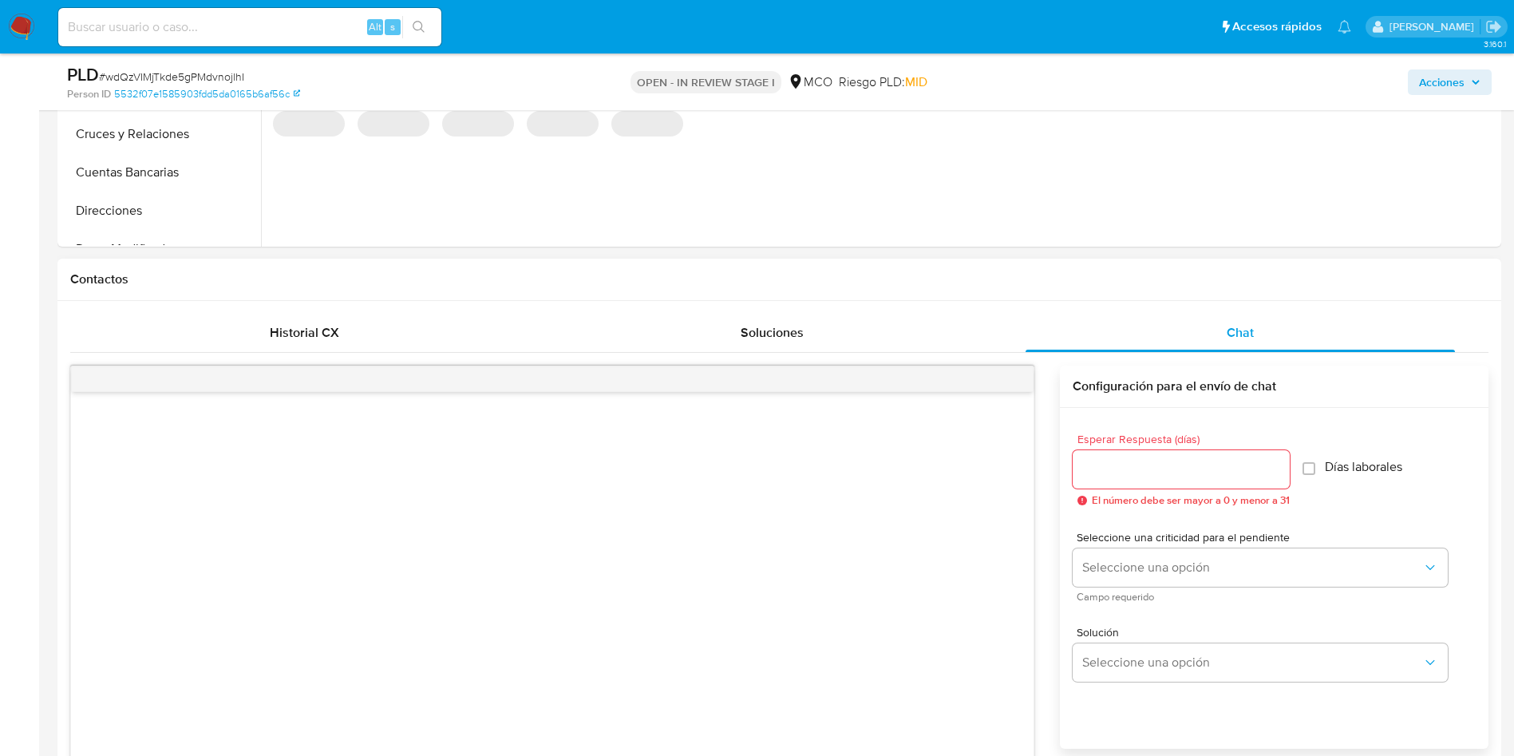
scroll to position [599, 0]
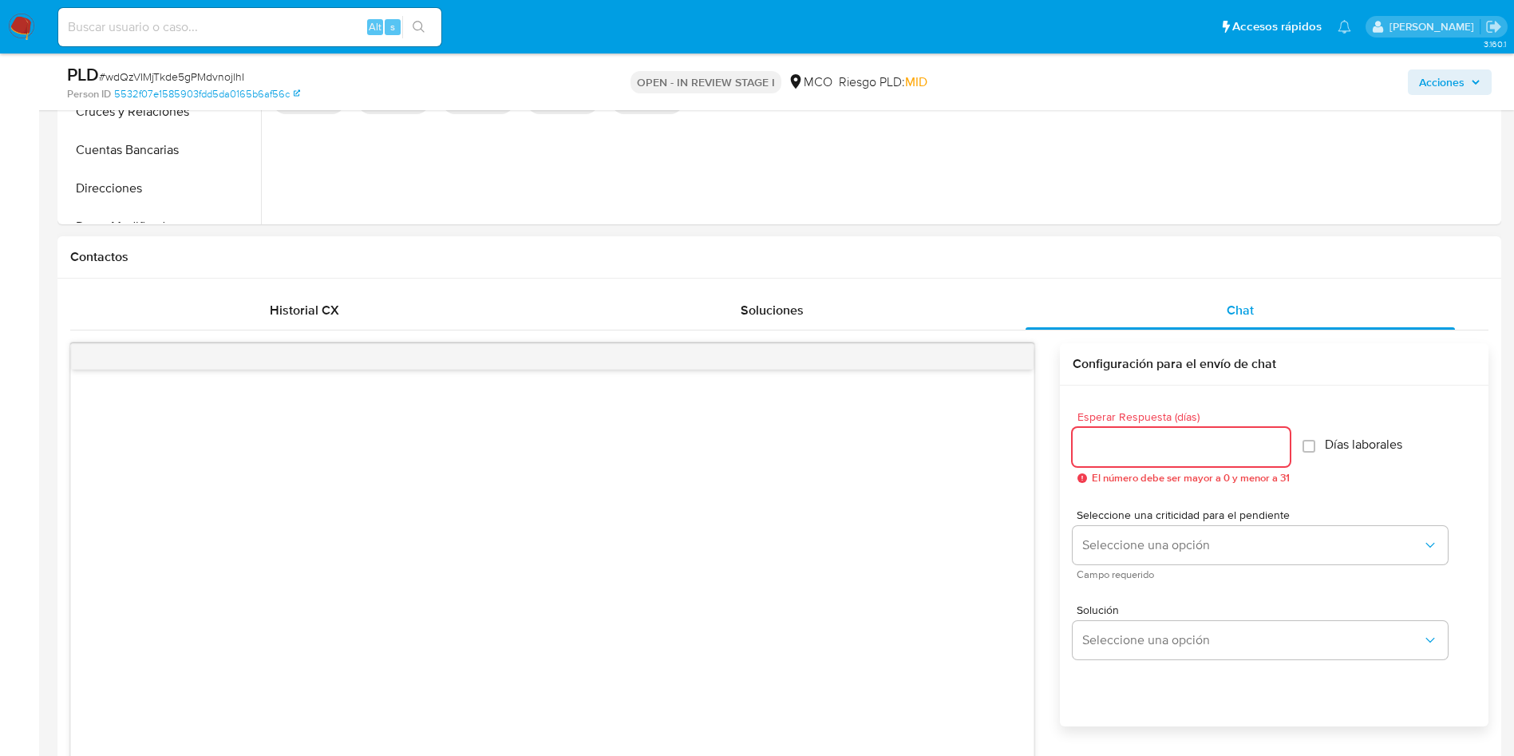
click at [1172, 437] on input "Esperar Respuesta (días)" at bounding box center [1181, 447] width 217 height 21
type input "3"
click at [1371, 442] on span "Días laborales" at bounding box center [1355, 445] width 77 height 16
click at [1295, 440] on input "Días laborales" at bounding box center [1301, 446] width 13 height 13
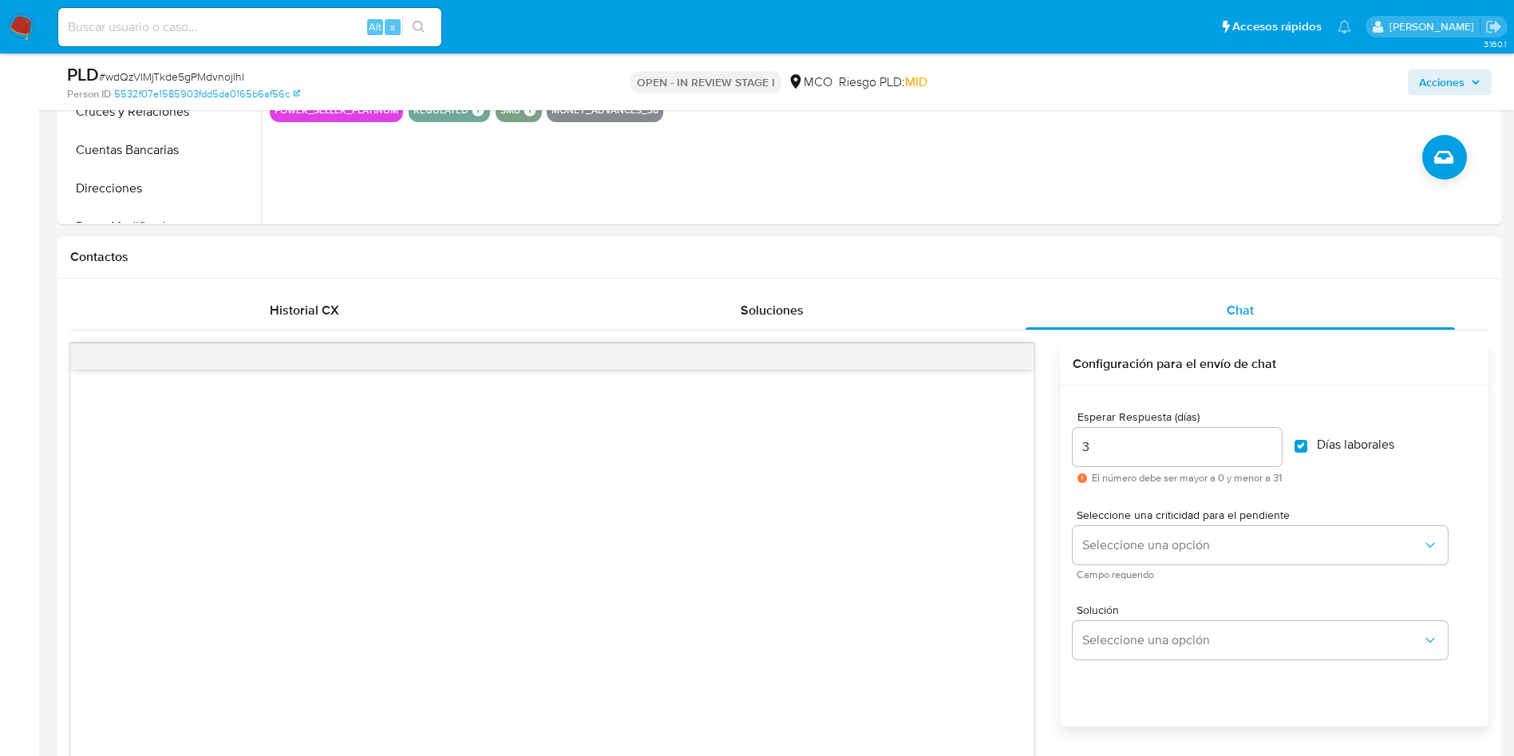
click at [1362, 441] on span "Días laborales" at bounding box center [1355, 445] width 77 height 16
click at [1308, 441] on input "Días laborales" at bounding box center [1301, 446] width 13 height 13
checkbox input "false"
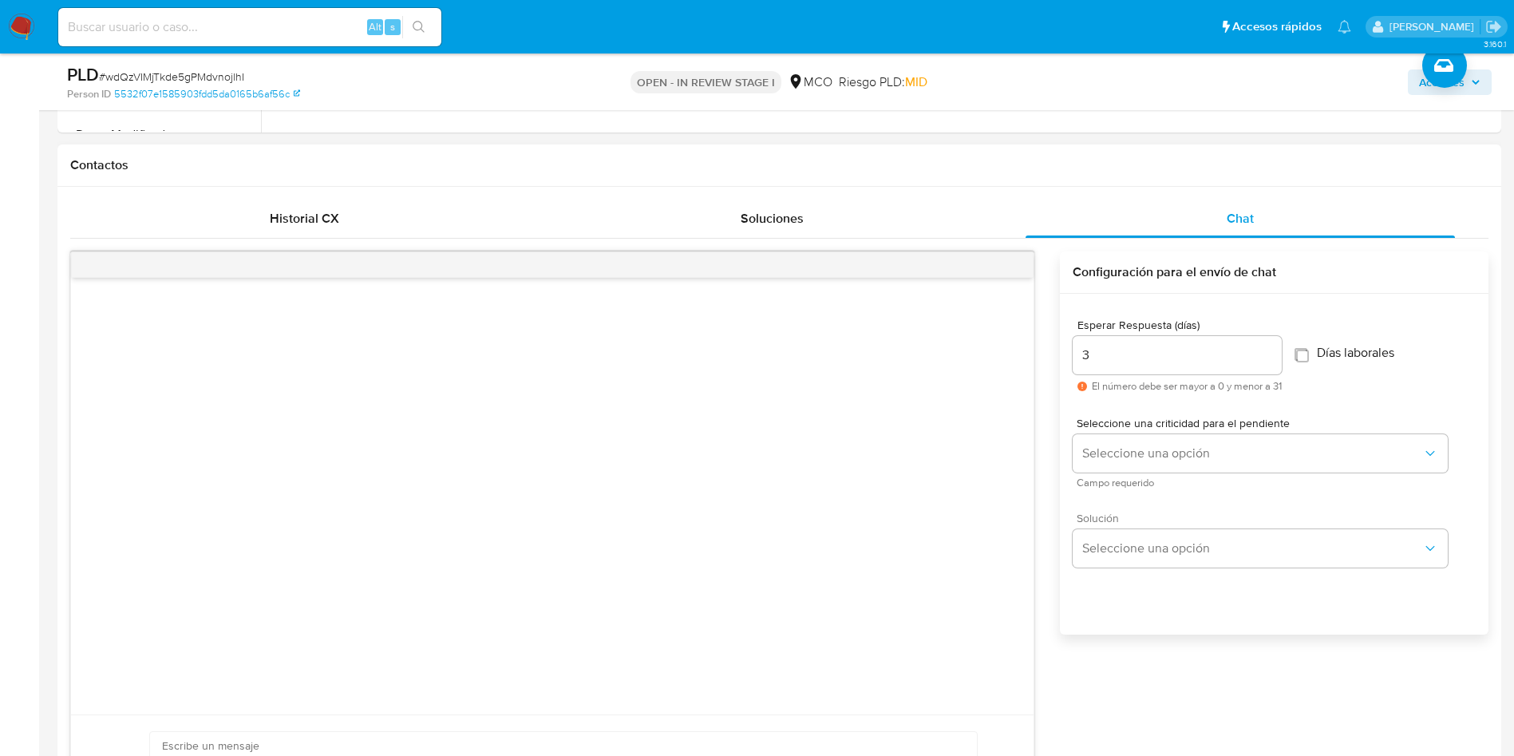
scroll to position [838, 0]
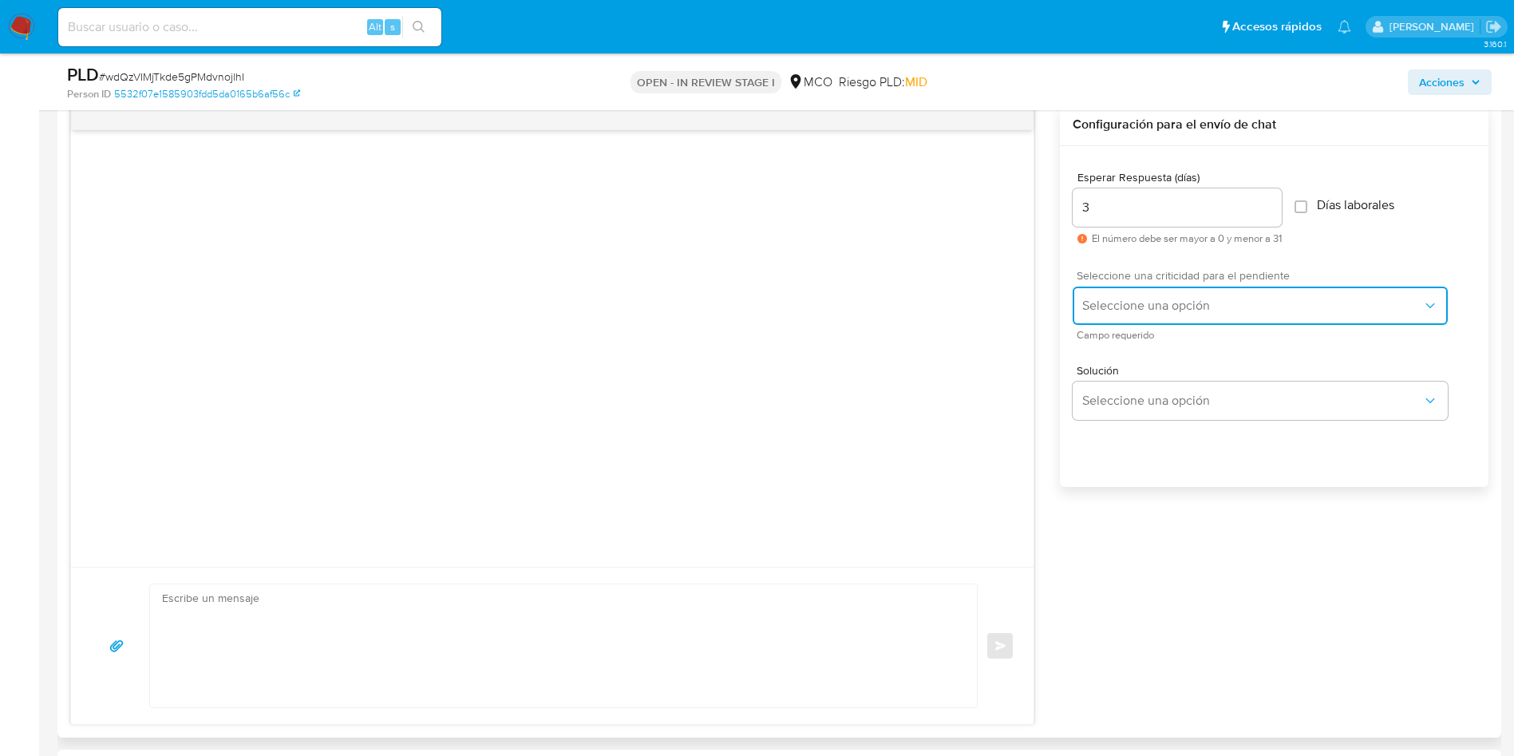
click at [1205, 306] on span "Seleccione una opción" at bounding box center [1252, 306] width 340 height 16
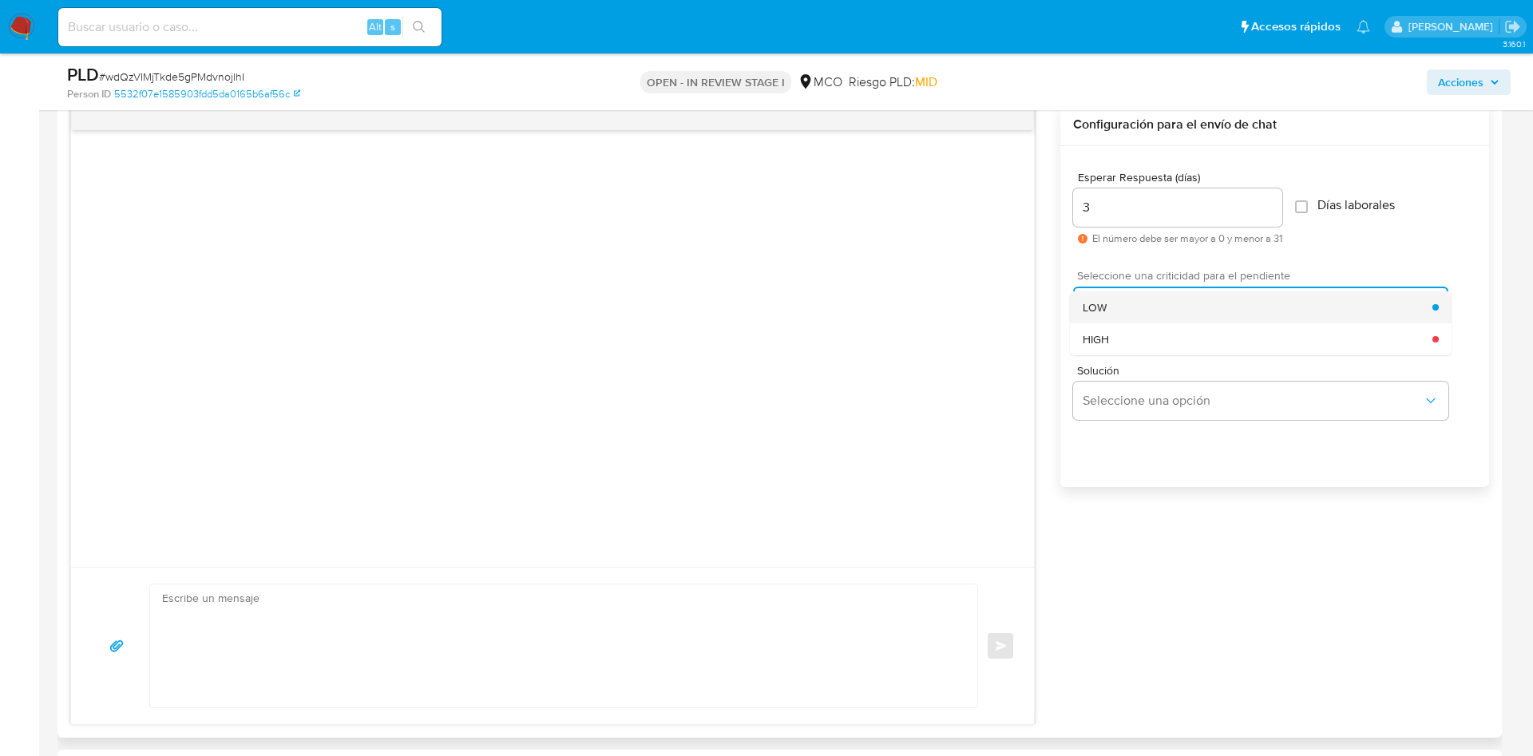
click at [1138, 306] on div "LOW" at bounding box center [1257, 307] width 350 height 32
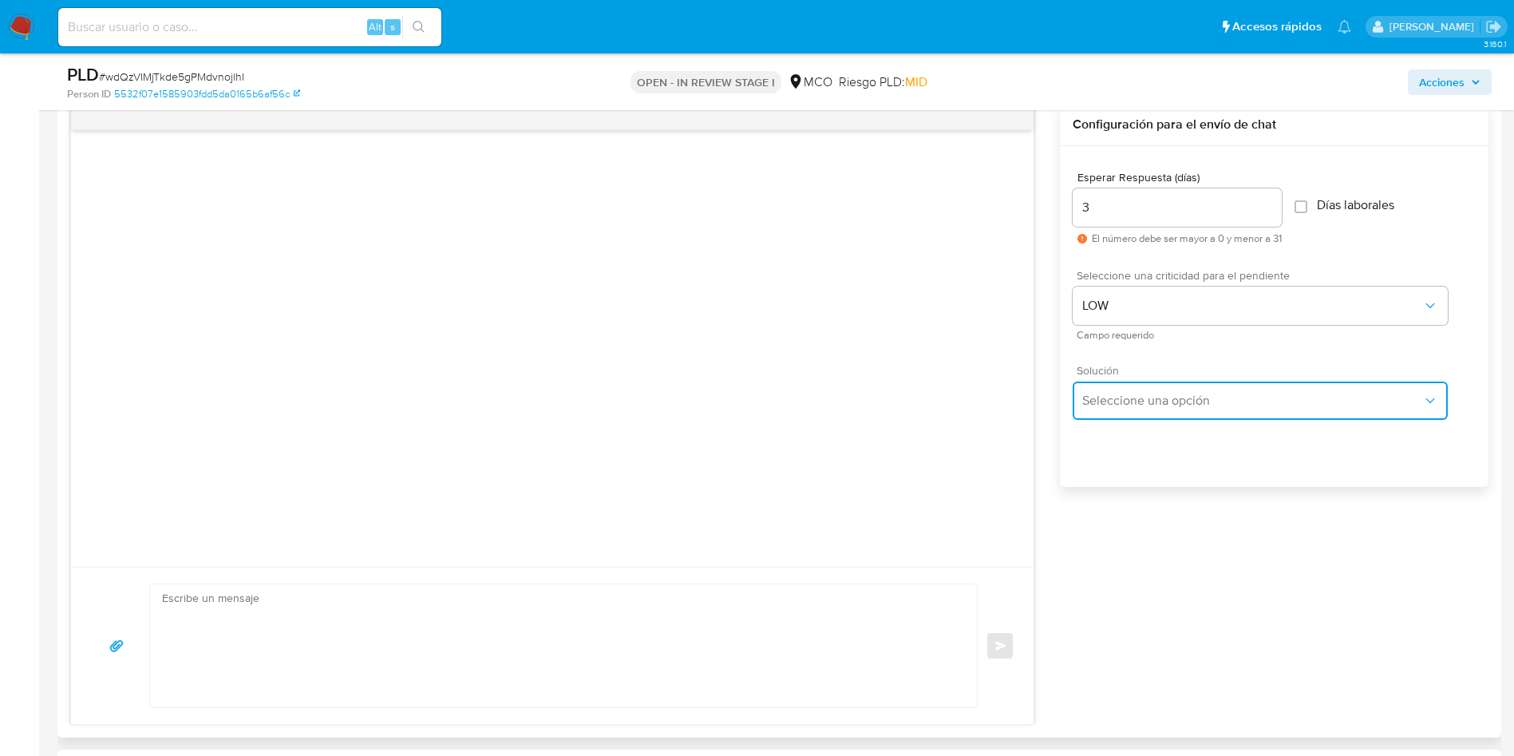
click at [1166, 398] on span "Seleccione una opción" at bounding box center [1252, 401] width 340 height 16
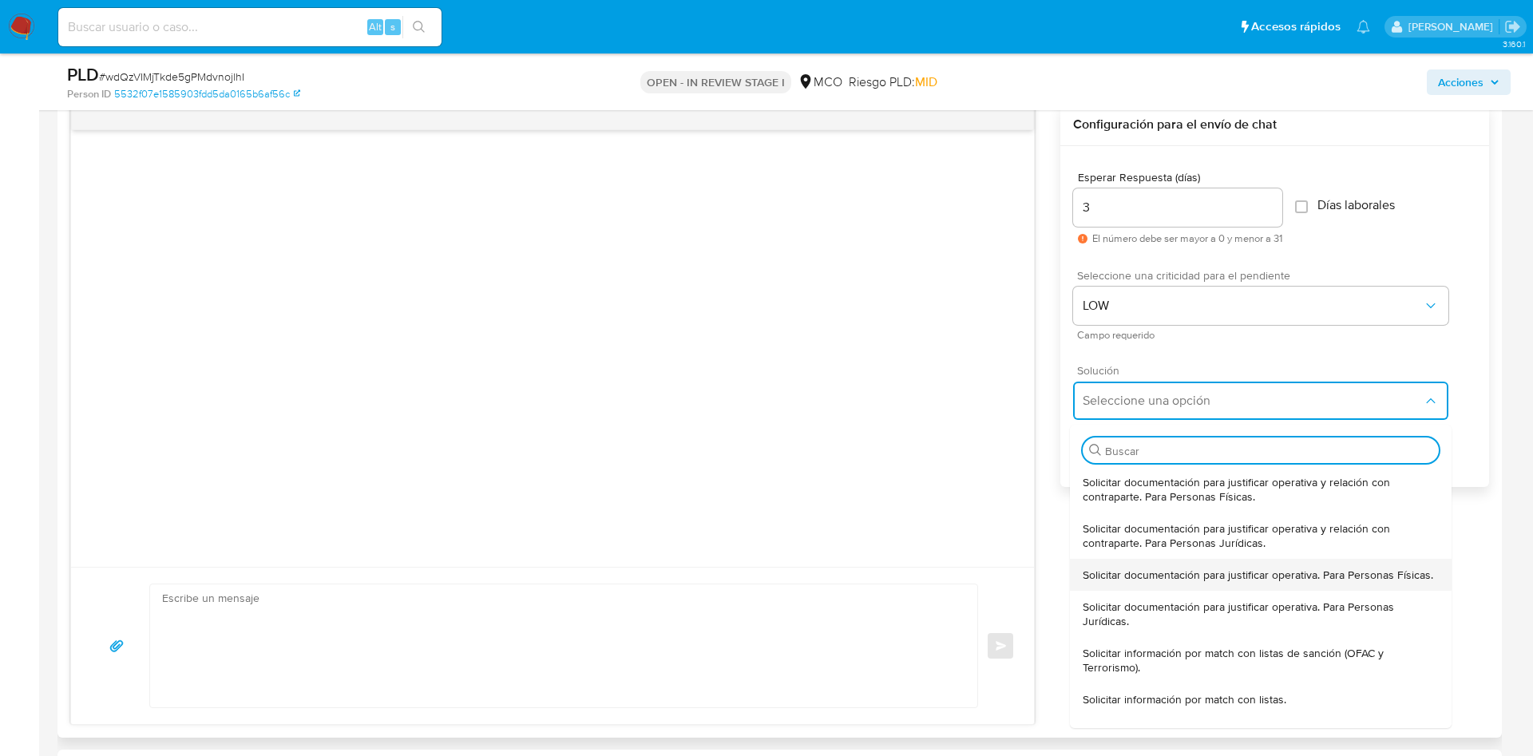
click at [1207, 580] on span "Solicitar documentación para justificar operativa. Para Personas Físicas." at bounding box center [1257, 575] width 350 height 14
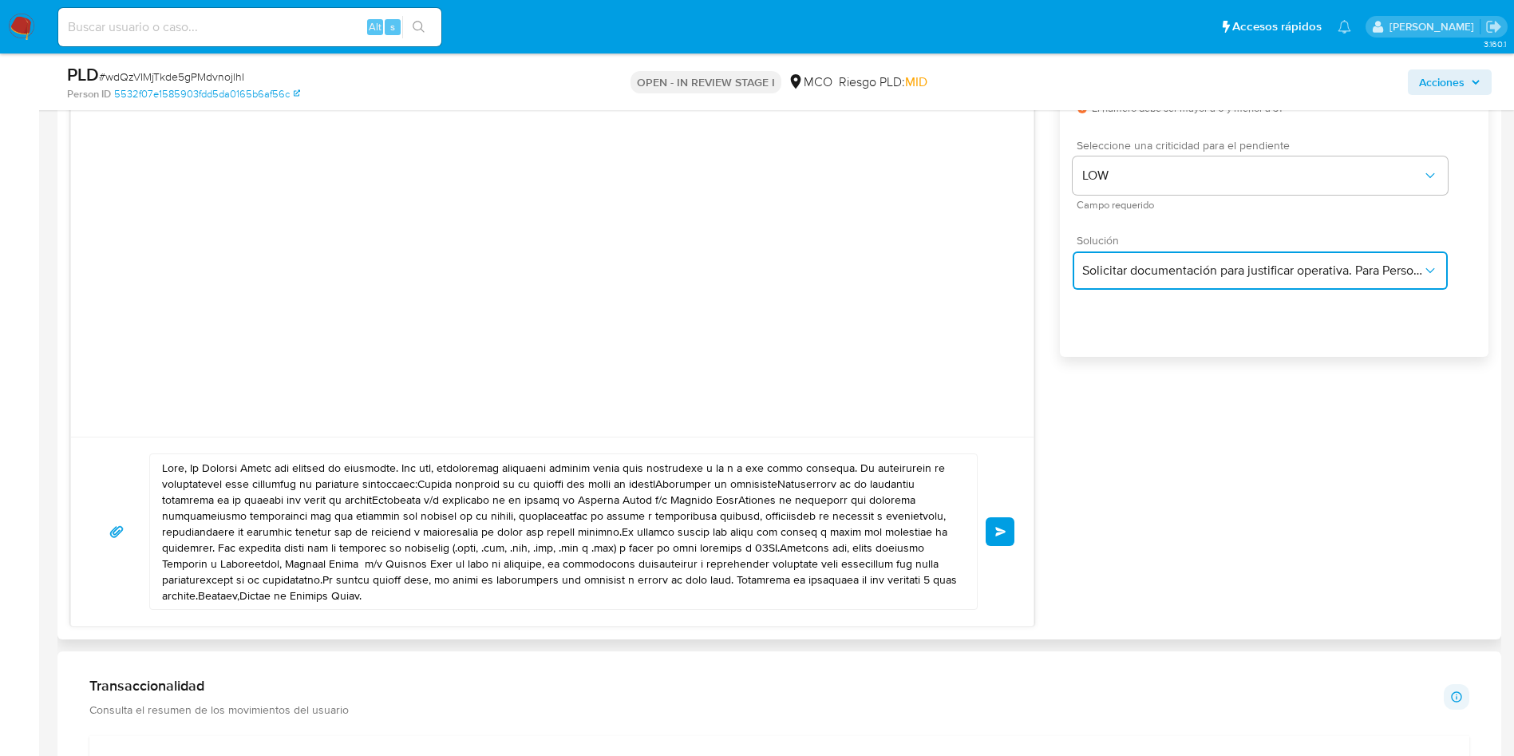
scroll to position [1078, 0]
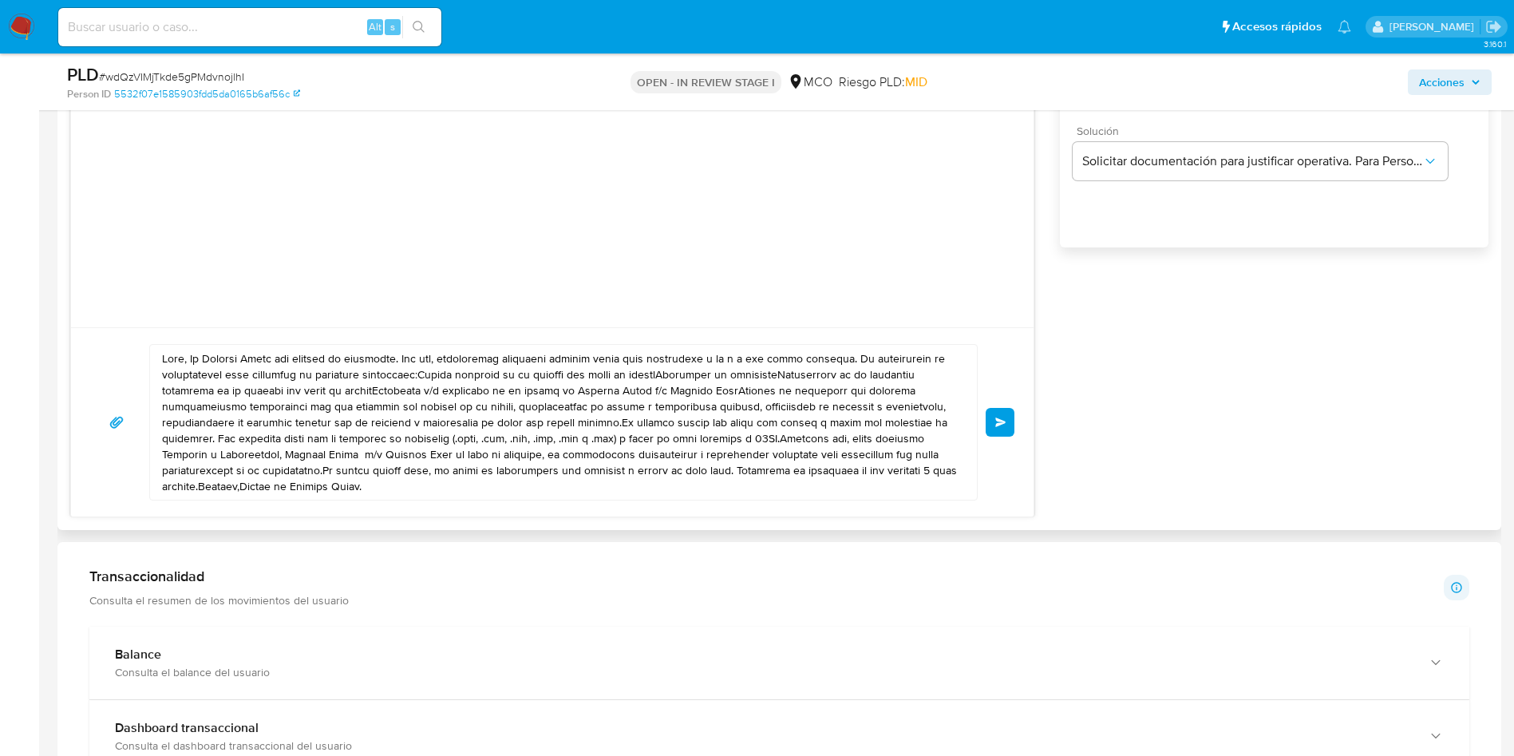
click at [189, 356] on textarea at bounding box center [559, 422] width 795 height 155
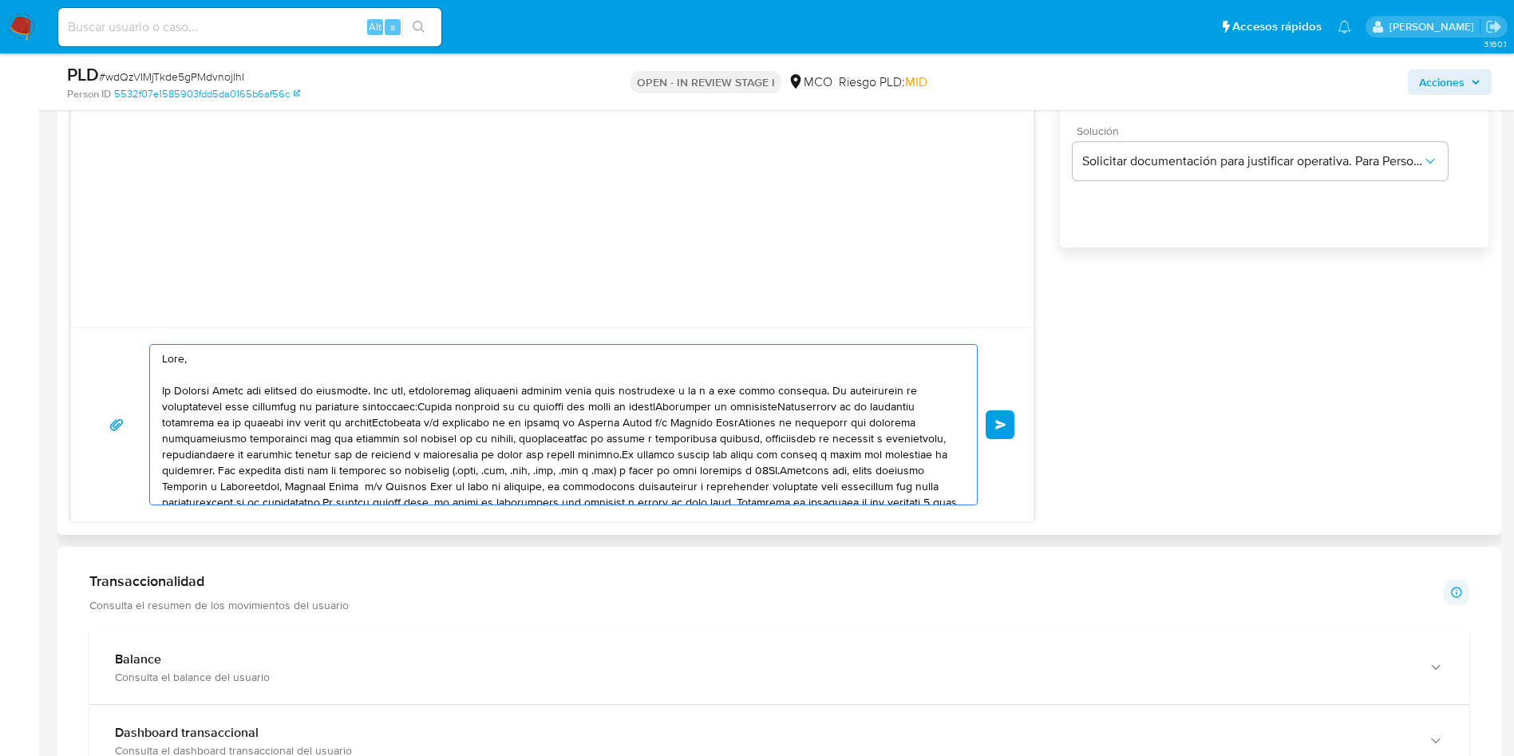
click at [815, 389] on textarea at bounding box center [559, 425] width 795 height 160
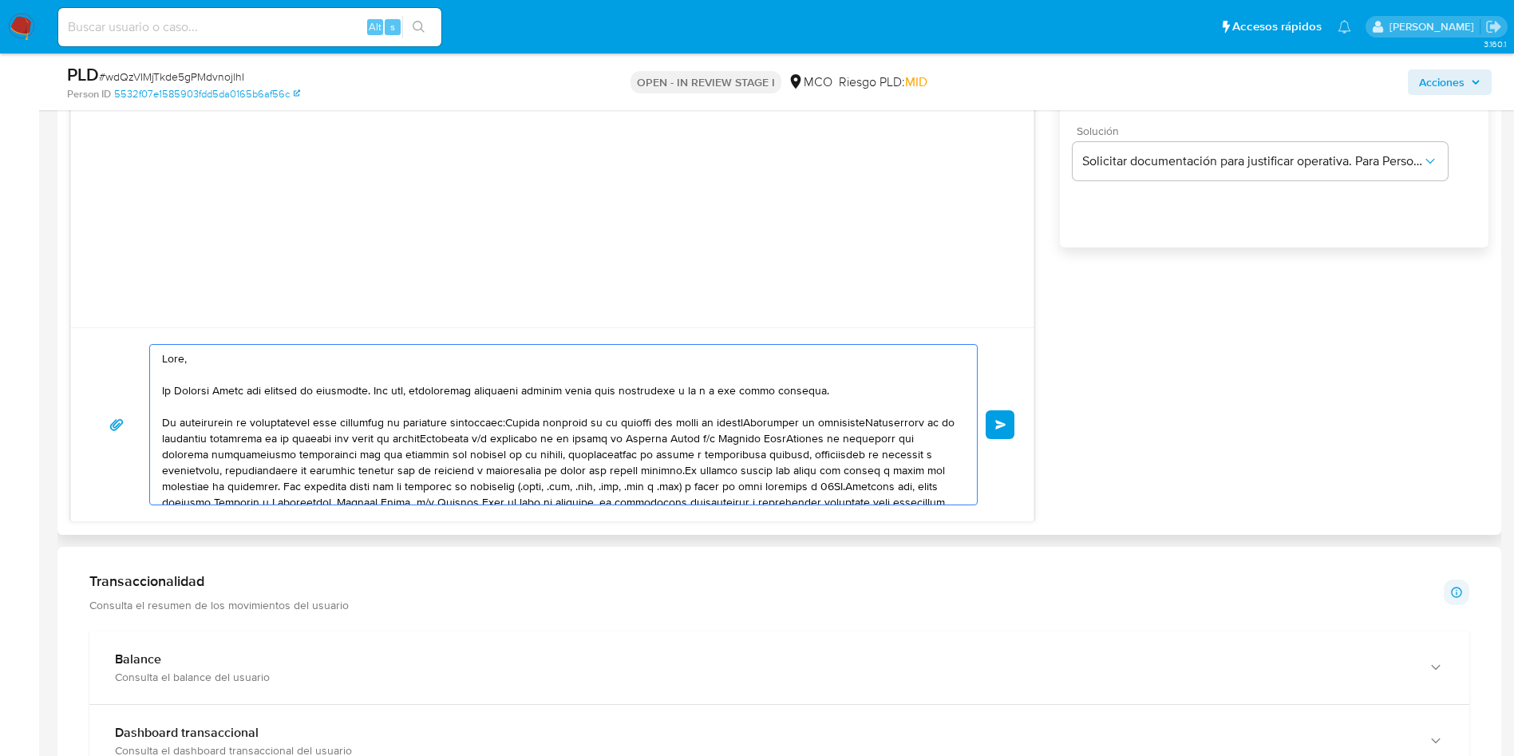
click at [505, 421] on textarea at bounding box center [559, 425] width 795 height 160
click at [507, 420] on textarea at bounding box center [559, 425] width 795 height 160
click at [502, 421] on textarea at bounding box center [559, 425] width 795 height 160
click at [425, 437] on textarea at bounding box center [559, 425] width 795 height 160
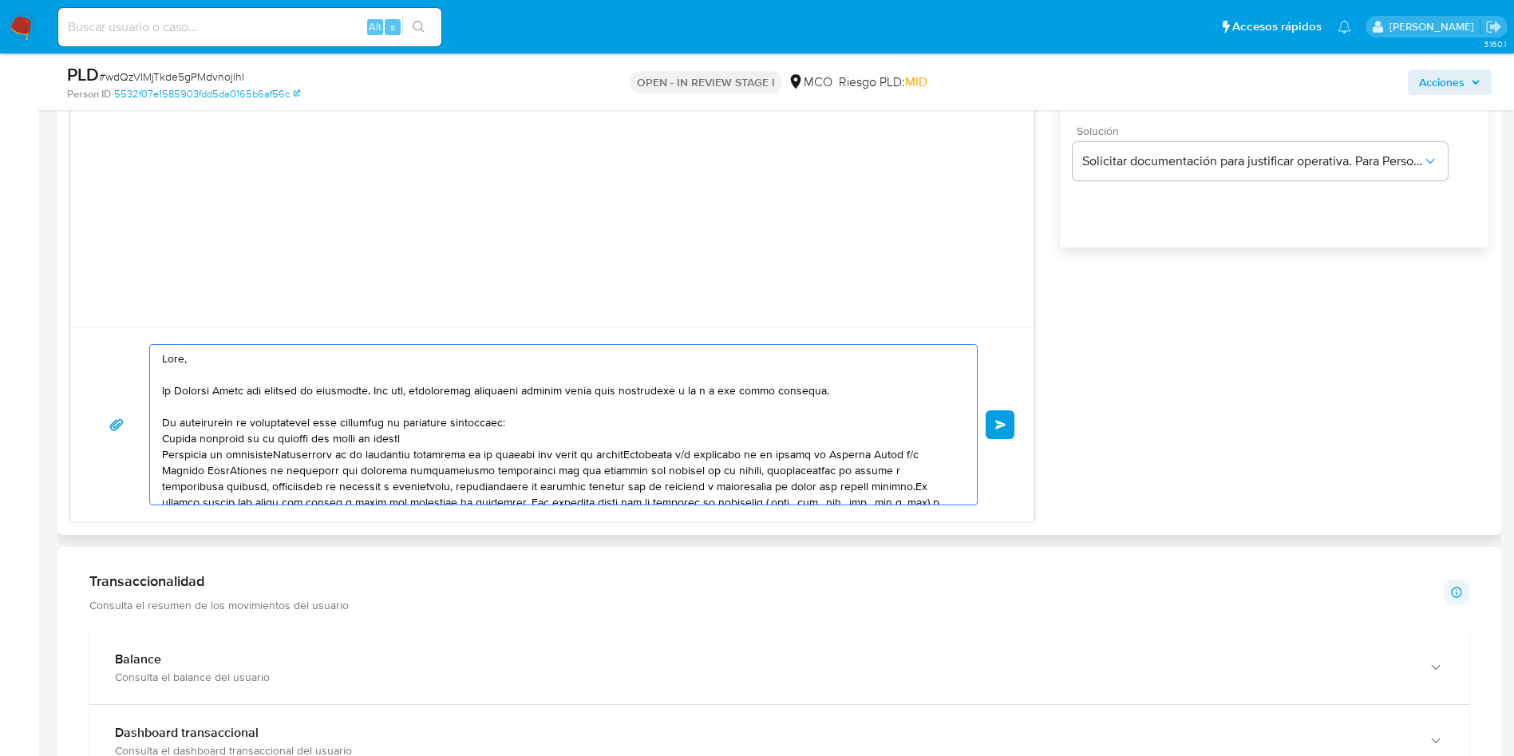
click at [287, 454] on textarea at bounding box center [559, 425] width 795 height 160
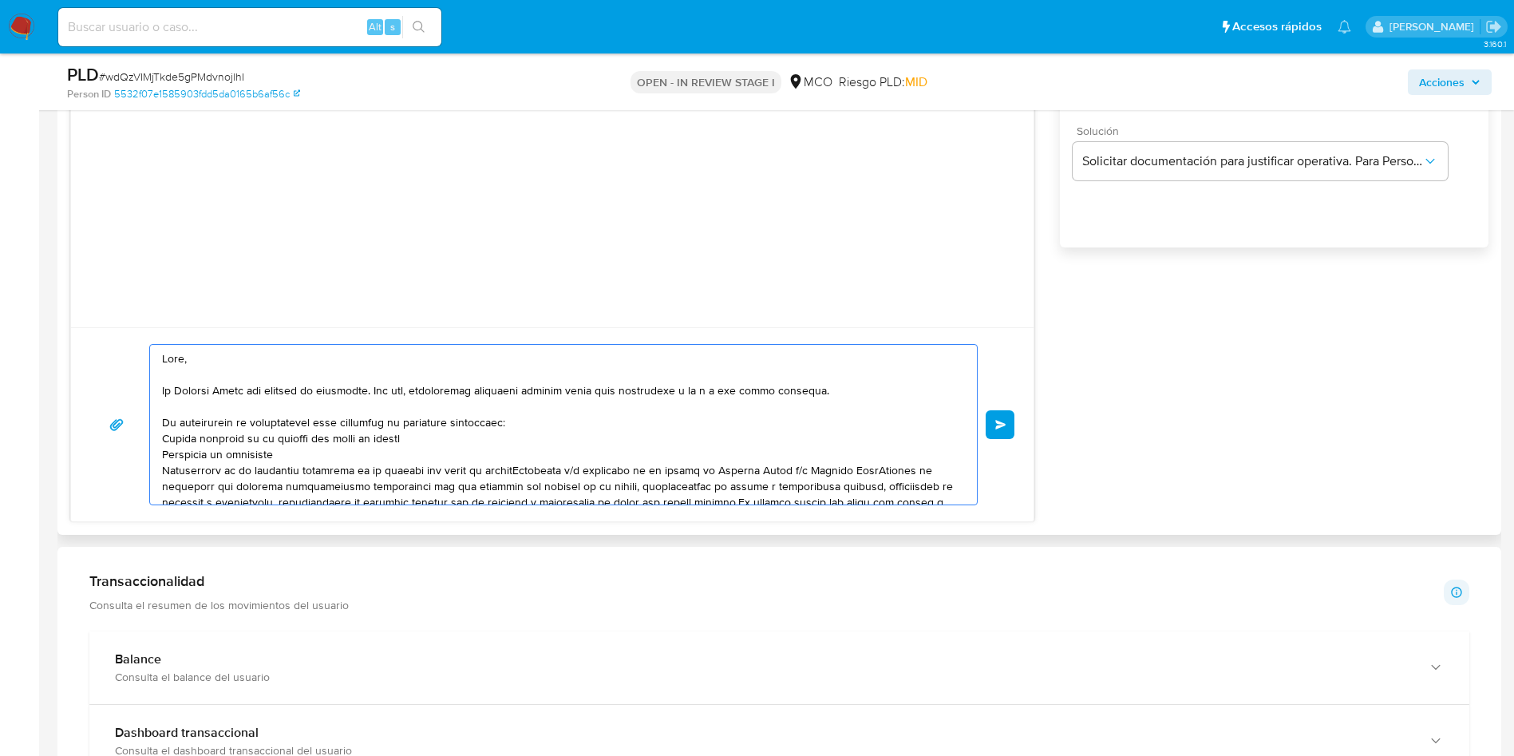
click at [526, 467] on textarea at bounding box center [559, 425] width 795 height 160
click at [522, 471] on textarea at bounding box center [559, 425] width 795 height 160
click at [522, 485] on textarea at bounding box center [559, 425] width 795 height 160
click at [519, 485] on textarea at bounding box center [559, 425] width 795 height 160
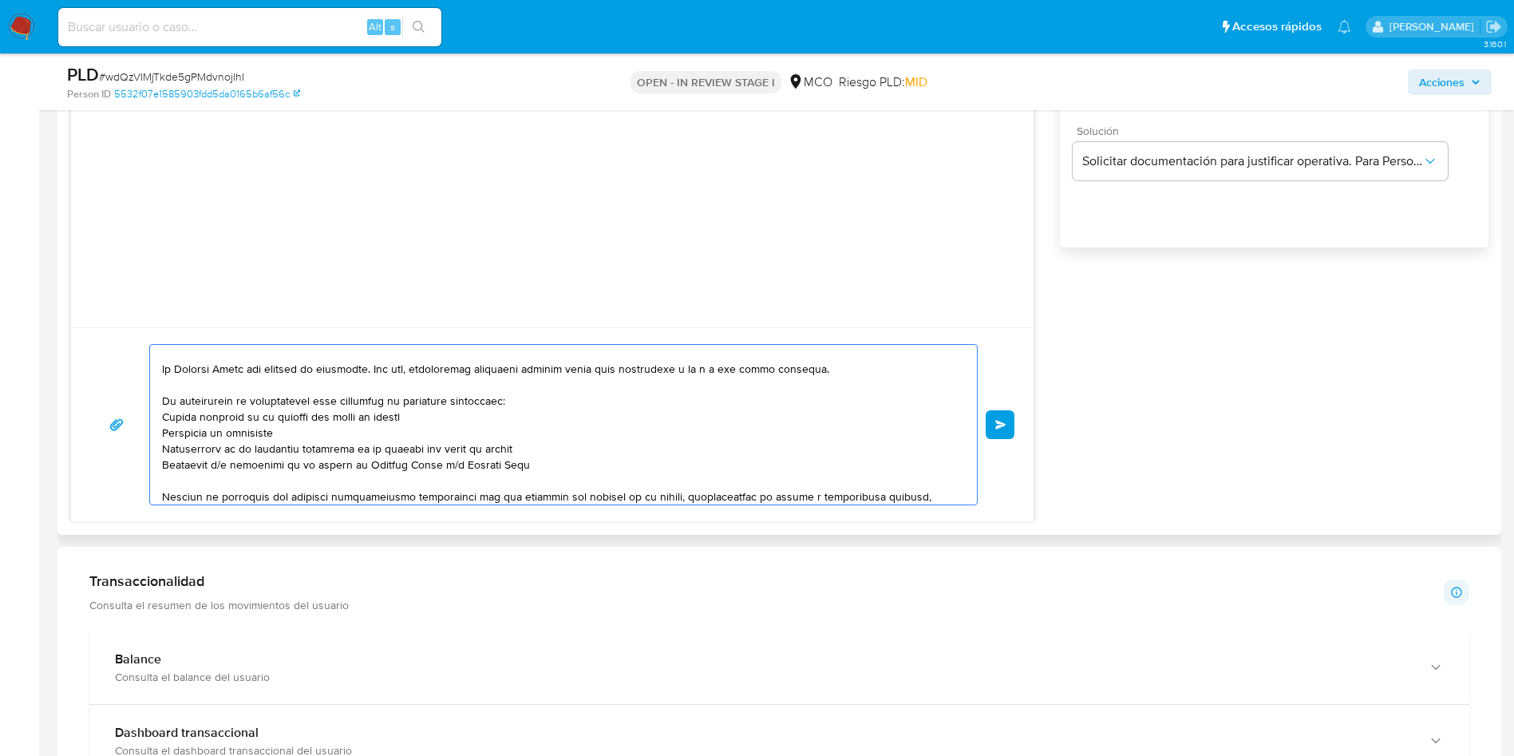
scroll to position [107, 0]
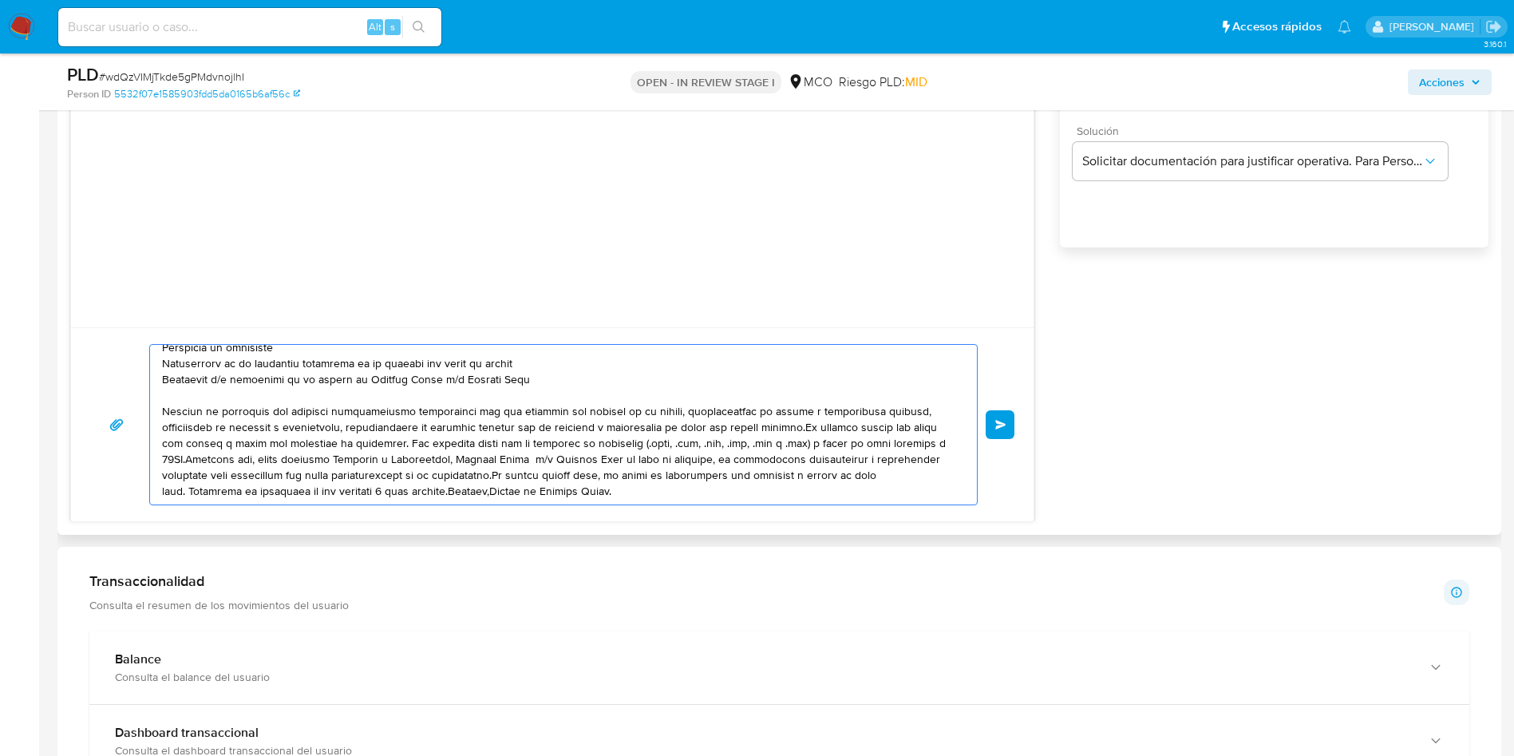
click at [797, 428] on textarea at bounding box center [559, 425] width 795 height 160
click at [394, 443] on textarea at bounding box center [559, 425] width 795 height 160
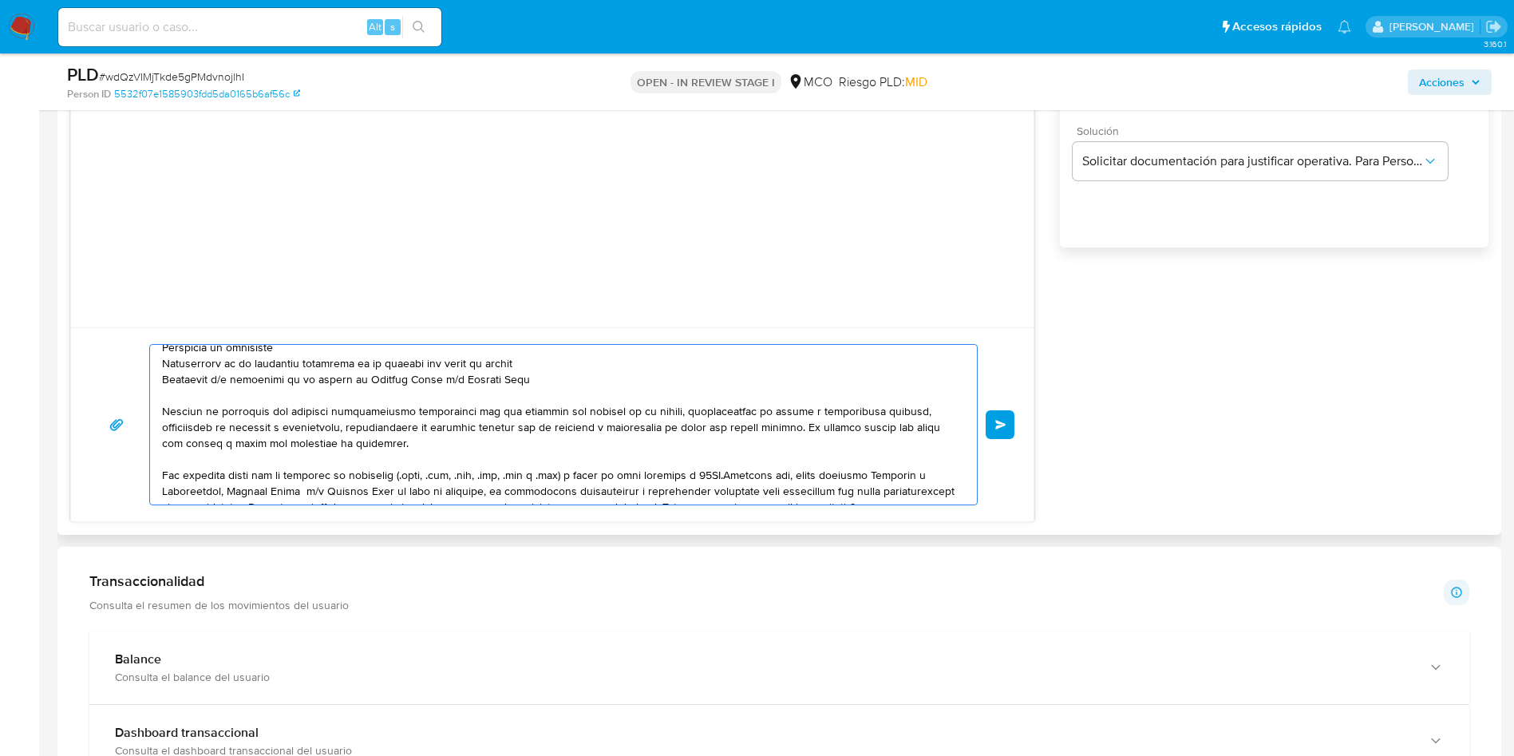
scroll to position [139, 0]
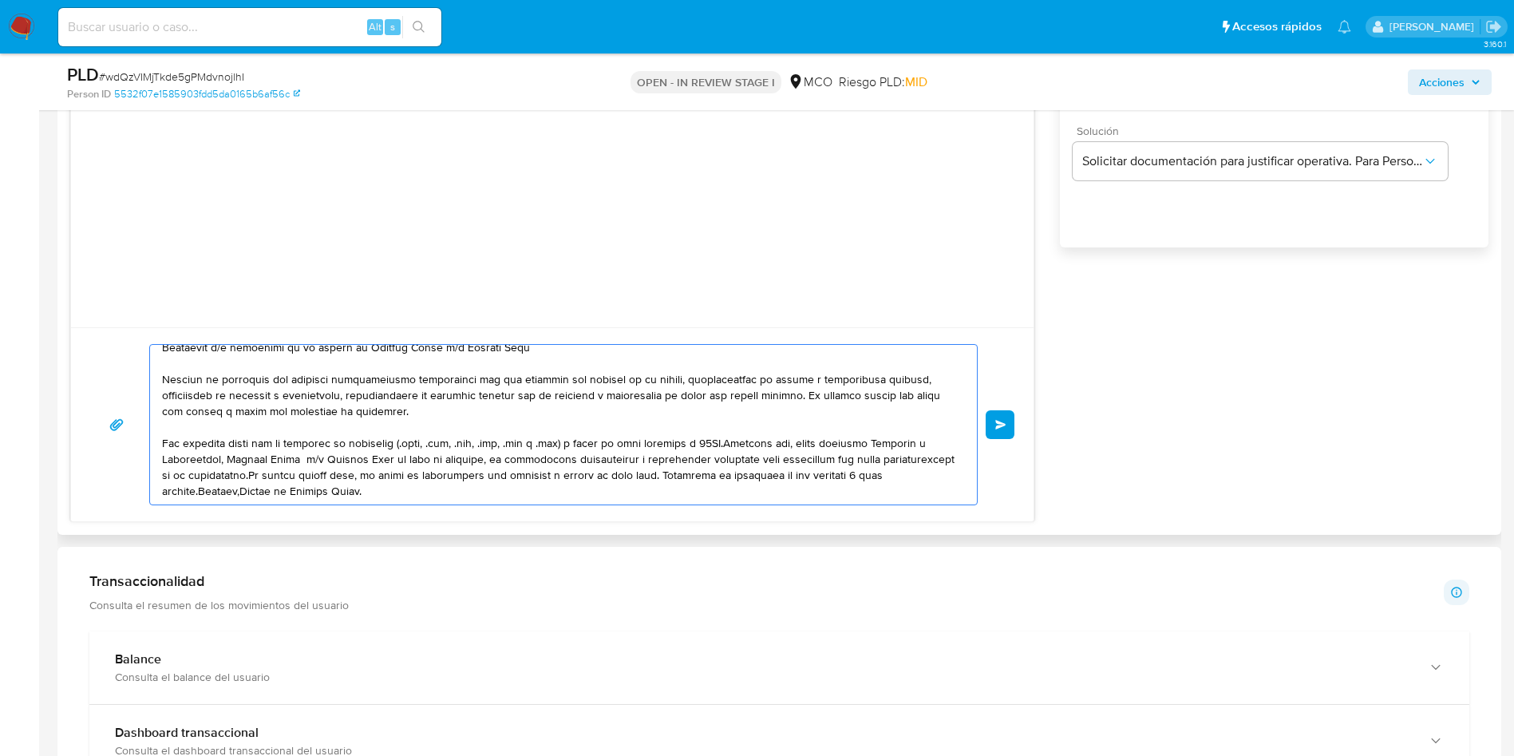
click at [724, 441] on textarea at bounding box center [559, 425] width 795 height 160
click at [329, 473] on textarea at bounding box center [559, 425] width 795 height 160
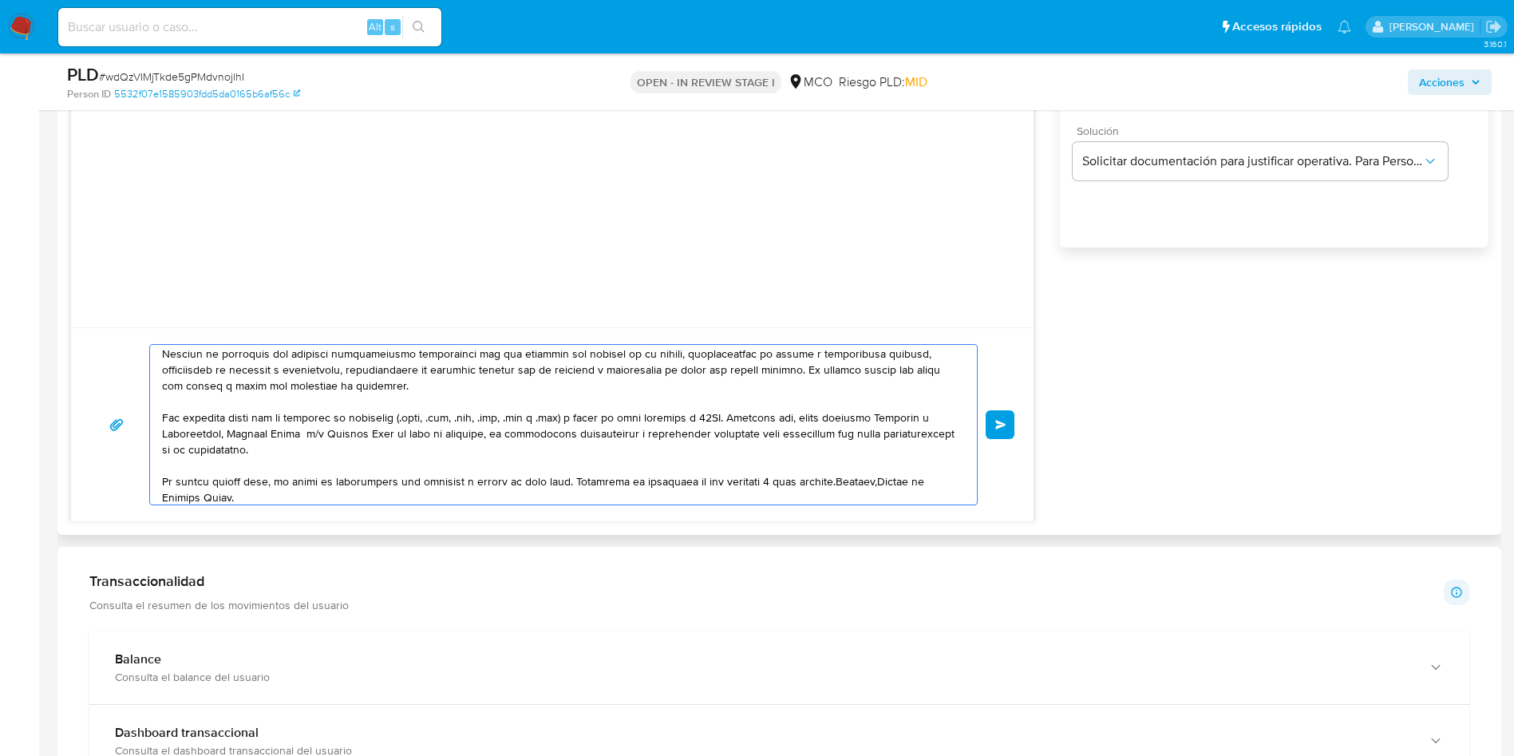
scroll to position [171, 0]
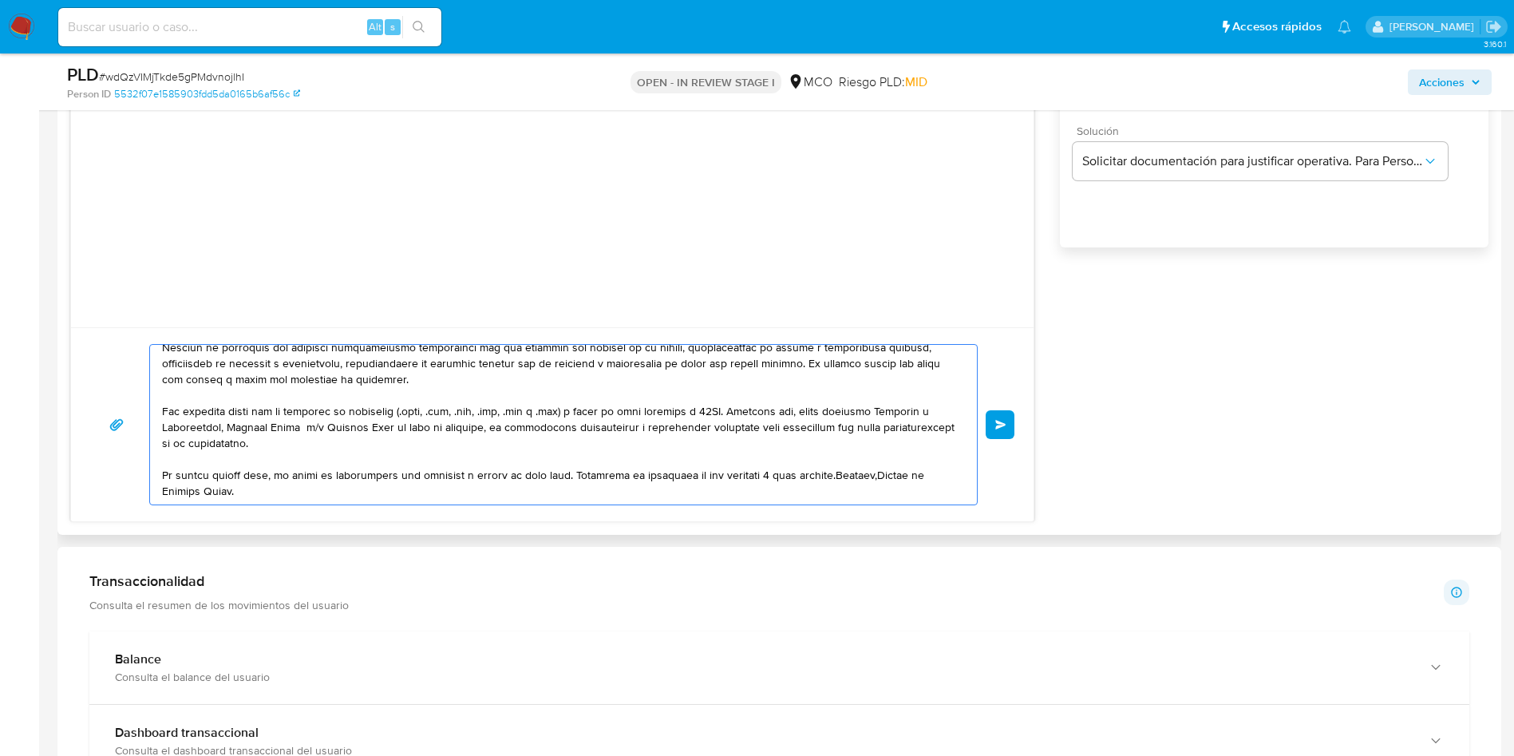
click at [848, 475] on textarea at bounding box center [559, 425] width 795 height 160
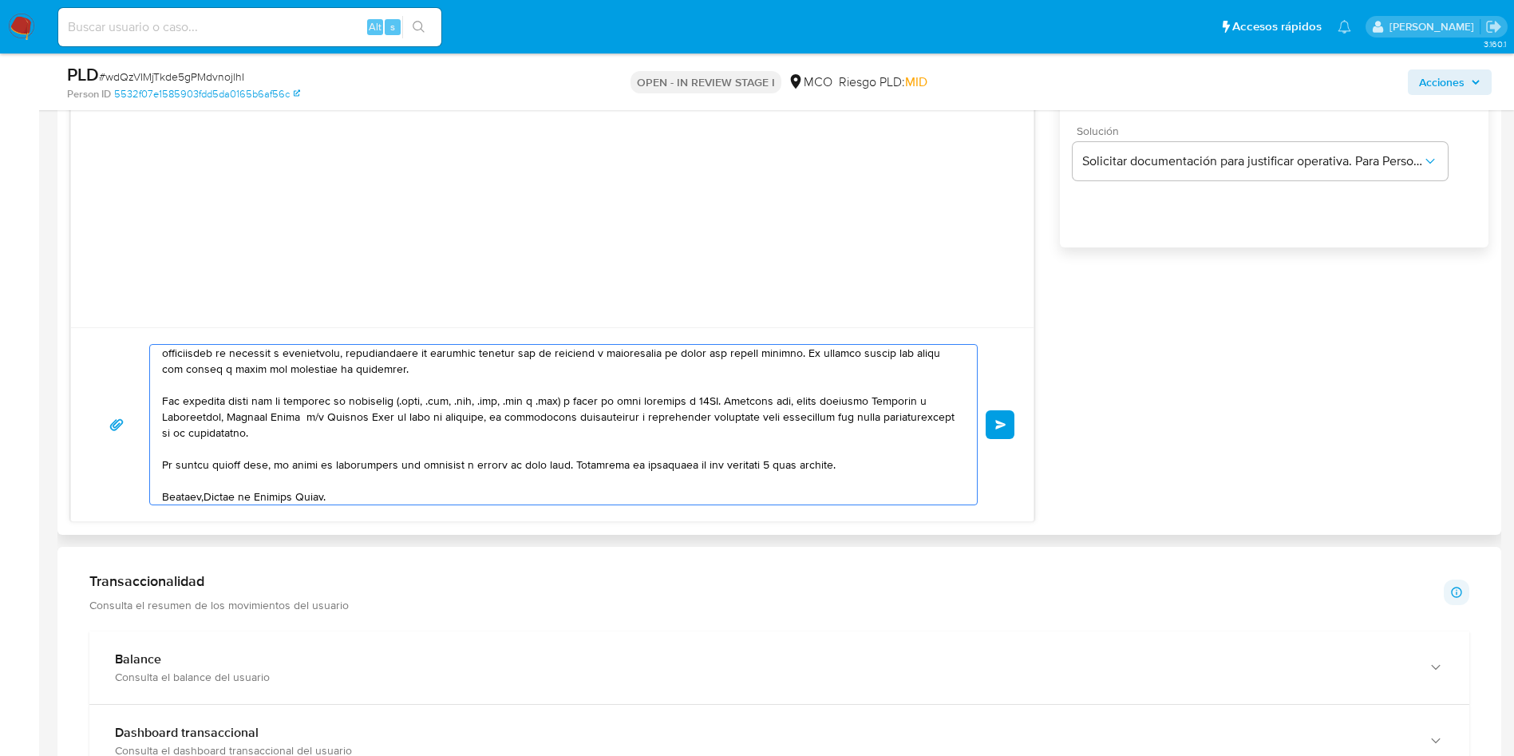
click at [207, 497] on textarea at bounding box center [559, 425] width 795 height 160
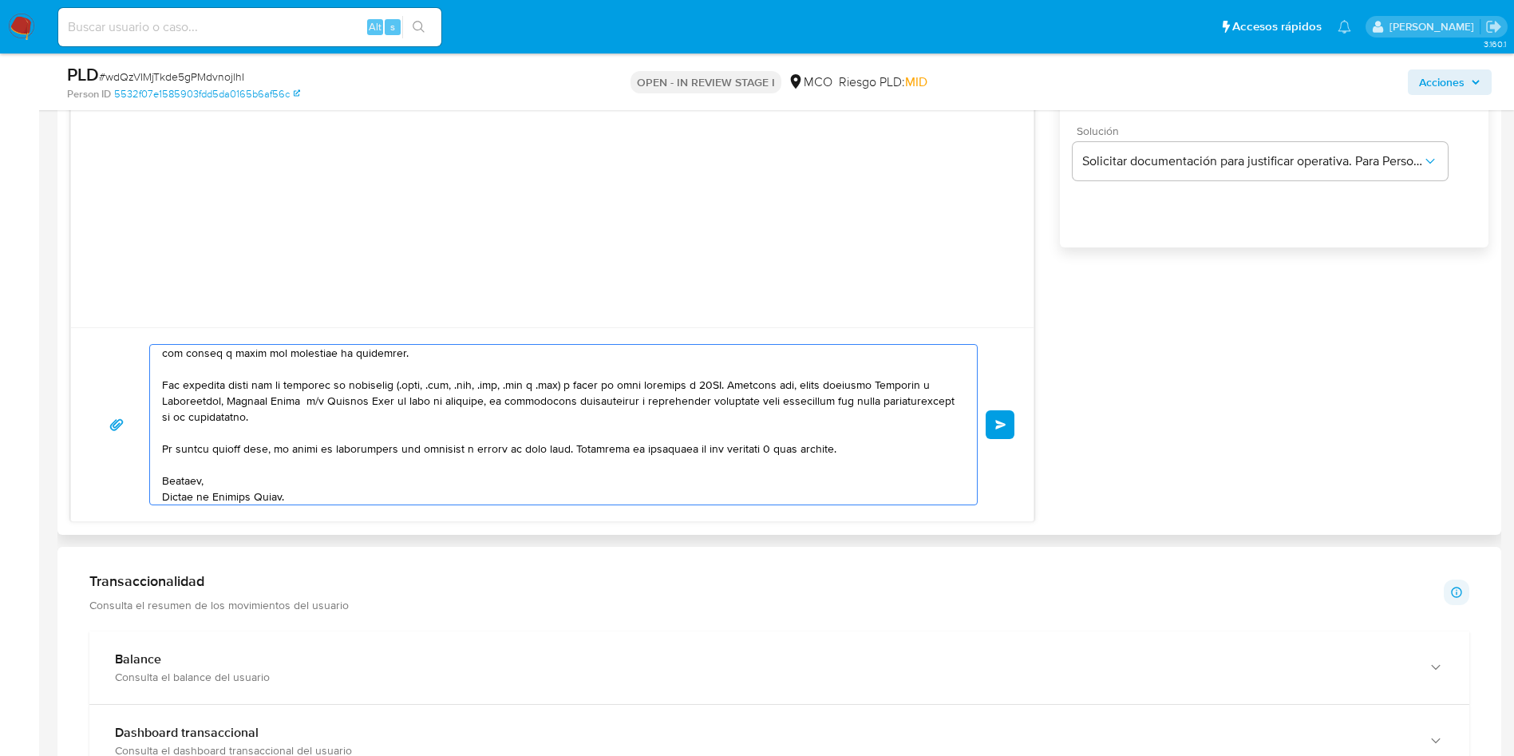
click at [311, 497] on textarea at bounding box center [559, 425] width 795 height 160
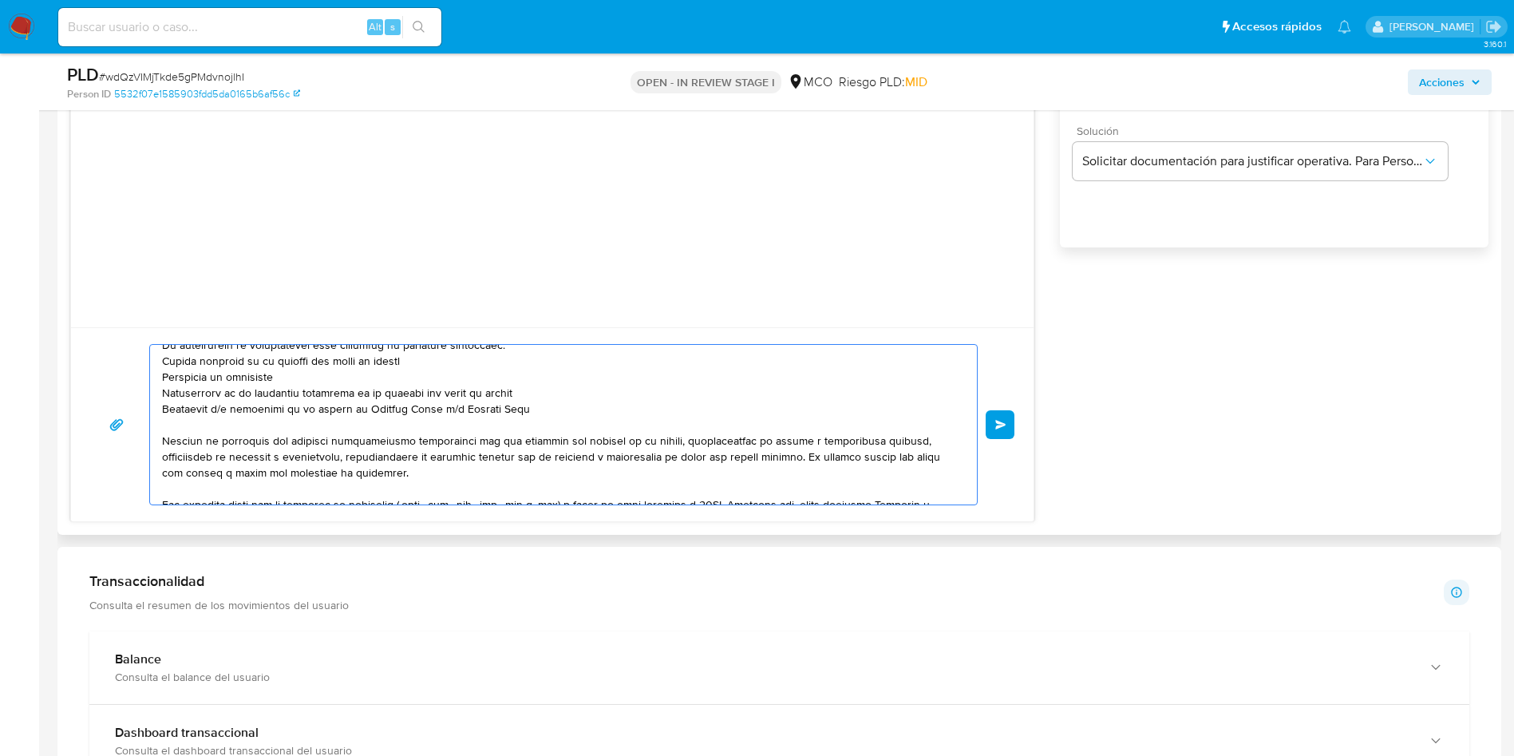
click at [560, 406] on textarea at bounding box center [559, 425] width 795 height 160
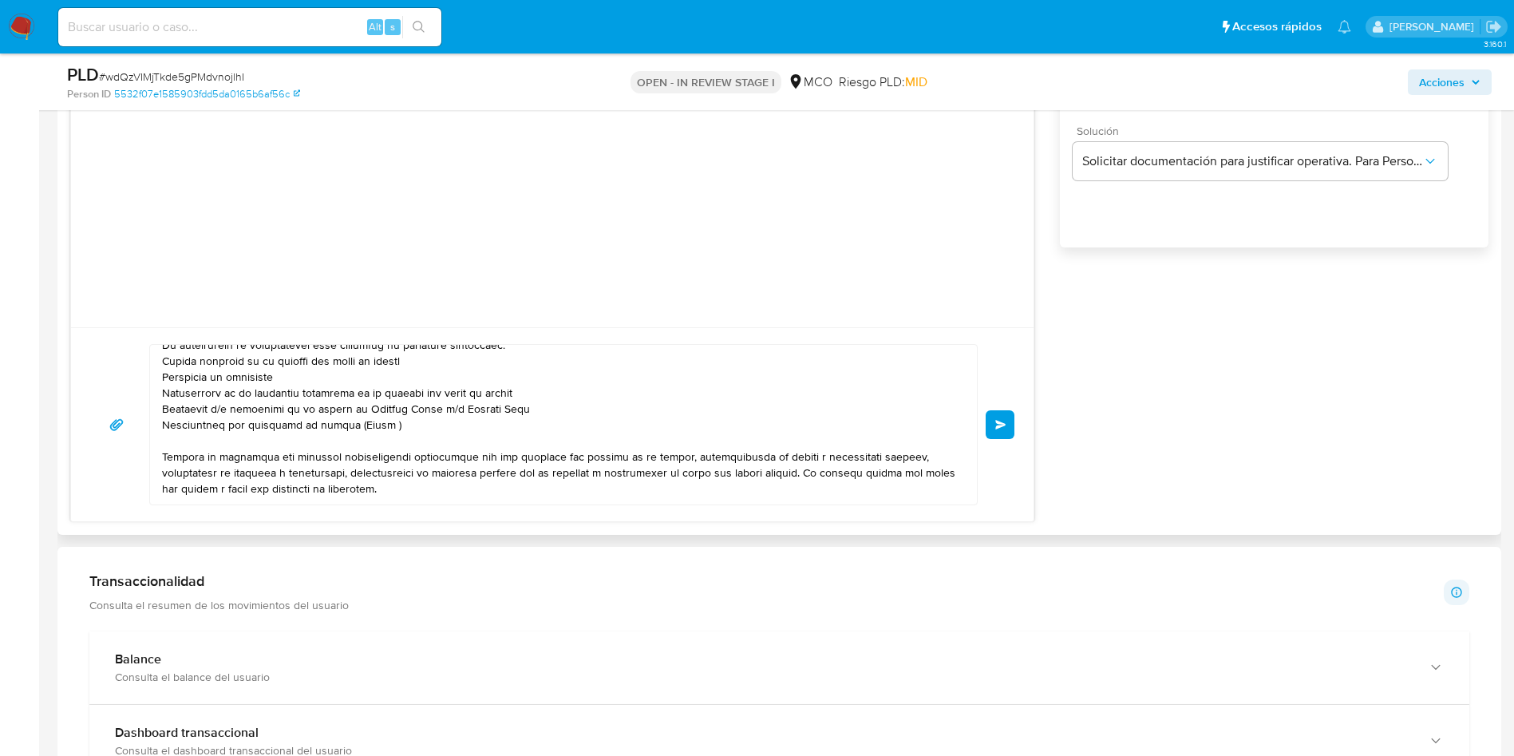
click at [361, 427] on textarea at bounding box center [559, 425] width 795 height 160
click at [178, 430] on textarea at bounding box center [559, 425] width 795 height 160
click at [164, 427] on textarea at bounding box center [559, 425] width 795 height 160
click at [509, 433] on textarea at bounding box center [559, 425] width 795 height 160
click at [584, 418] on textarea at bounding box center [559, 425] width 795 height 160
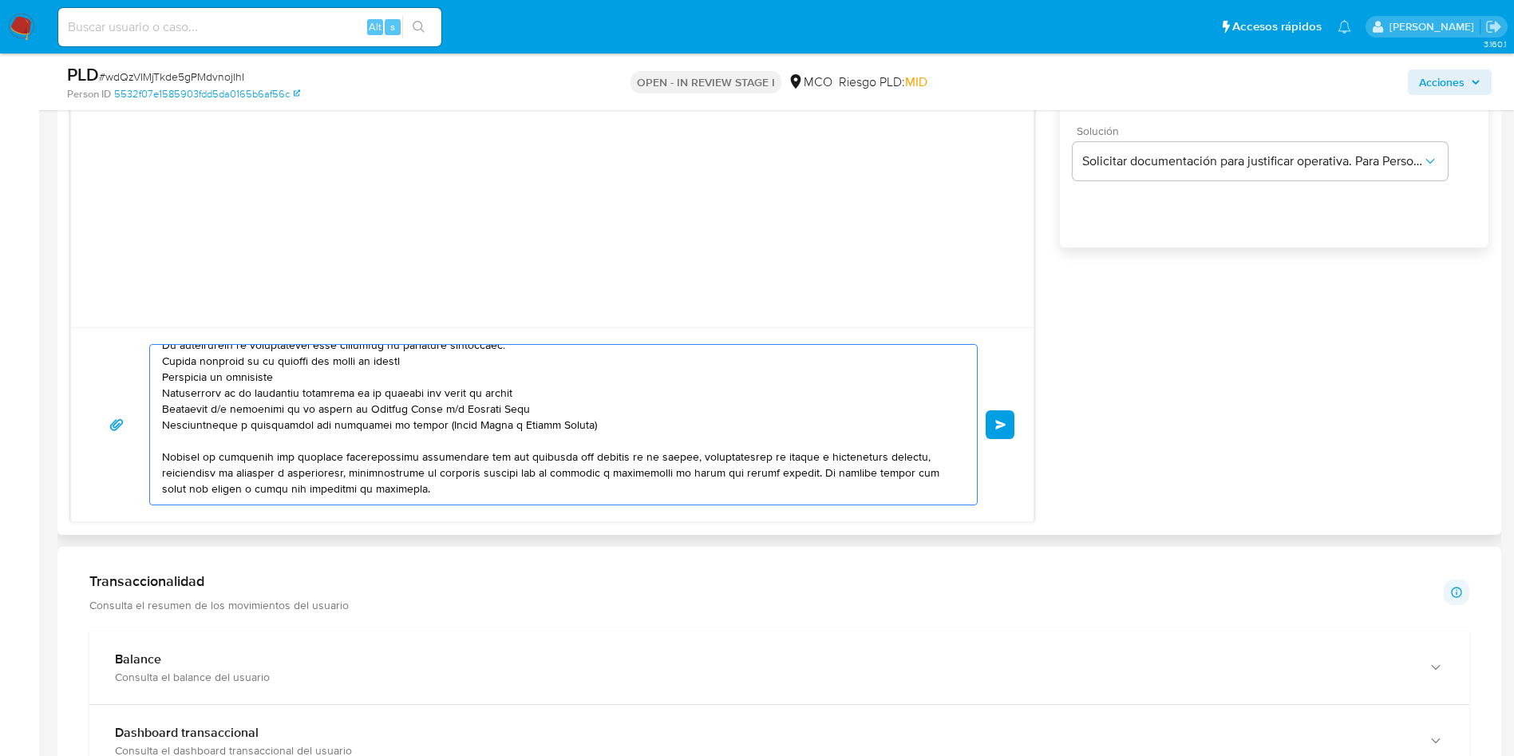
click at [572, 418] on textarea at bounding box center [559, 425] width 795 height 160
click at [568, 421] on textarea at bounding box center [559, 425] width 795 height 160
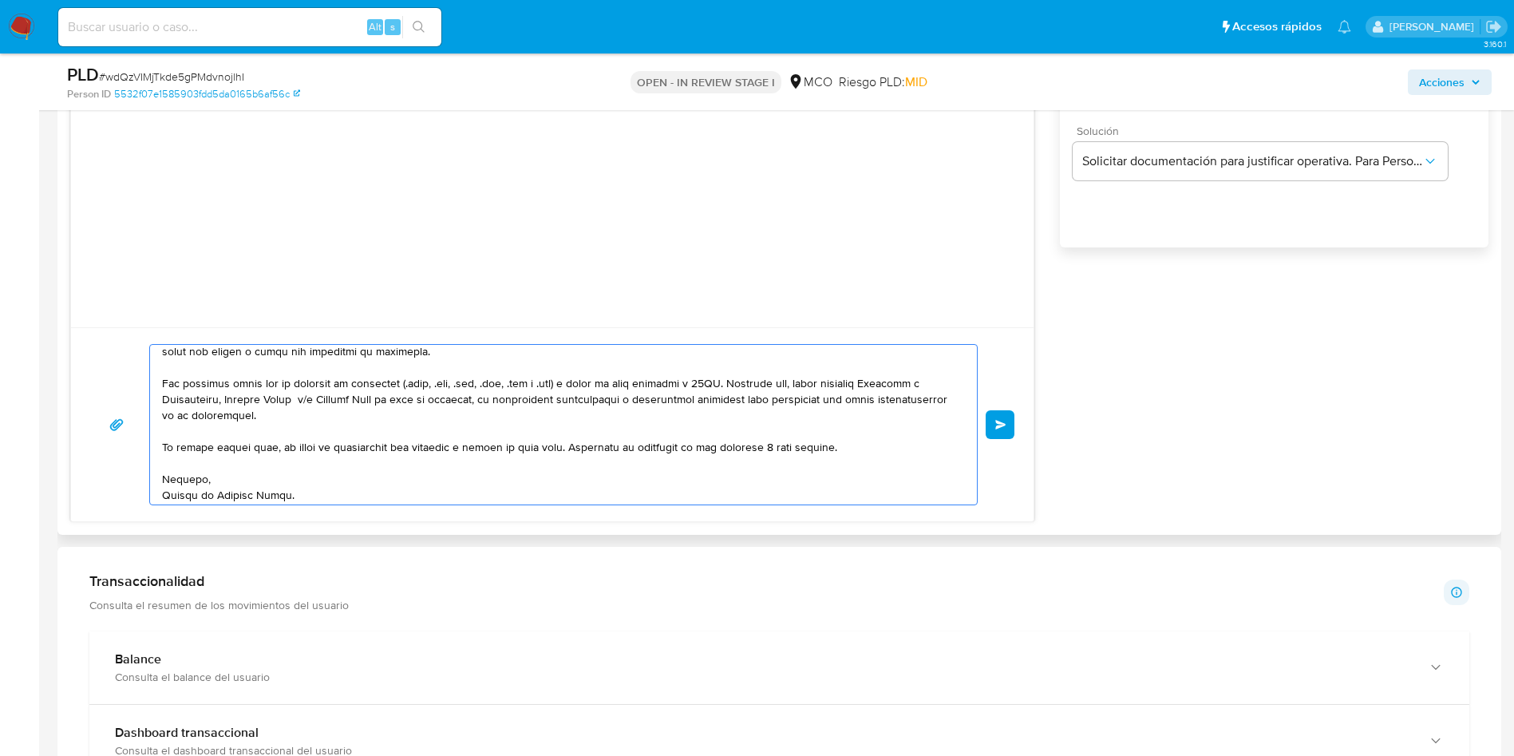
scroll to position [219, 0]
click at [558, 429] on textarea at bounding box center [559, 425] width 795 height 160
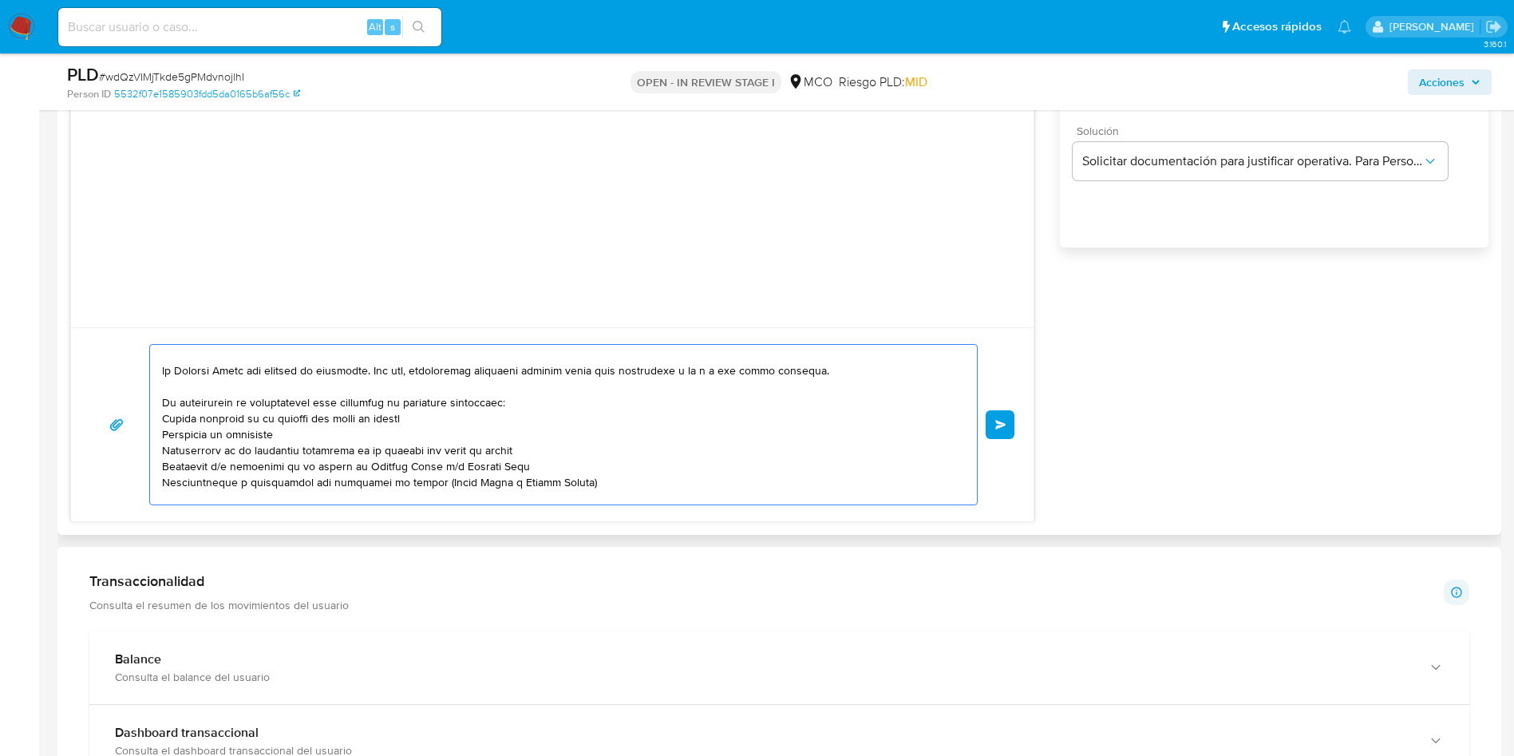
scroll to position [0, 0]
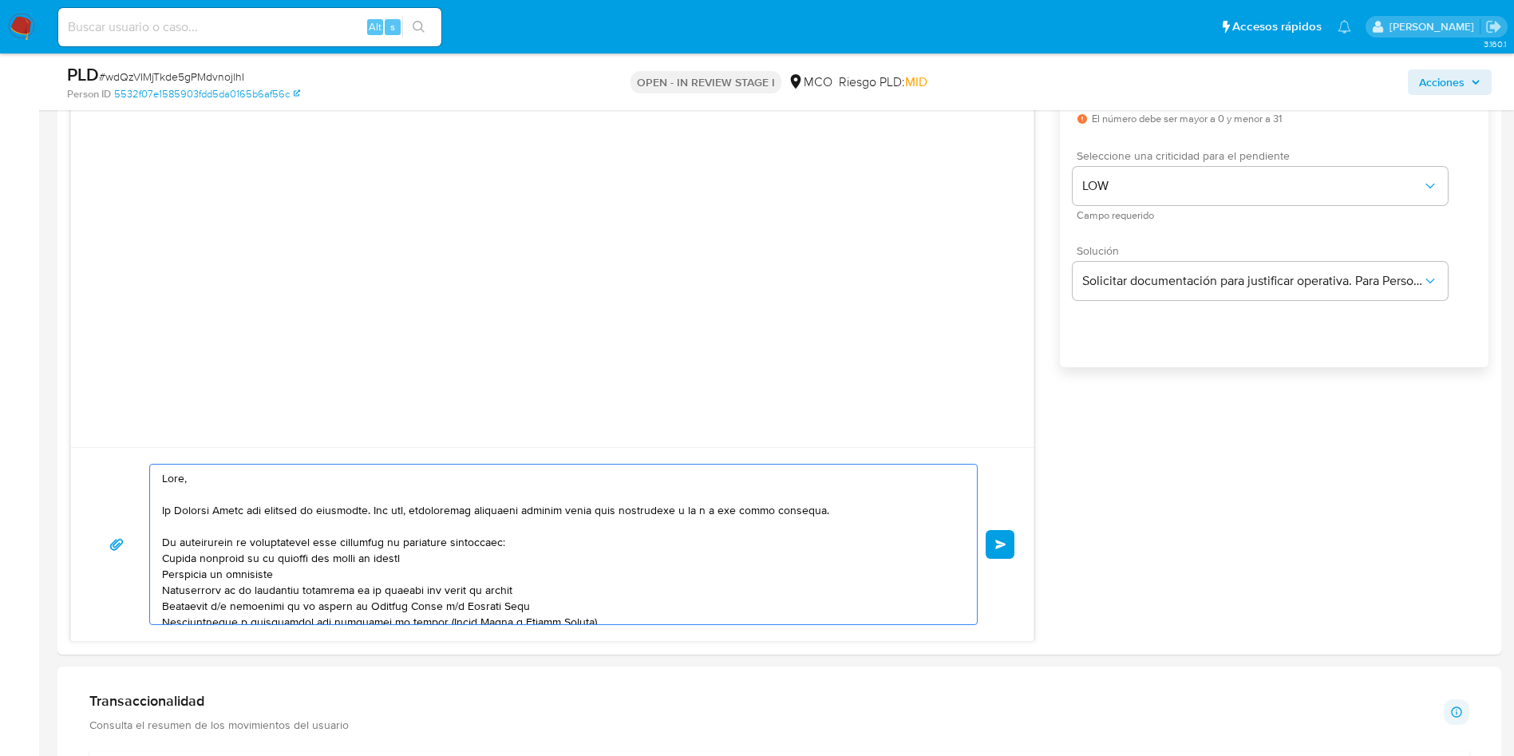
type textarea "Hola, En Mercado Libre nos importa tu seguridad. Por eso, necesitamos verificar…"
click at [0, 497] on aside "Bandeja Tablero Screening Búsqueda en Listas Watchlist Herramientas Operaciones…" at bounding box center [19, 631] width 39 height 3178
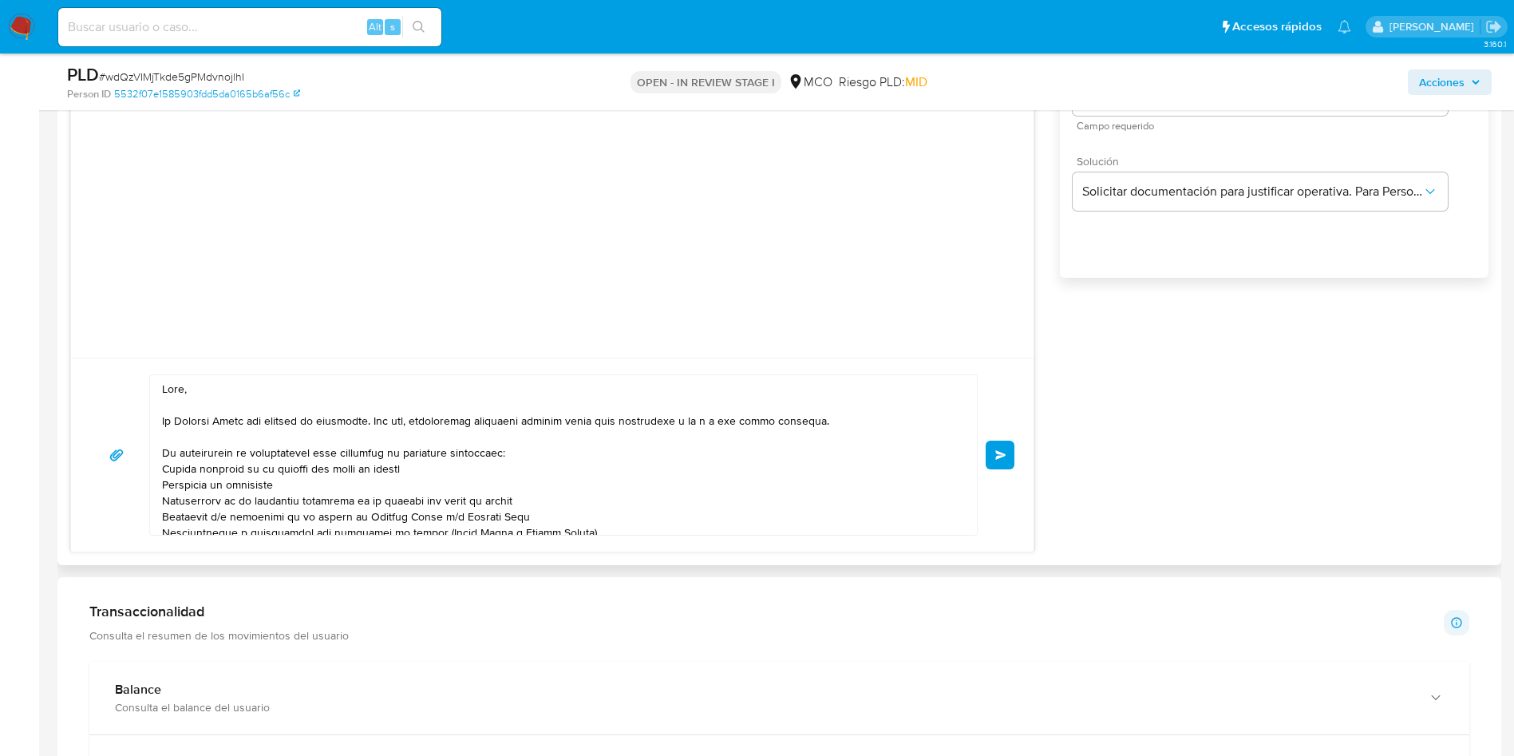
scroll to position [1078, 0]
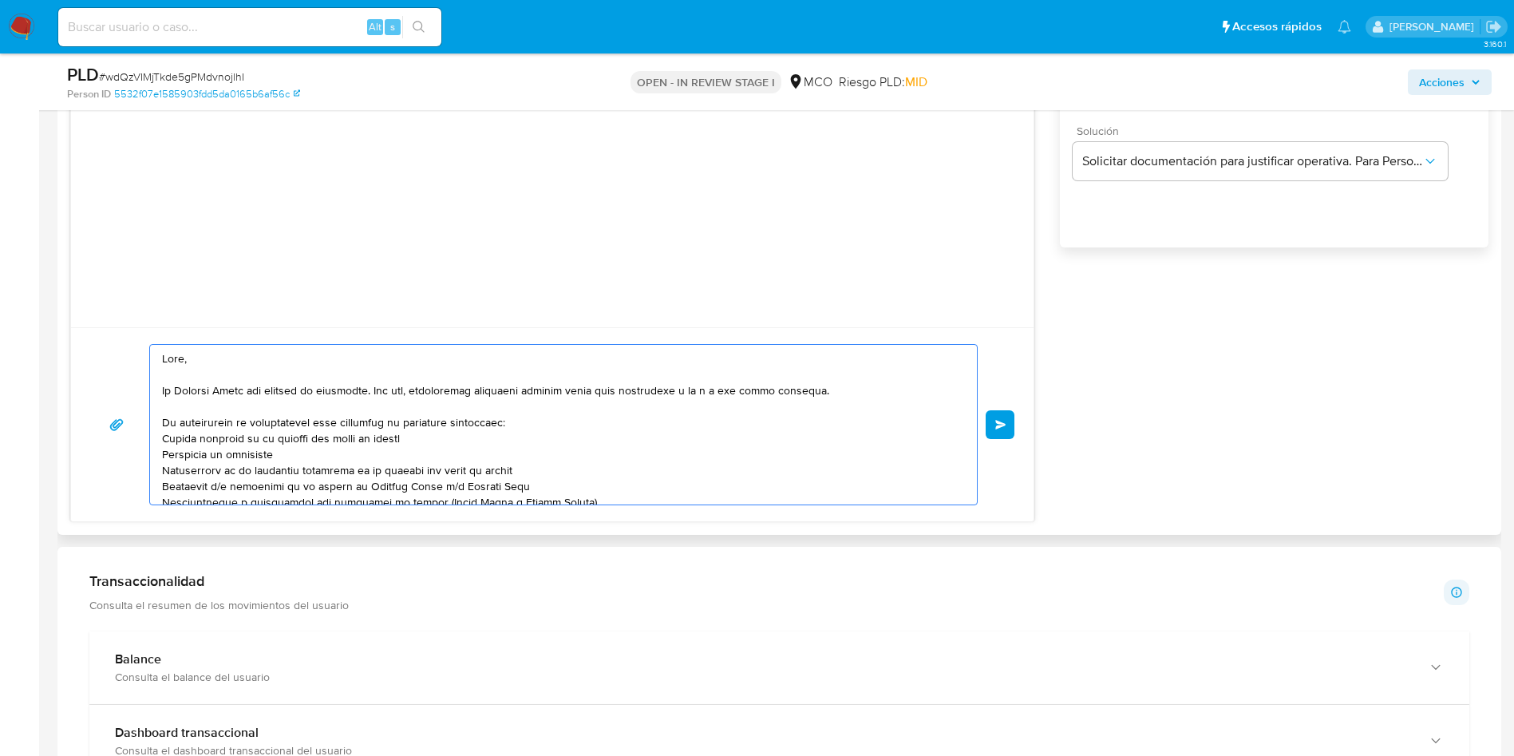
drag, startPoint x: 244, startPoint y: 393, endPoint x: 663, endPoint y: 400, distance: 419.2
click at [656, 400] on textarea at bounding box center [559, 425] width 795 height 160
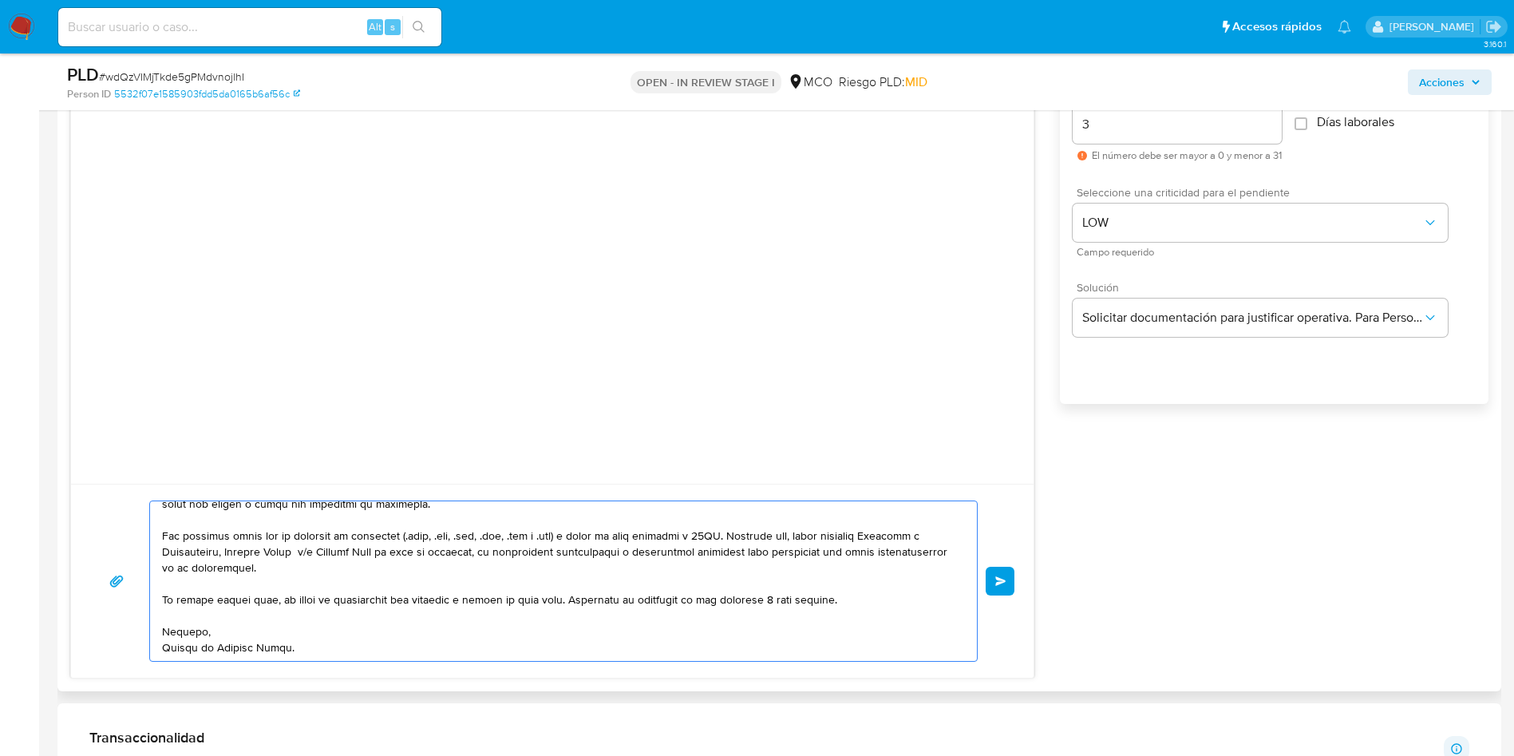
scroll to position [958, 0]
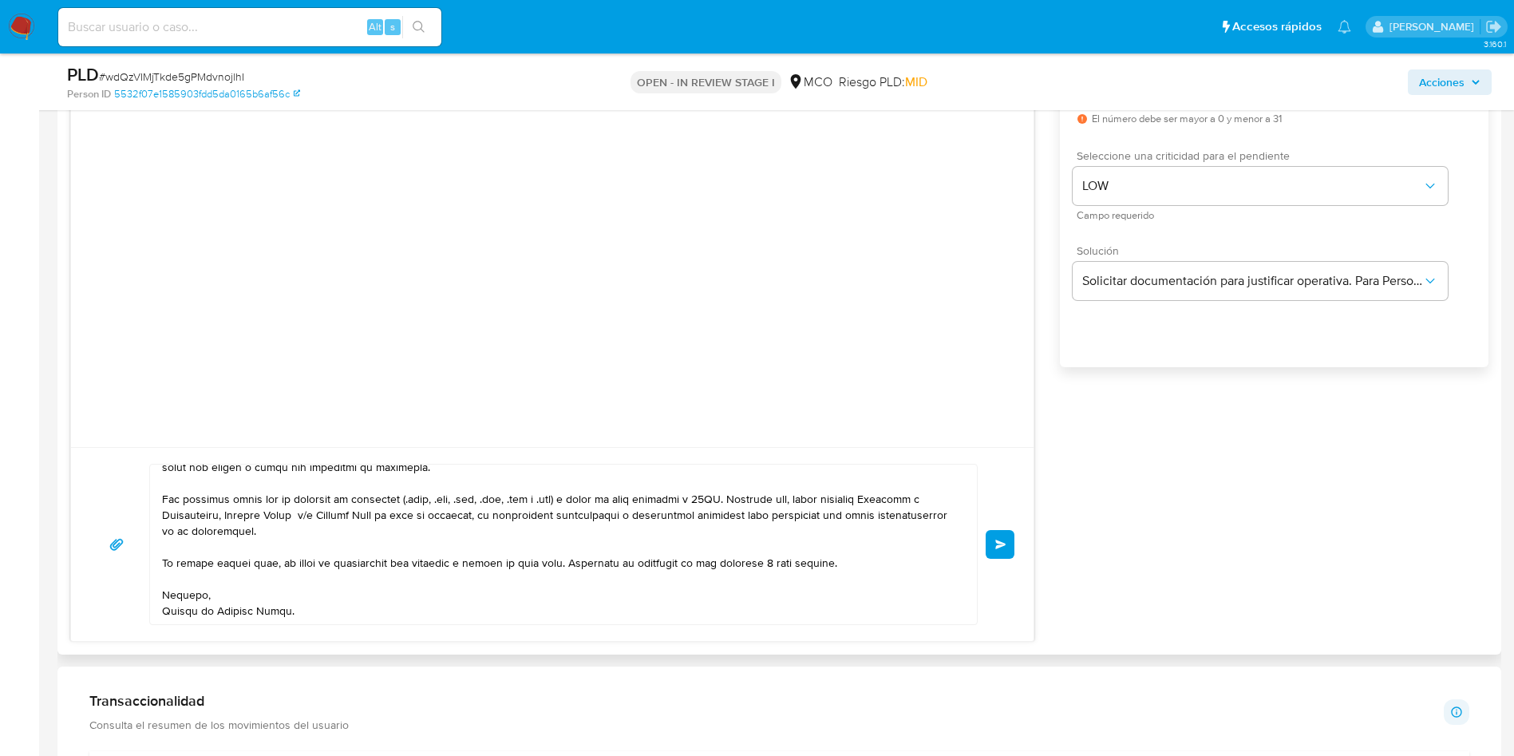
click at [1007, 544] on button "Enviar" at bounding box center [1000, 544] width 29 height 29
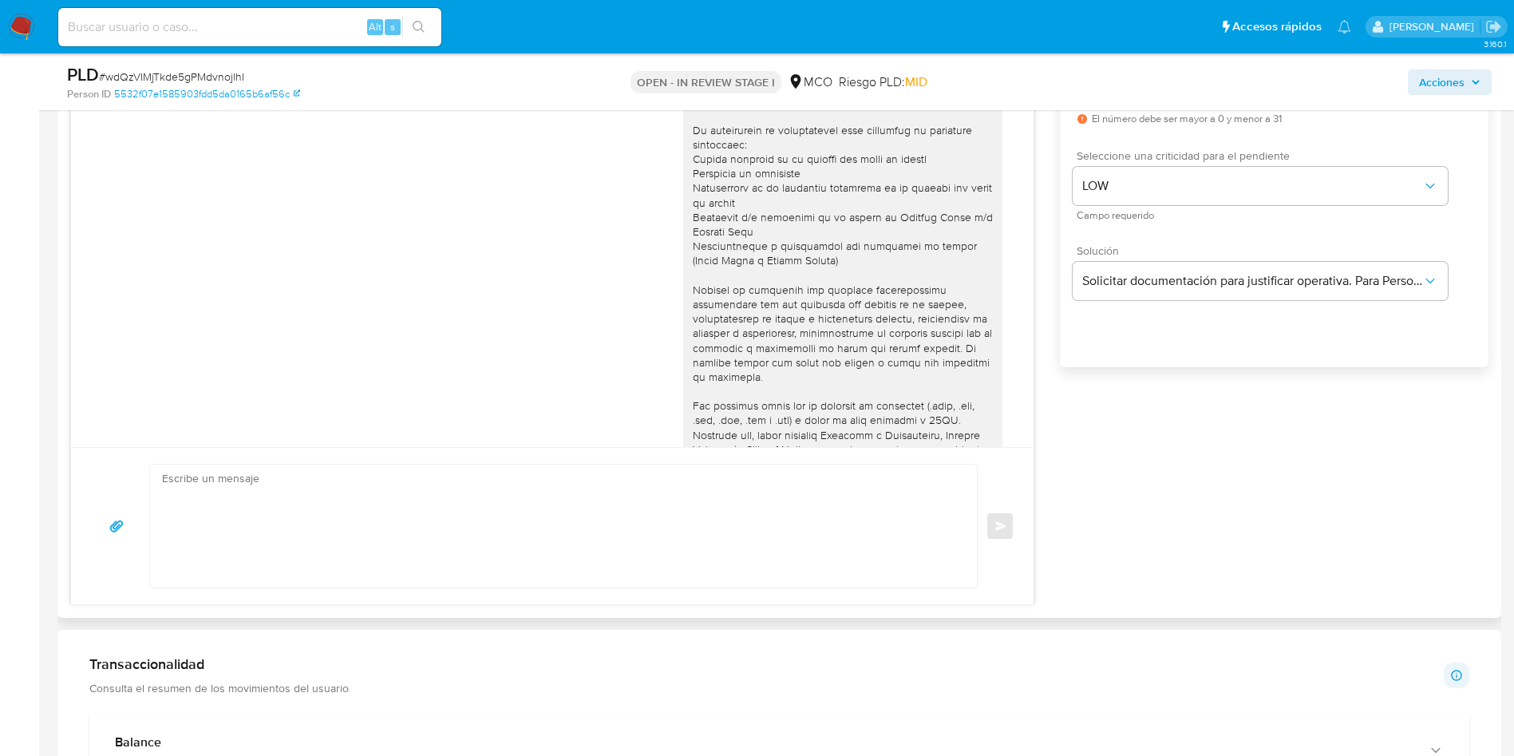
scroll to position [177, 0]
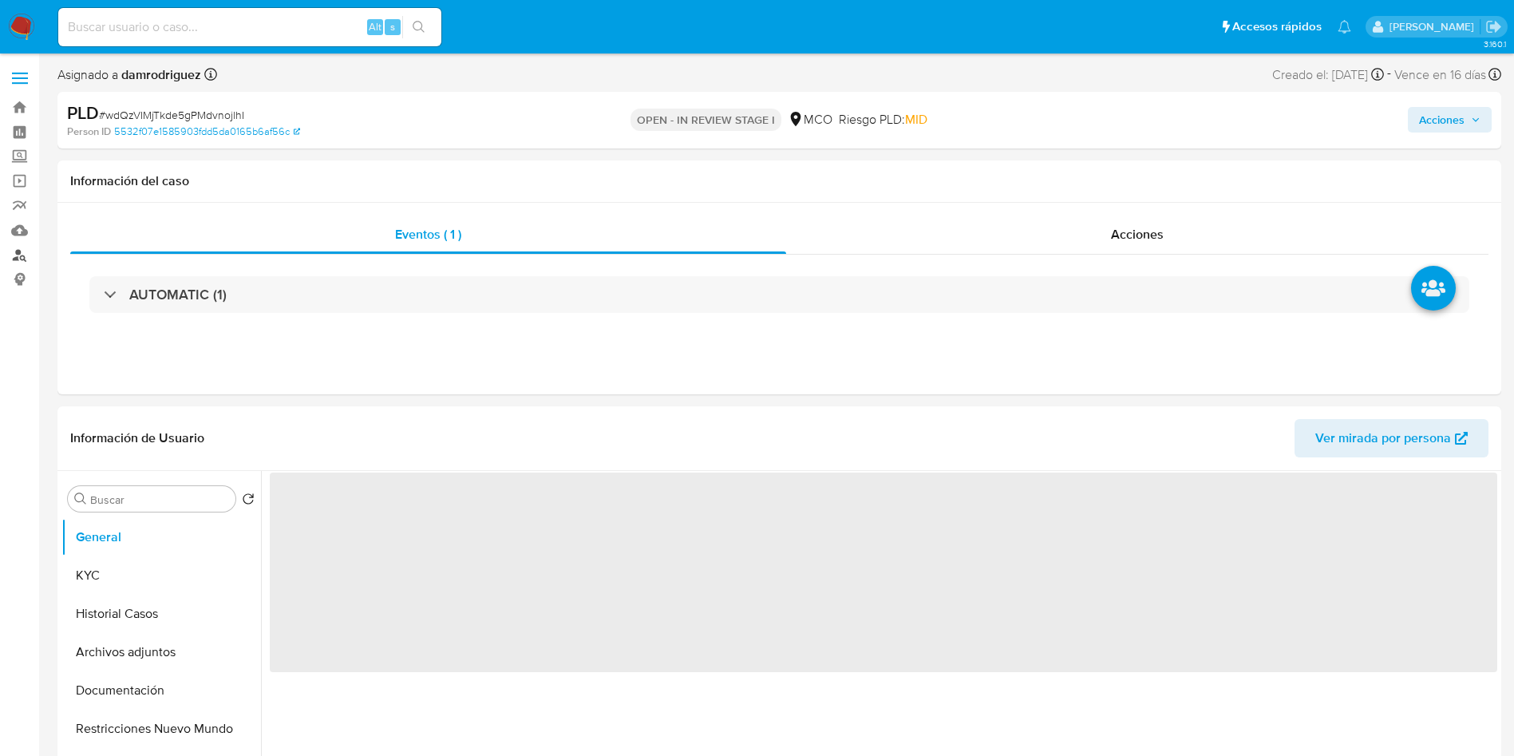
click at [21, 257] on link "Buscador de personas" at bounding box center [95, 255] width 190 height 25
select select "10"
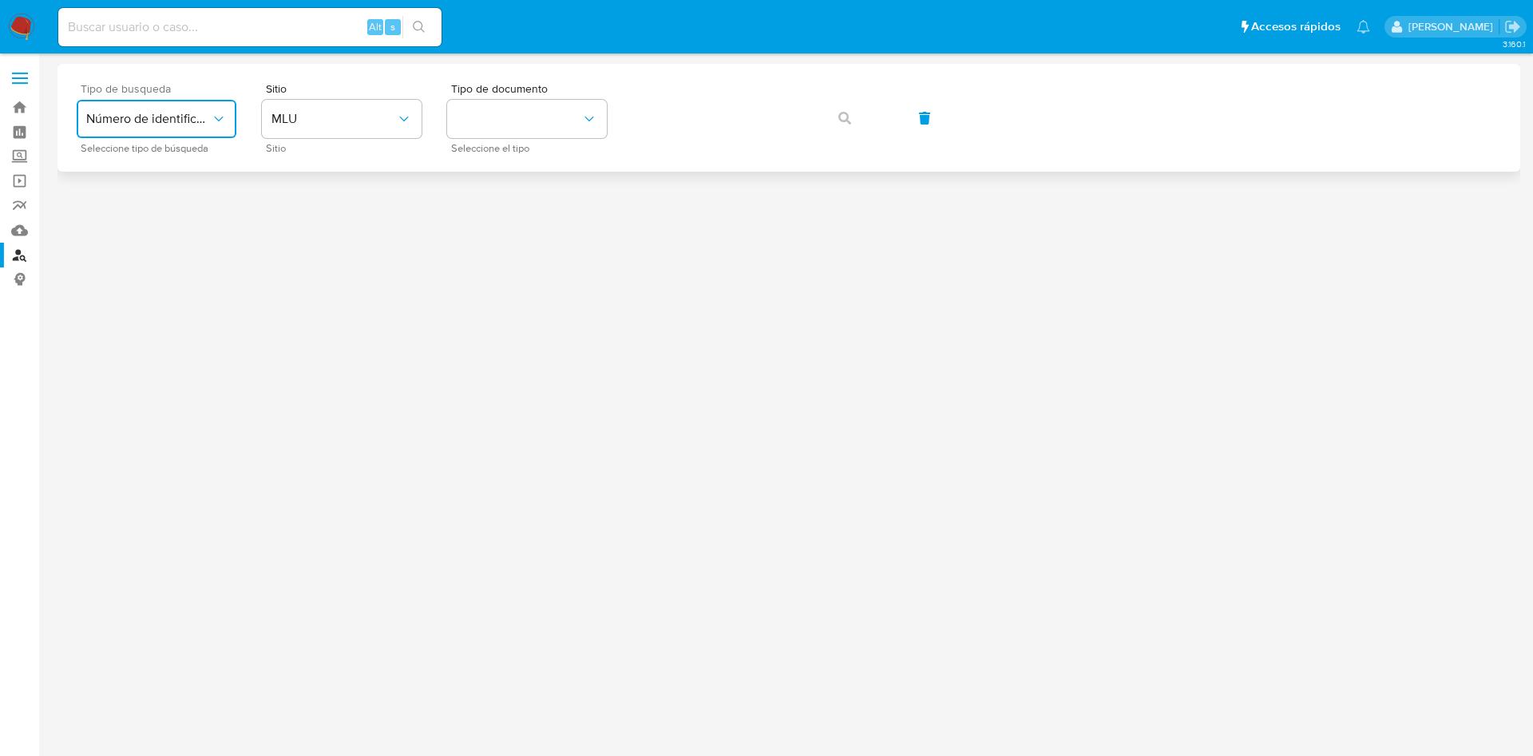
click at [158, 120] on span "Número de identificación" at bounding box center [148, 119] width 125 height 16
click at [329, 117] on span "MLU" at bounding box center [333, 119] width 125 height 16
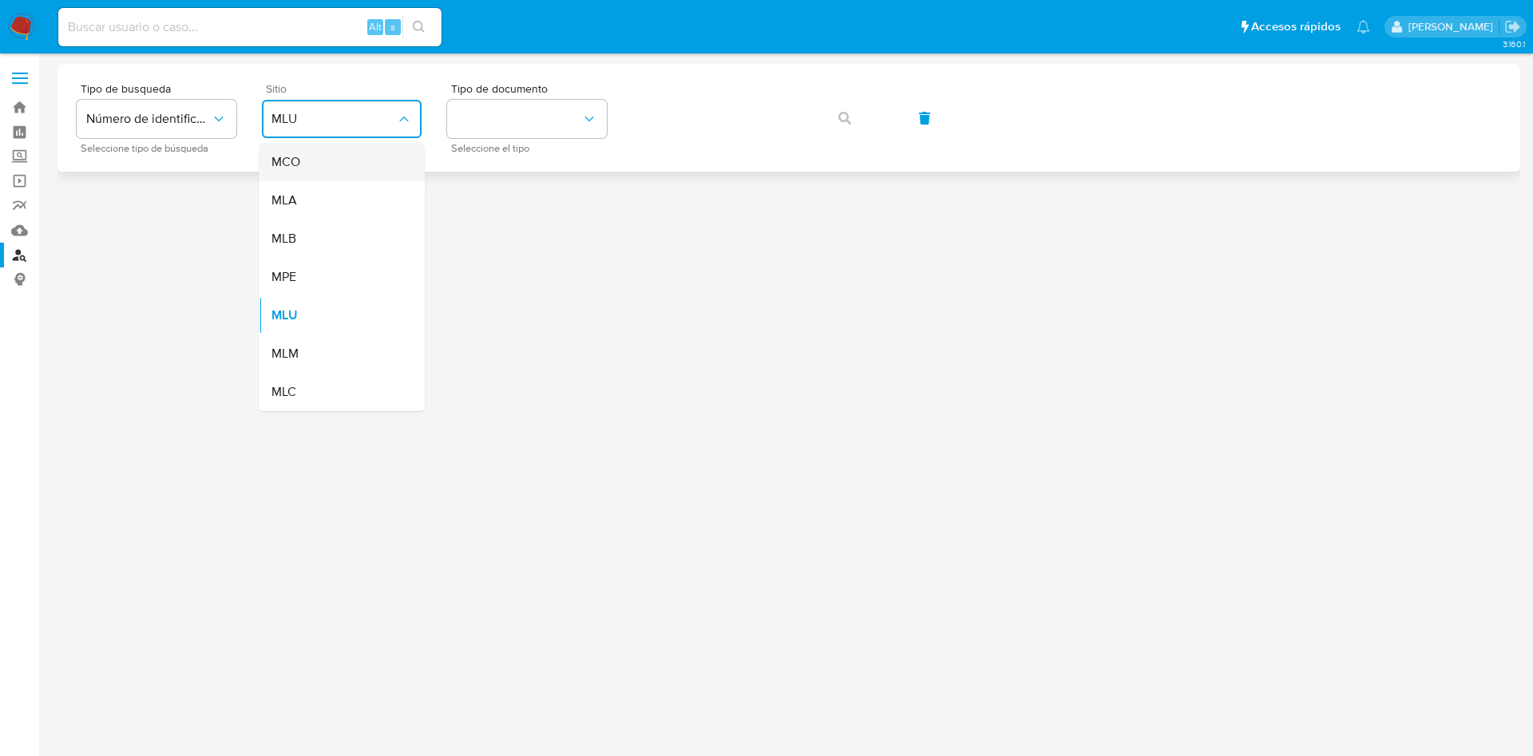
click at [315, 165] on div "MCO" at bounding box center [336, 162] width 131 height 38
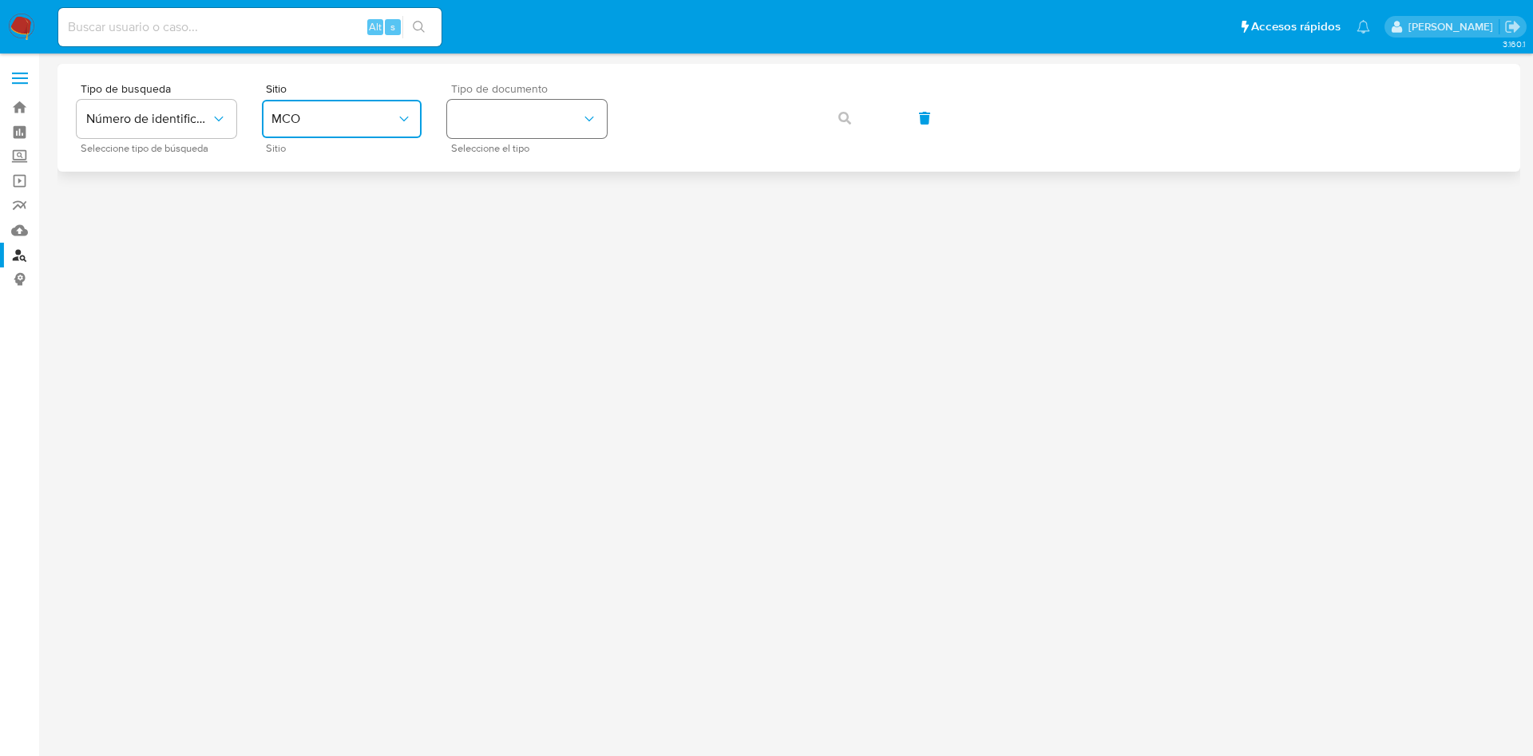
click at [486, 131] on button "identificationType" at bounding box center [527, 119] width 160 height 38
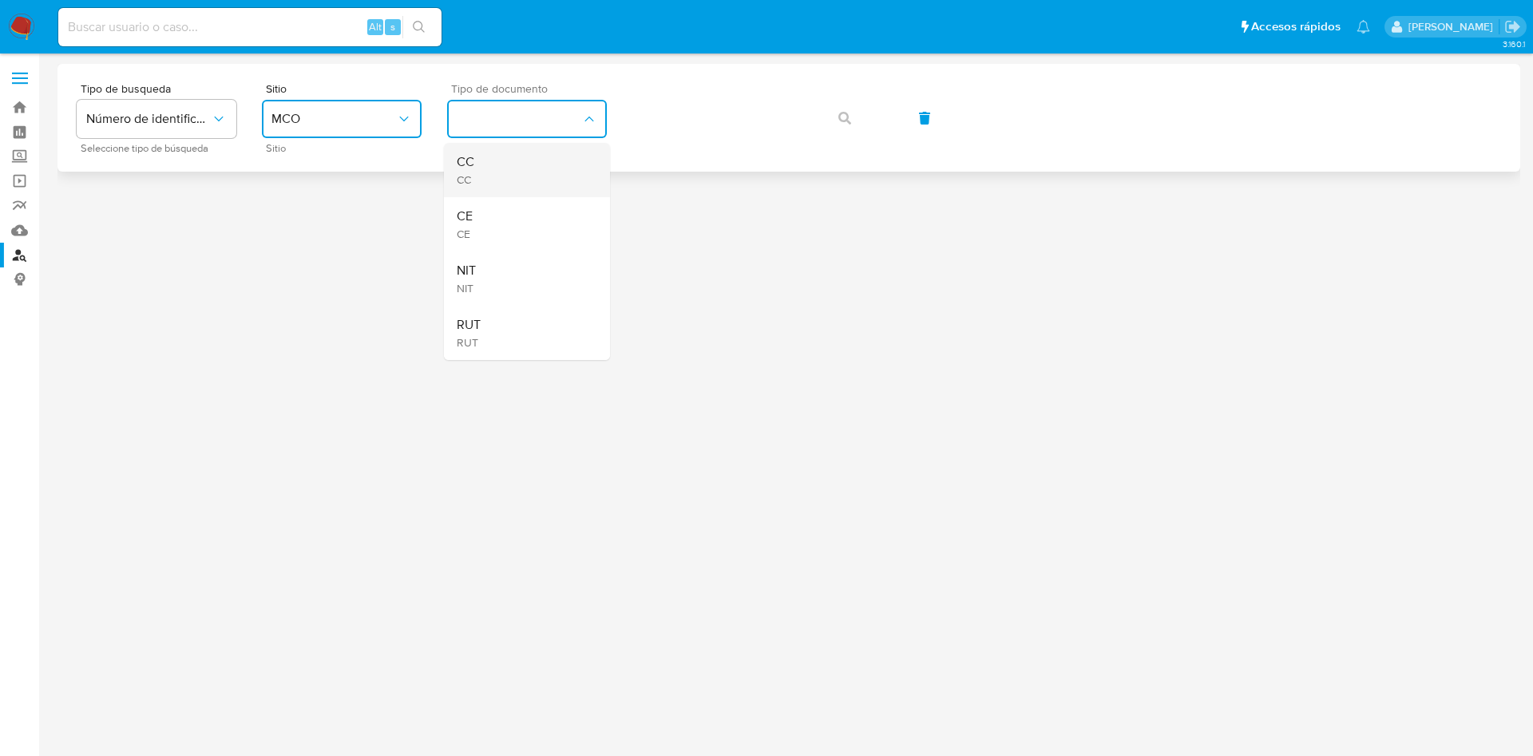
click at [502, 173] on div "CC CC" at bounding box center [522, 170] width 131 height 54
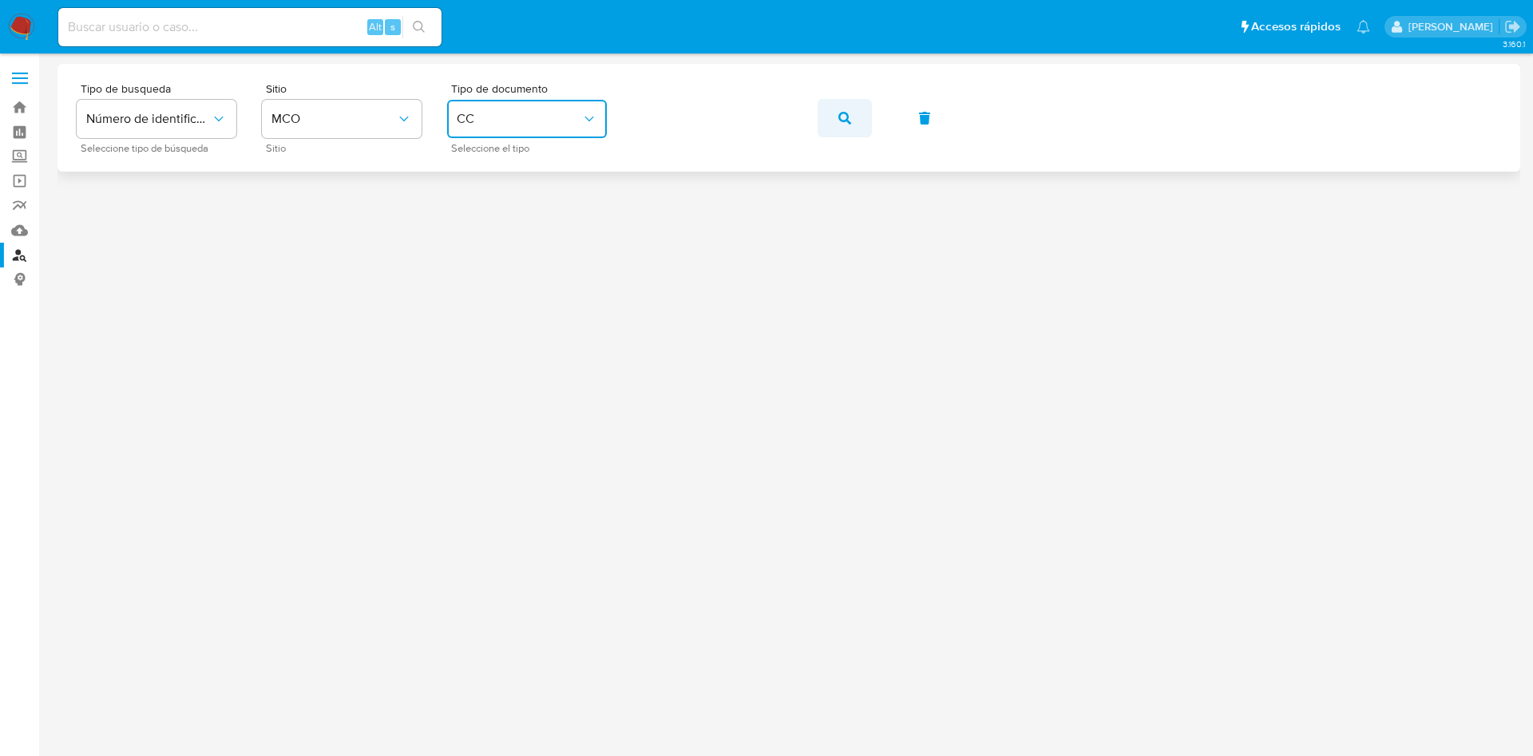
click at [849, 118] on icon "button" at bounding box center [844, 118] width 13 height 13
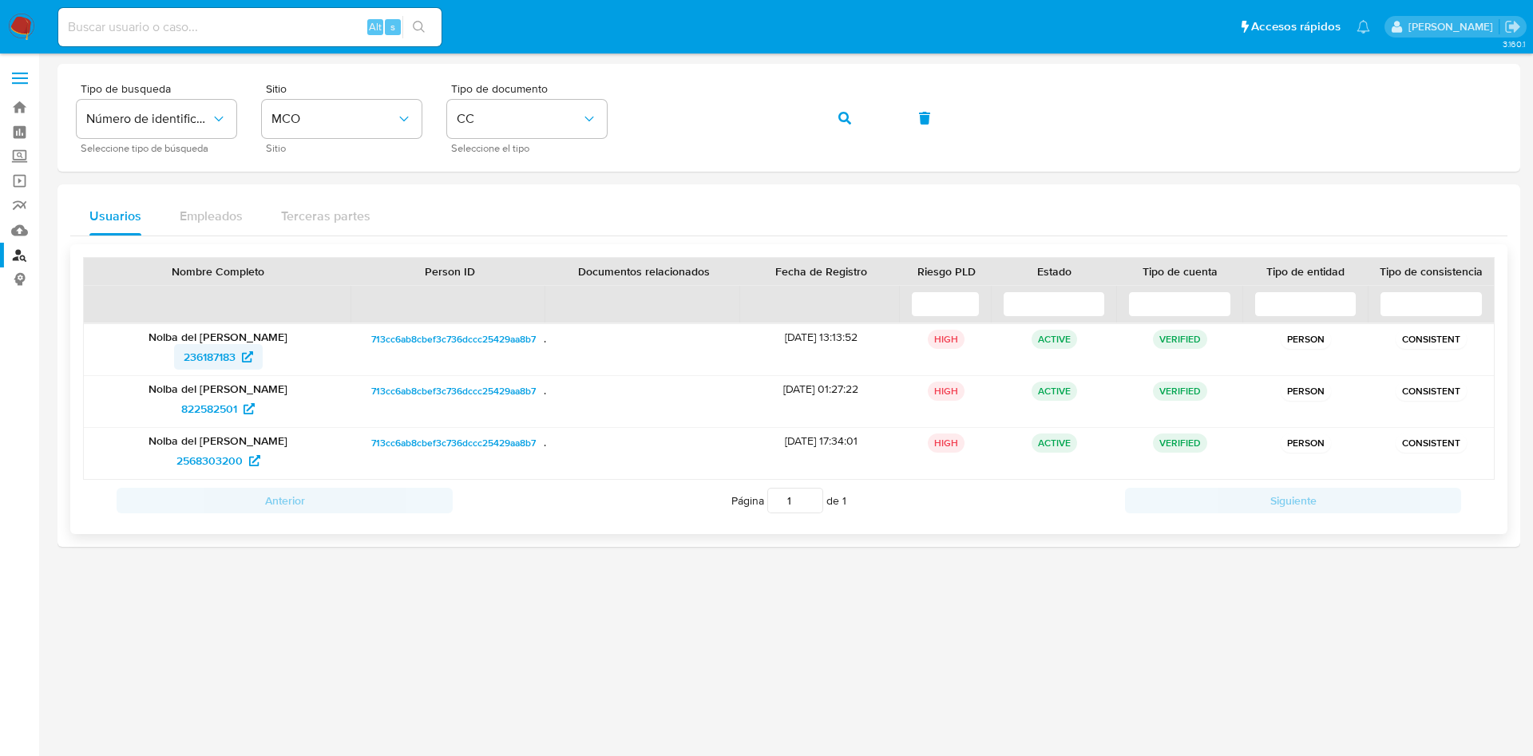
click at [223, 359] on span "236187183" at bounding box center [210, 357] width 52 height 26
click at [849, 119] on icon "button" at bounding box center [844, 118] width 13 height 13
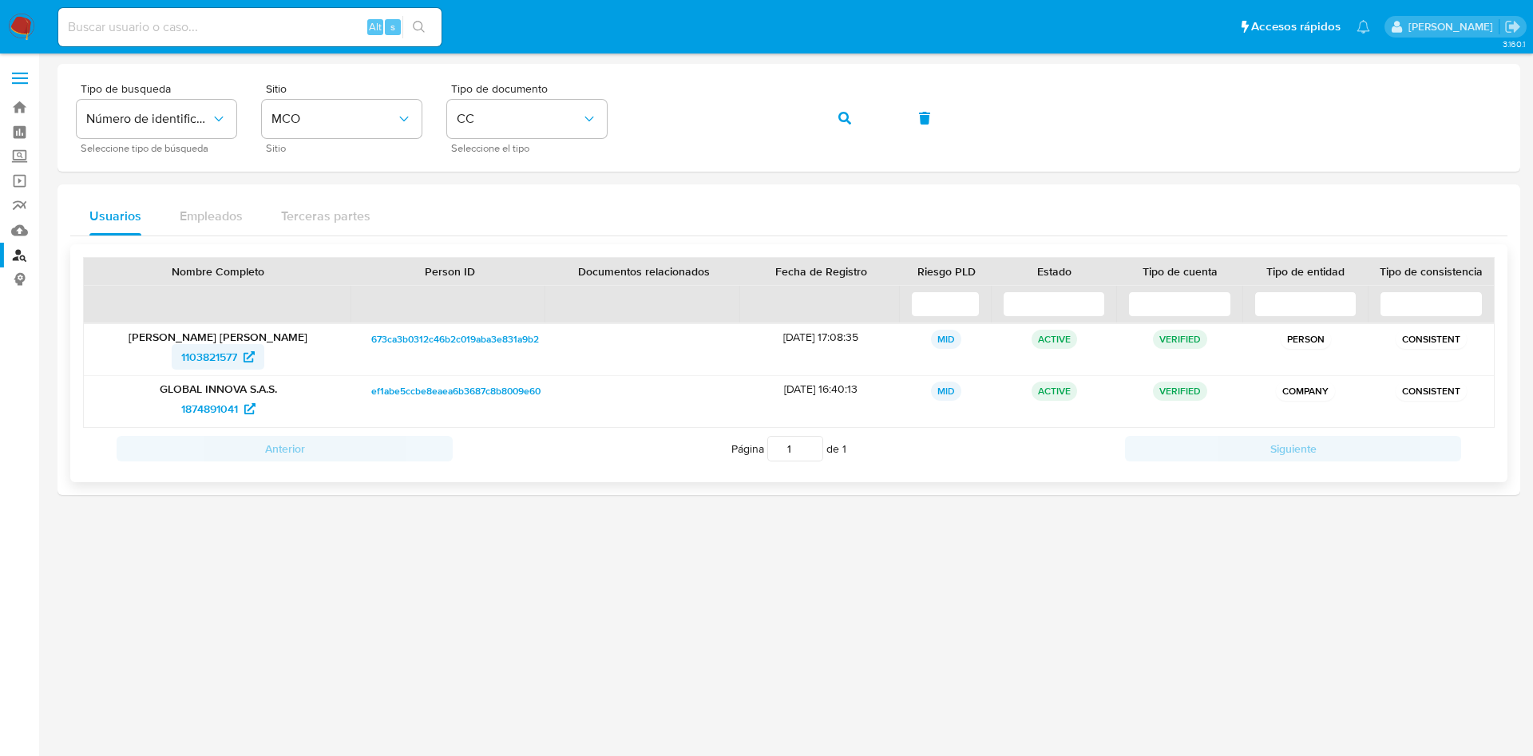
click at [200, 355] on span "1103821577" at bounding box center [209, 357] width 56 height 26
click at [206, 415] on span "1874891041" at bounding box center [209, 409] width 57 height 26
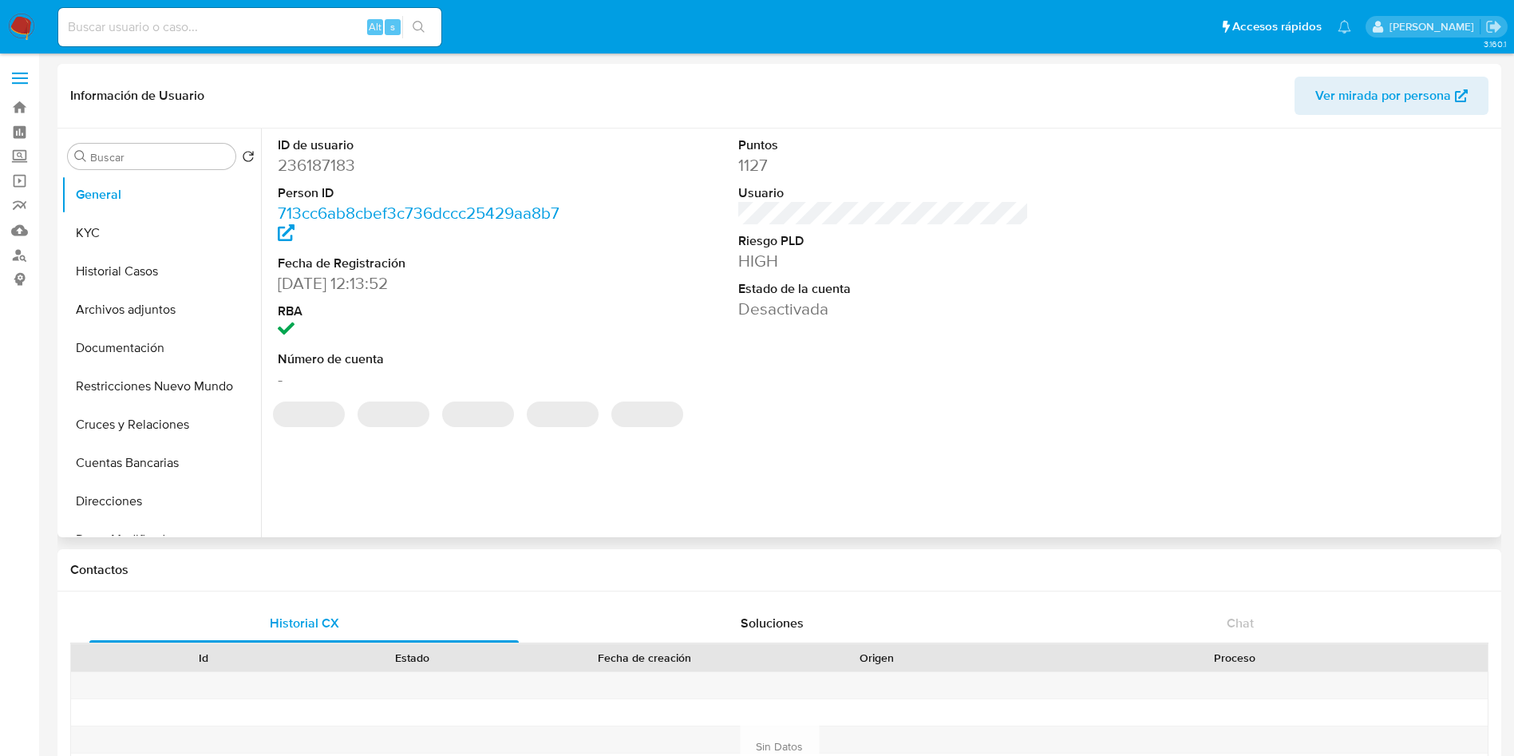
select select "10"
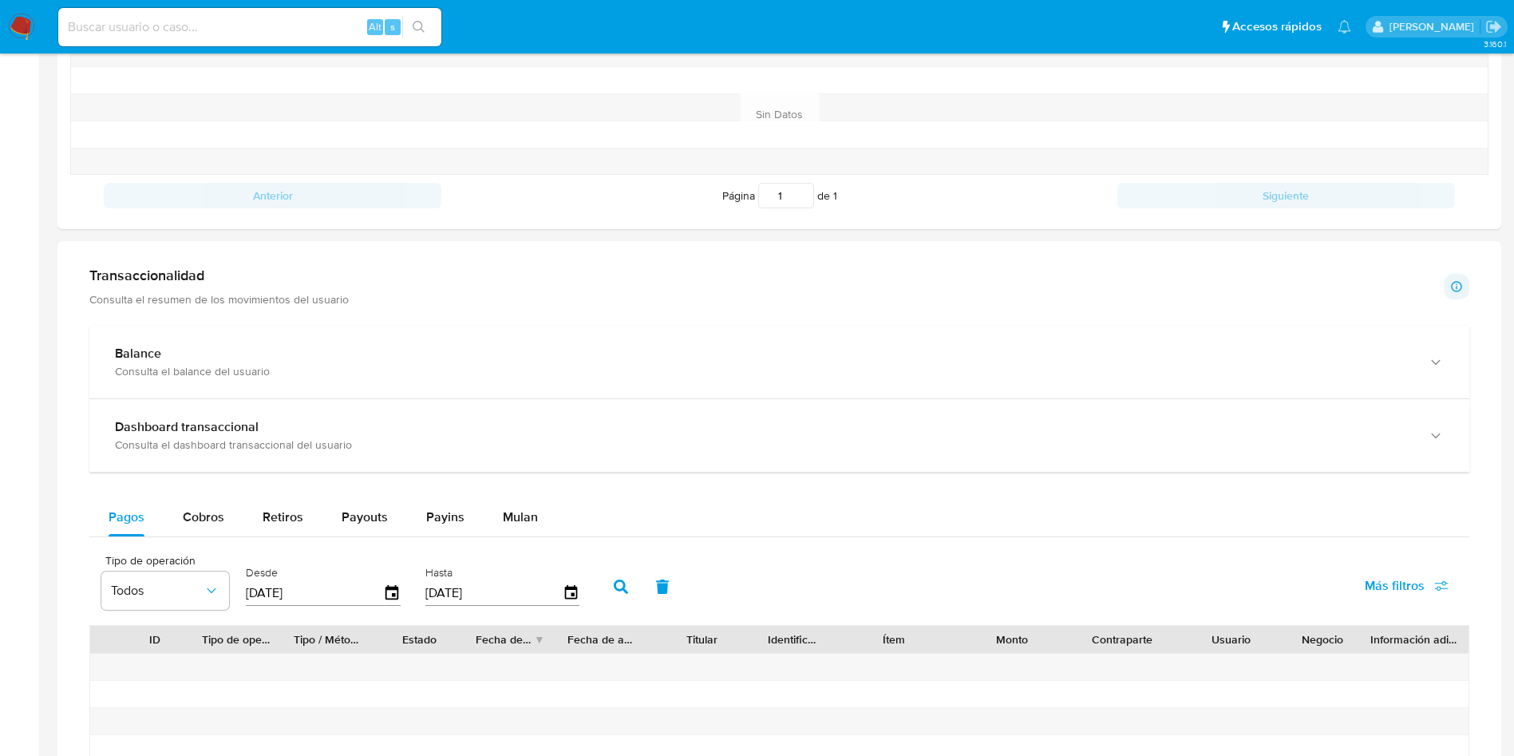
scroll to position [838, 0]
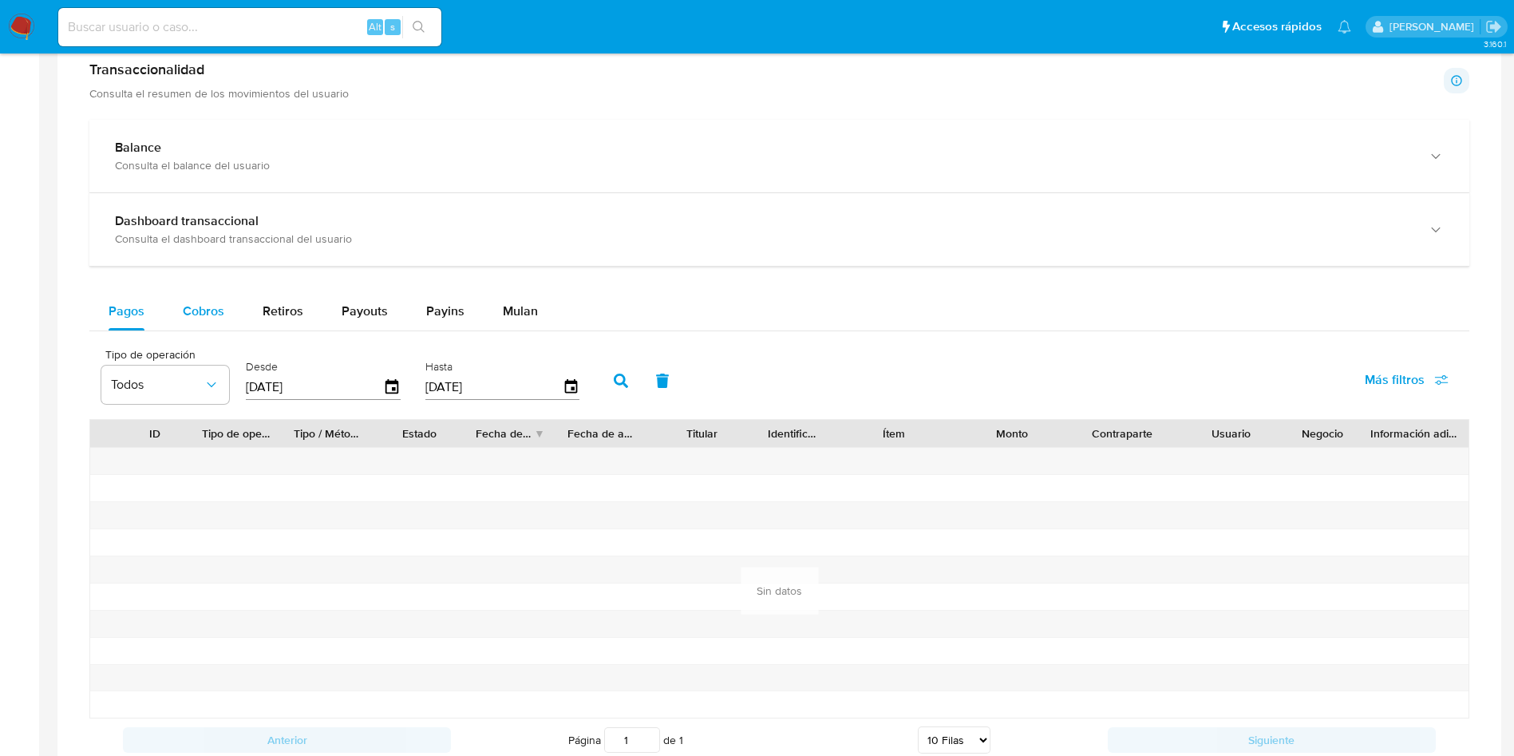
click at [205, 330] on div "Pagos Cobros Retiros Payouts Payins Mulan Tipo de operación Todos Desde [DATE] …" at bounding box center [779, 526] width 1380 height 469
click at [211, 322] on div "Cobros" at bounding box center [204, 311] width 42 height 38
select select "10"
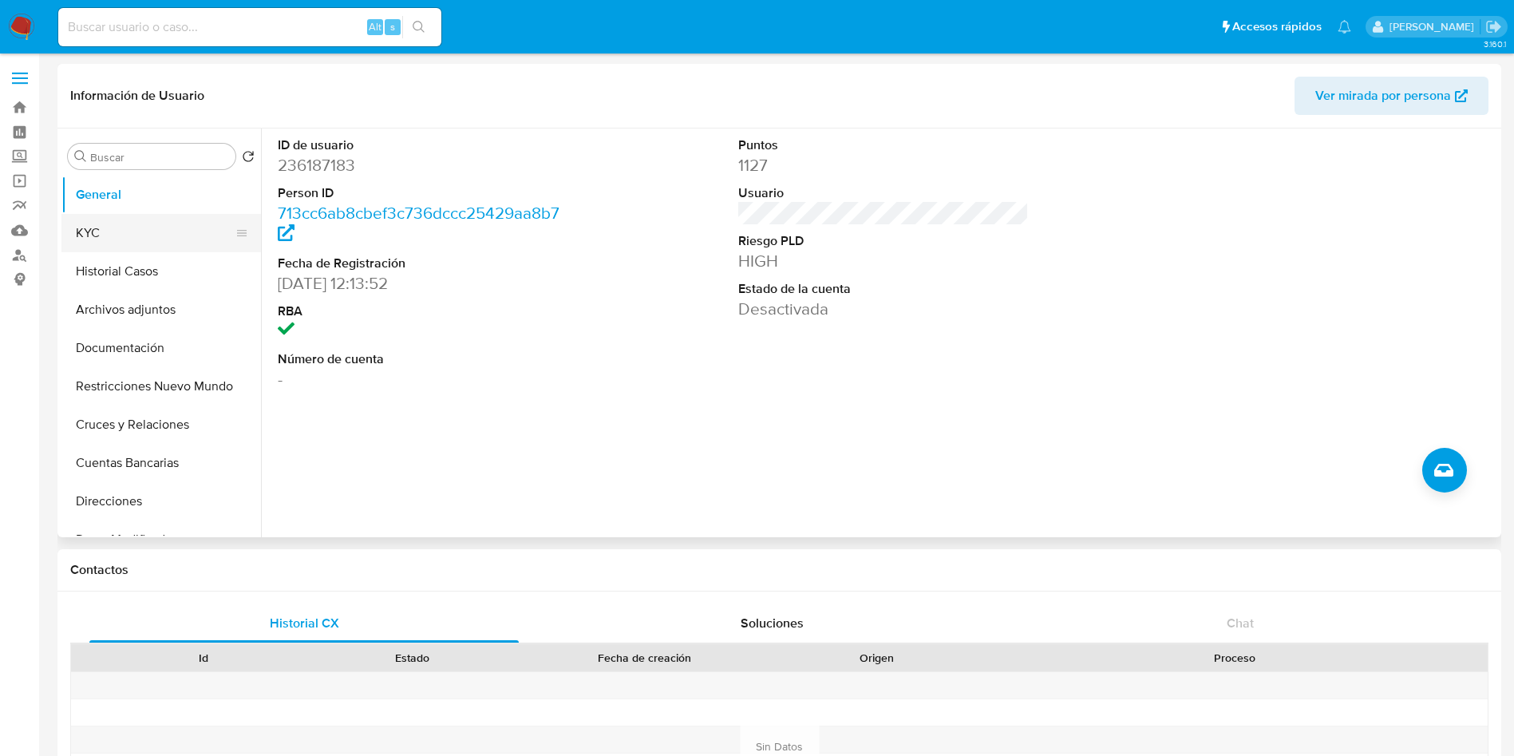
click at [143, 249] on button "KYC" at bounding box center [154, 233] width 187 height 38
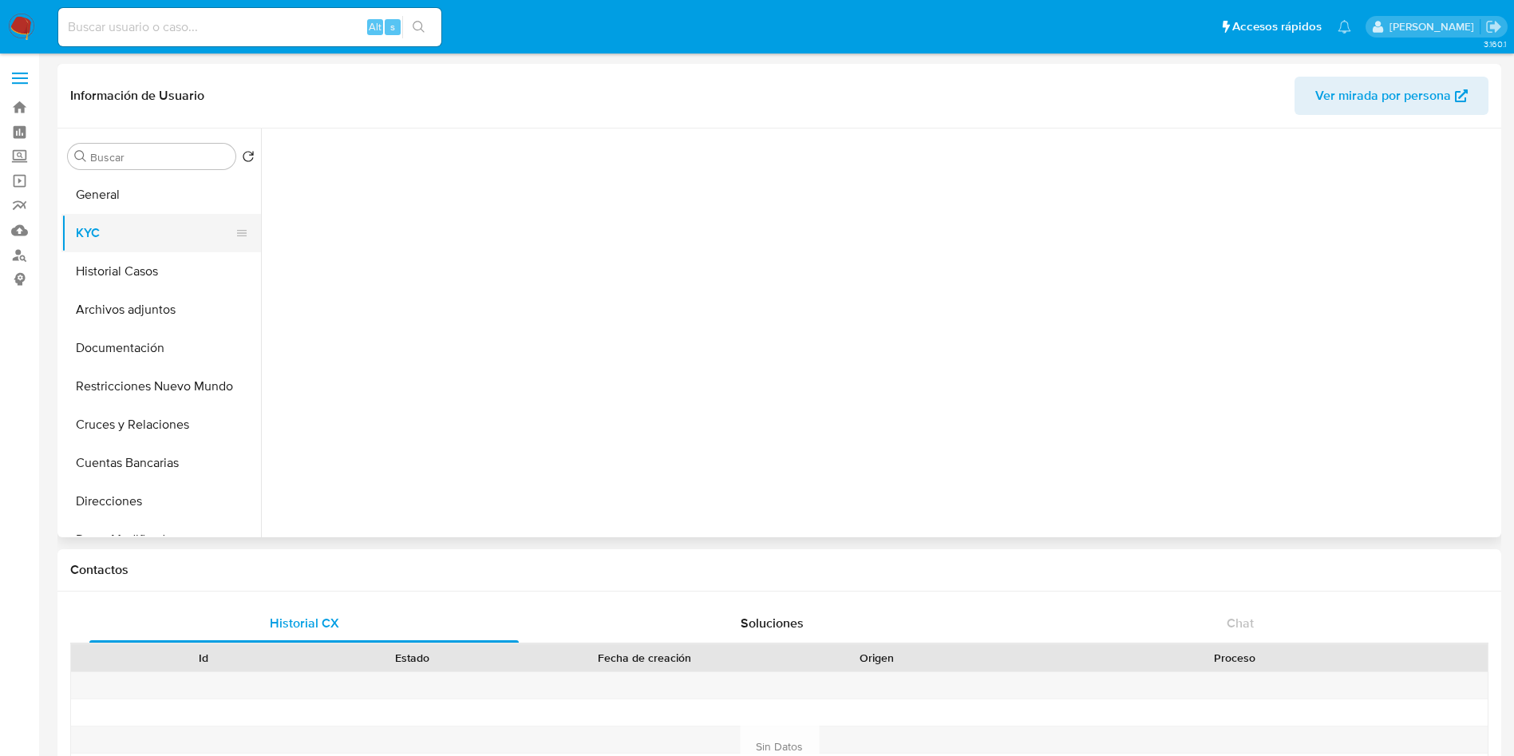
click at [143, 243] on button "KYC" at bounding box center [154, 233] width 187 height 38
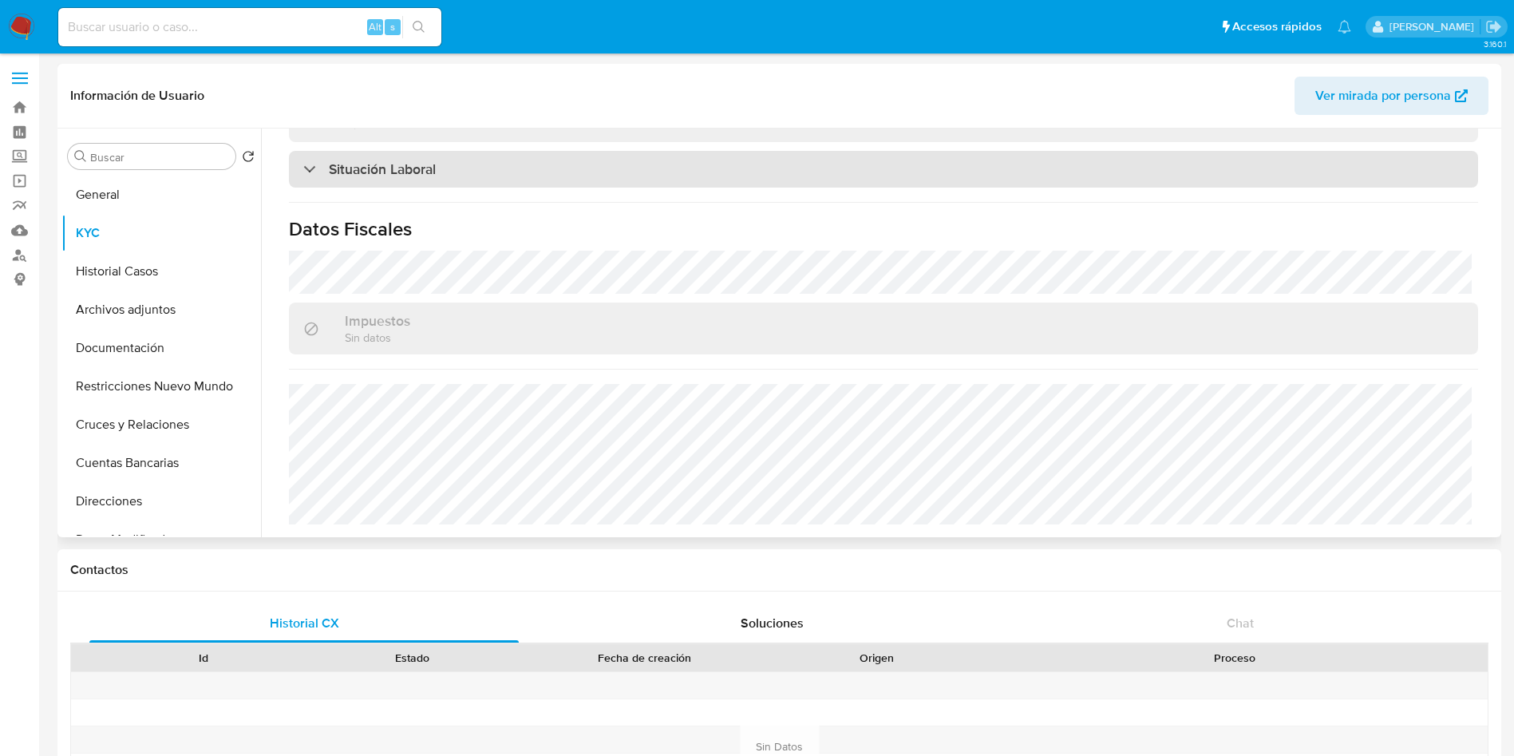
scroll to position [455, 0]
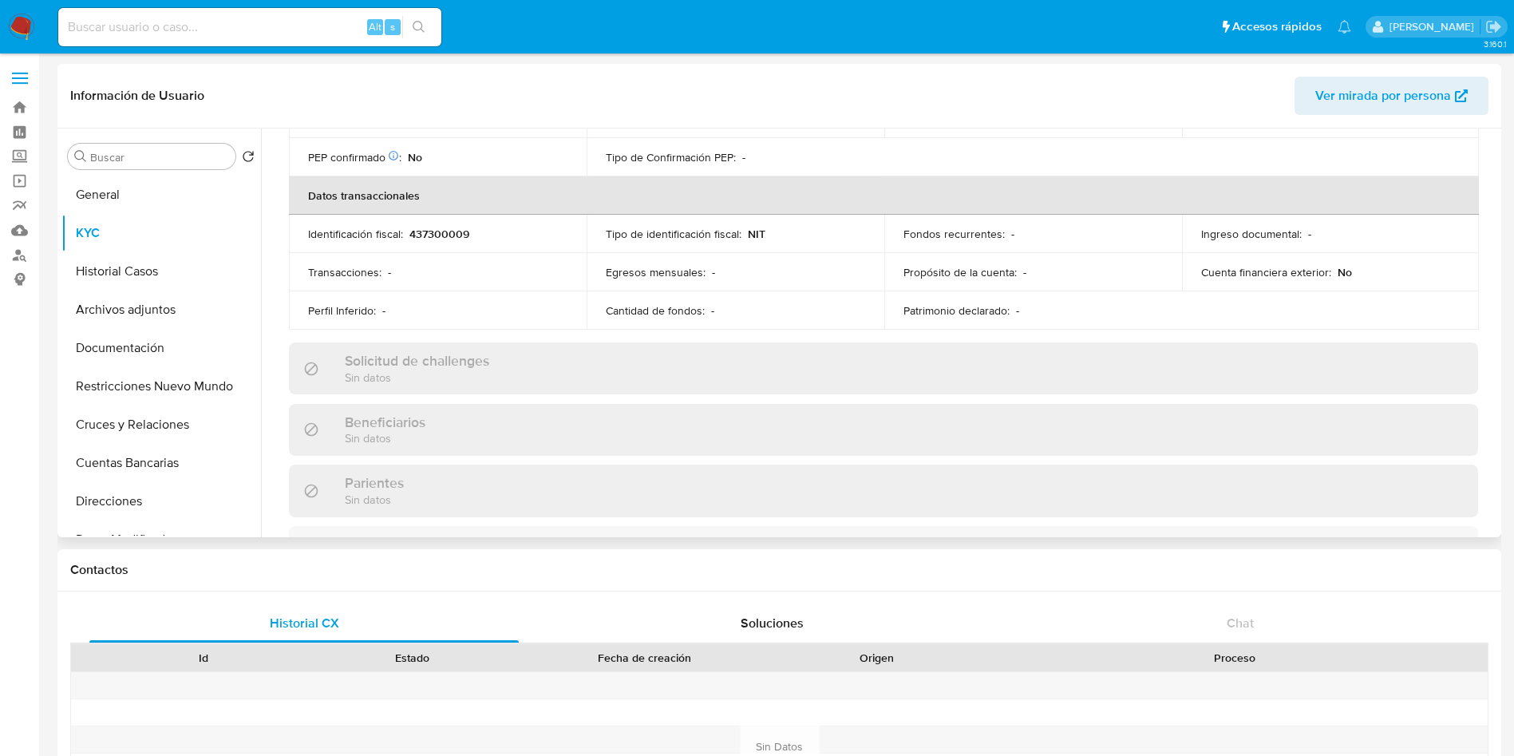
click at [129, 172] on div "Buscar Volver al orden por defecto General KYC Historial Casos Archivos adjunto…" at bounding box center [161, 334] width 200 height 406
click at [129, 187] on button "General" at bounding box center [154, 195] width 187 height 38
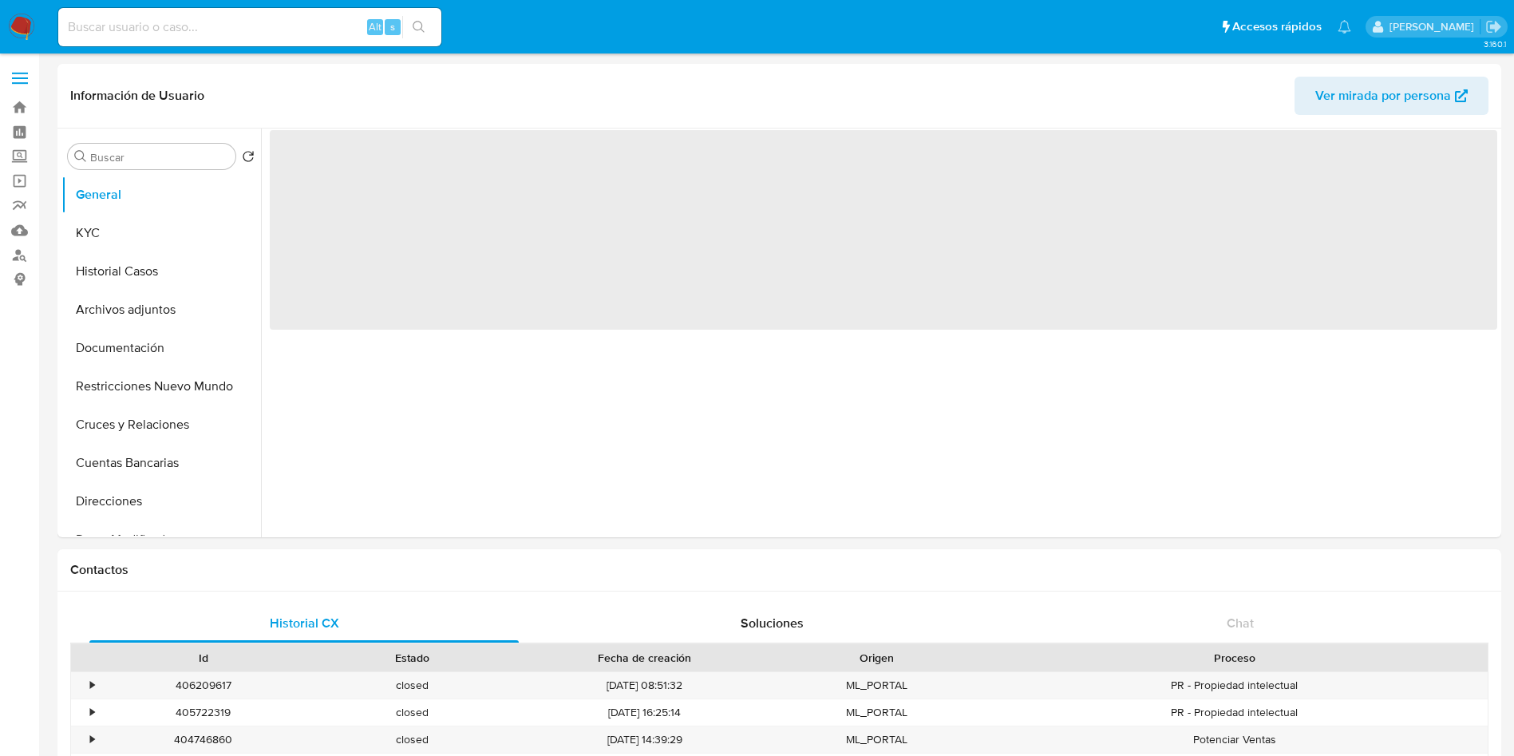
select select "10"
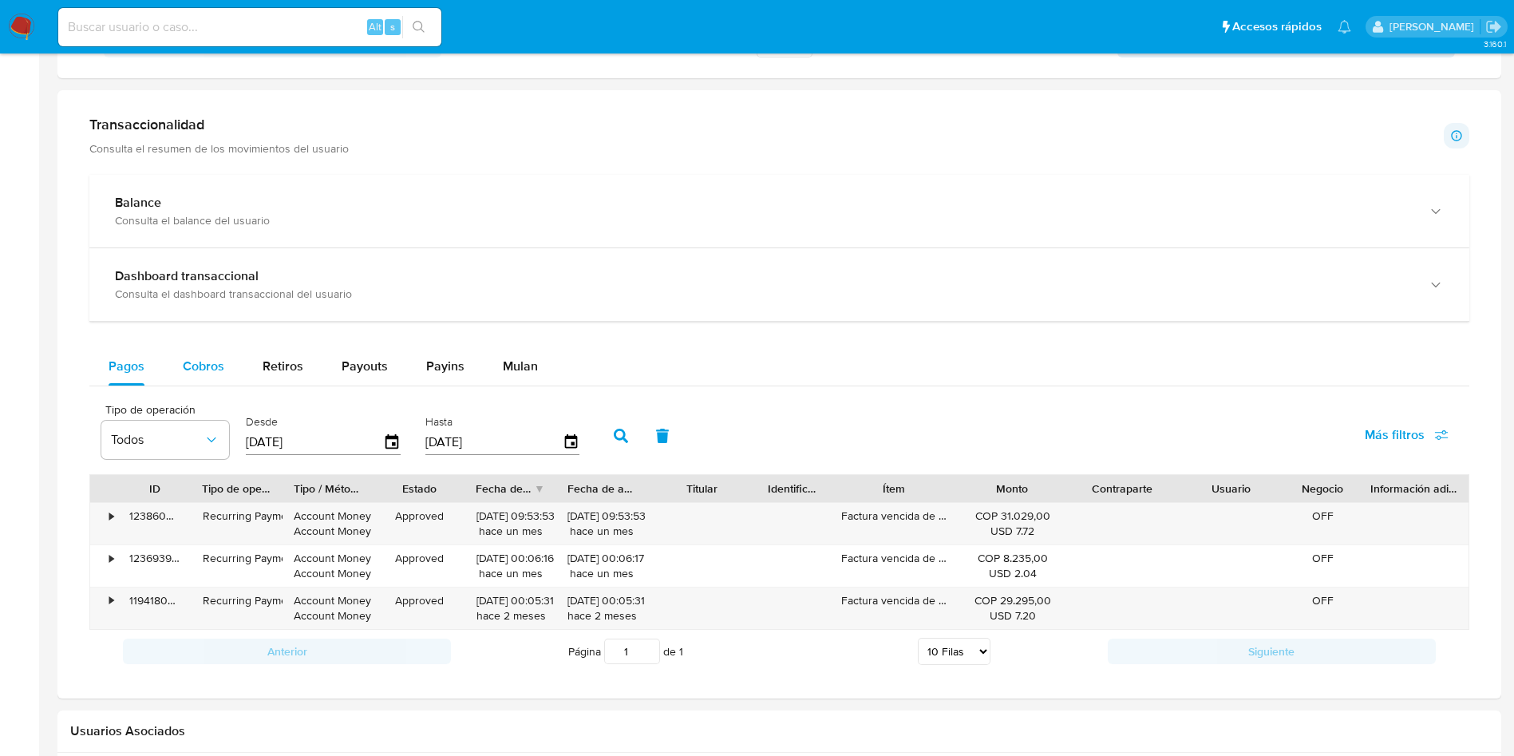
scroll to position [838, 0]
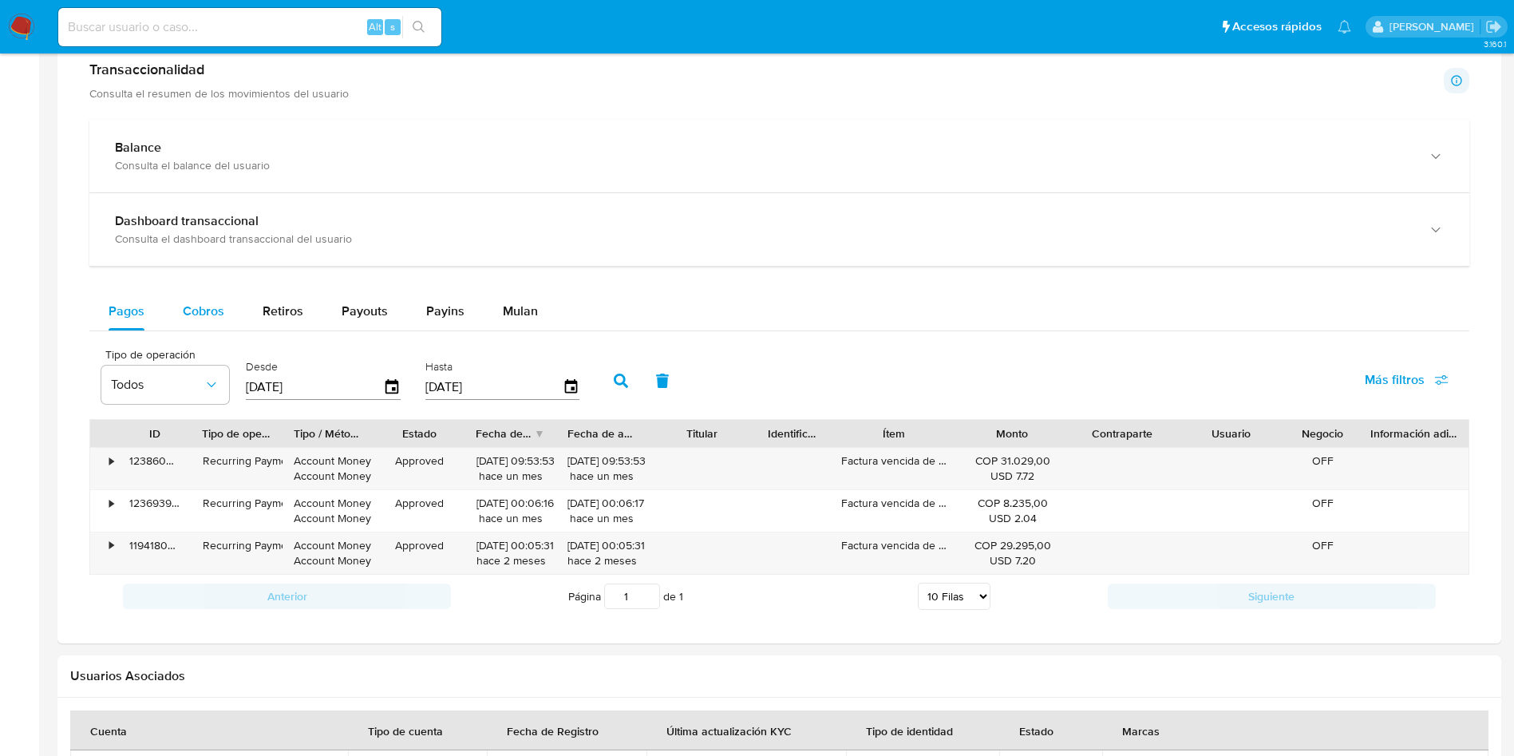
click at [227, 305] on button "Cobros" at bounding box center [204, 311] width 80 height 38
select select "10"
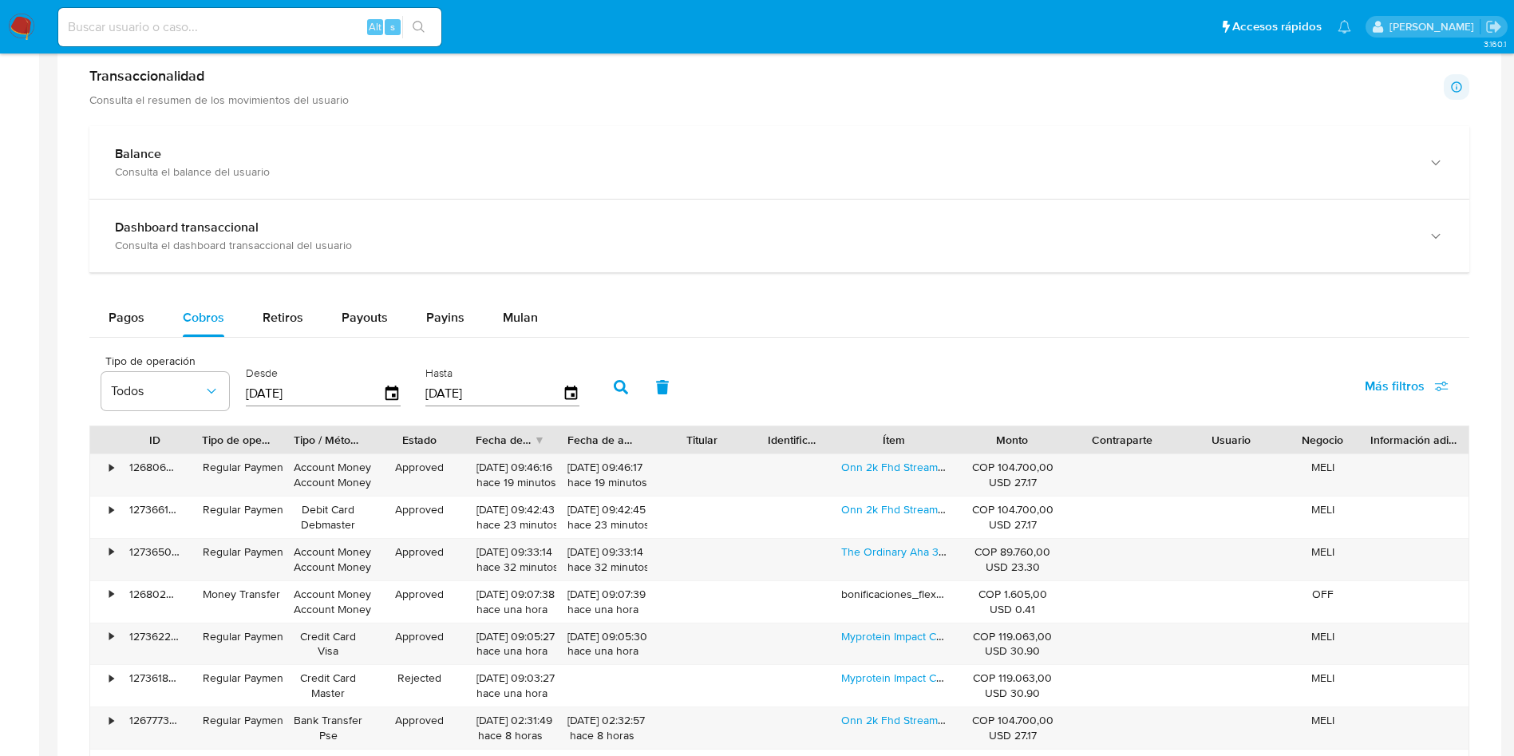
scroll to position [0, 0]
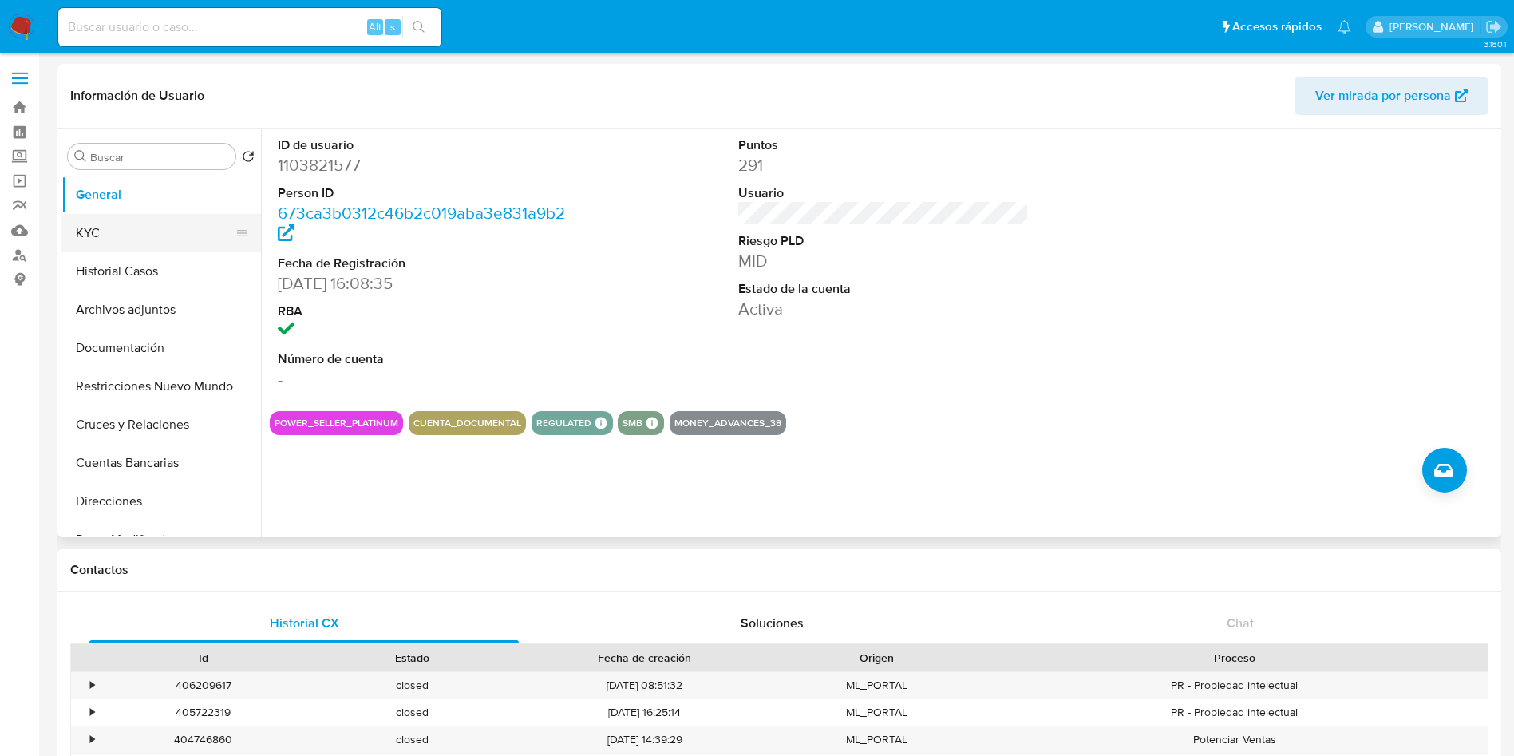
click at [147, 235] on button "KYC" at bounding box center [154, 233] width 187 height 38
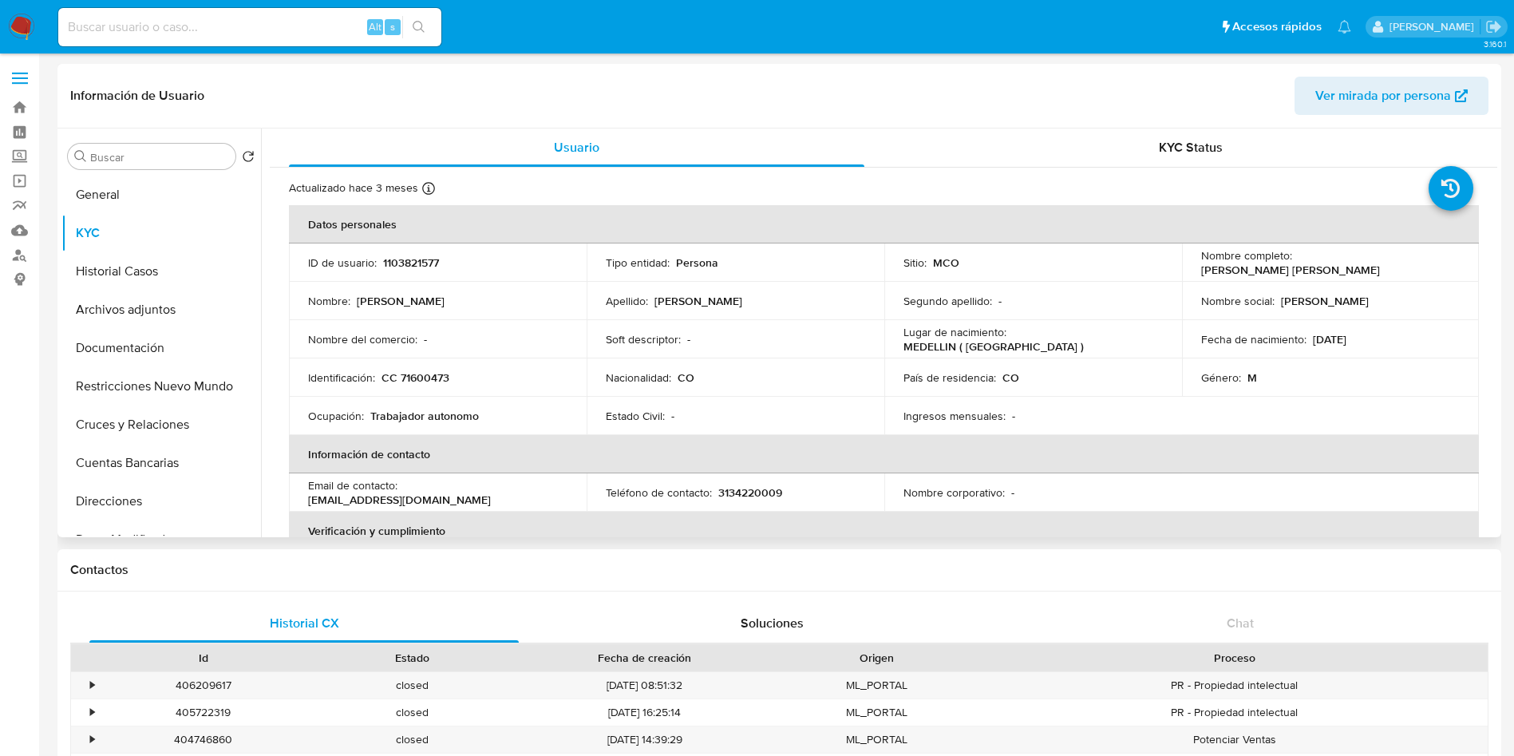
scroll to position [808, 0]
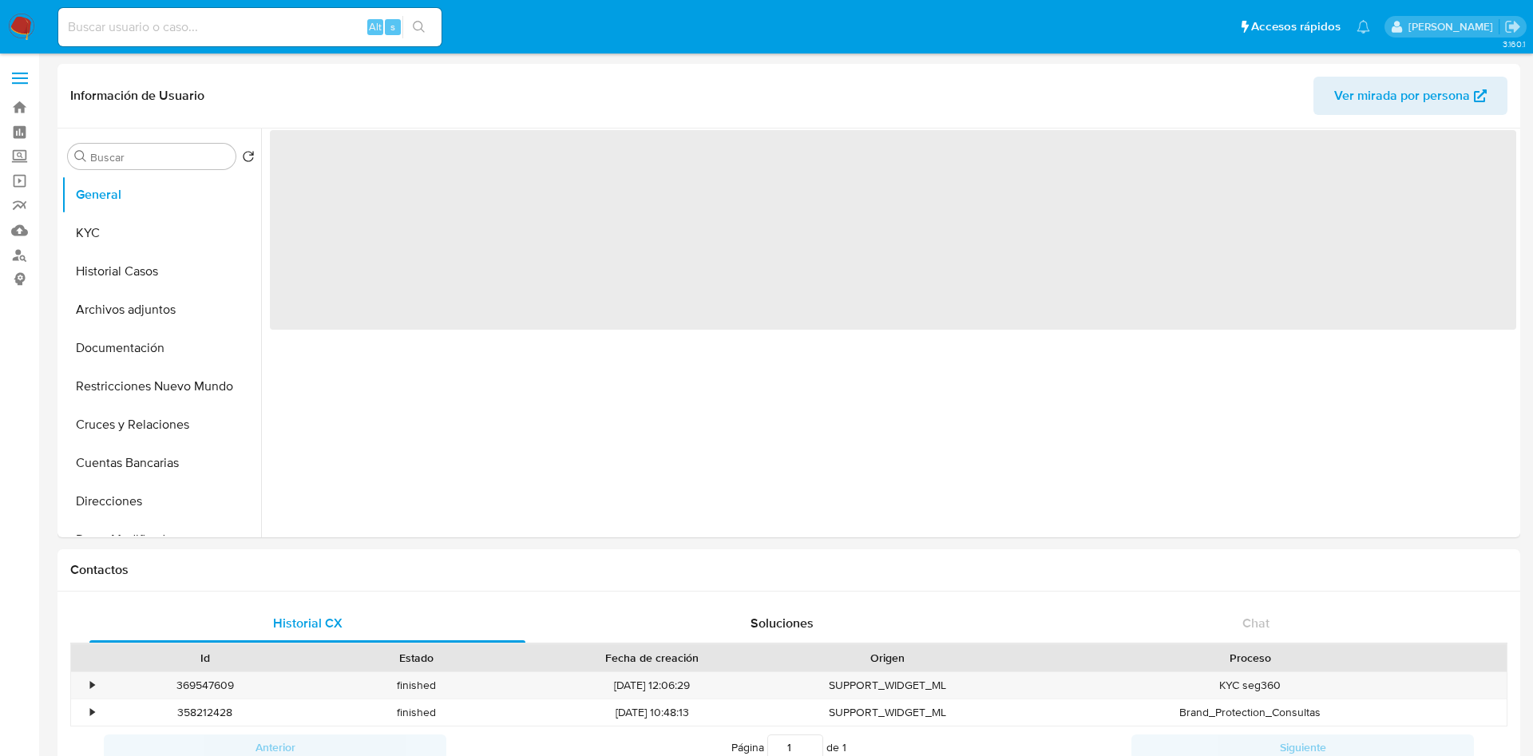
select select "10"
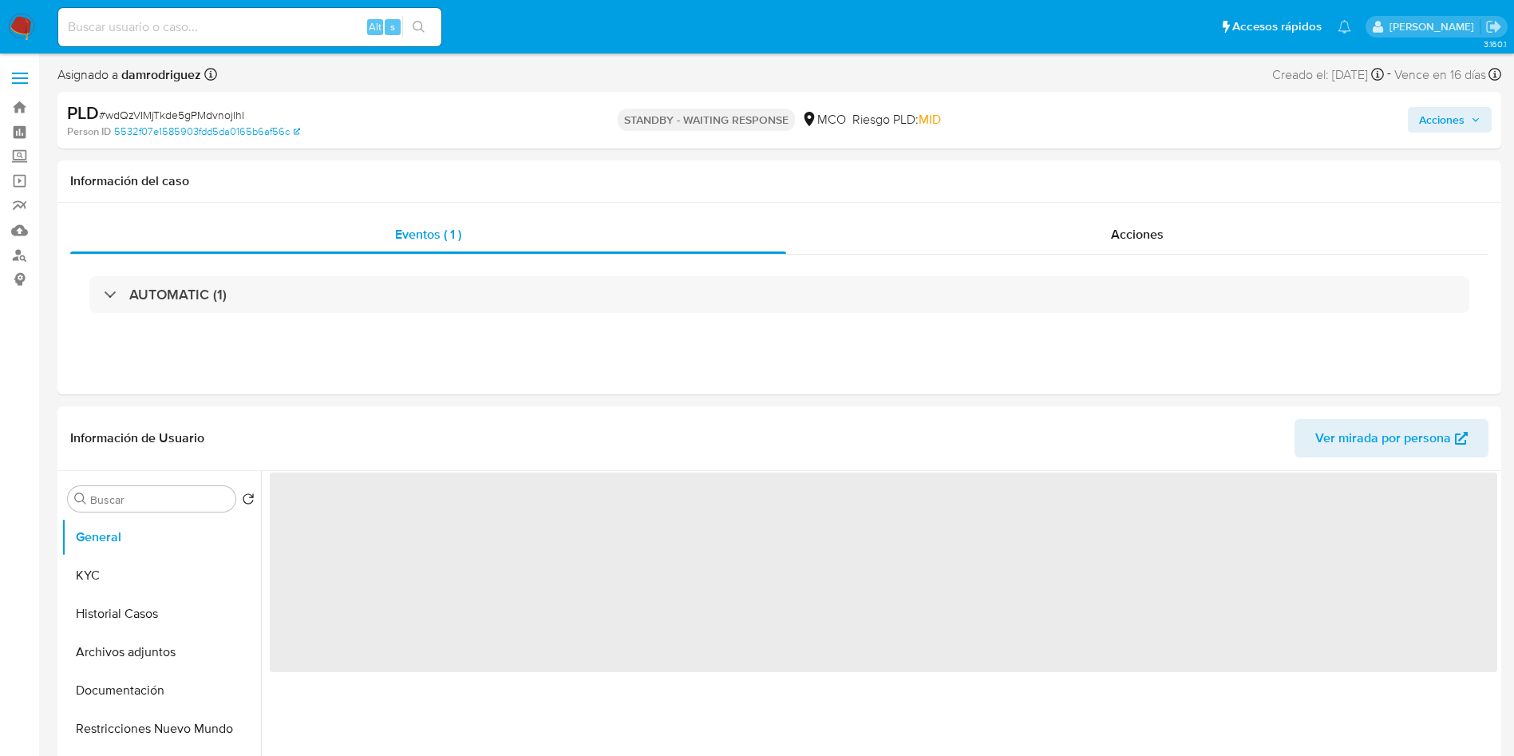
select select "10"
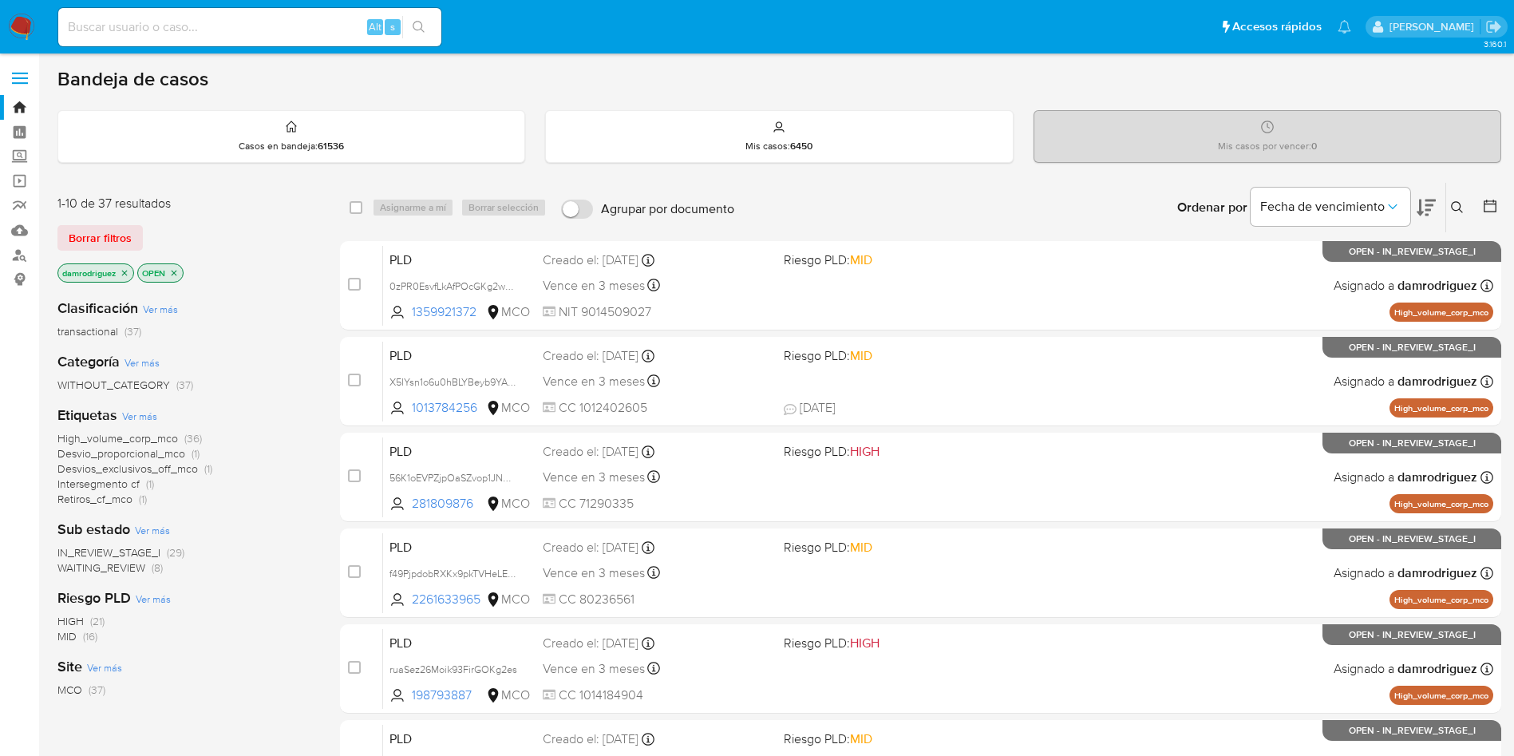
click at [1496, 193] on div at bounding box center [1487, 207] width 29 height 49
click at [1501, 208] on button at bounding box center [1491, 207] width 19 height 19
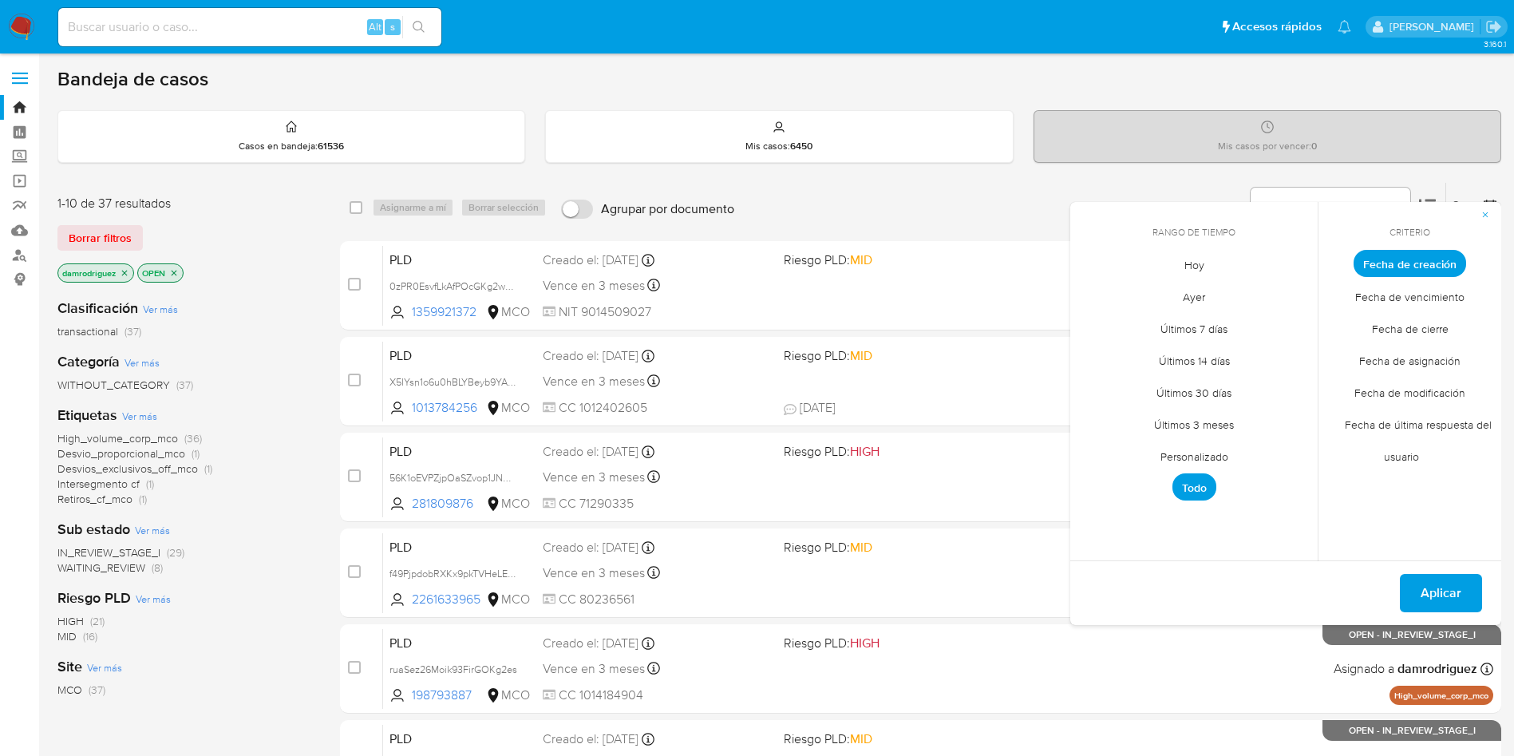
click at [1162, 449] on span "Personalizado" at bounding box center [1194, 456] width 101 height 33
click at [1097, 295] on icon "Mes anterior" at bounding box center [1095, 292] width 19 height 19
click at [1229, 386] on button "11" at bounding box center [1226, 384] width 26 height 26
click at [1287, 383] on button "13" at bounding box center [1290, 384] width 26 height 26
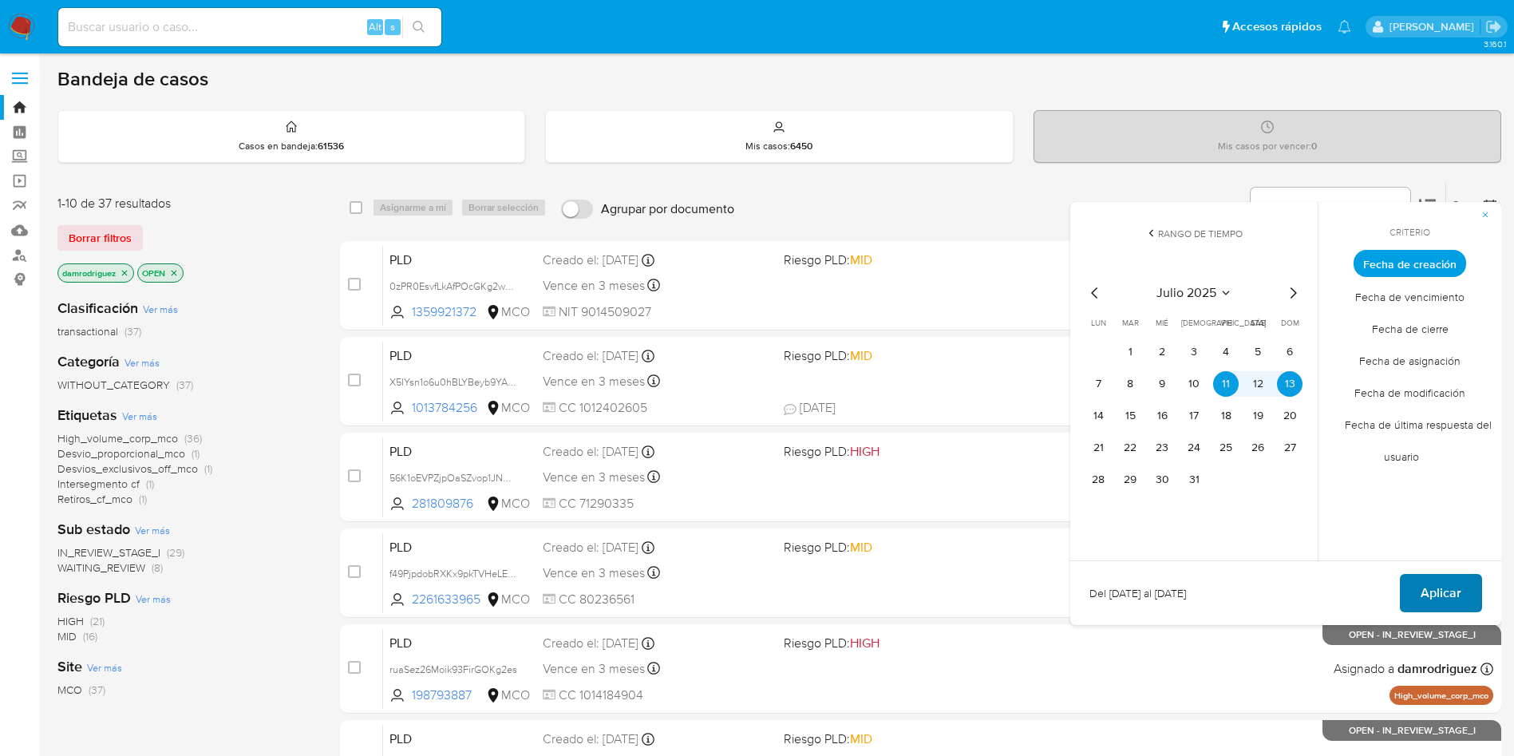
click at [1430, 596] on span "Aplicar" at bounding box center [1441, 593] width 41 height 35
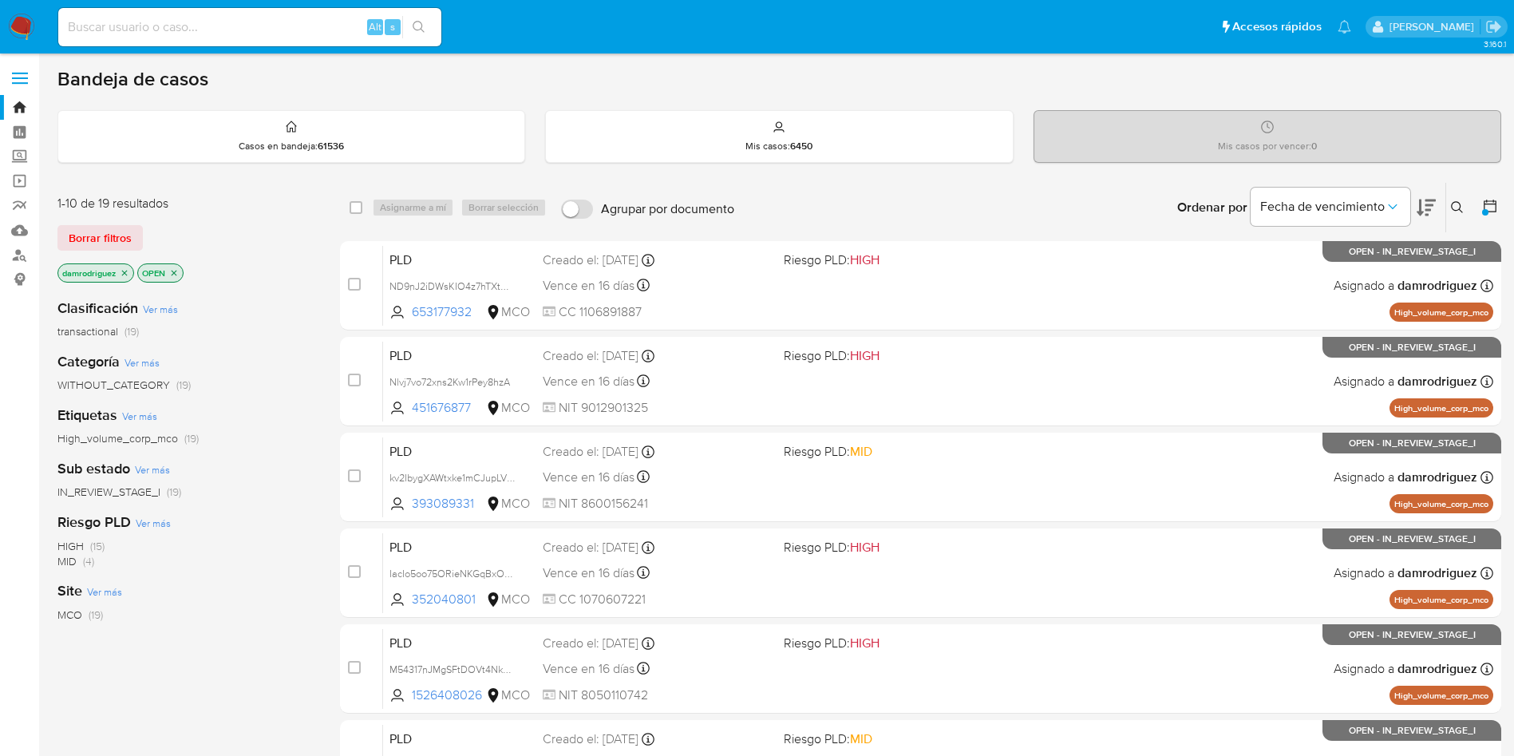
drag, startPoint x: 126, startPoint y: 272, endPoint x: 287, endPoint y: 412, distance: 213.4
click at [287, 413] on div "1-10 de 19 resultados Borrar filtros damrodriguez OPEN Clasificación Ver más tr…" at bounding box center [185, 512] width 257 height 634
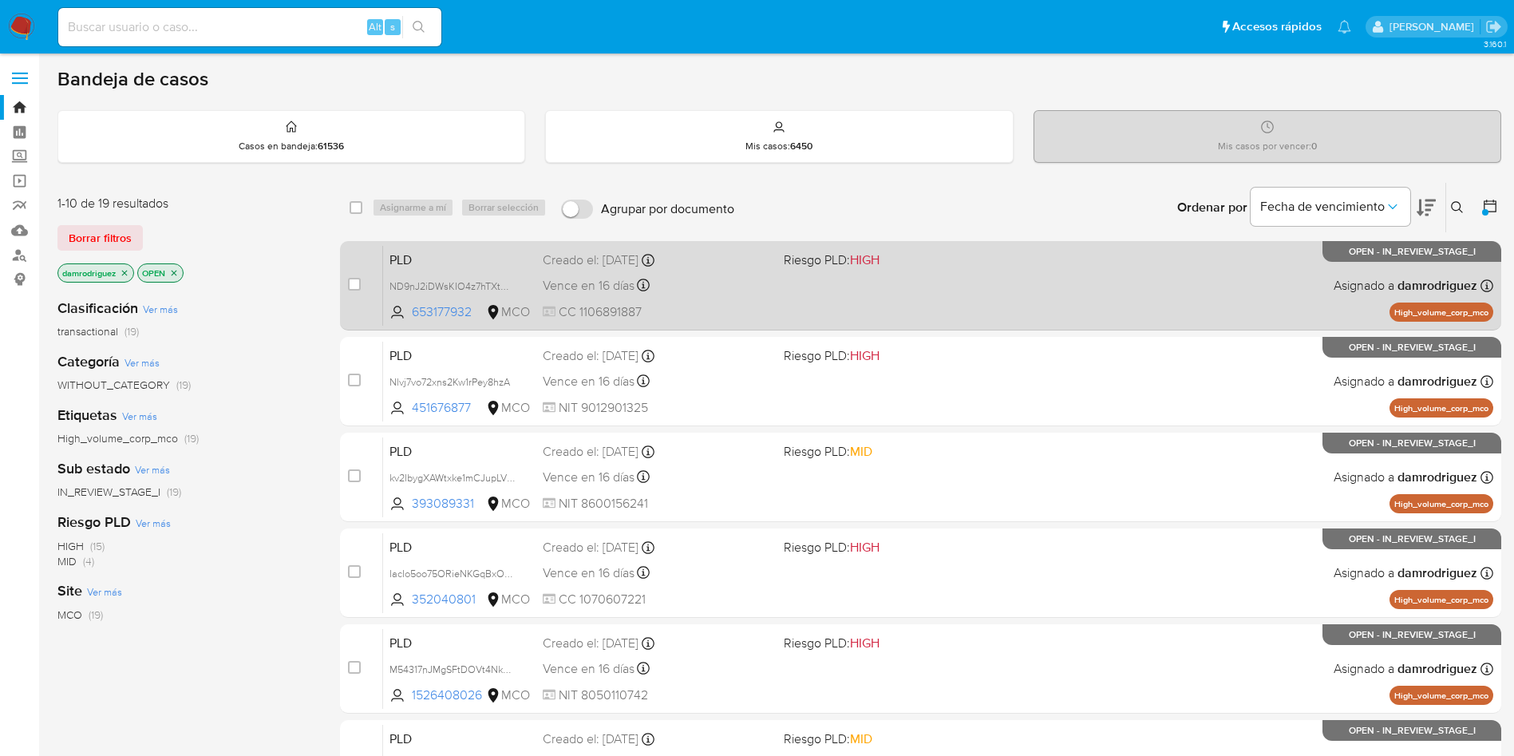
click at [425, 249] on span "PLD" at bounding box center [460, 258] width 140 height 21
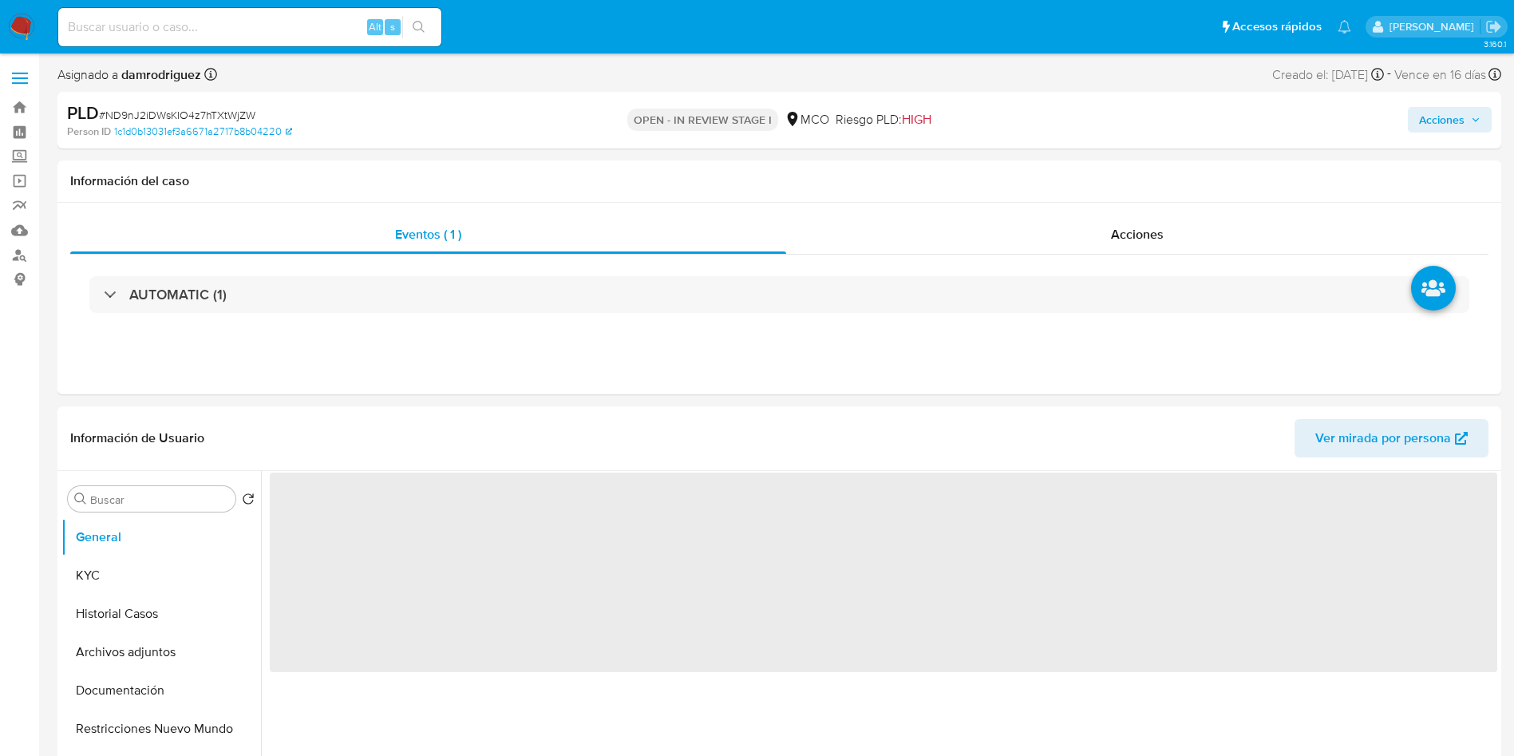
select select "10"
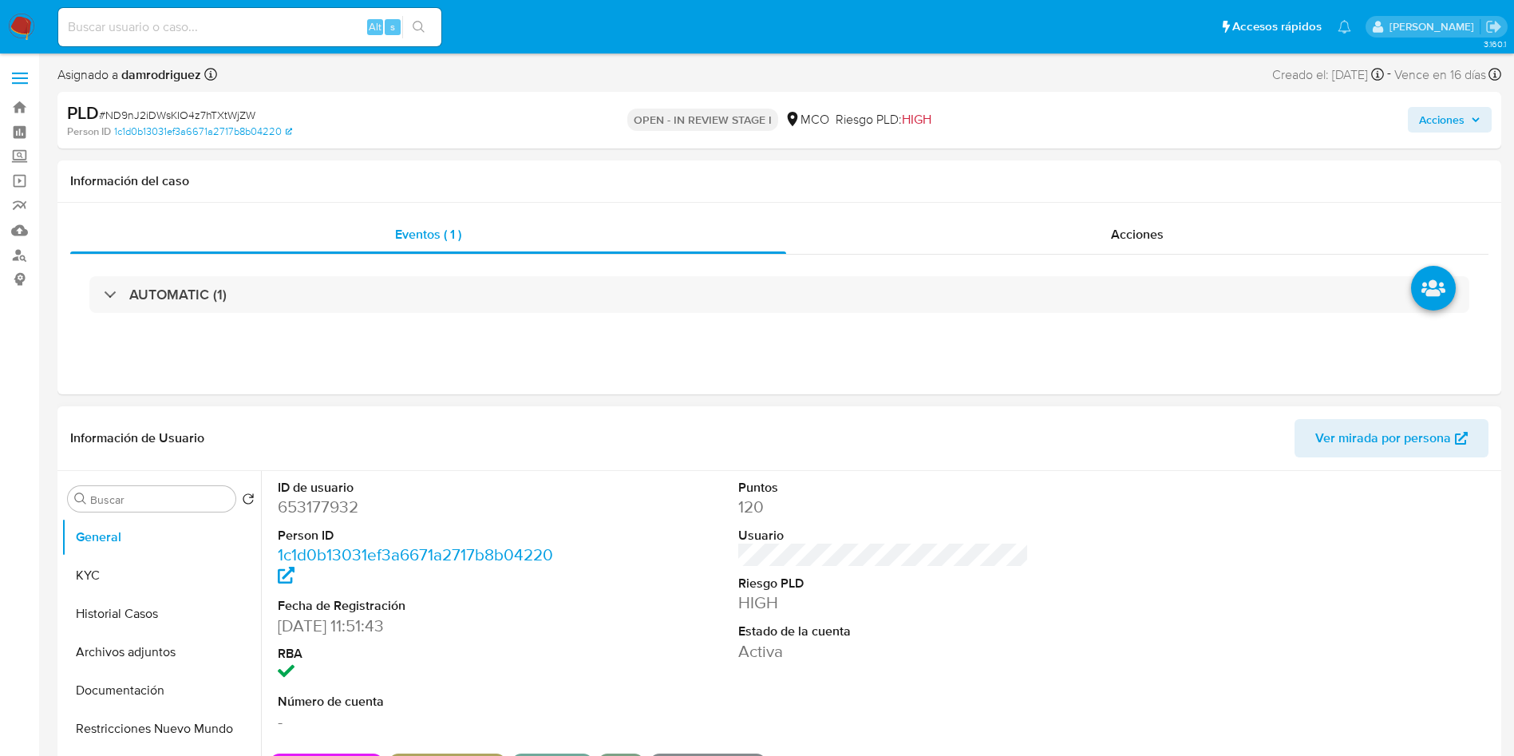
click at [325, 505] on dd "653177932" at bounding box center [423, 507] width 291 height 22
copy dd "653177932"
click at [313, 509] on dd "653177932" at bounding box center [423, 507] width 291 height 22
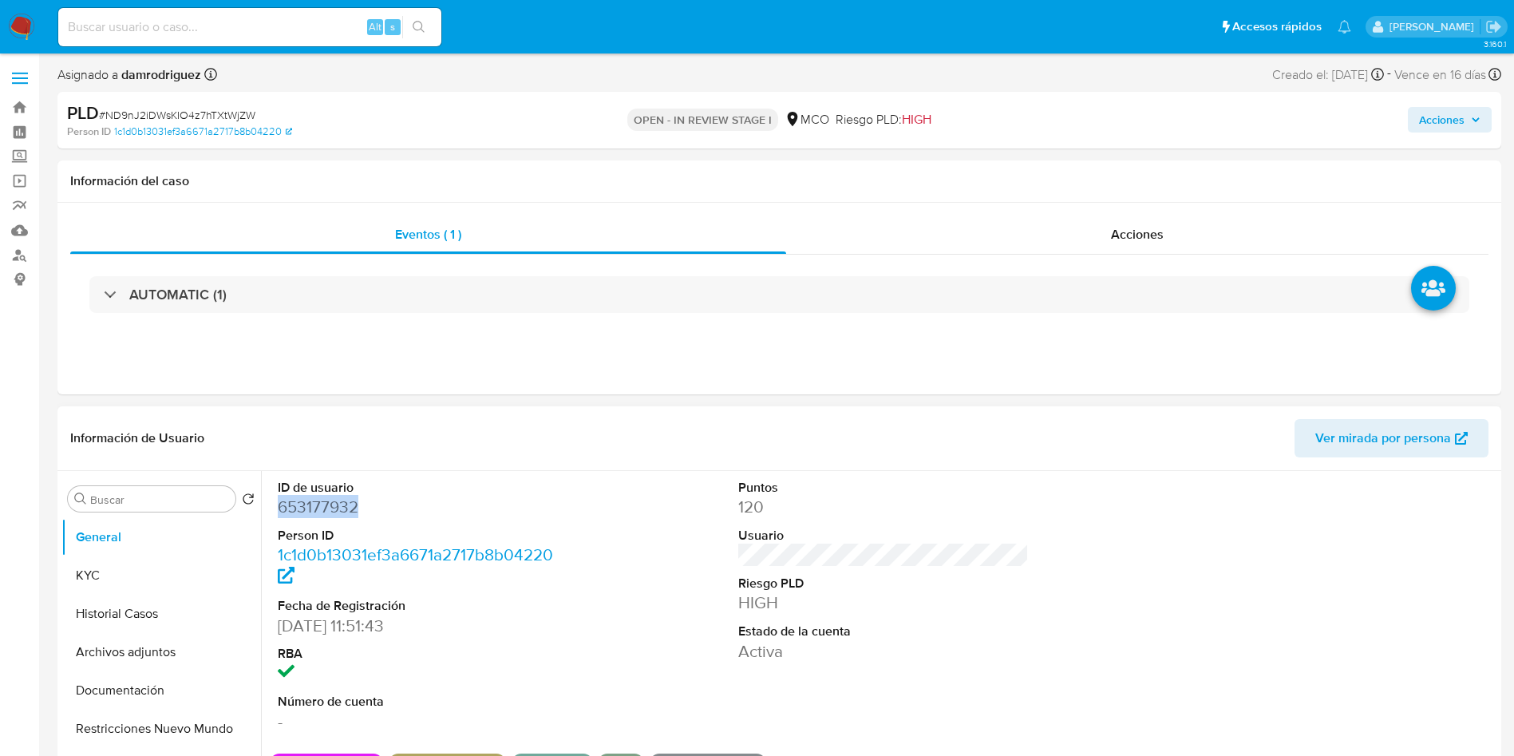
click at [313, 509] on dd "653177932" at bounding box center [423, 507] width 291 height 22
click at [96, 567] on button "KYC" at bounding box center [154, 575] width 187 height 38
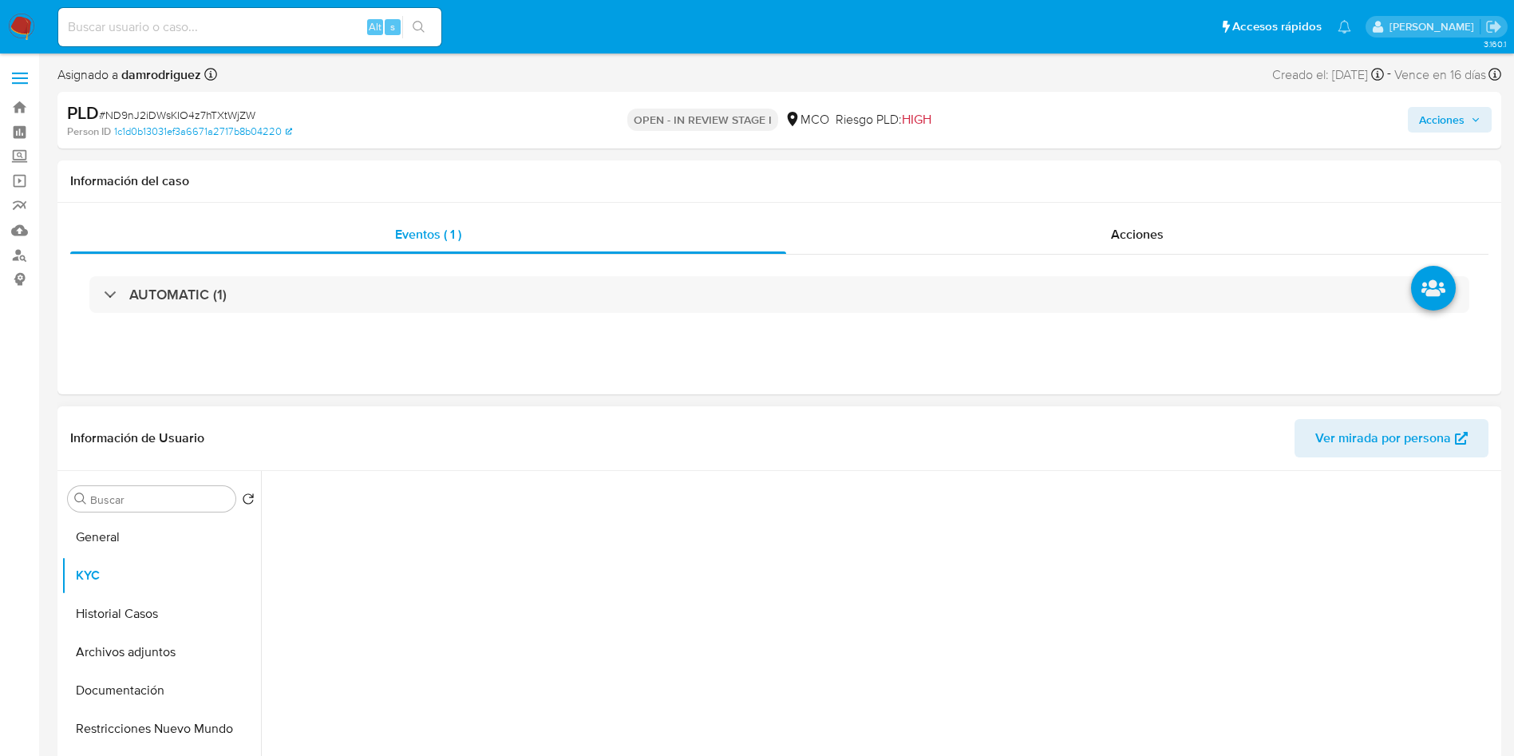
click at [475, 478] on div at bounding box center [884, 671] width 1228 height 401
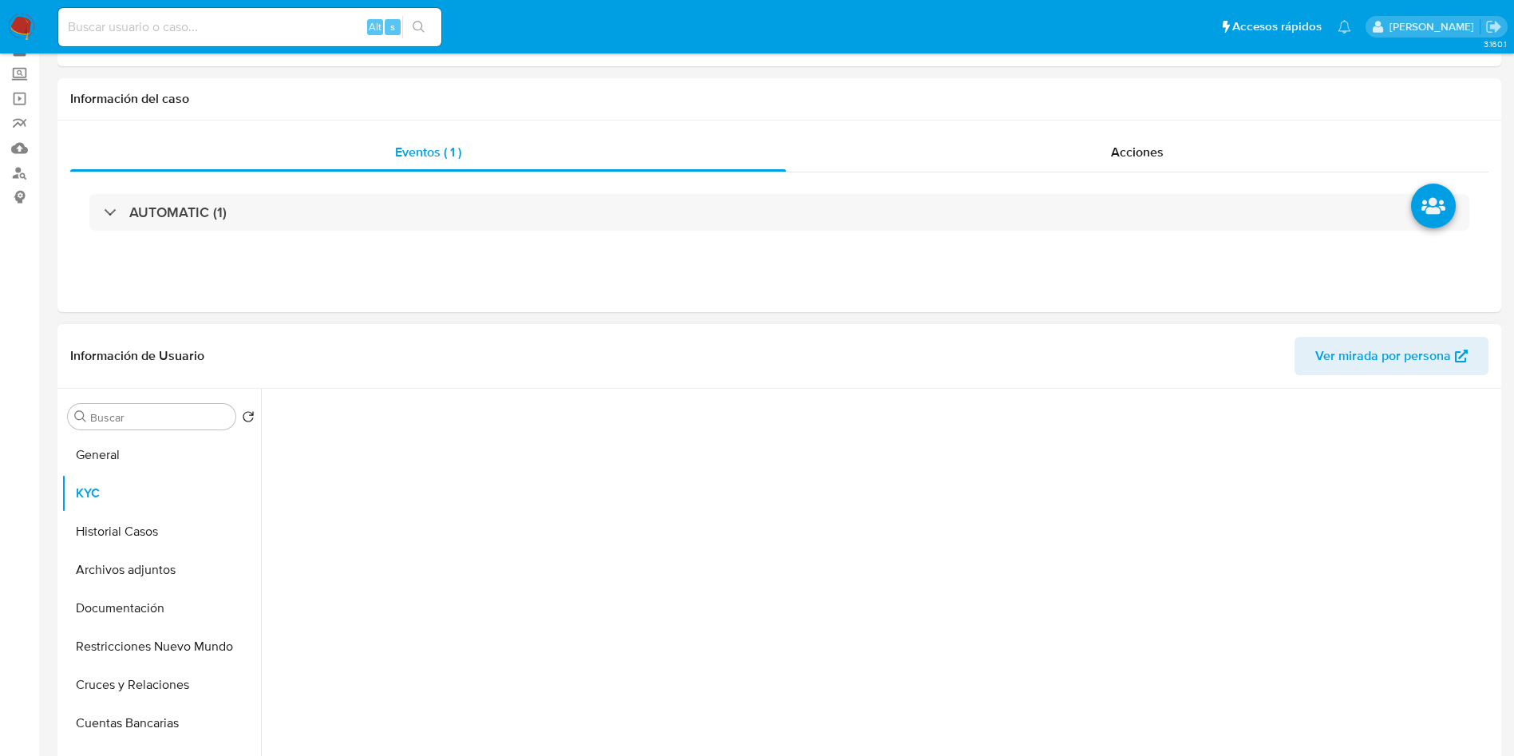
scroll to position [120, 0]
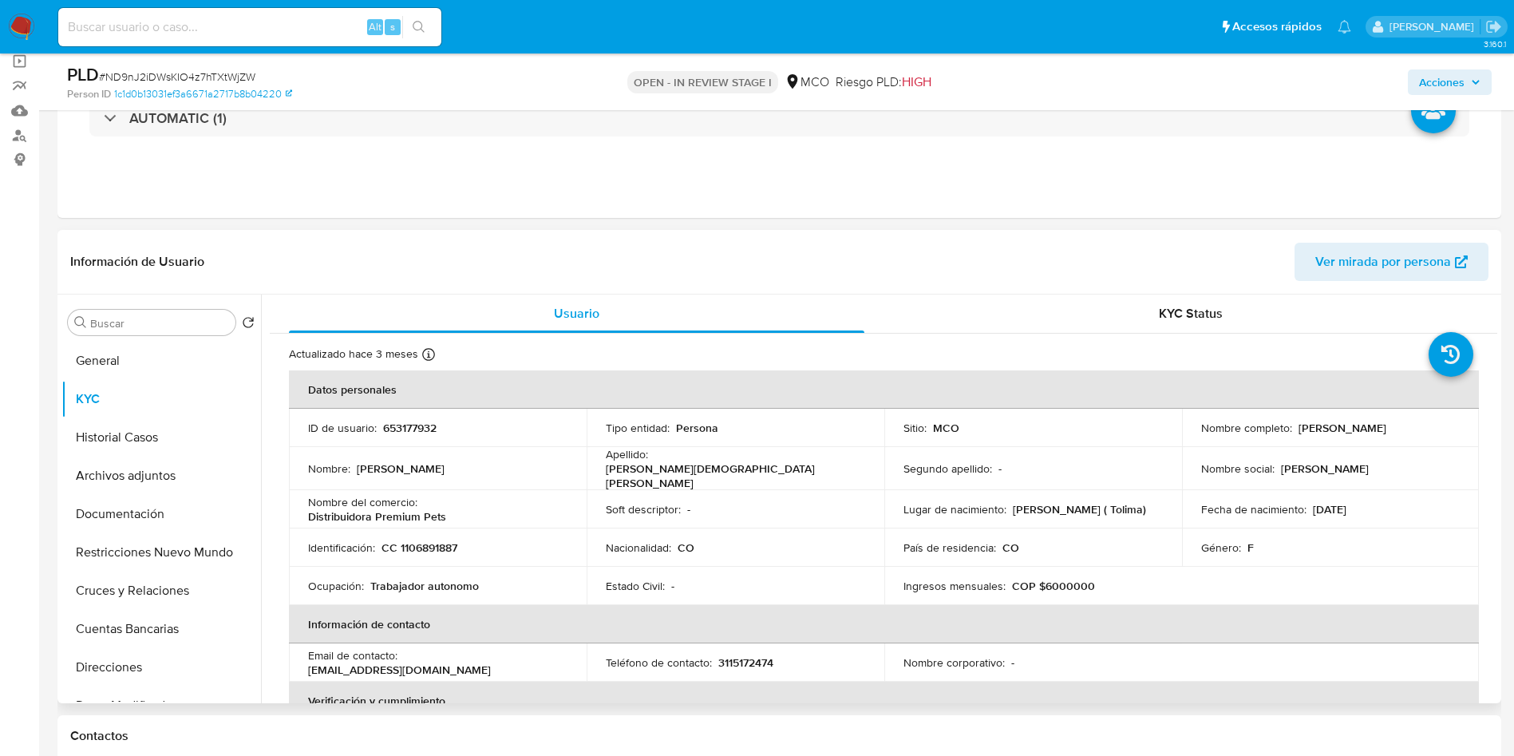
drag, startPoint x: 1369, startPoint y: 437, endPoint x: 1183, endPoint y: 442, distance: 186.1
click at [1183, 442] on td "Nombre completo : Viviana Andrea Pinto Mosquera" at bounding box center [1331, 428] width 298 height 38
copy p "Viviana Andrea Pinto Mosquera"
click at [115, 448] on button "Historial Casos" at bounding box center [154, 437] width 187 height 38
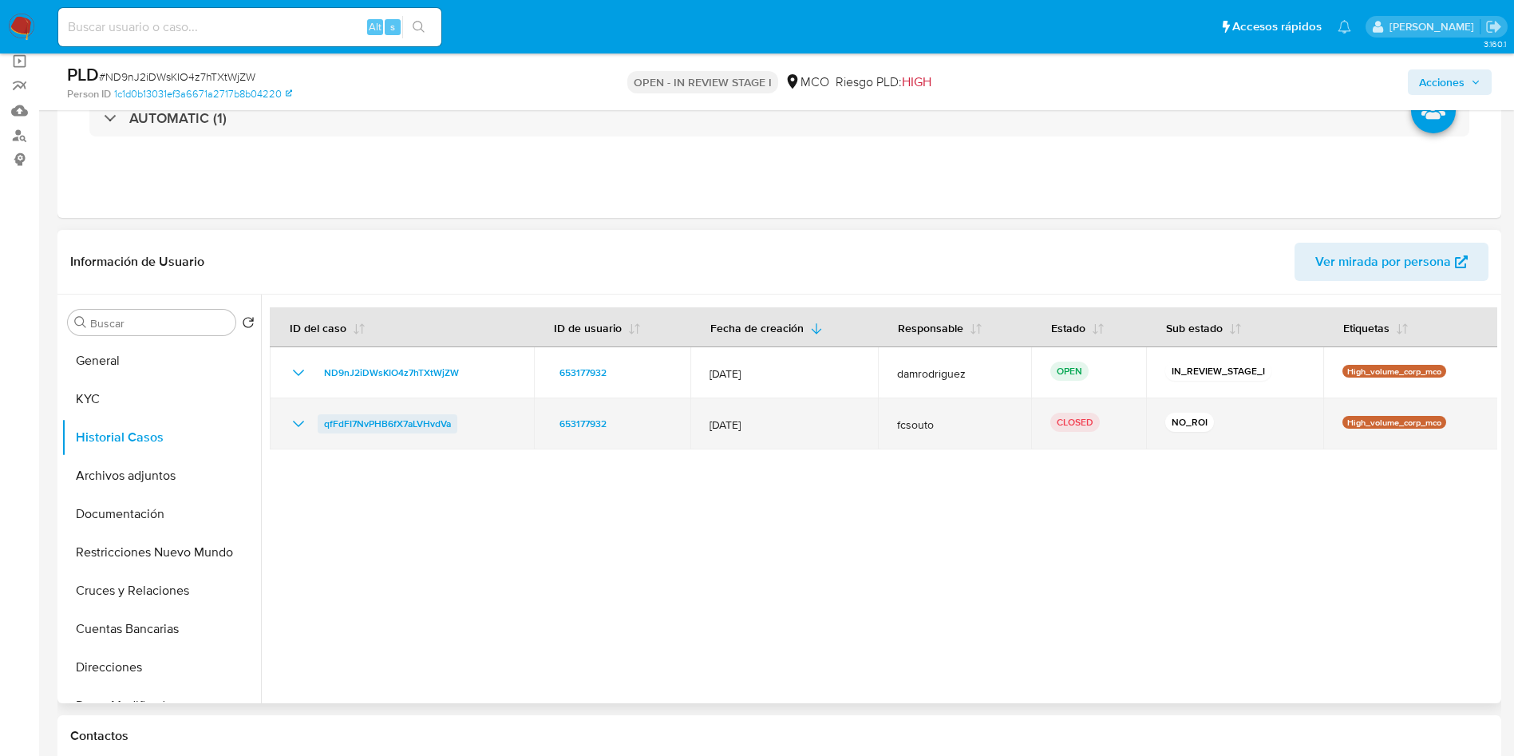
drag, startPoint x: 299, startPoint y: 428, endPoint x: 374, endPoint y: 426, distance: 75.1
click at [299, 428] on icon "Mostrar/Ocultar" at bounding box center [298, 423] width 19 height 19
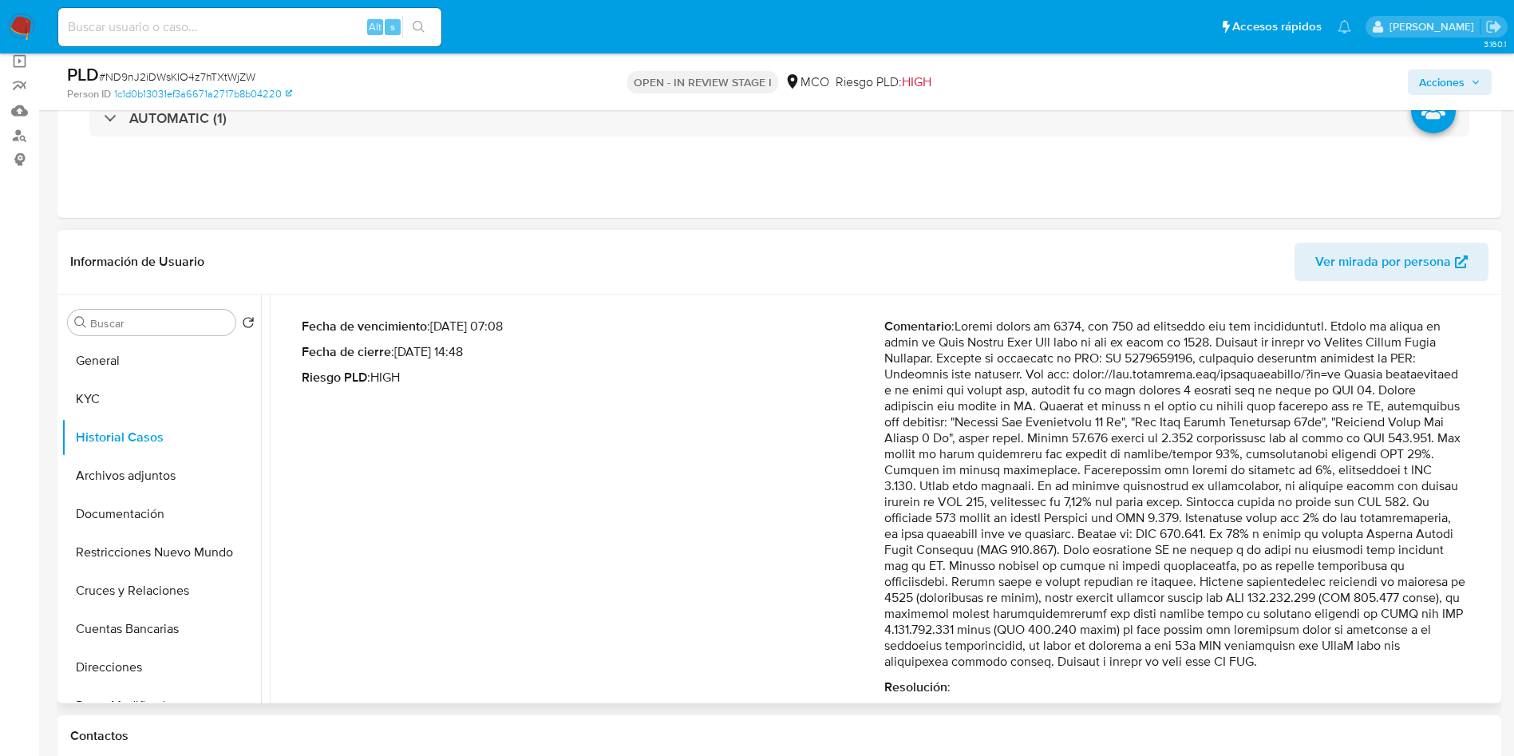
scroll to position [182, 0]
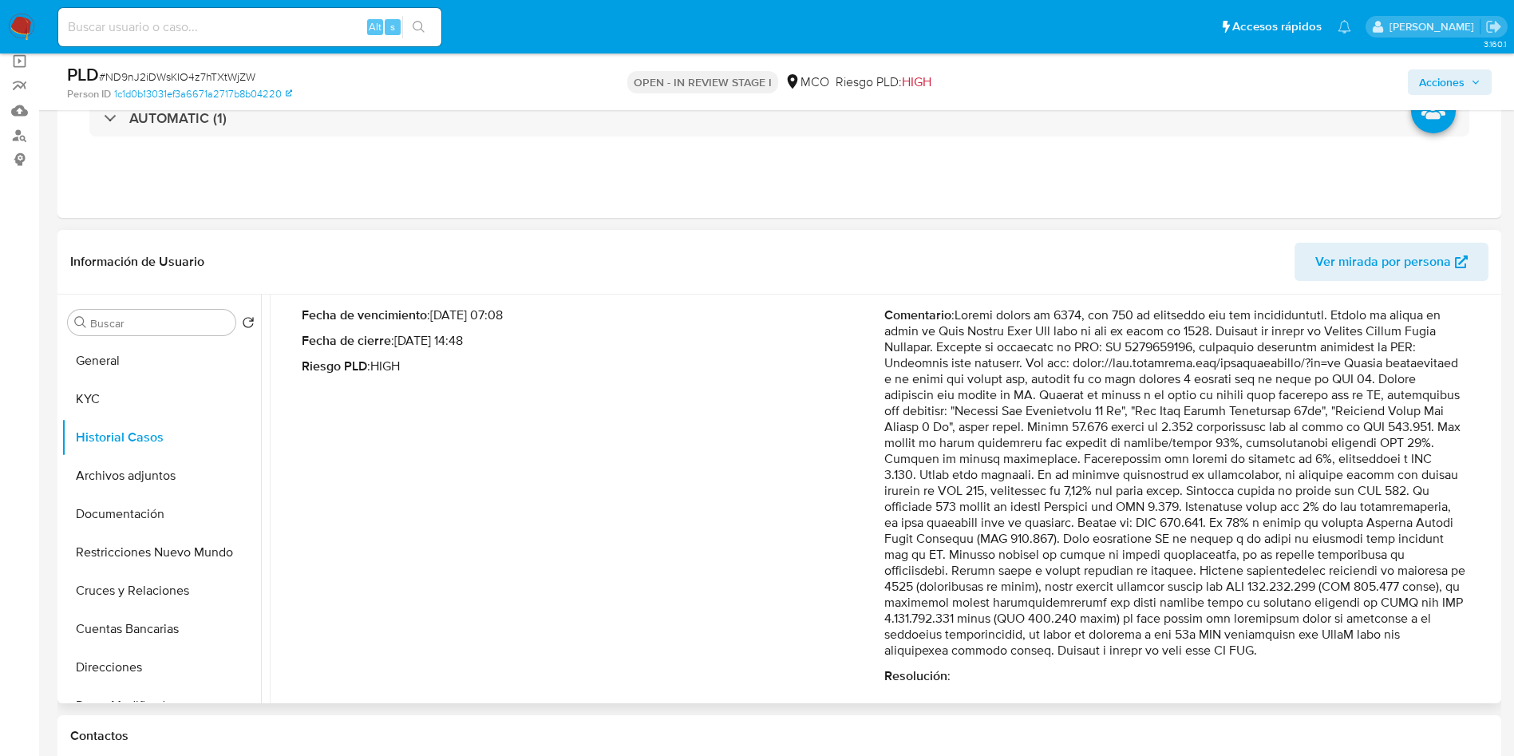
drag, startPoint x: 1039, startPoint y: 532, endPoint x: 1253, endPoint y: 530, distance: 214.7
click at [1229, 589] on p "Comentario :" at bounding box center [1175, 482] width 583 height 351
click at [103, 361] on button "General" at bounding box center [154, 361] width 187 height 38
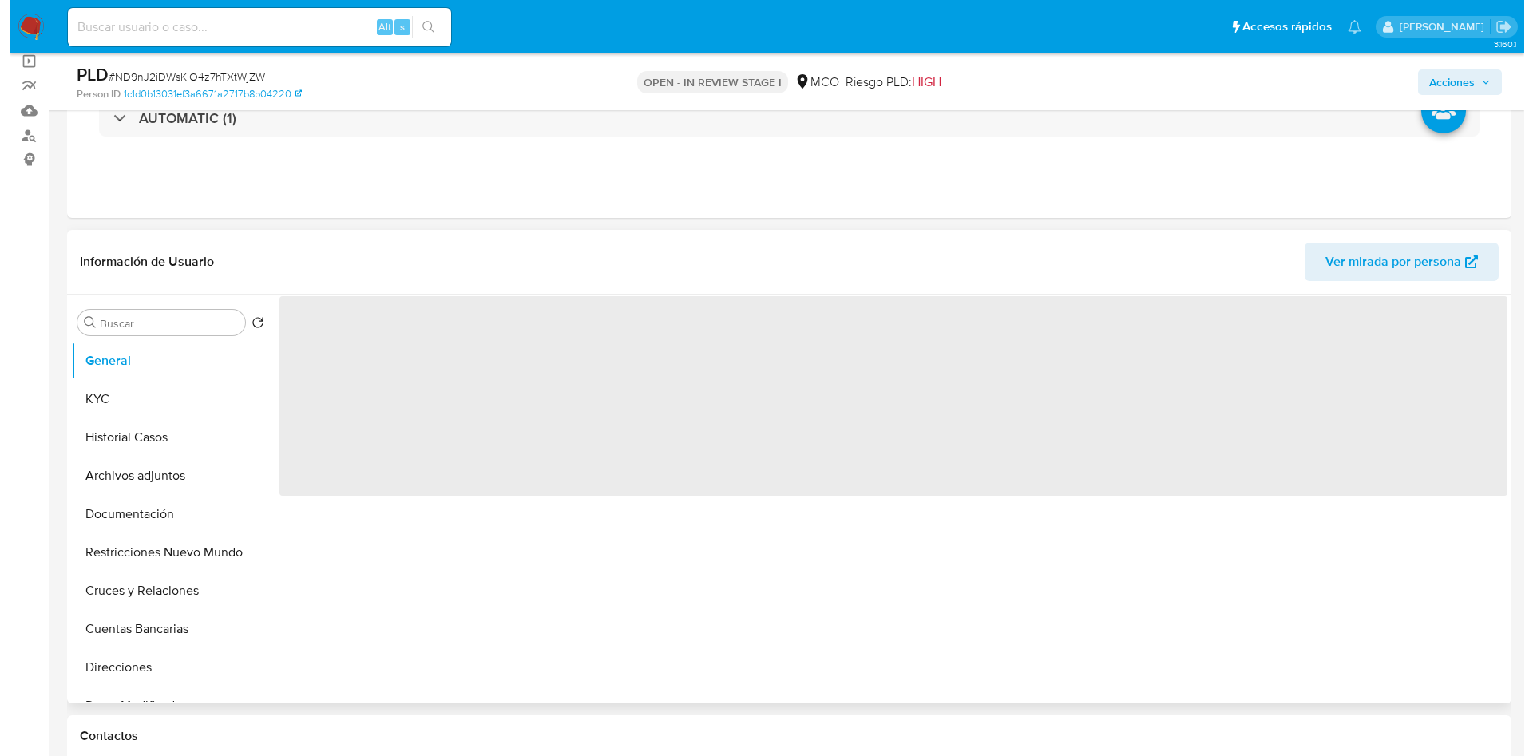
scroll to position [0, 0]
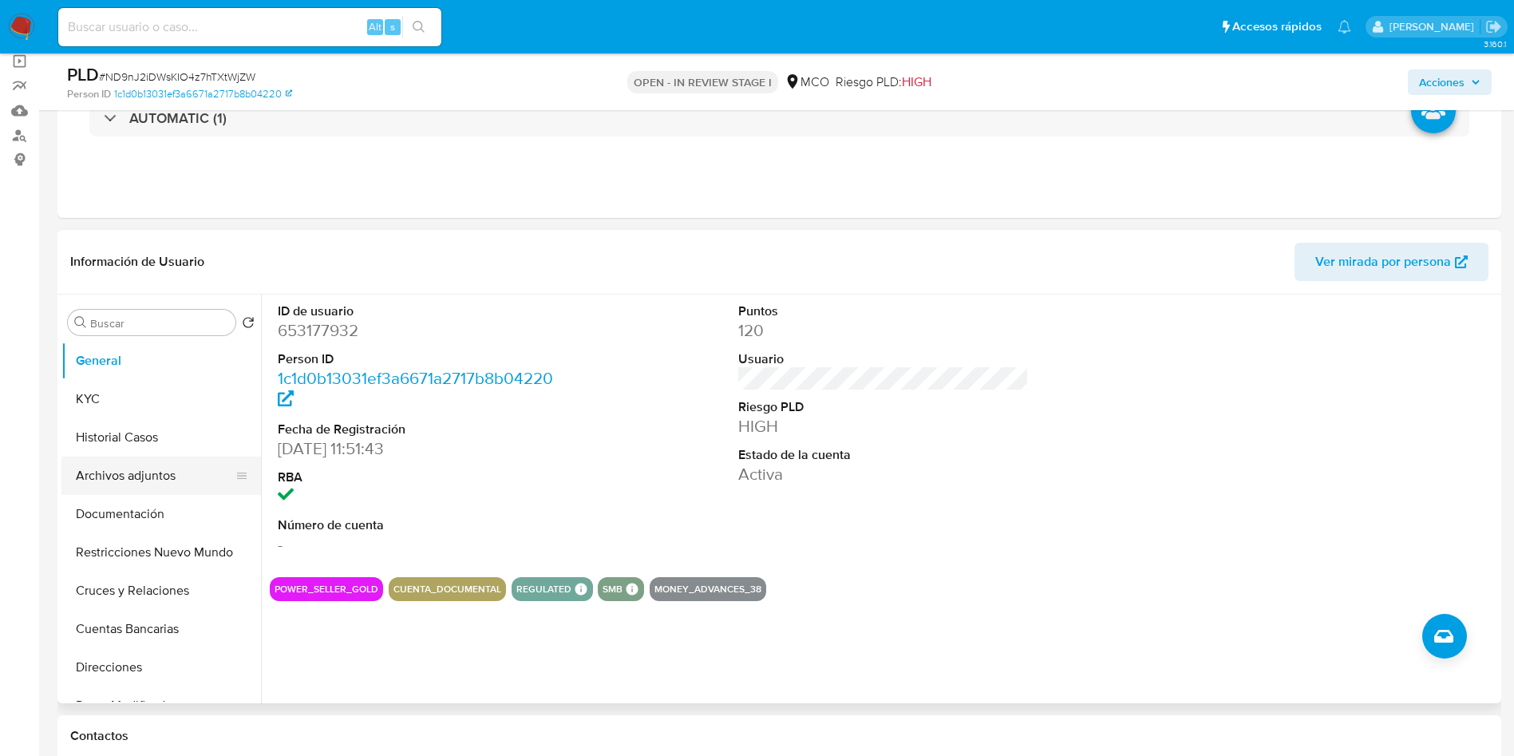
click at [115, 465] on button "Archivos adjuntos" at bounding box center [154, 476] width 187 height 38
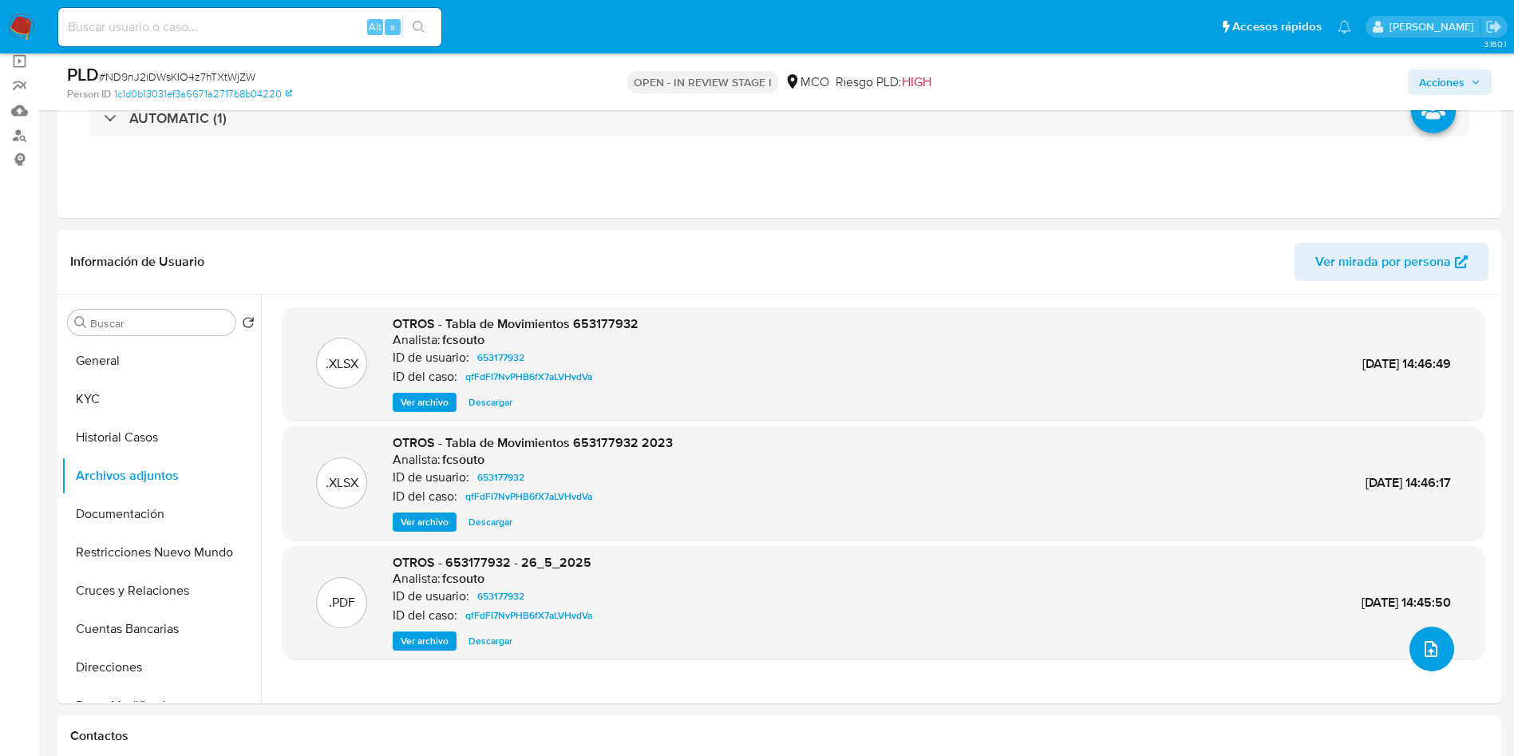
click at [1431, 655] on icon "upload-file" at bounding box center [1431, 648] width 19 height 19
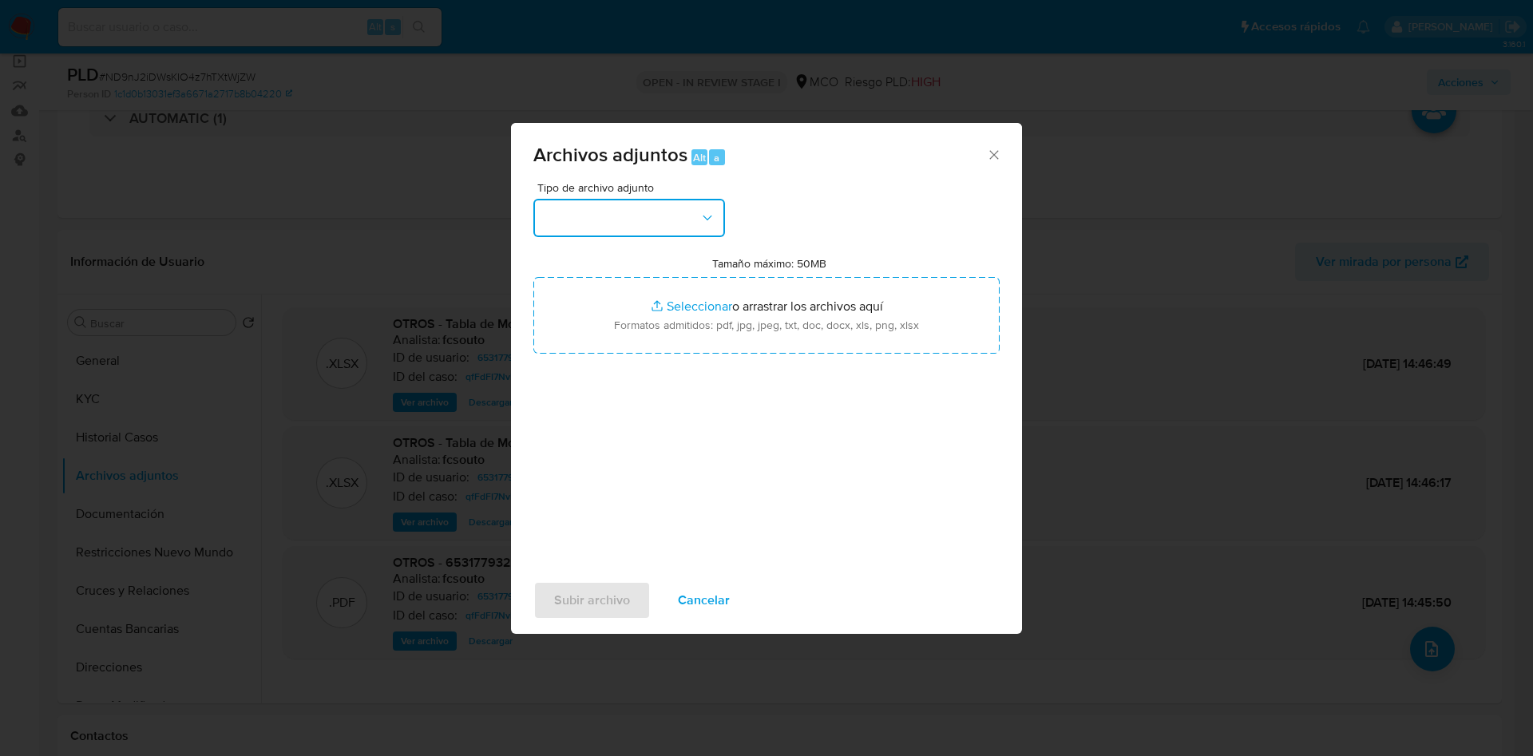
click at [651, 224] on button "button" at bounding box center [629, 218] width 192 height 38
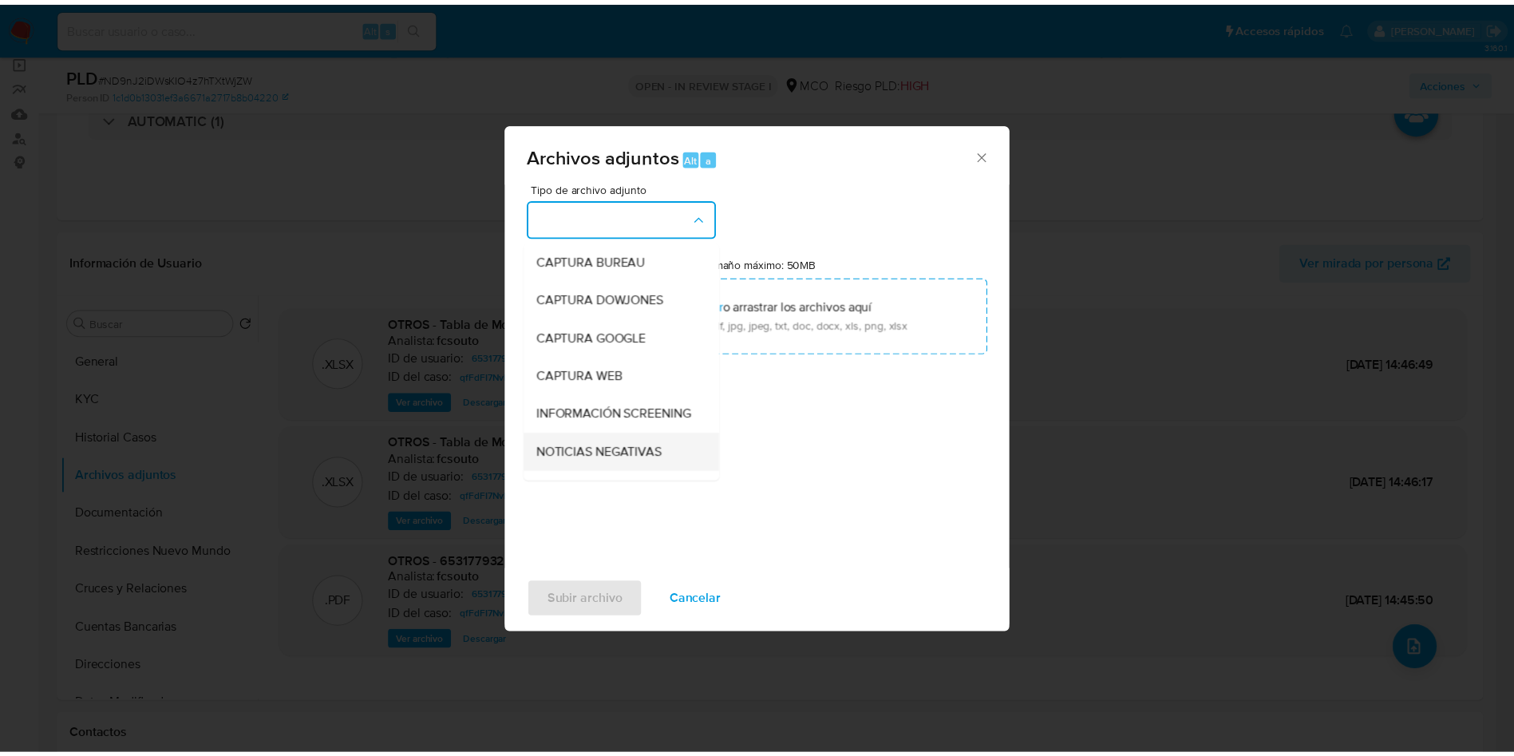
scroll to position [120, 0]
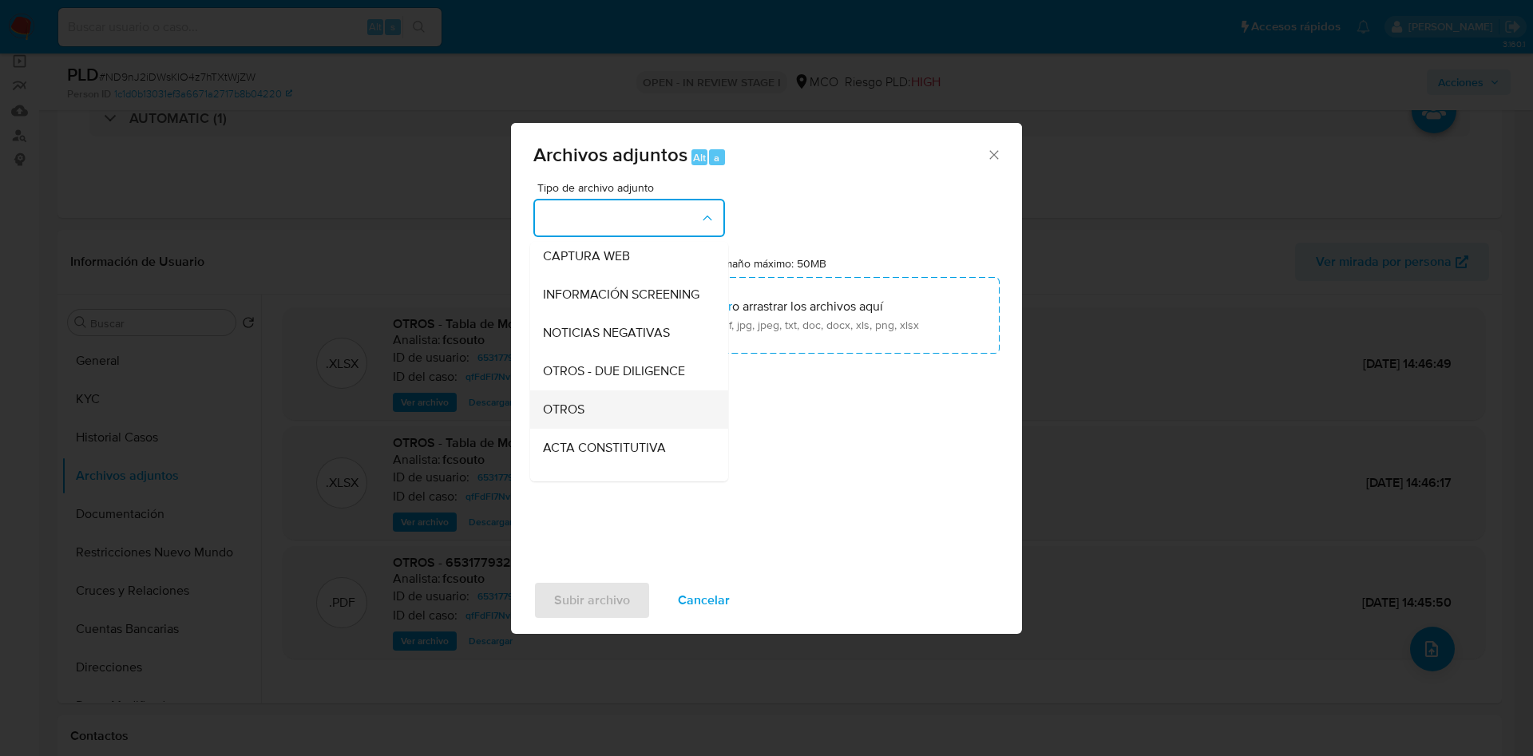
click at [634, 423] on div "OTROS" at bounding box center [624, 409] width 163 height 38
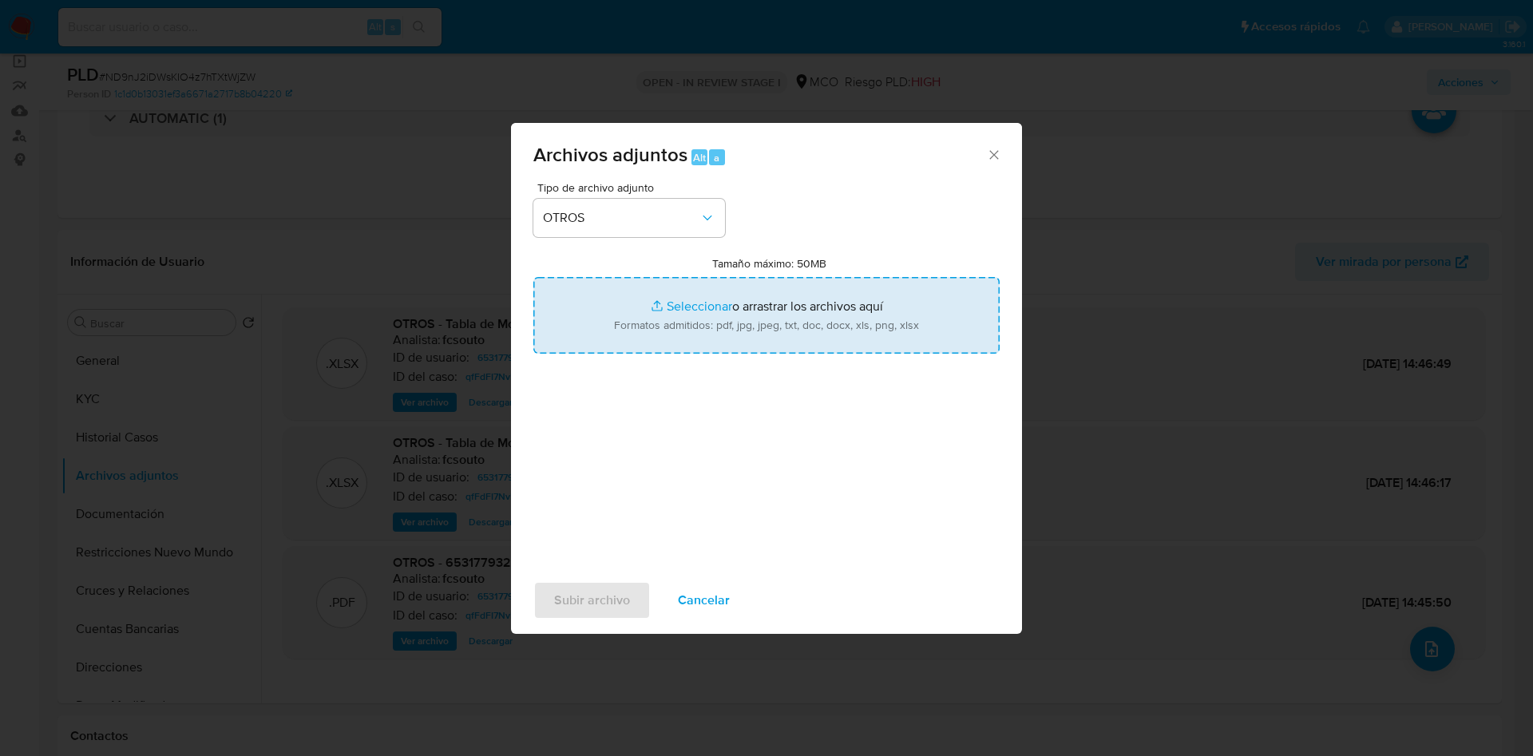
click at [696, 302] on input "Tamaño máximo: 50MB Seleccionar archivos" at bounding box center [766, 315] width 466 height 77
type input "C:\fakepath\653177932 - 24_09_2025.pdf"
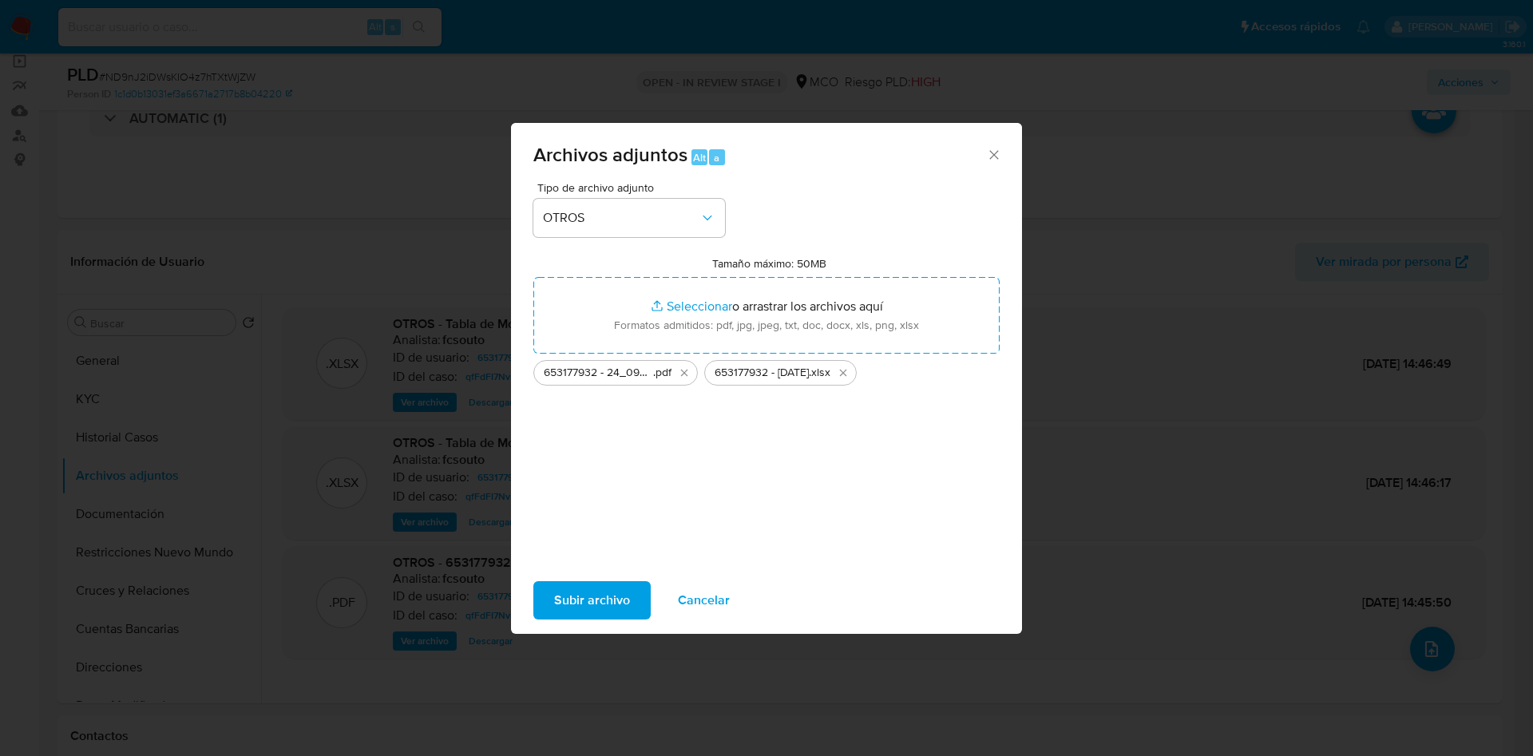
click at [607, 594] on span "Subir archivo" at bounding box center [592, 600] width 76 height 35
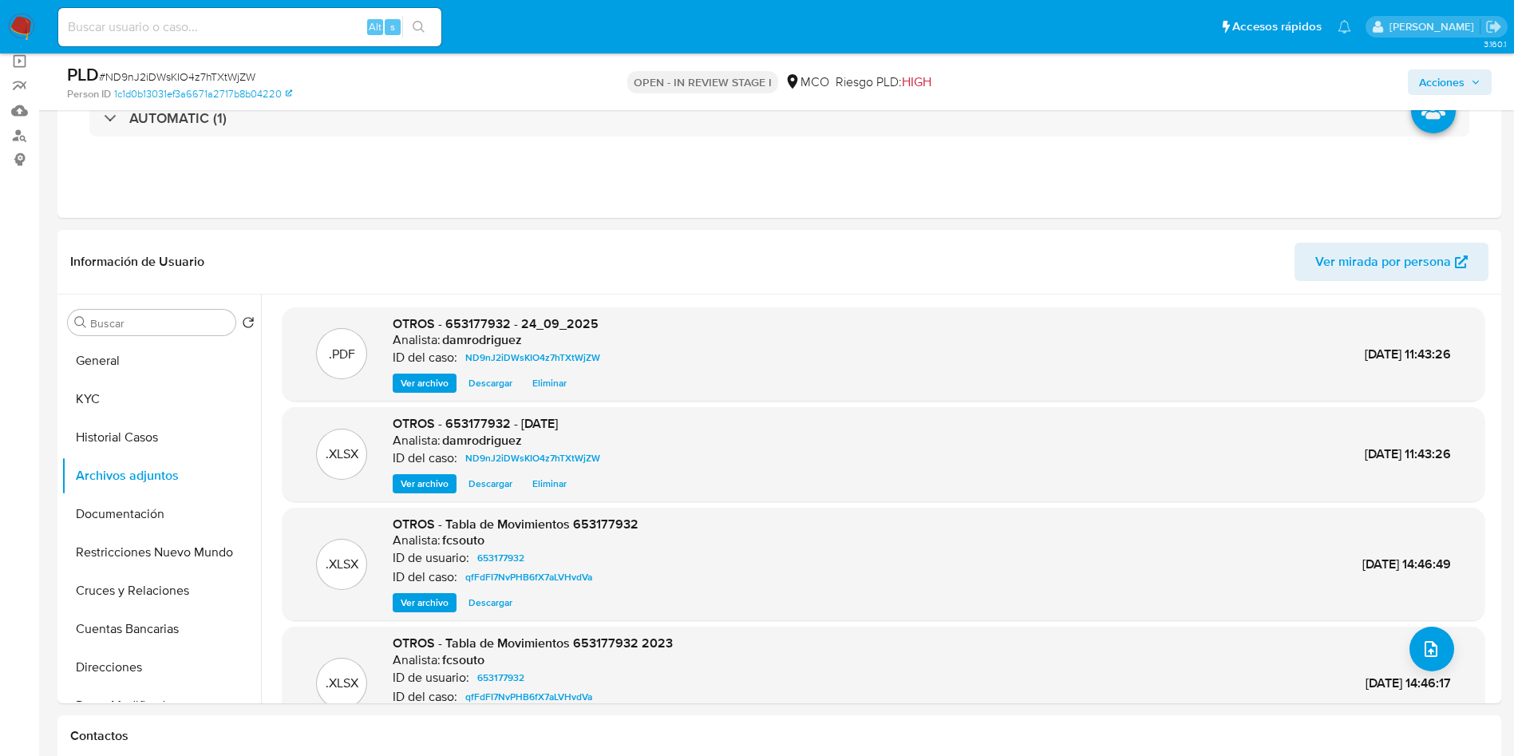
click at [1455, 78] on span "Acciones" at bounding box center [1442, 82] width 46 height 26
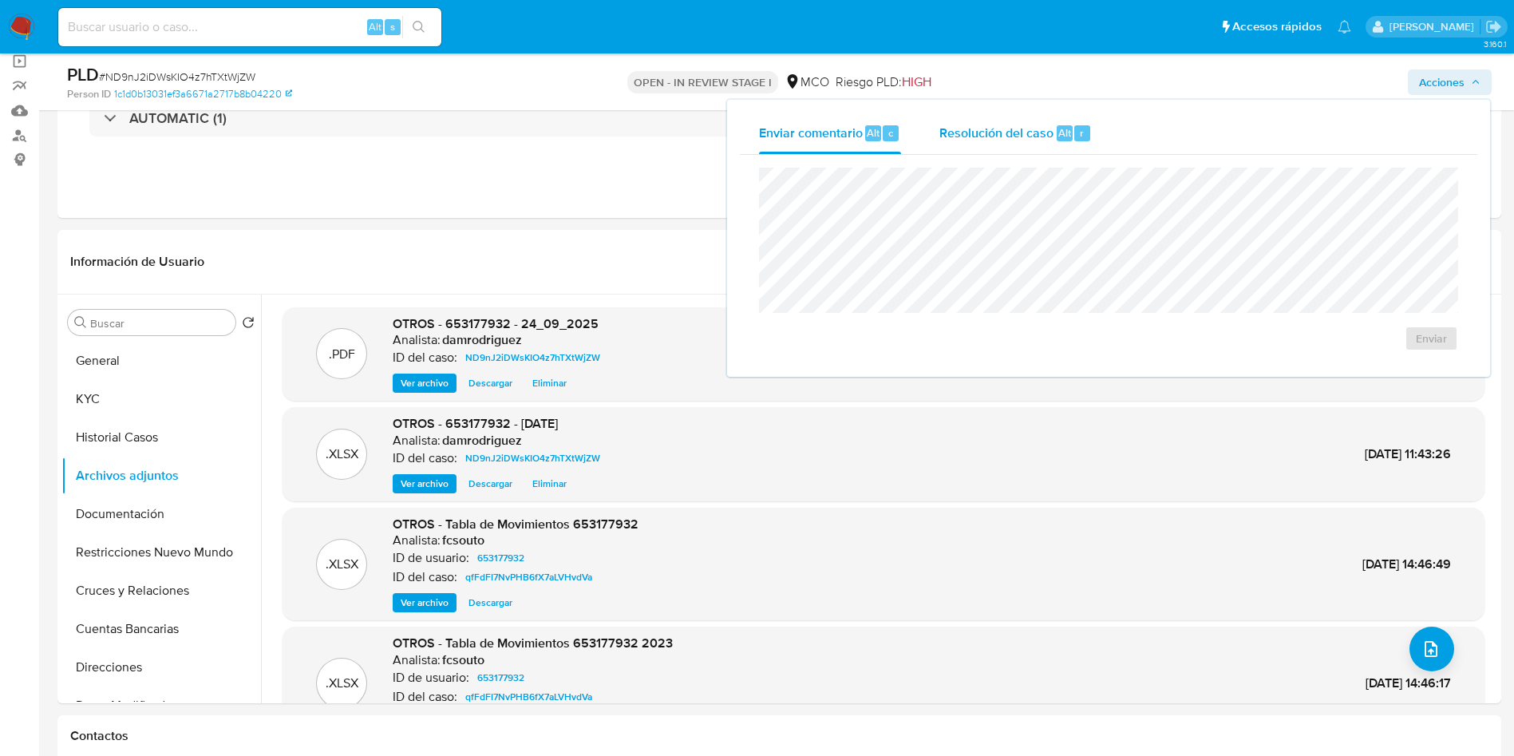
click at [976, 152] on div "Resolución del caso Alt r" at bounding box center [1016, 134] width 152 height 42
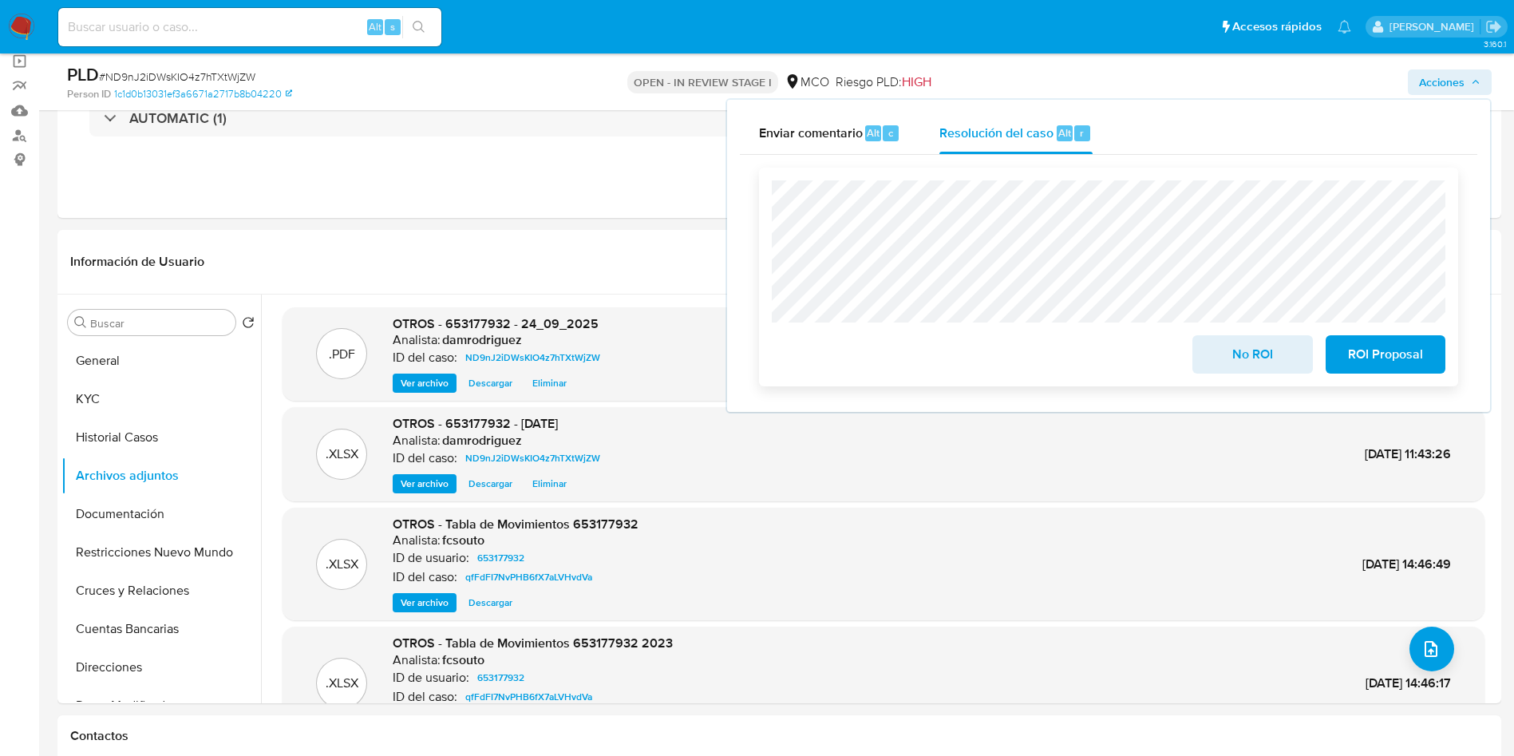
click at [1237, 363] on span "No ROI" at bounding box center [1252, 354] width 78 height 35
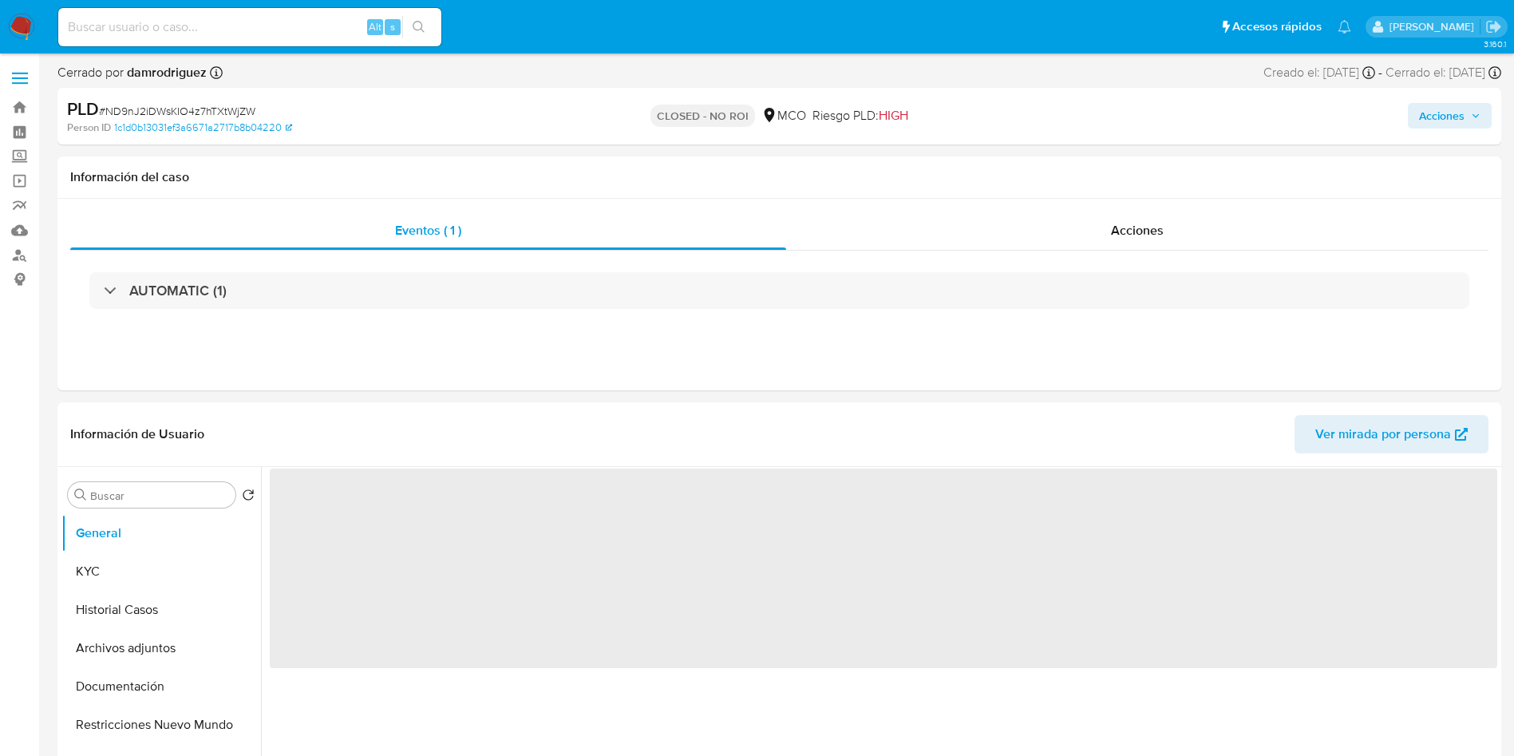
select select "10"
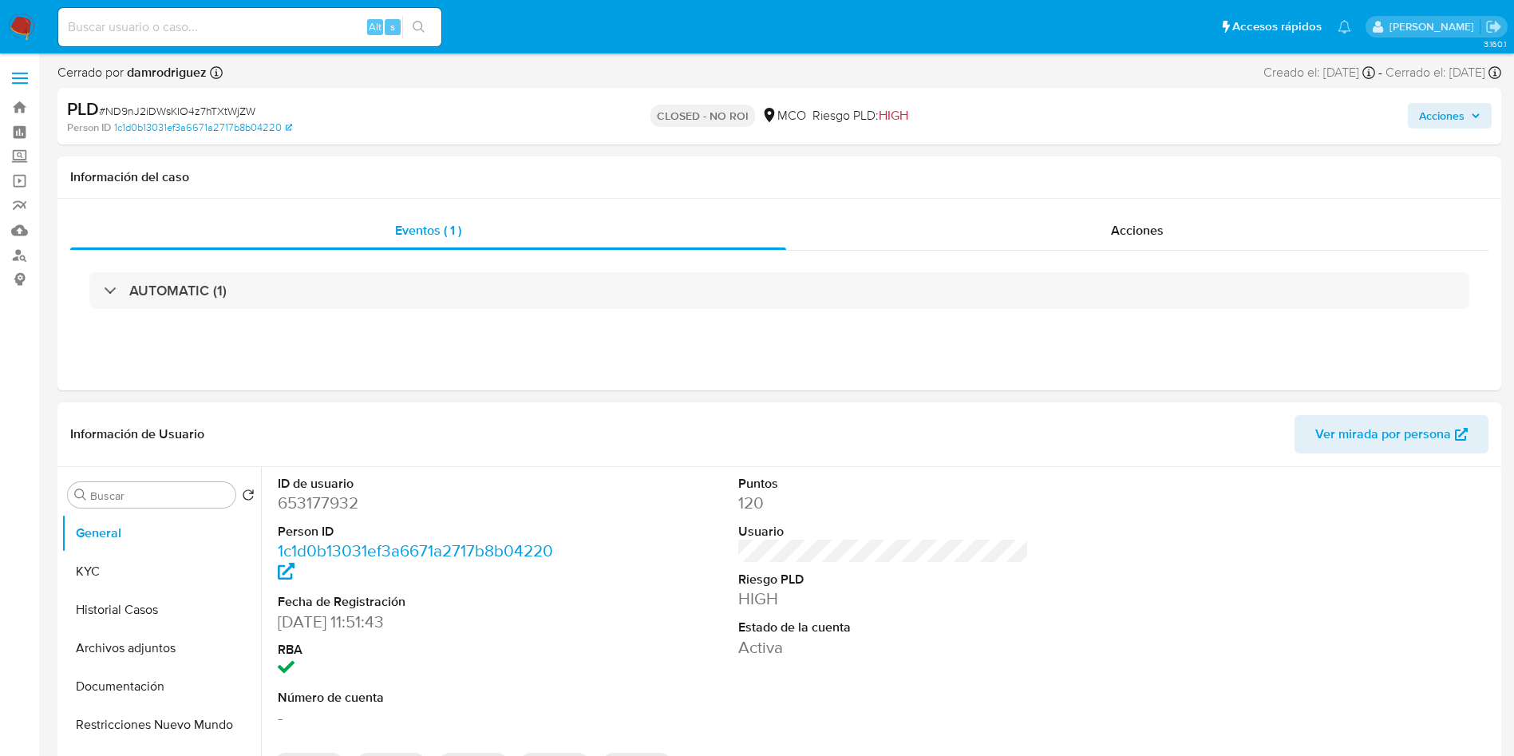
click at [711, 615] on div "ID de usuario 653177932 Person ID 1c1d0b13031ef3a6671a2717b8b04220 Fecha de Reg…" at bounding box center [884, 602] width 1228 height 270
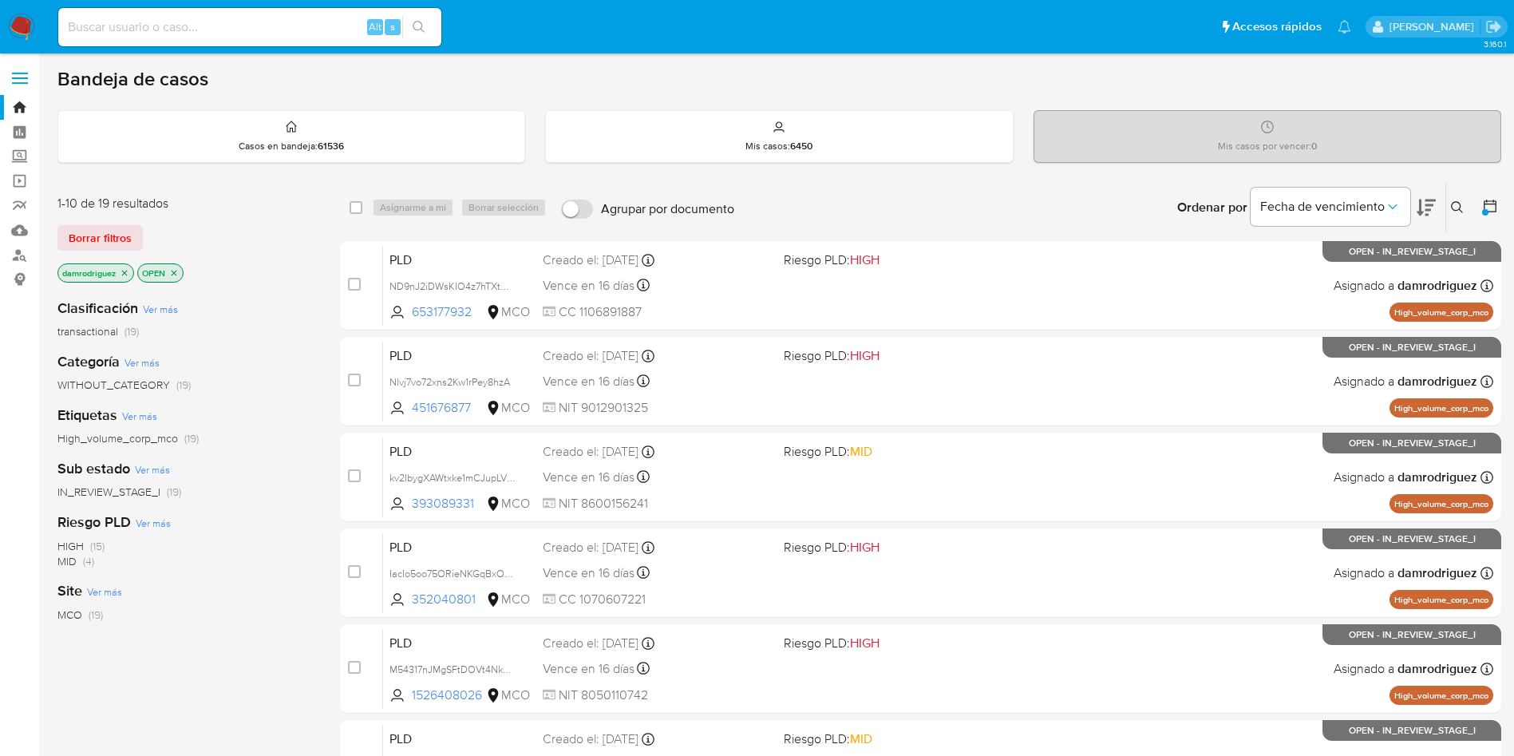
click at [311, 269] on div "damrodriguez OPEN" at bounding box center [184, 274] width 255 height 22
click at [1423, 211] on icon at bounding box center [1426, 208] width 19 height 17
click at [1427, 206] on icon at bounding box center [1426, 208] width 19 height 17
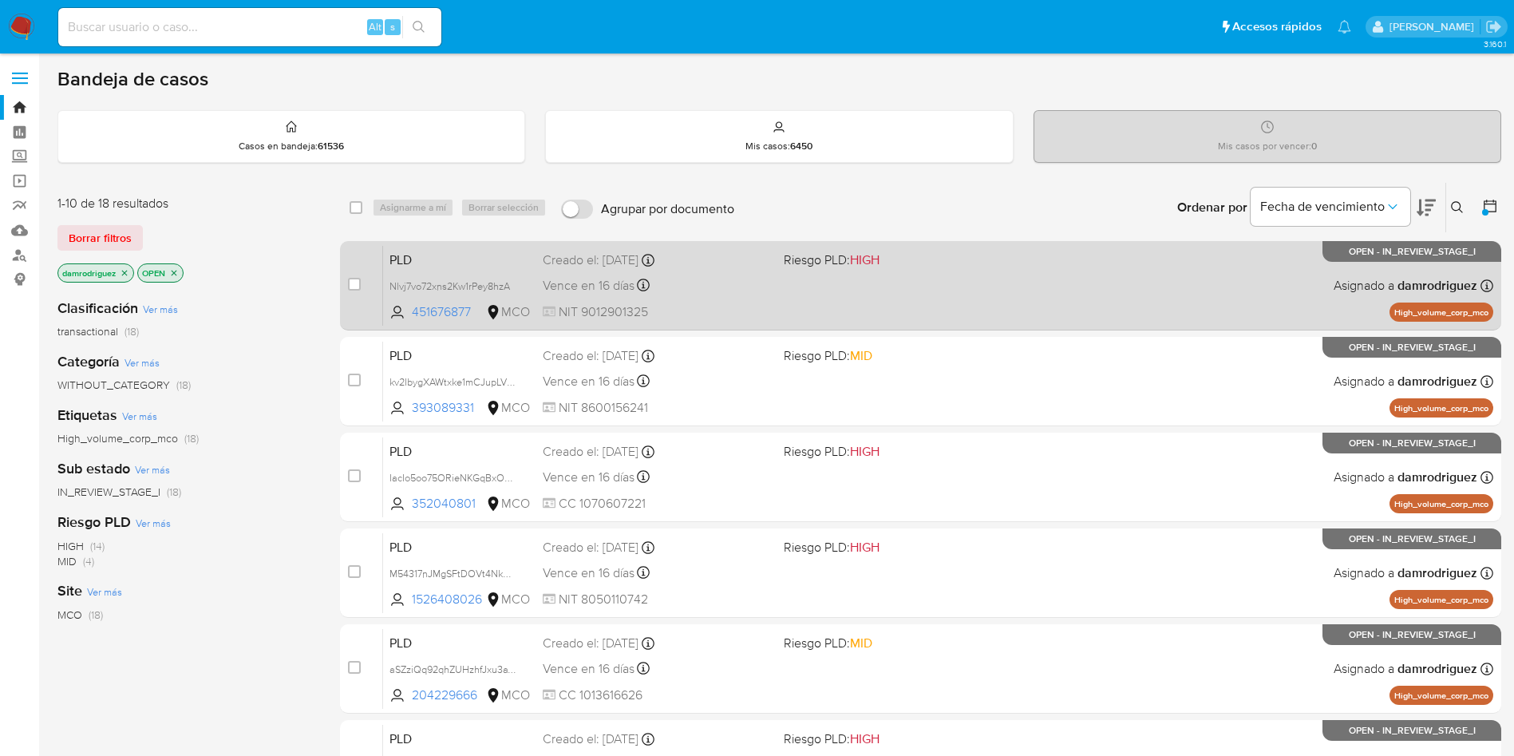
click at [427, 260] on span "PLD" at bounding box center [460, 258] width 140 height 21
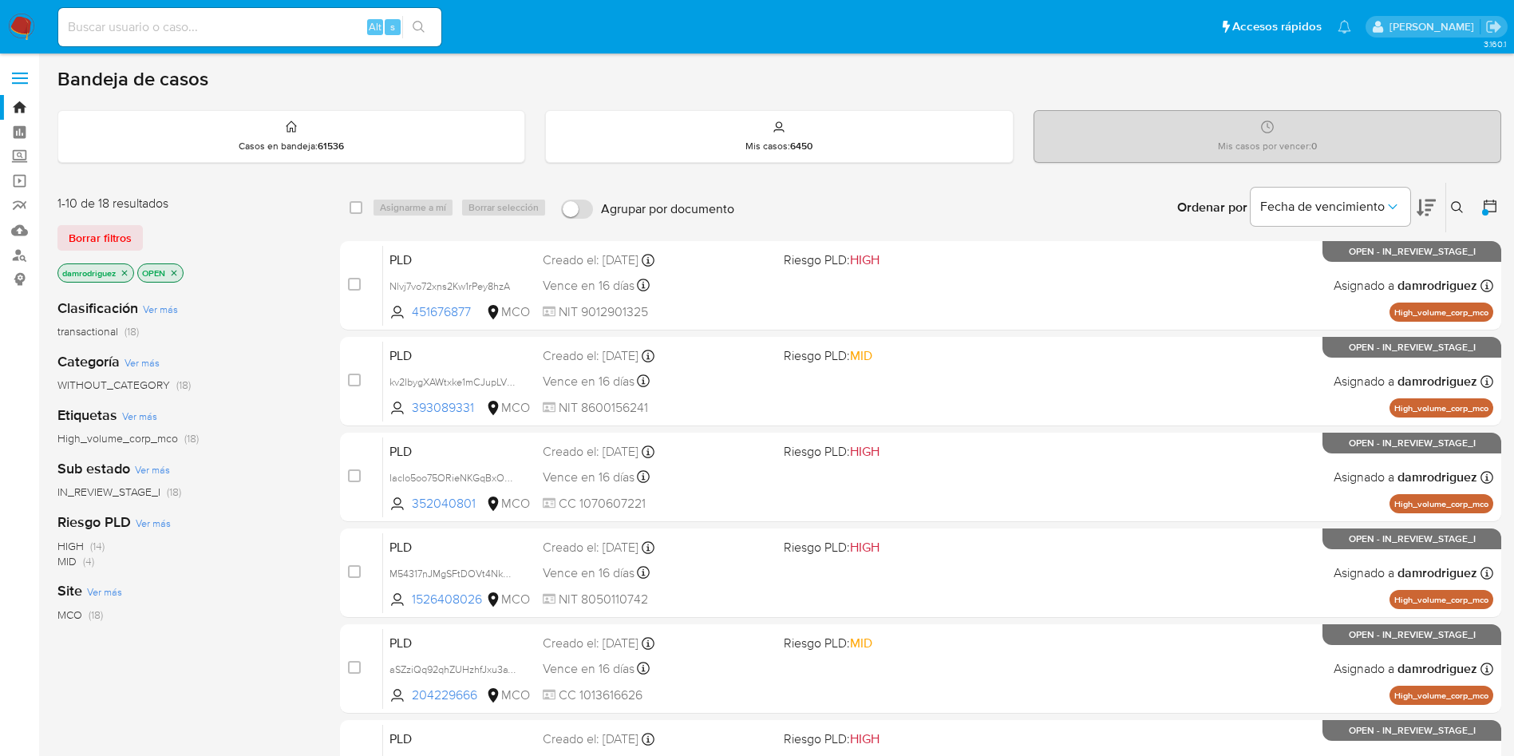
click at [11, 19] on img at bounding box center [21, 27] width 27 height 27
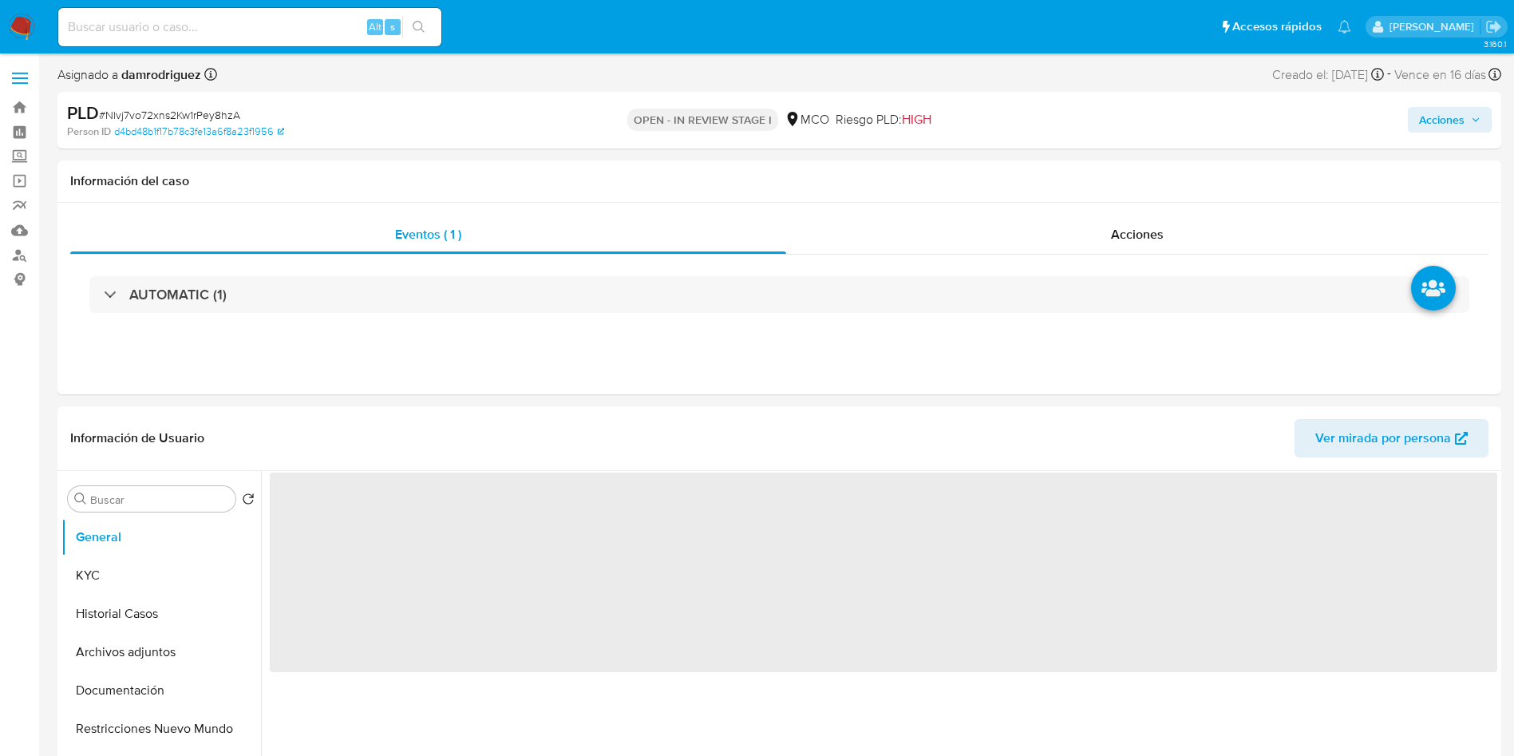
select select "10"
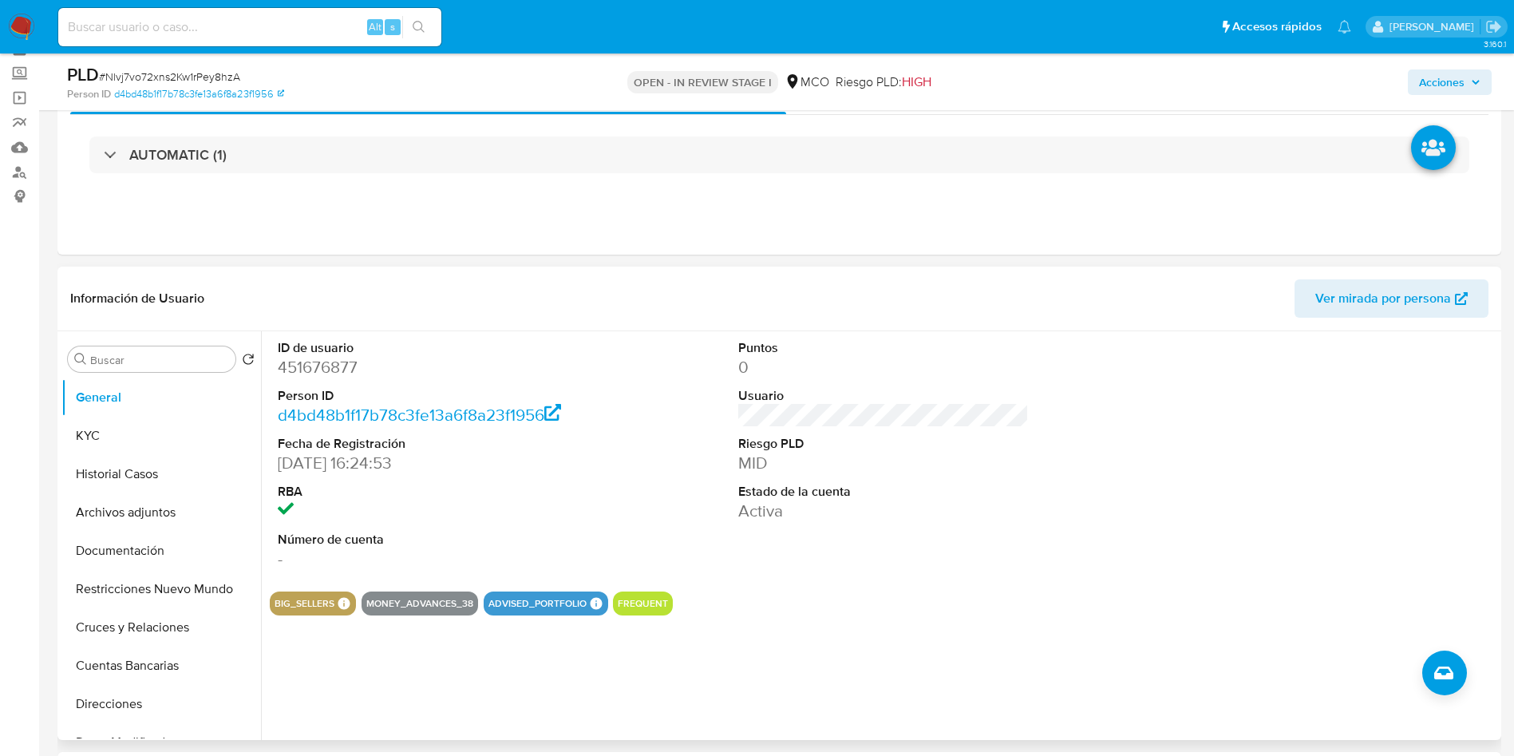
scroll to position [120, 0]
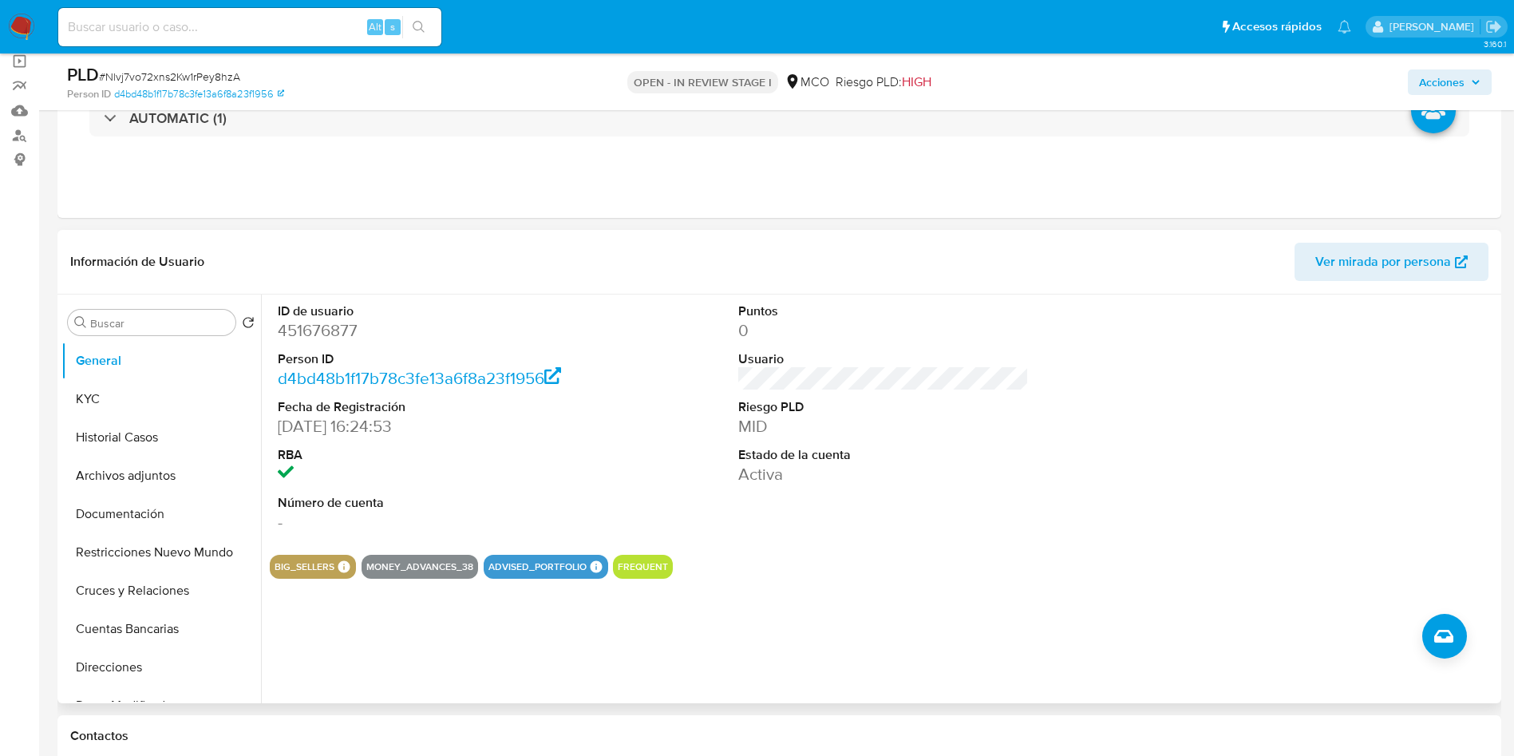
click at [329, 338] on dd "451676877" at bounding box center [423, 330] width 291 height 22
copy dd "451676877"
click at [339, 330] on dd "451676877" at bounding box center [423, 330] width 291 height 22
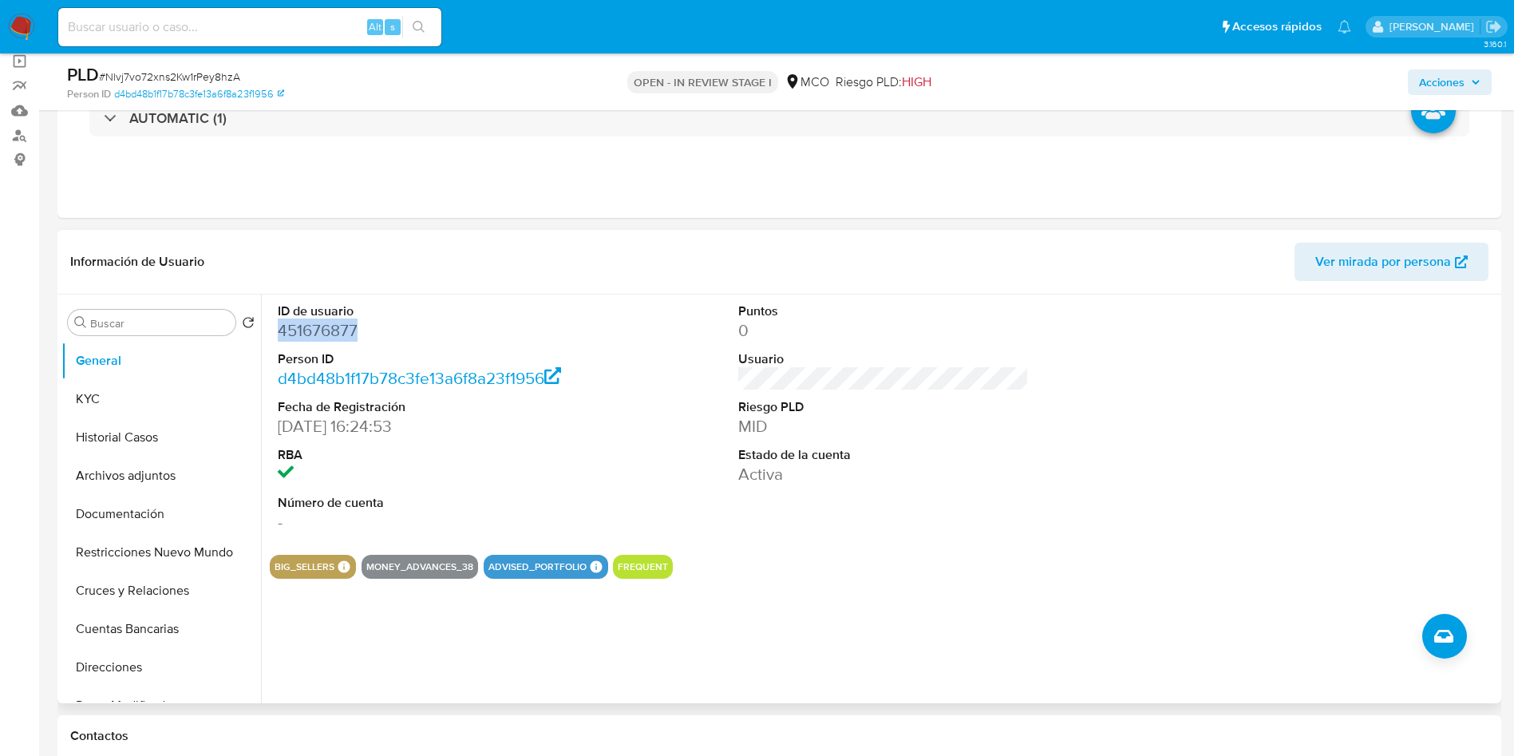
click at [339, 330] on dd "451676877" at bounding box center [423, 330] width 291 height 22
click at [307, 332] on dd "451676877" at bounding box center [423, 330] width 291 height 22
click at [347, 338] on dd "451676877" at bounding box center [423, 330] width 291 height 22
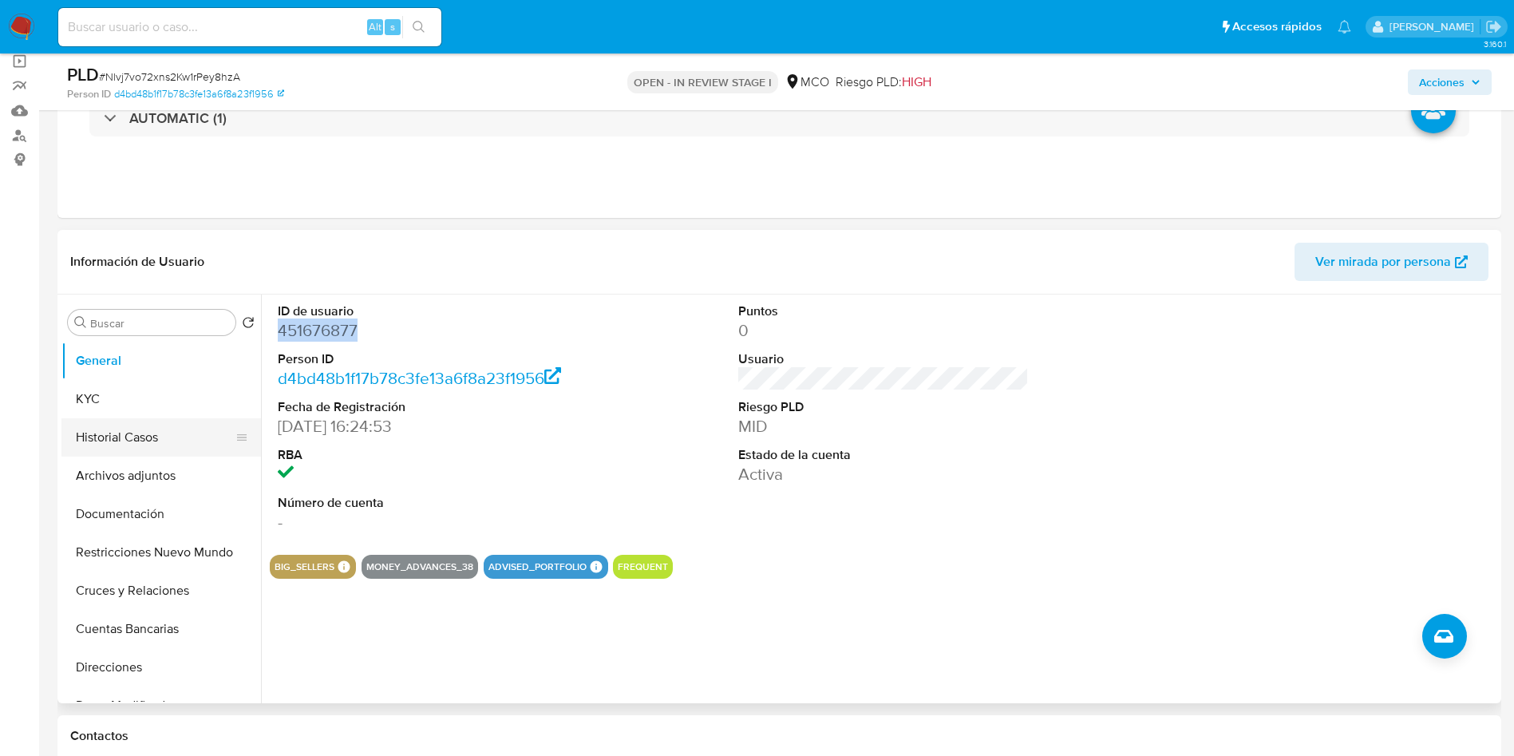
click at [97, 422] on button "Historial Casos" at bounding box center [154, 437] width 187 height 38
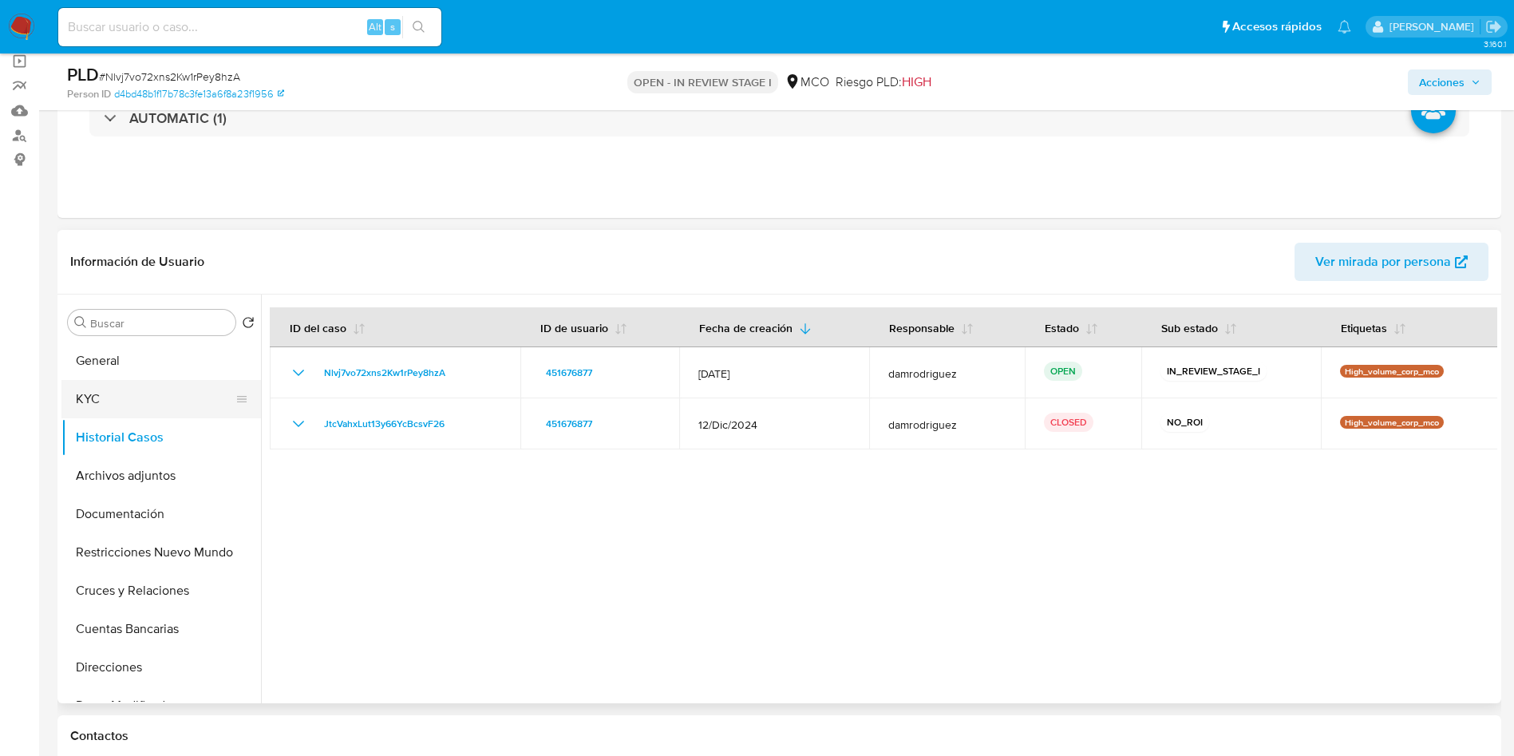
click at [105, 395] on button "KYC" at bounding box center [154, 399] width 187 height 38
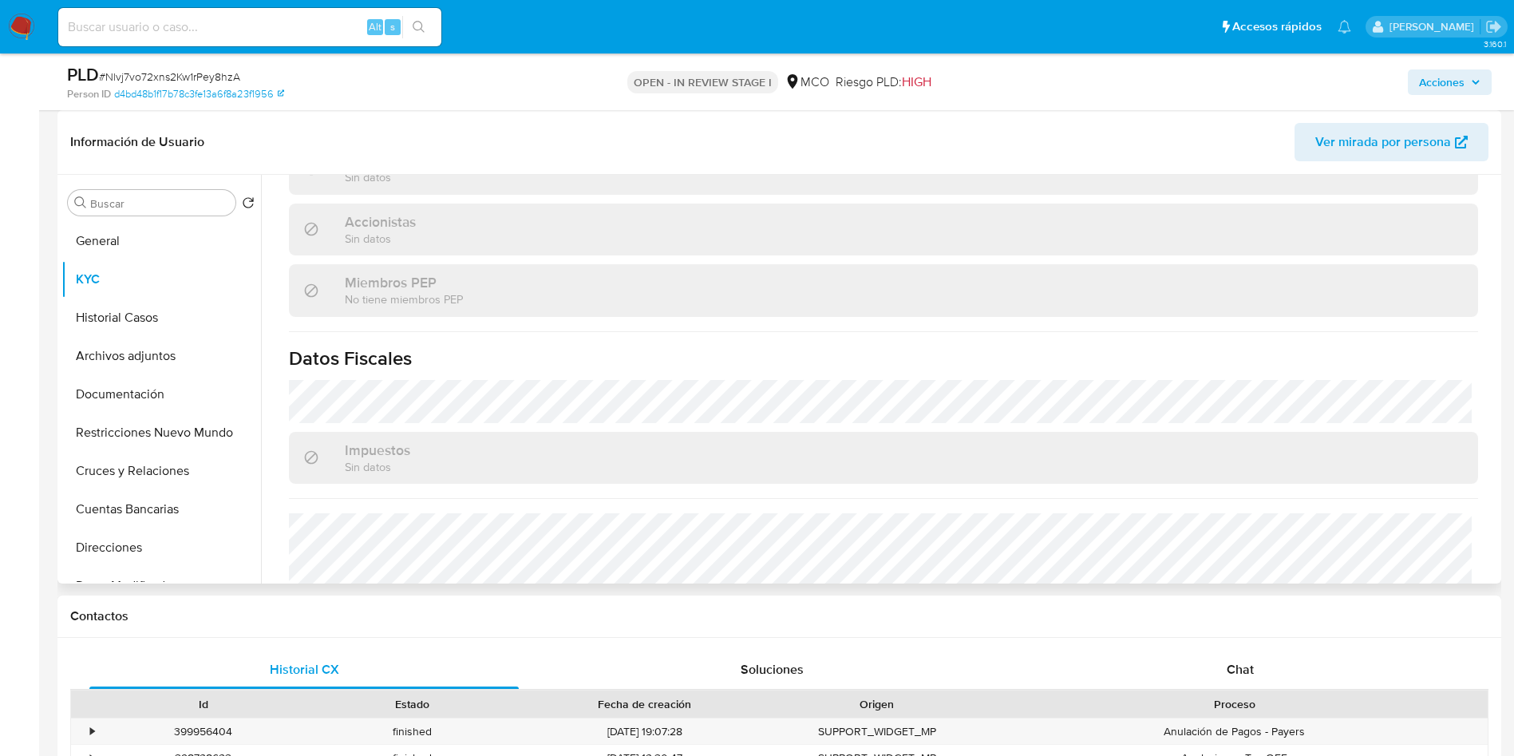
scroll to position [1017, 0]
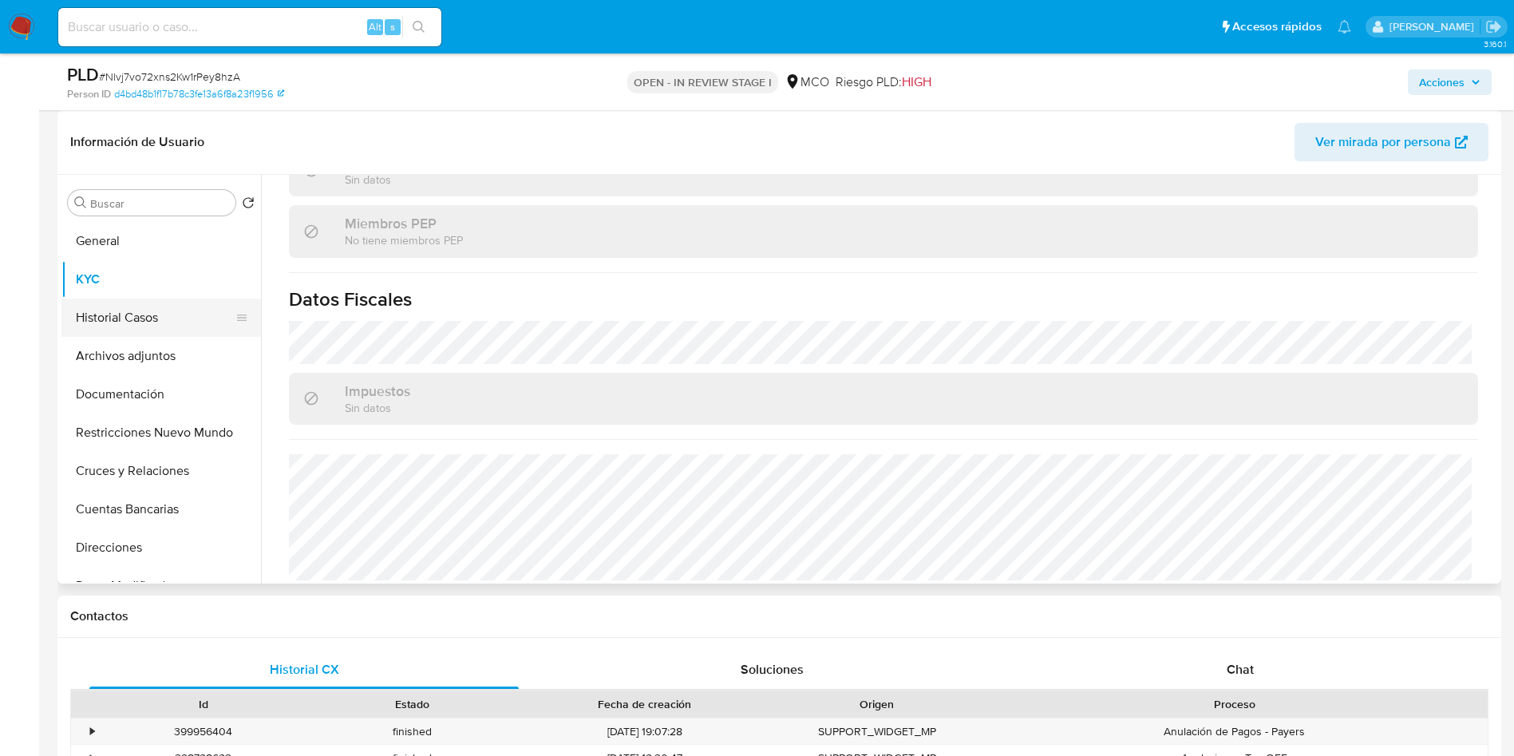
click at [150, 321] on button "Historial Casos" at bounding box center [154, 318] width 187 height 38
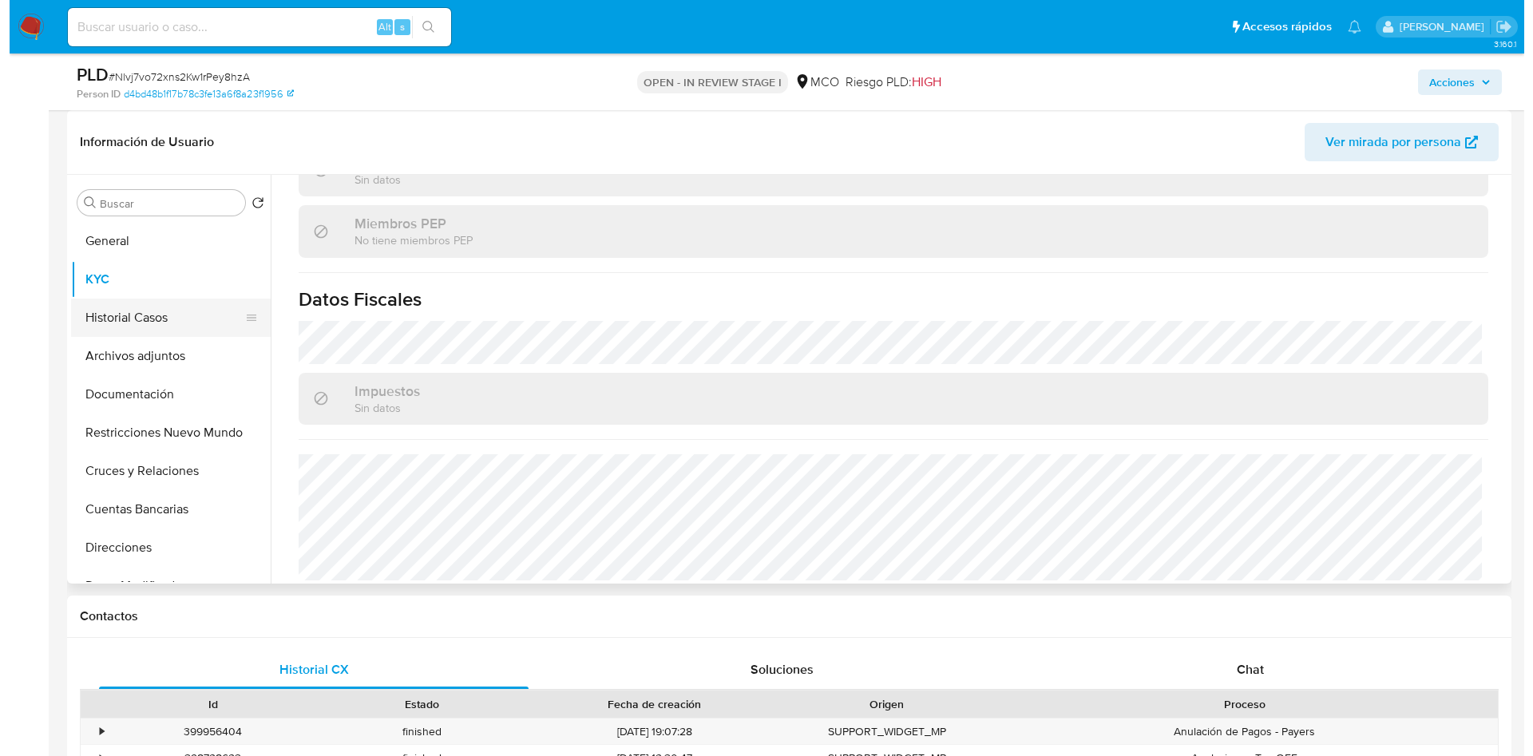
scroll to position [0, 0]
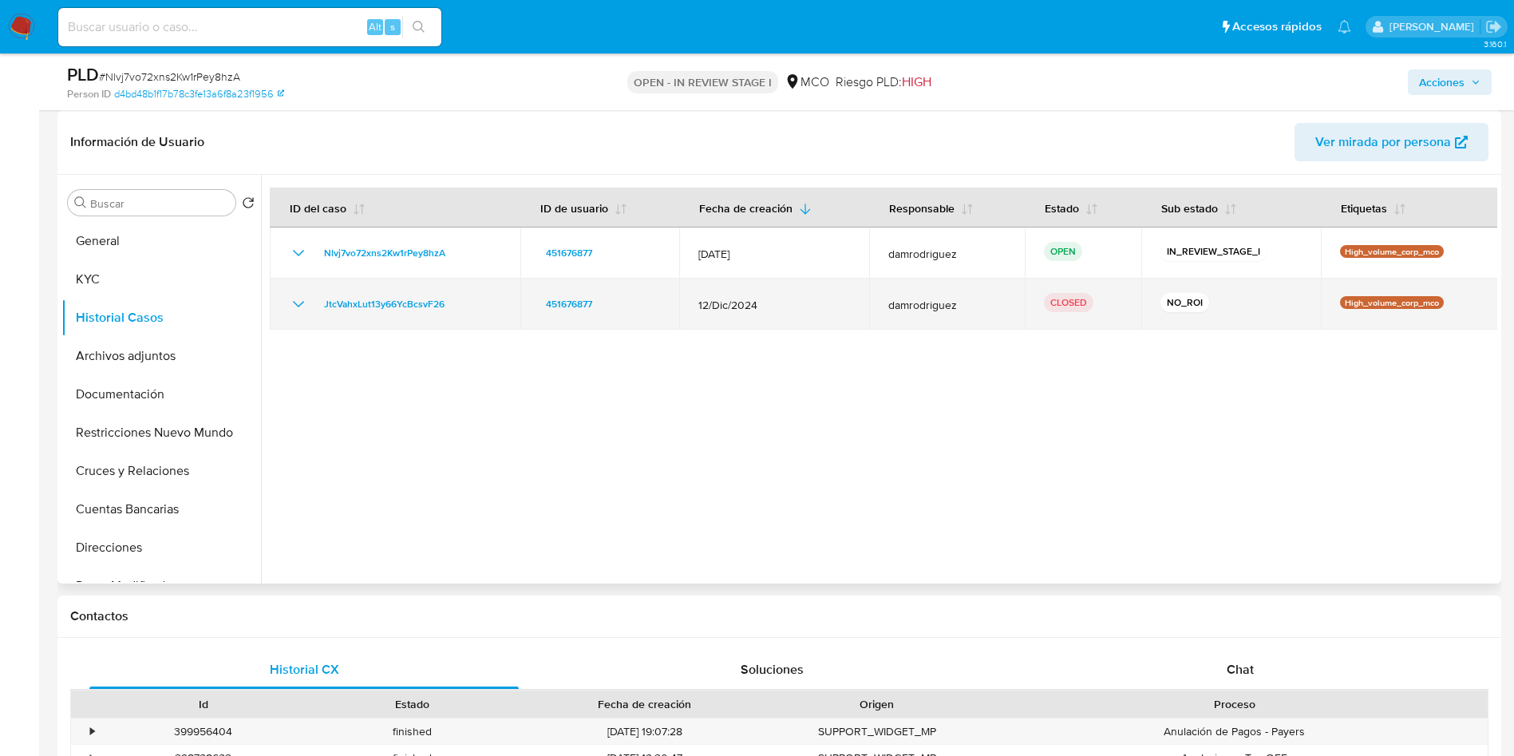
click at [298, 307] on icon "Mostrar/Ocultar" at bounding box center [298, 304] width 19 height 19
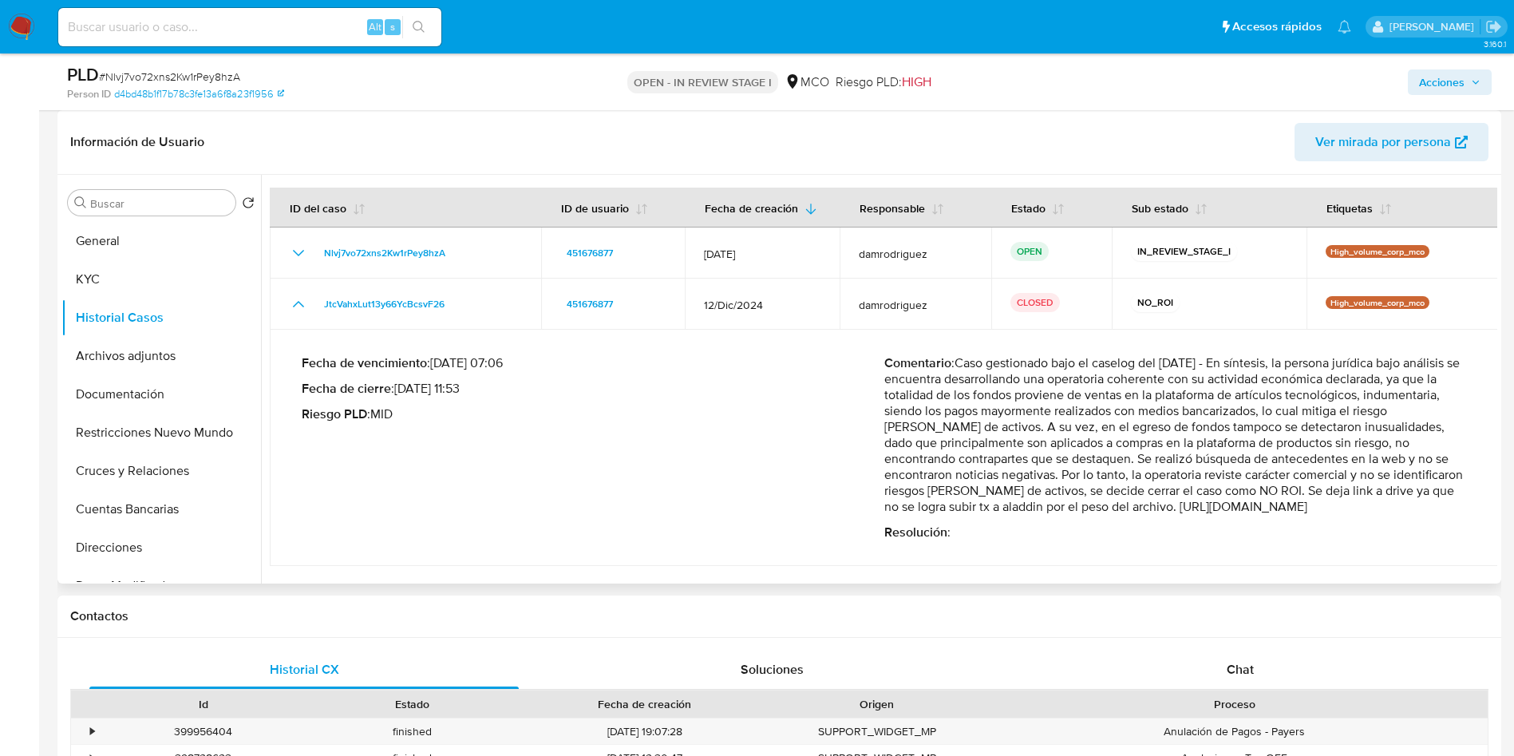
drag, startPoint x: 978, startPoint y: 388, endPoint x: 1377, endPoint y: 484, distance: 410.5
click at [1376, 484] on p "Comentario :" at bounding box center [1175, 435] width 583 height 160
click at [1046, 515] on p "Comentario :" at bounding box center [1175, 435] width 583 height 160
click at [133, 402] on button "Documentación" at bounding box center [154, 394] width 187 height 38
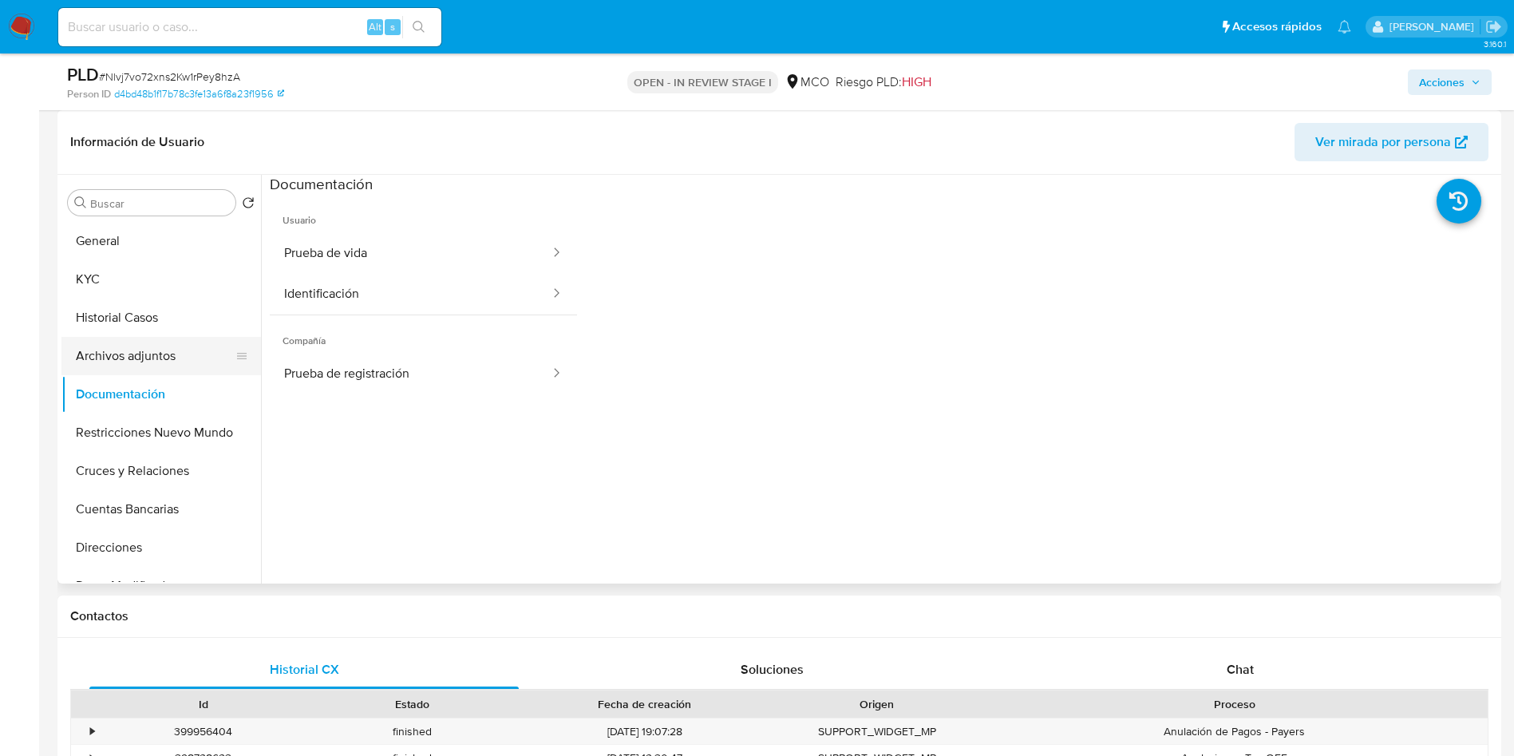
click at [149, 364] on button "Archivos adjuntos" at bounding box center [154, 356] width 187 height 38
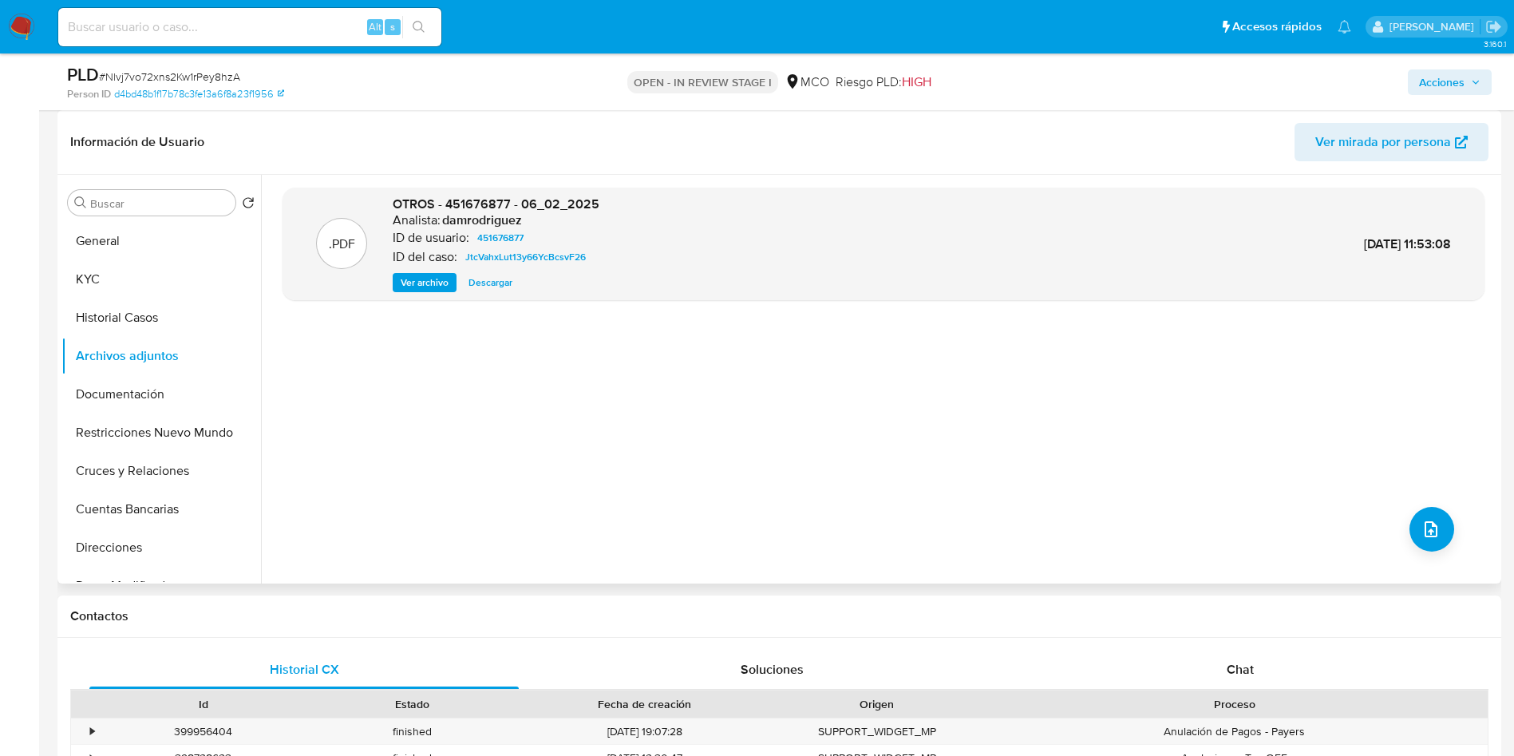
click at [428, 285] on span "Ver archivo" at bounding box center [425, 283] width 48 height 16
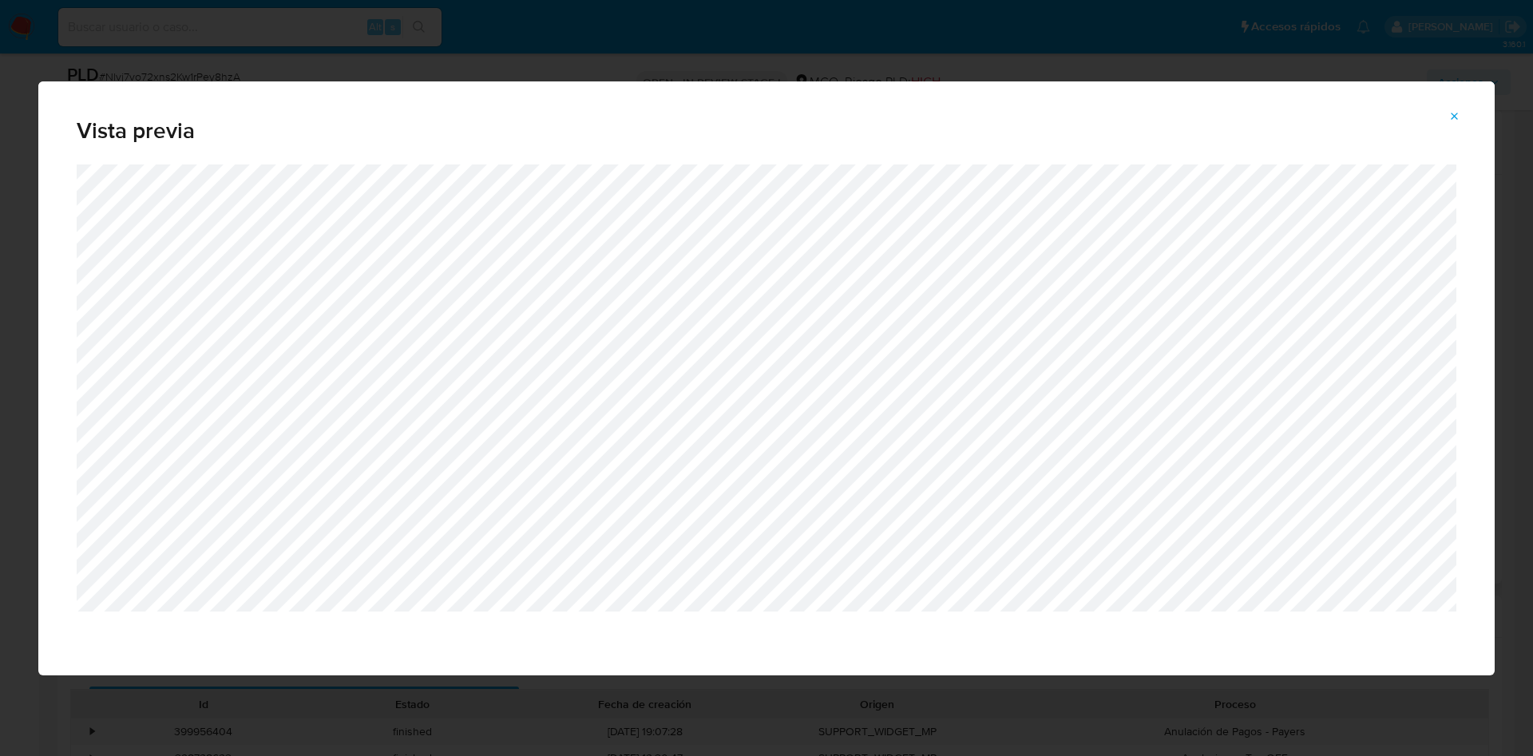
click at [1462, 116] on button "Attachment preview" at bounding box center [1454, 117] width 35 height 26
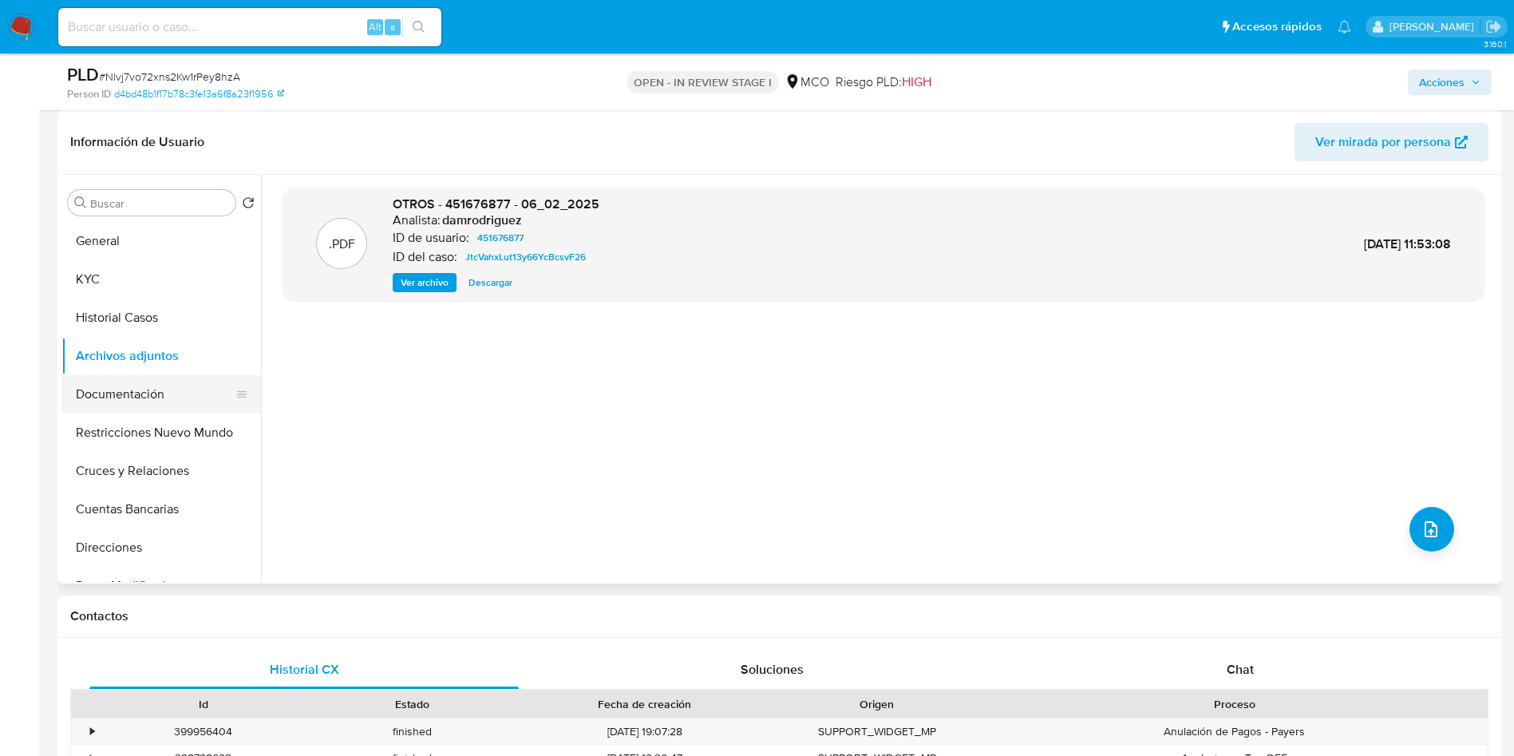
click at [128, 403] on button "Documentación" at bounding box center [154, 394] width 187 height 38
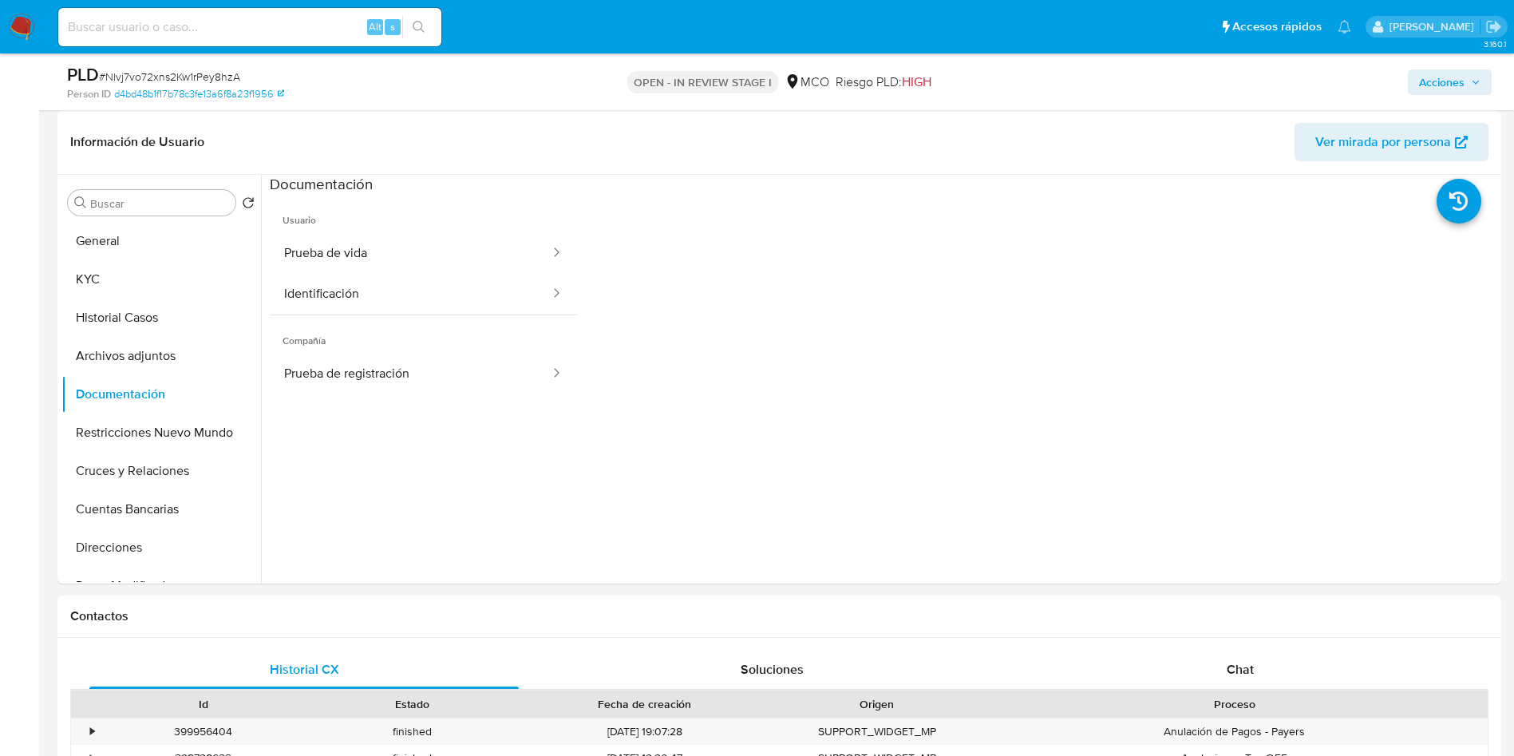
click at [829, 408] on div at bounding box center [1037, 450] width 921 height 511
click at [149, 249] on button "General" at bounding box center [154, 241] width 187 height 38
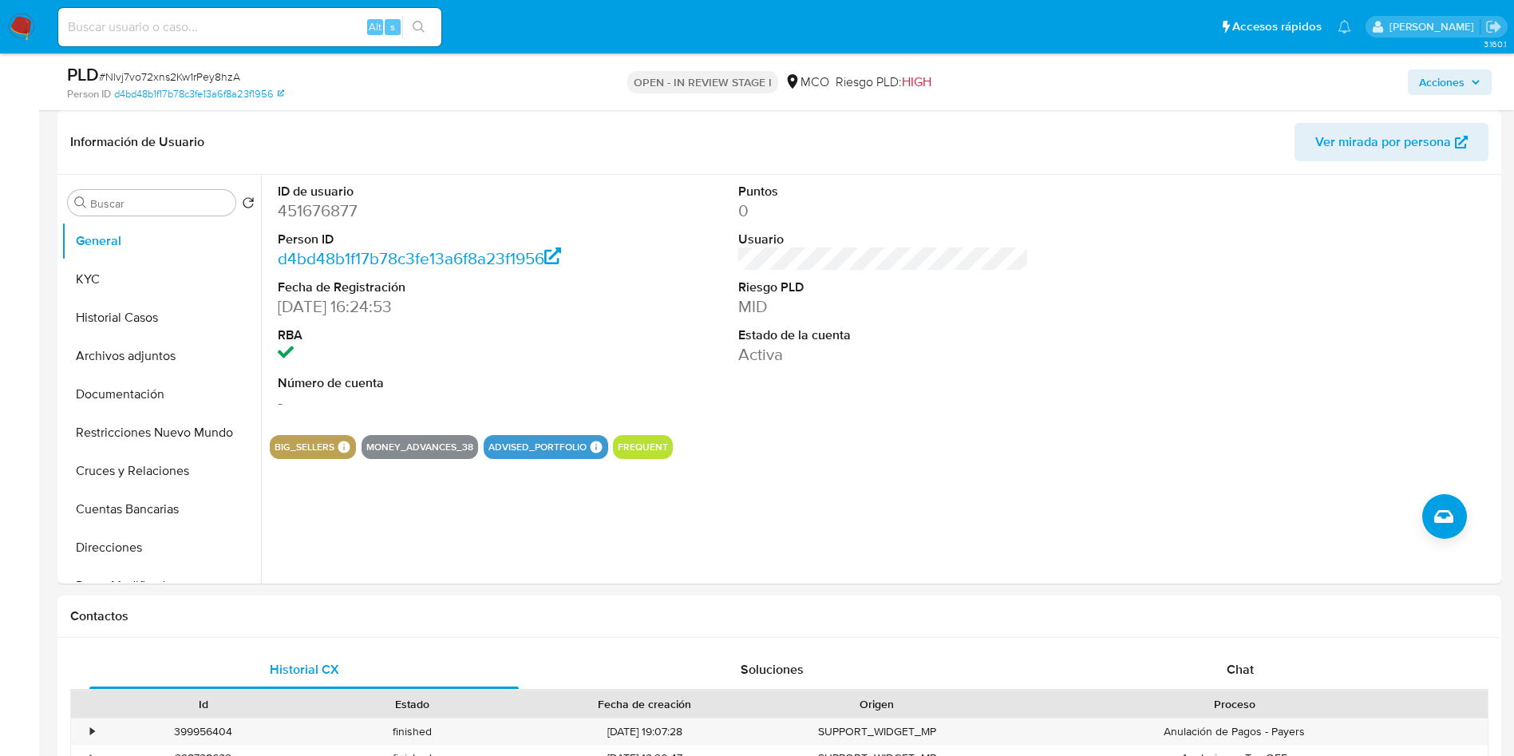
click at [607, 296] on div "ID de usuario 451676877 Person ID d4bd48b1f17b78c3fe13a6f8a23f1956 Fecha de Reg…" at bounding box center [884, 298] width 1228 height 247
click at [165, 350] on button "Archivos adjuntos" at bounding box center [154, 356] width 187 height 38
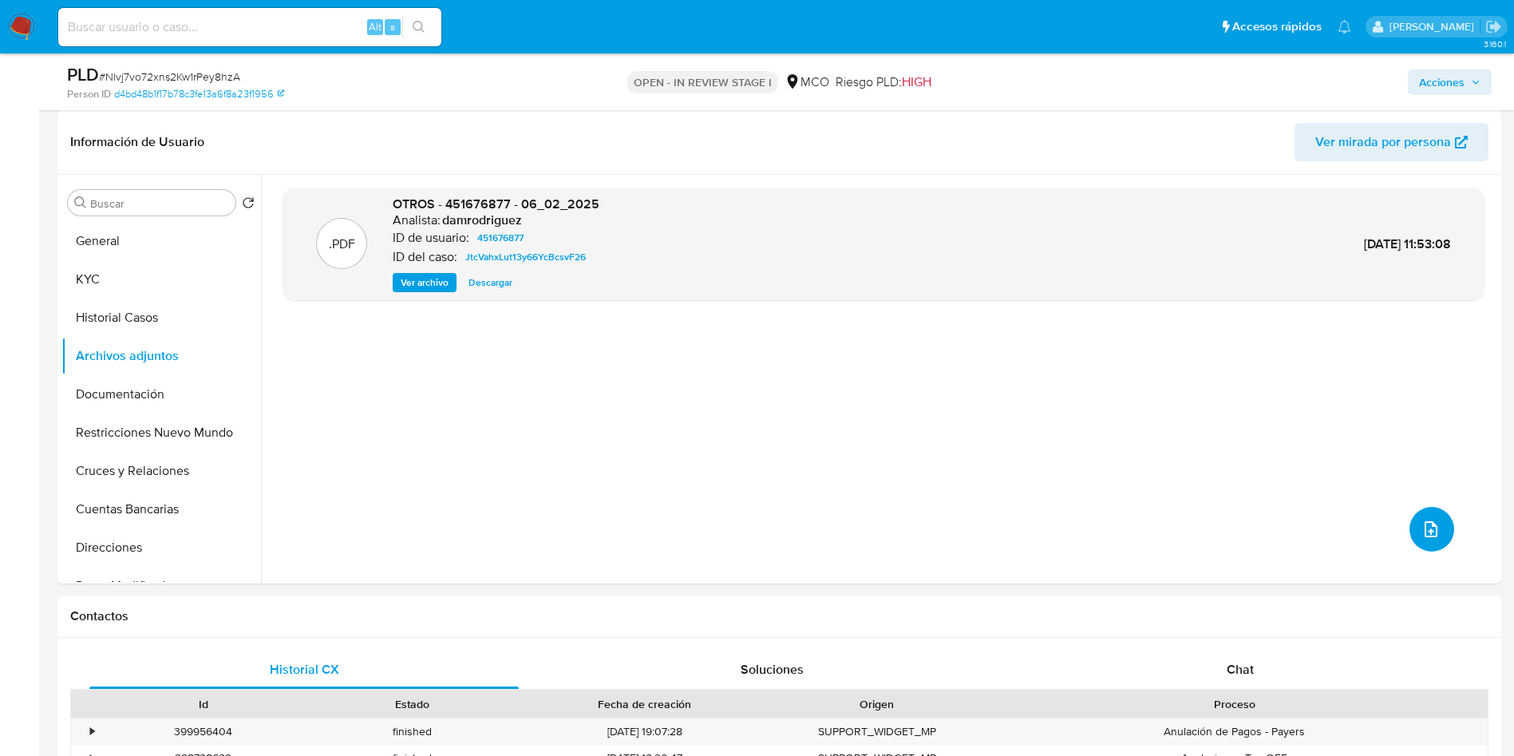
click at [1422, 532] on icon "upload-file" at bounding box center [1431, 529] width 19 height 19
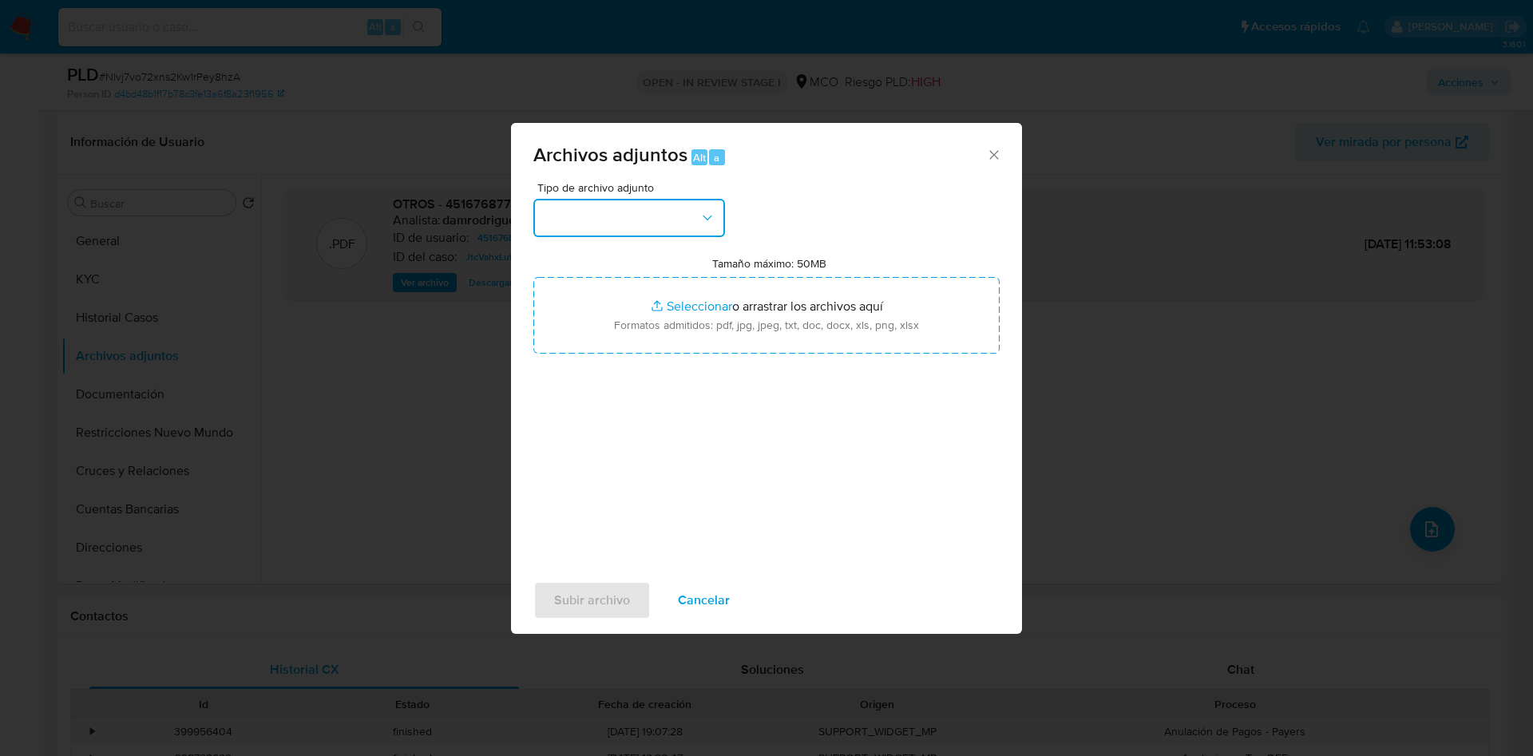
click at [612, 225] on button "button" at bounding box center [629, 218] width 192 height 38
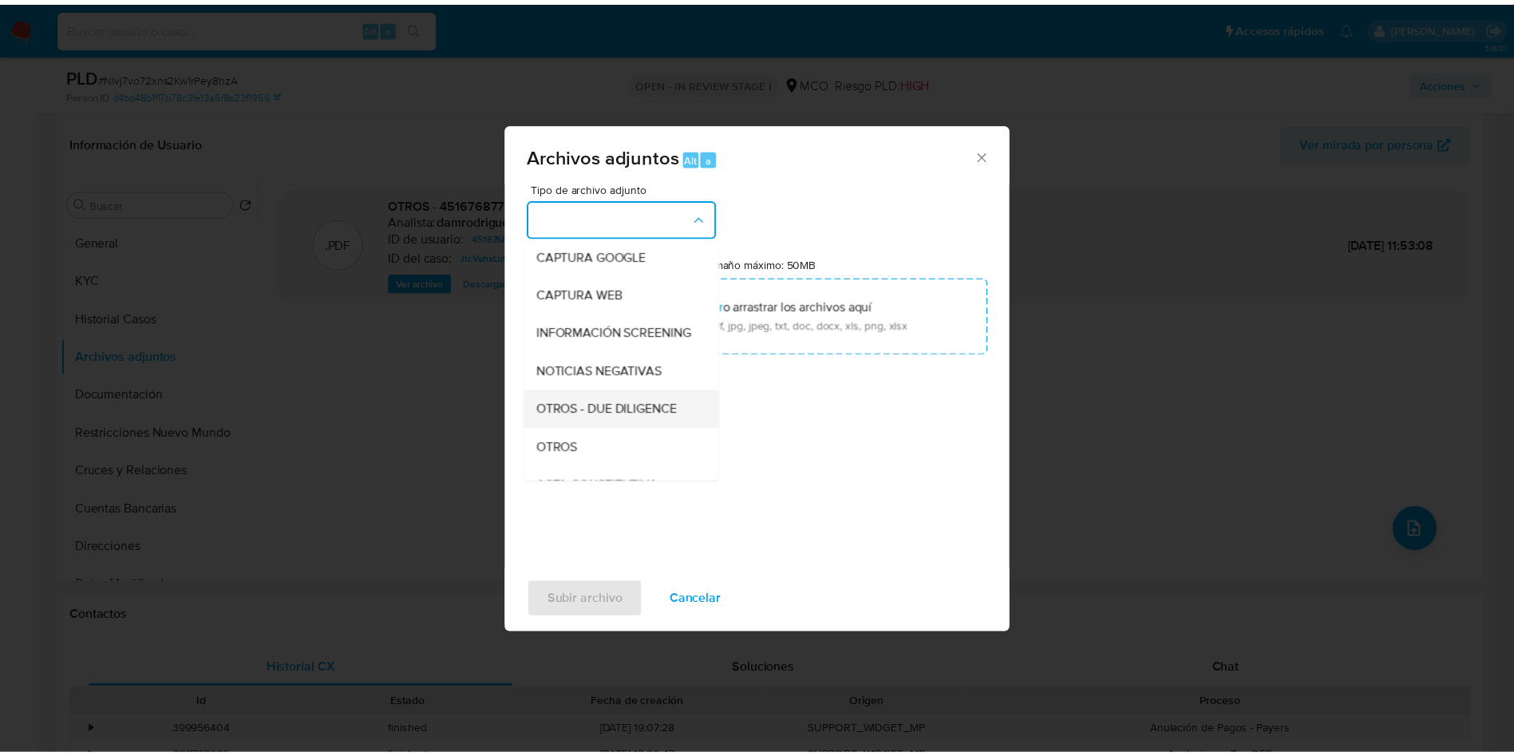
scroll to position [120, 0]
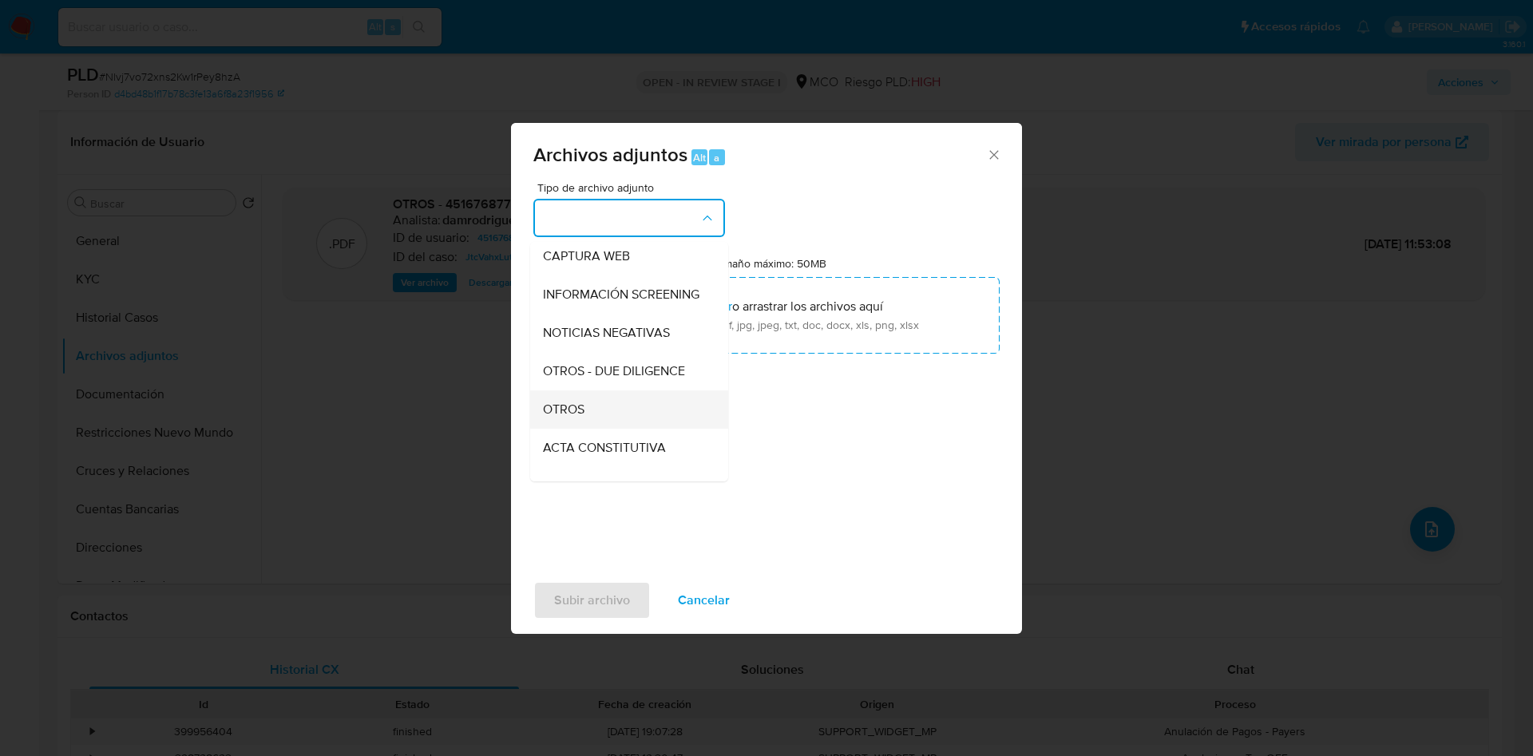
click at [586, 416] on div "OTROS" at bounding box center [624, 409] width 163 height 38
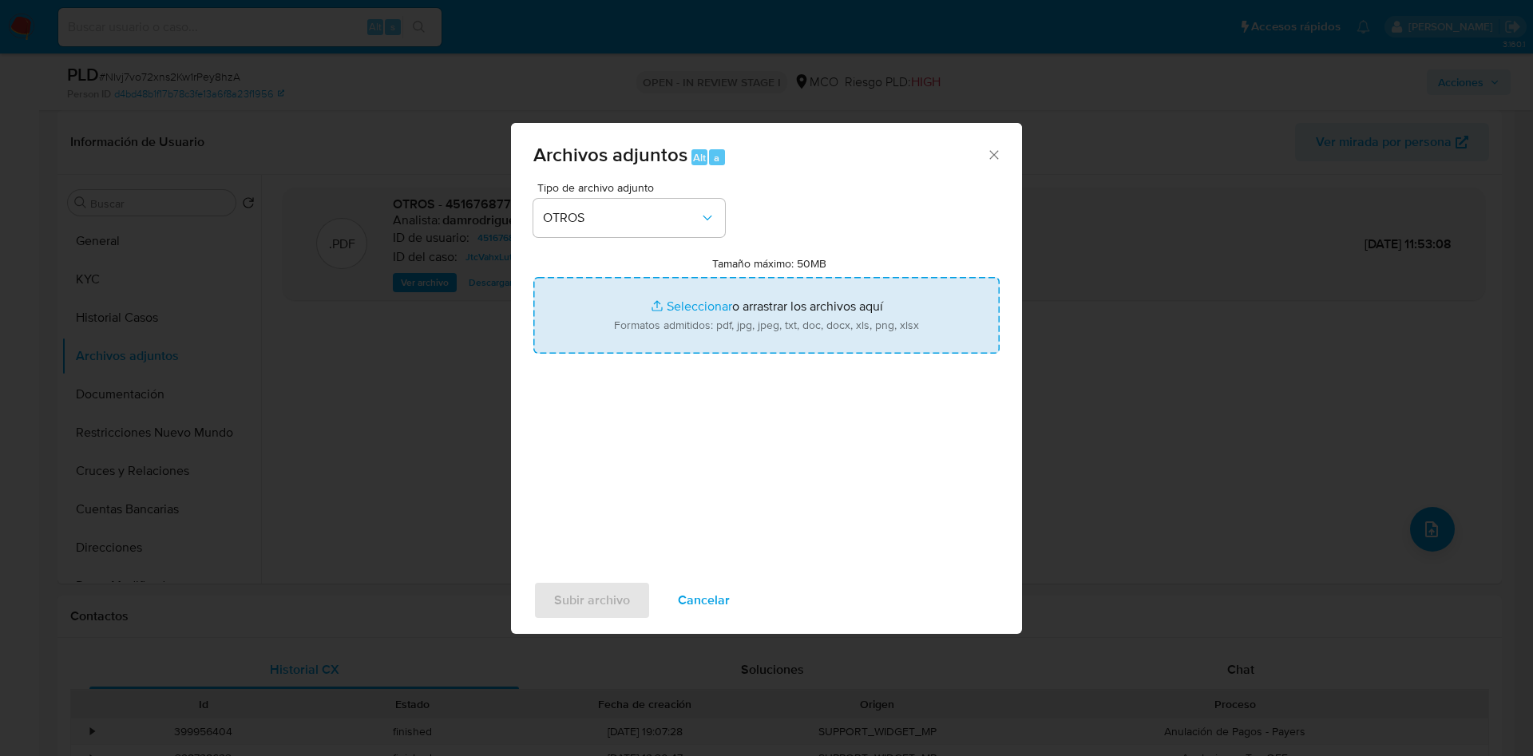
click at [687, 306] on input "Tamaño máximo: 50MB Seleccionar archivos" at bounding box center [766, 315] width 466 height 77
type input "C:\fakepath\451676877 - 24_09_2025.pdf"
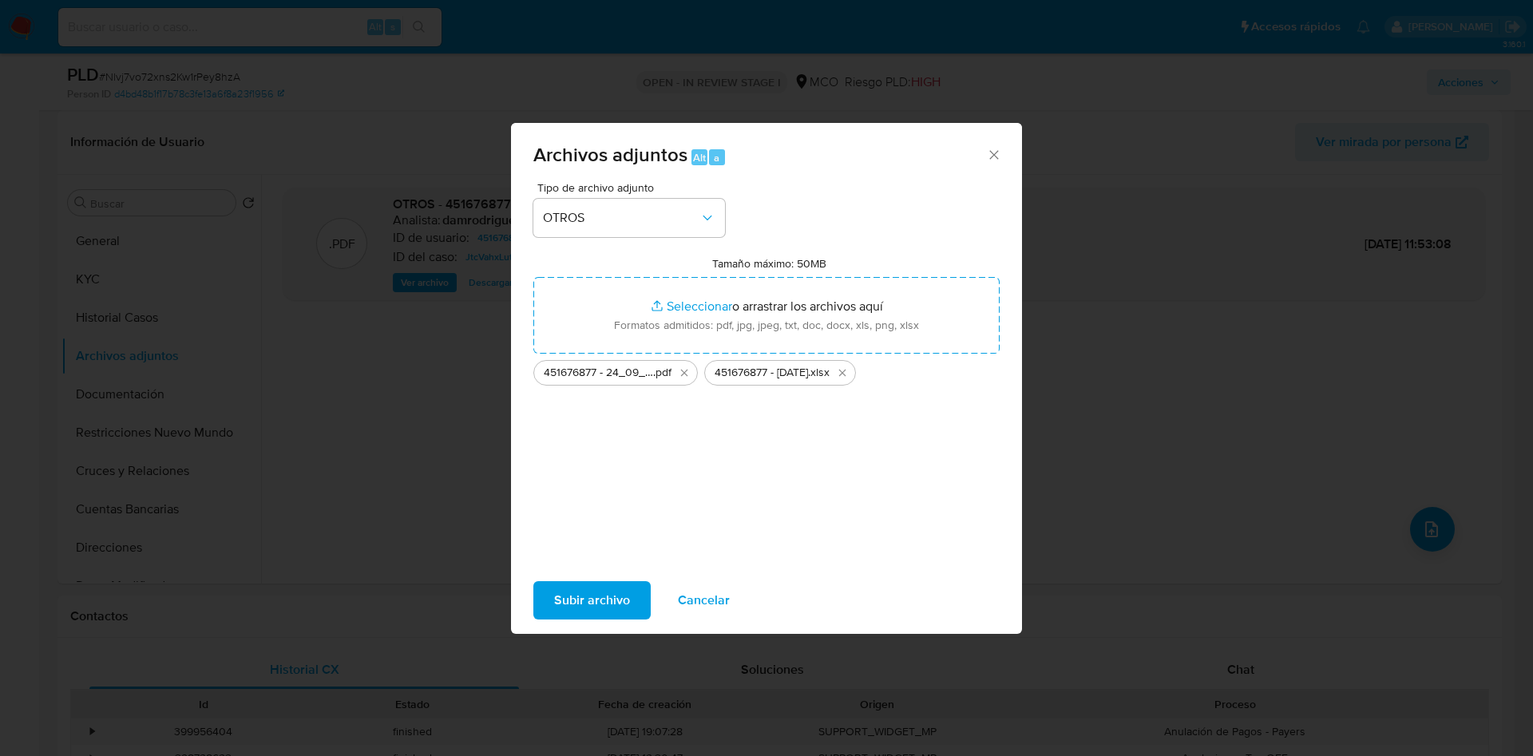
click at [574, 592] on span "Subir archivo" at bounding box center [592, 600] width 76 height 35
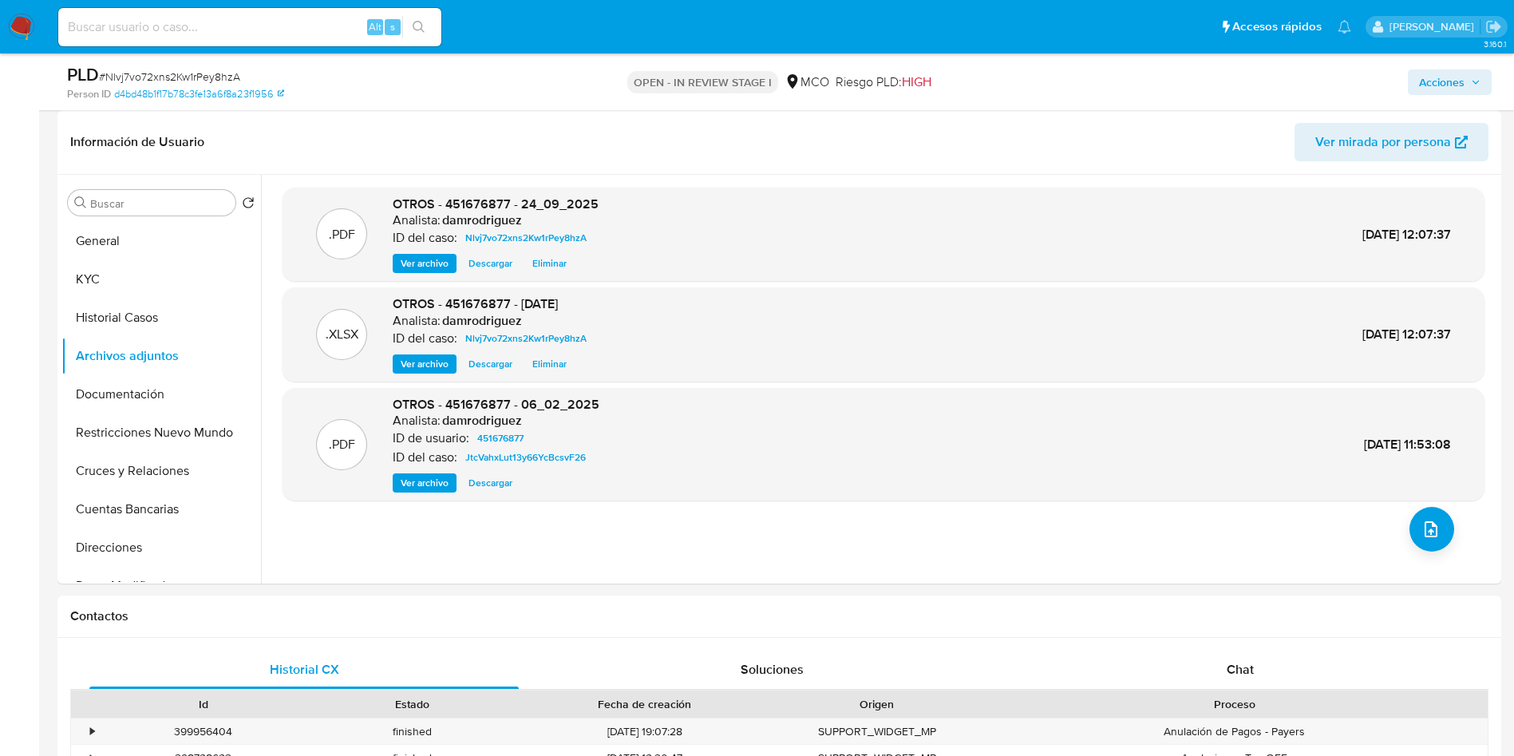
drag, startPoint x: 1453, startPoint y: 81, endPoint x: 1227, endPoint y: 97, distance: 226.4
click at [1452, 81] on span "Acciones" at bounding box center [1442, 82] width 46 height 26
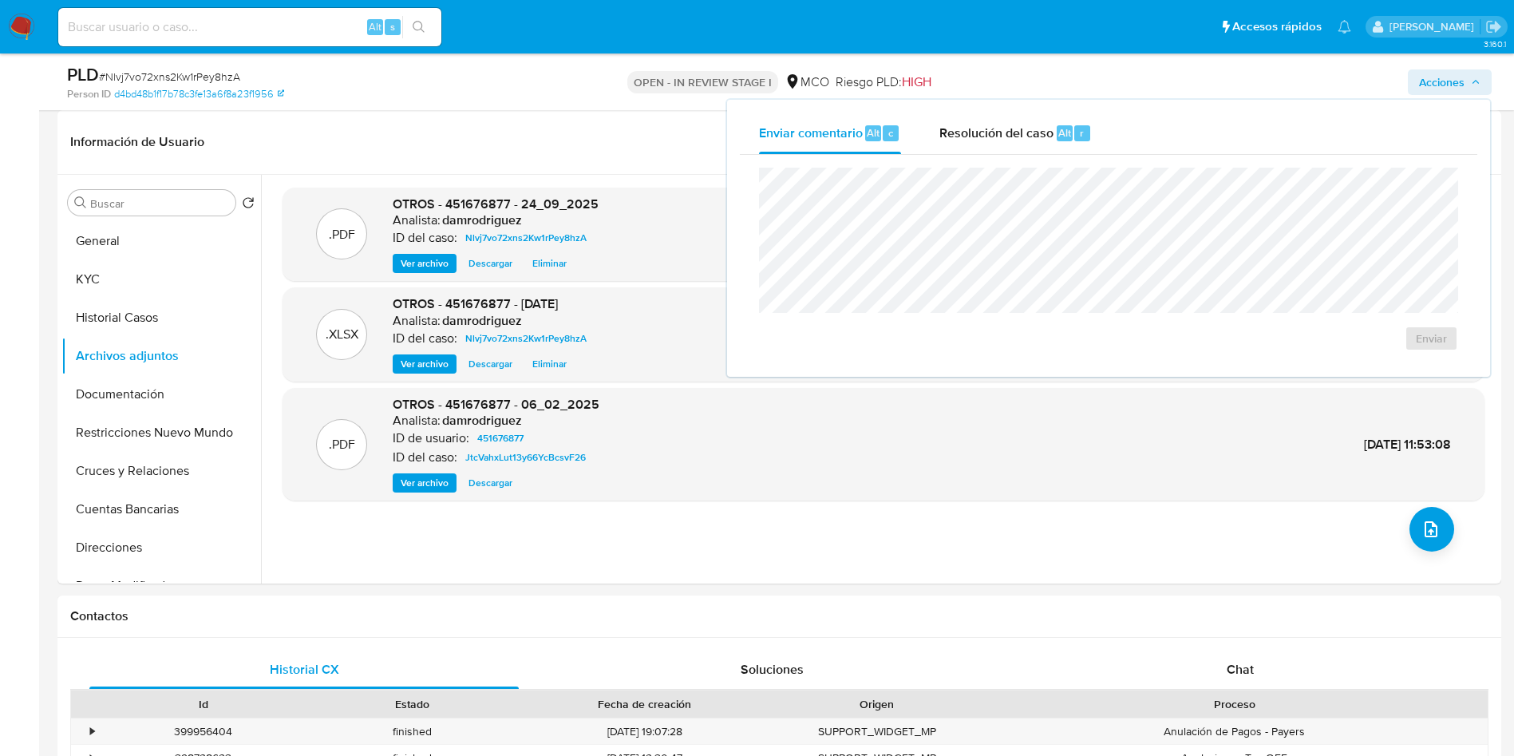
click at [1006, 103] on div "Enviar comentario Alt c Resolución del caso Alt r Enviar" at bounding box center [1108, 238] width 763 height 277
click at [986, 150] on div "Resolución del caso Alt r" at bounding box center [1016, 134] width 152 height 42
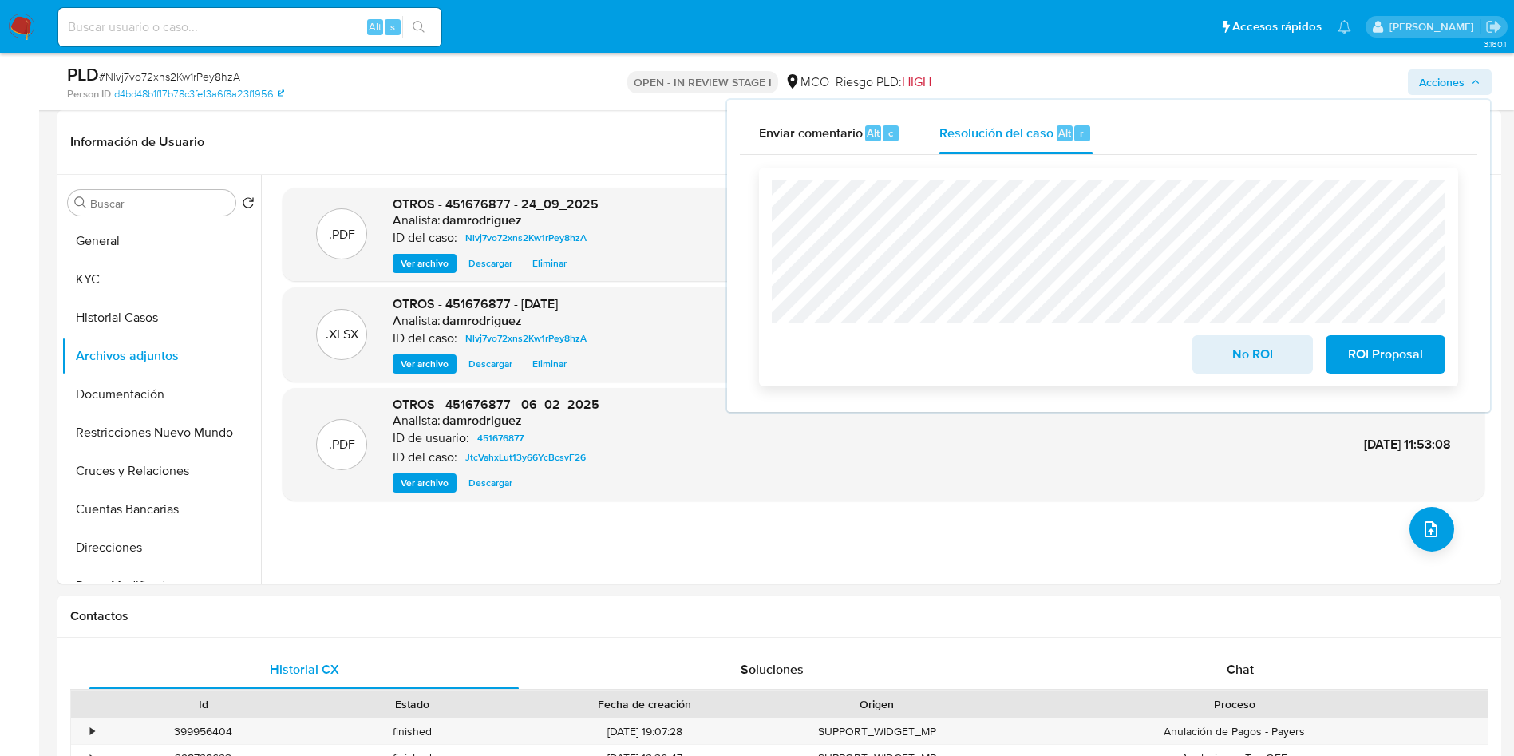
click at [1233, 350] on span "No ROI" at bounding box center [1252, 354] width 78 height 35
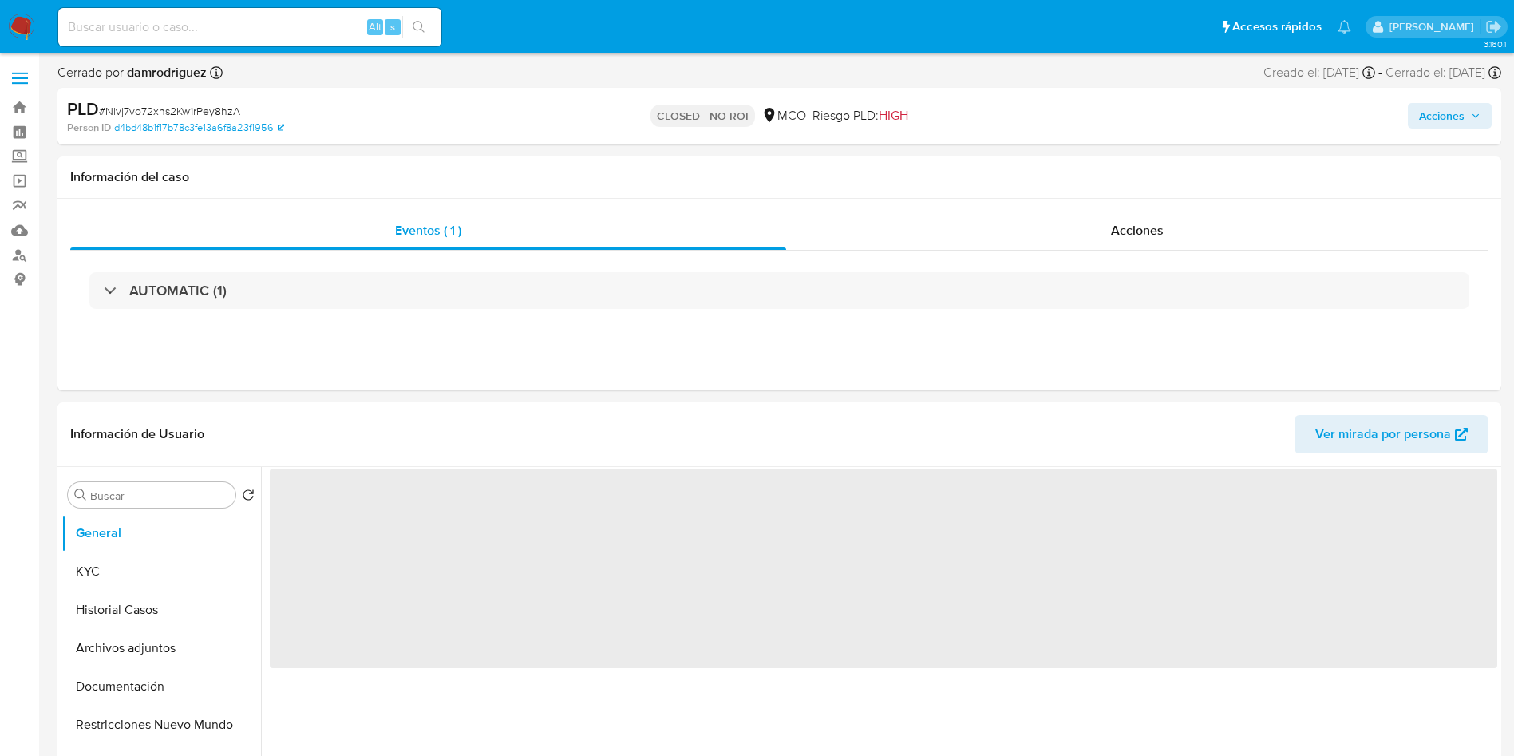
select select "10"
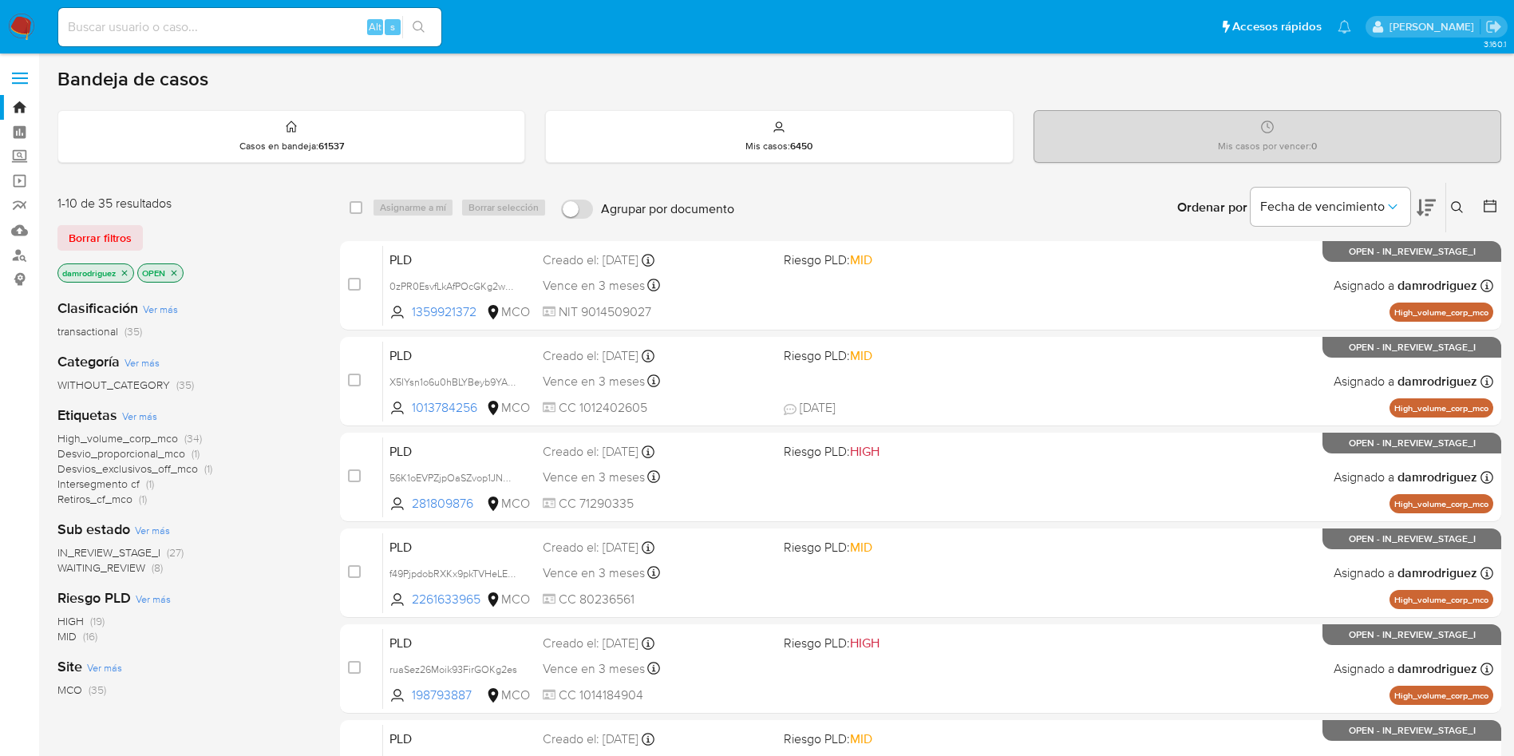
click at [266, 268] on div "damrodriguez OPEN" at bounding box center [184, 274] width 255 height 22
